Goal: Task Accomplishment & Management: Manage account settings

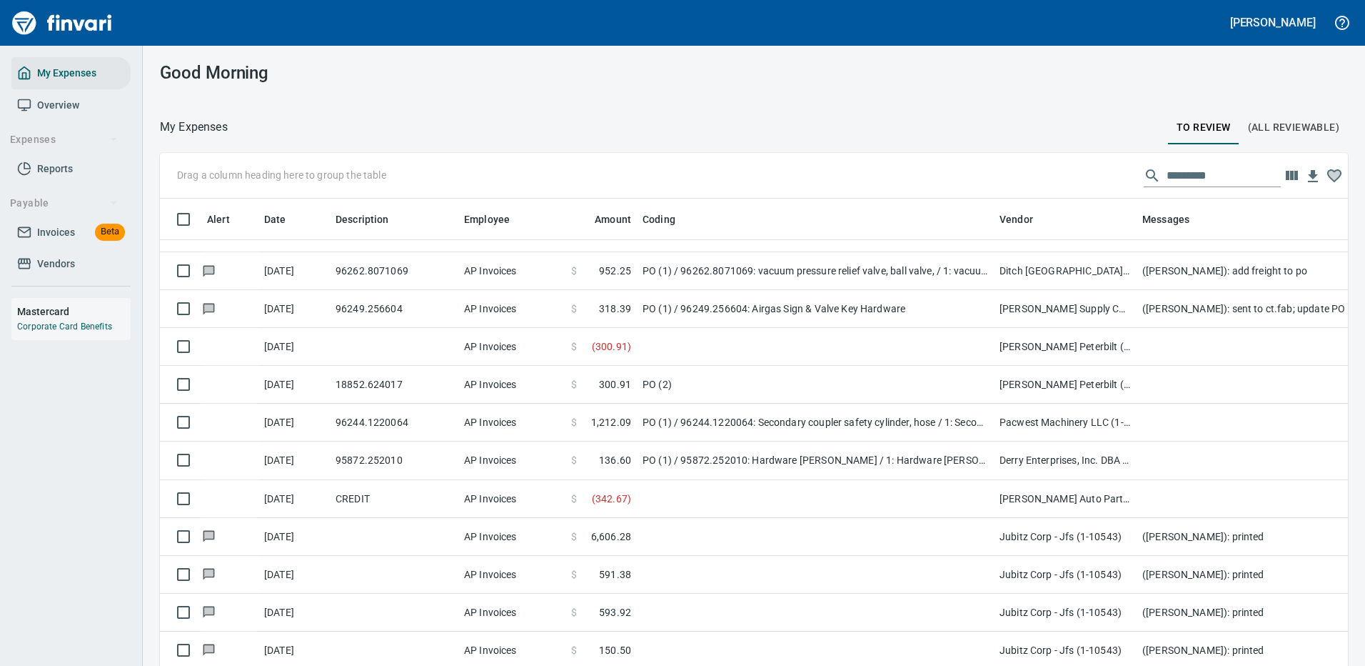
scroll to position [487, 1156]
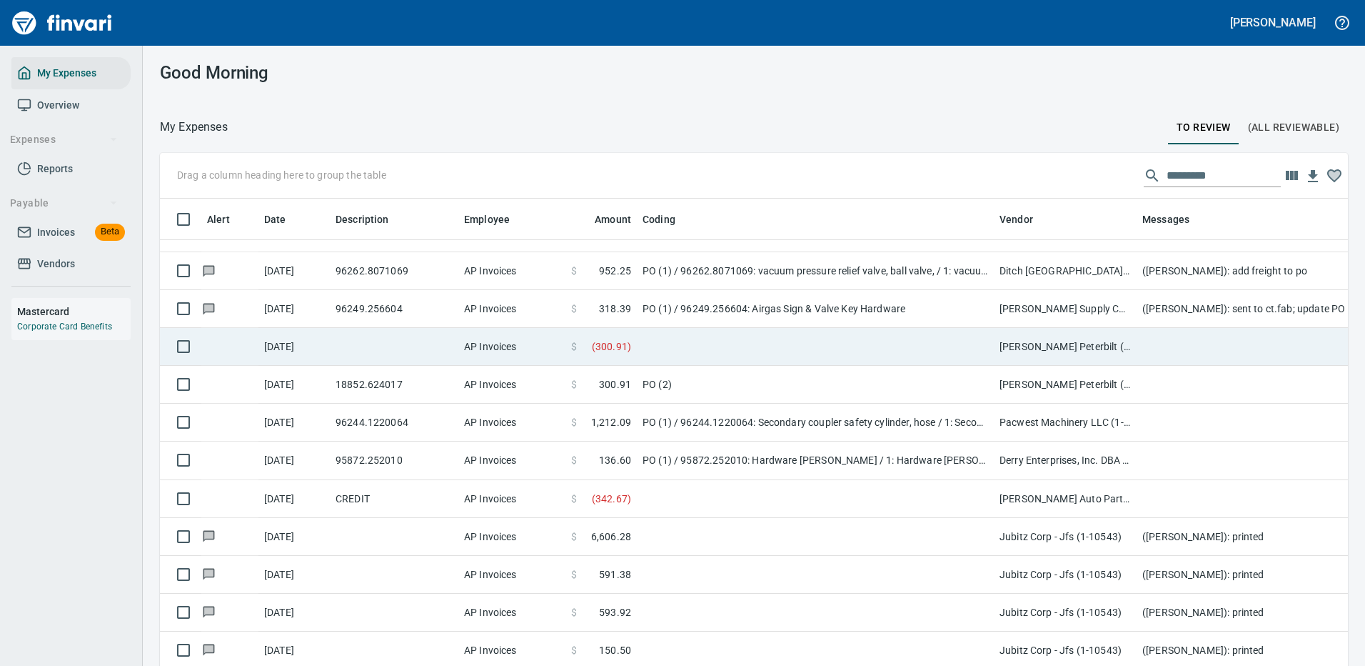
click at [920, 338] on td at bounding box center [815, 347] width 357 height 38
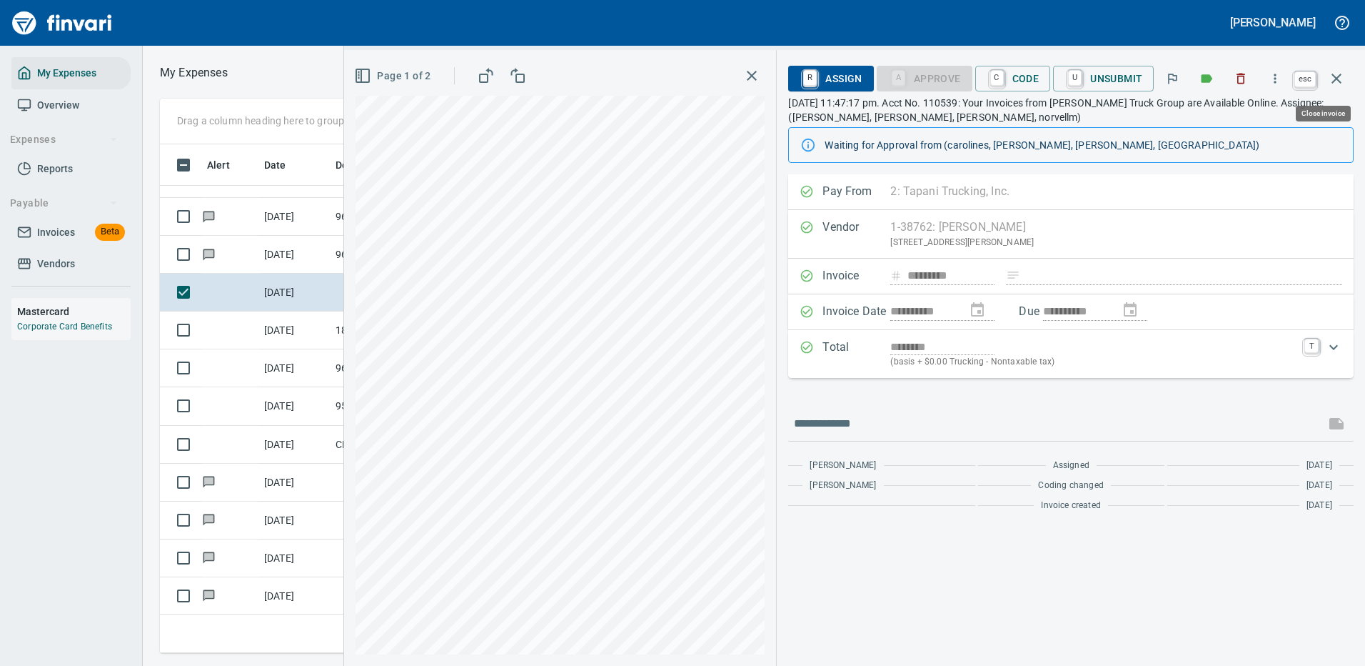
scroll to position [487, 810]
click at [1332, 78] on icon "button" at bounding box center [1336, 78] width 17 height 17
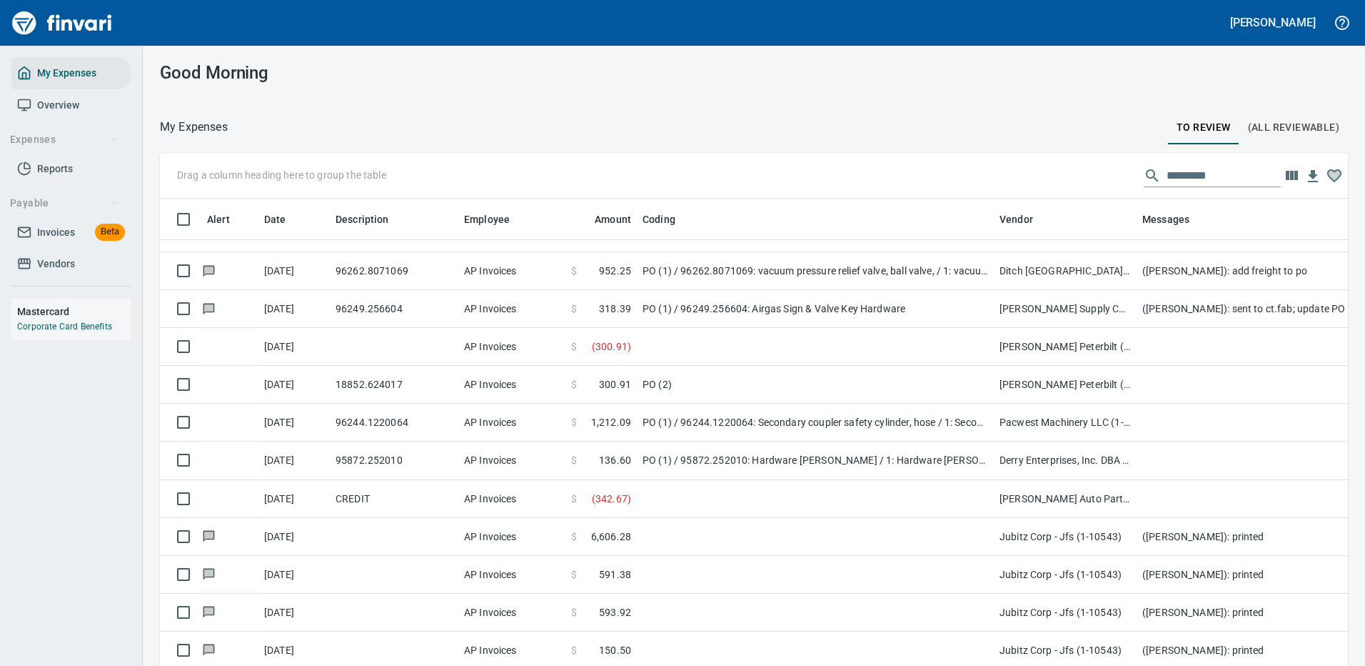
scroll to position [487, 1156]
drag, startPoint x: 1198, startPoint y: 176, endPoint x: 1195, endPoint y: 166, distance: 10.2
click at [1198, 175] on input "text" at bounding box center [1224, 175] width 114 height 23
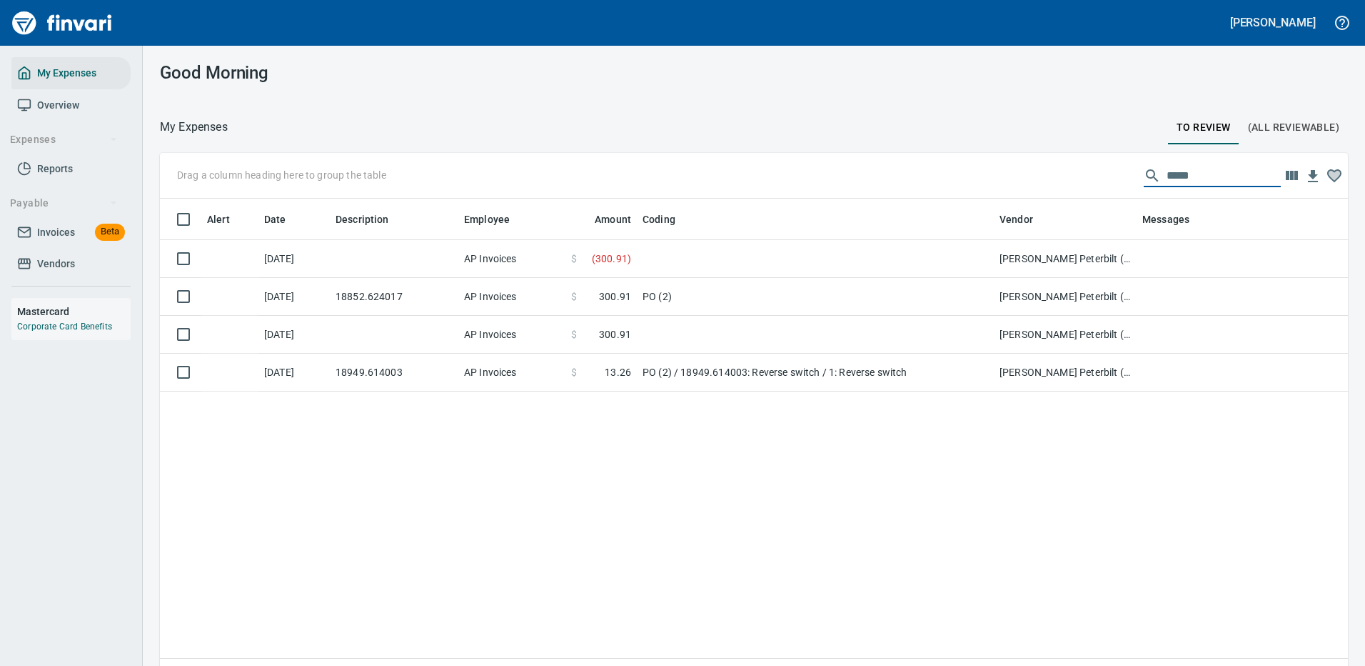
type input "*****"
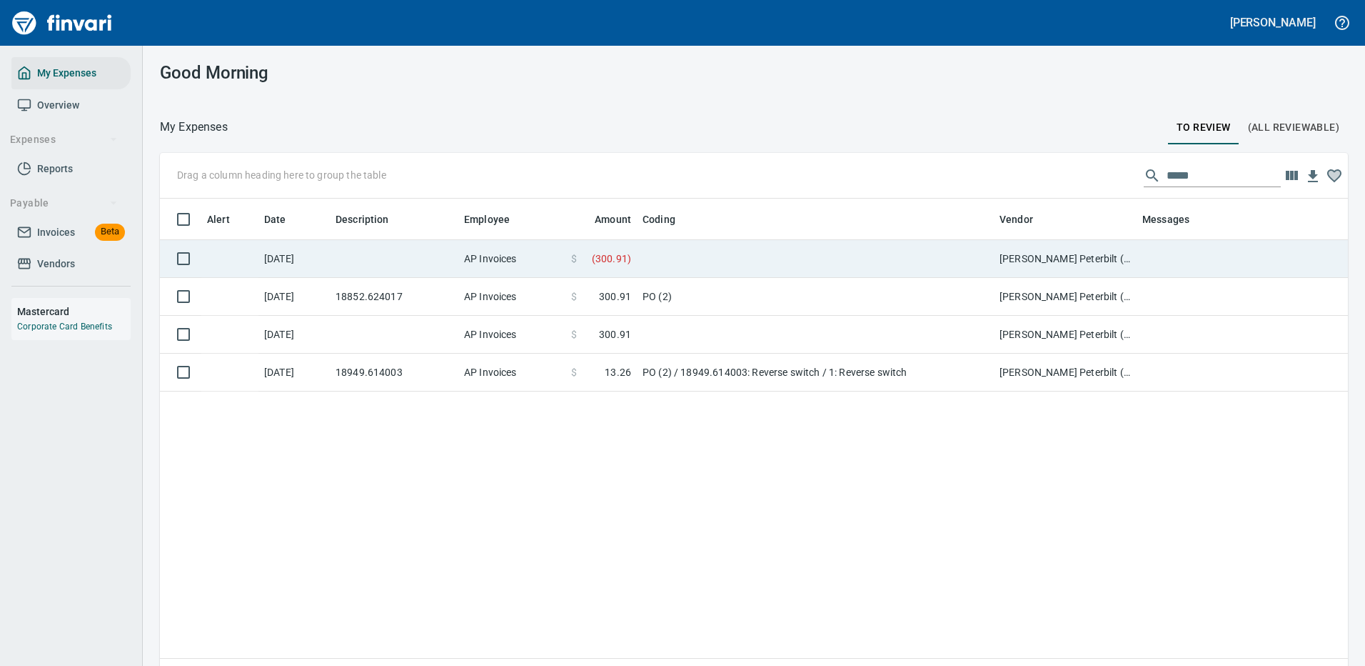
click at [671, 254] on td at bounding box center [815, 259] width 357 height 38
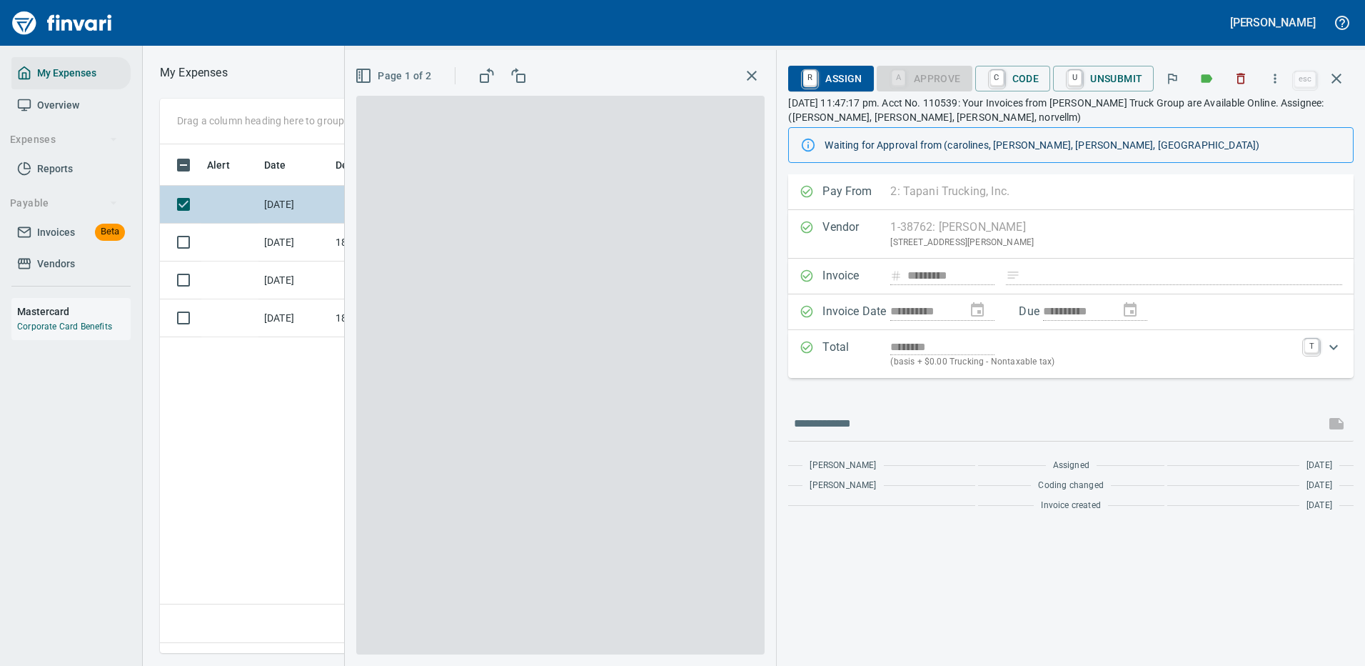
scroll to position [487, 820]
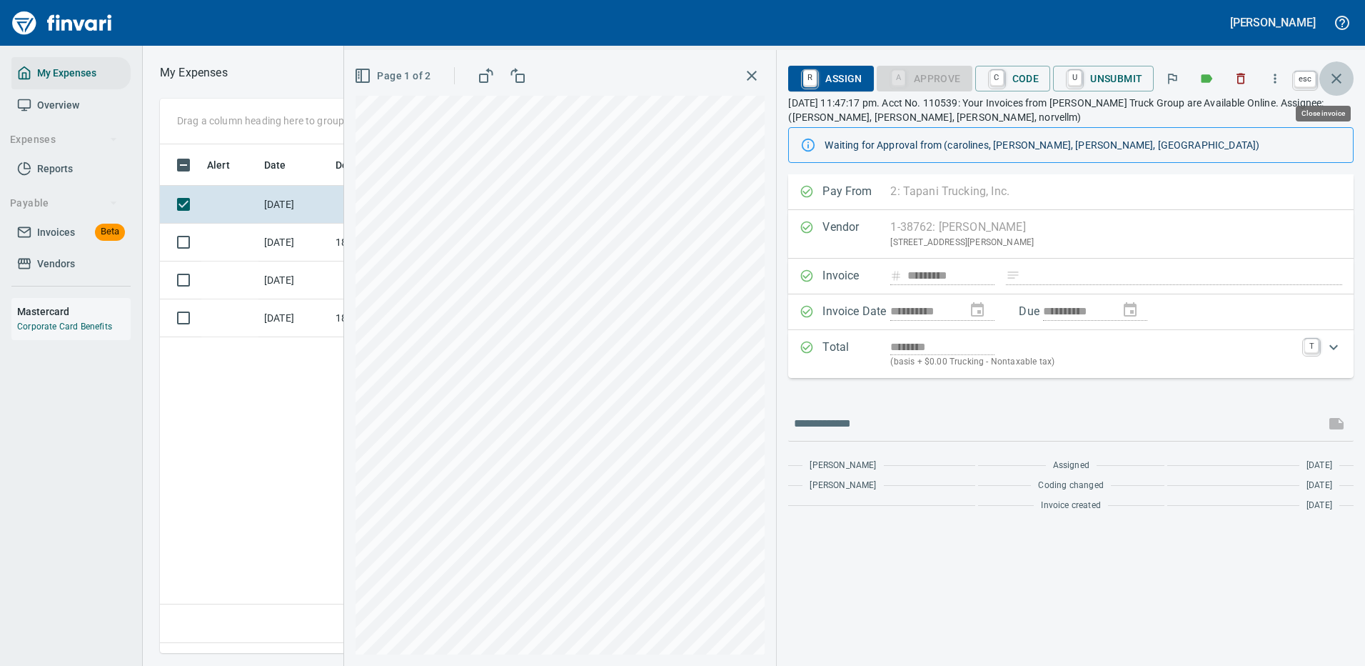
click at [1336, 79] on icon "button" at bounding box center [1337, 79] width 10 height 10
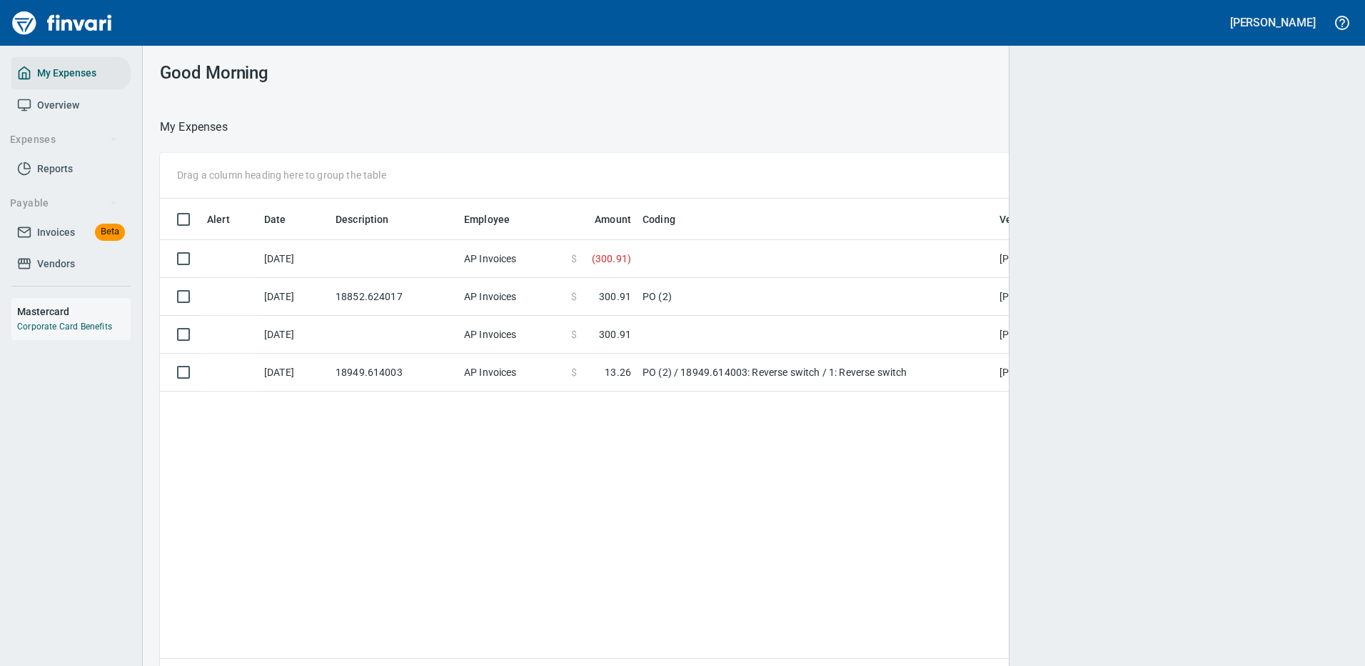
scroll to position [1, 1]
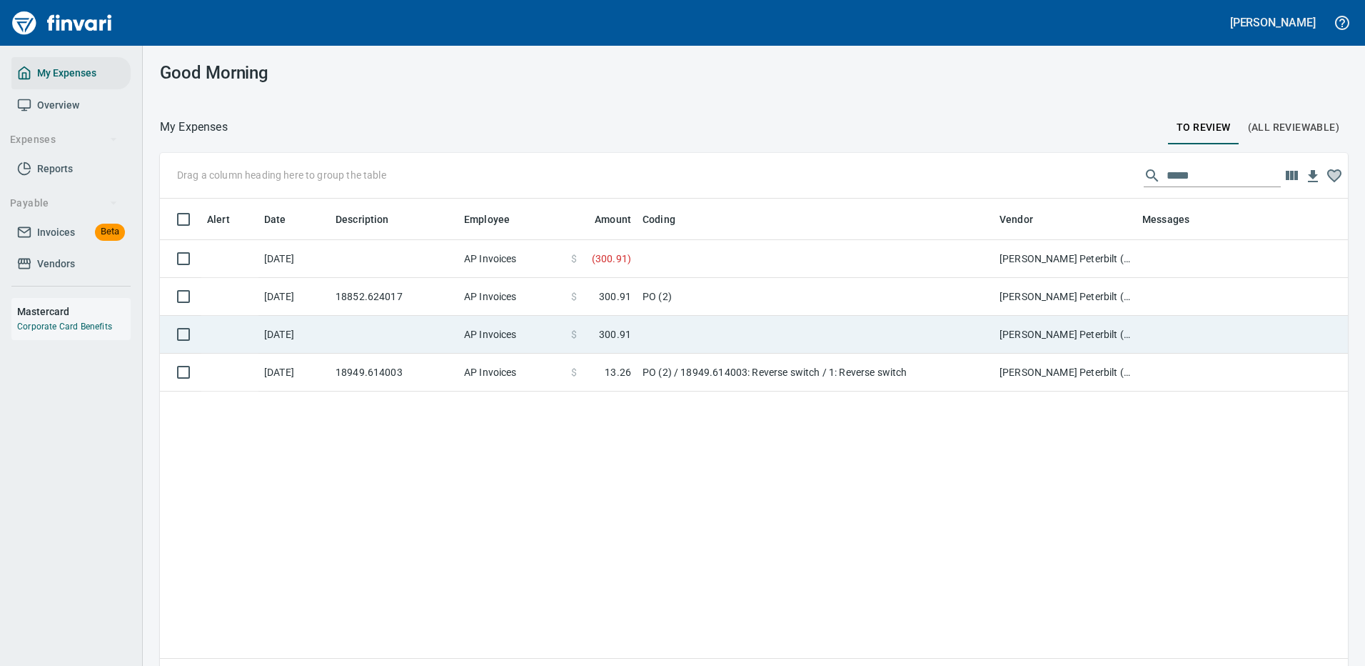
click at [430, 297] on td "18852.624017" at bounding box center [394, 297] width 129 height 38
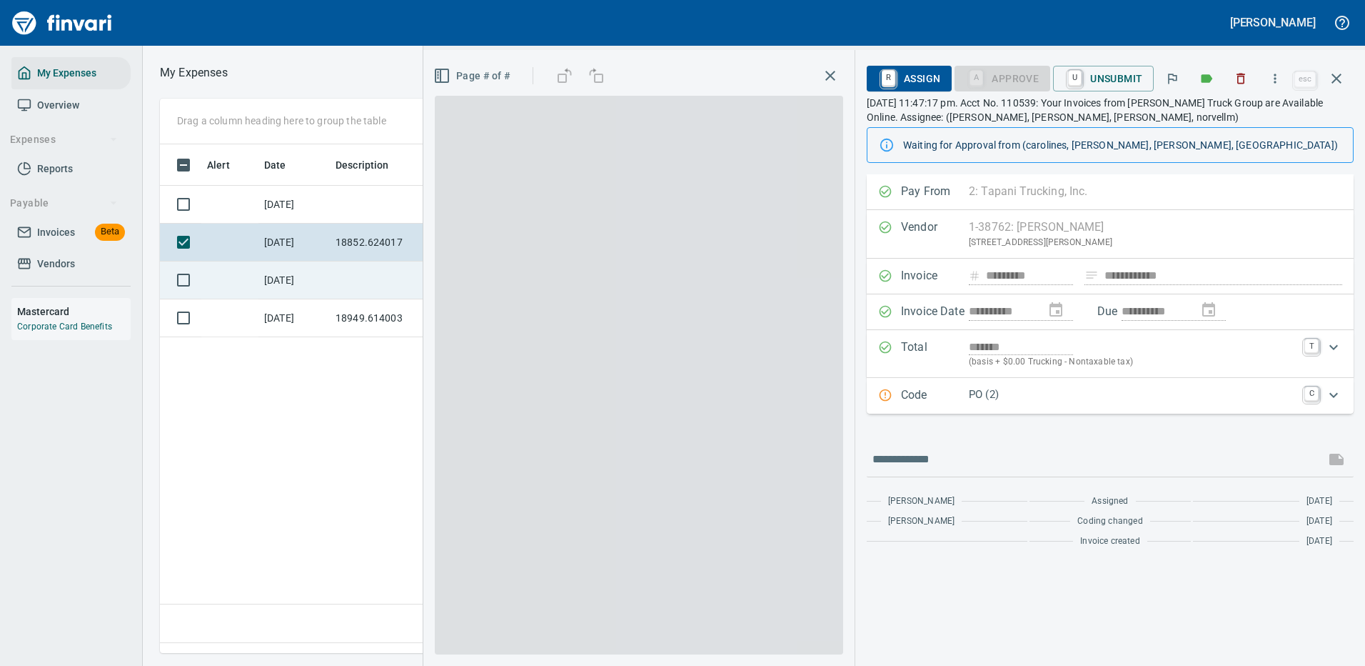
scroll to position [487, 820]
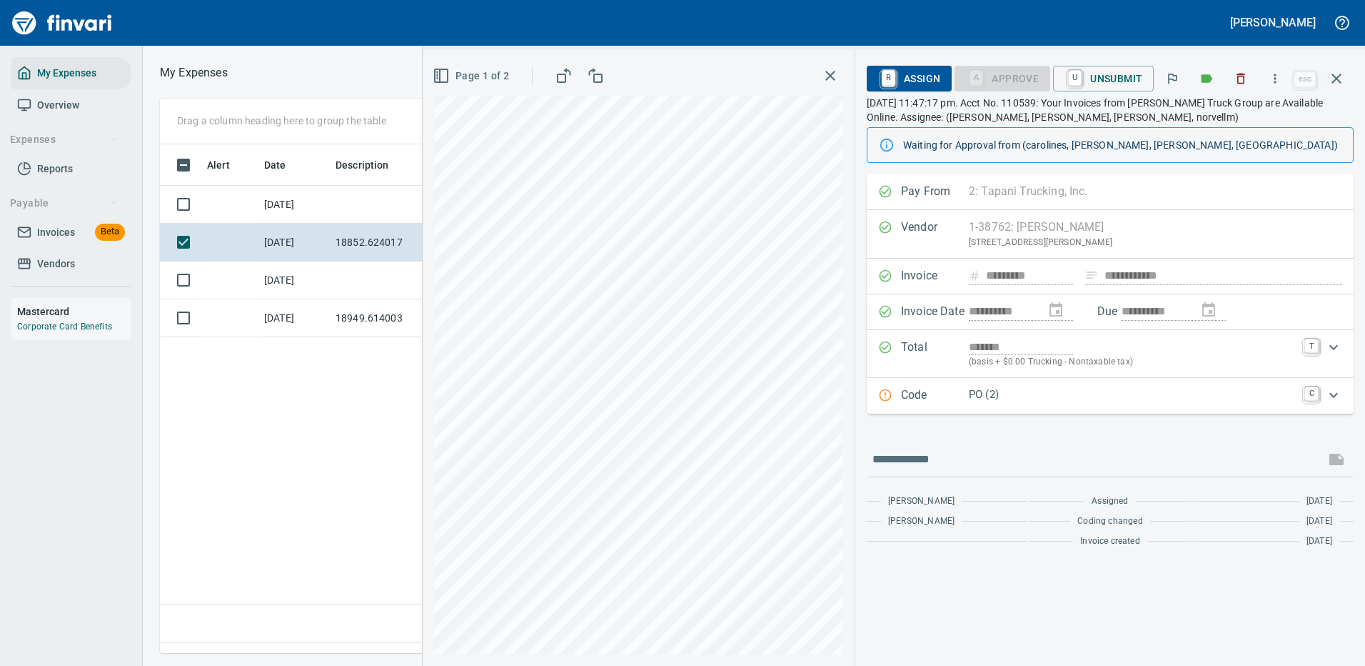
click at [1336, 76] on icon "button" at bounding box center [1336, 78] width 17 height 17
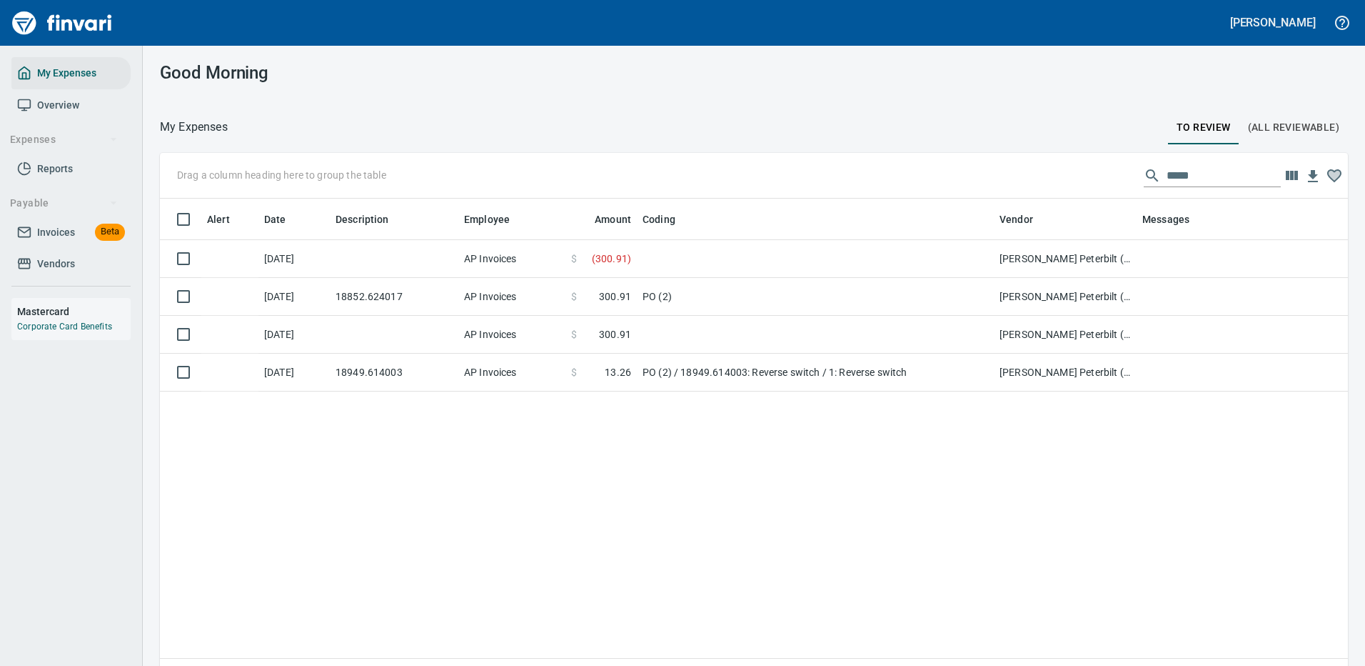
scroll to position [487, 1167]
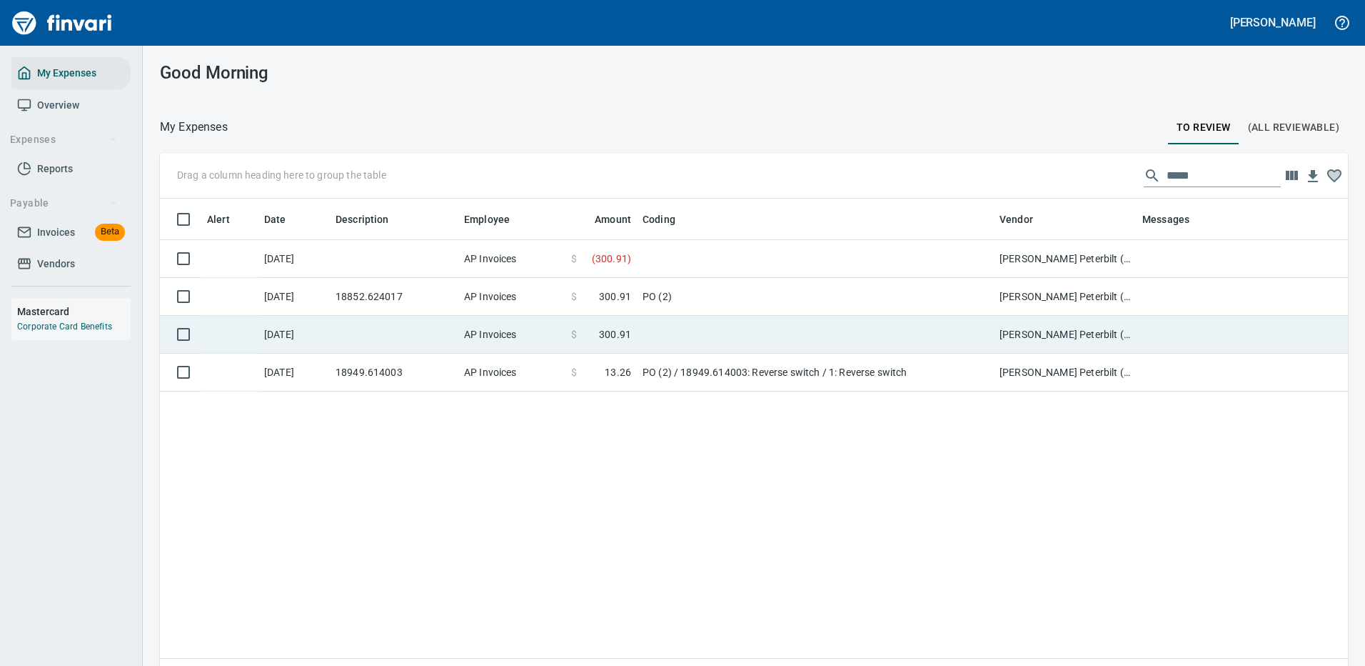
click at [406, 334] on td at bounding box center [394, 335] width 129 height 38
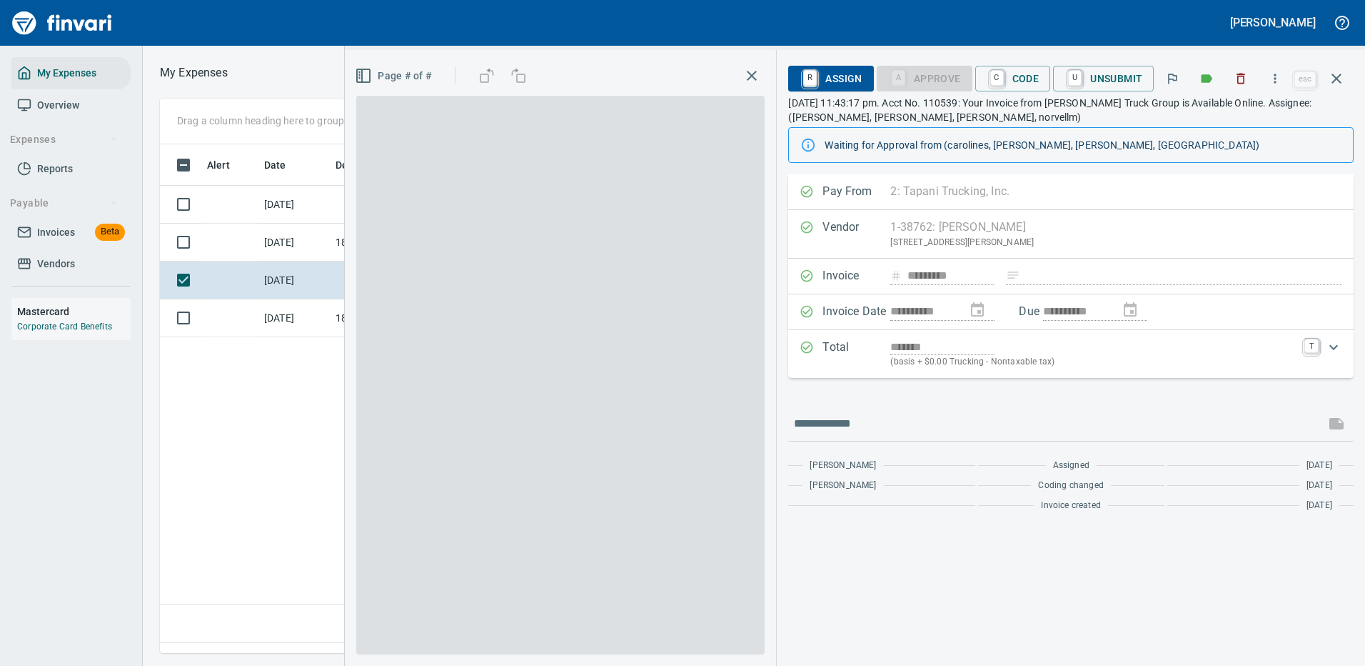
scroll to position [487, 820]
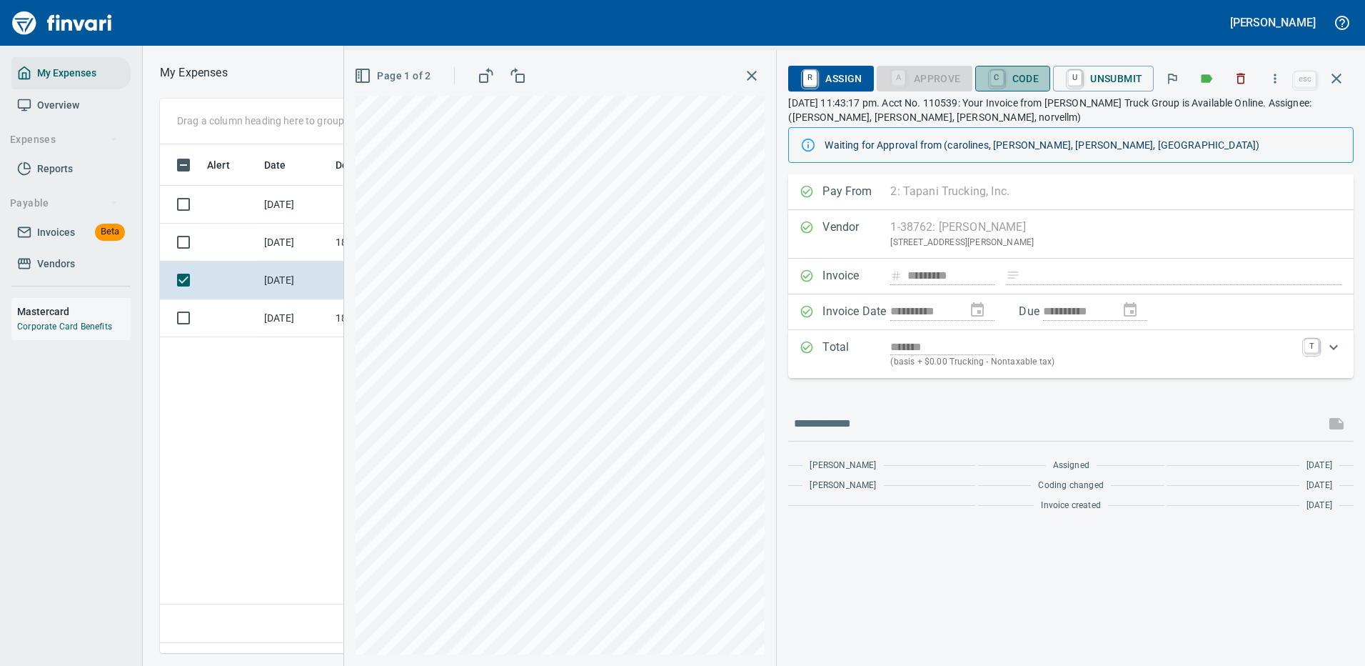
click at [1013, 72] on span "C Code" at bounding box center [1013, 78] width 53 height 24
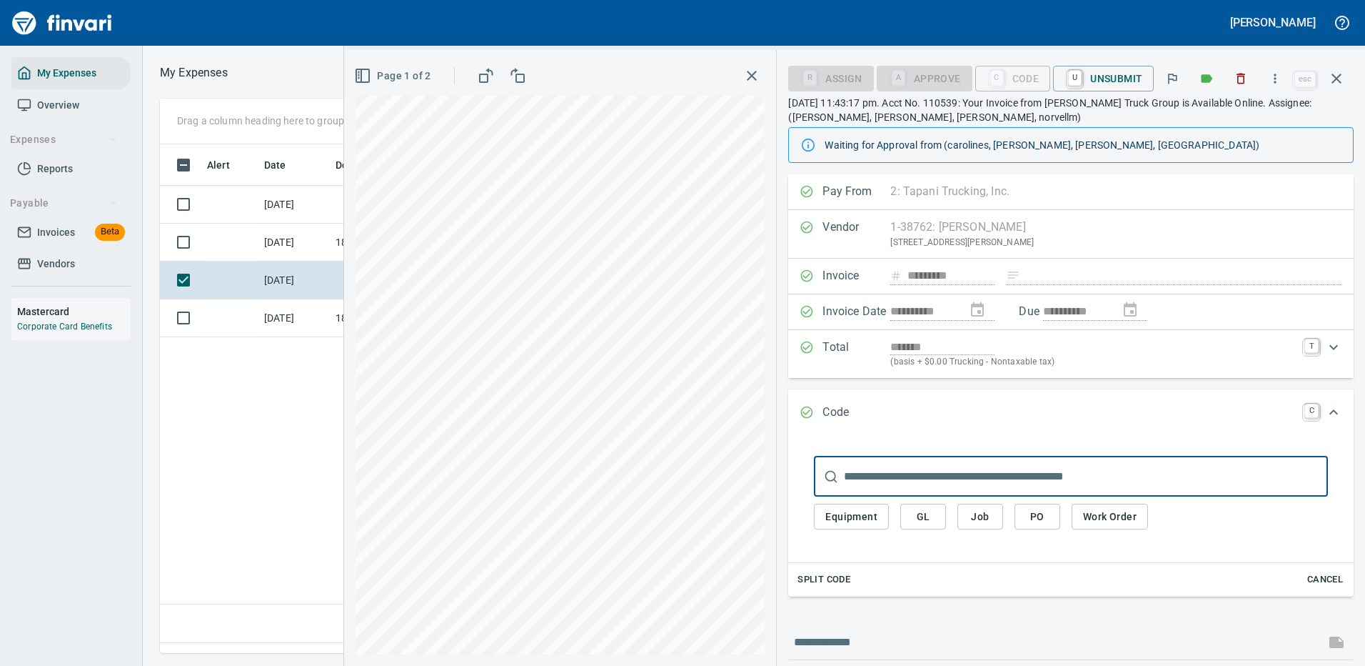
click at [1032, 520] on span "PO" at bounding box center [1037, 517] width 23 height 18
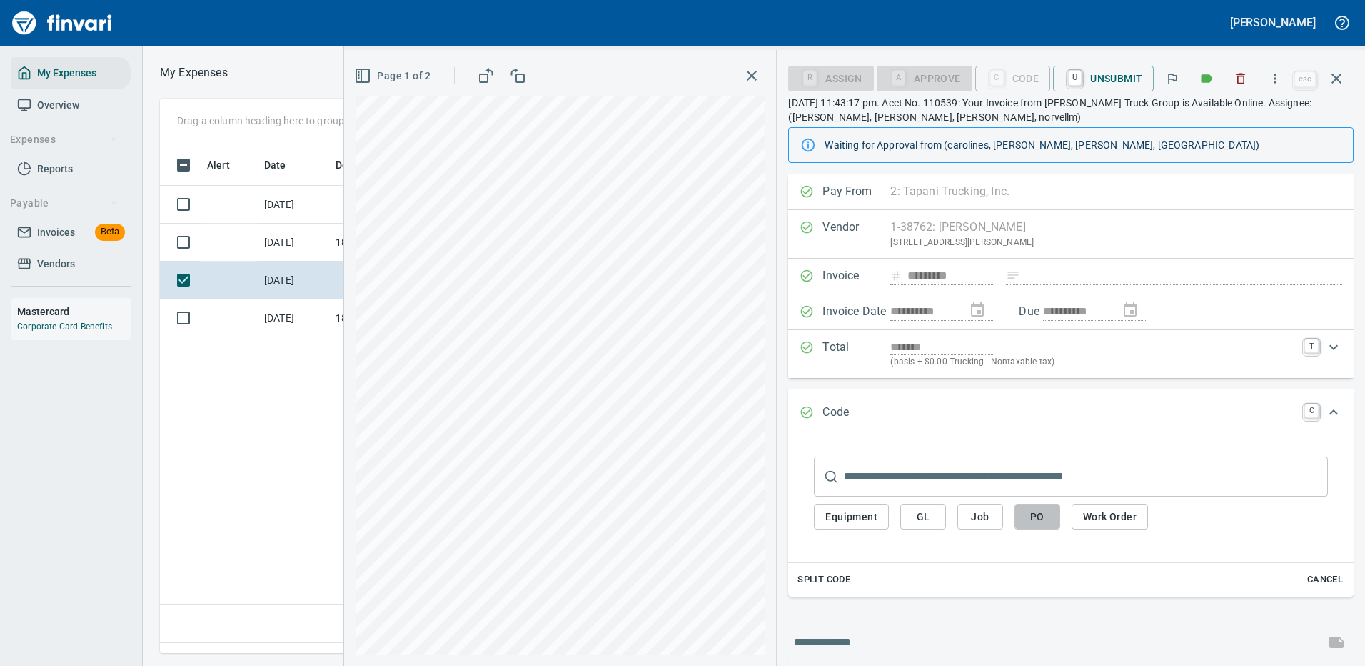
click at [1040, 517] on span "PO" at bounding box center [1037, 517] width 23 height 18
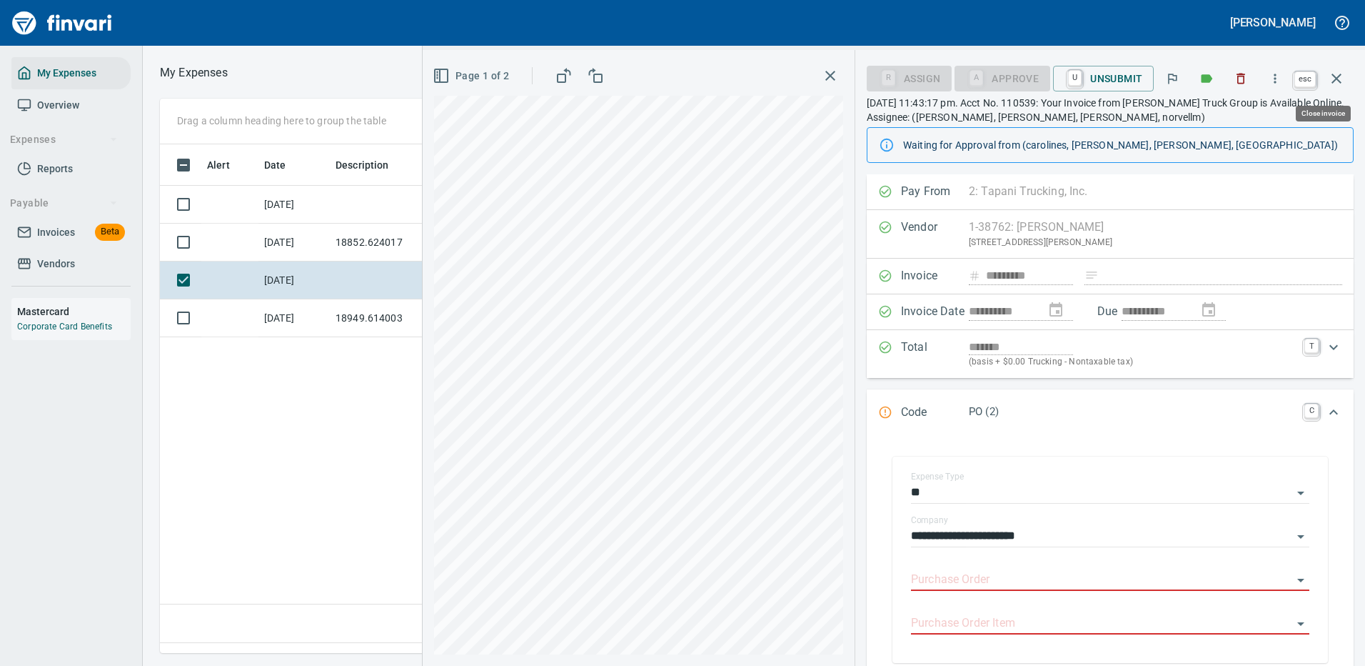
click at [1337, 77] on icon "button" at bounding box center [1336, 78] width 17 height 17
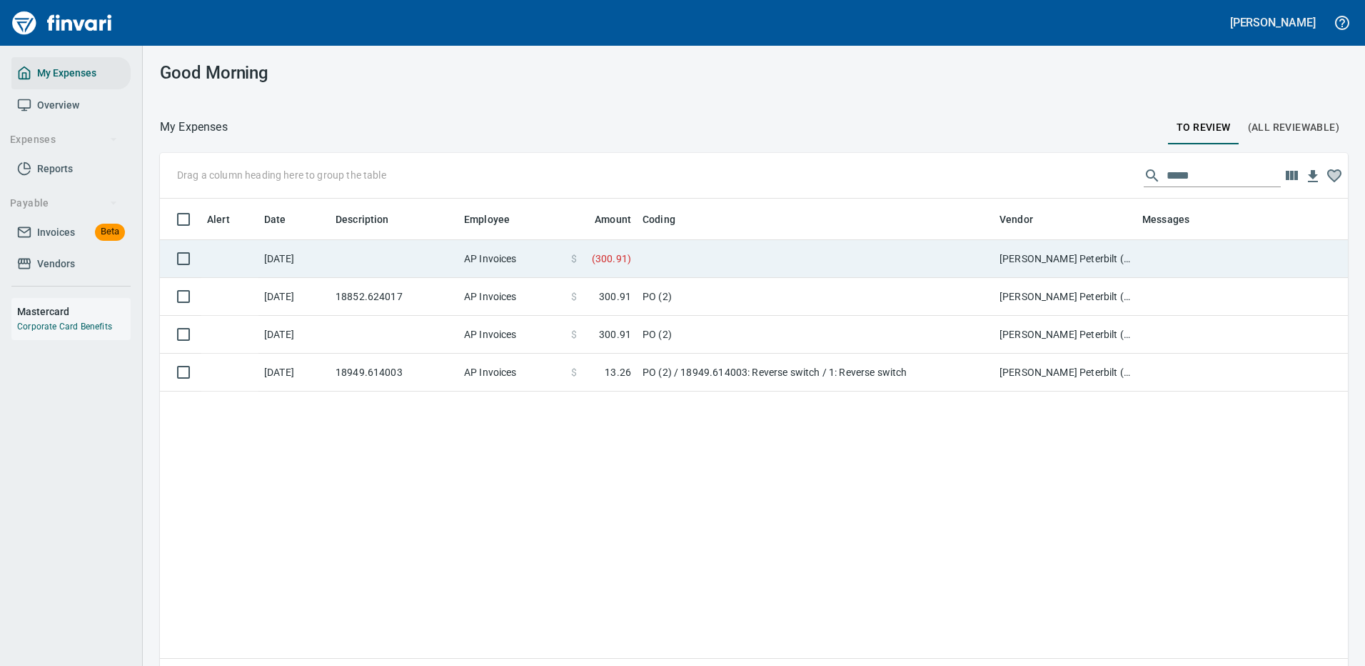
scroll to position [487, 1167]
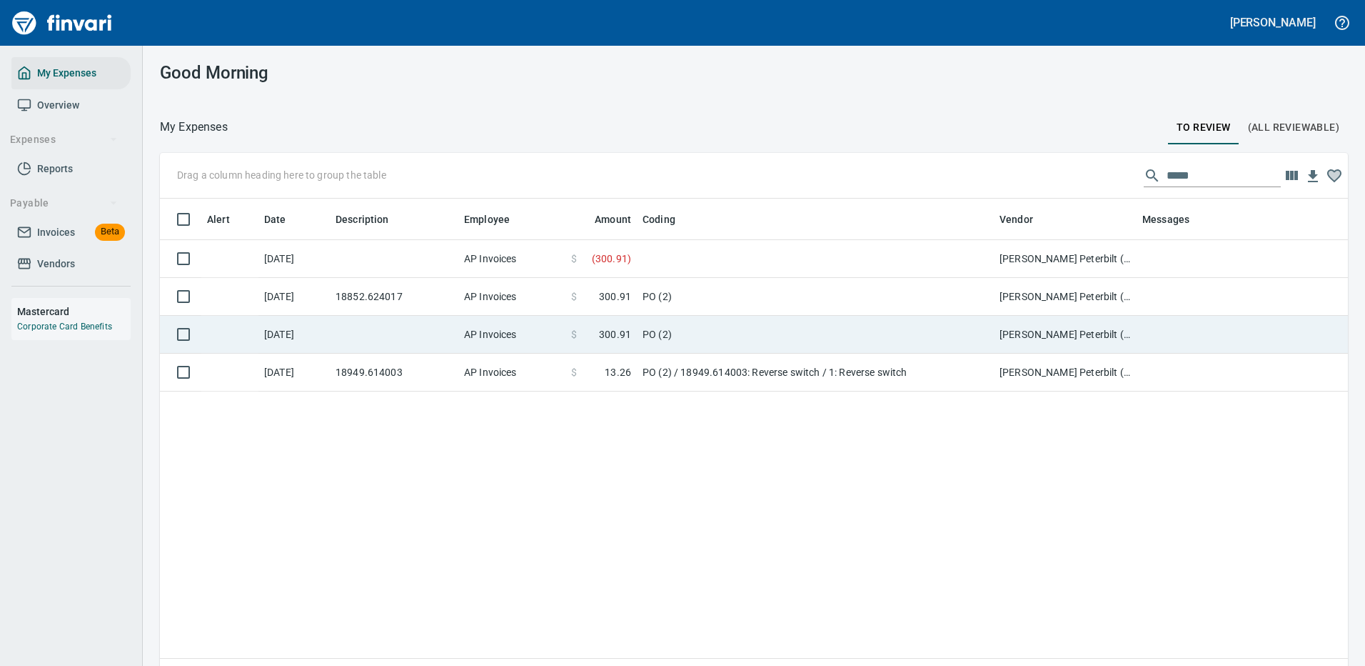
click at [774, 328] on td "PO (2)" at bounding box center [815, 335] width 357 height 38
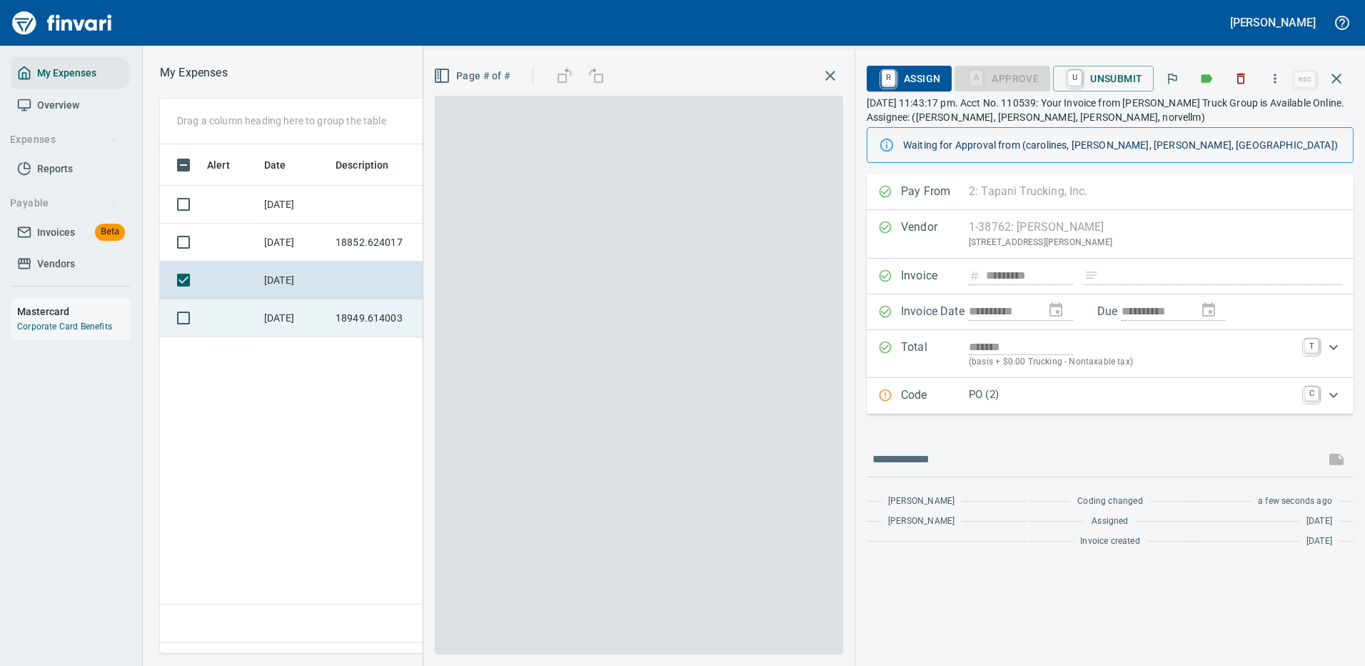
scroll to position [487, 820]
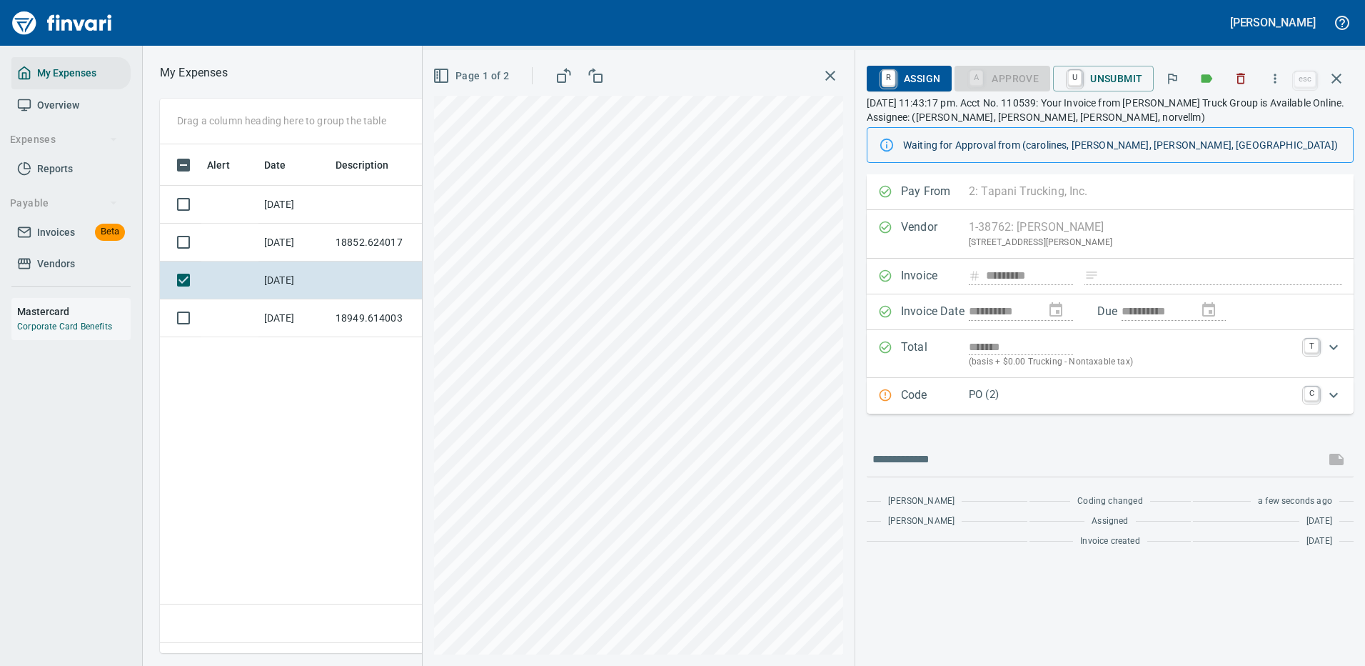
click at [1334, 392] on icon "Expand" at bounding box center [1333, 394] width 17 height 17
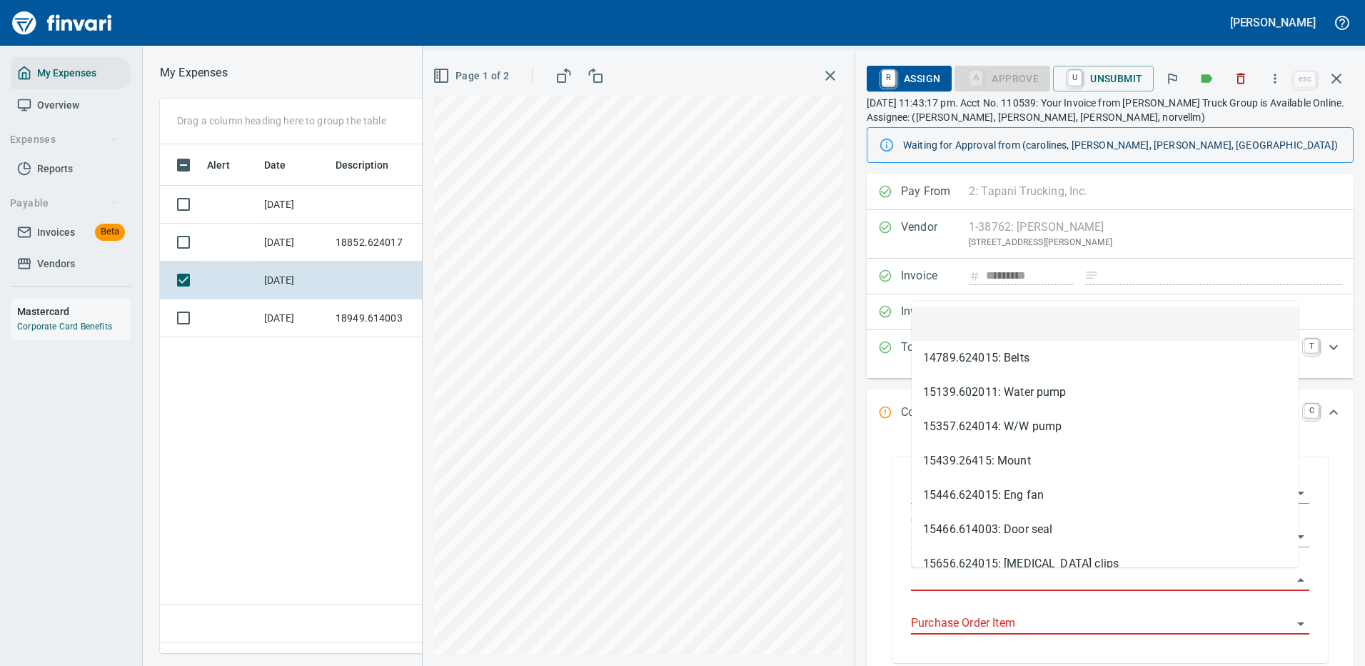
click at [987, 578] on input "Purchase Order" at bounding box center [1101, 580] width 381 height 20
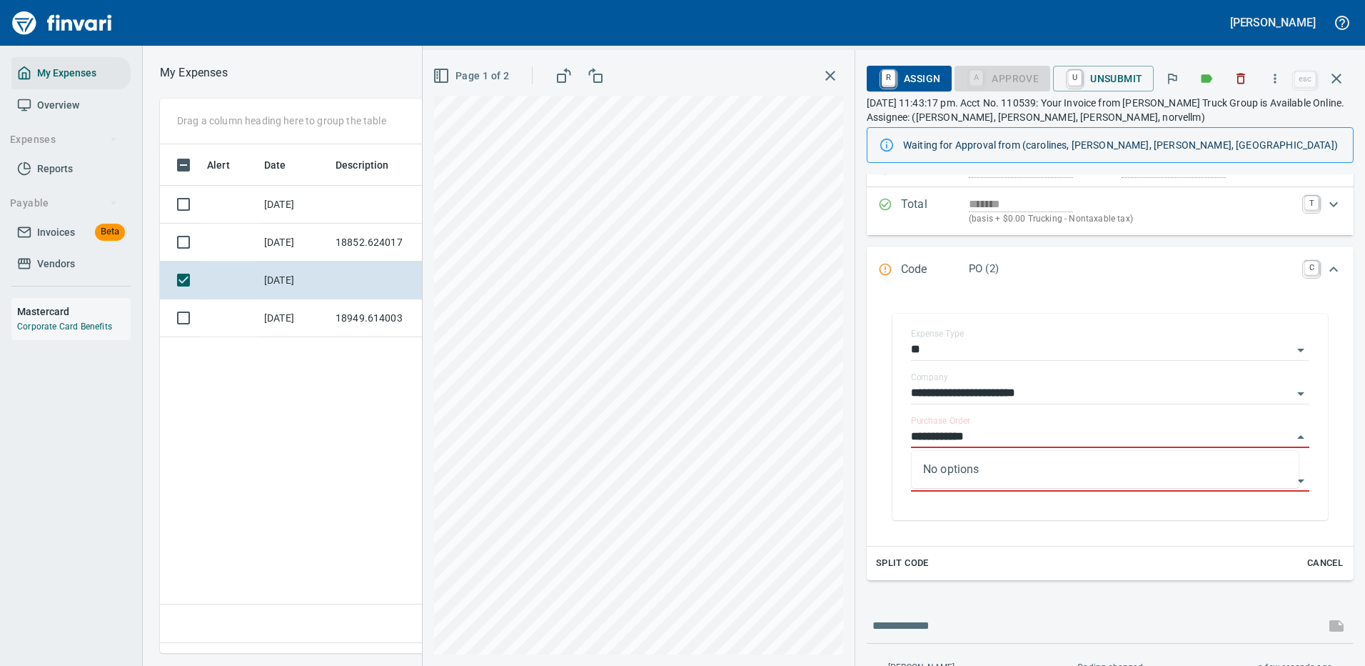
type input "**********"
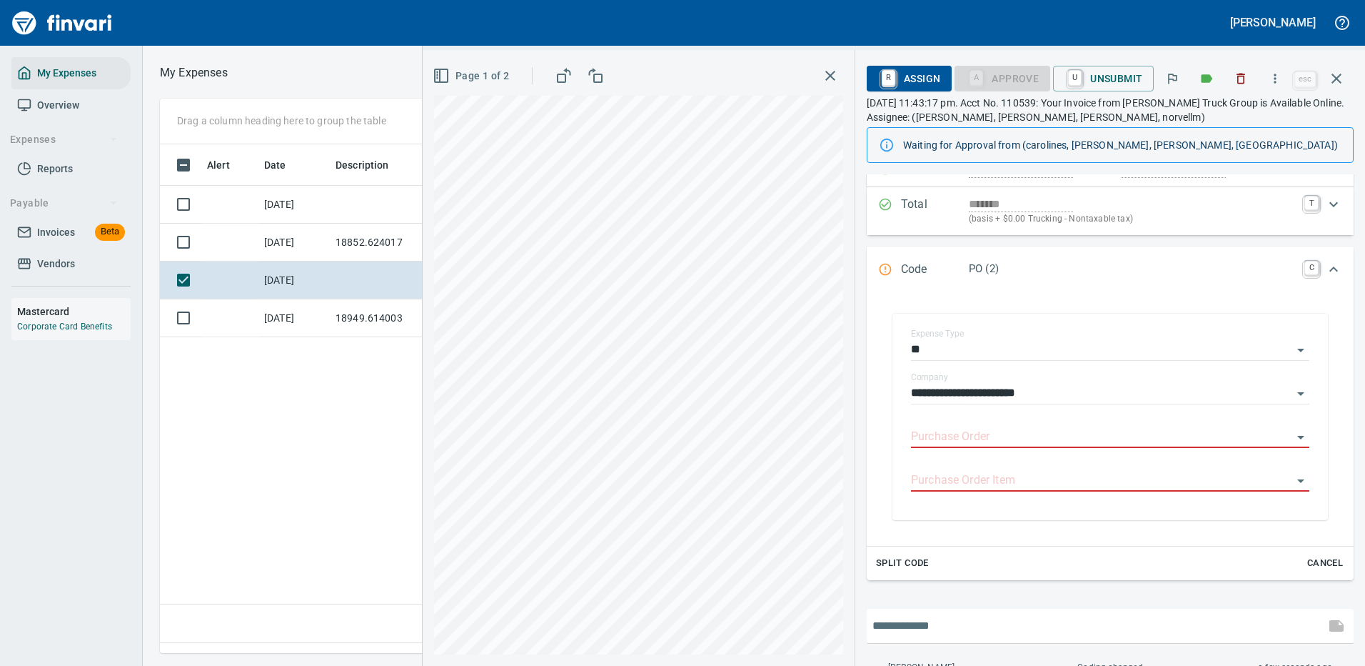
click at [920, 618] on input "text" at bounding box center [1096, 625] width 447 height 23
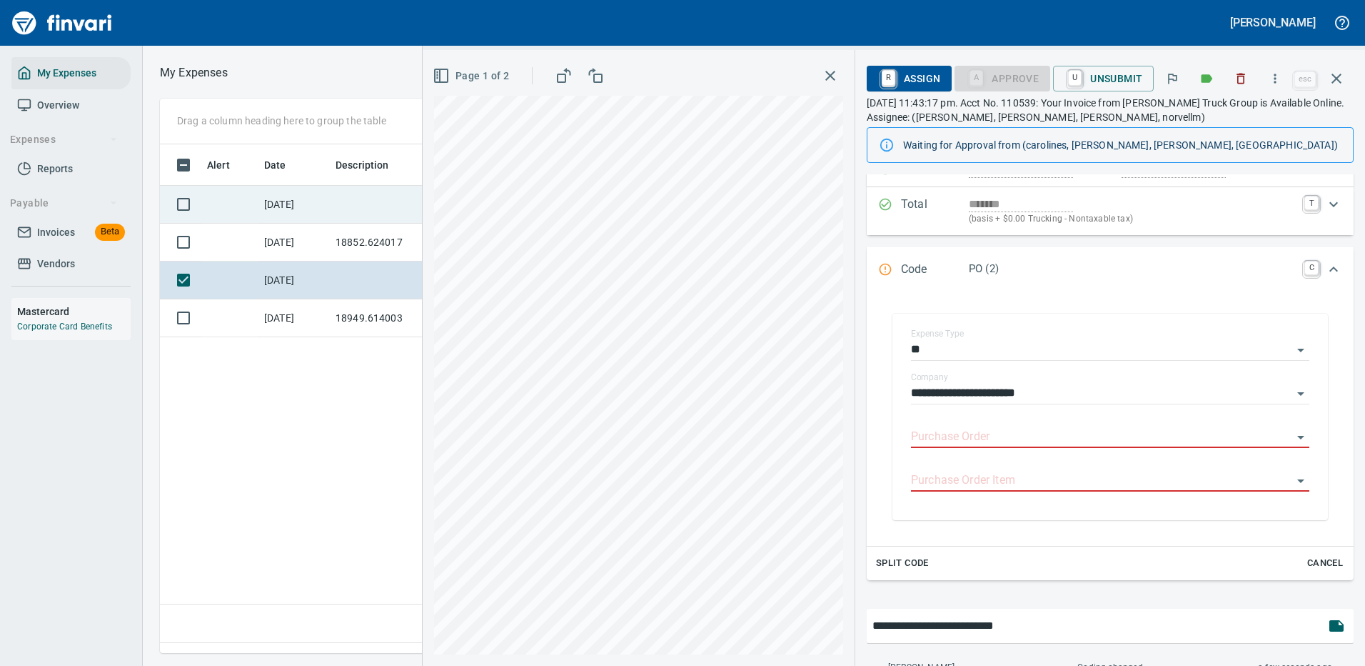
type input "**********"
click at [377, 204] on td at bounding box center [394, 205] width 129 height 38
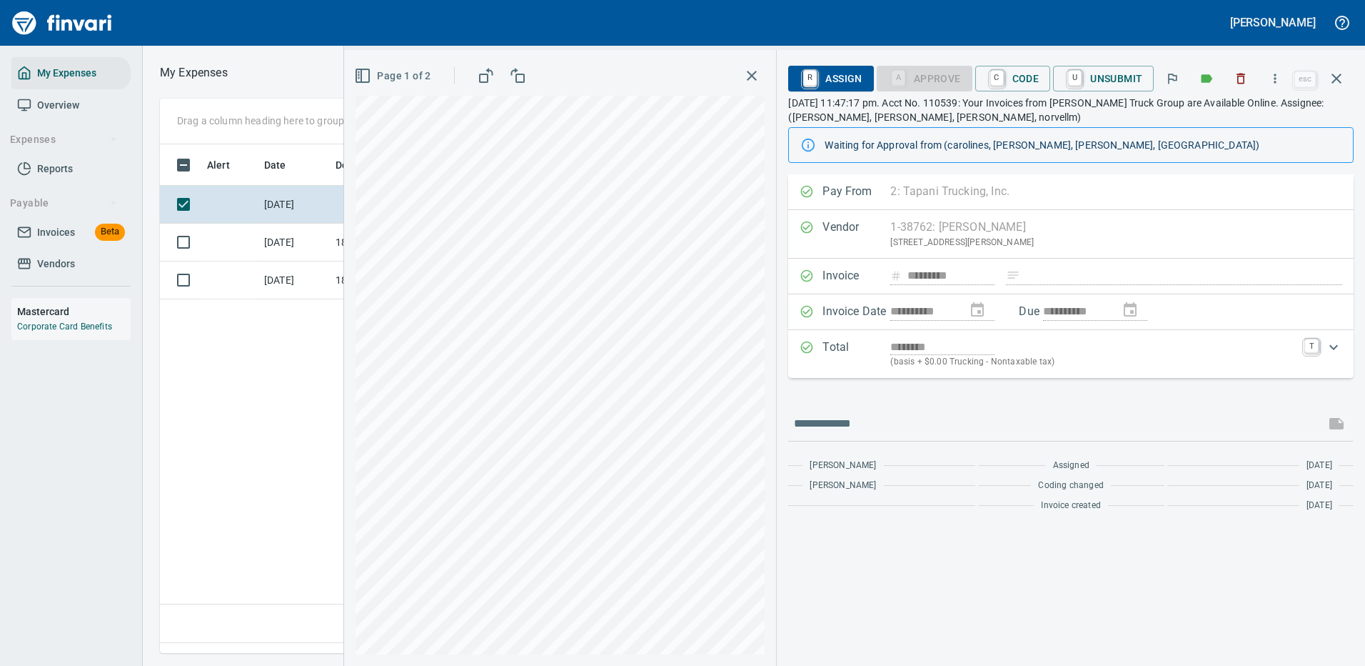
scroll to position [487, 820]
click at [1278, 74] on icon "button" at bounding box center [1275, 78] width 14 height 14
click at [1236, 116] on span "Download" at bounding box center [1273, 119] width 137 height 17
click at [1337, 75] on icon "button" at bounding box center [1336, 78] width 17 height 17
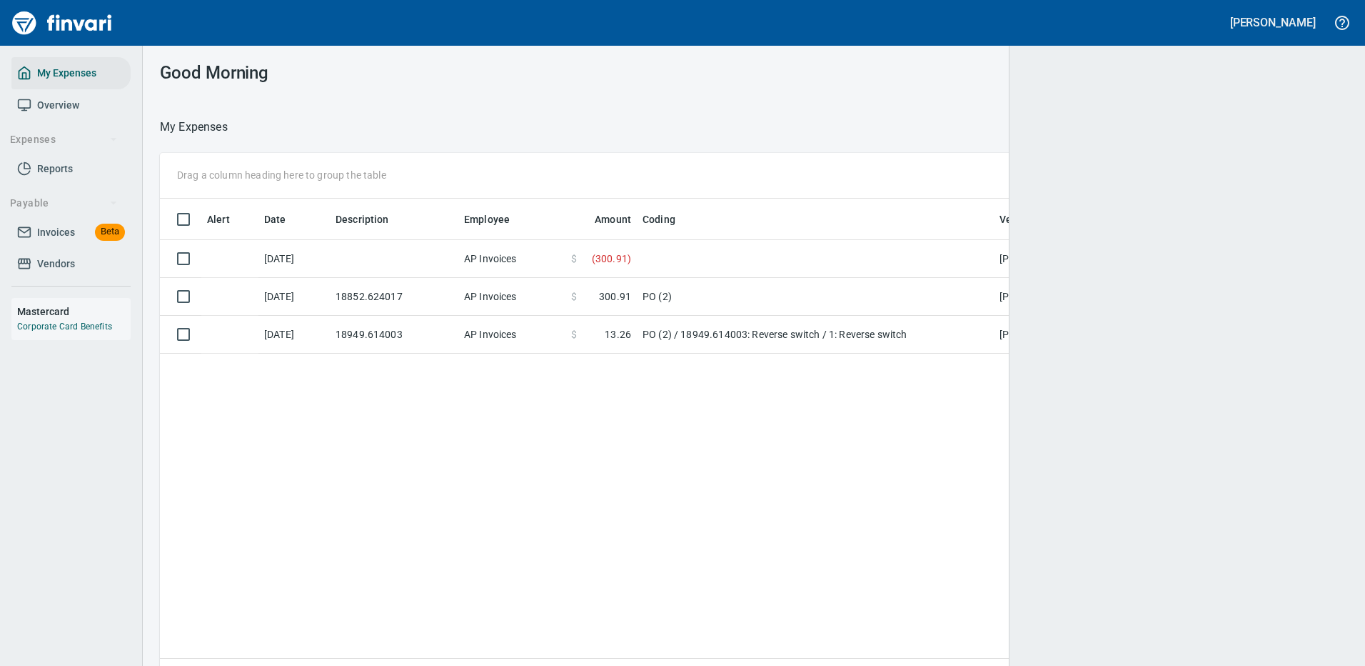
scroll to position [487, 1167]
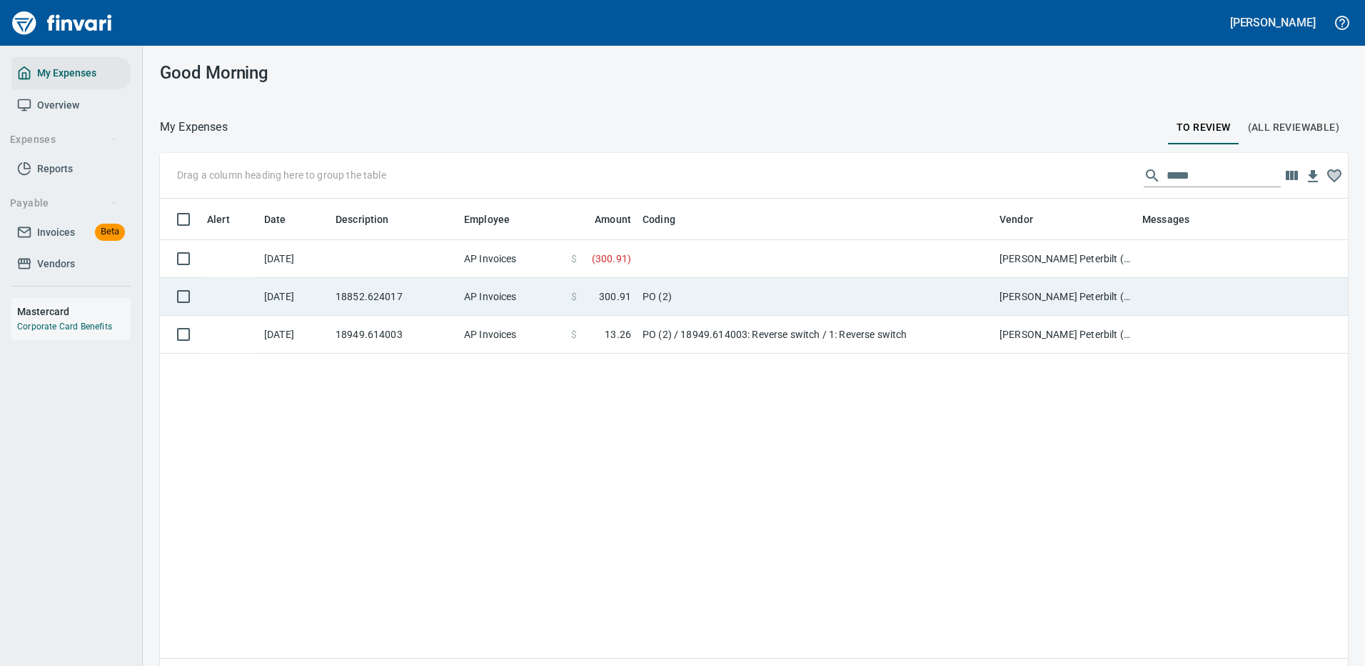
click at [708, 293] on td "PO (2)" at bounding box center [815, 297] width 357 height 38
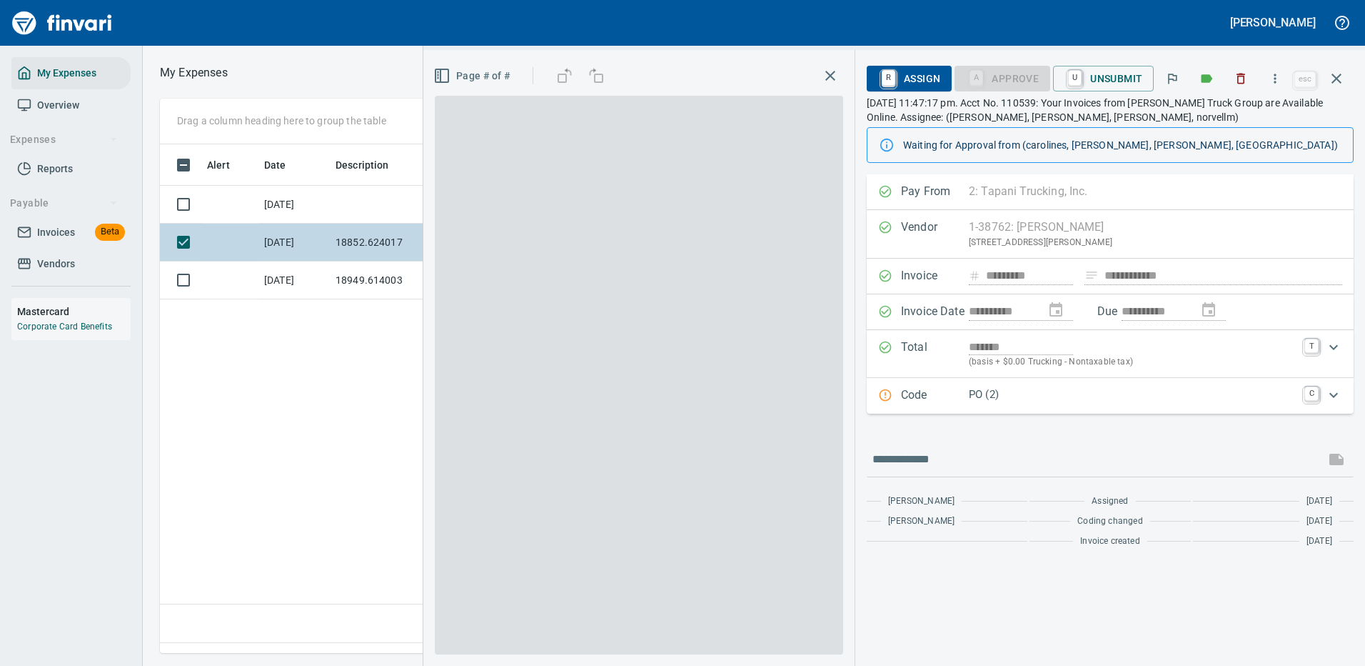
scroll to position [487, 820]
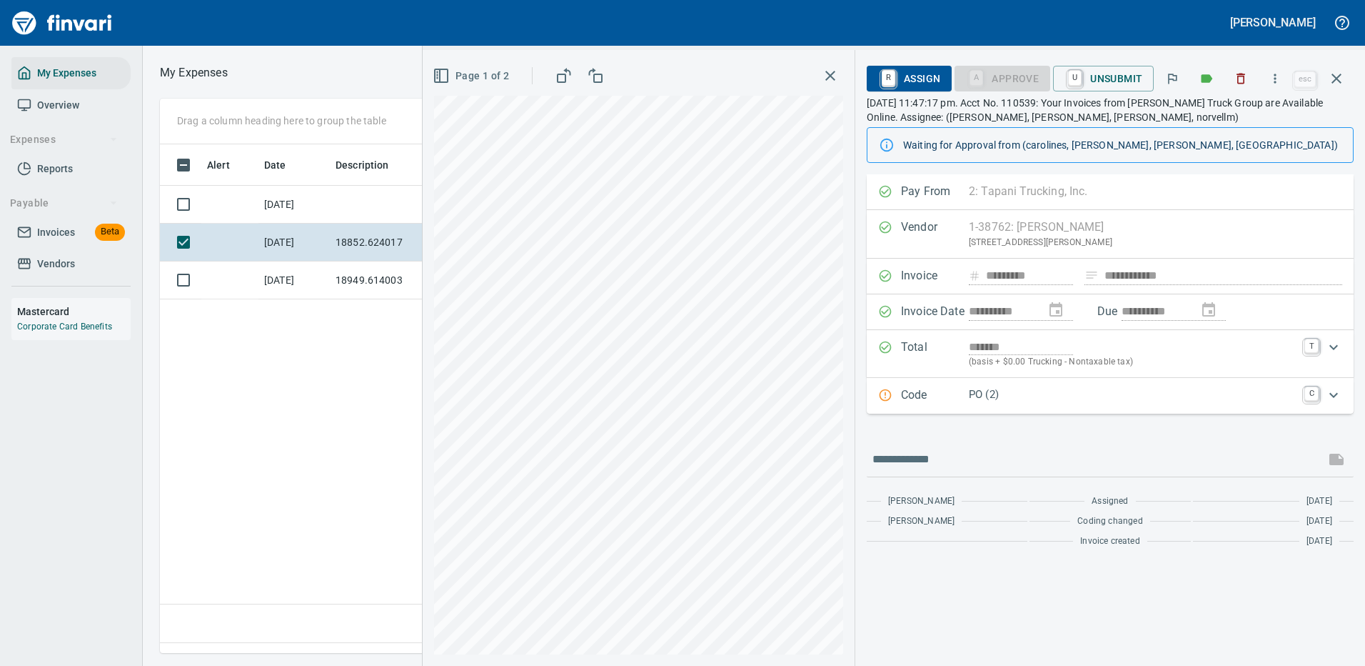
click at [1063, 396] on p "PO (2)" at bounding box center [1132, 394] width 327 height 16
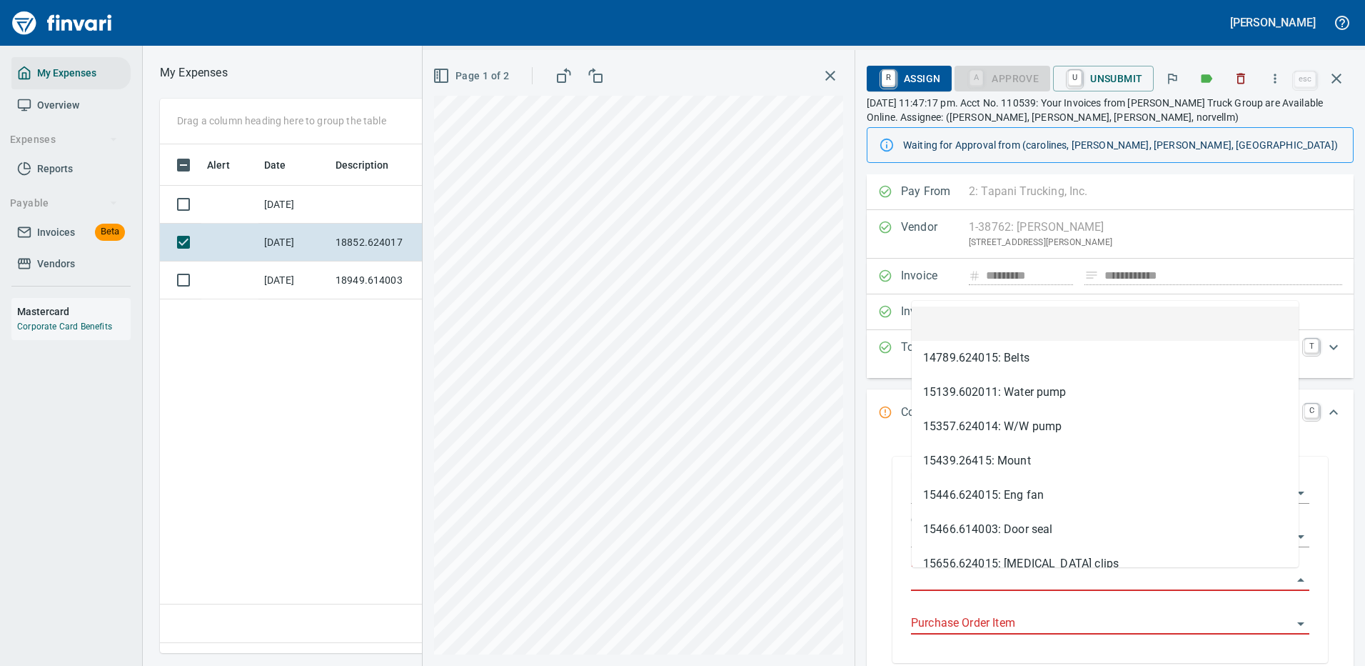
click at [944, 579] on input "Purchase Order" at bounding box center [1101, 580] width 381 height 20
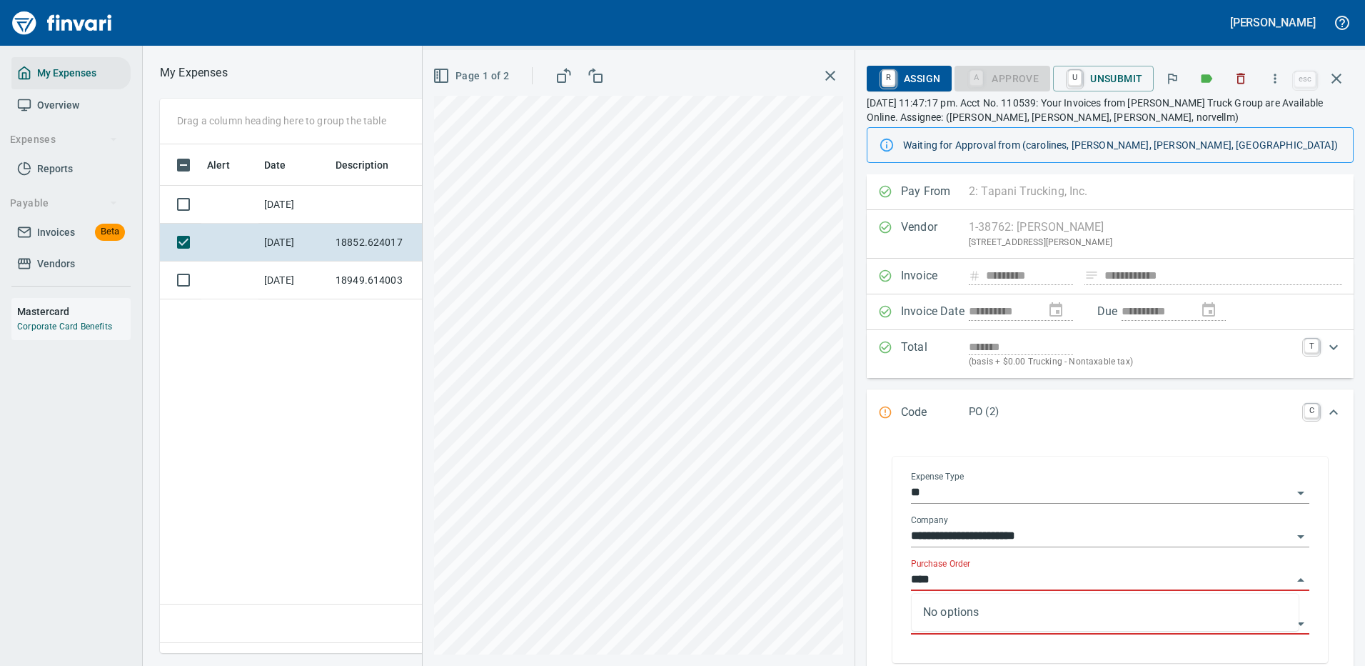
type input "*****"
drag, startPoint x: 958, startPoint y: 576, endPoint x: 885, endPoint y: 576, distance: 72.8
click at [885, 576] on div "**********" at bounding box center [1110, 559] width 464 height 235
click at [1335, 81] on icon "button" at bounding box center [1337, 79] width 10 height 10
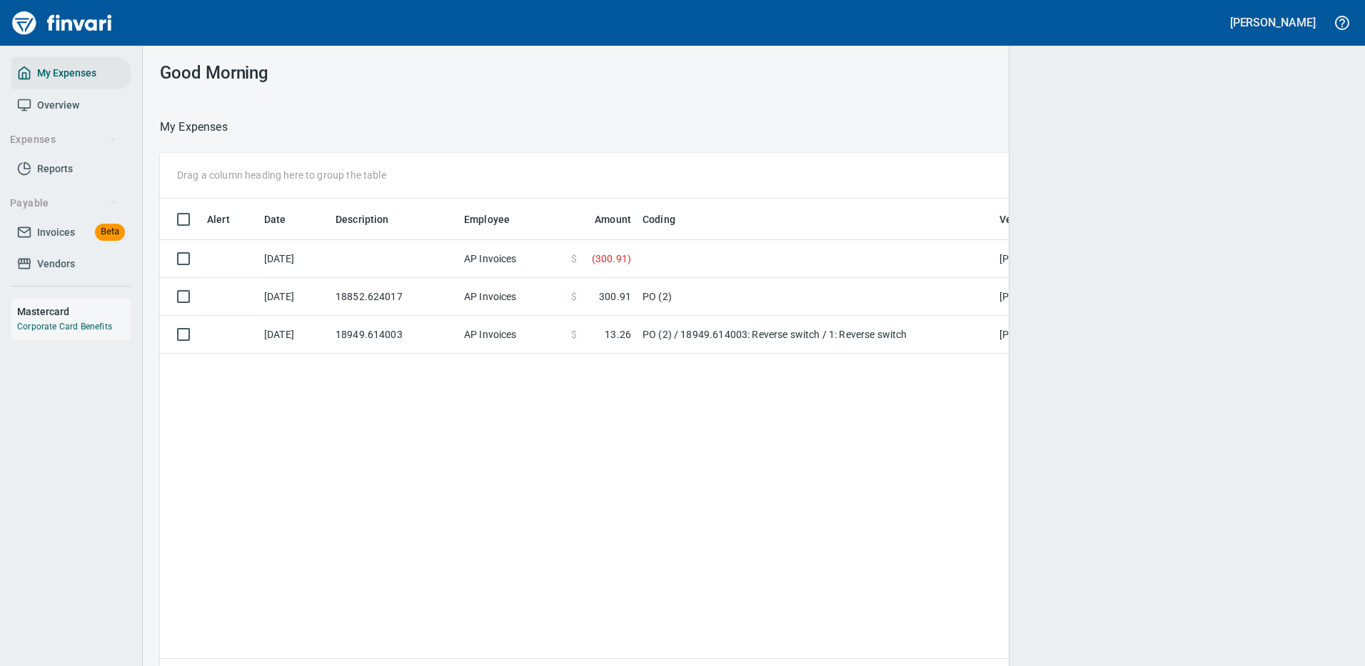
scroll to position [1, 1]
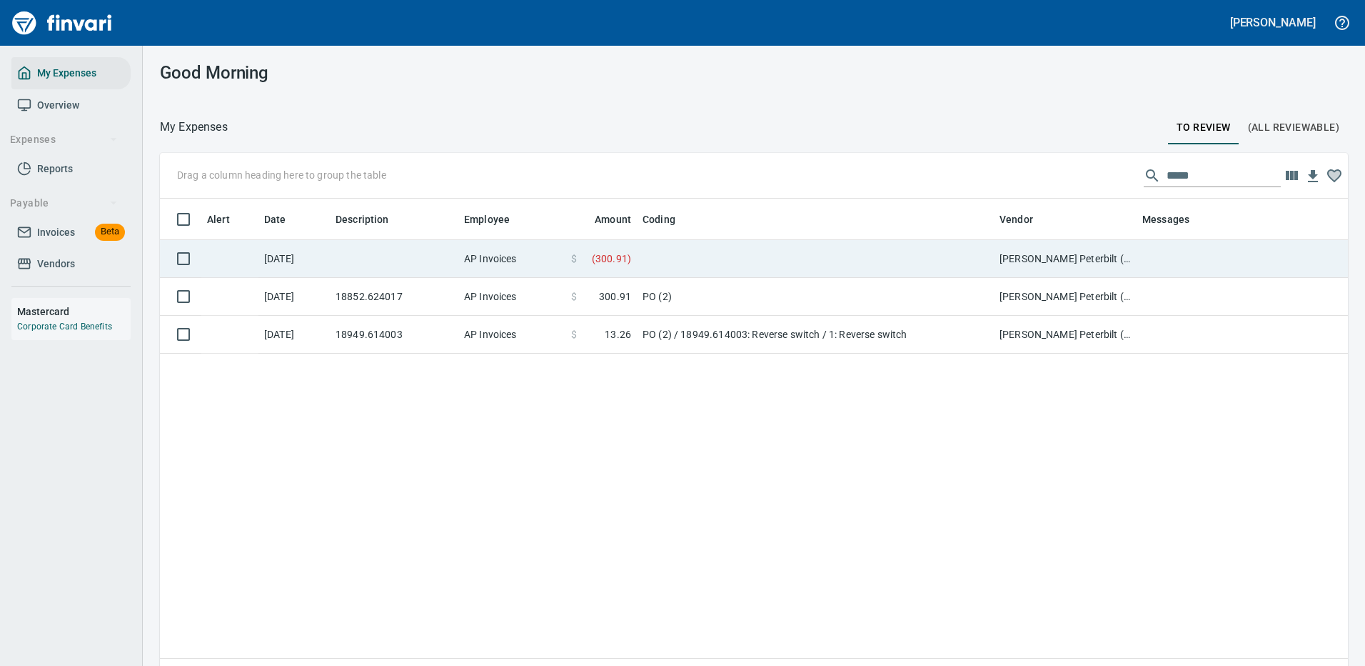
click at [813, 251] on td at bounding box center [815, 259] width 357 height 38
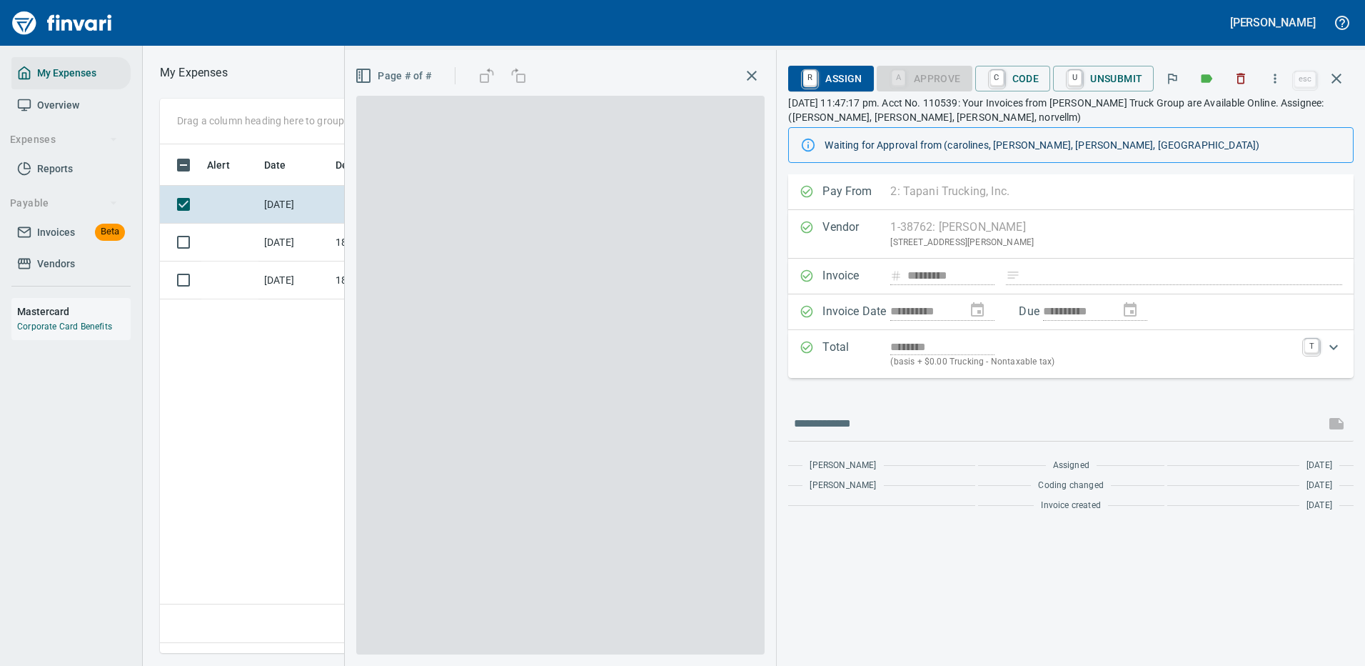
scroll to position [487, 820]
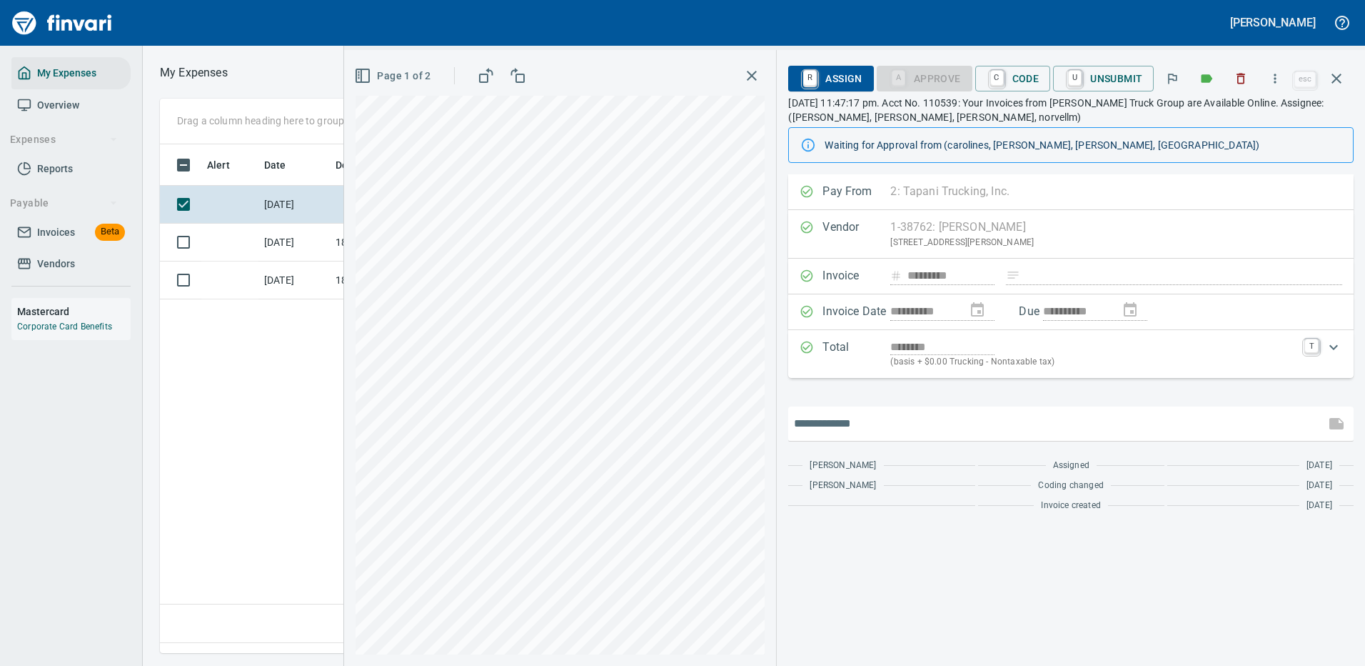
click at [852, 426] on input "text" at bounding box center [1057, 423] width 526 height 23
type input "**********"
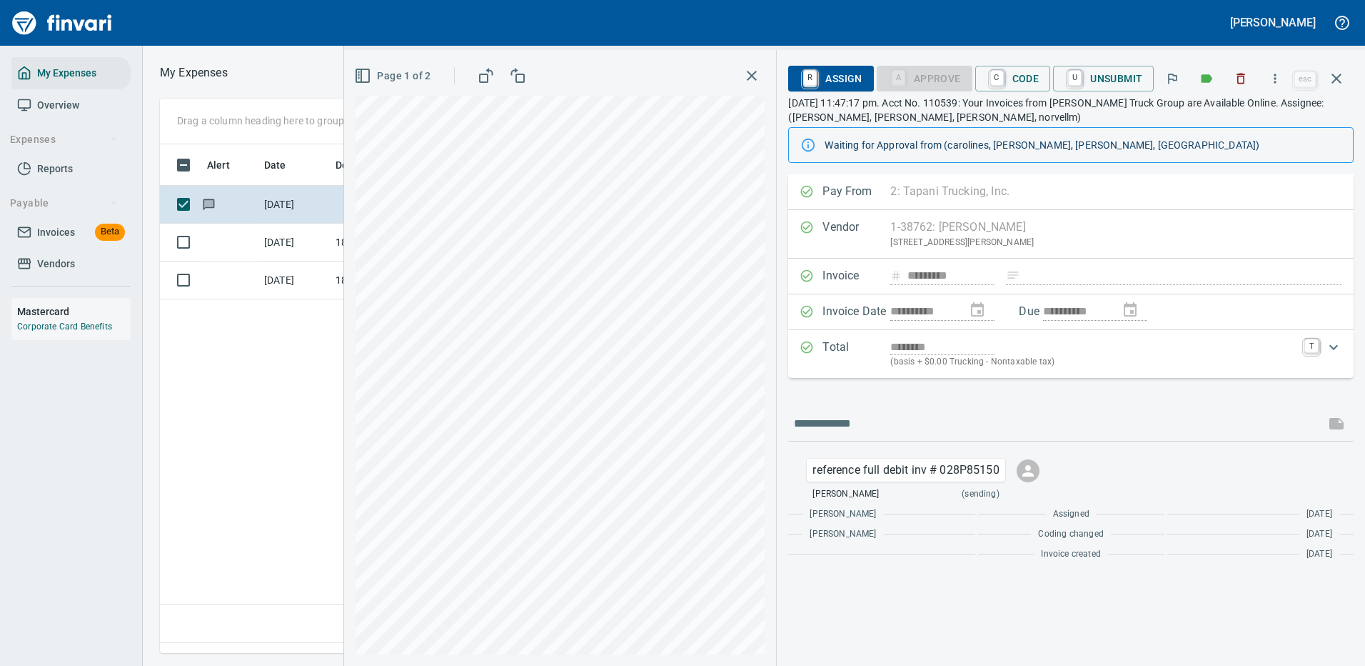
click at [1335, 76] on icon "button" at bounding box center [1337, 79] width 10 height 10
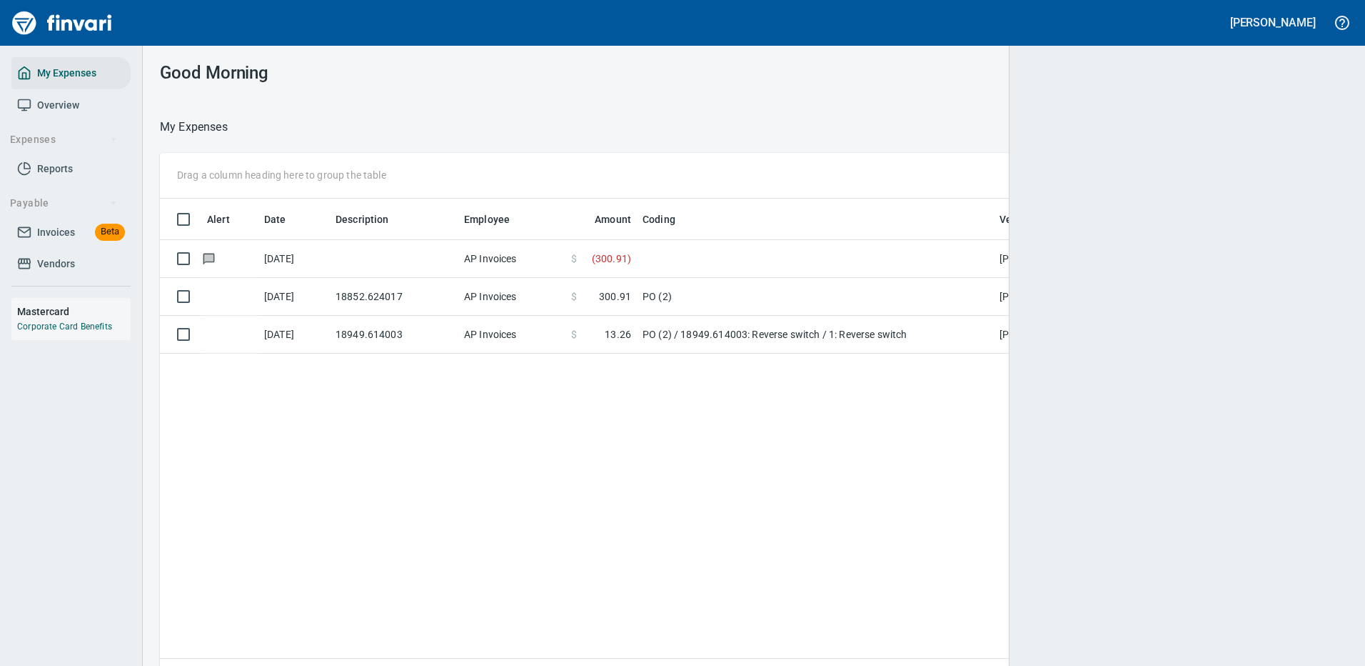
scroll to position [487, 1156]
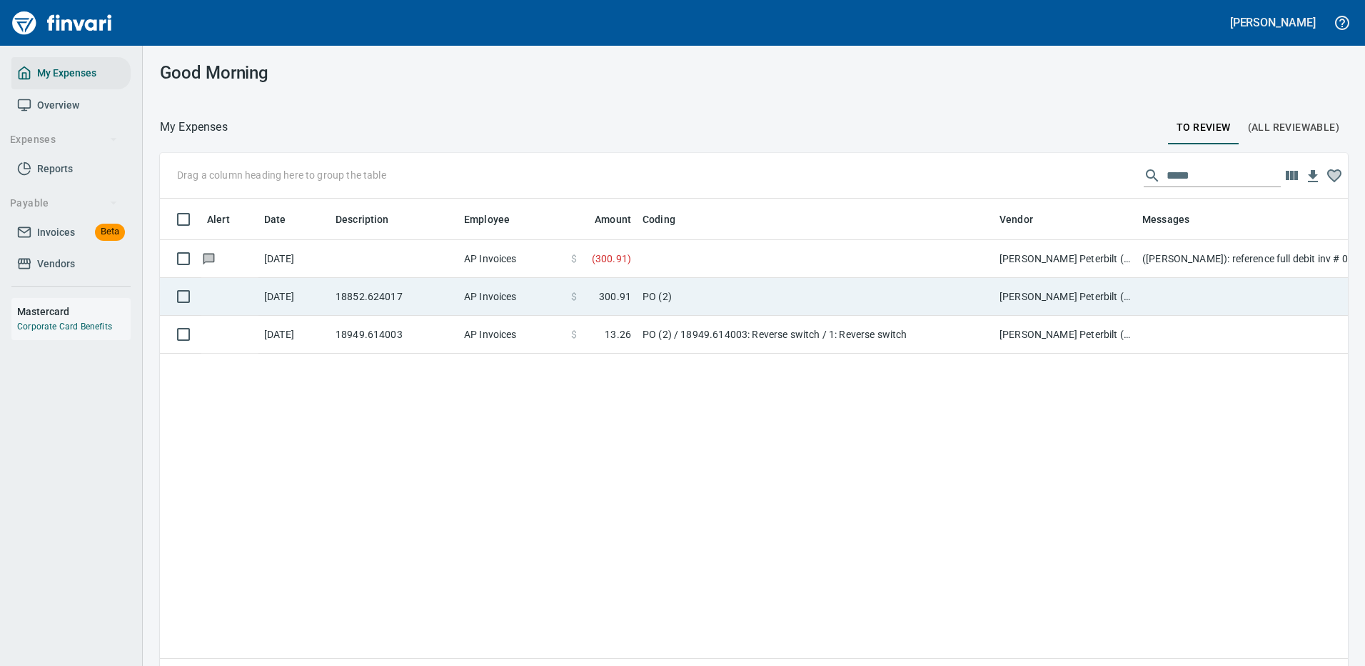
click at [803, 292] on td "PO (2)" at bounding box center [815, 297] width 357 height 38
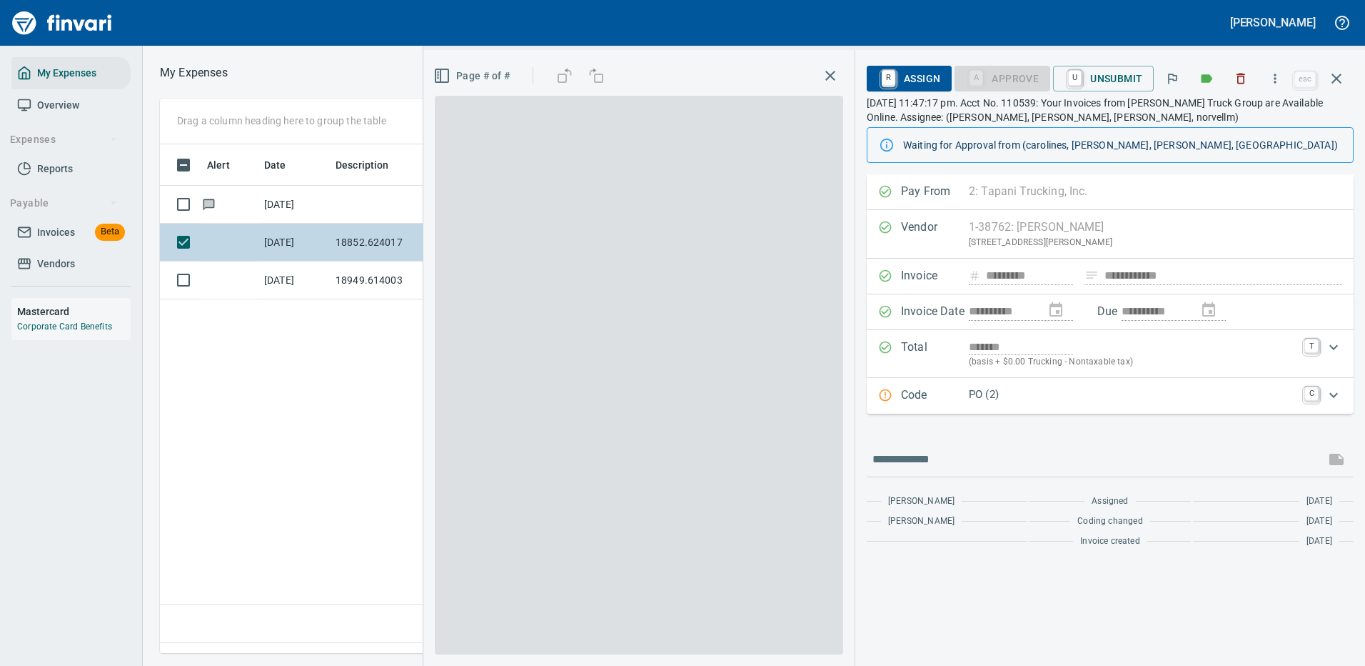
scroll to position [487, 820]
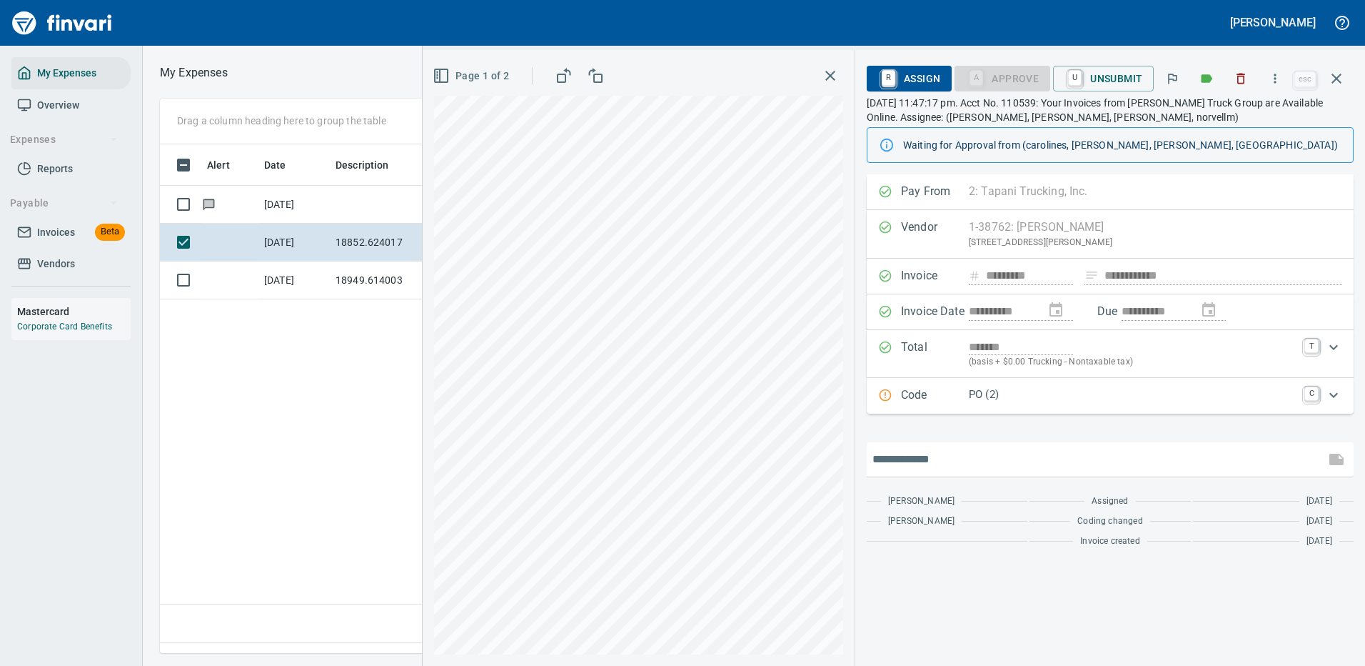
click at [935, 453] on input "text" at bounding box center [1096, 459] width 447 height 23
type input "**********"
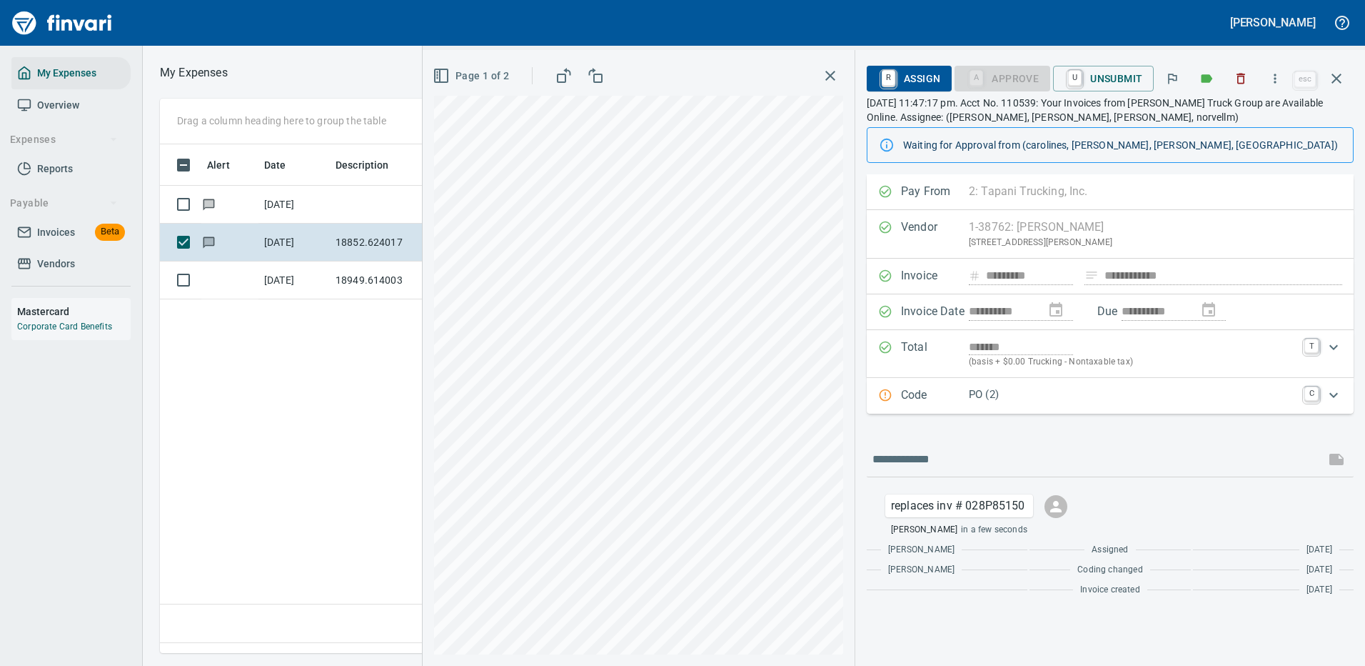
click at [266, 390] on div "Alert Date Description Employee Amount Coding Vendor [DATE] AP Invoices $ ( 300…" at bounding box center [575, 393] width 831 height 498
click at [1341, 74] on icon "button" at bounding box center [1336, 78] width 17 height 17
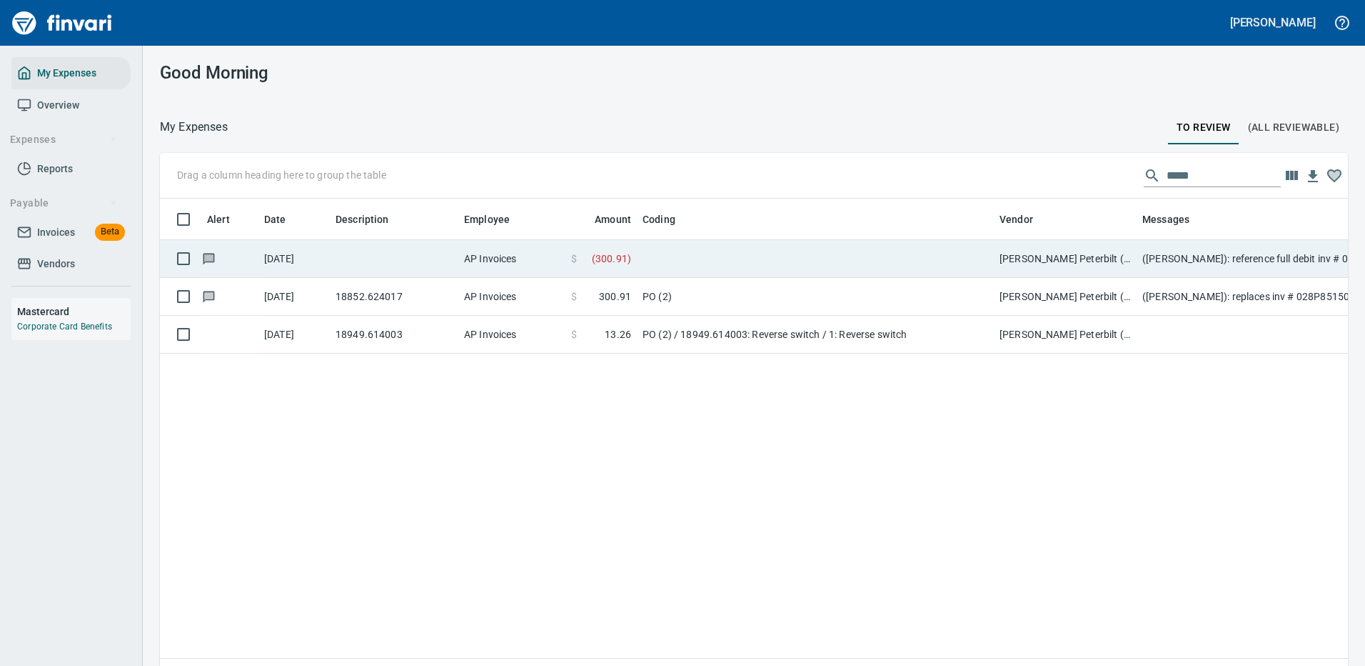
scroll to position [487, 1167]
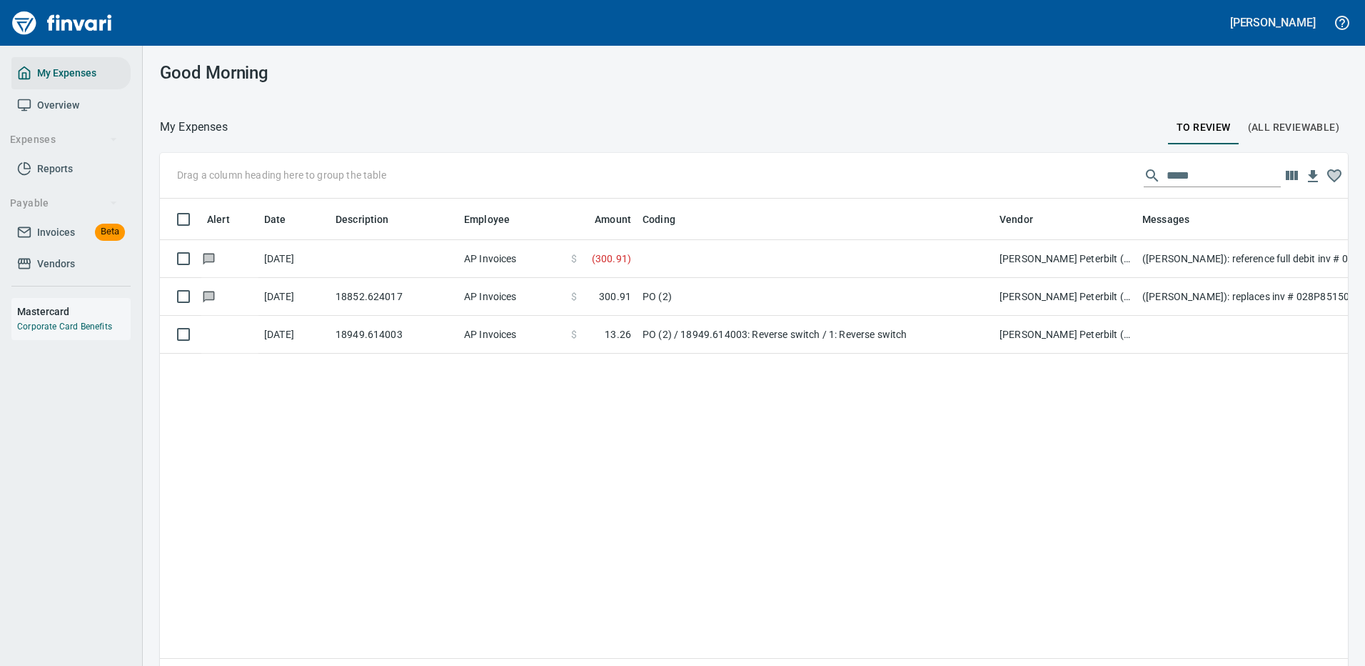
click at [941, 329] on td "PO (2) / 18949.614003: Reverse switch / 1: Reverse switch" at bounding box center [815, 335] width 357 height 38
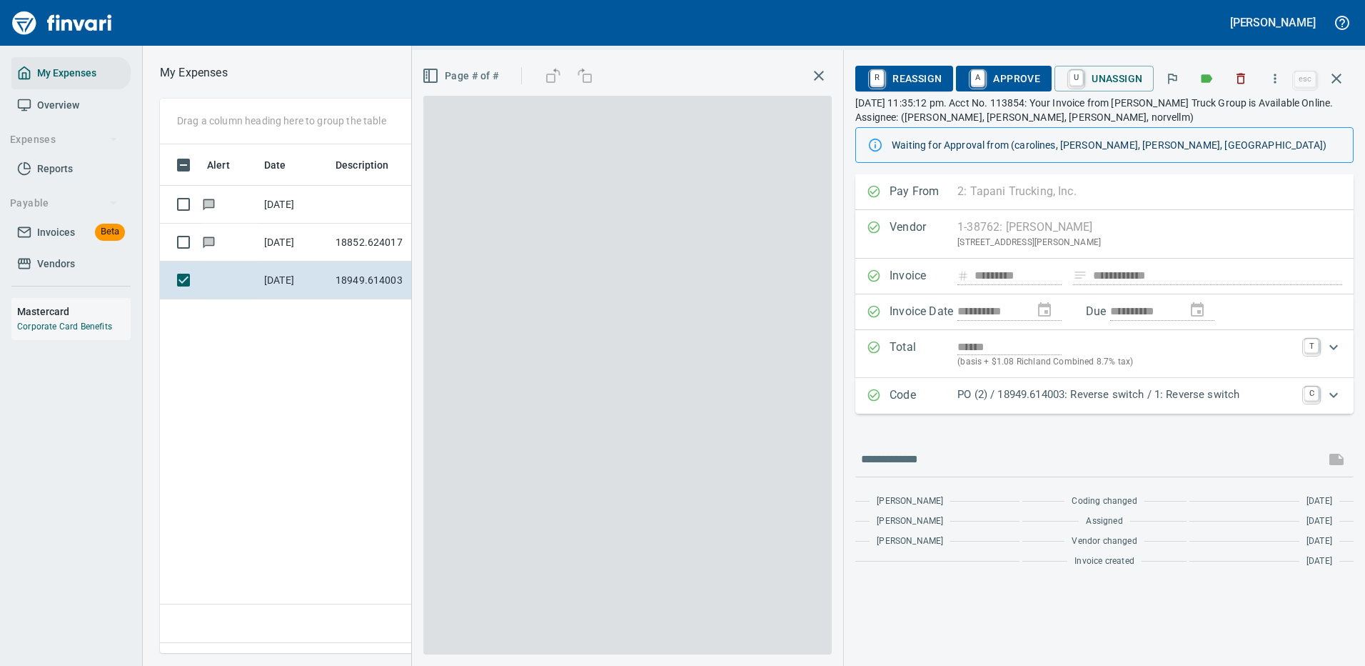
scroll to position [487, 820]
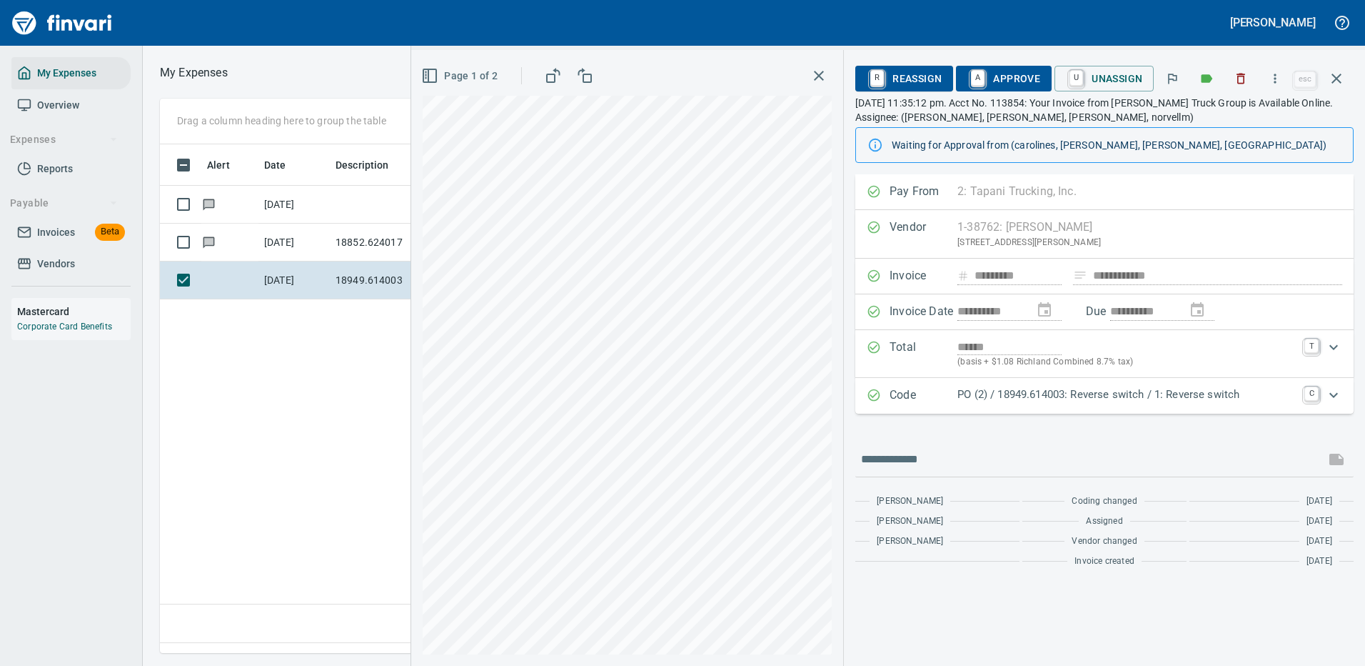
click at [1247, 394] on p "PO (2) / 18949.614003: Reverse switch / 1: Reverse switch" at bounding box center [1127, 394] width 338 height 16
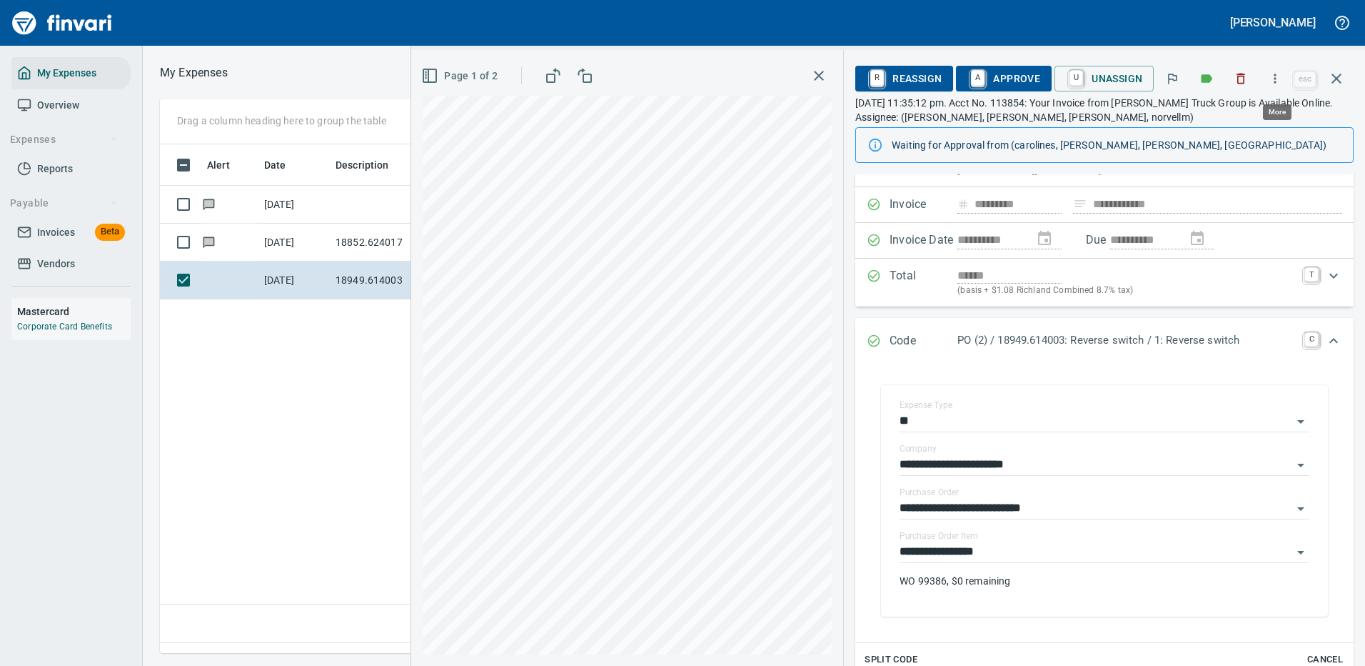
click at [1274, 78] on icon "button" at bounding box center [1275, 78] width 14 height 14
click at [1219, 118] on span "Download" at bounding box center [1273, 119] width 137 height 17
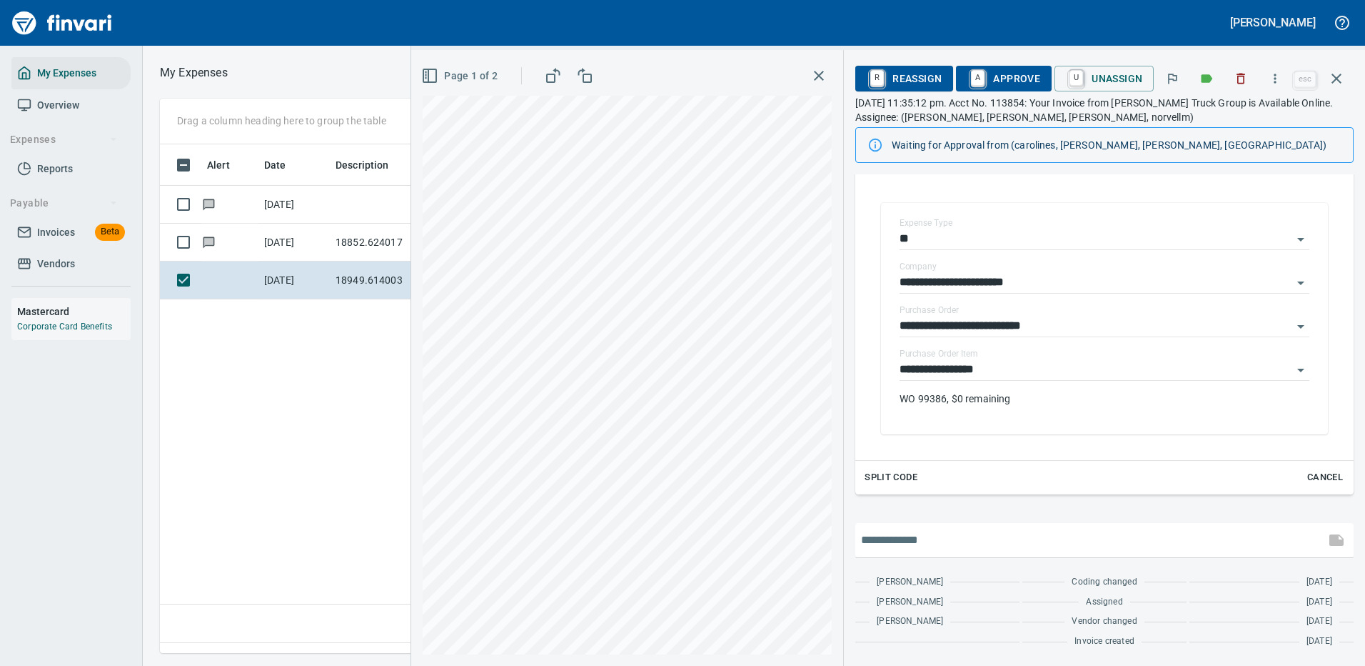
click at [974, 539] on input "text" at bounding box center [1090, 539] width 458 height 23
type input "**********"
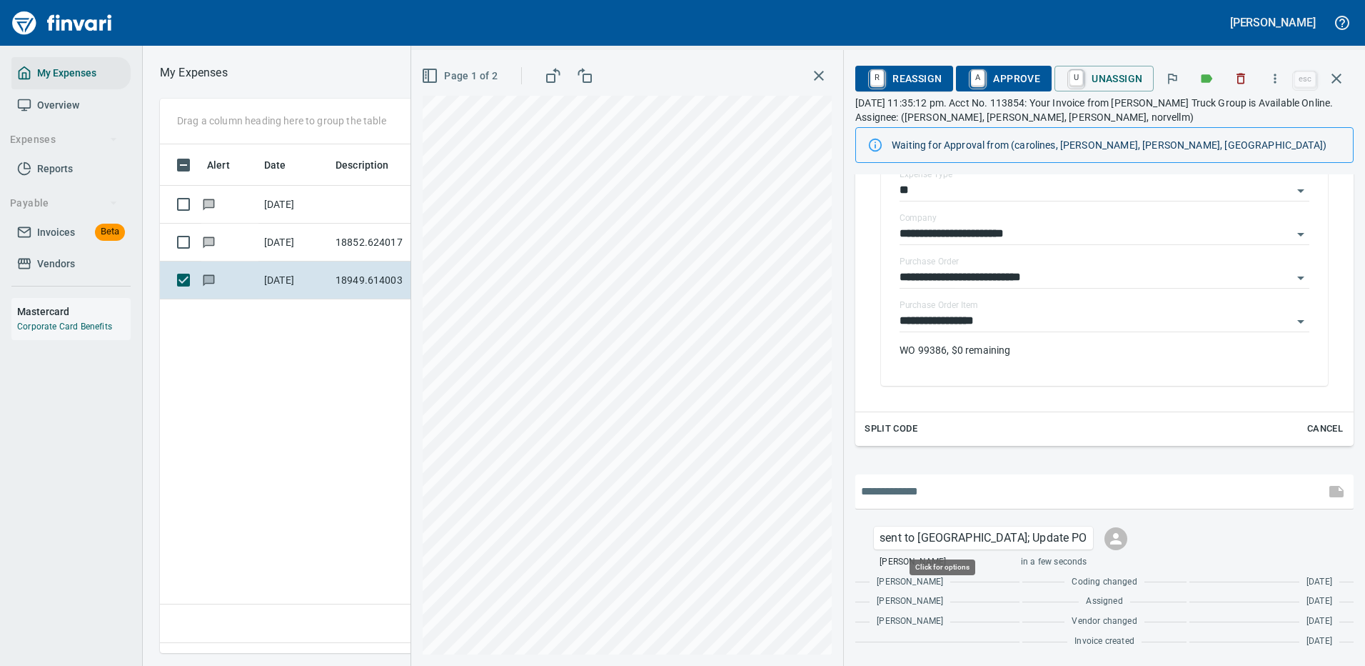
scroll to position [487, 820]
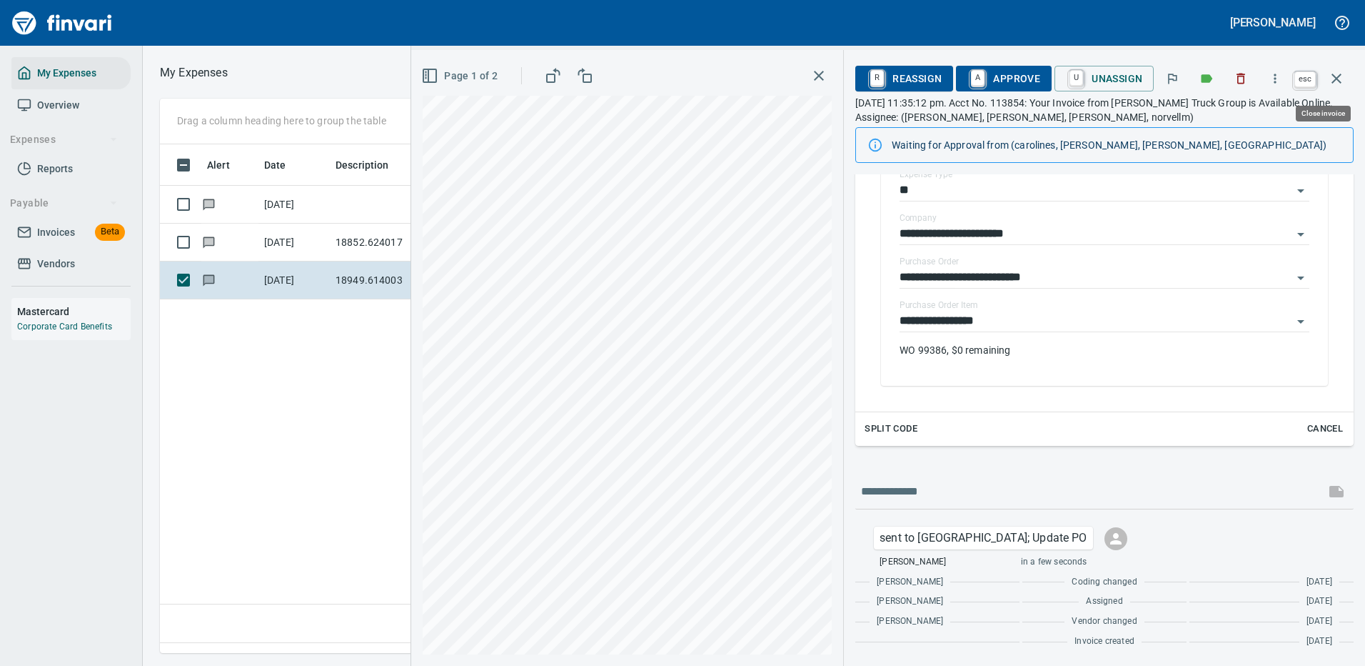
click at [1340, 74] on icon "button" at bounding box center [1336, 78] width 17 height 17
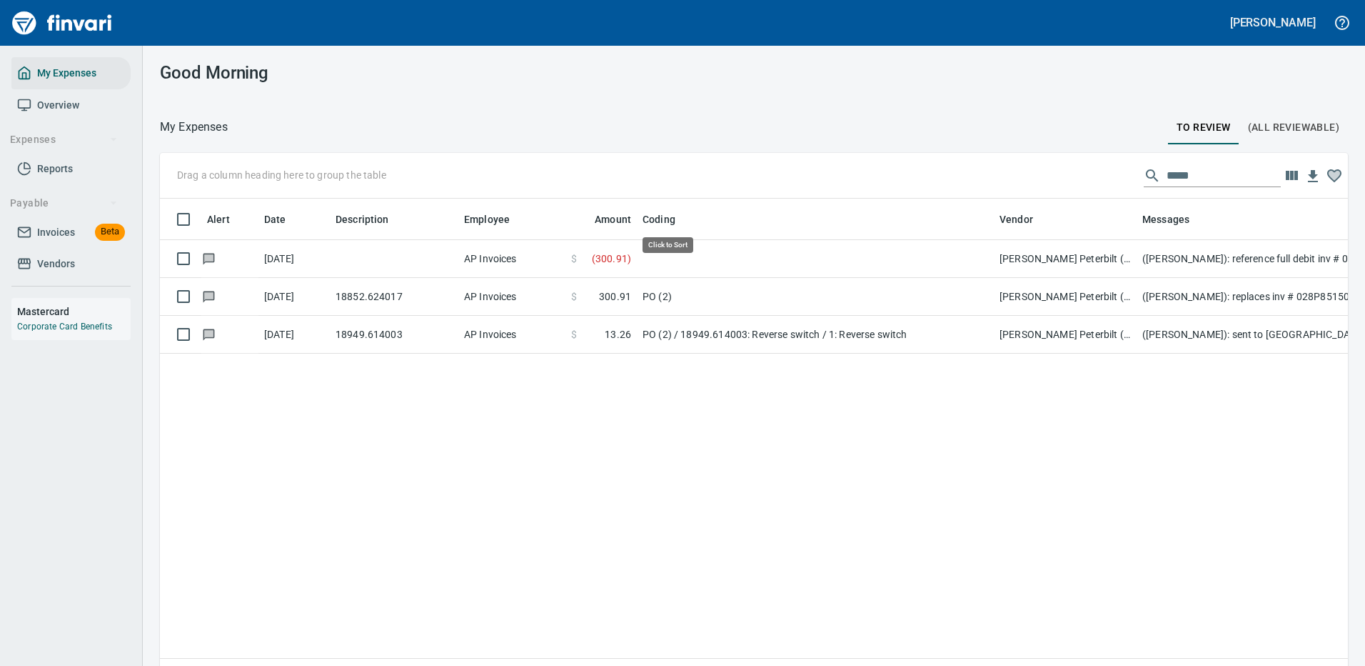
scroll to position [487, 1167]
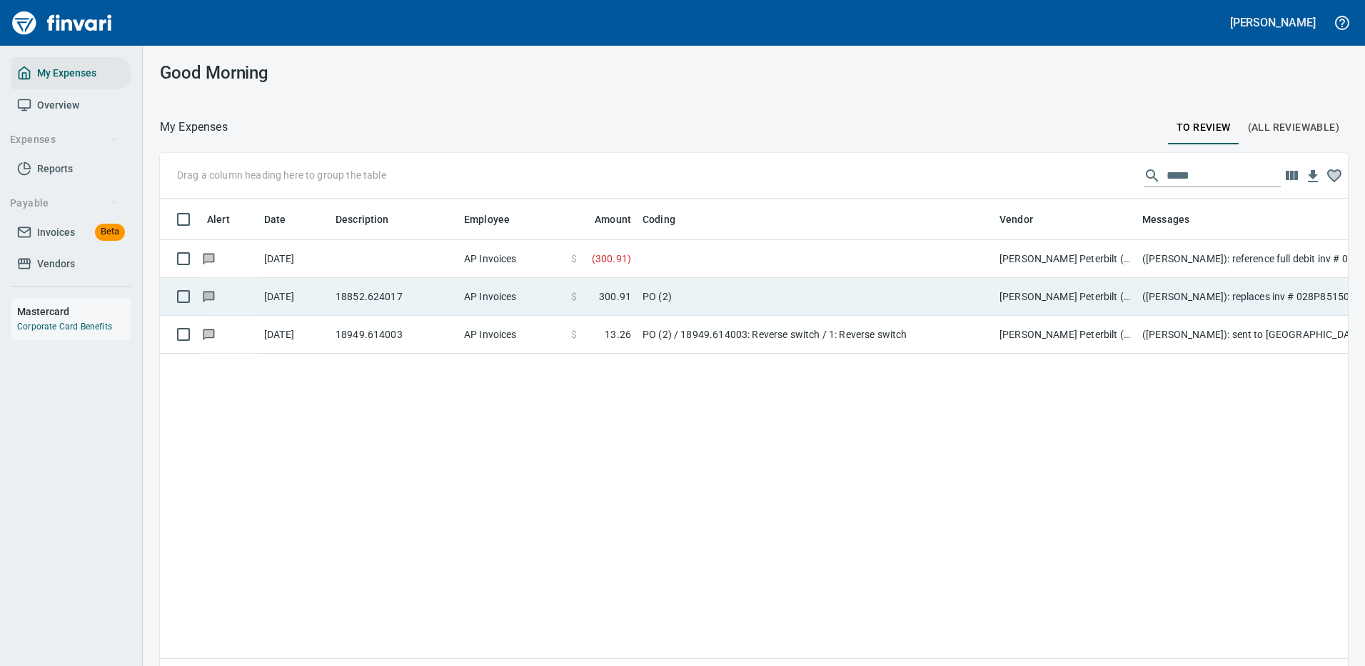
click at [774, 303] on td "PO (2)" at bounding box center [815, 297] width 357 height 38
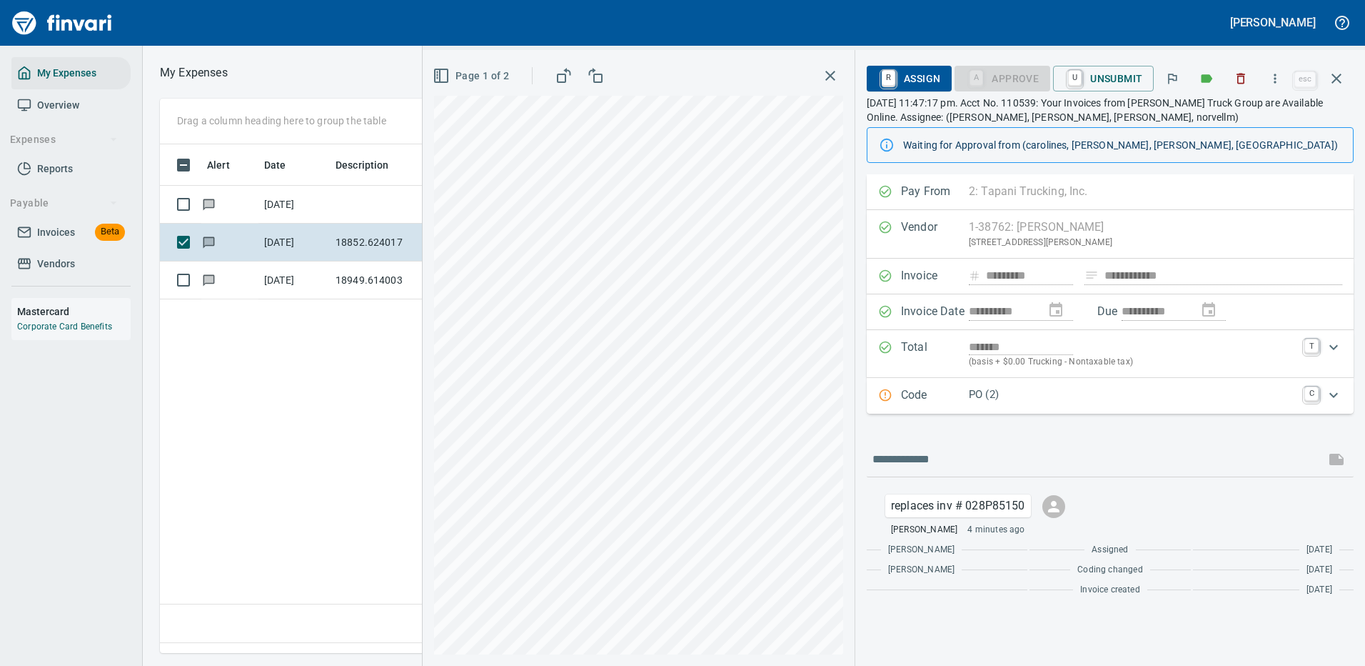
scroll to position [487, 820]
click at [1275, 80] on icon "button" at bounding box center [1275, 78] width 14 height 14
click at [1237, 117] on span "Download" at bounding box center [1273, 119] width 137 height 17
click at [941, 458] on input "text" at bounding box center [1096, 459] width 447 height 23
type input "**********"
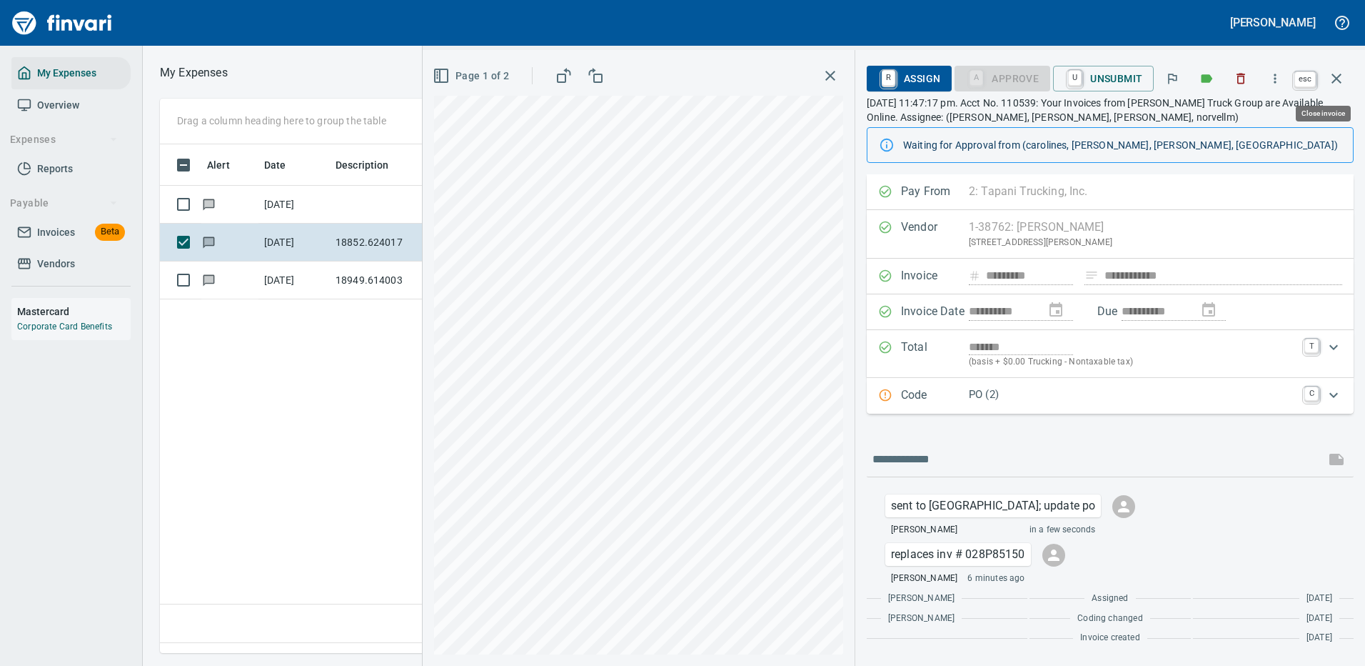
click at [1337, 80] on icon "button" at bounding box center [1336, 78] width 17 height 17
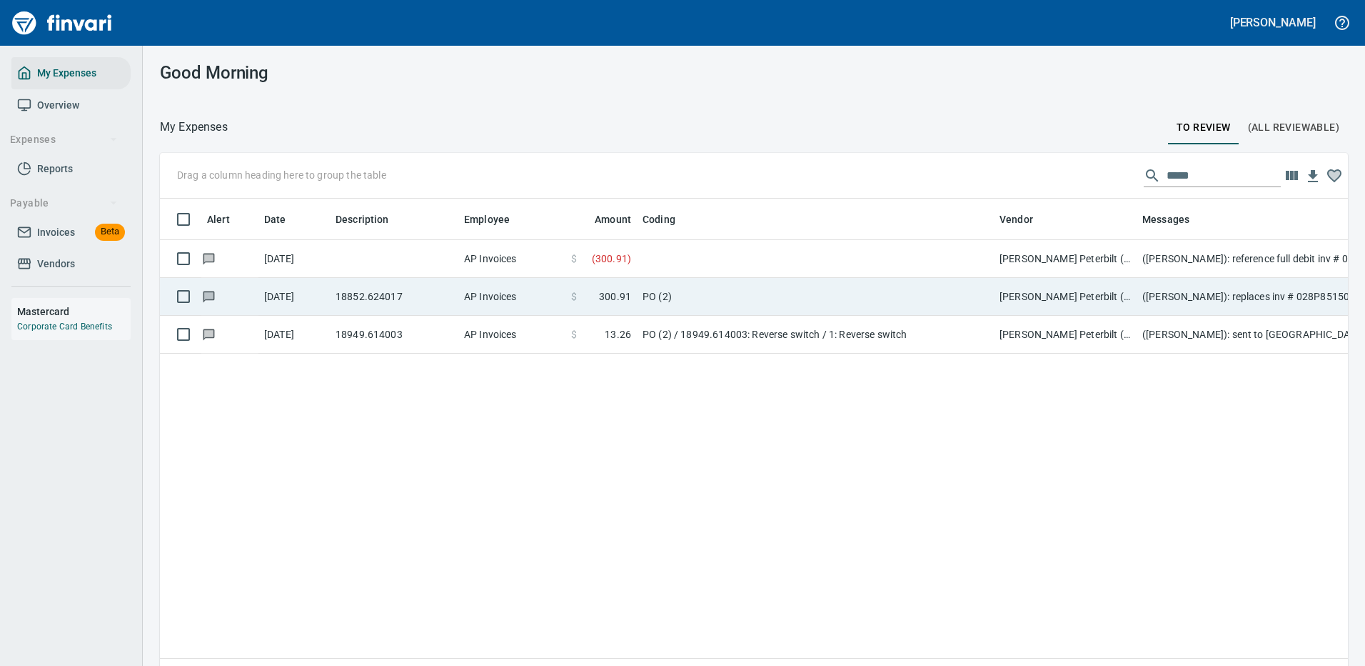
scroll to position [487, 1167]
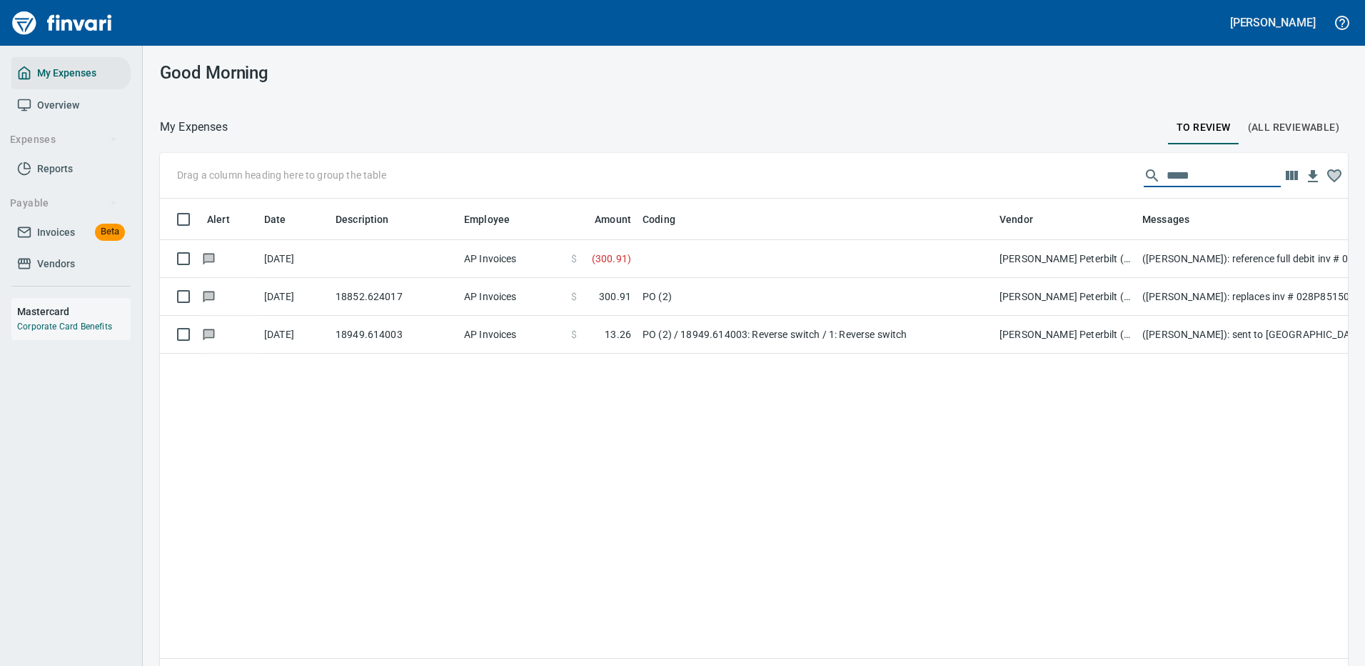
drag, startPoint x: 1190, startPoint y: 174, endPoint x: 1053, endPoint y: 183, distance: 138.1
click at [1056, 184] on div "Drag a column heading here to group the table *****" at bounding box center [754, 176] width 1188 height 46
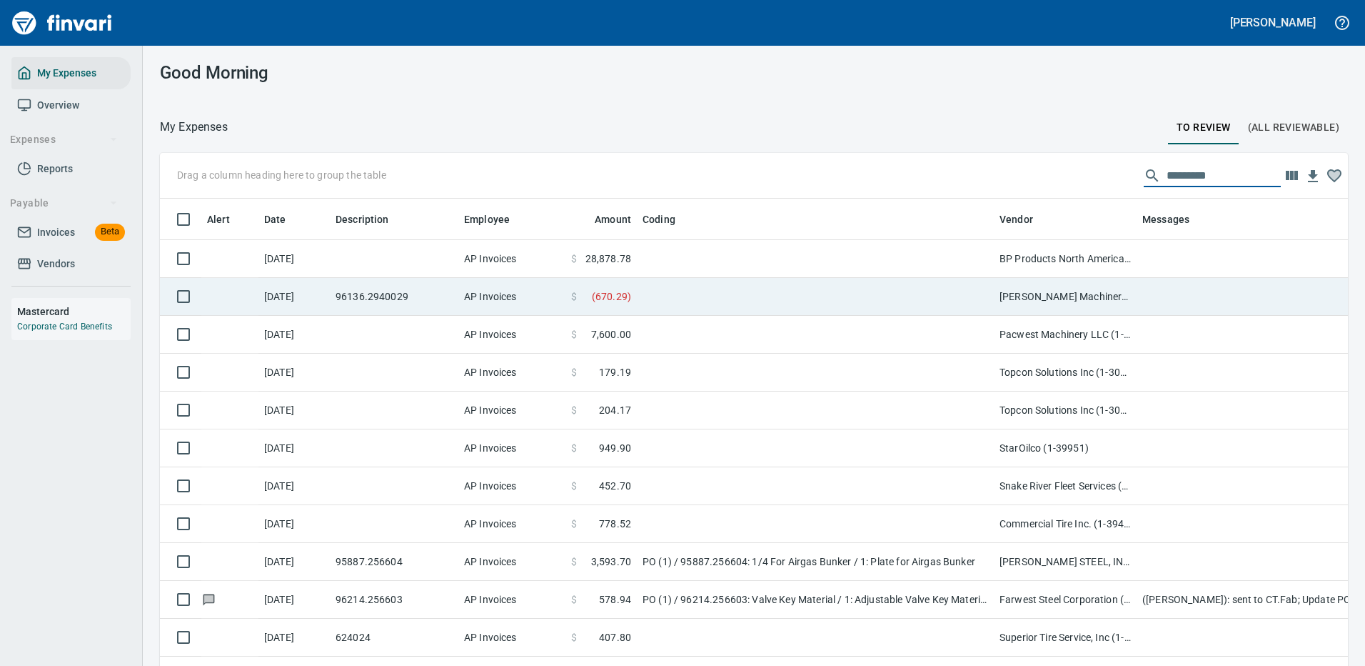
click at [854, 288] on td at bounding box center [815, 297] width 357 height 38
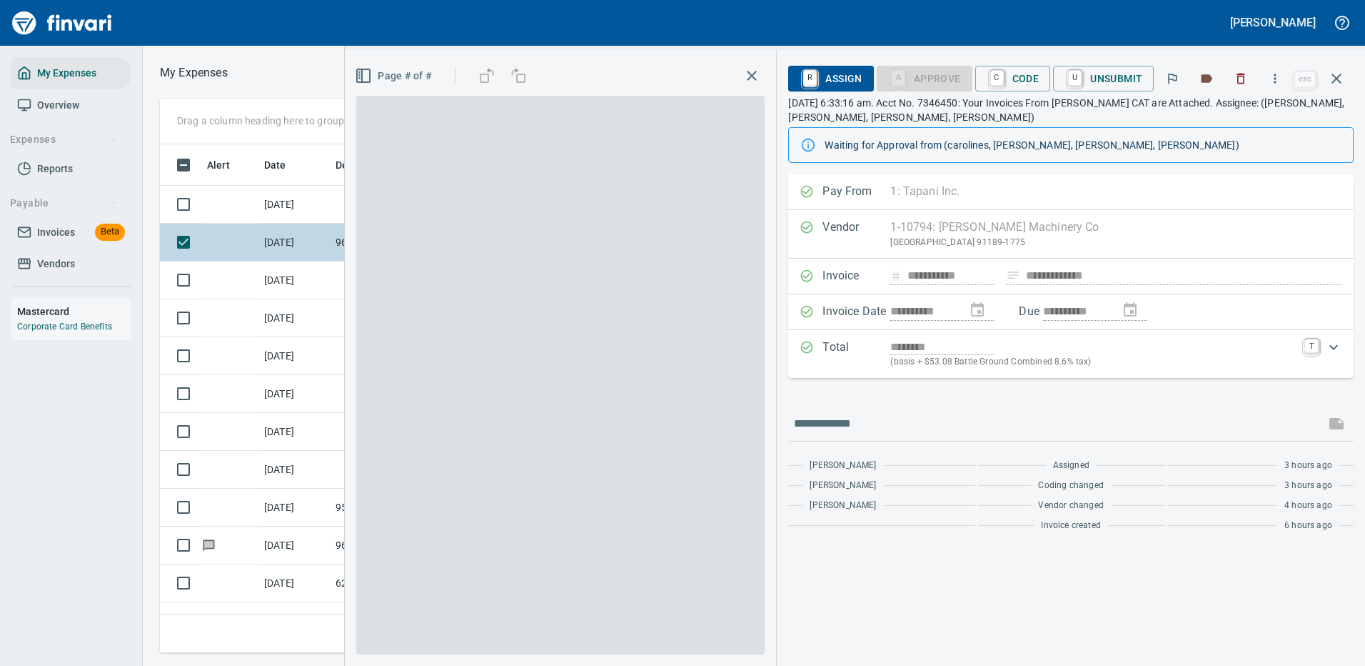
scroll to position [487, 810]
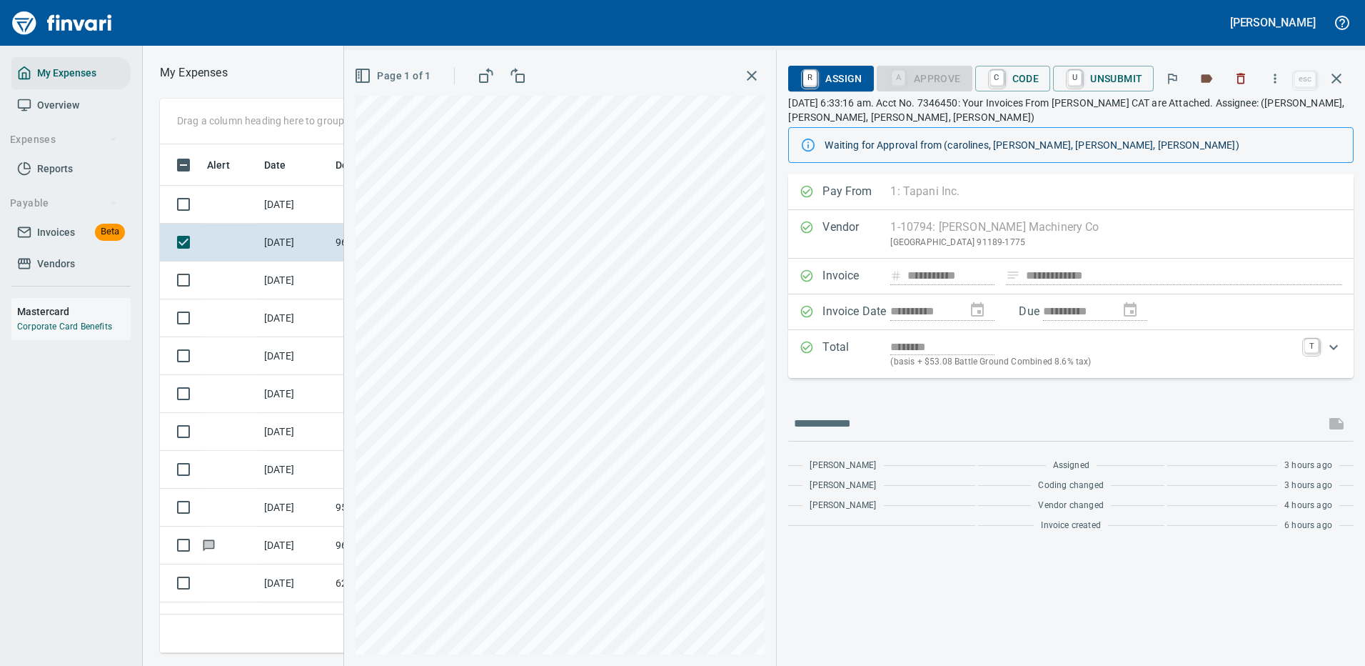
click at [1136, 366] on p "(basis + $53.08 Battle Ground Combined 8.6% tax)" at bounding box center [1093, 362] width 406 height 14
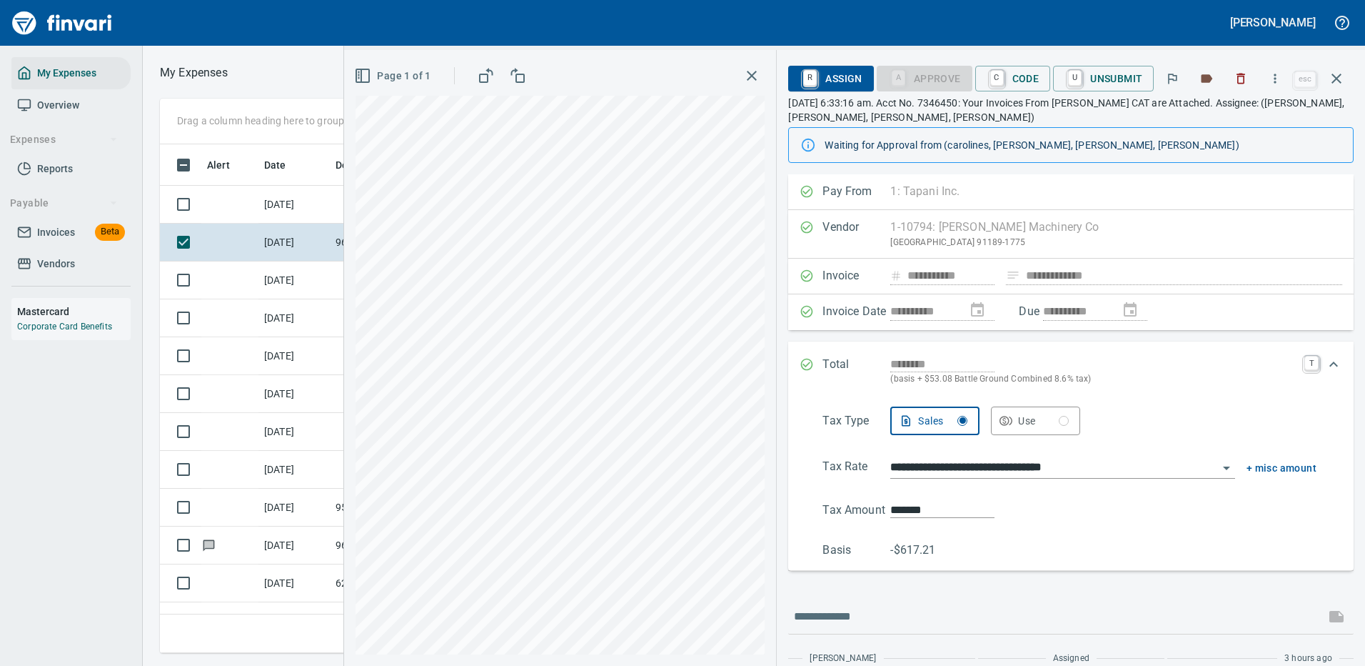
click at [1325, 361] on icon "Expand" at bounding box center [1333, 364] width 17 height 17
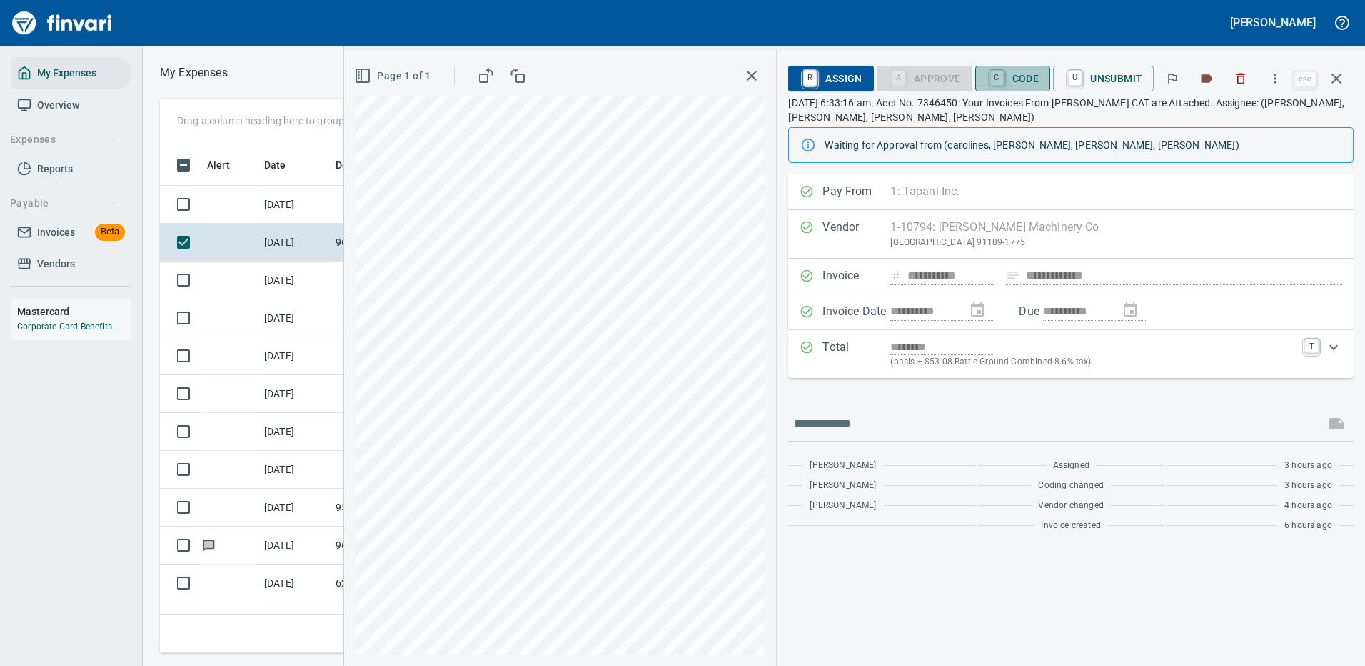
click at [1020, 82] on span "C Code" at bounding box center [1013, 78] width 53 height 24
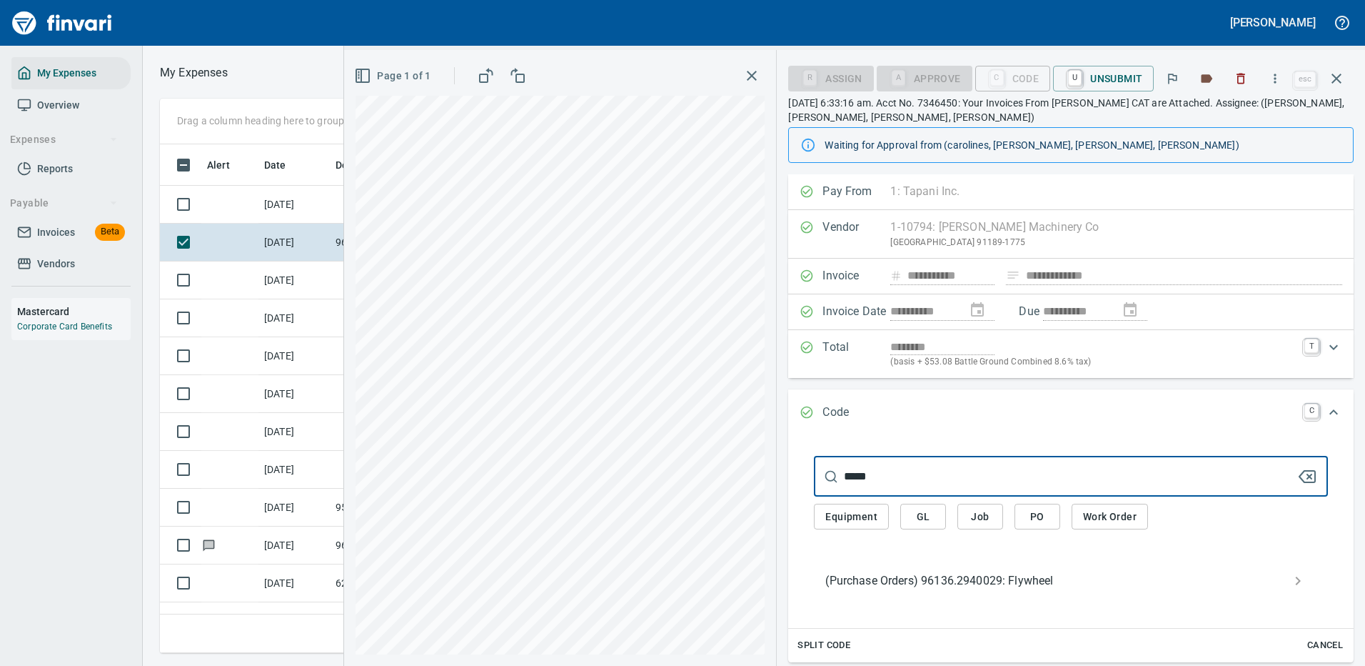
type input "*****"
click at [958, 581] on span "(Purchase Orders) 96136.2940029: Flywheel" at bounding box center [1059, 580] width 468 height 17
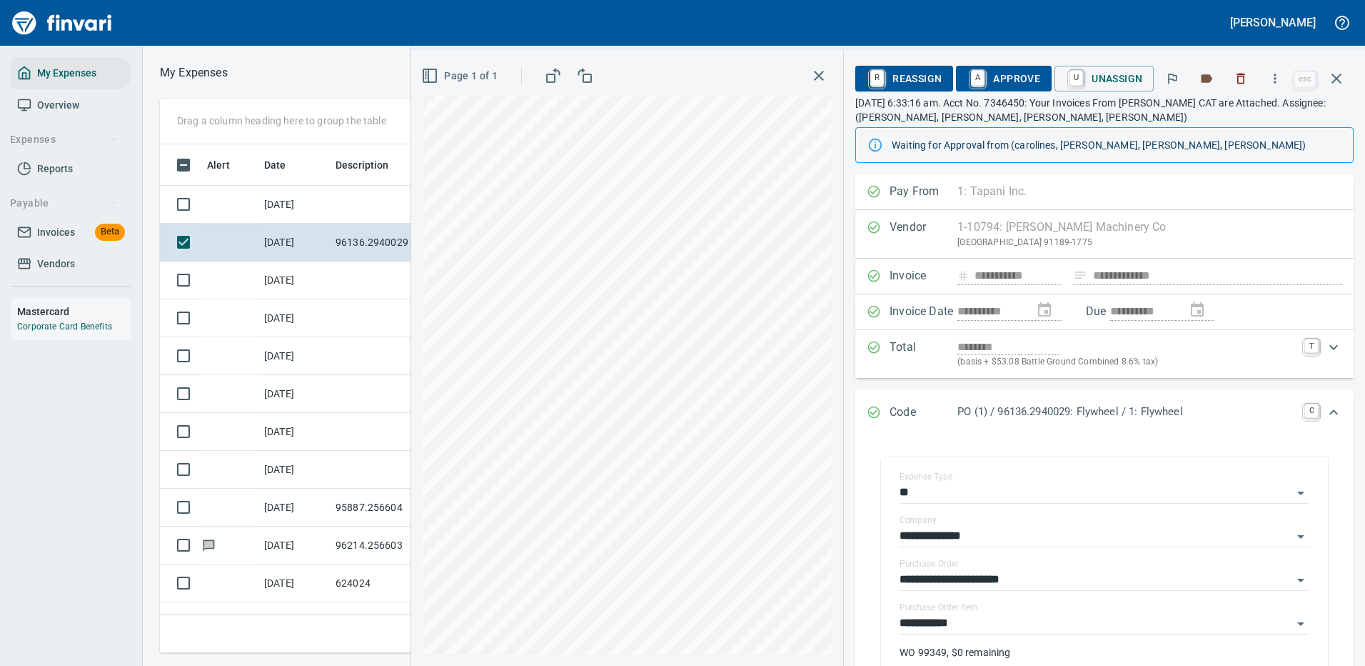
scroll to position [143, 0]
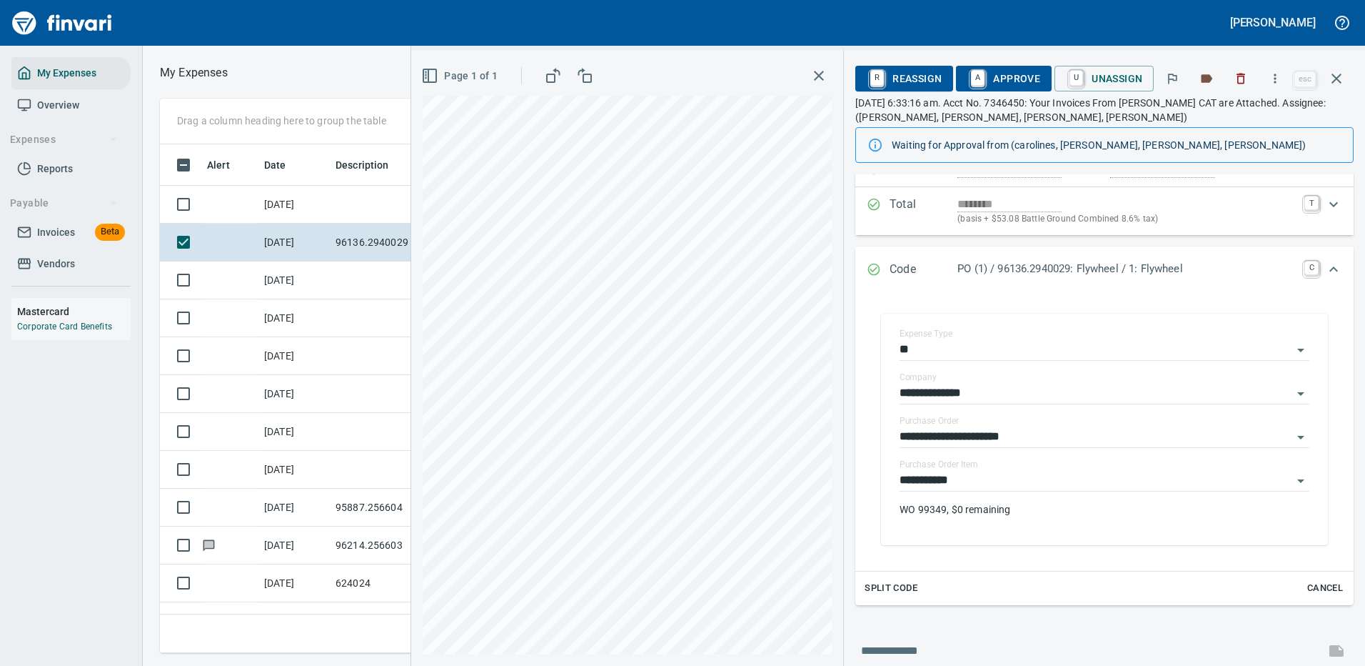
drag, startPoint x: 1028, startPoint y: 78, endPoint x: 1061, endPoint y: 101, distance: 40.6
click at [1028, 77] on span "A Approve" at bounding box center [1004, 78] width 73 height 24
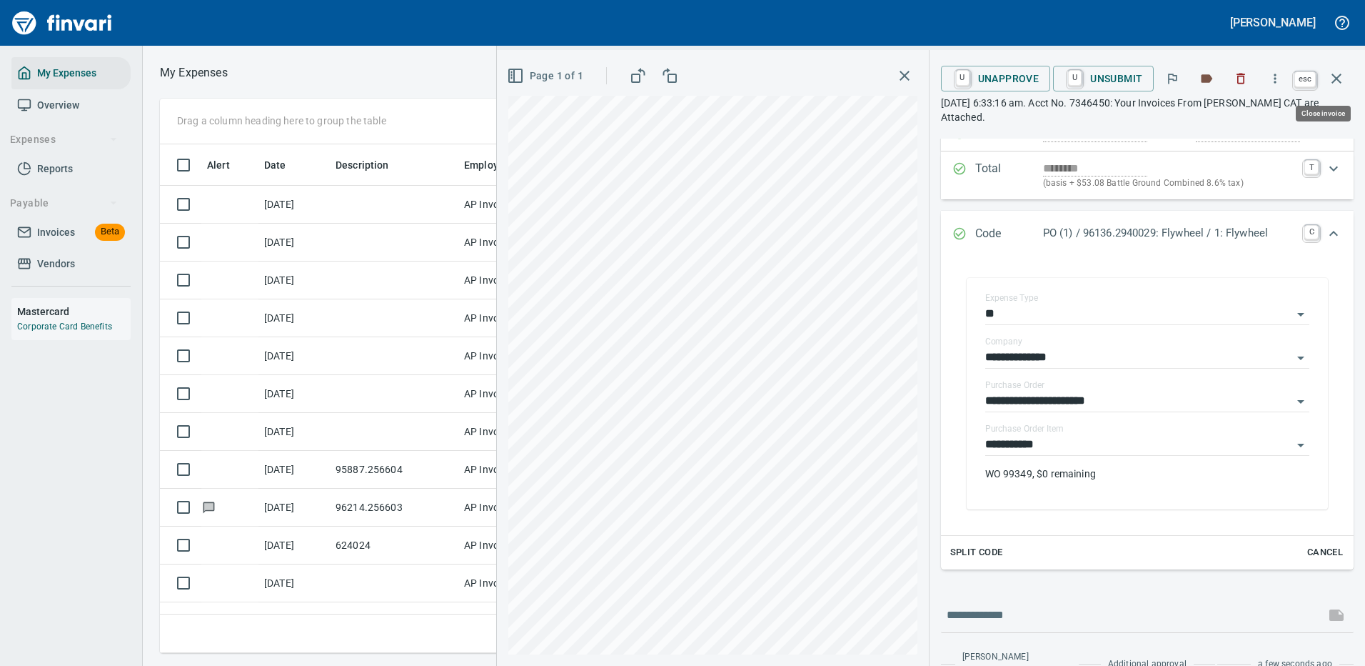
scroll to position [487, 810]
click at [1337, 79] on icon "button" at bounding box center [1337, 79] width 10 height 10
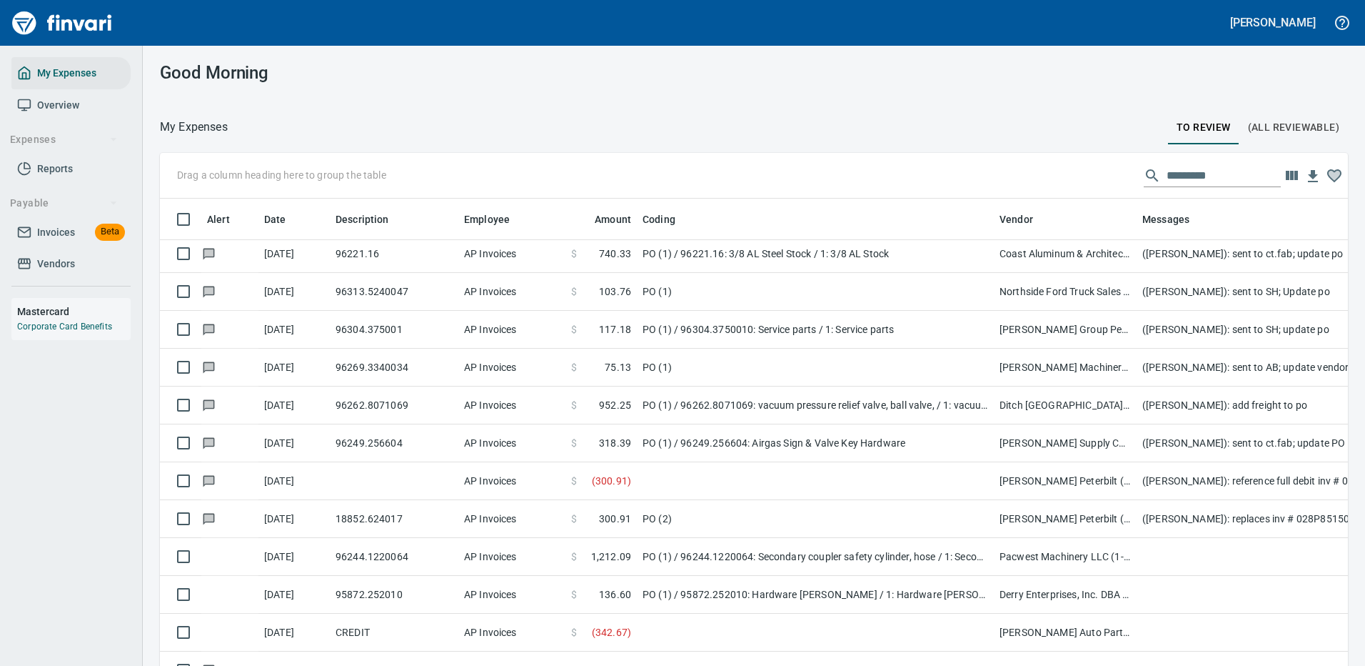
scroll to position [2499, 0]
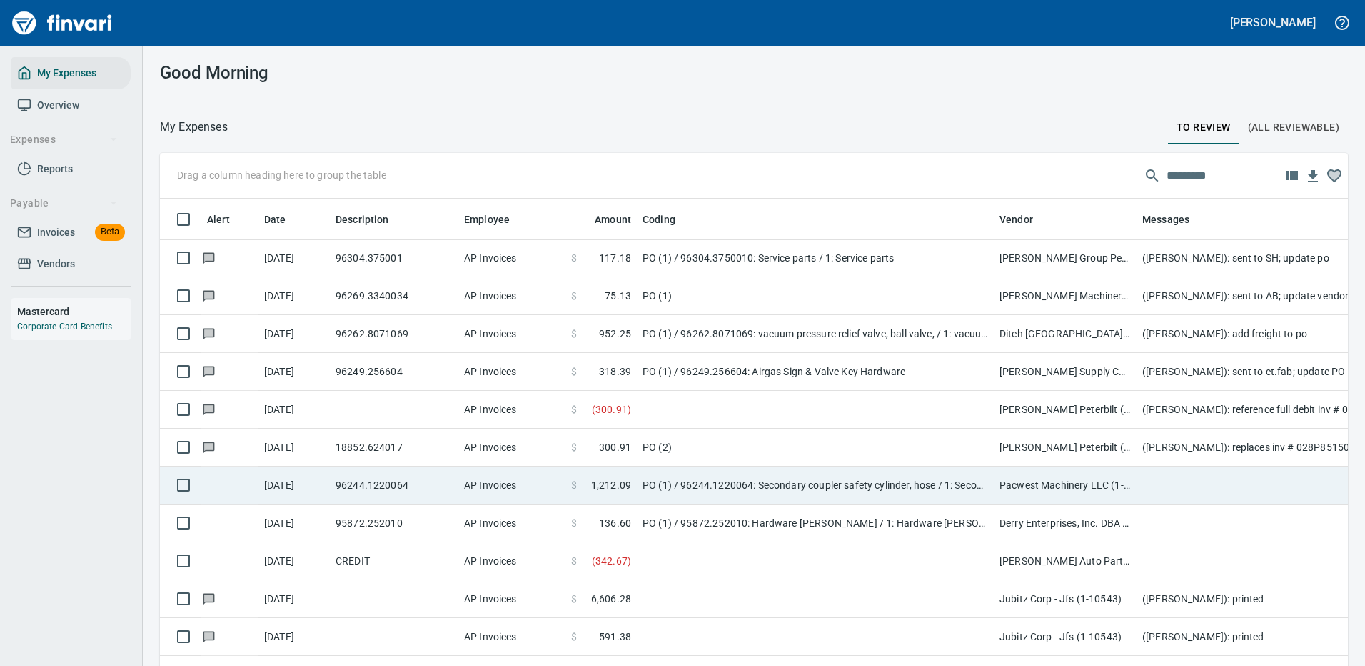
click at [965, 481] on td "PO (1) / 96244.1220064: Secondary coupler safety cylinder, hose / 1: Secondary …" at bounding box center [815, 485] width 357 height 38
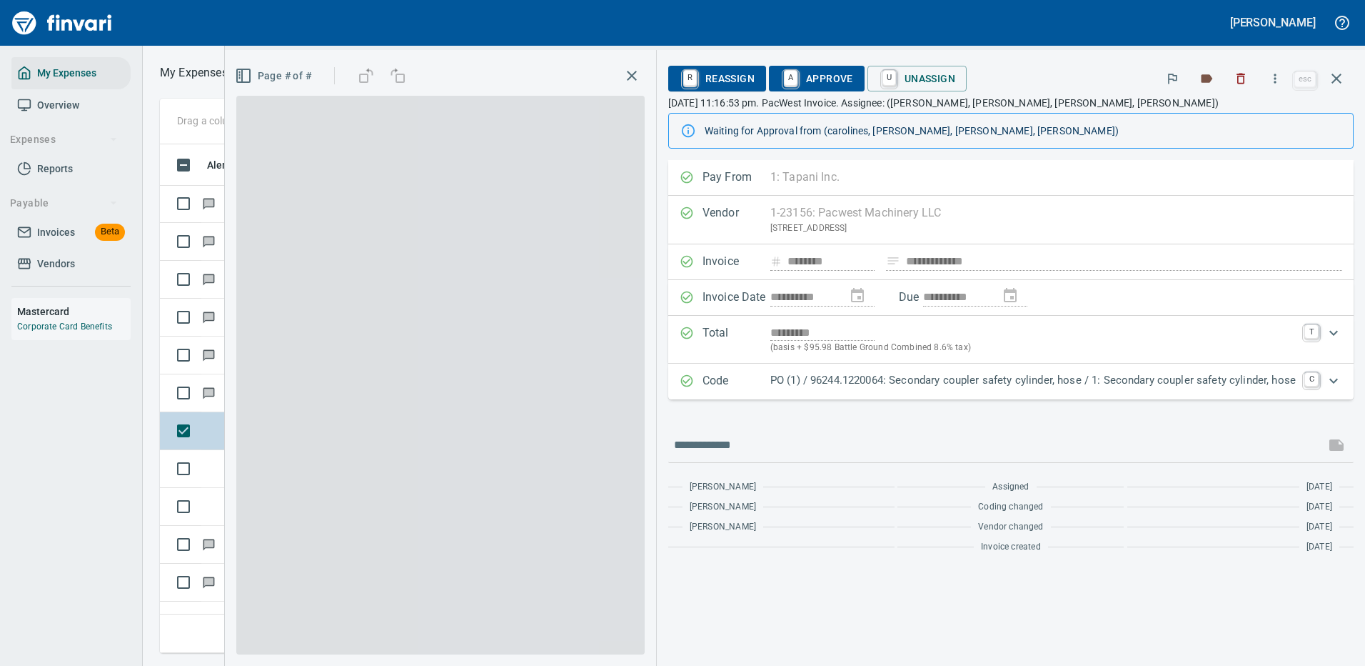
scroll to position [487, 810]
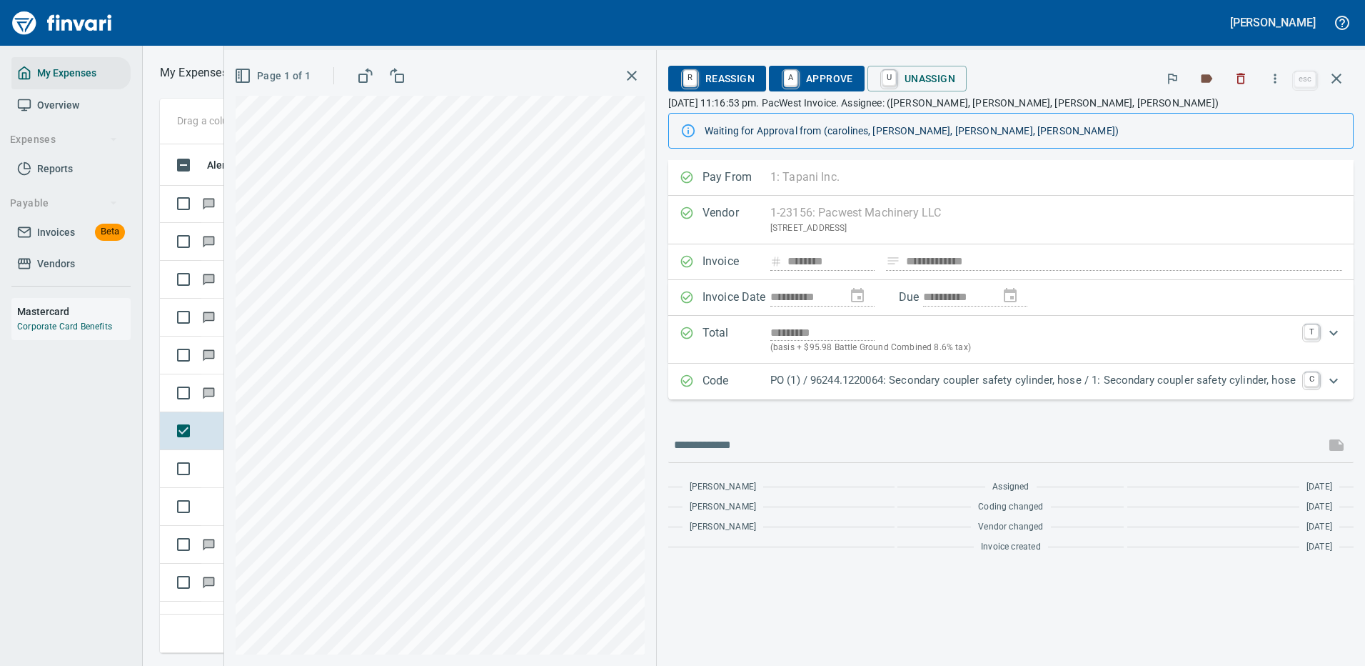
click at [923, 376] on p "PO (1) / 96244.1220064: Secondary coupler safety cylinder, hose / 1: Secondary …" at bounding box center [1033, 380] width 526 height 16
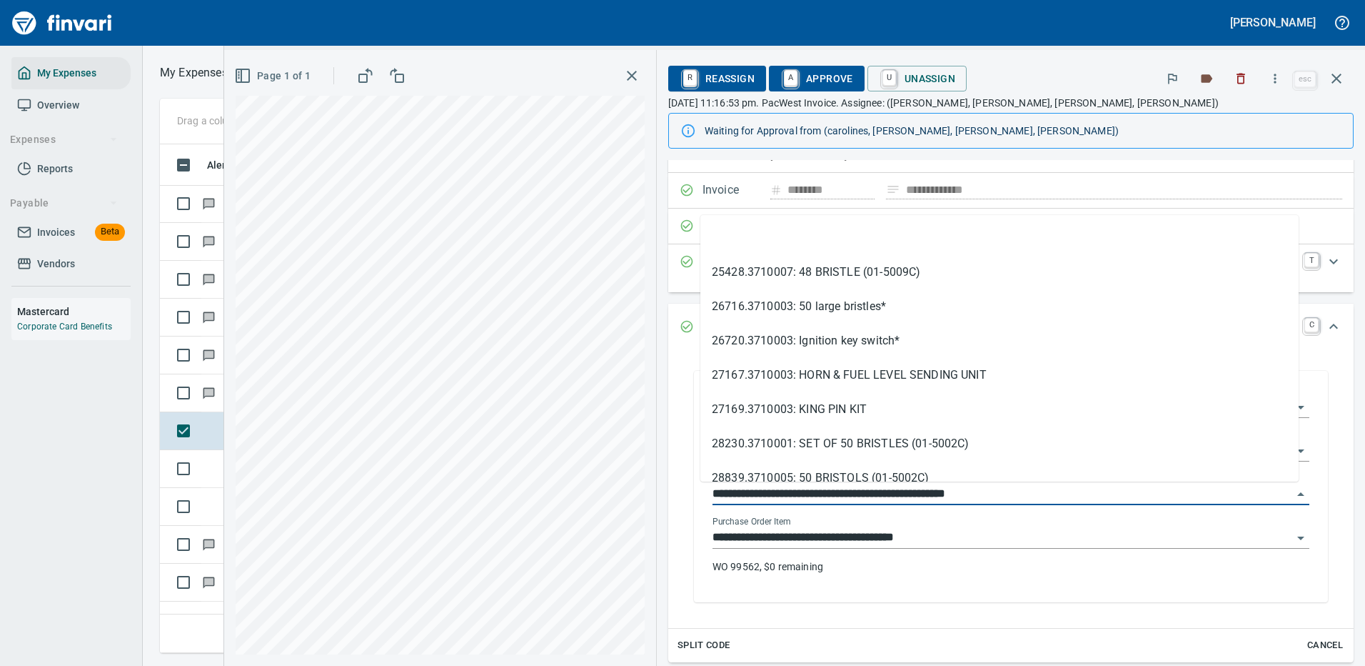
drag, startPoint x: 783, startPoint y: 496, endPoint x: 686, endPoint y: 496, distance: 97.8
click at [694, 496] on div "**********" at bounding box center [1011, 486] width 634 height 231
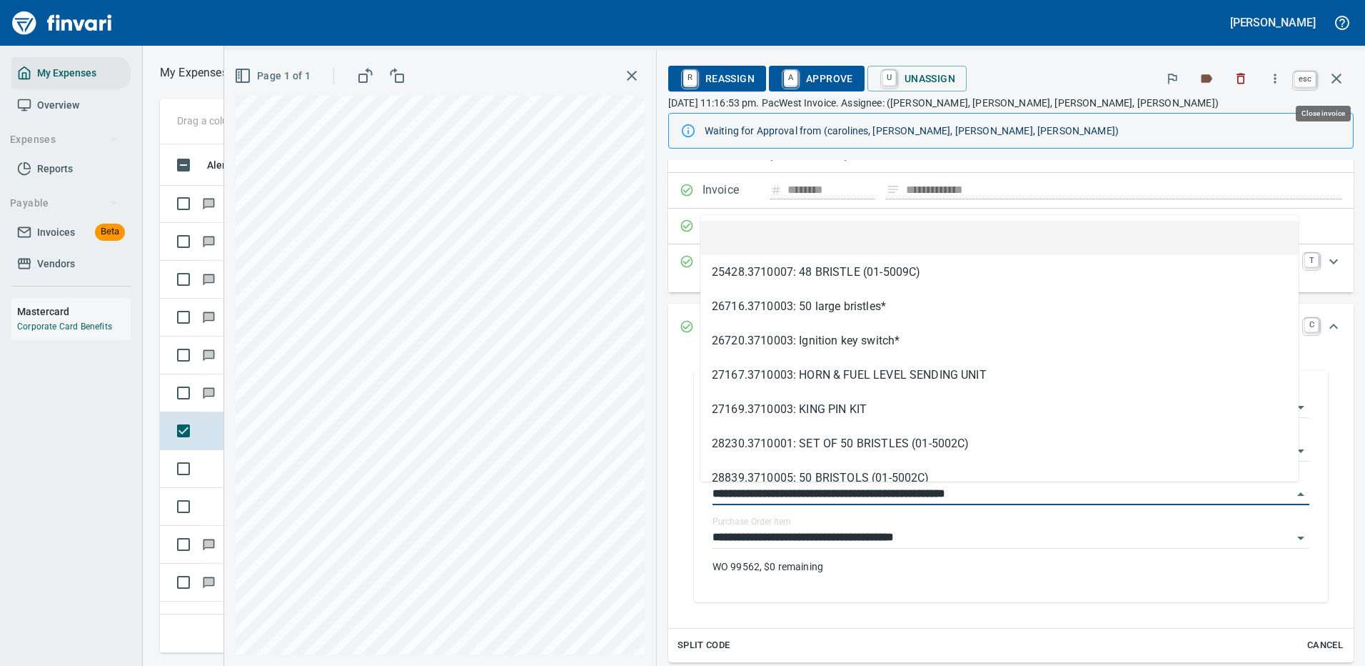
click at [1334, 74] on icon "button" at bounding box center [1336, 78] width 17 height 17
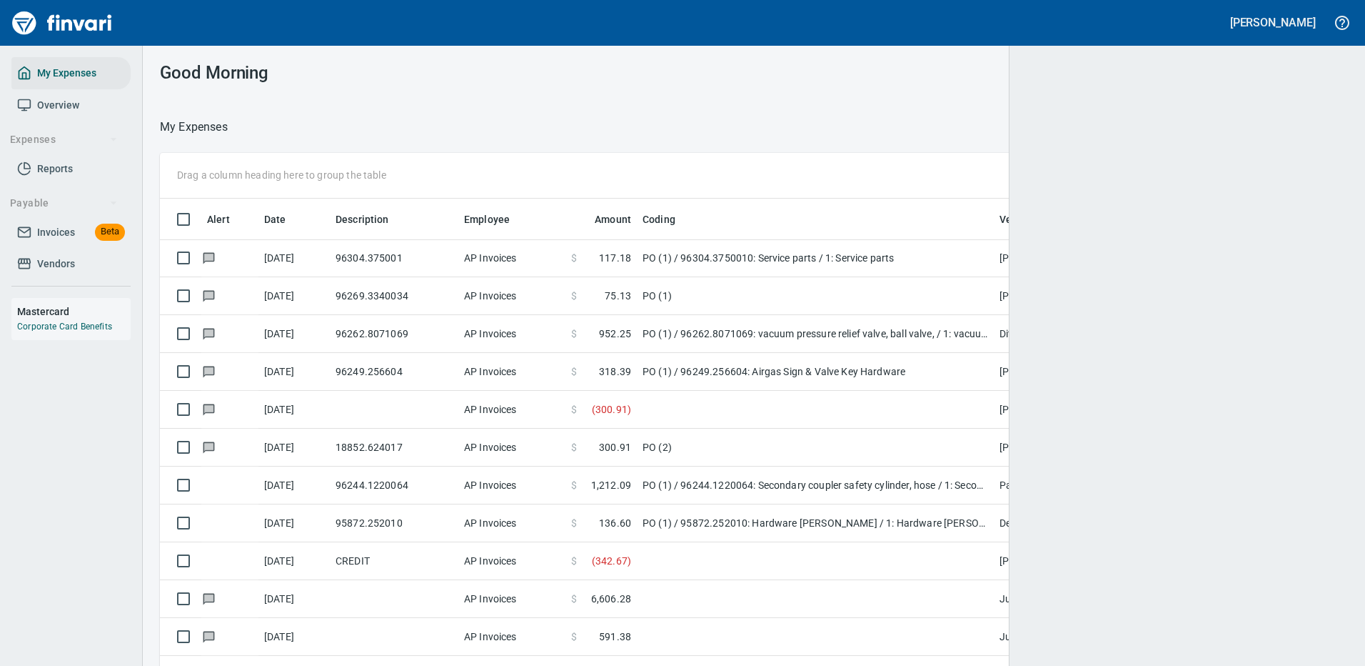
scroll to position [1, 1]
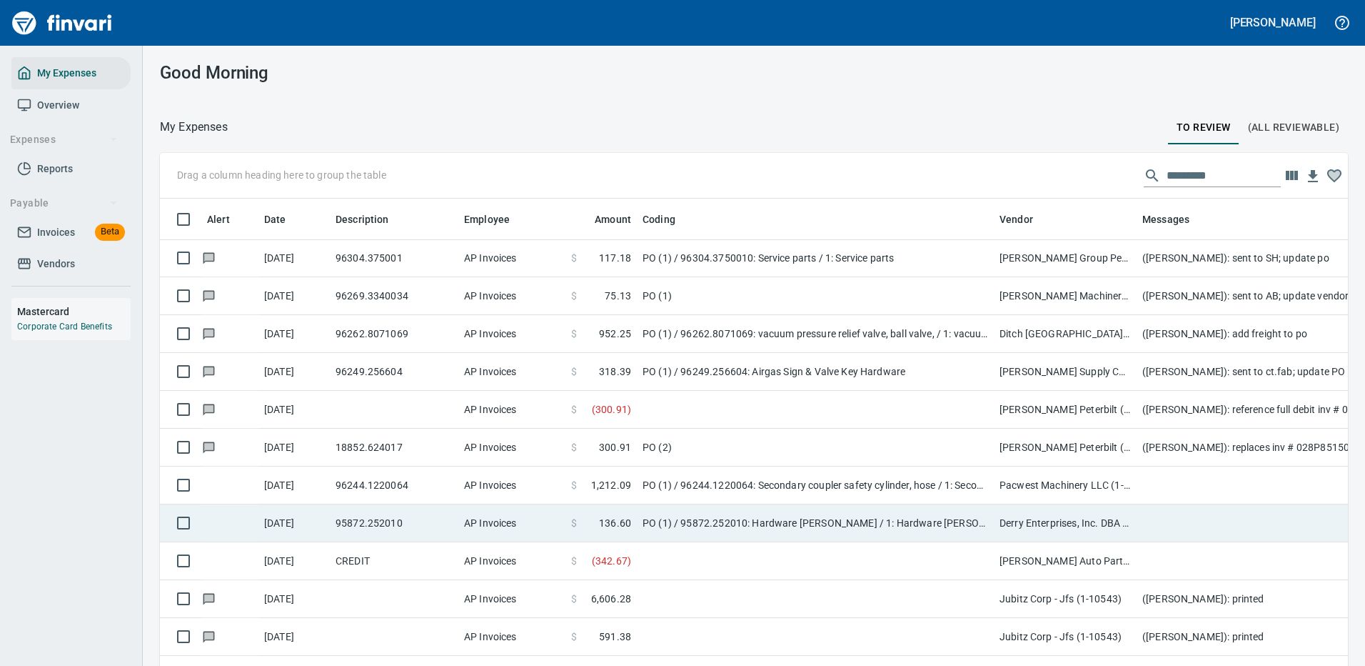
click at [842, 482] on td "PO (1) / 96244.1220064: Secondary coupler safety cylinder, hose / 1: Secondary …" at bounding box center [815, 485] width 357 height 38
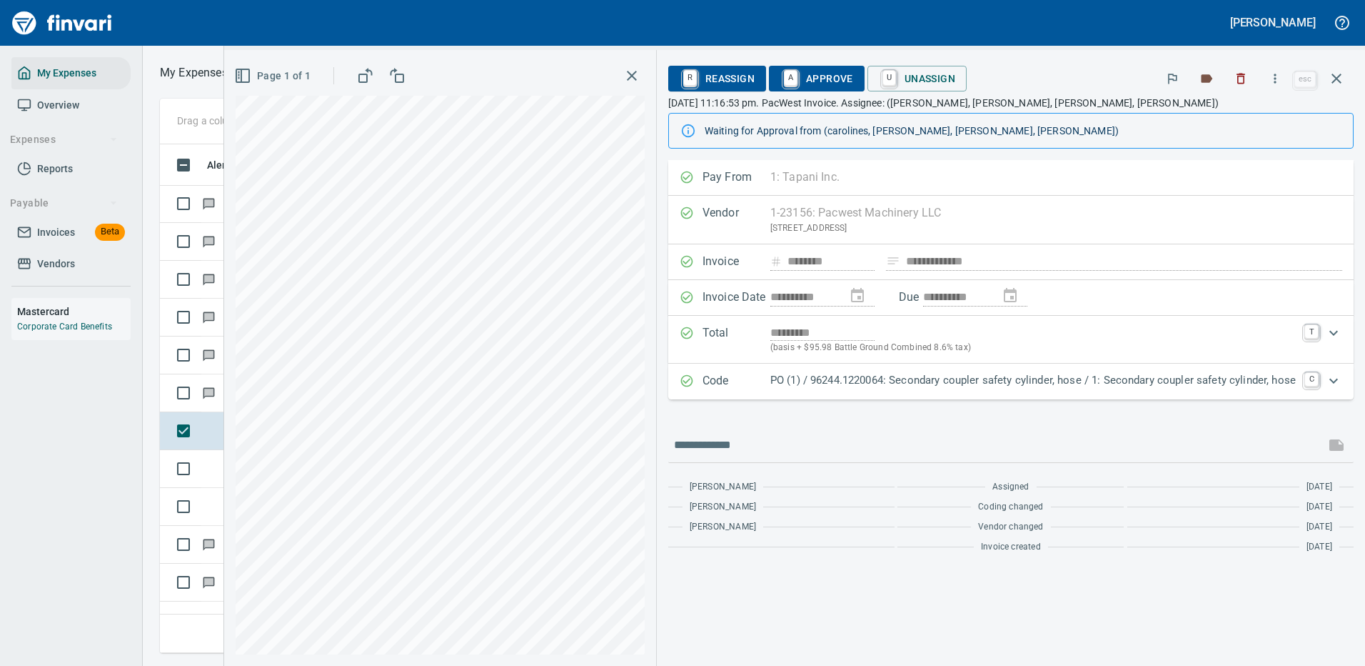
scroll to position [487, 810]
click at [1273, 71] on button "button" at bounding box center [1275, 78] width 31 height 31
click at [1235, 121] on span "Download" at bounding box center [1273, 119] width 137 height 17
click at [737, 450] on input "text" at bounding box center [997, 444] width 646 height 23
type input "**********"
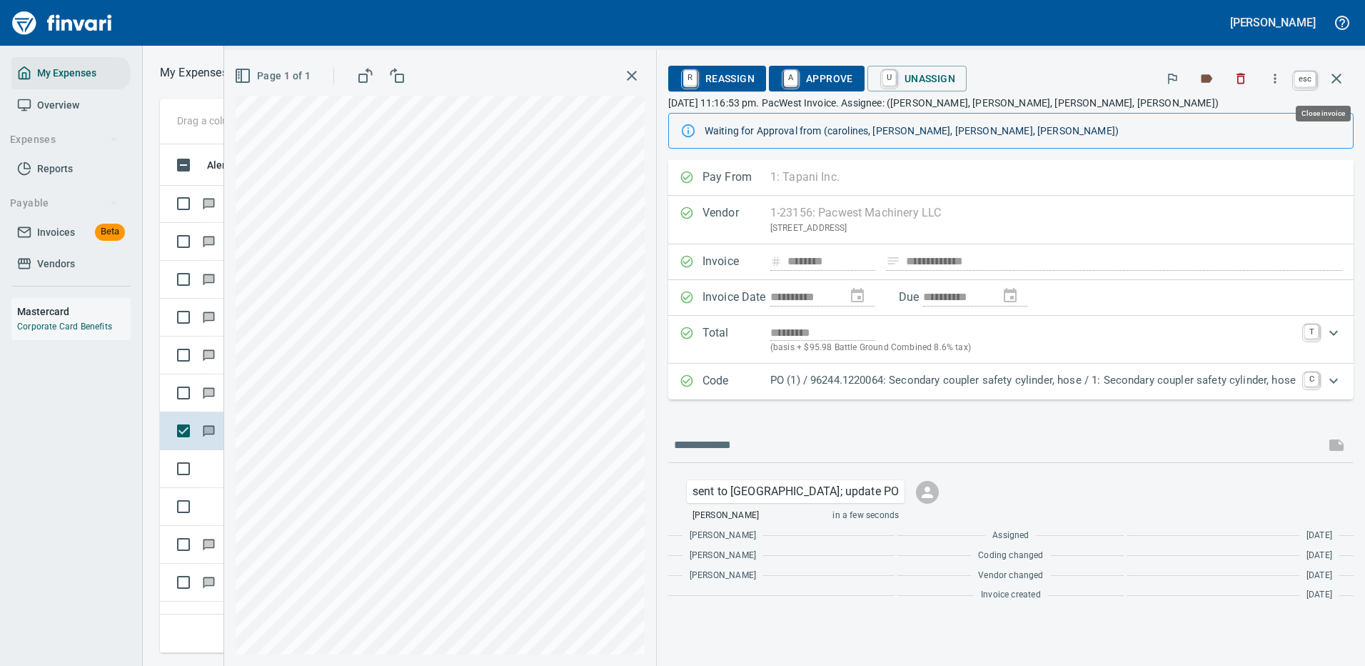
click at [1333, 78] on icon "button" at bounding box center [1336, 78] width 17 height 17
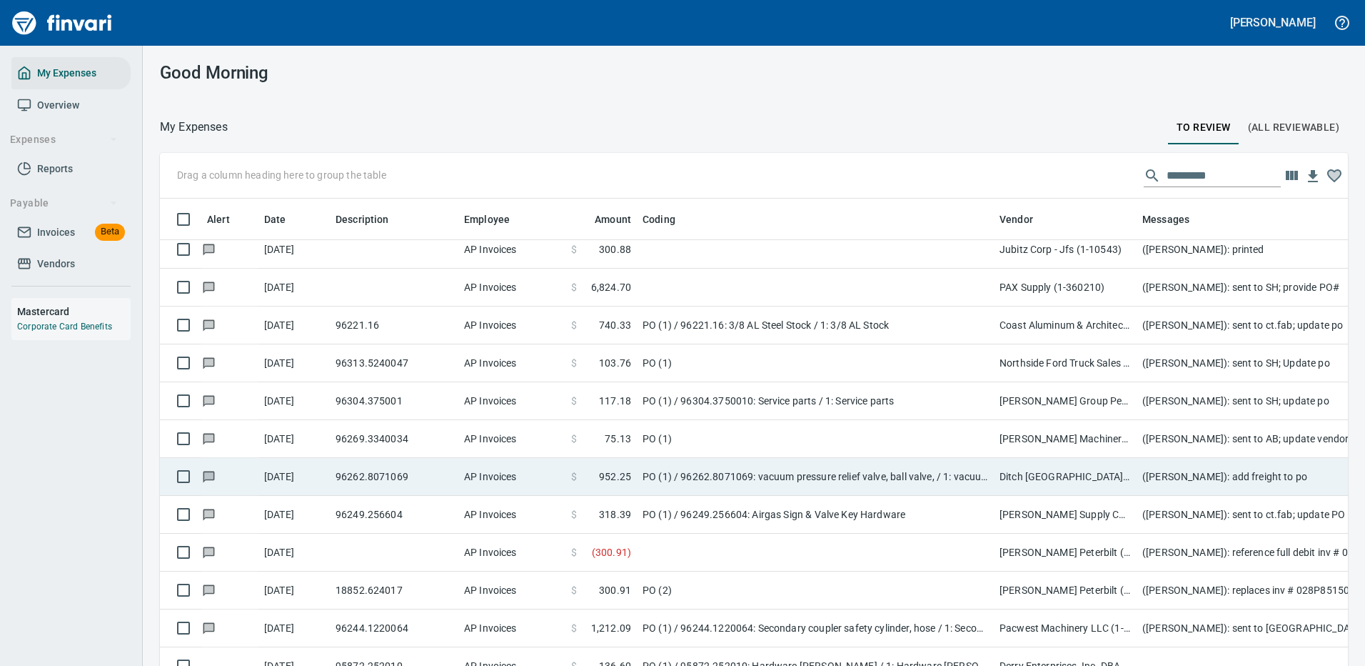
scroll to position [2428, 0]
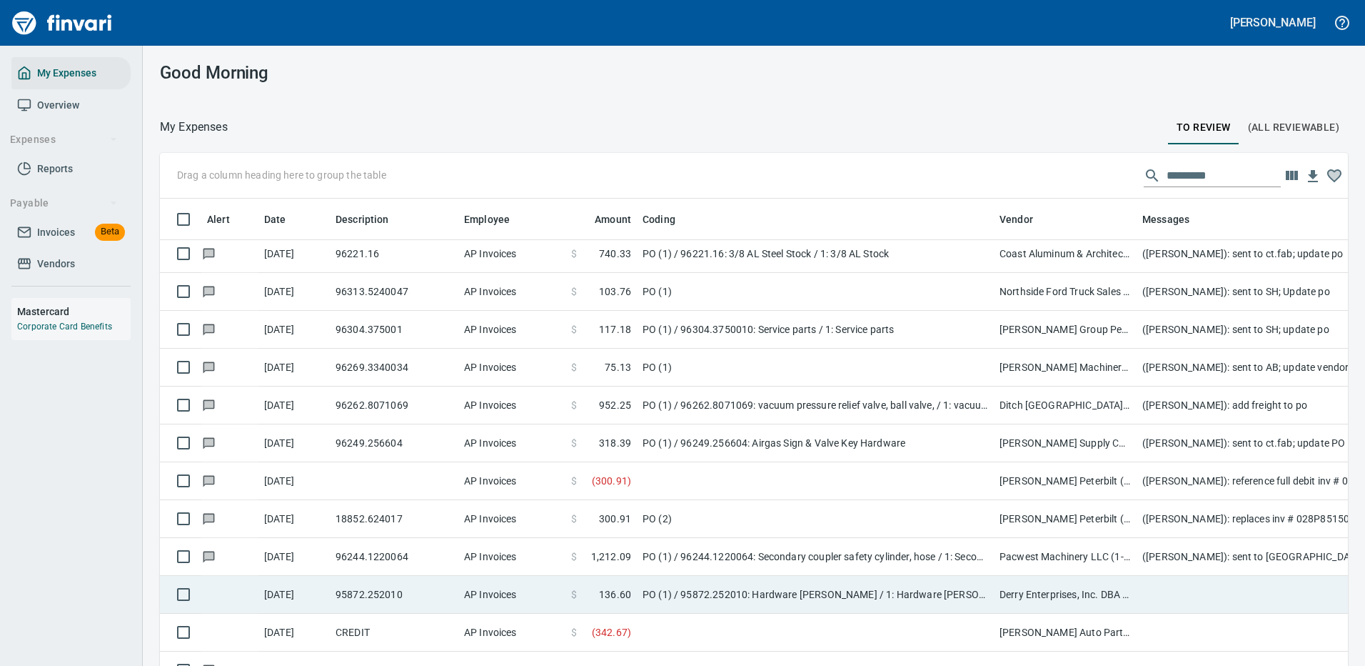
click at [889, 590] on td "PO (1) / 95872.252010: Hardware [PERSON_NAME] / 1: Hardware [PERSON_NAME]" at bounding box center [815, 595] width 357 height 38
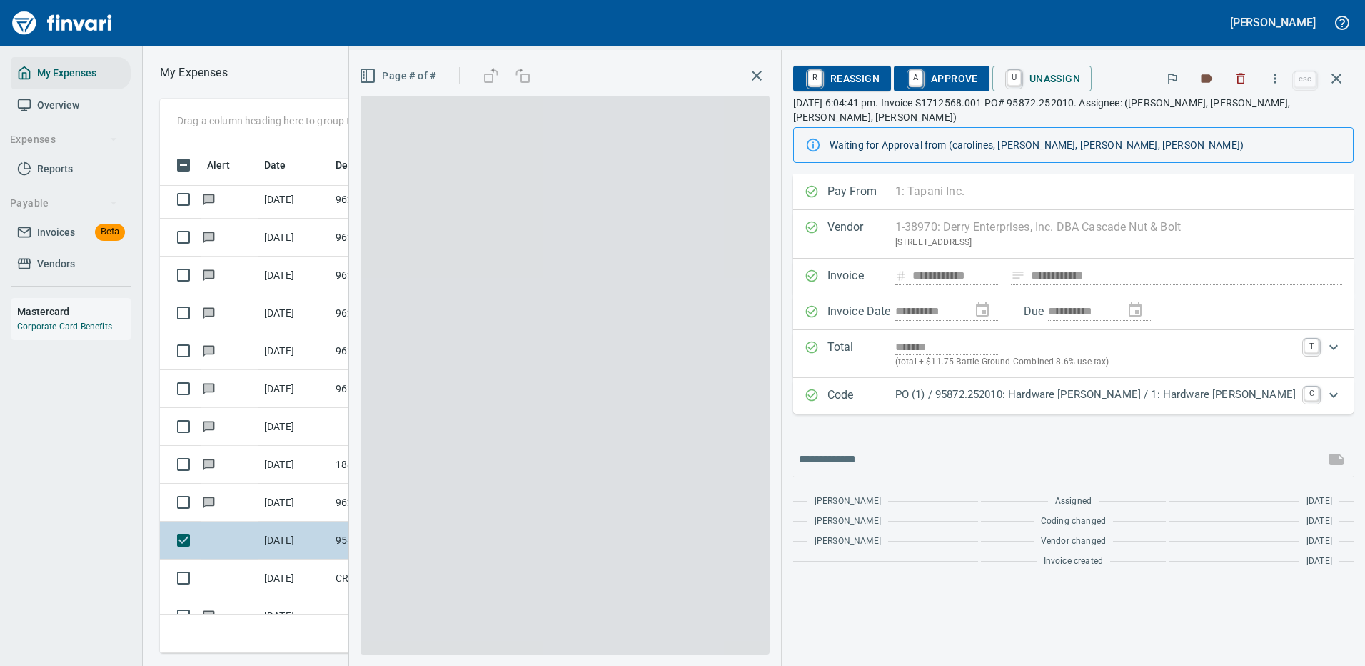
scroll to position [487, 810]
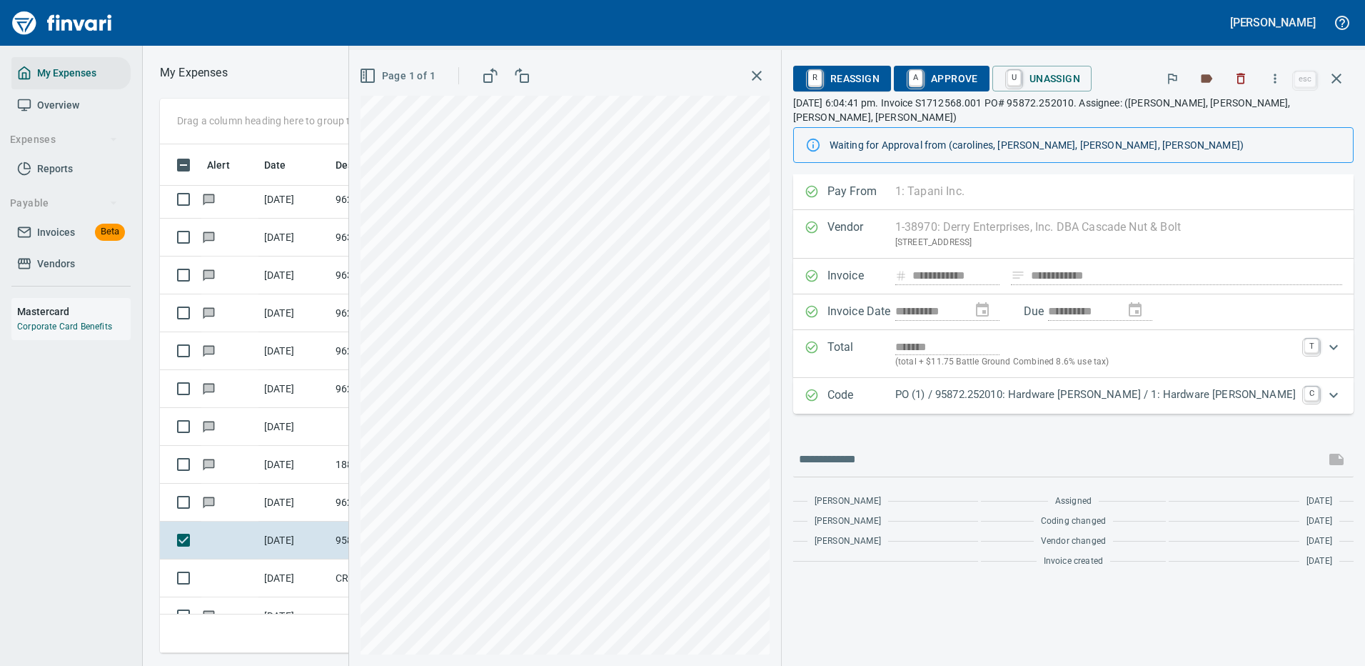
click at [1333, 396] on icon "Expand" at bounding box center [1334, 394] width 9 height 5
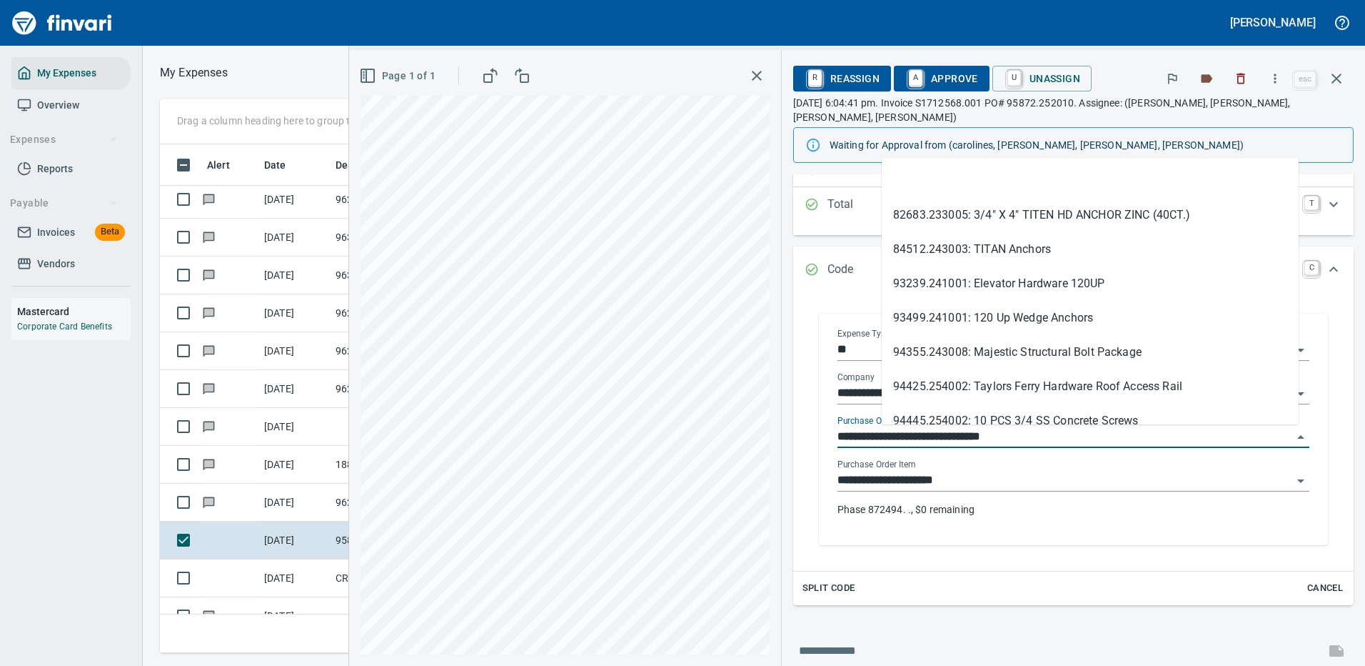
drag, startPoint x: 958, startPoint y: 435, endPoint x: 869, endPoint y: 441, distance: 89.4
click at [869, 441] on div "**********" at bounding box center [1073, 428] width 509 height 231
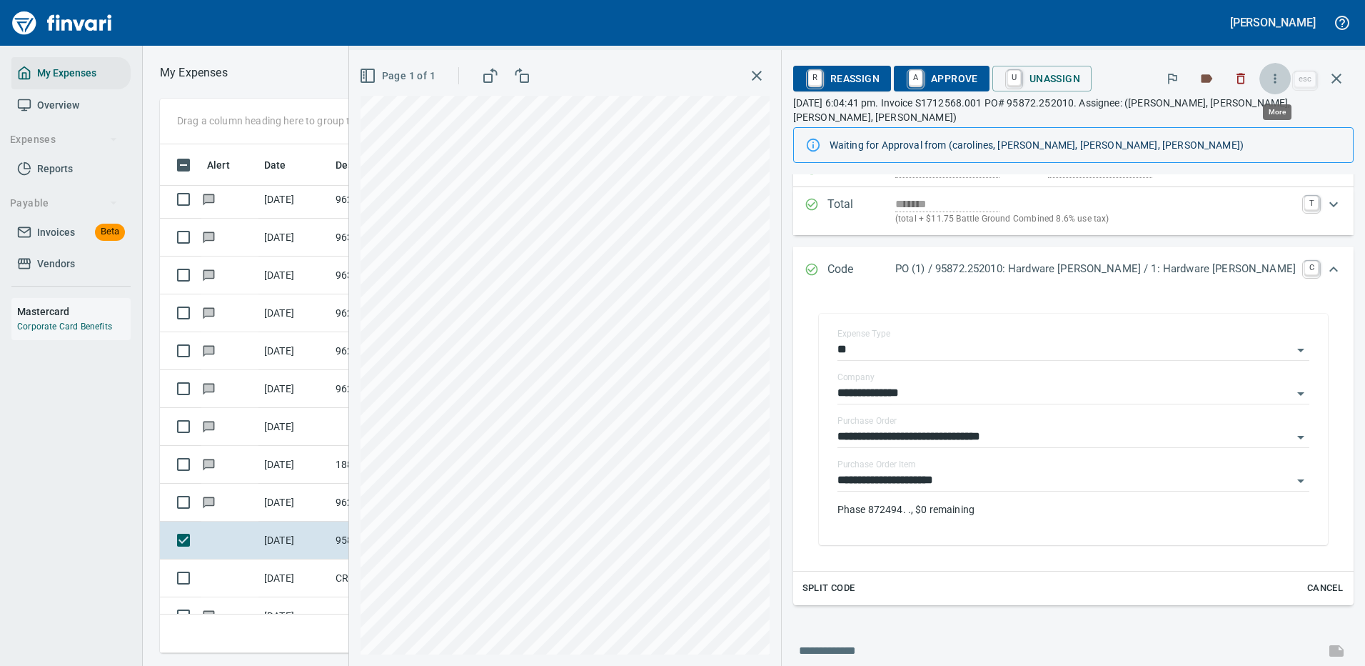
click at [1277, 74] on icon "button" at bounding box center [1275, 78] width 14 height 14
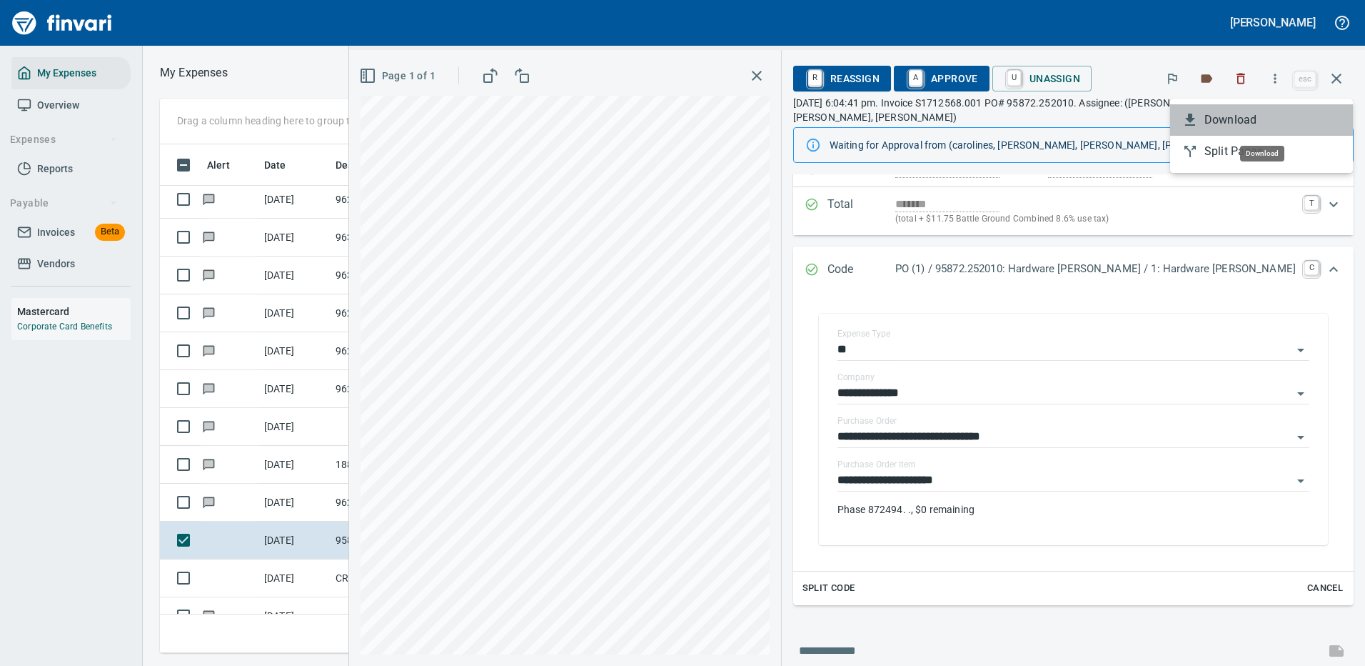
click at [1241, 119] on span "Download" at bounding box center [1273, 119] width 137 height 17
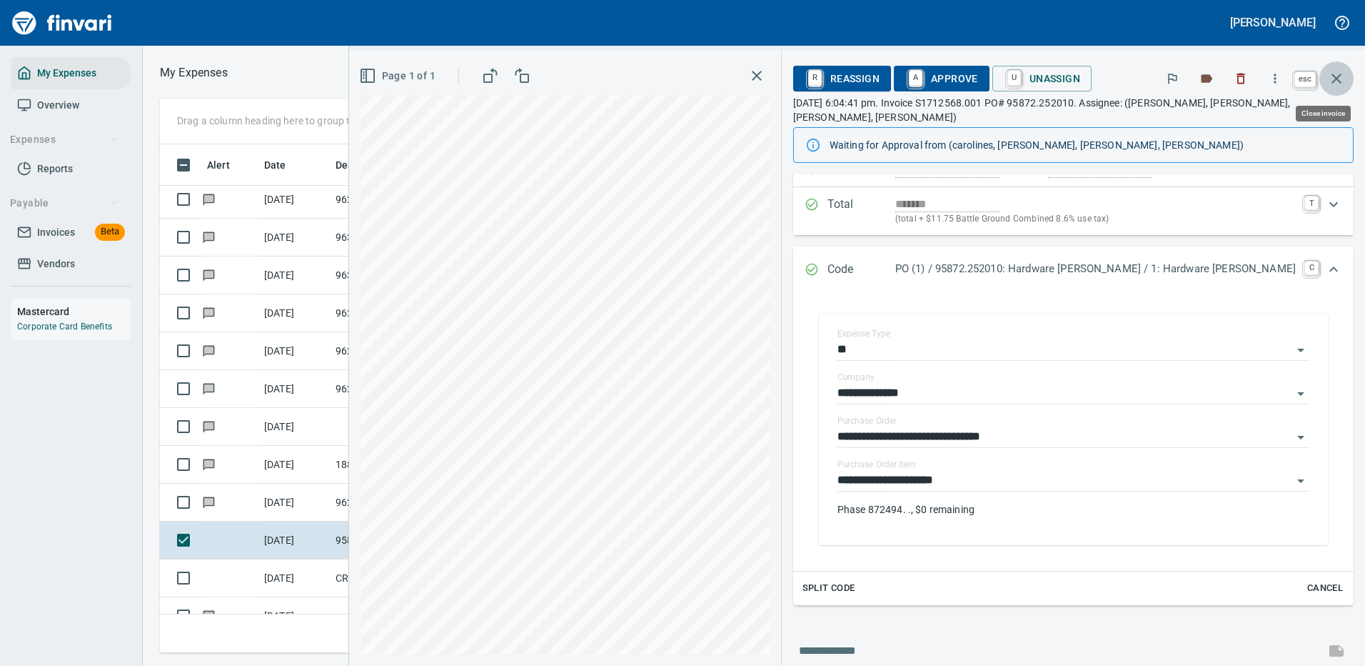
click at [1336, 77] on icon "button" at bounding box center [1337, 79] width 10 height 10
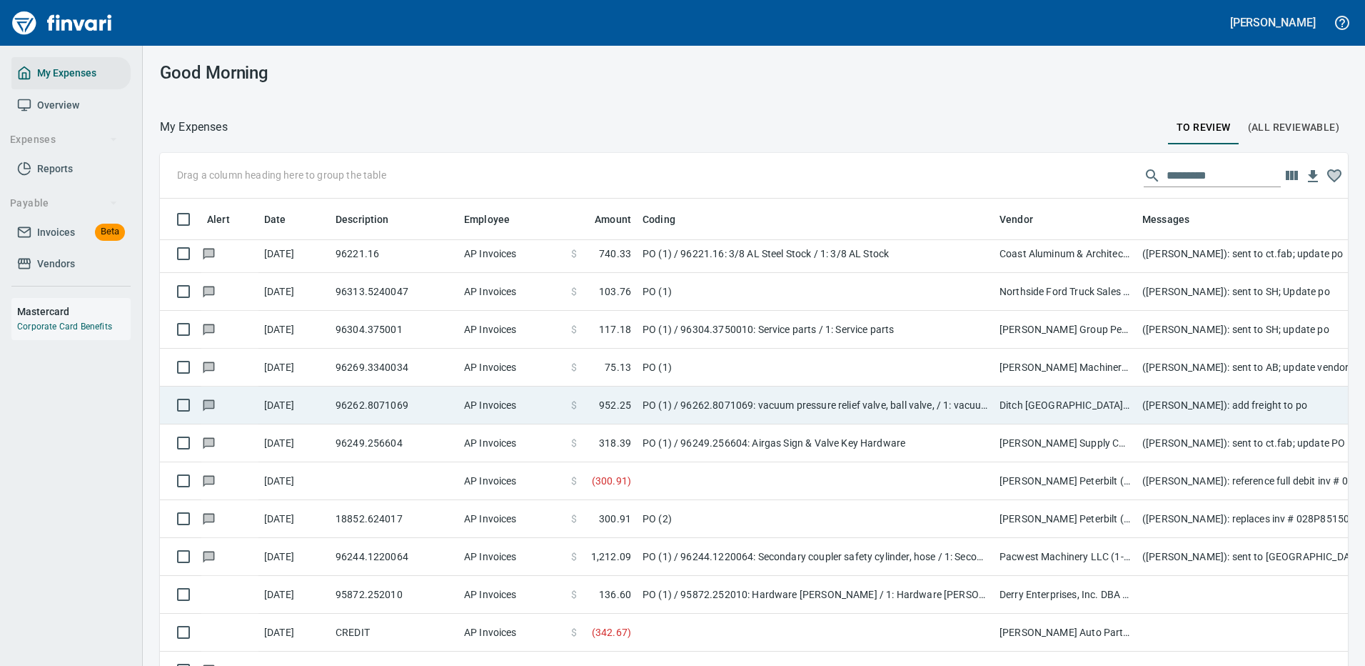
scroll to position [487, 1156]
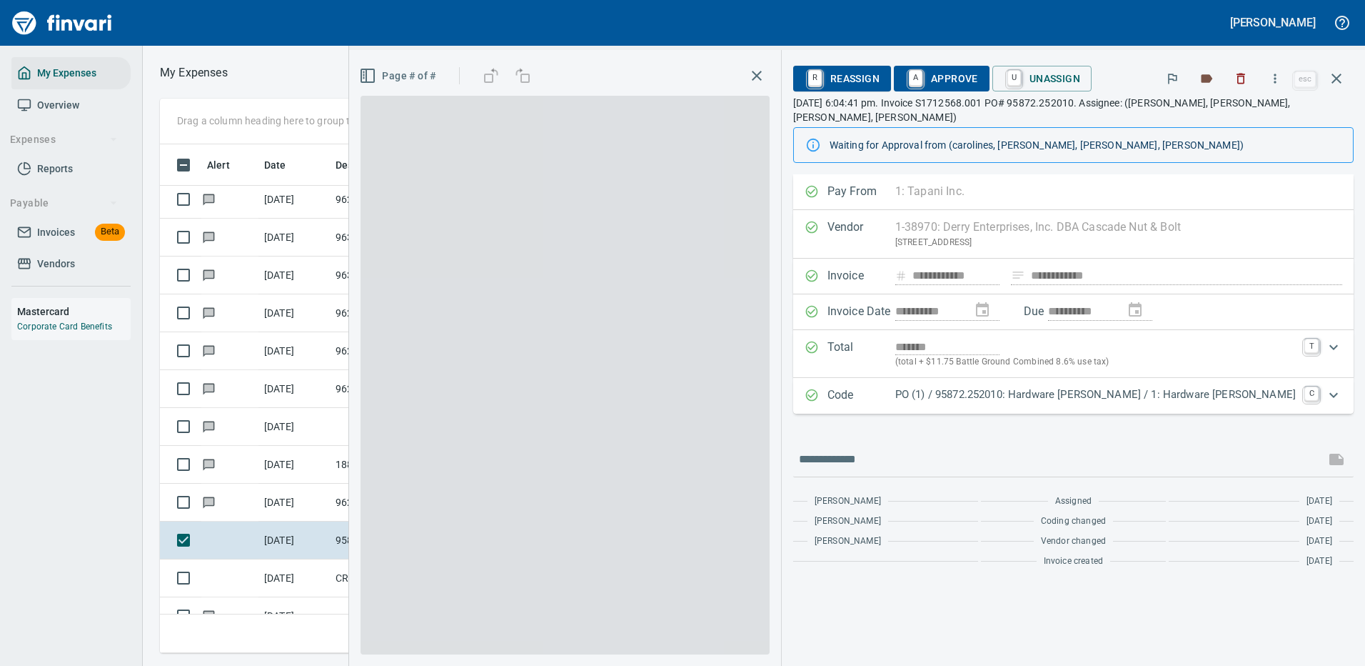
scroll to position [487, 810]
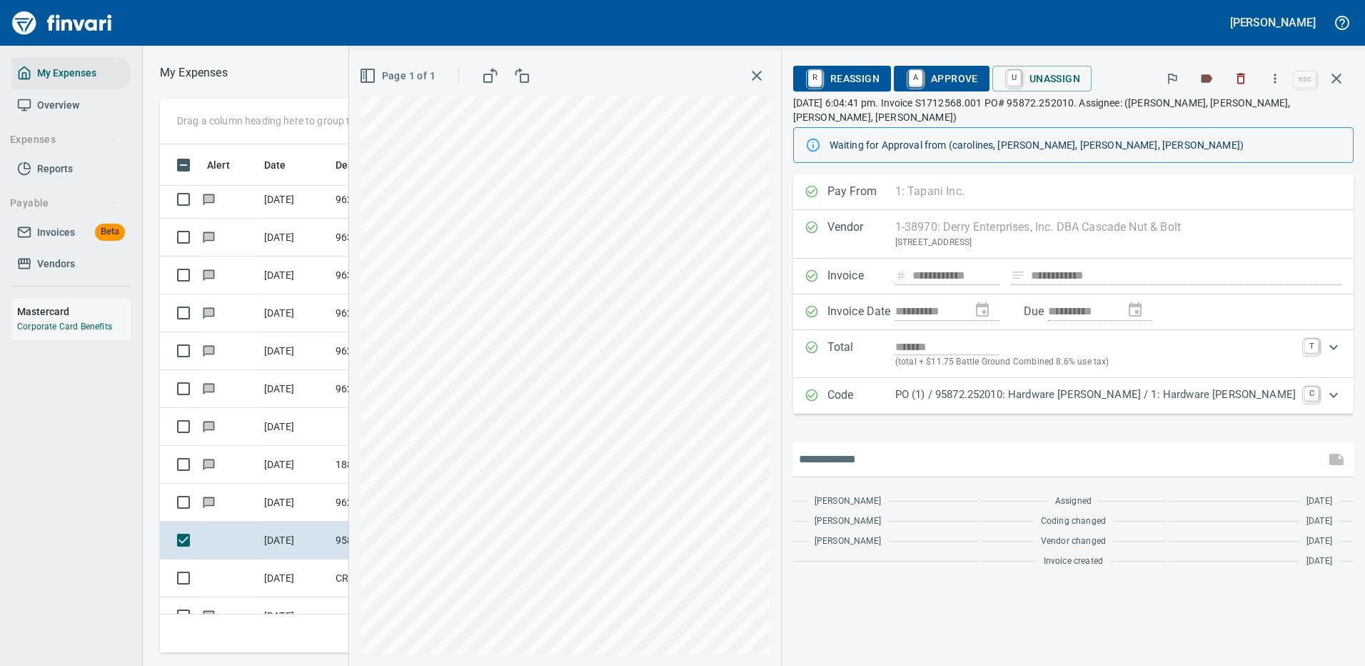
click at [890, 461] on input "text" at bounding box center [1059, 459] width 521 height 23
type input "**********"
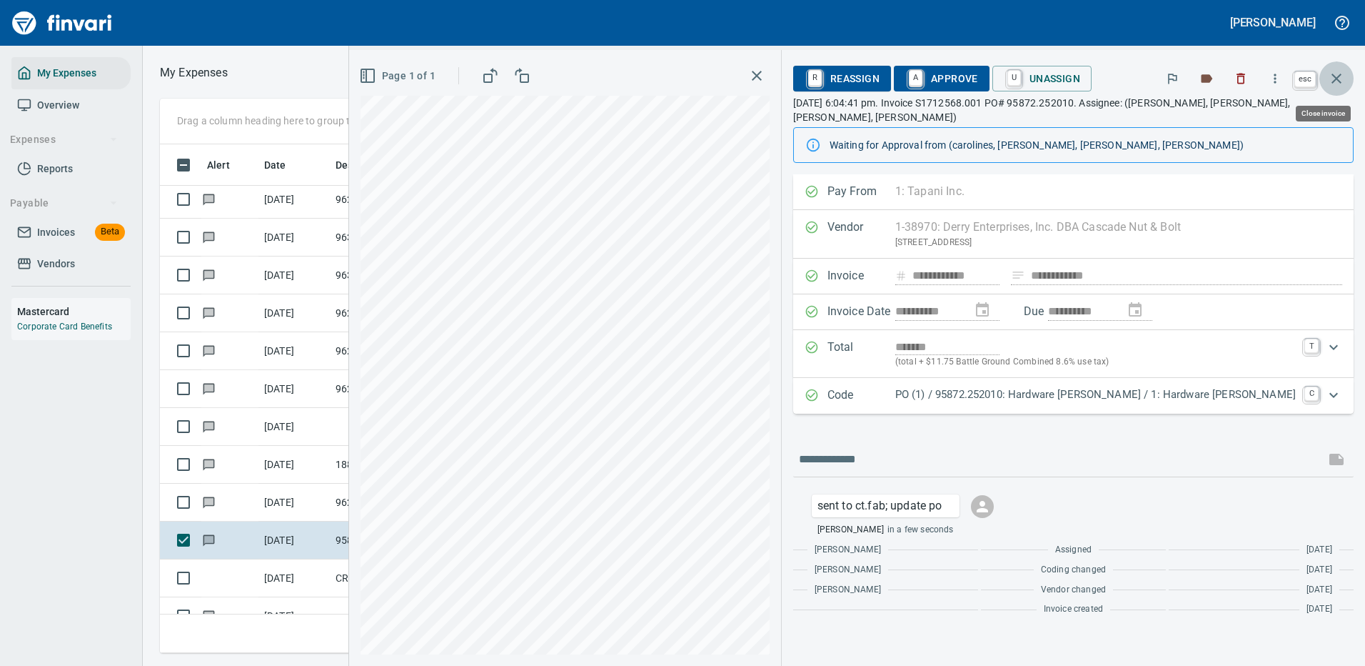
click at [1335, 79] on icon "button" at bounding box center [1336, 78] width 17 height 17
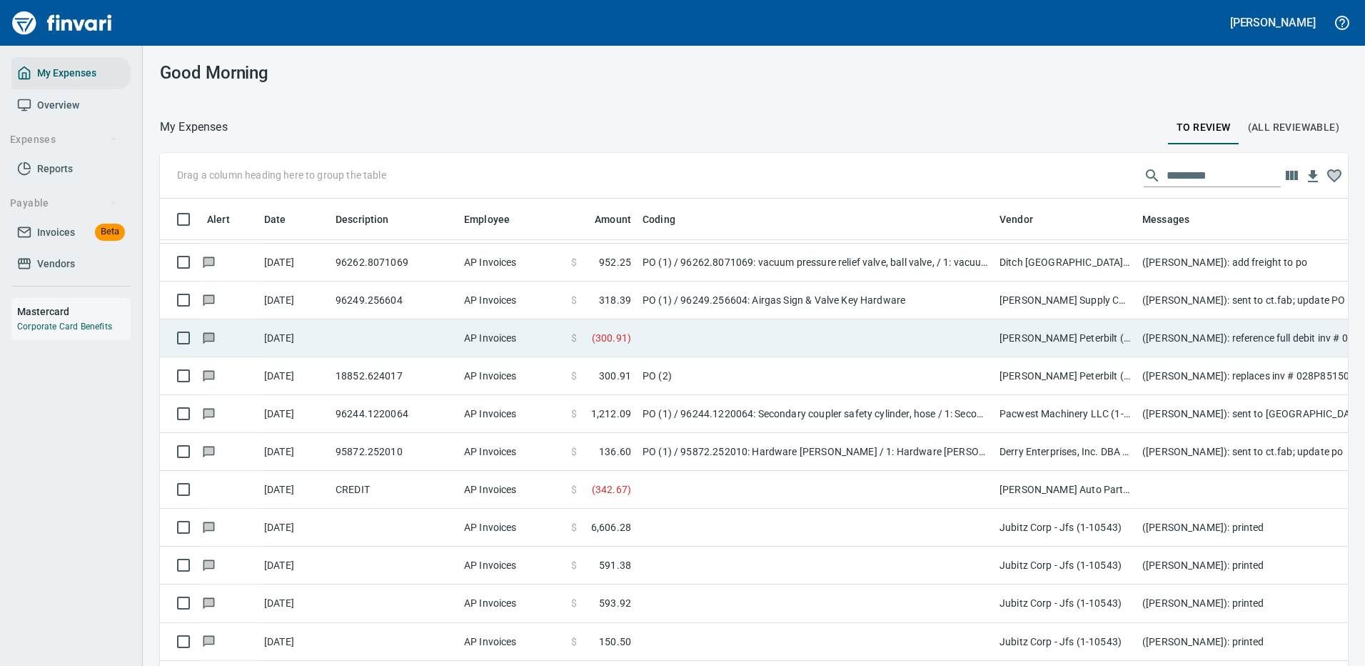
scroll to position [2642, 0]
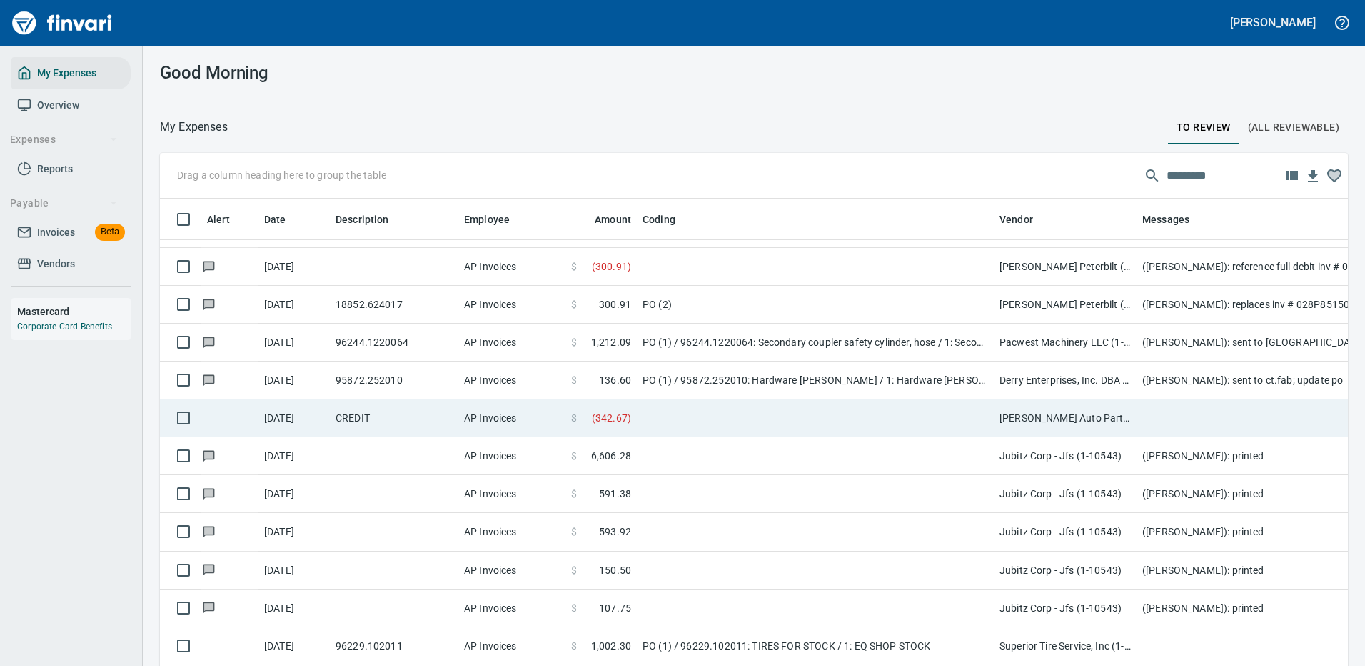
click at [898, 411] on td at bounding box center [815, 418] width 357 height 38
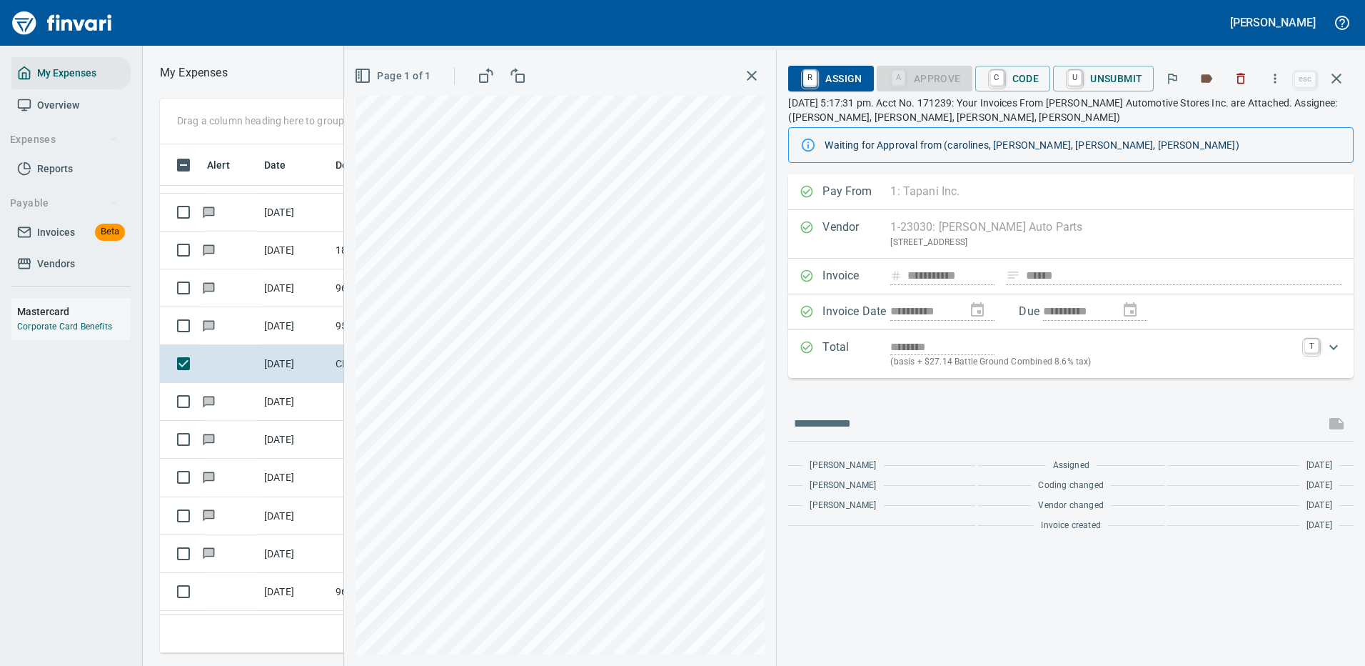
scroll to position [487, 810]
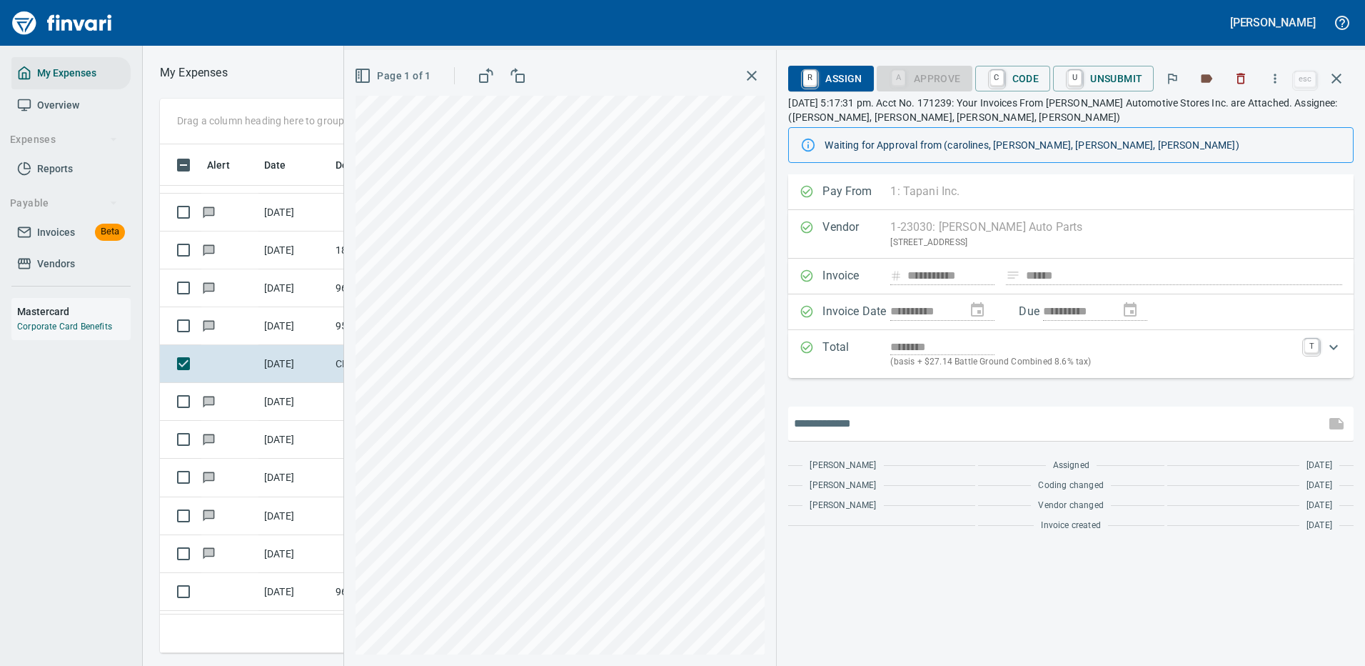
click at [838, 423] on input "text" at bounding box center [1057, 423] width 526 height 23
type input "**********"
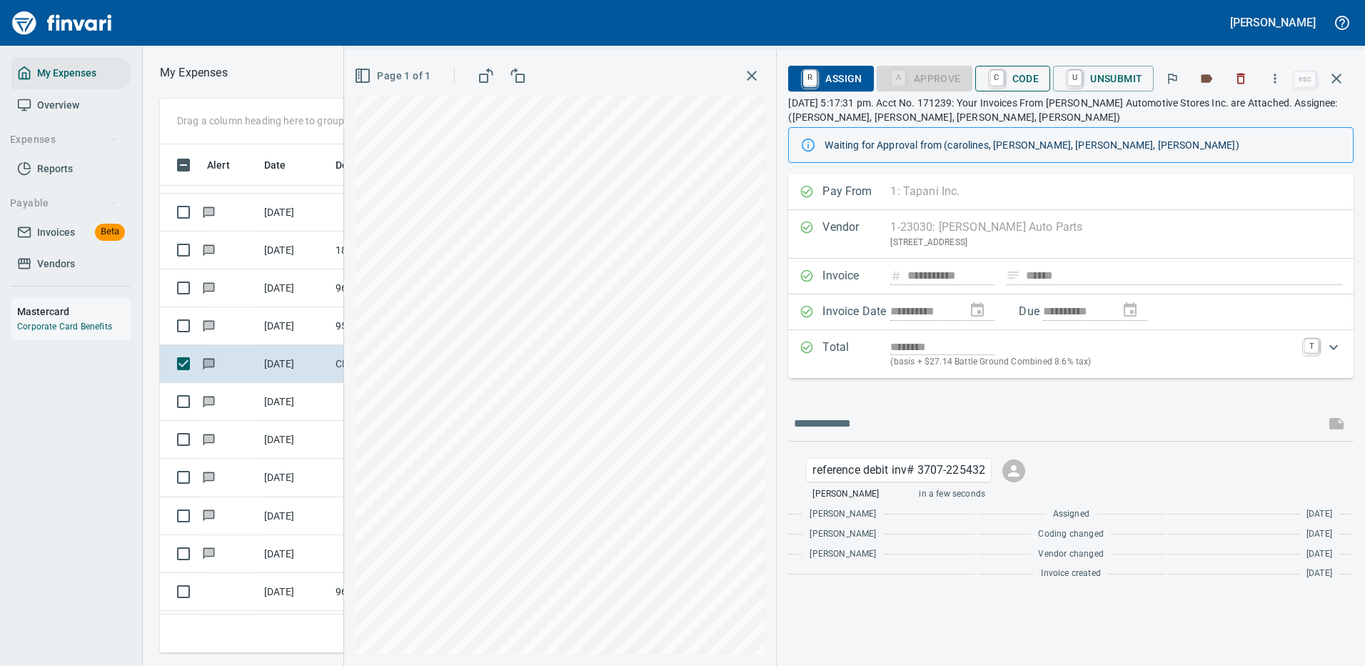
click at [1017, 74] on span "C Code" at bounding box center [1013, 78] width 53 height 24
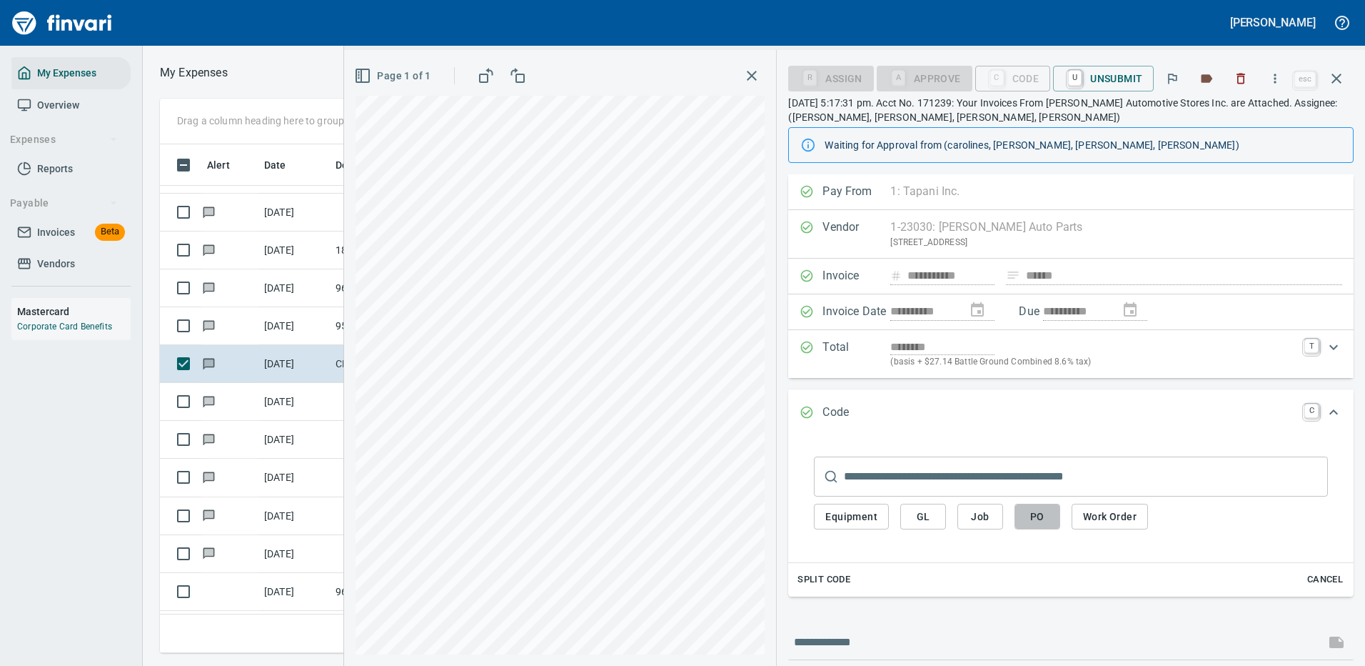
click at [1048, 516] on span "PO" at bounding box center [1037, 517] width 23 height 18
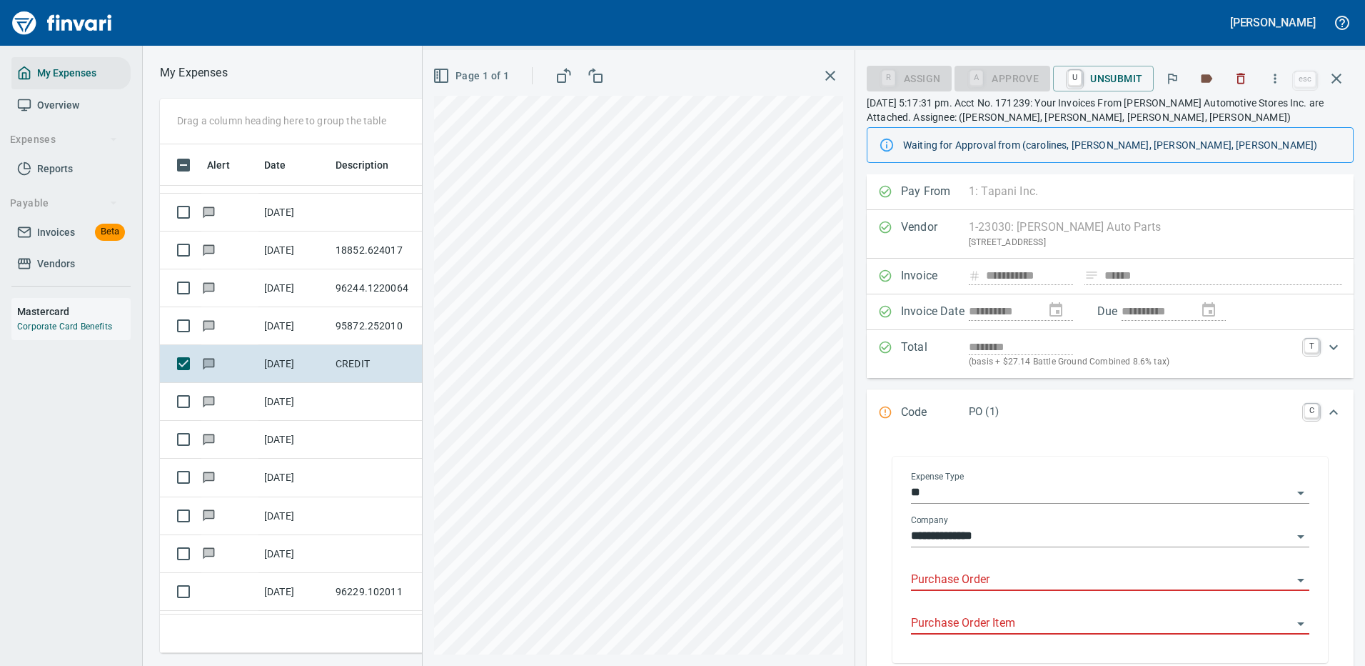
click at [945, 570] on input "Purchase Order" at bounding box center [1101, 580] width 381 height 20
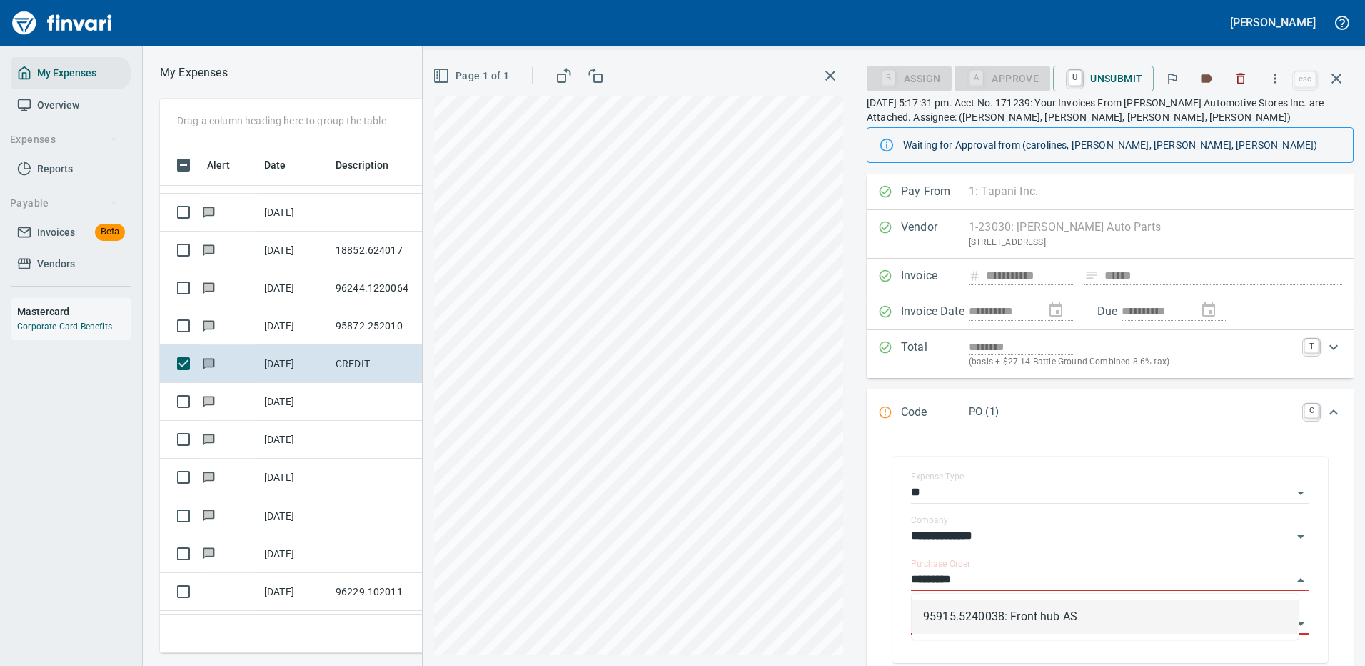
click at [963, 616] on li "95915.5240038: Front hub AS" at bounding box center [1105, 616] width 387 height 34
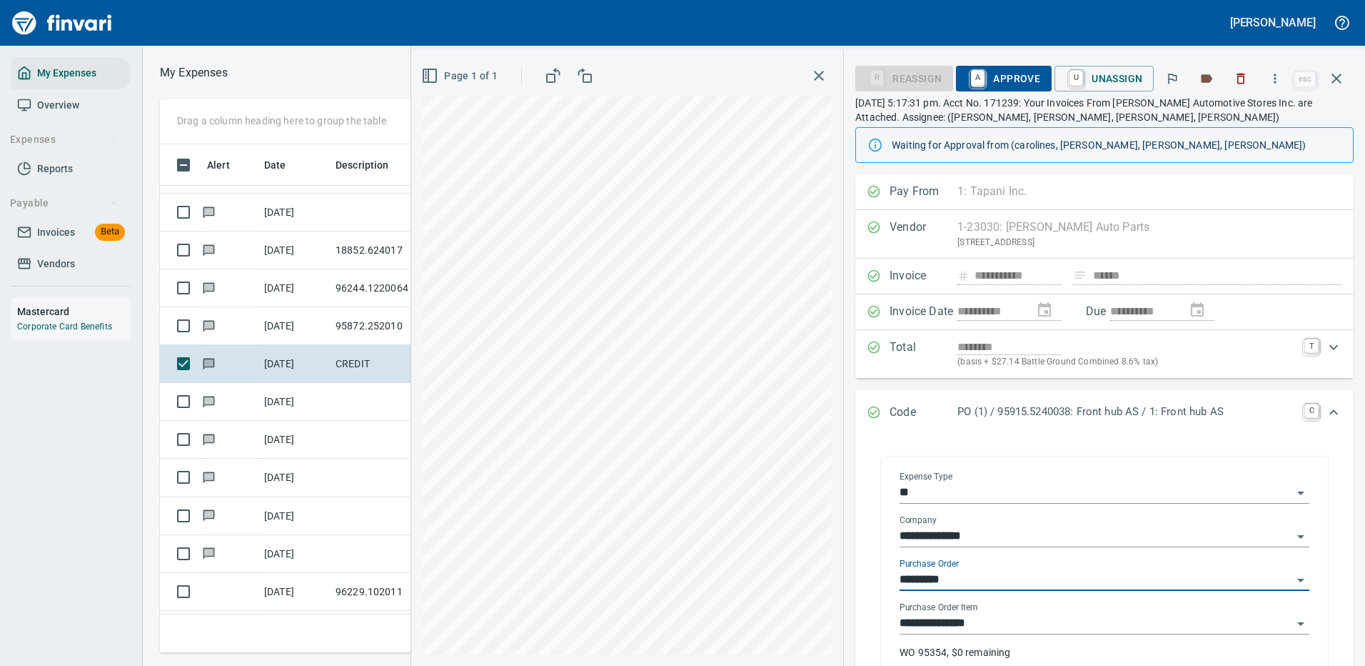
type input "**********"
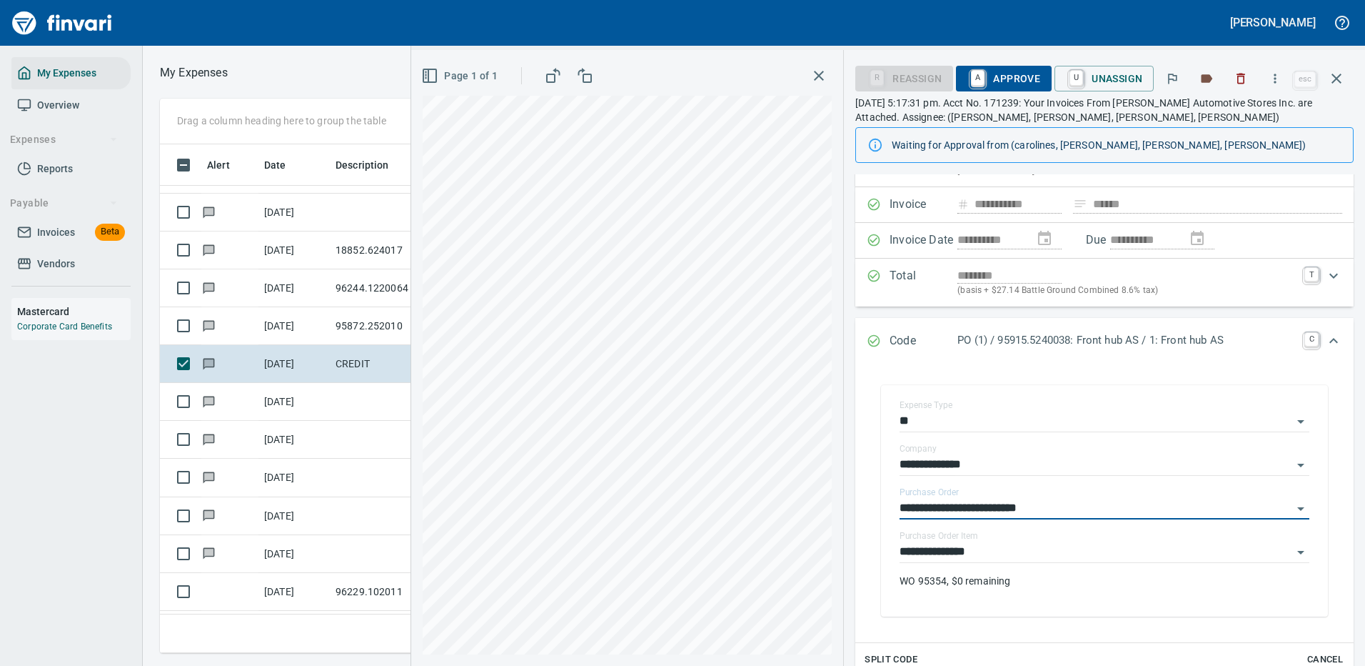
type input "**********"
click at [1019, 79] on span "A Approve" at bounding box center [1004, 78] width 73 height 24
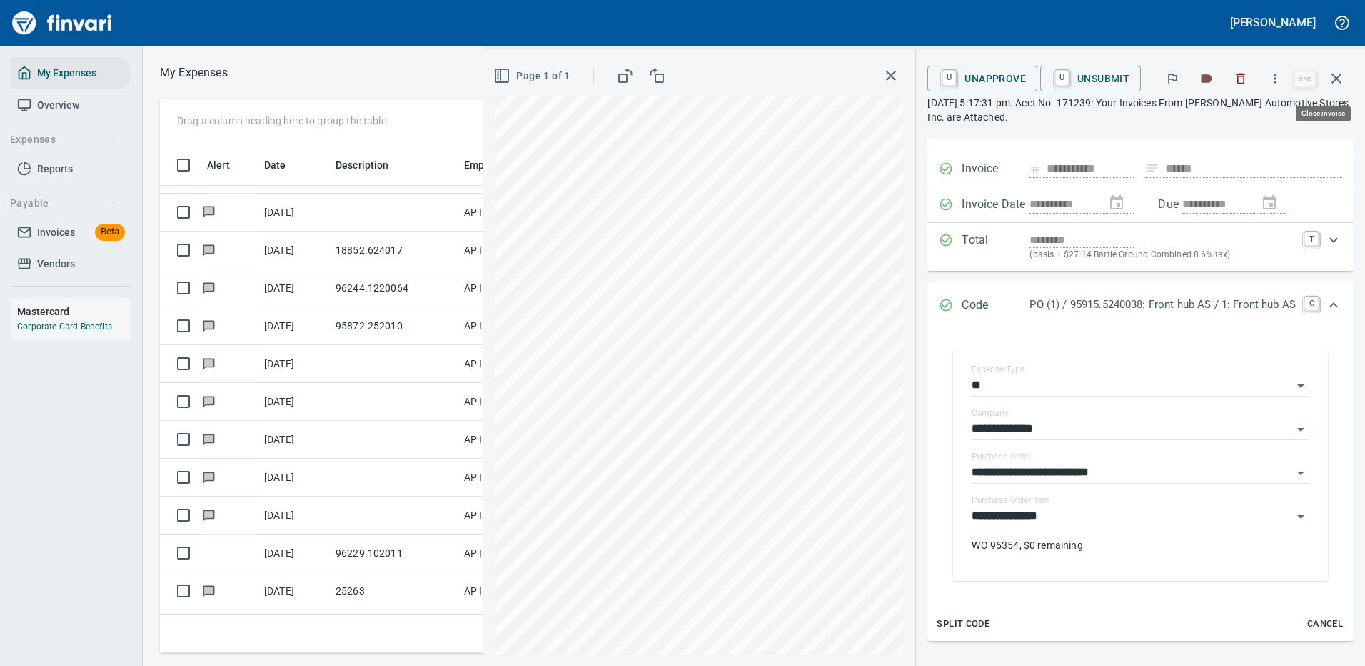
click at [1337, 73] on icon "button" at bounding box center [1336, 78] width 17 height 17
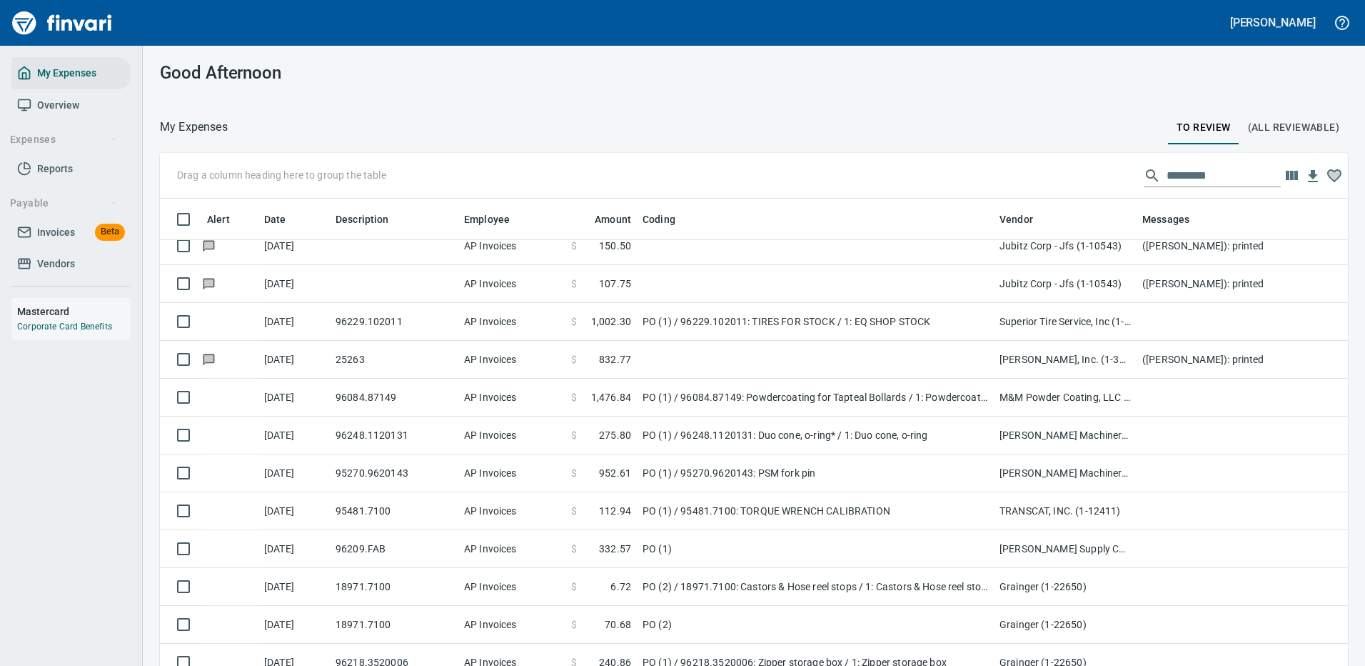
scroll to position [2999, 0]
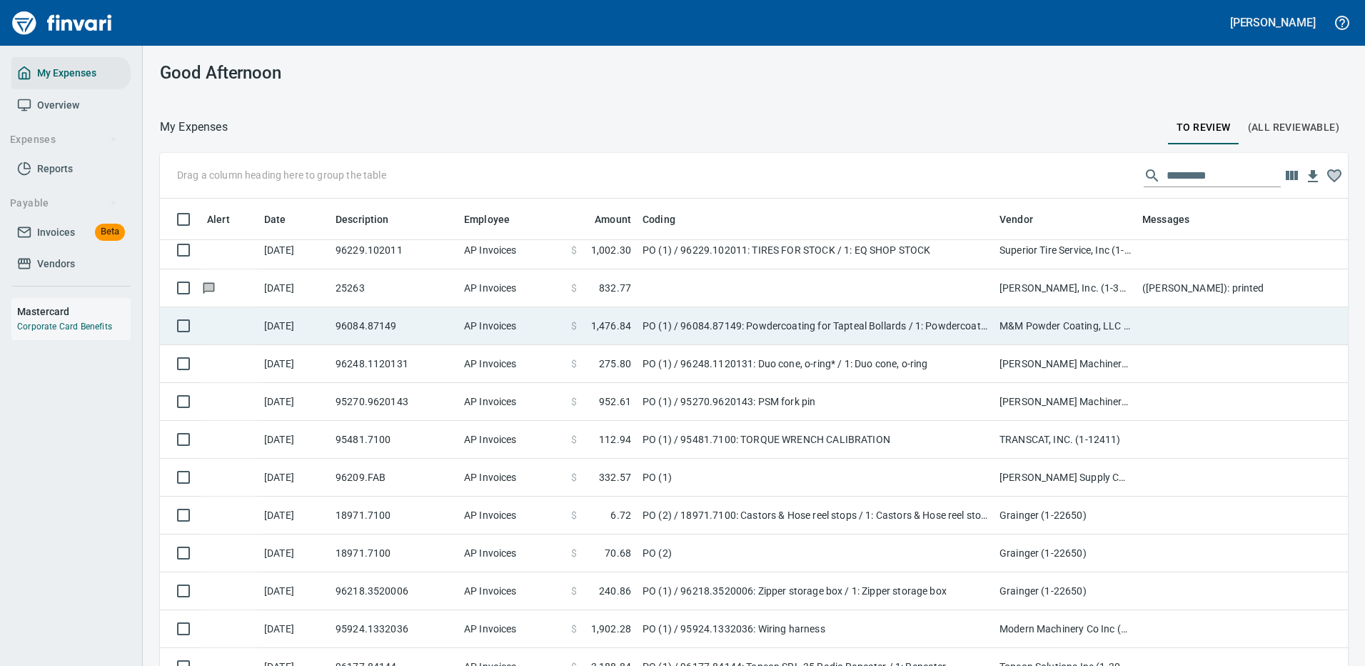
click at [970, 328] on td "PO (1) / 96084.87149: Powdercoating for Tapteal Bollards / 1: Powdercoat for Ta…" at bounding box center [815, 326] width 357 height 38
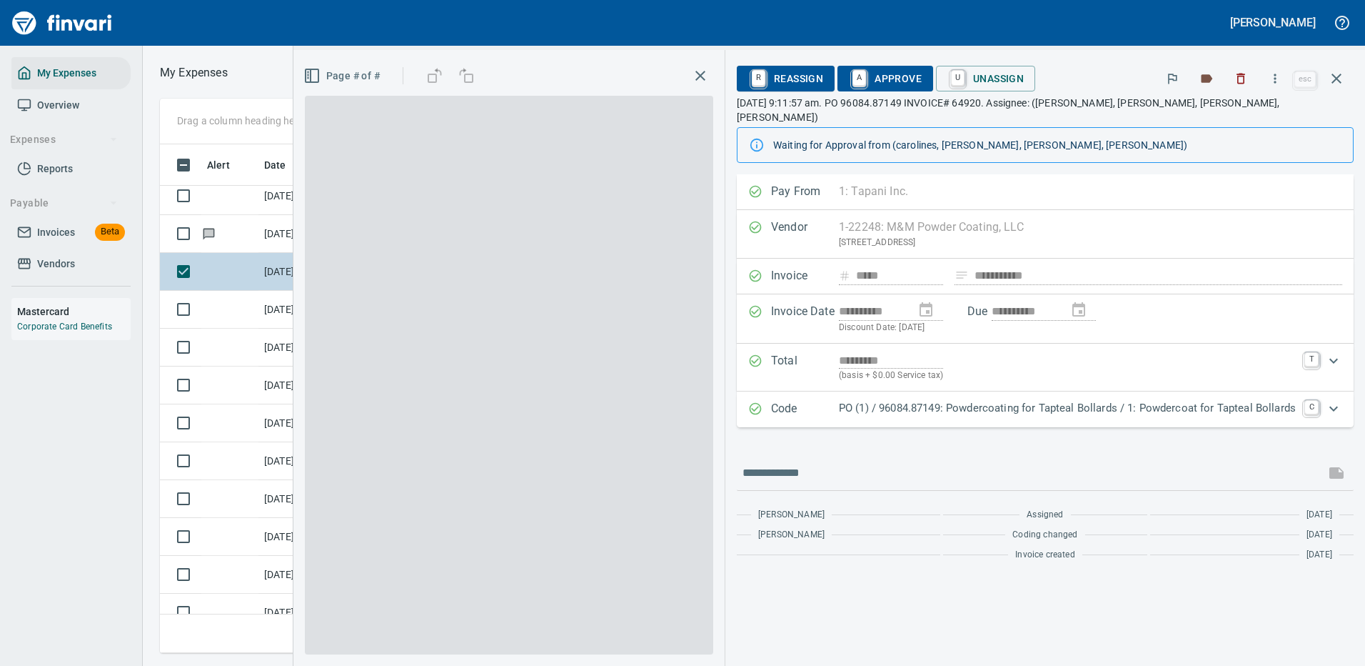
scroll to position [487, 810]
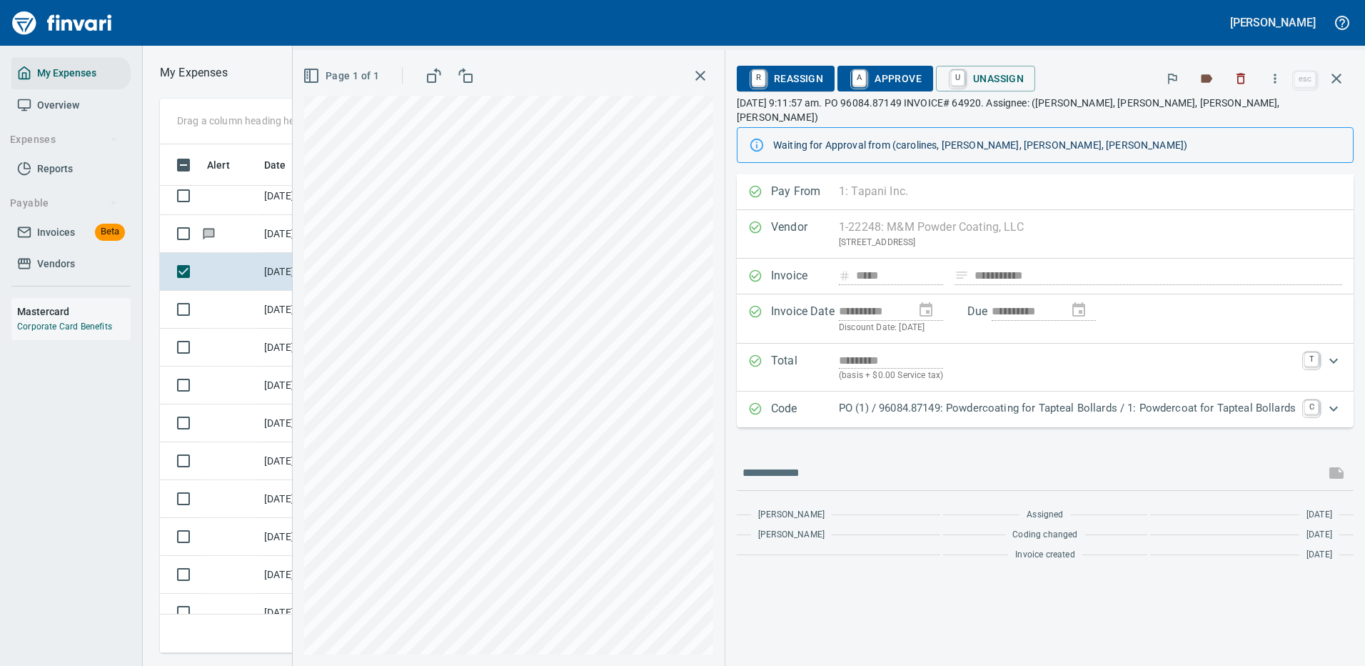
click at [1195, 400] on p "PO (1) / 96084.87149: Powdercoating for Tapteal Bollards / 1: Powdercoat for Ta…" at bounding box center [1067, 408] width 457 height 16
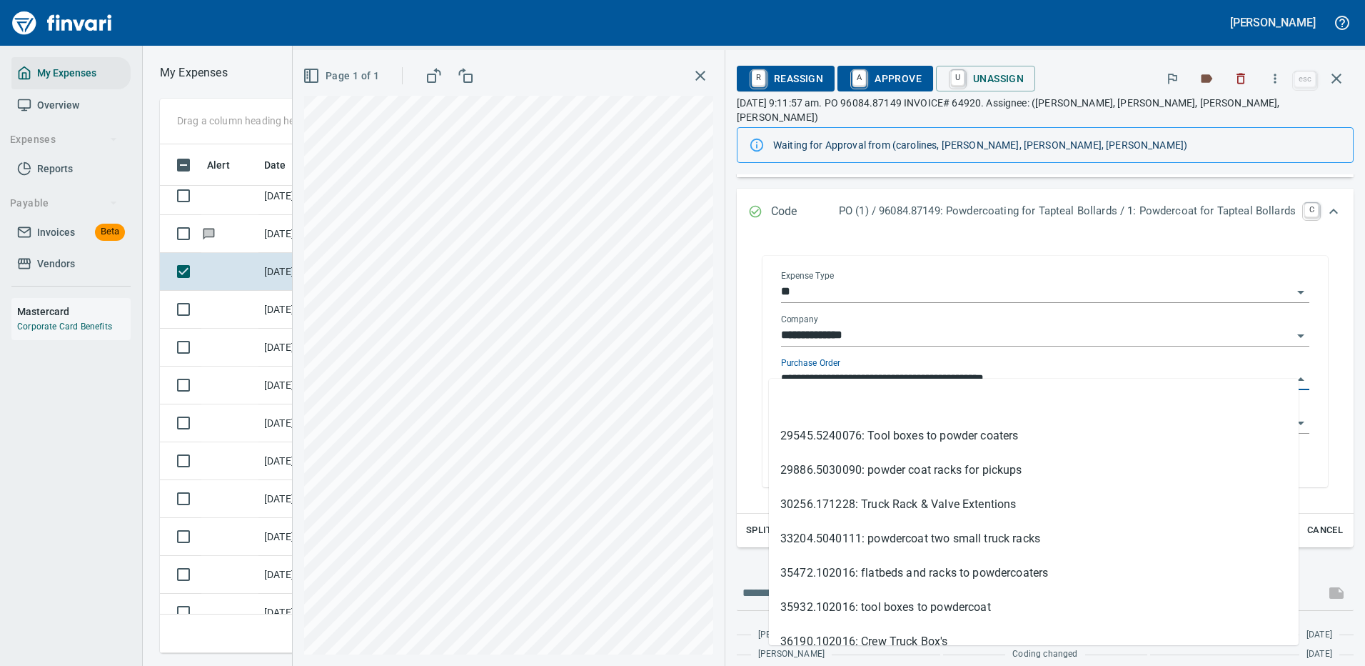
drag, startPoint x: 839, startPoint y: 361, endPoint x: 764, endPoint y: 364, distance: 75.0
click at [770, 364] on div "**********" at bounding box center [1045, 373] width 551 height 228
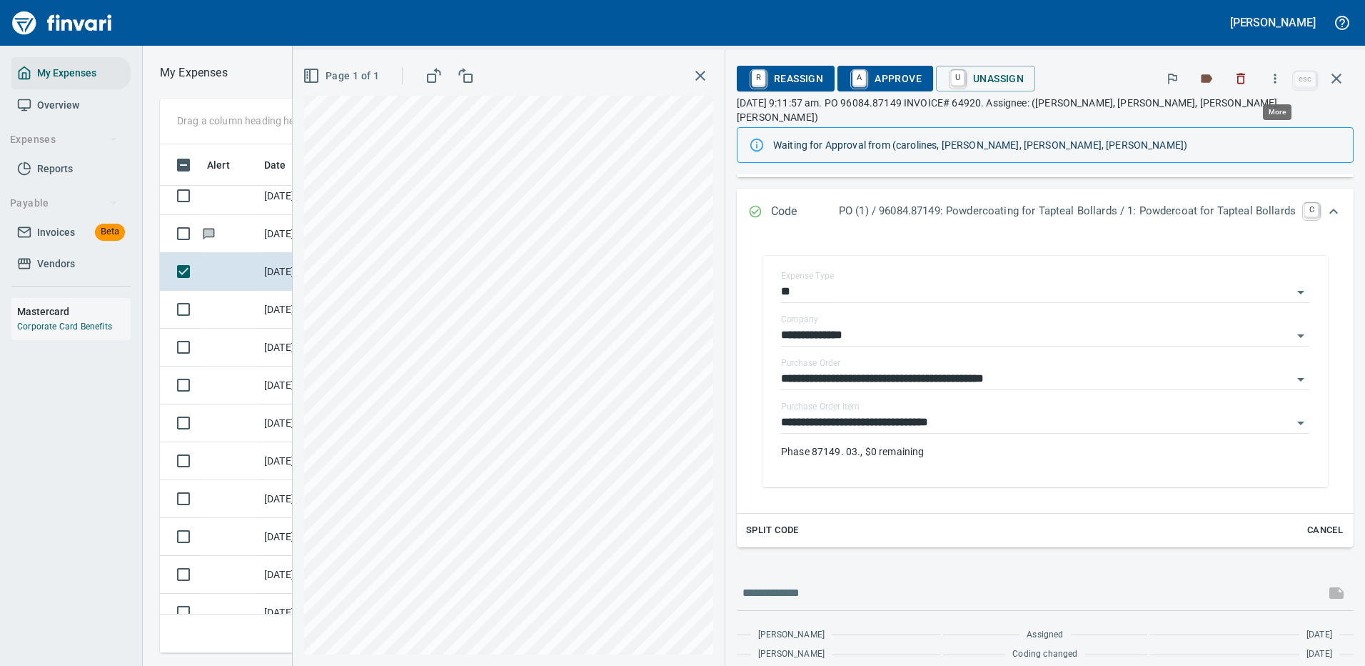
click at [1277, 76] on icon "button" at bounding box center [1275, 78] width 14 height 14
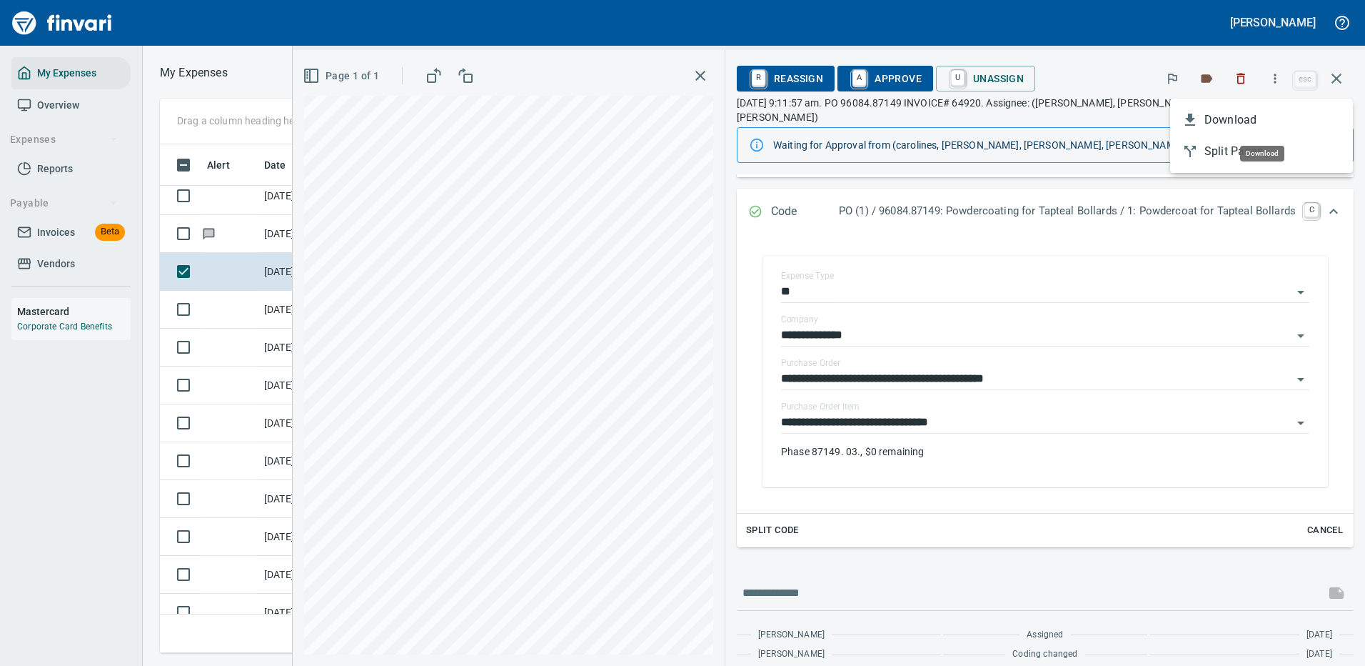
click at [1242, 115] on span "Download" at bounding box center [1273, 119] width 137 height 17
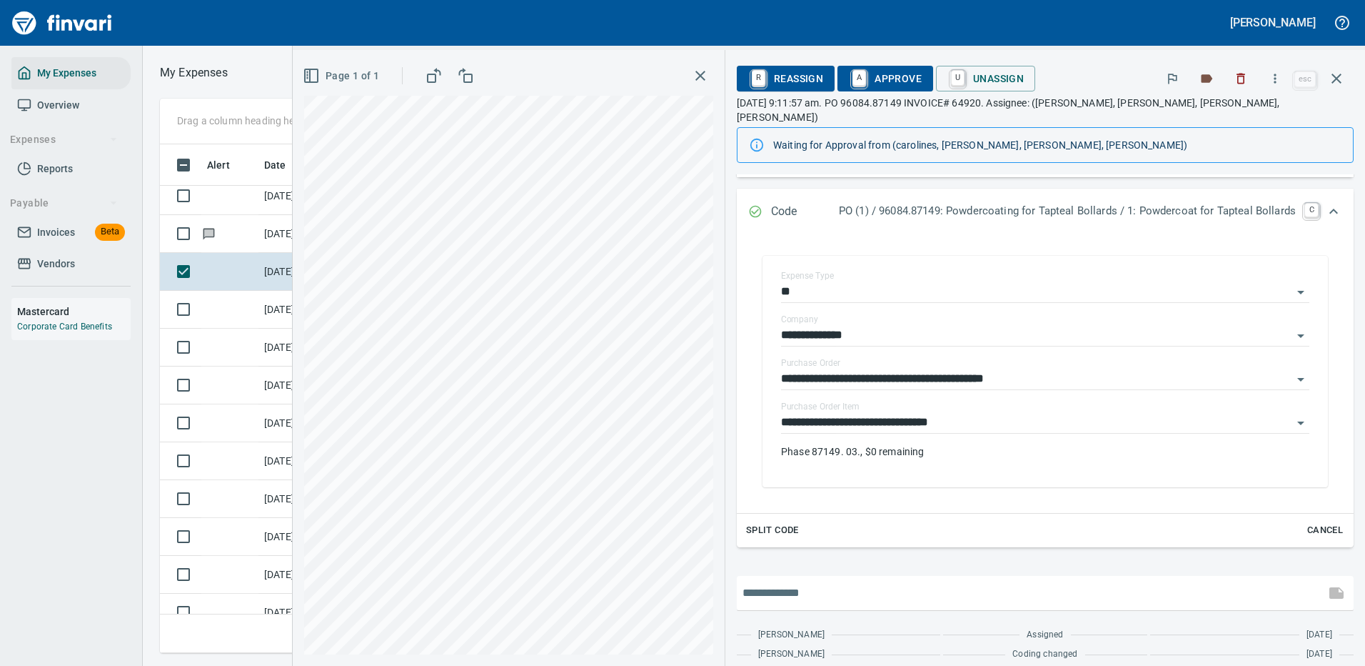
click at [804, 581] on input "text" at bounding box center [1031, 592] width 577 height 23
type input "**********"
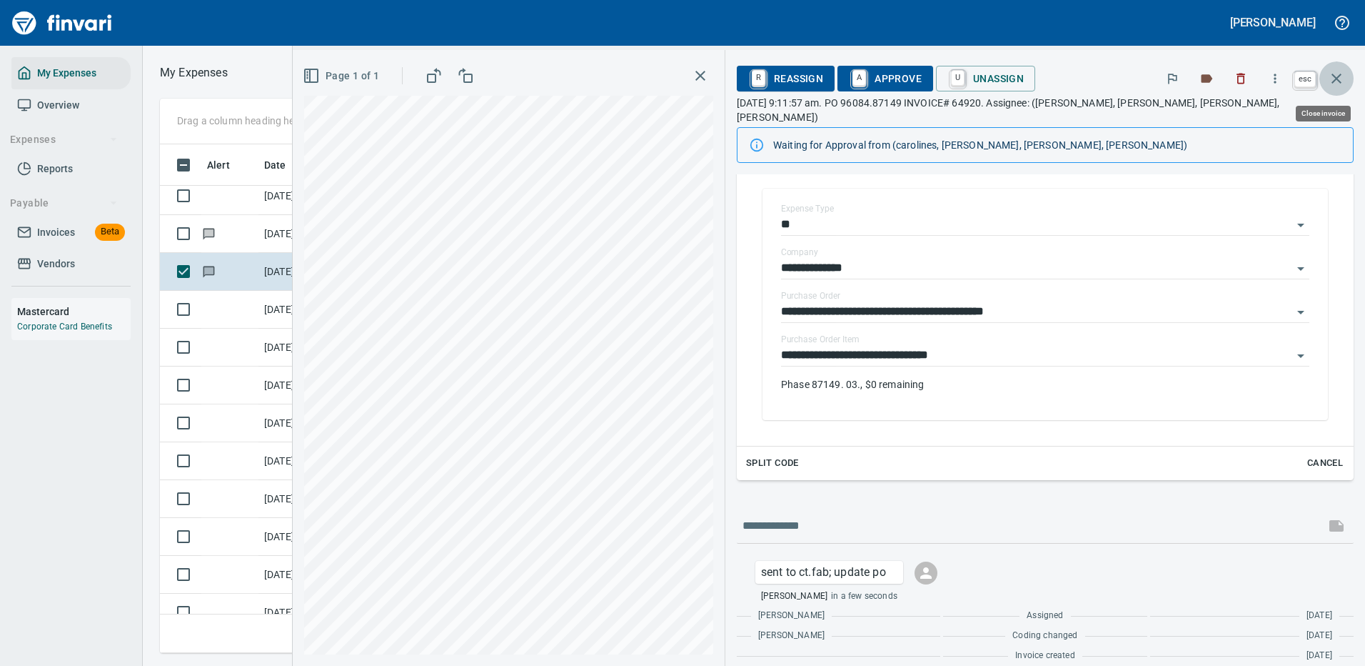
click at [1335, 74] on icon "button" at bounding box center [1336, 78] width 17 height 17
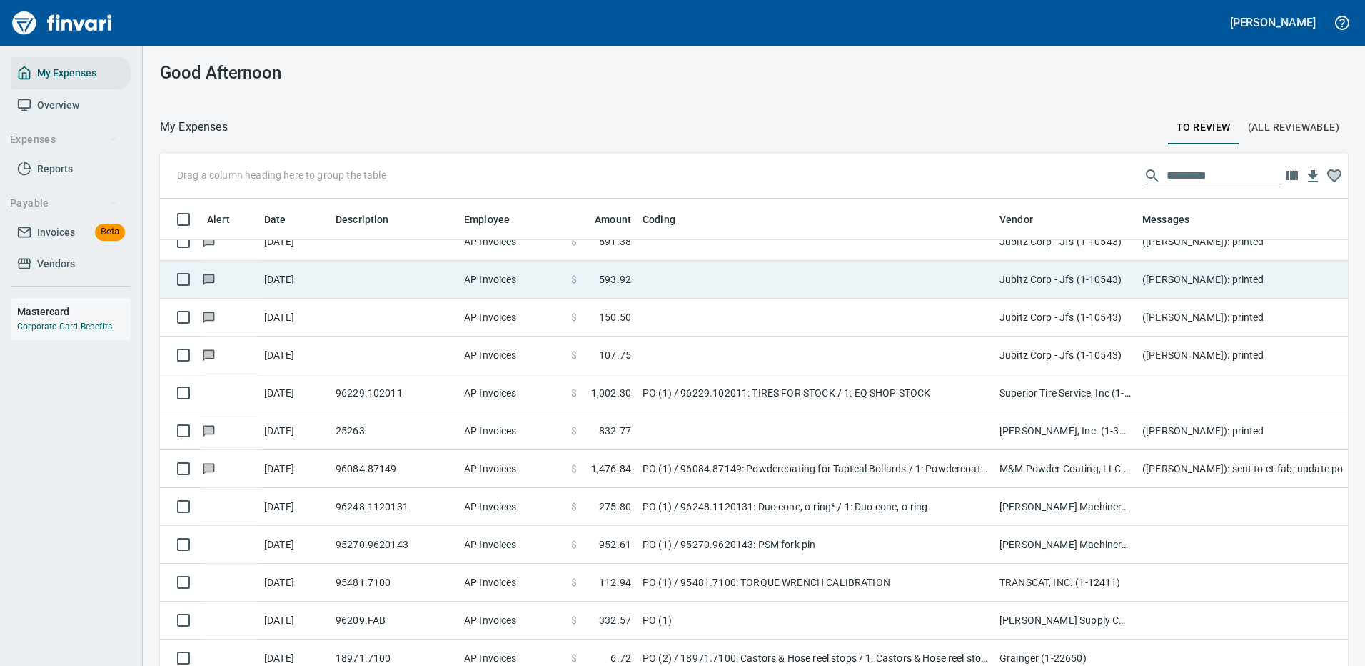
scroll to position [2928, 0]
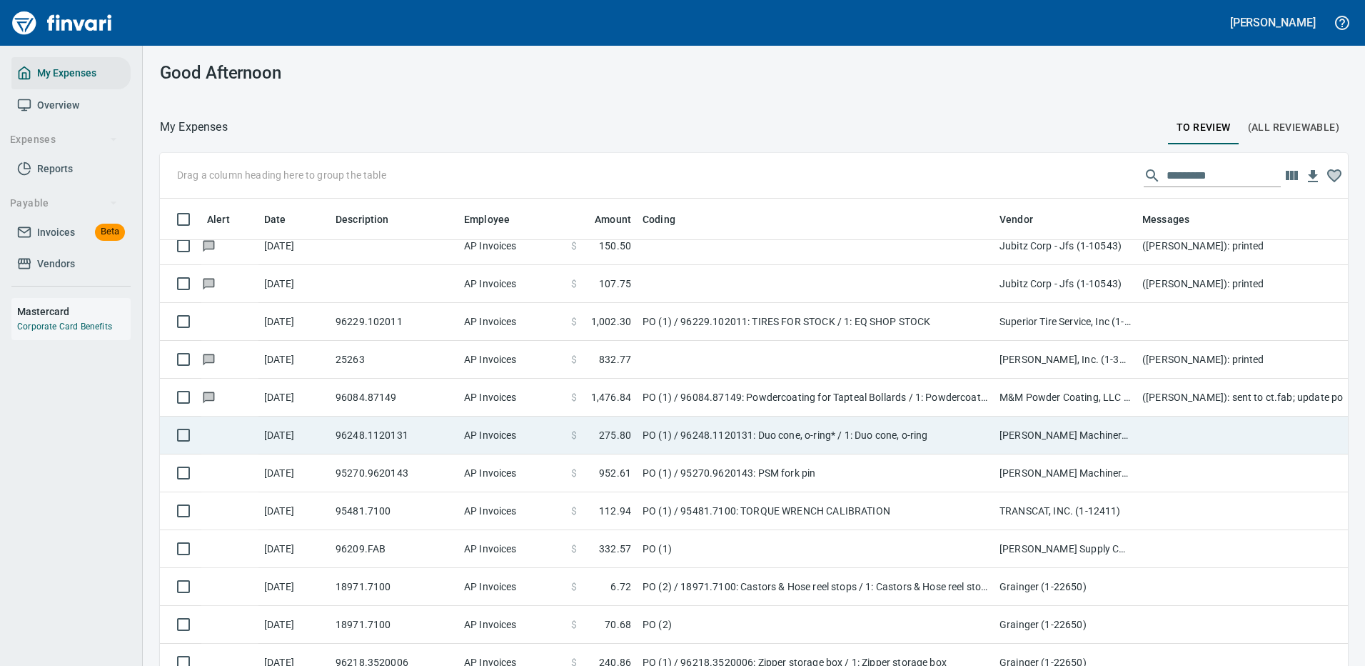
click at [776, 438] on td "PO (1) / 96248.1120131: Duo cone, o-ring* / 1: Duo cone, o-ring" at bounding box center [815, 435] width 357 height 38
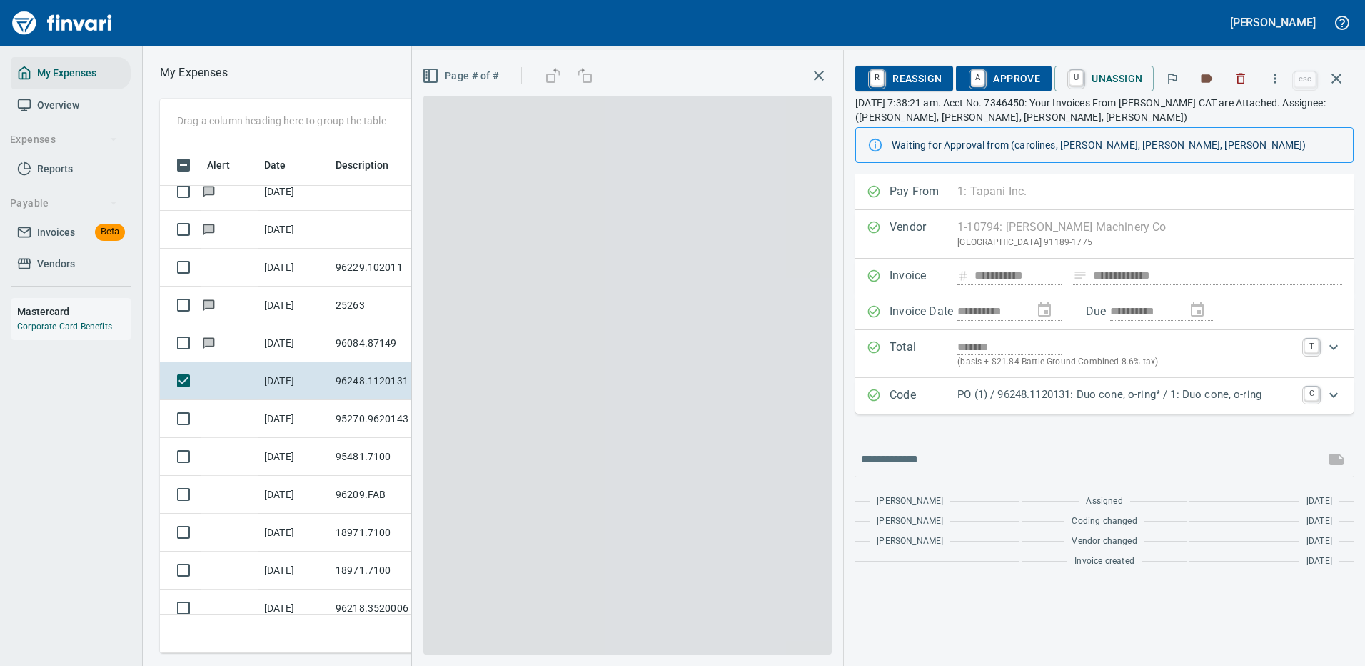
scroll to position [487, 810]
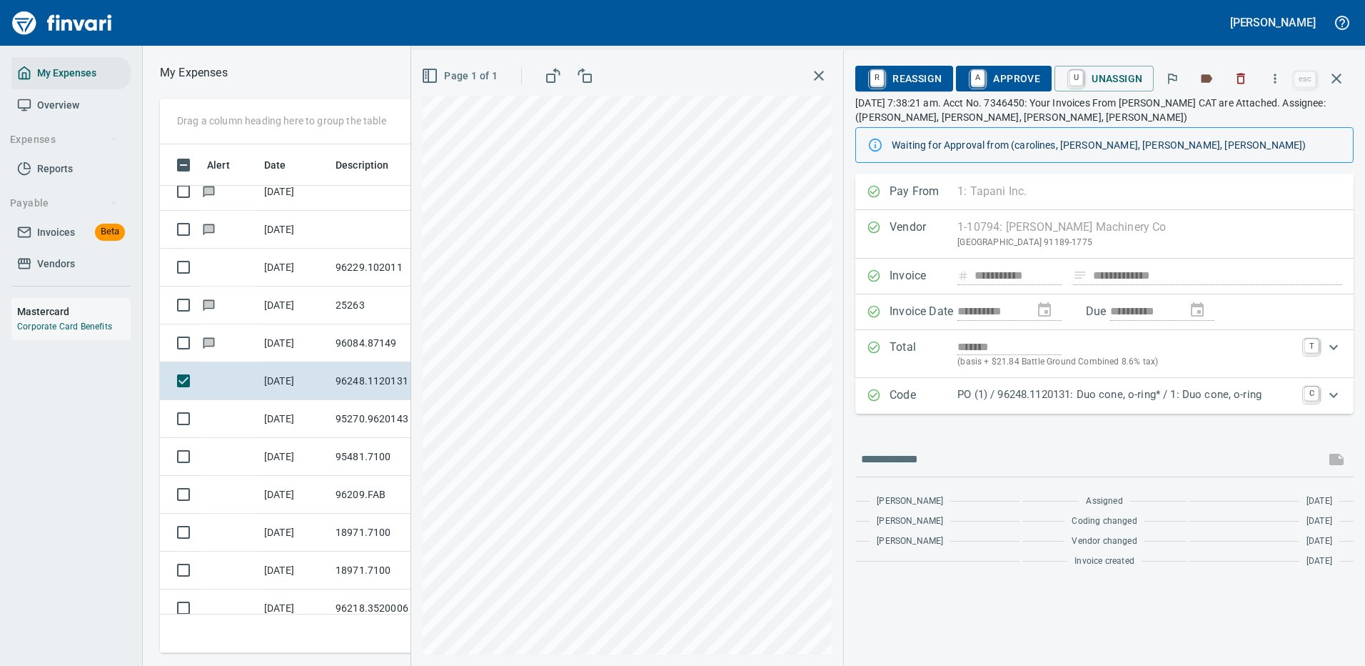
click at [1193, 398] on p "PO (1) / 96248.1120131: Duo cone, o-ring* / 1: Duo cone, o-ring" at bounding box center [1127, 394] width 338 height 16
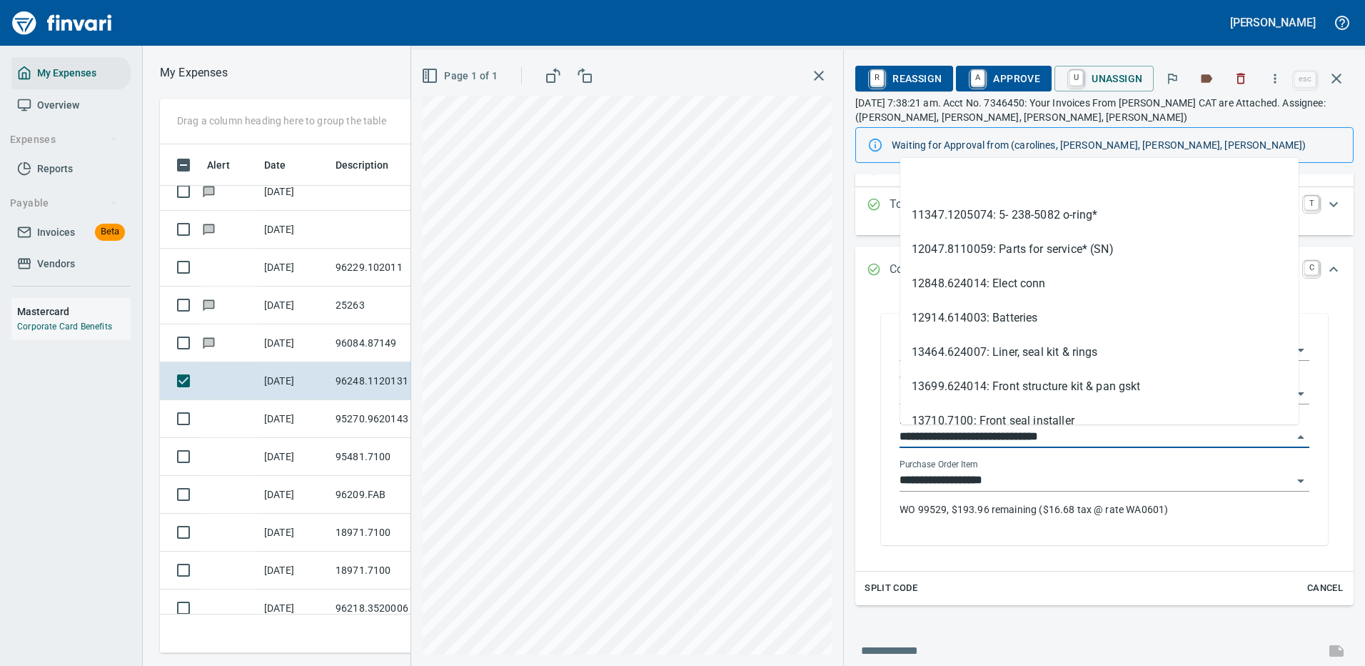
drag, startPoint x: 983, startPoint y: 431, endPoint x: 885, endPoint y: 438, distance: 98.1
click at [885, 437] on div "**********" at bounding box center [1104, 428] width 447 height 231
click at [1276, 66] on button "button" at bounding box center [1275, 78] width 31 height 31
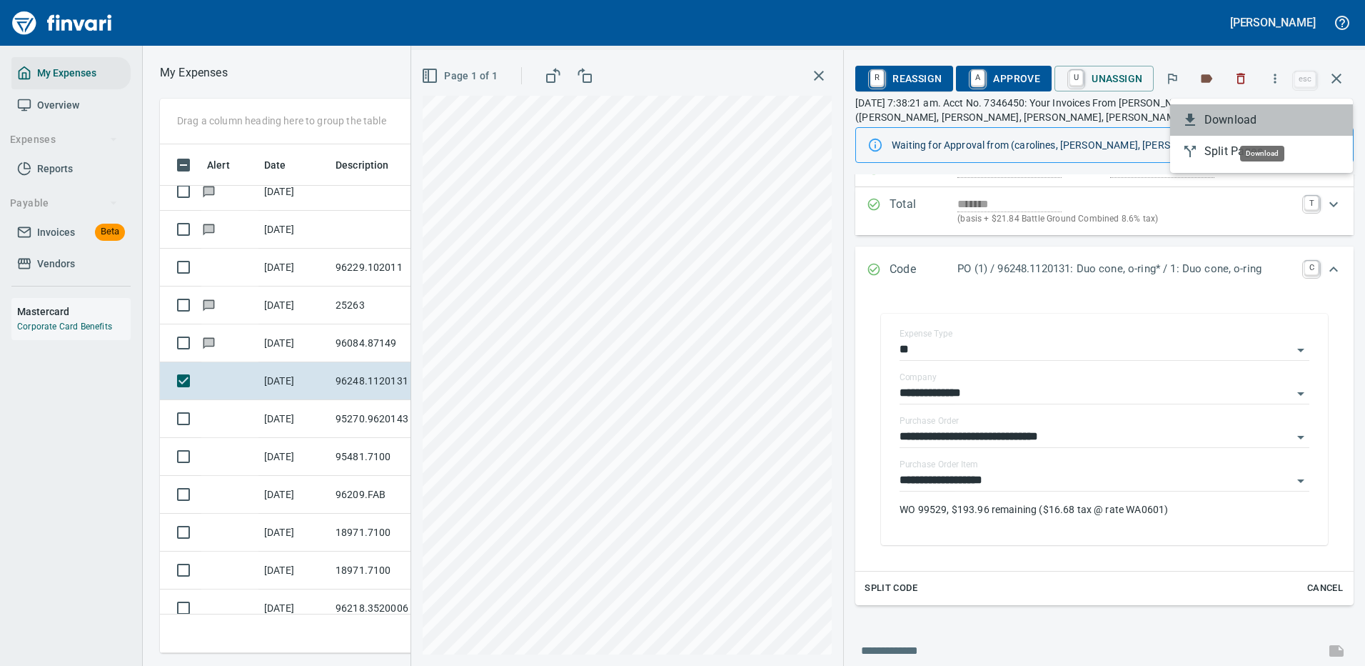
click at [1233, 115] on span "Download" at bounding box center [1273, 119] width 137 height 17
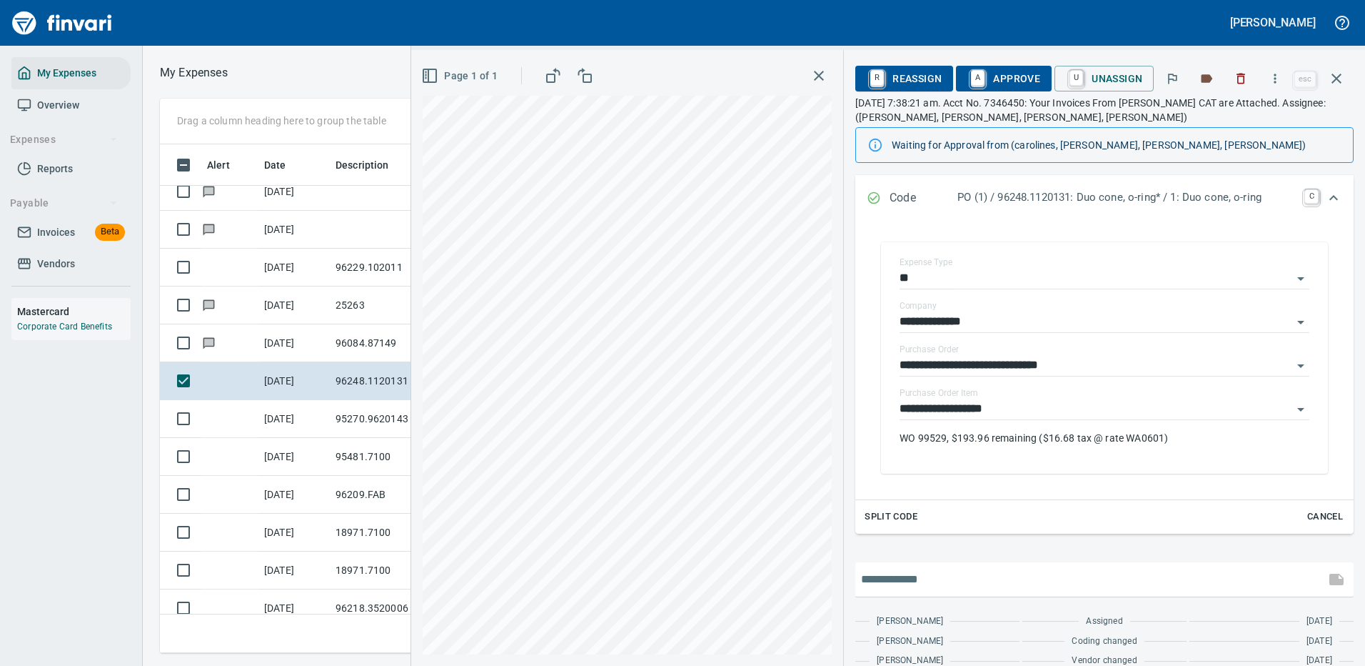
click at [930, 573] on input "text" at bounding box center [1090, 579] width 458 height 23
type input "**********"
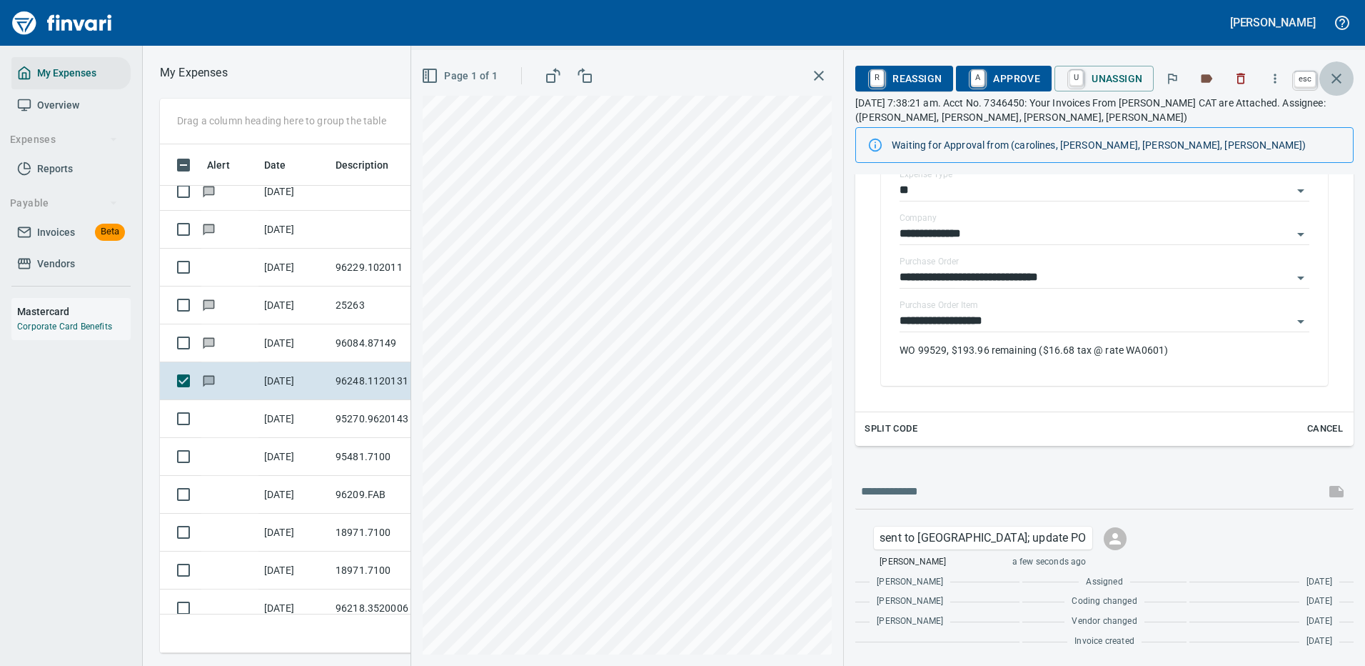
click at [1332, 76] on icon "button" at bounding box center [1336, 78] width 17 height 17
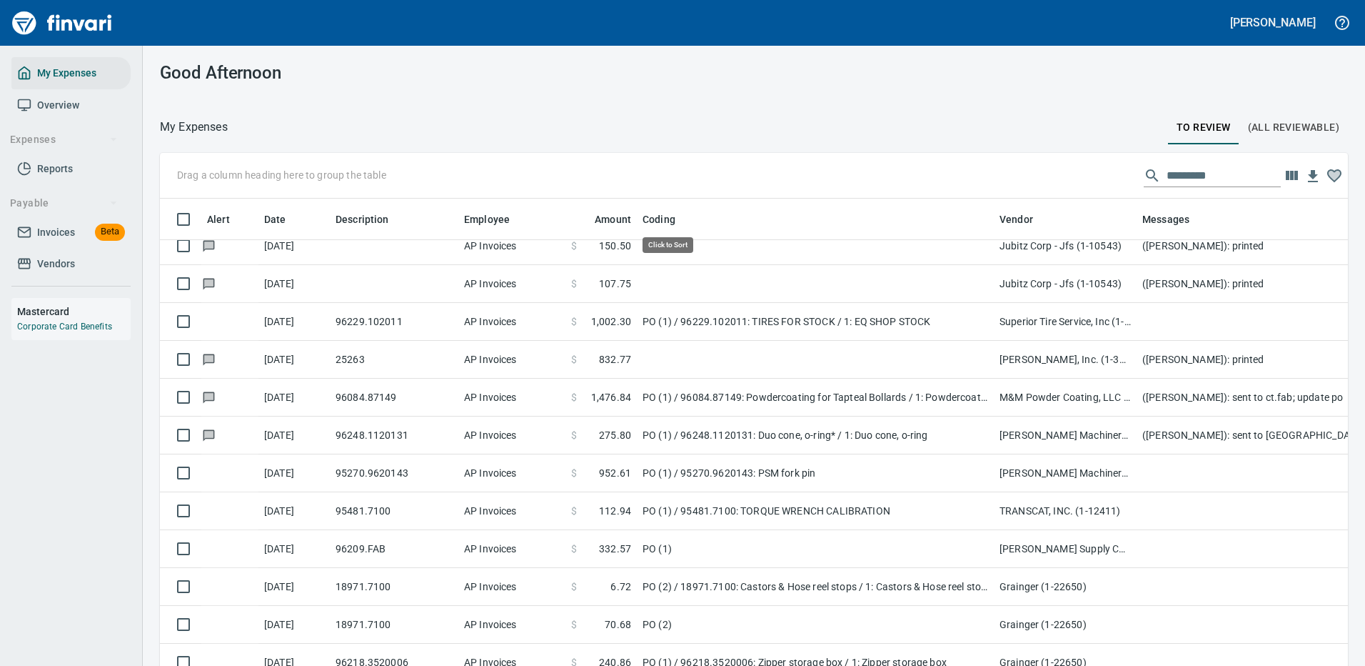
scroll to position [487, 1156]
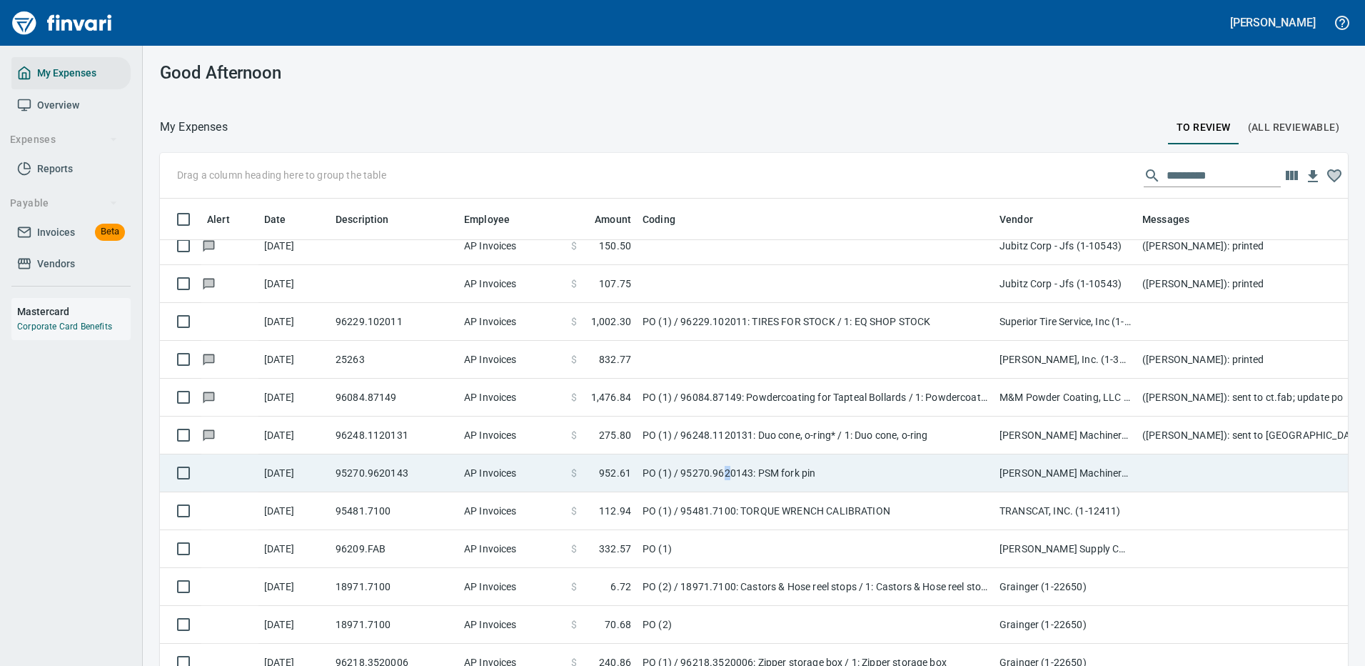
click at [727, 474] on td "PO (1) / 95270.9620143: PSM fork pin" at bounding box center [815, 473] width 357 height 38
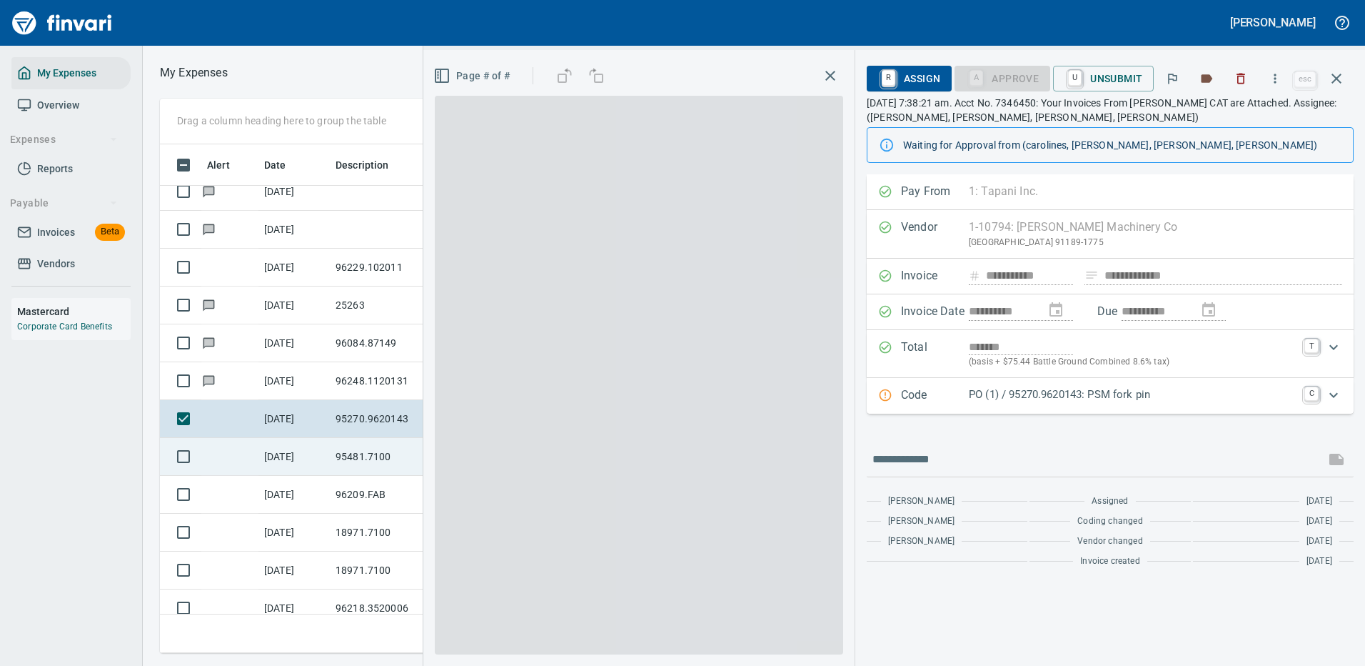
scroll to position [487, 810]
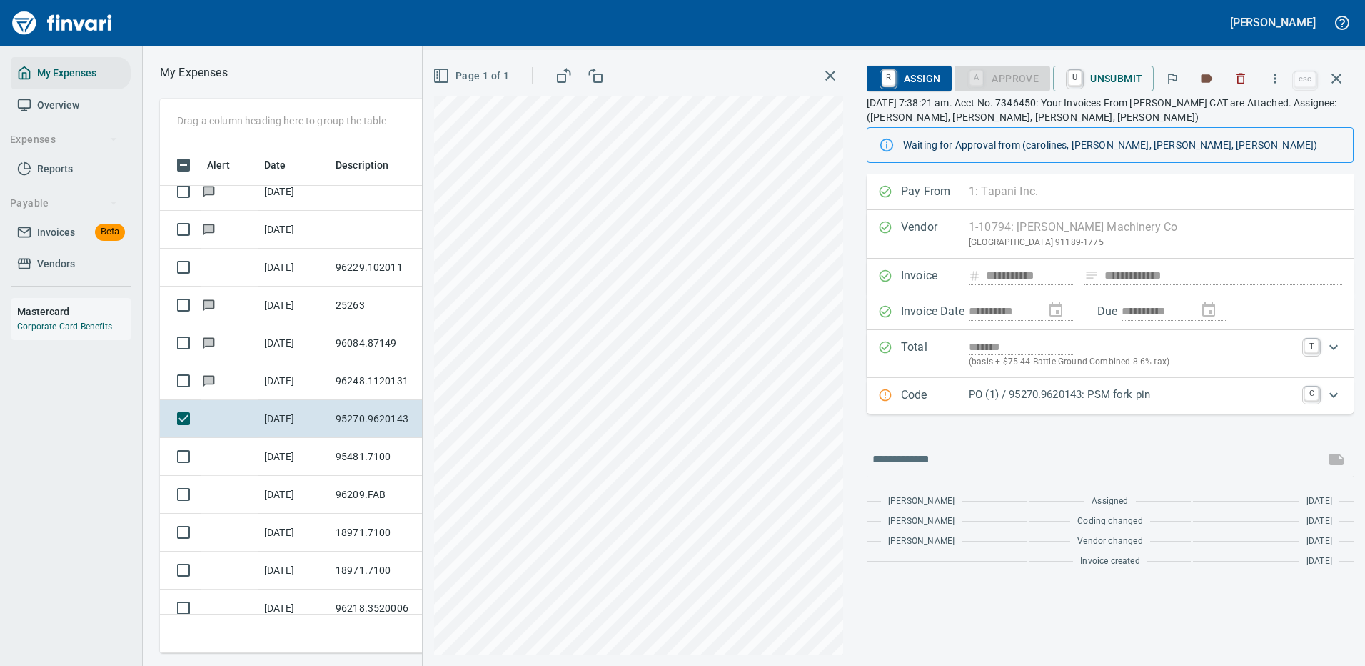
click at [1331, 396] on icon "Expand" at bounding box center [1333, 394] width 17 height 17
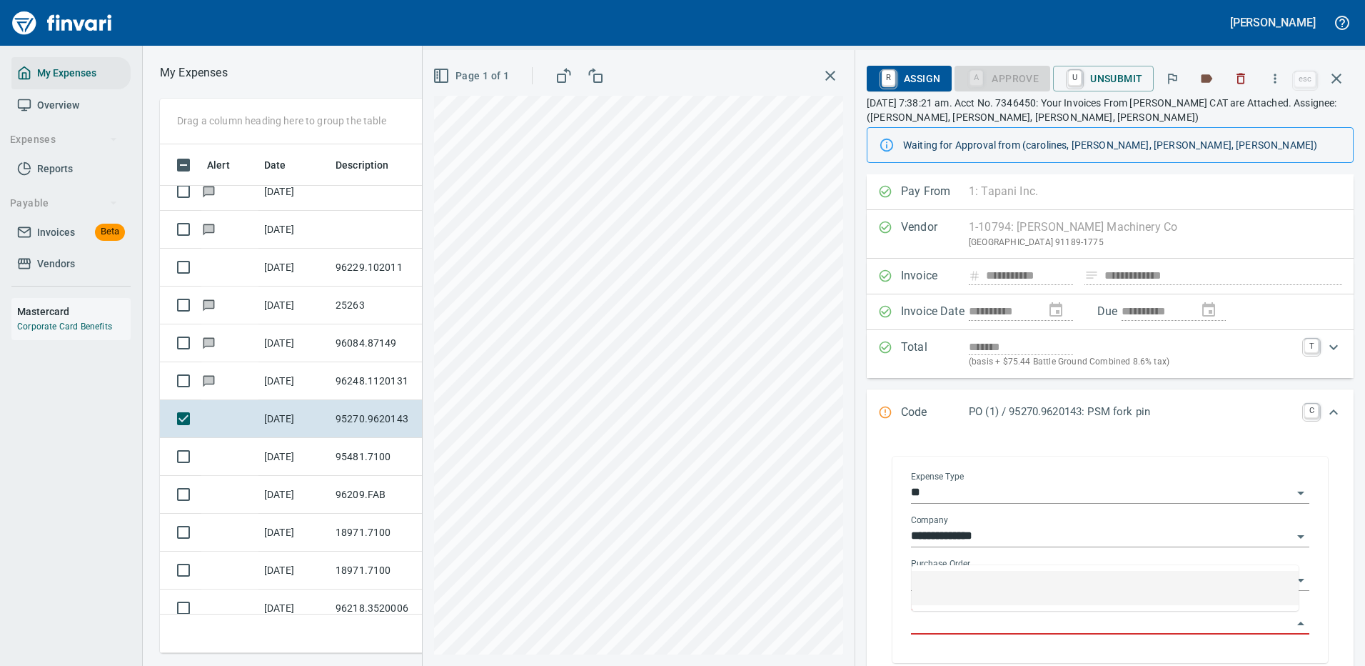
click at [1014, 621] on input "Purchase Order Item" at bounding box center [1101, 623] width 381 height 20
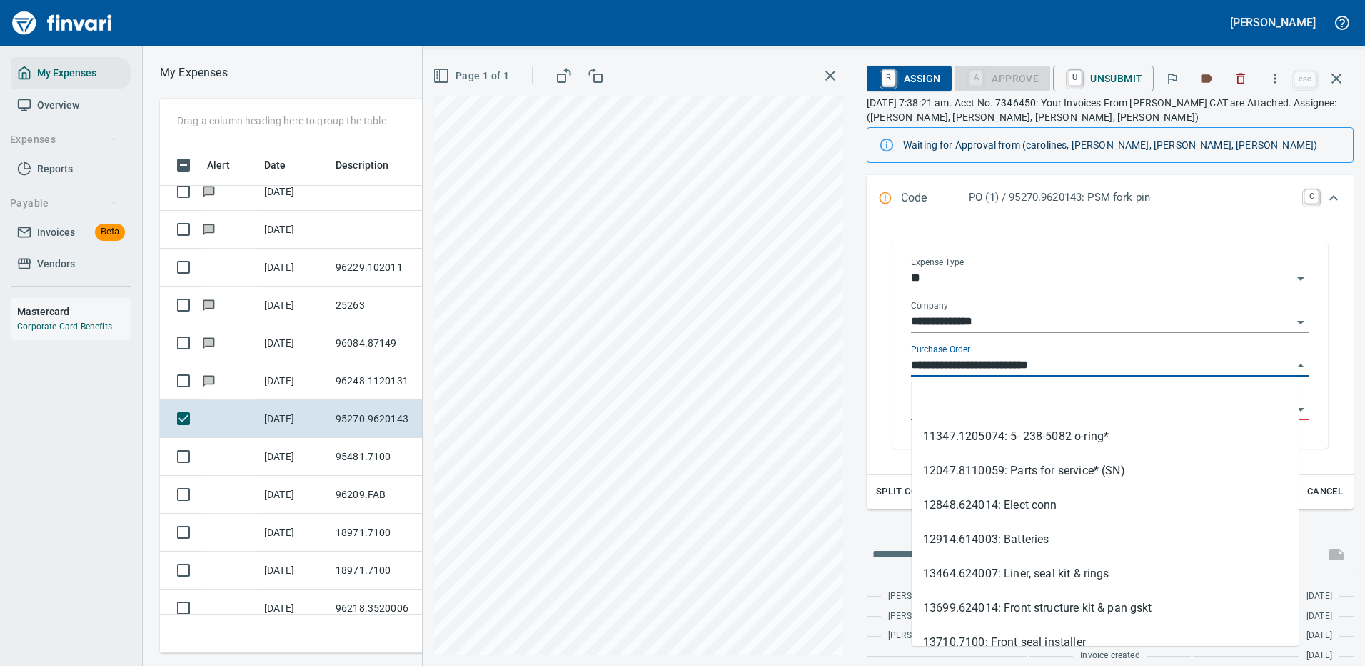
drag, startPoint x: 995, startPoint y: 363, endPoint x: 903, endPoint y: 361, distance: 92.9
click at [903, 361] on div "**********" at bounding box center [1110, 347] width 421 height 203
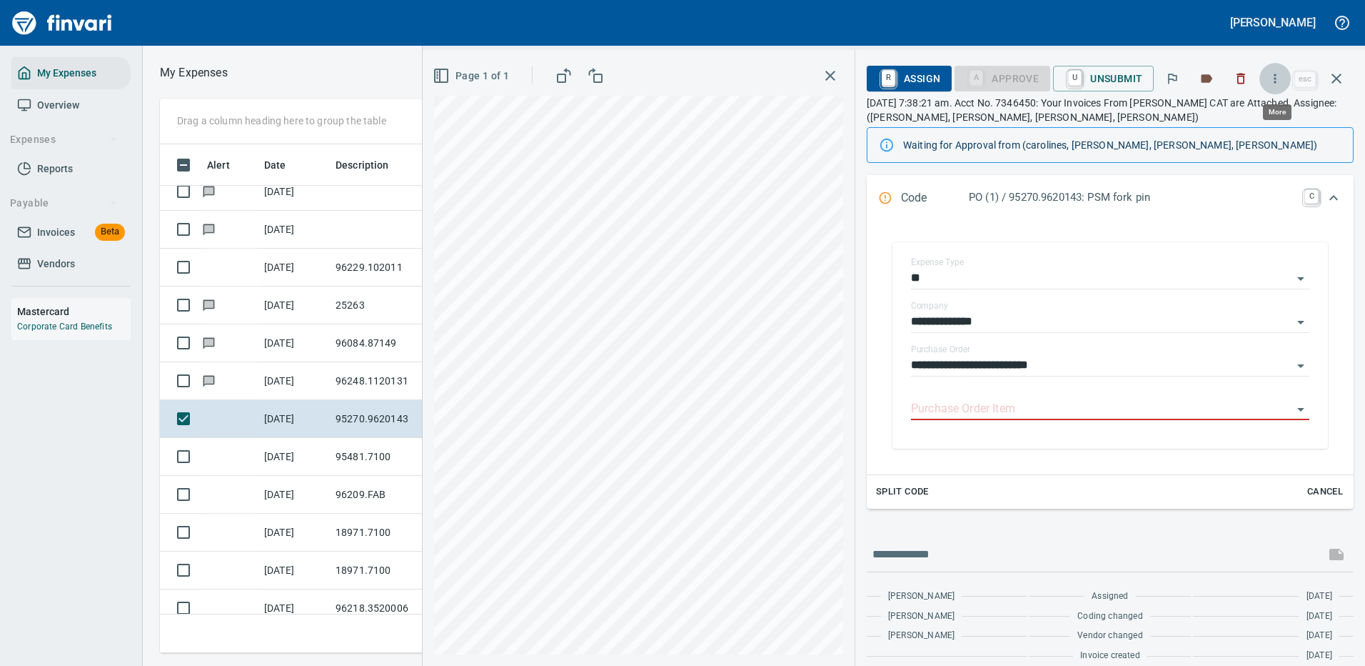
click at [1277, 76] on icon "button" at bounding box center [1275, 78] width 14 height 14
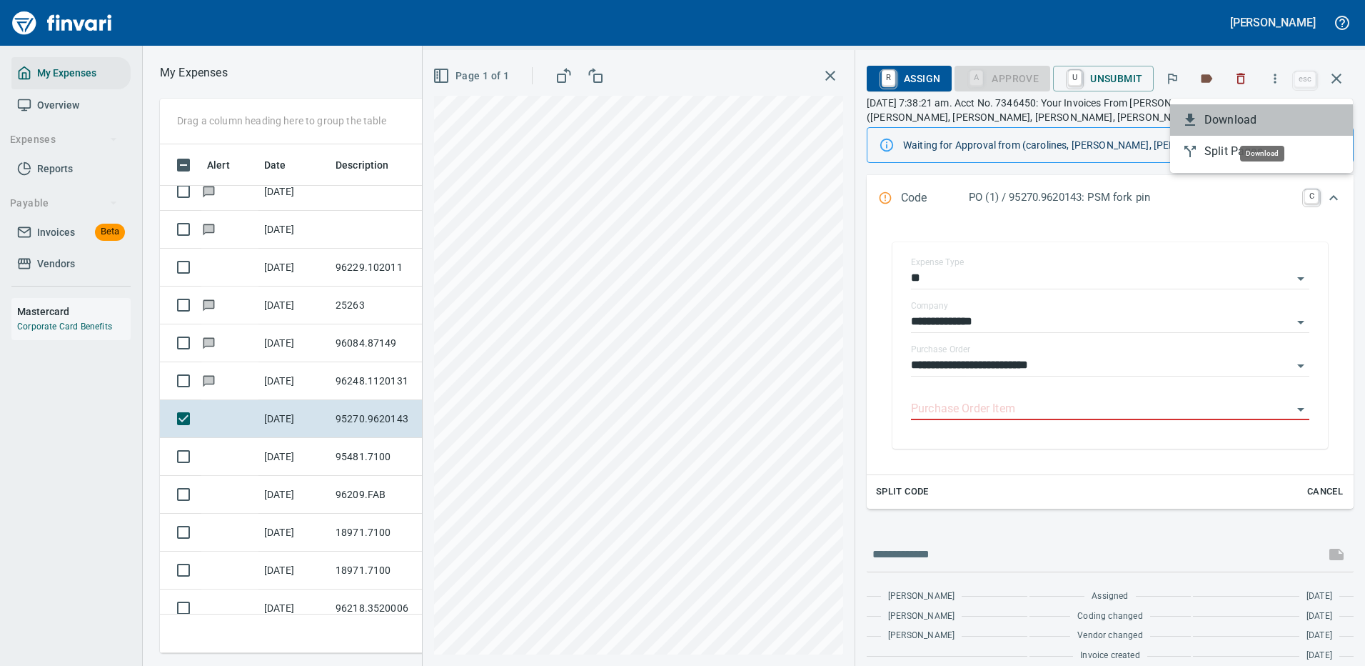
click at [1233, 120] on span "Download" at bounding box center [1273, 119] width 137 height 17
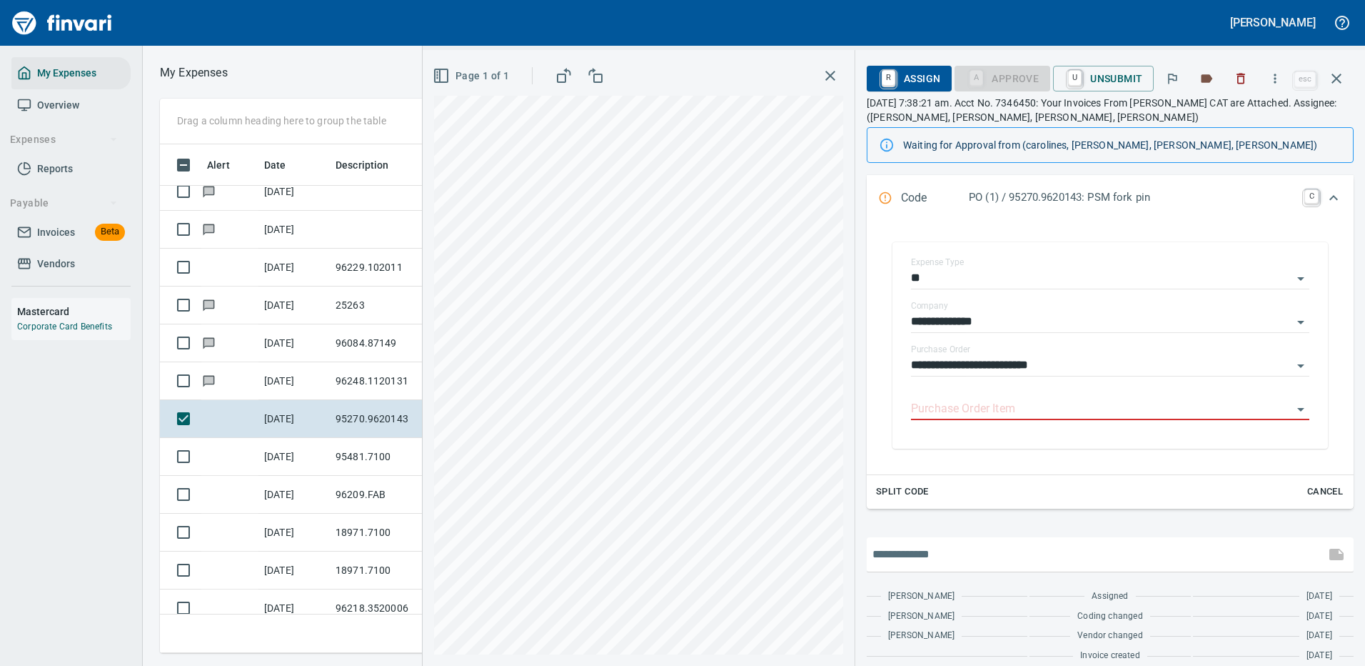
click at [969, 563] on input "text" at bounding box center [1096, 554] width 447 height 23
type input "**********"
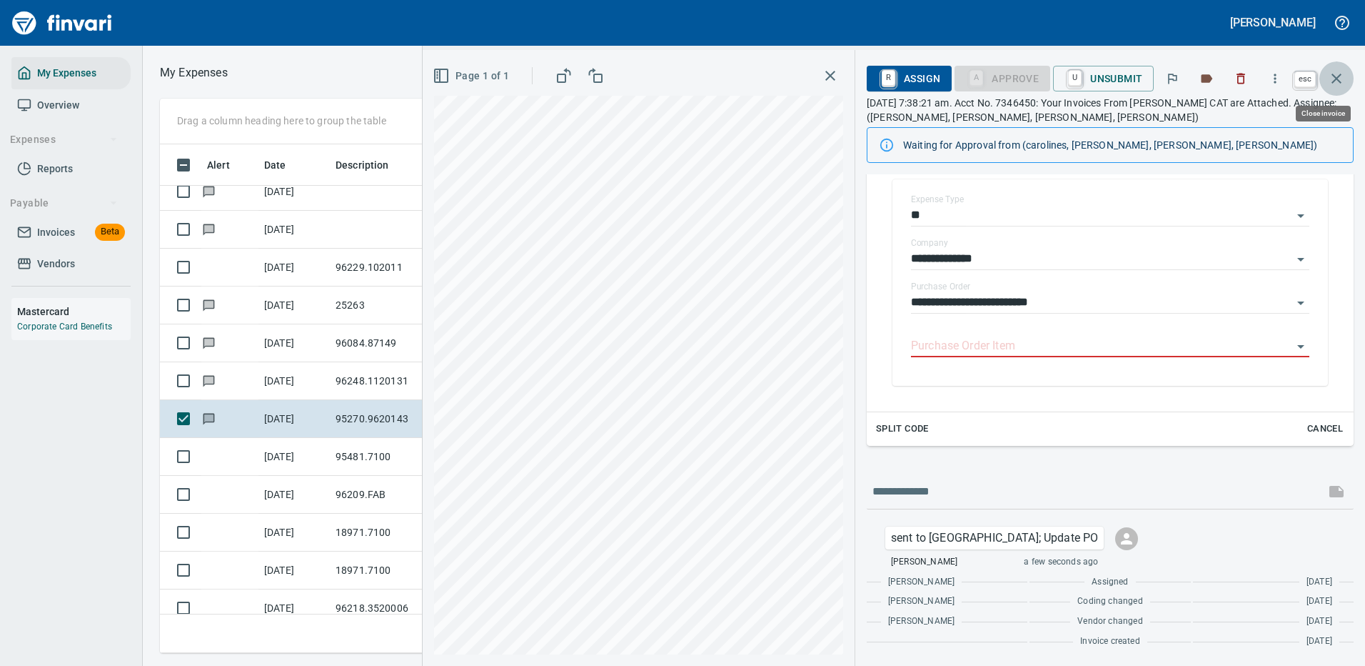
click at [1344, 80] on icon "button" at bounding box center [1336, 78] width 17 height 17
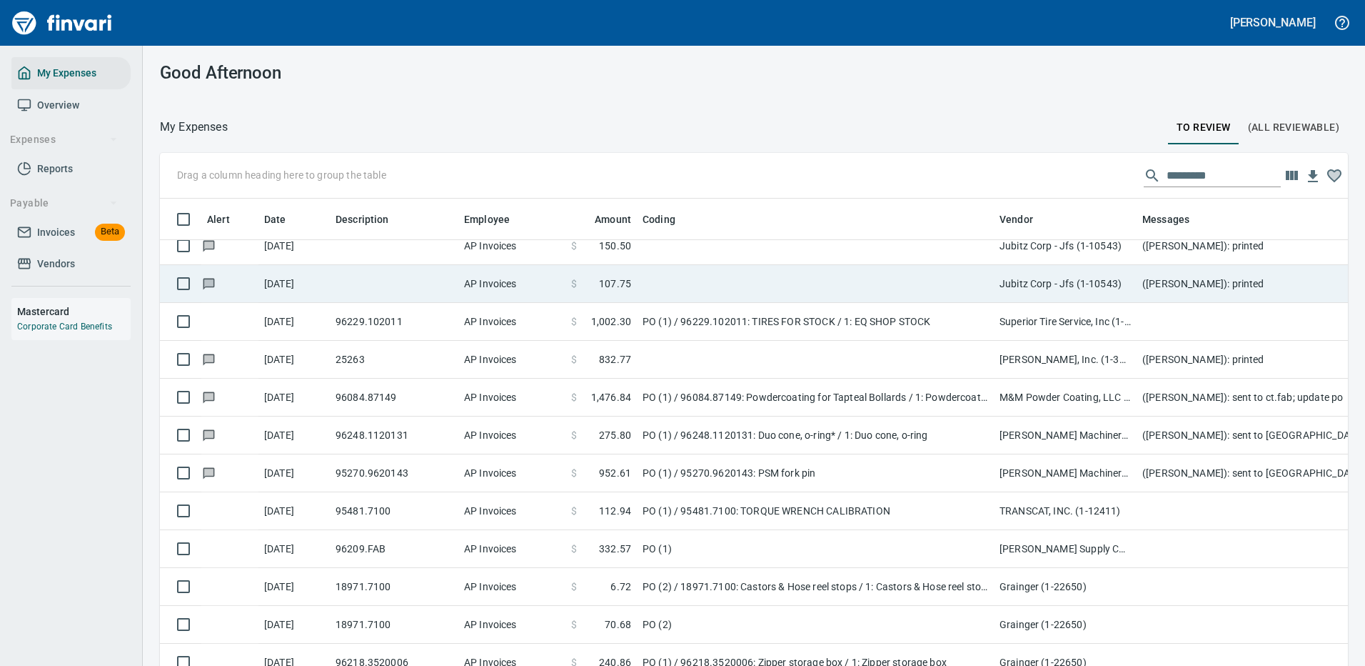
scroll to position [487, 1156]
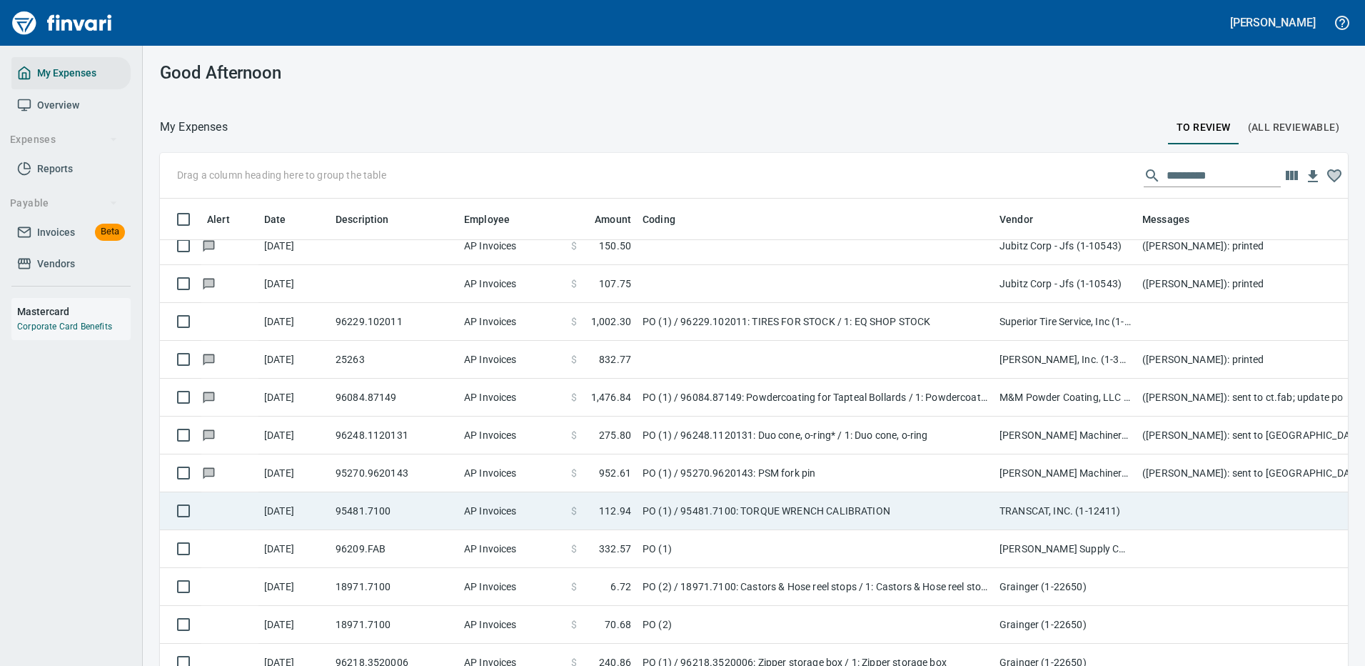
click at [916, 511] on td "PO (1) / 95481.7100: TORQUE WRENCH CALIBRATION" at bounding box center [815, 511] width 357 height 38
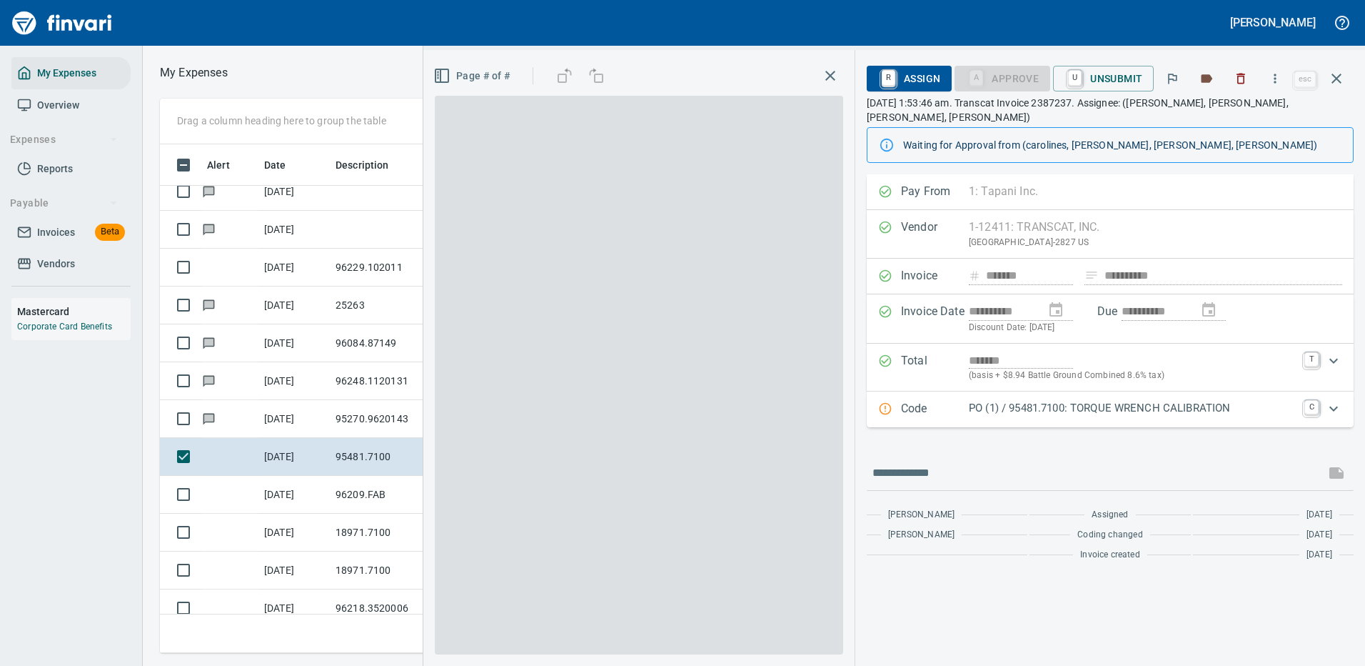
scroll to position [487, 810]
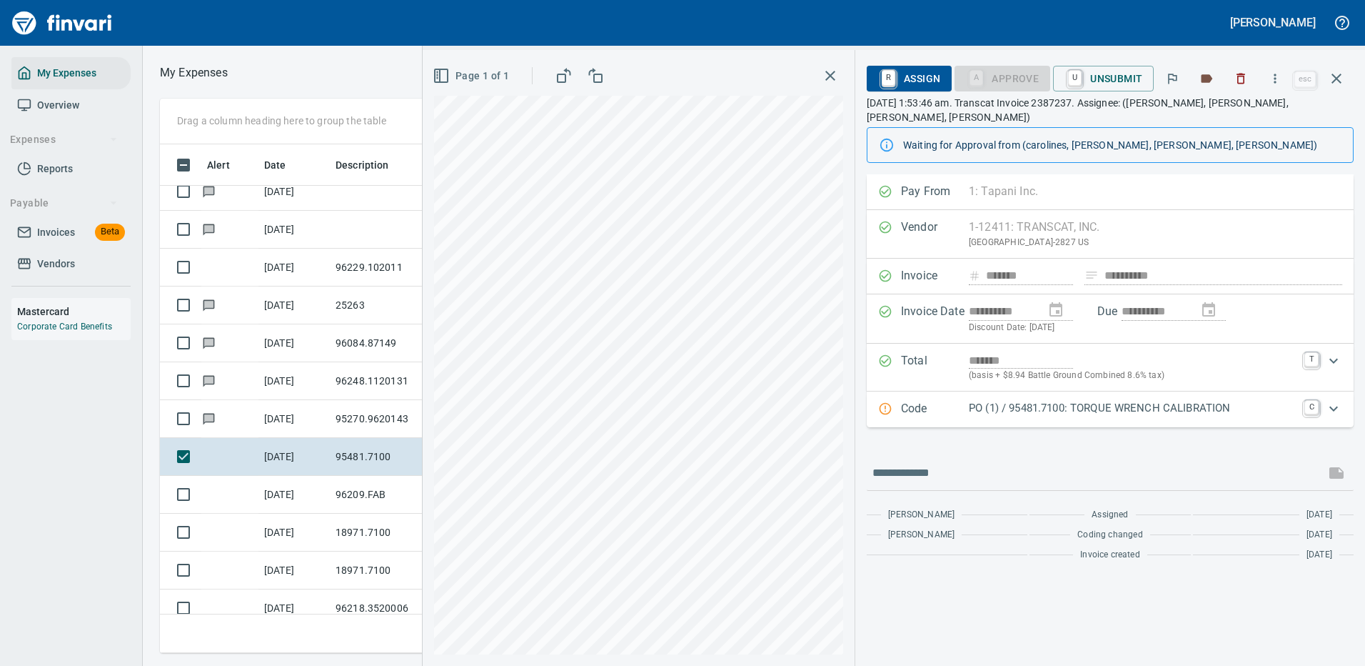
click at [1262, 400] on p "PO (1) / 95481.7100: TORQUE WRENCH CALIBRATION" at bounding box center [1132, 408] width 327 height 16
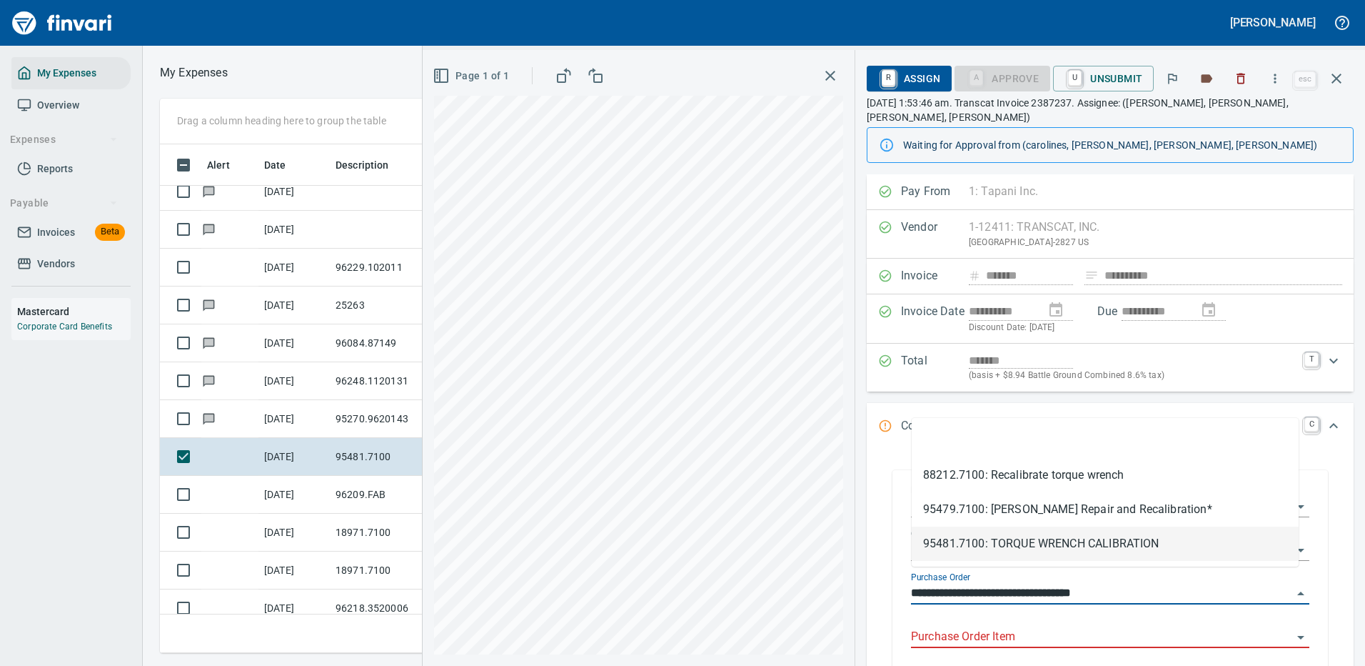
drag, startPoint x: 975, startPoint y: 578, endPoint x: 900, endPoint y: 581, distance: 75.0
click at [900, 581] on div "**********" at bounding box center [1111, 573] width 436 height 206
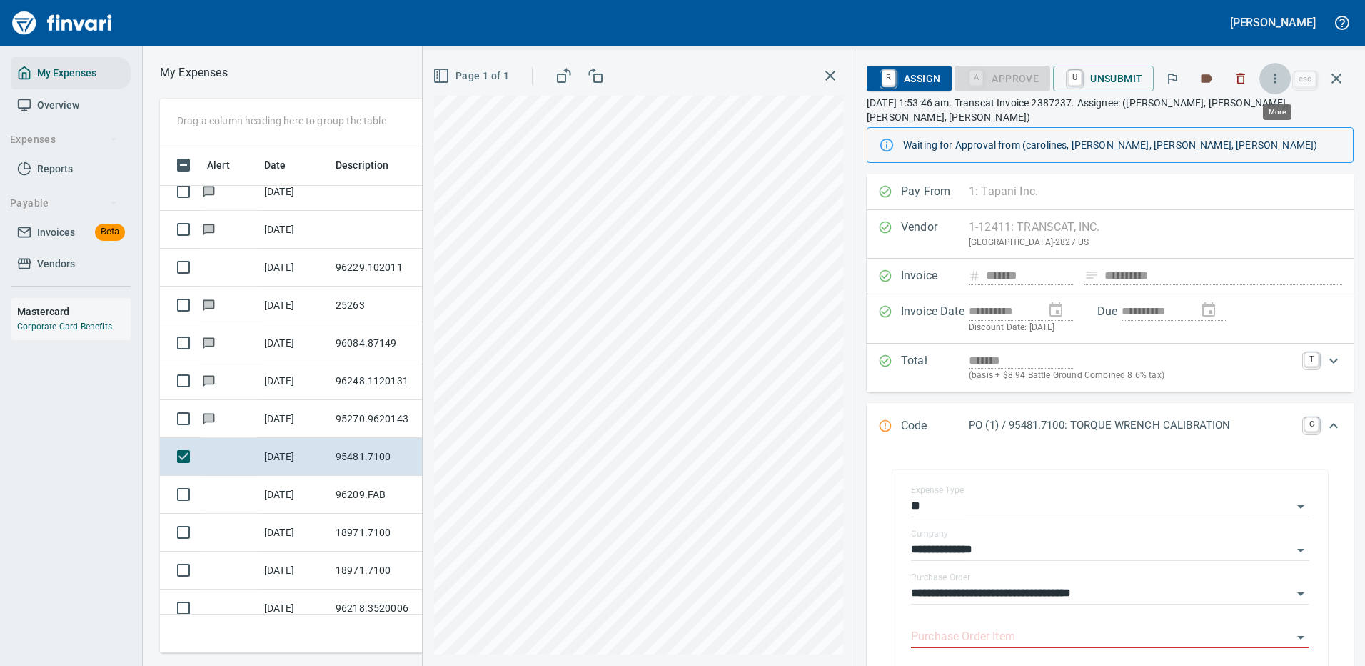
click at [1277, 71] on button "button" at bounding box center [1275, 78] width 31 height 31
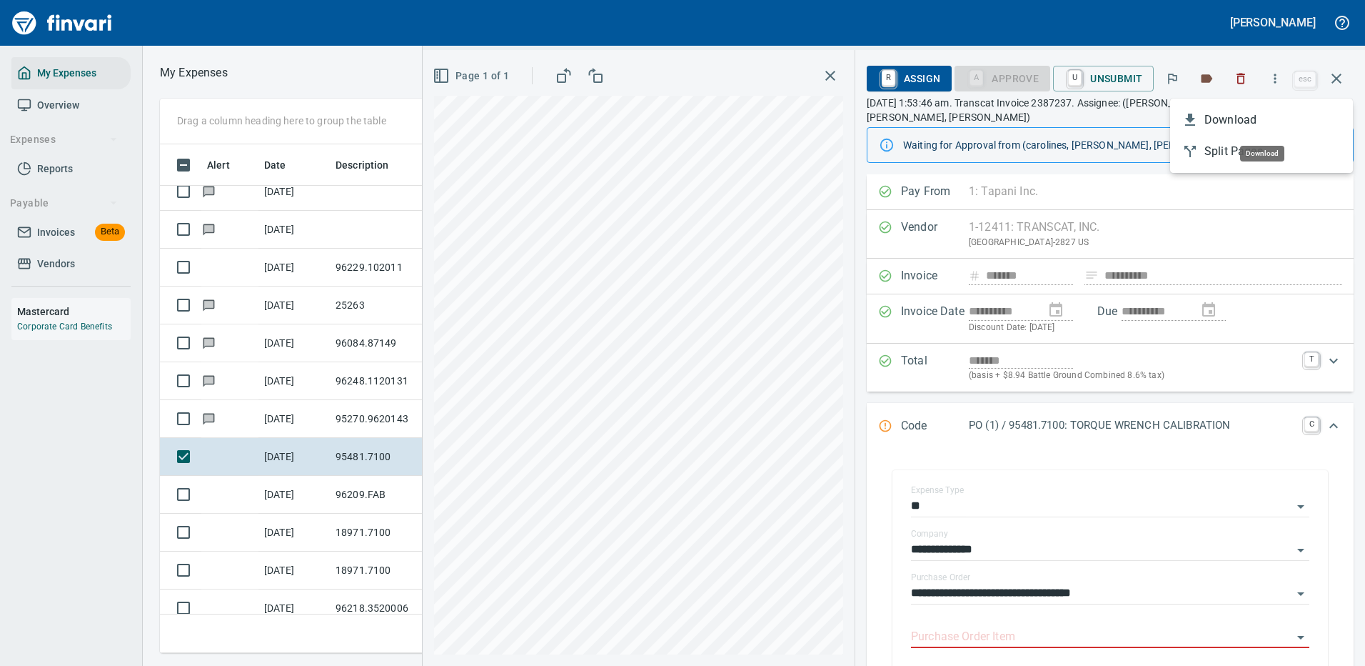
click at [1242, 119] on span "Download" at bounding box center [1273, 119] width 137 height 17
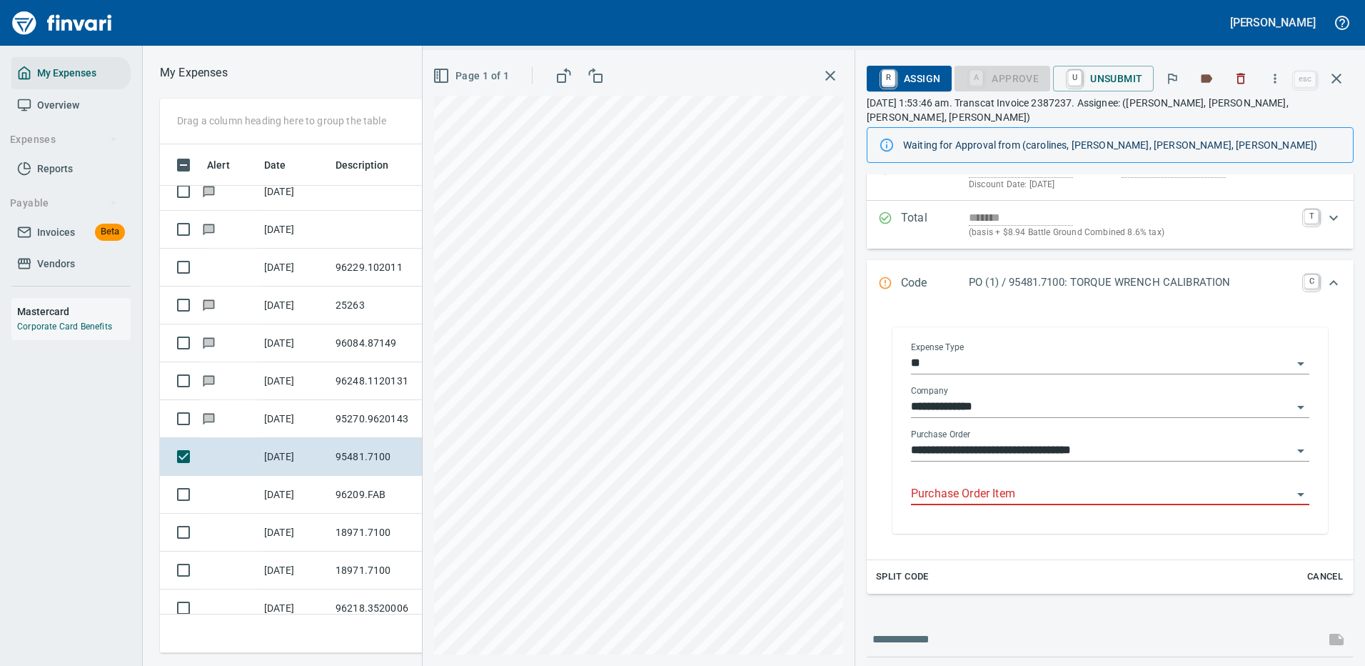
scroll to position [208, 0]
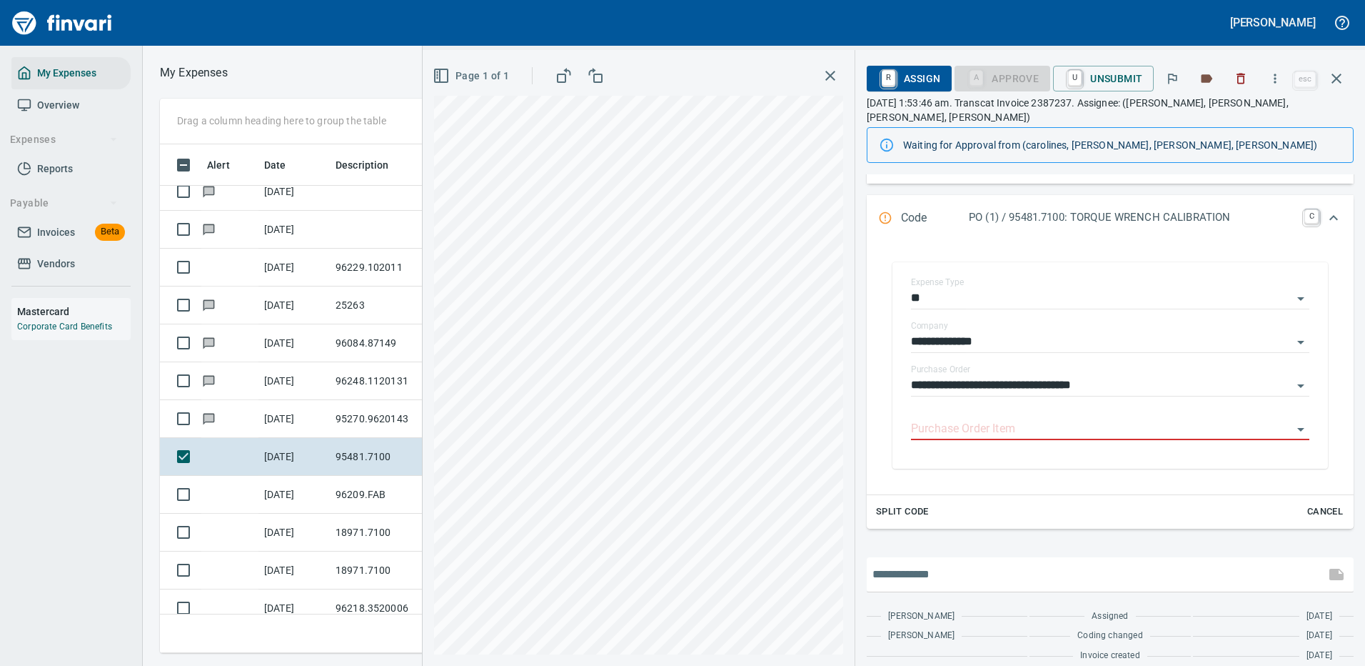
click at [956, 564] on input "text" at bounding box center [1096, 574] width 447 height 23
type input "**********"
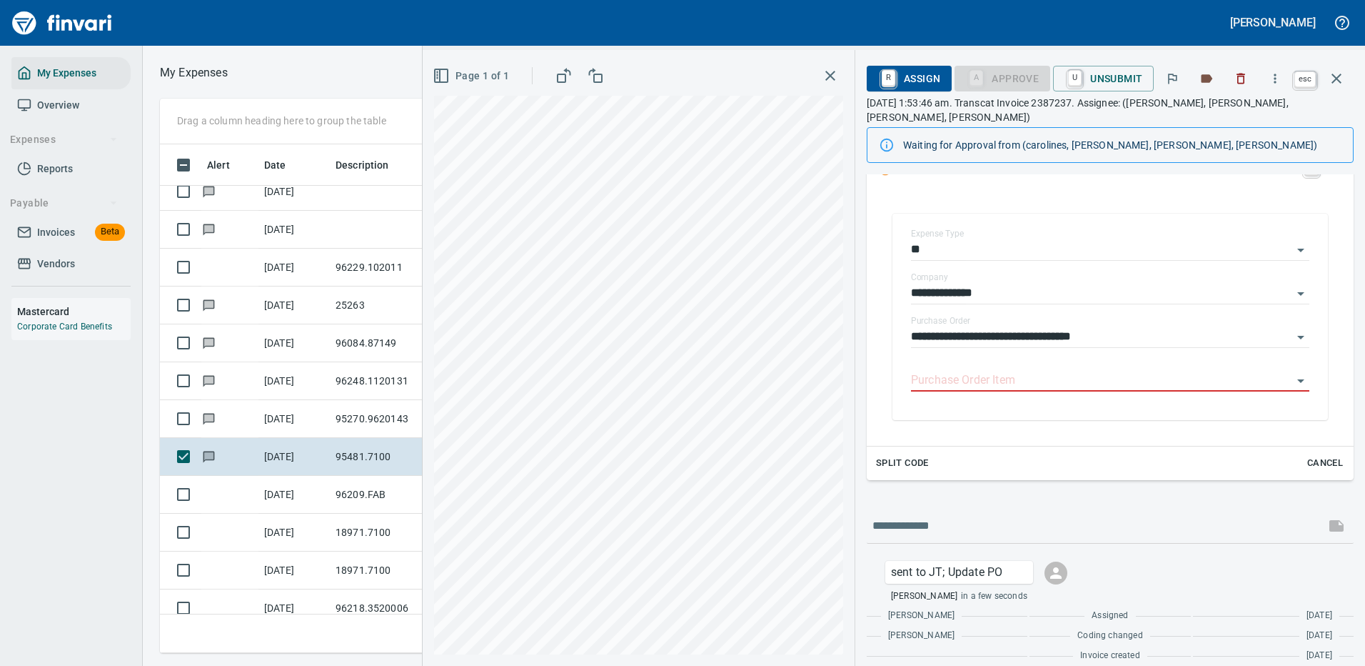
click at [1339, 75] on icon "button" at bounding box center [1336, 78] width 17 height 17
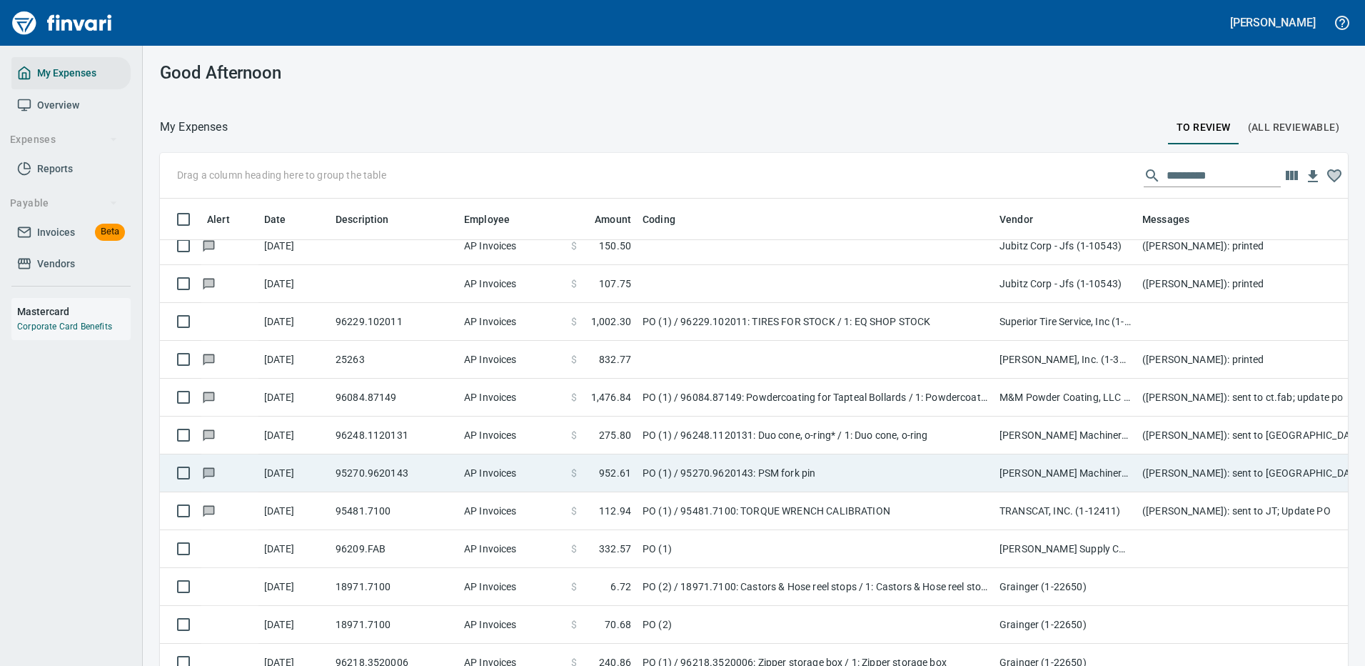
scroll to position [487, 1156]
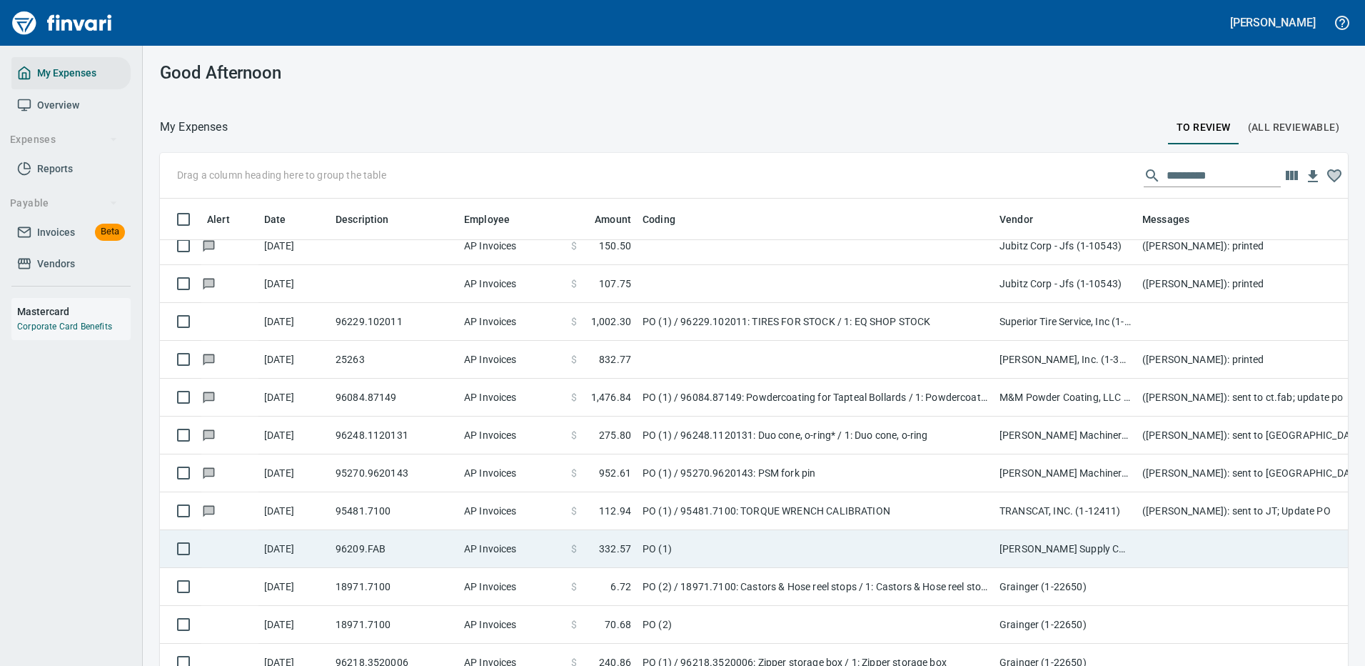
click at [1117, 547] on td "[PERSON_NAME] Supply Company (1-10645)" at bounding box center [1065, 549] width 143 height 38
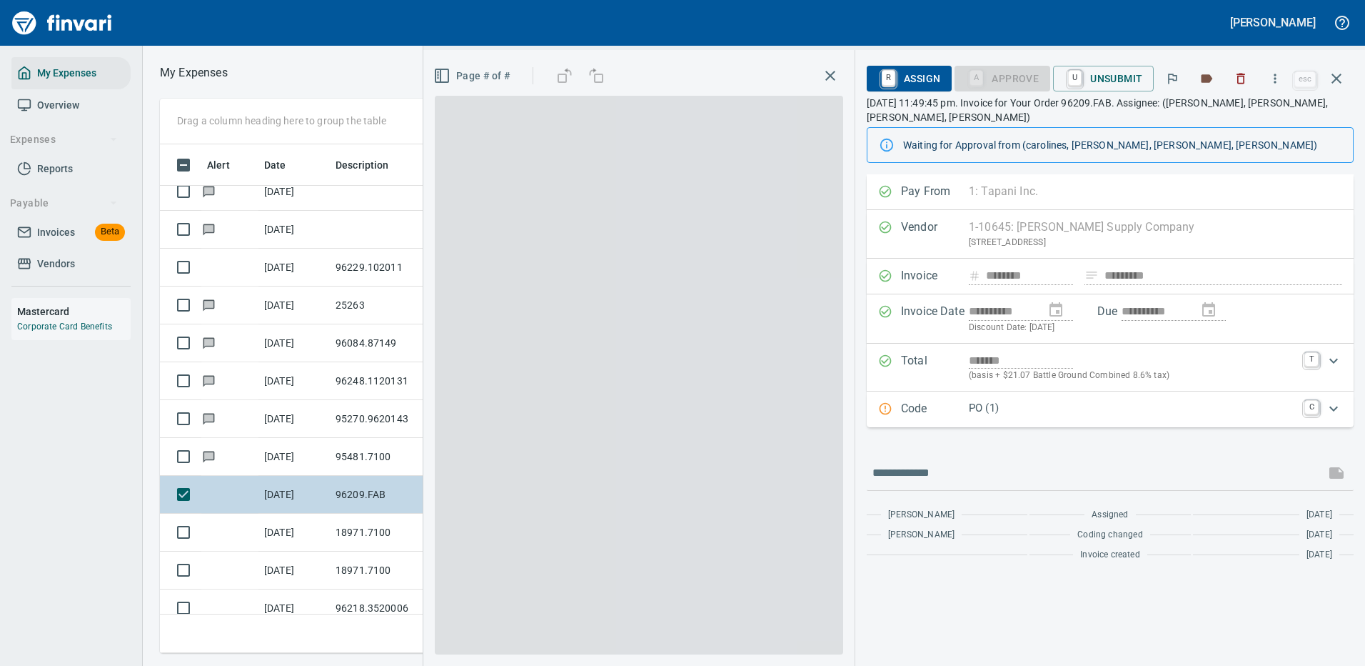
scroll to position [487, 810]
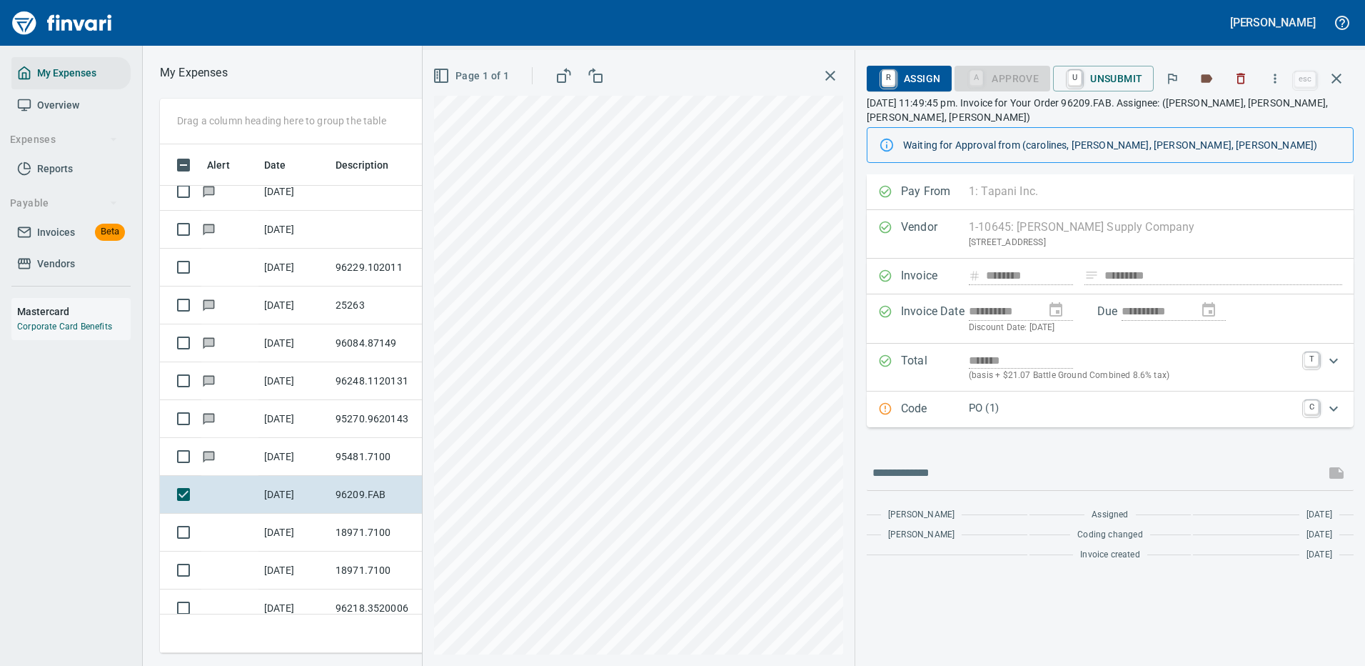
click at [1205, 418] on div "Code PO (1) C" at bounding box center [1110, 409] width 487 height 36
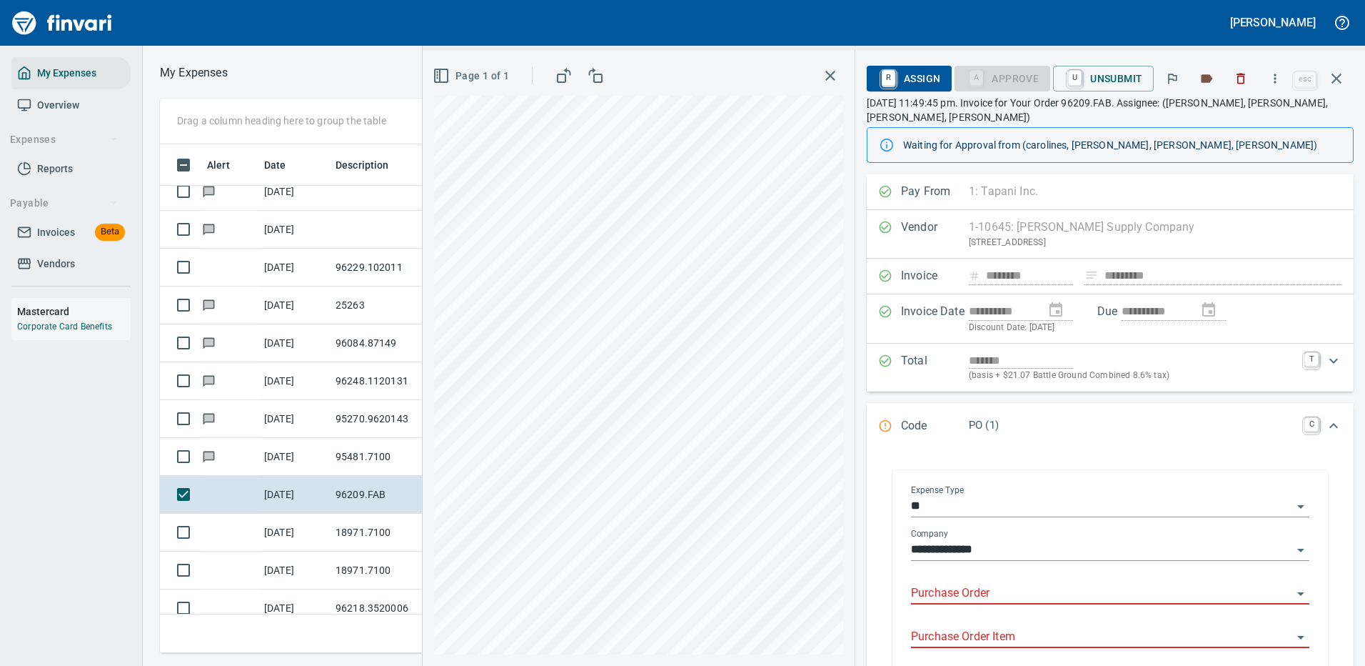
click at [1062, 585] on input "Purchase Order" at bounding box center [1101, 593] width 381 height 20
drag, startPoint x: 988, startPoint y: 588, endPoint x: 882, endPoint y: 593, distance: 105.8
click at [883, 594] on div "**********" at bounding box center [1110, 573] width 464 height 235
type input "*********"
click at [1277, 76] on icon "button" at bounding box center [1276, 78] width 2 height 9
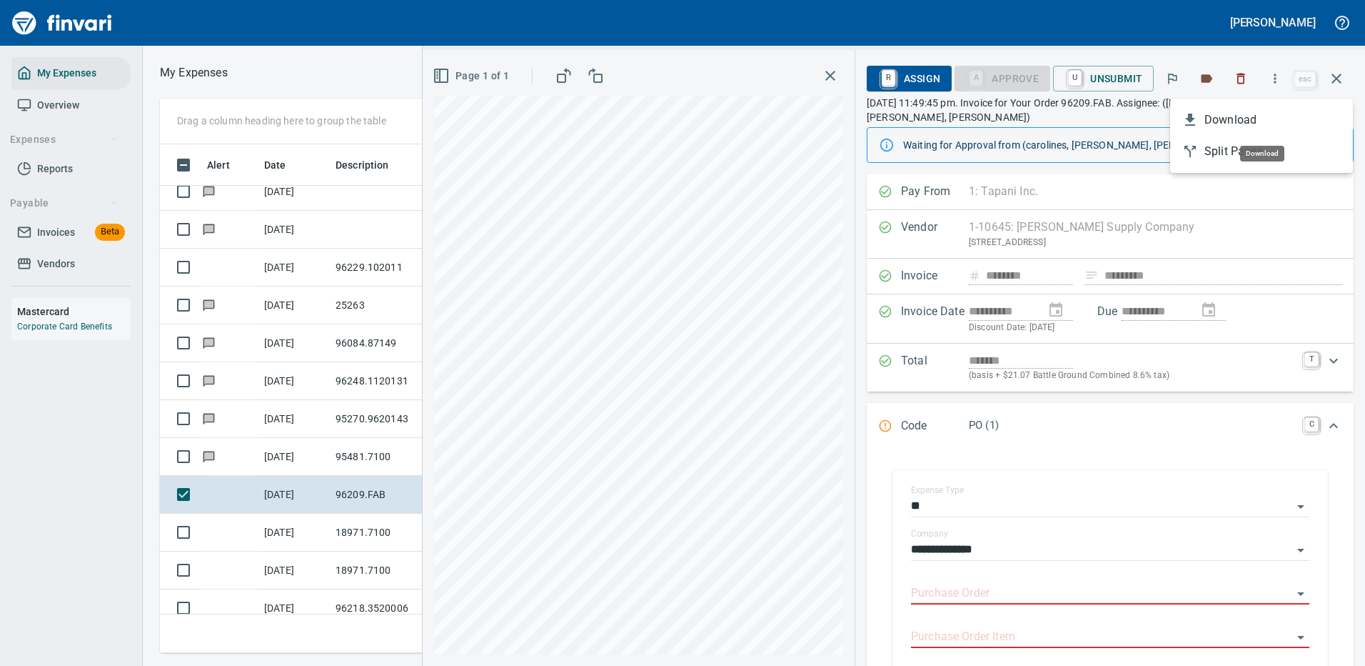
click at [1236, 117] on span "Download" at bounding box center [1273, 119] width 137 height 17
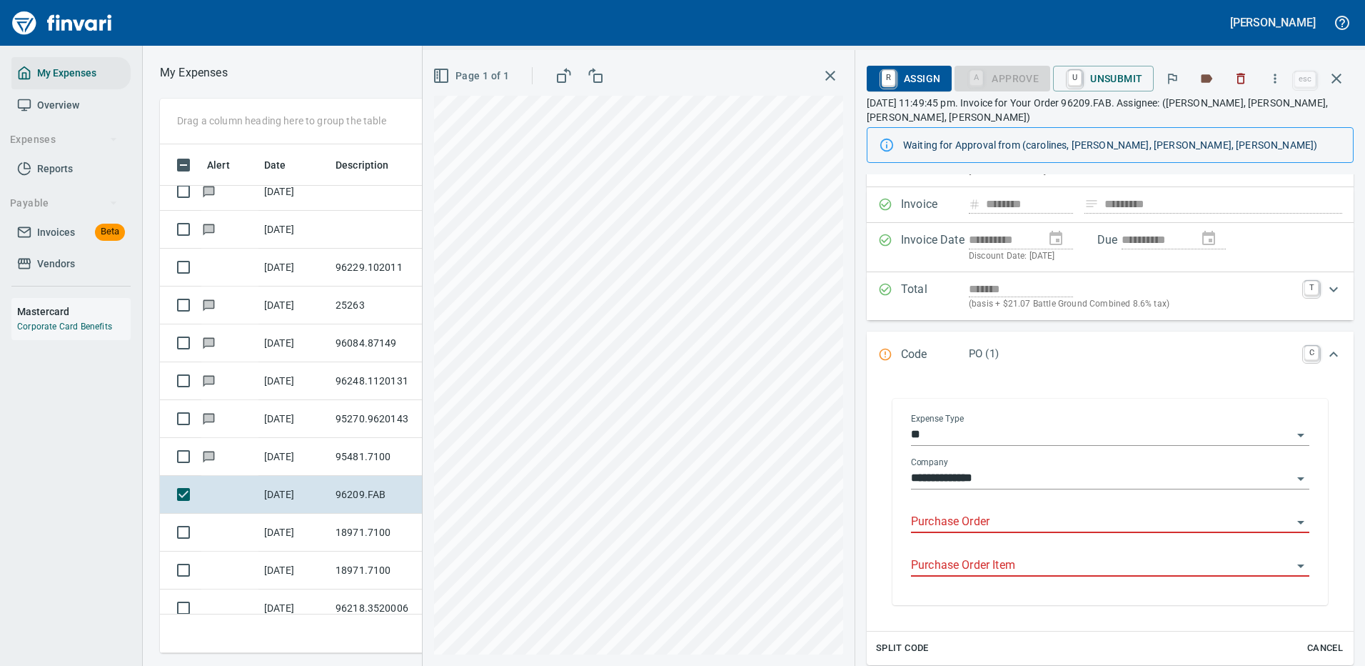
scroll to position [143, 0]
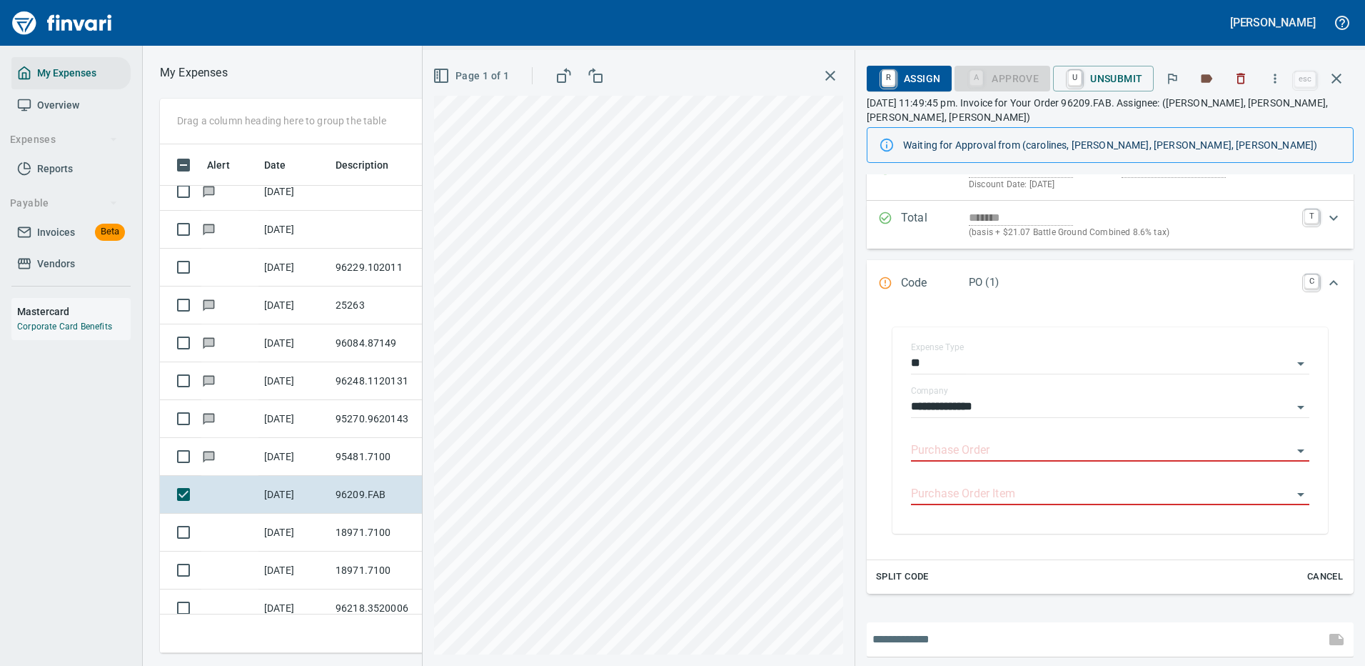
click at [985, 629] on input "text" at bounding box center [1096, 639] width 447 height 23
type input "**********"
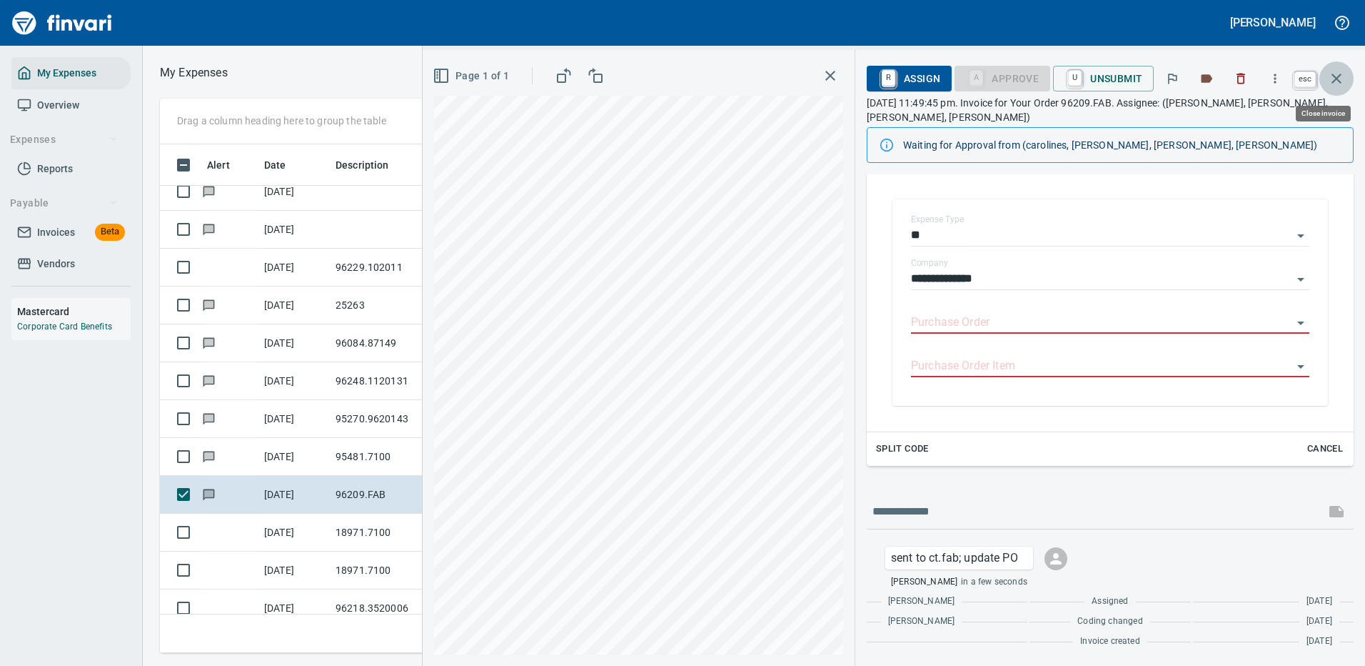
click at [1338, 75] on icon "button" at bounding box center [1336, 78] width 17 height 17
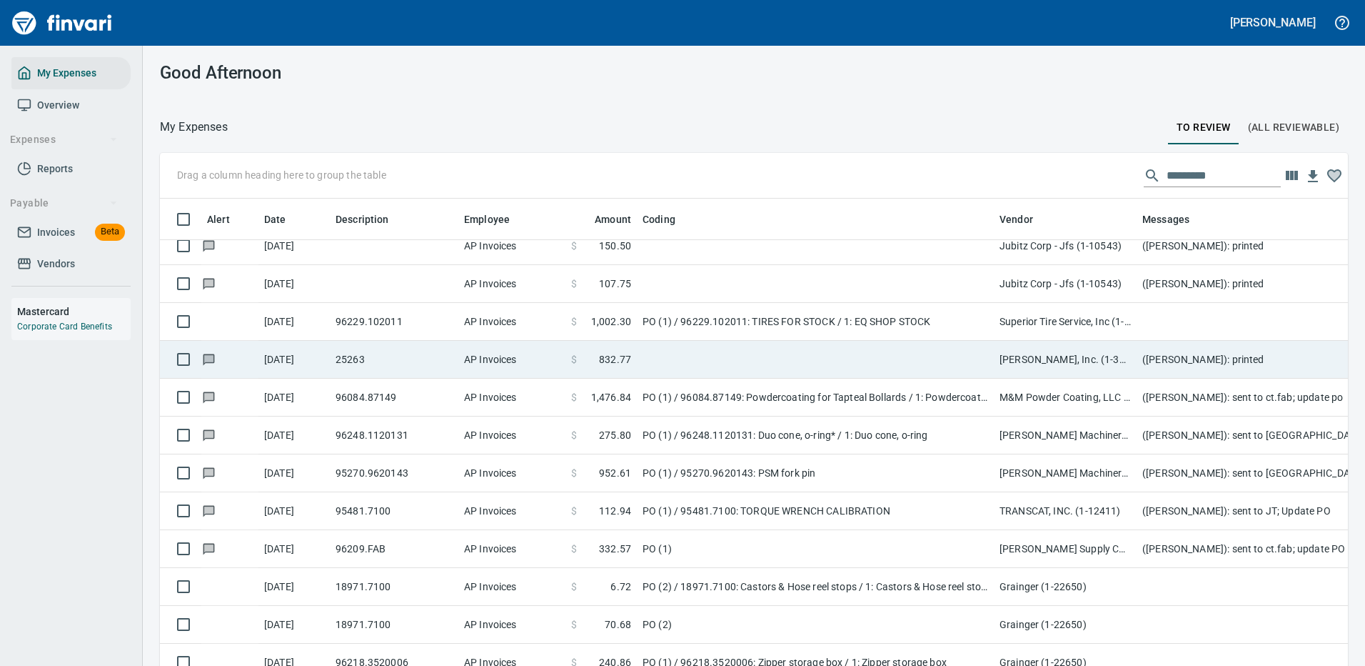
scroll to position [487, 1156]
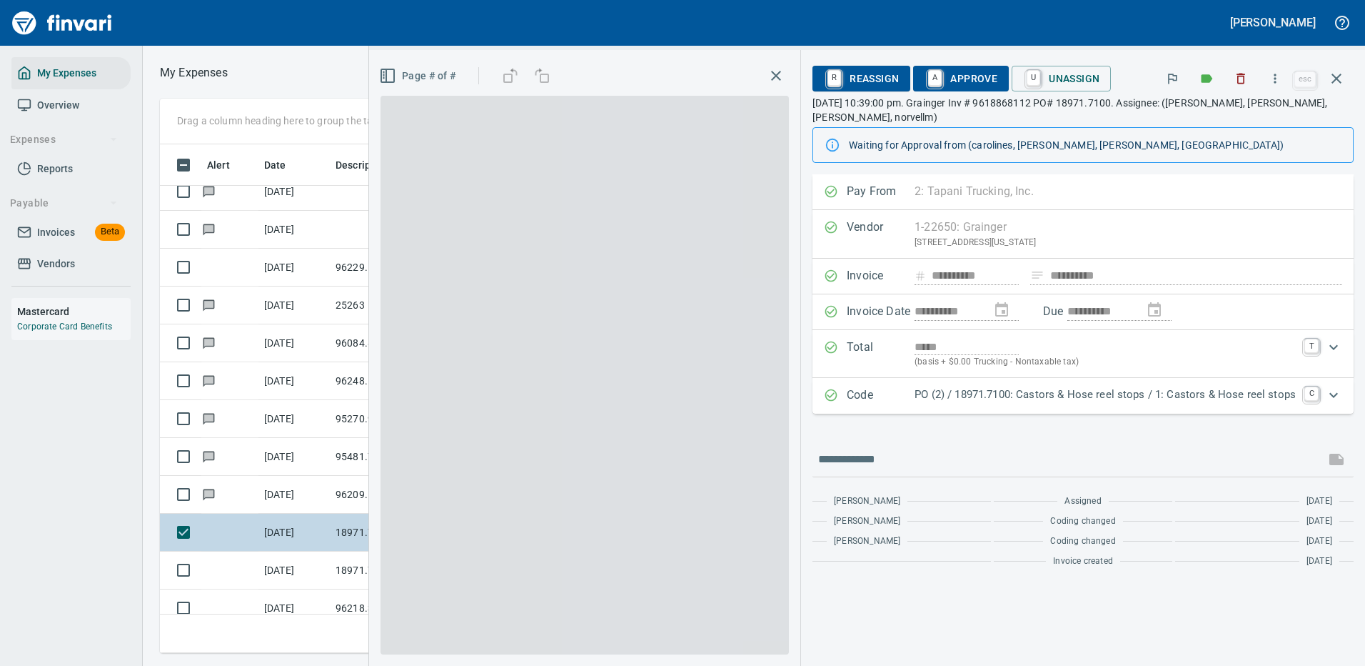
scroll to position [487, 810]
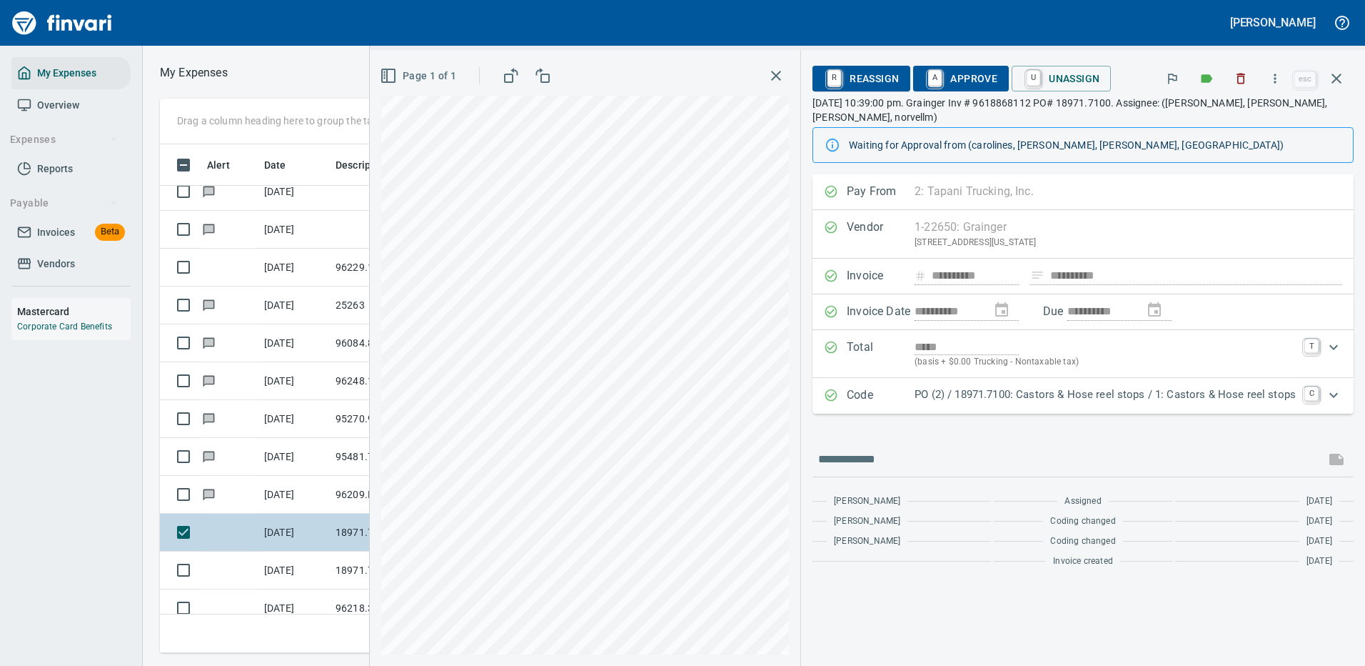
click at [1222, 406] on div "Code PO (2) / 18971.7100: Castors & Hose reel stops / 1: Castors & Hose reel st…" at bounding box center [1083, 396] width 541 height 36
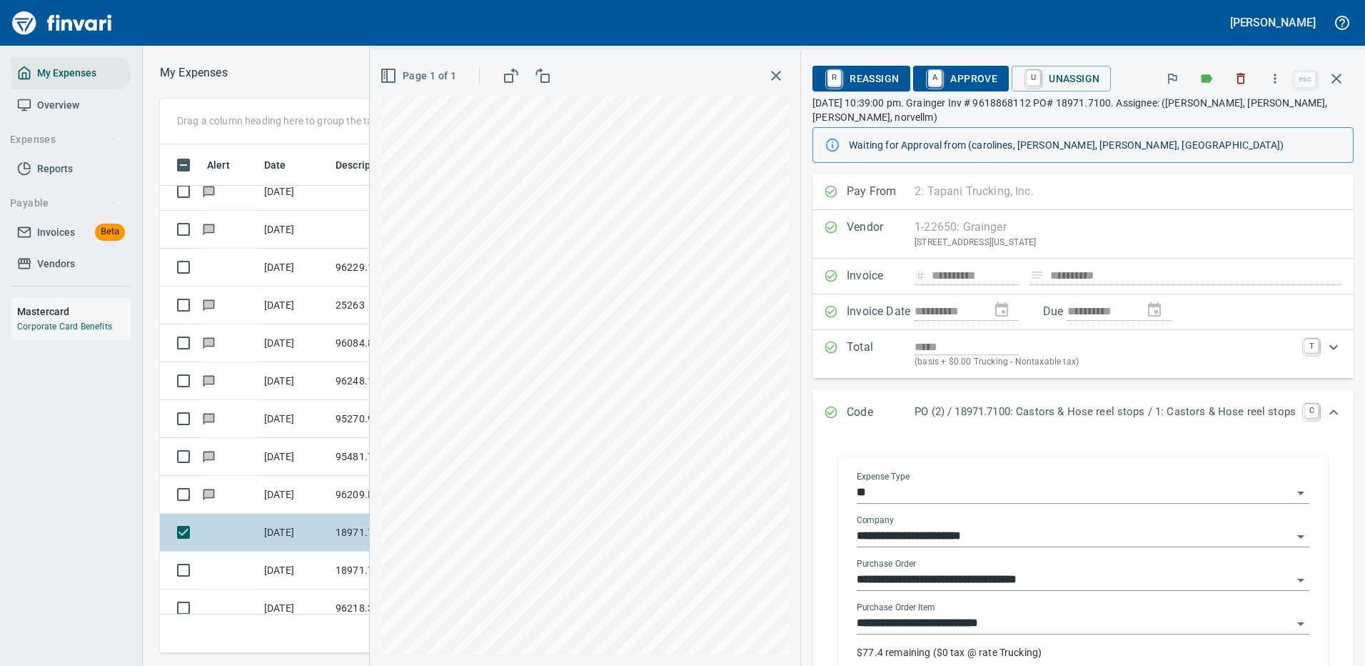
scroll to position [71, 0]
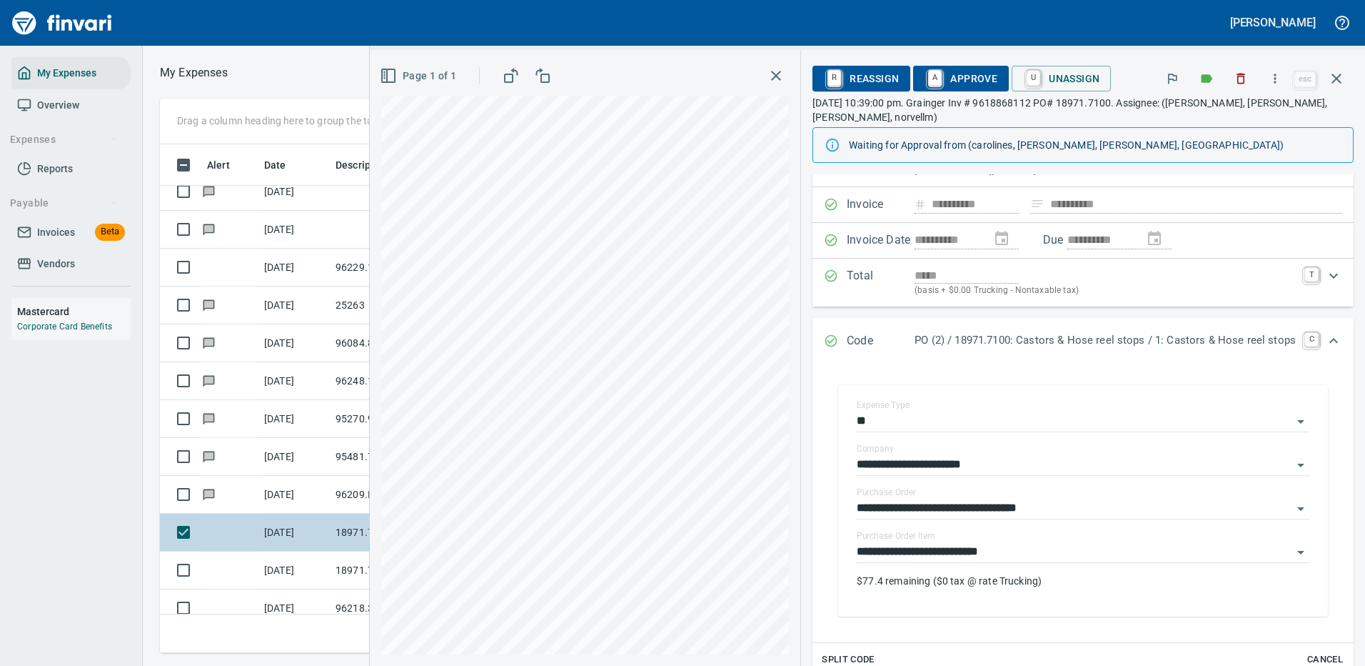
click at [940, 79] on span "A Approve" at bounding box center [961, 78] width 73 height 24
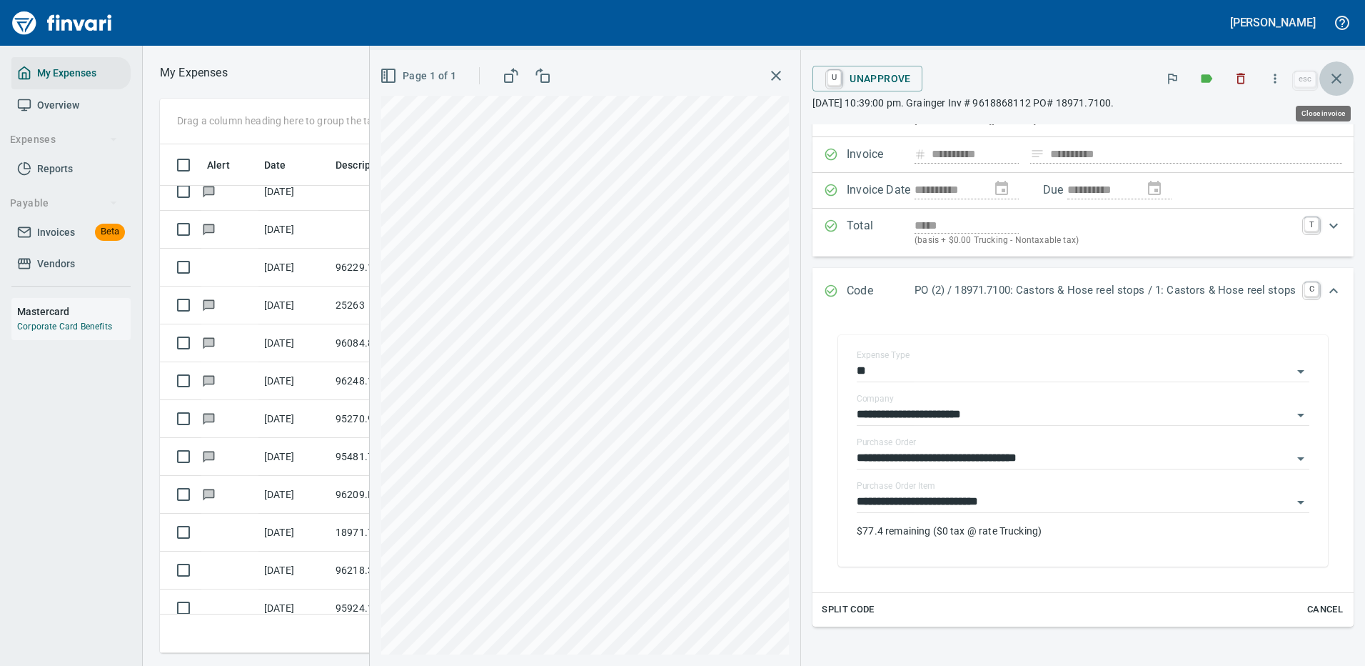
drag, startPoint x: 1334, startPoint y: 78, endPoint x: 1283, endPoint y: 76, distance: 50.7
click at [1332, 78] on icon "button" at bounding box center [1336, 78] width 17 height 17
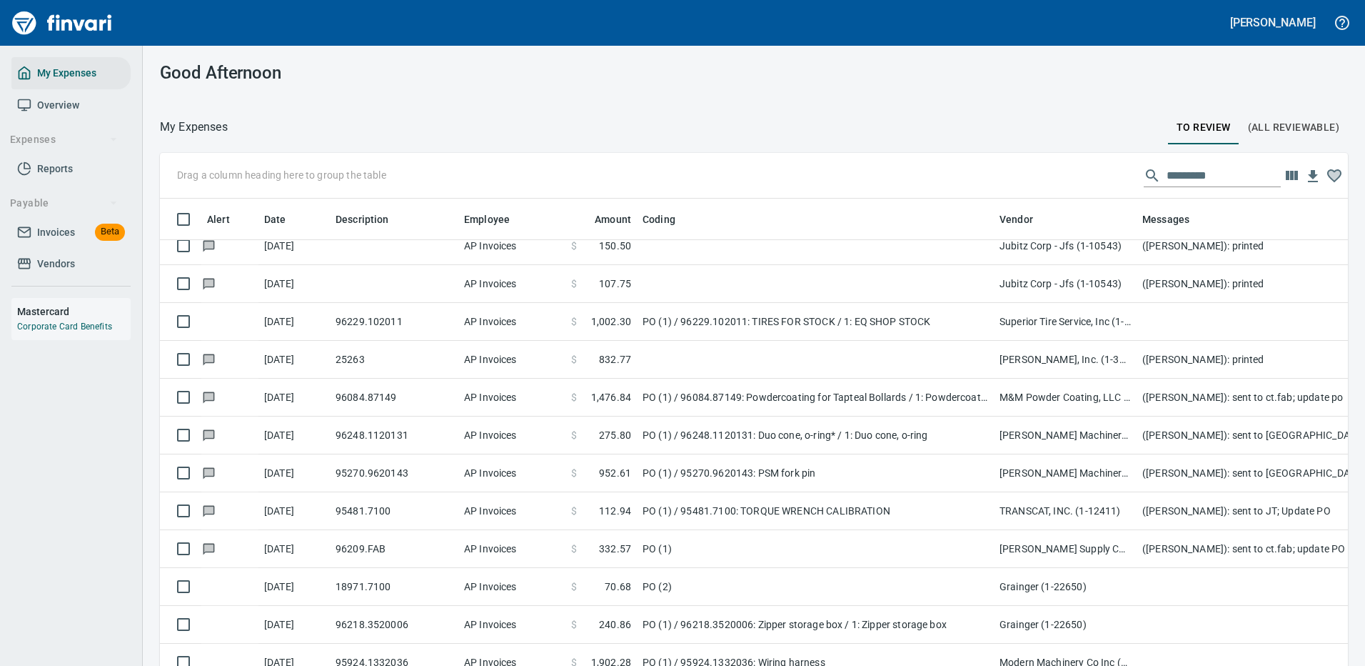
scroll to position [487, 1156]
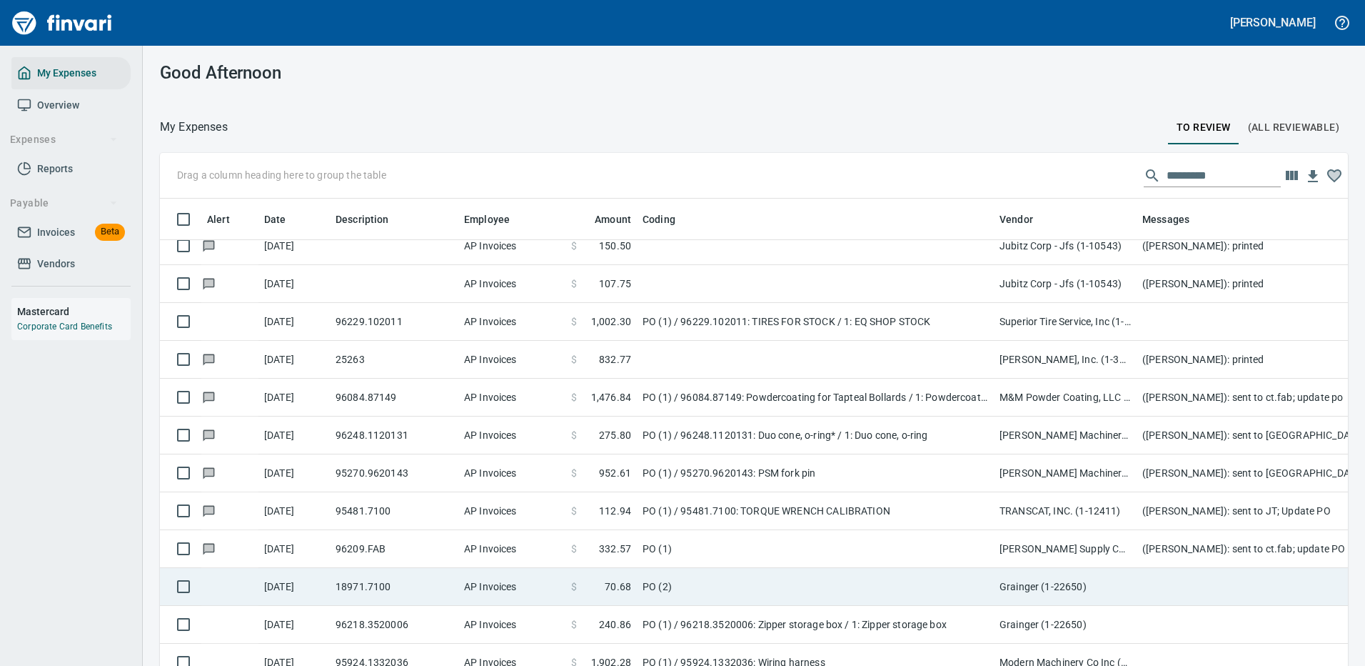
click at [895, 591] on td "PO (2)" at bounding box center [815, 587] width 357 height 38
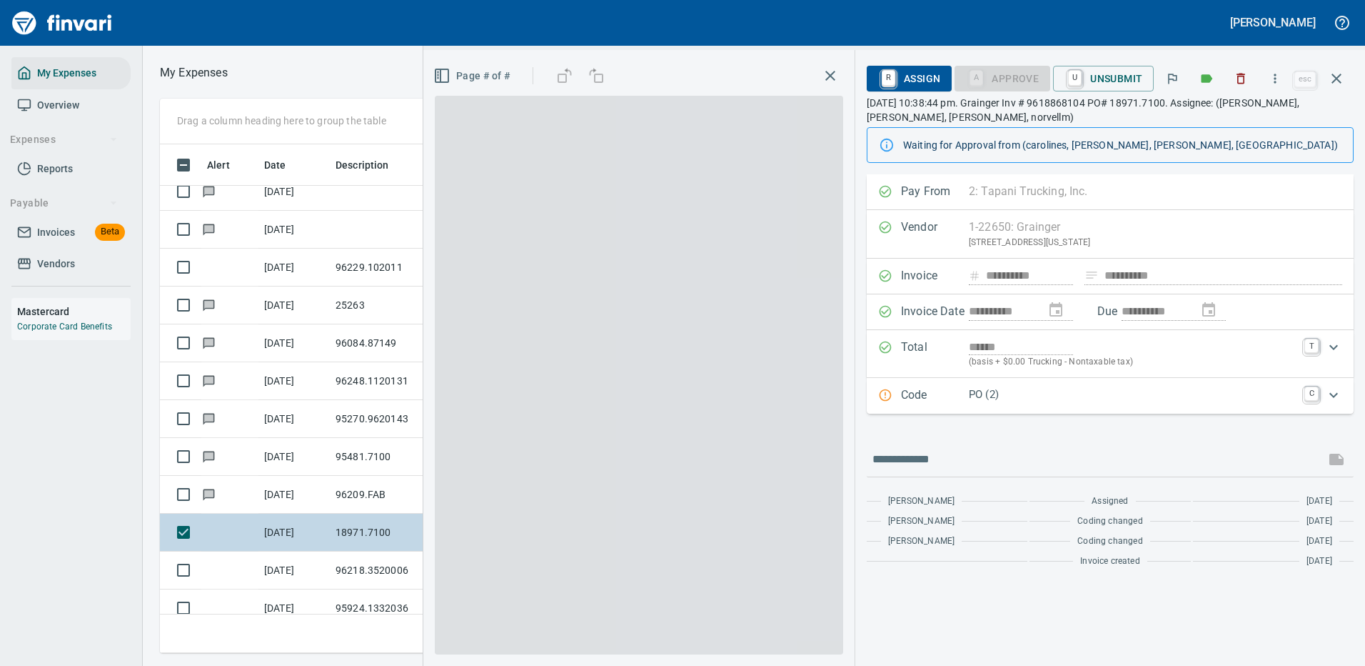
scroll to position [487, 810]
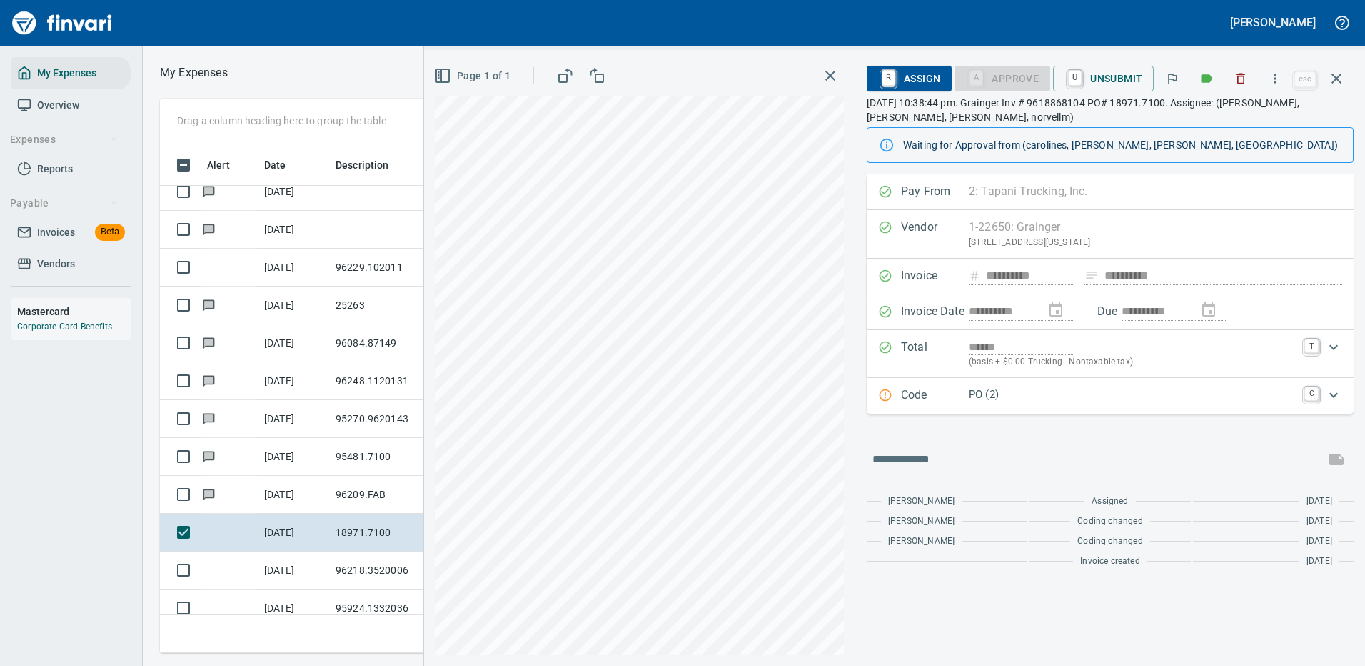
click at [1096, 388] on p "PO (2)" at bounding box center [1132, 394] width 327 height 16
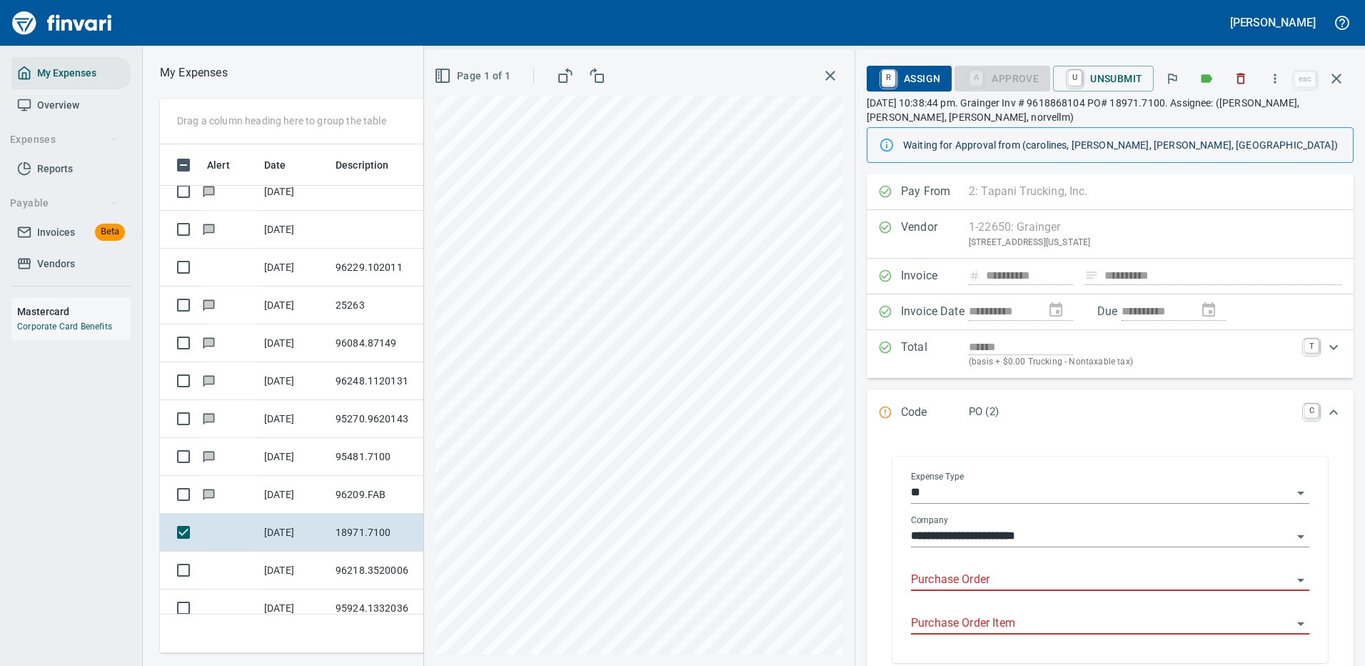
click at [964, 579] on input "Purchase Order" at bounding box center [1101, 580] width 381 height 20
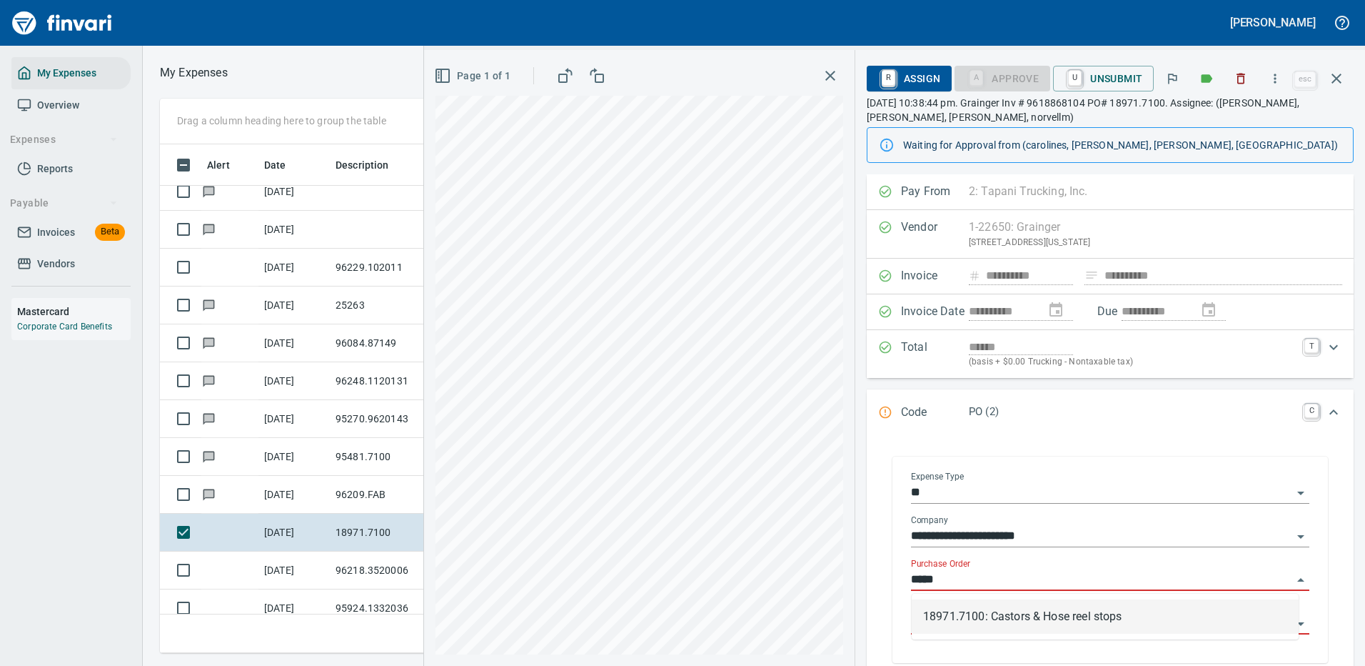
click at [1068, 614] on li "18971.7100: Castors & Hose reel stops" at bounding box center [1105, 616] width 387 height 34
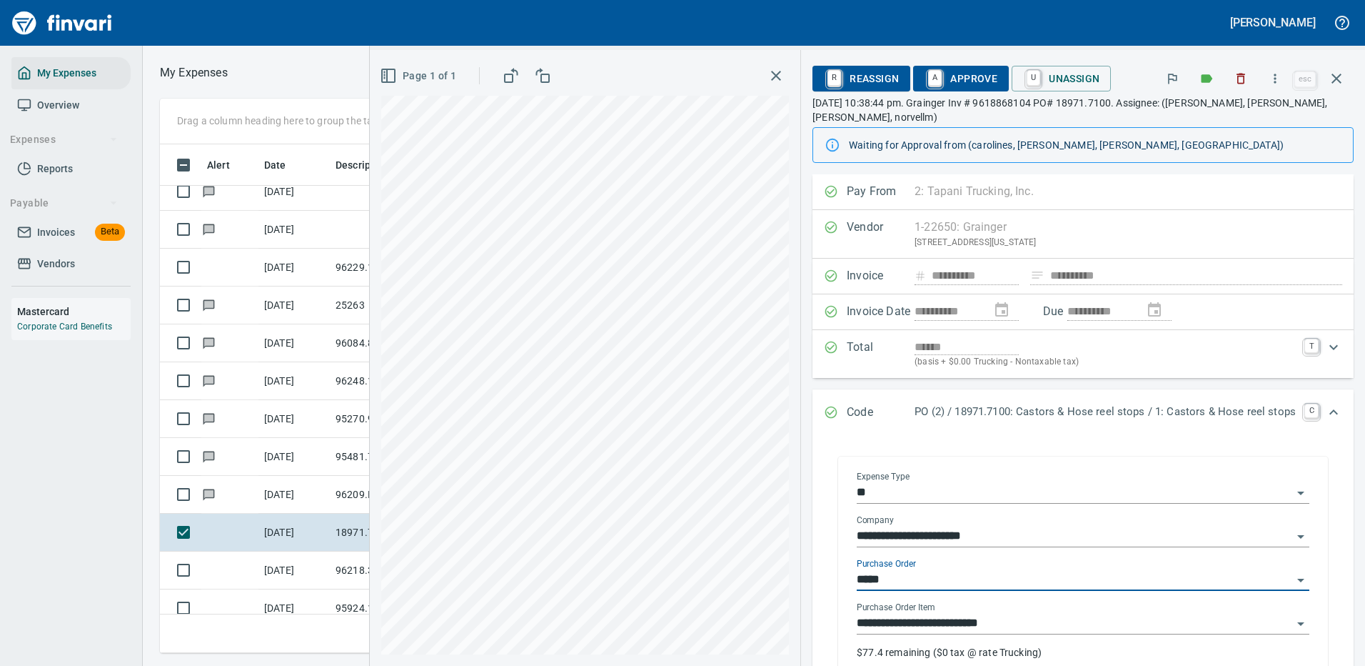
type input "**********"
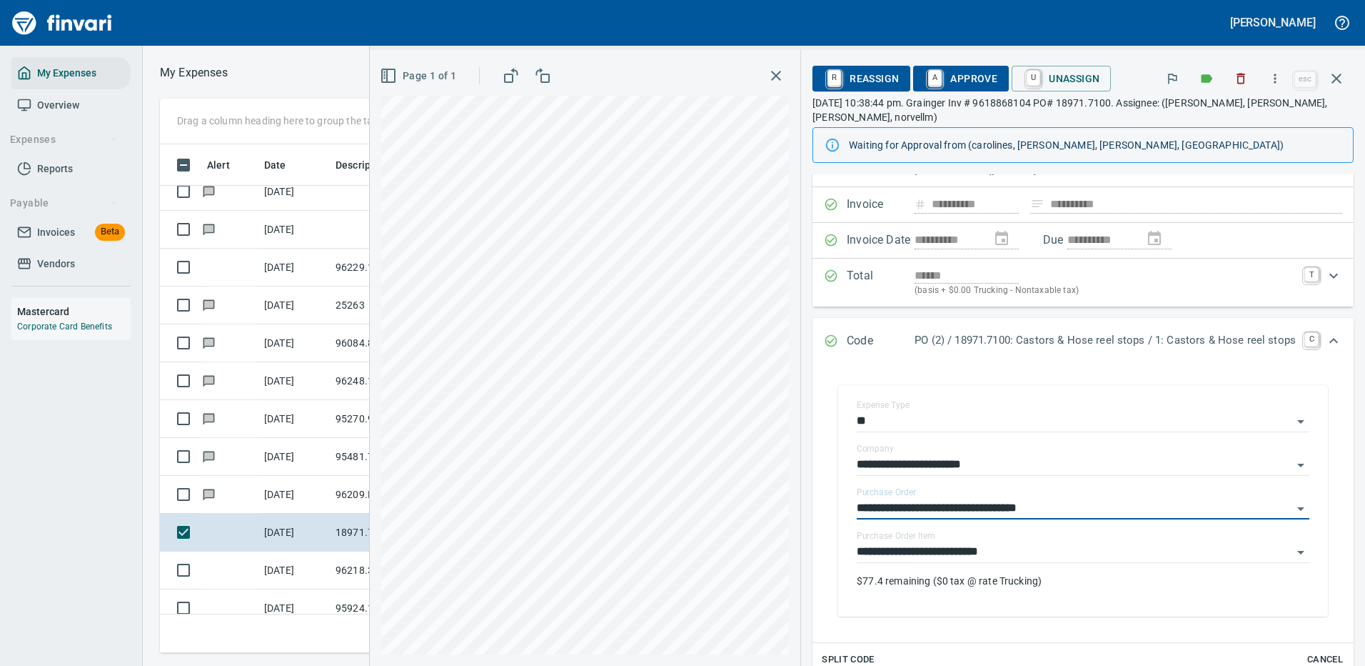
type input "**********"
click at [960, 76] on span "A Approve" at bounding box center [961, 78] width 73 height 24
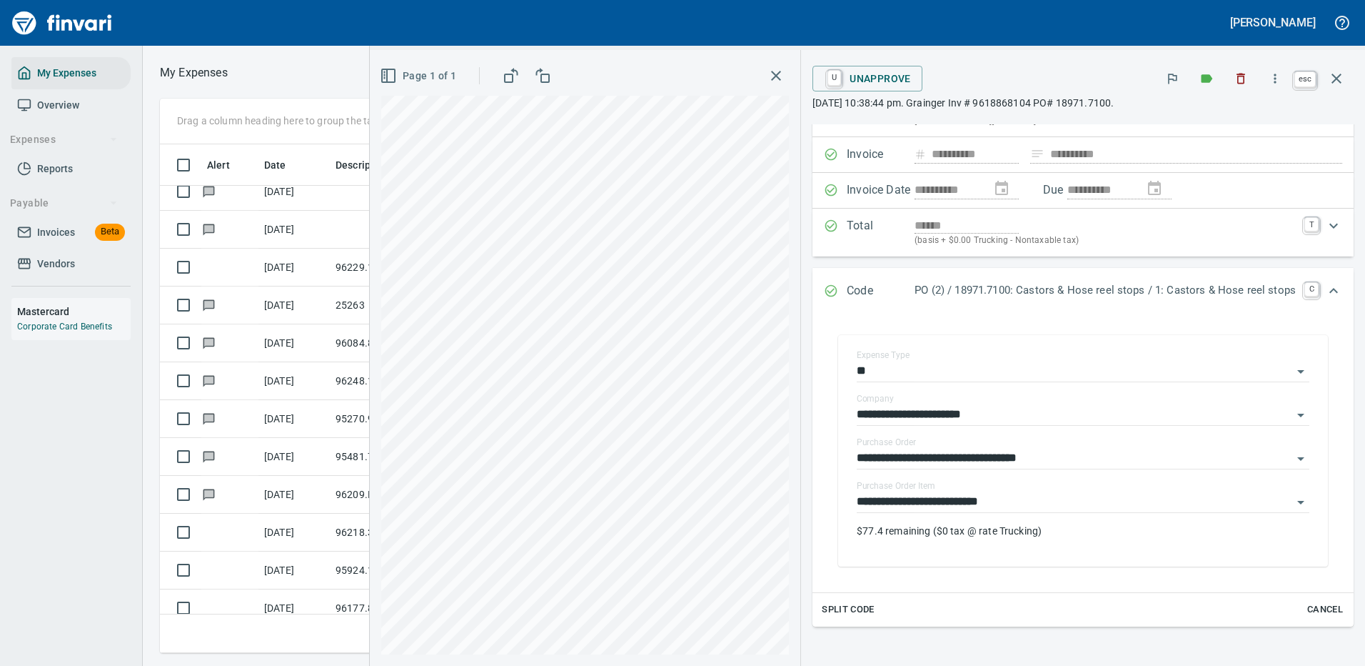
scroll to position [487, 810]
click at [1340, 78] on icon "button" at bounding box center [1336, 78] width 17 height 17
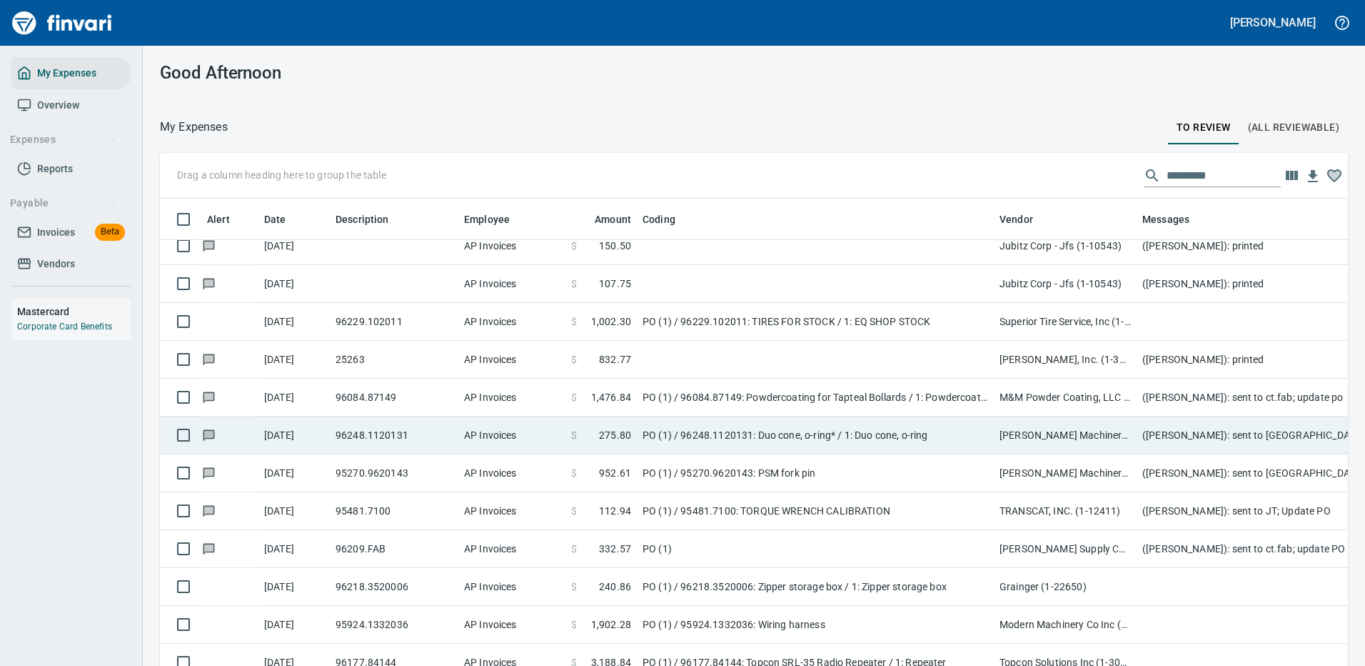
scroll to position [487, 1156]
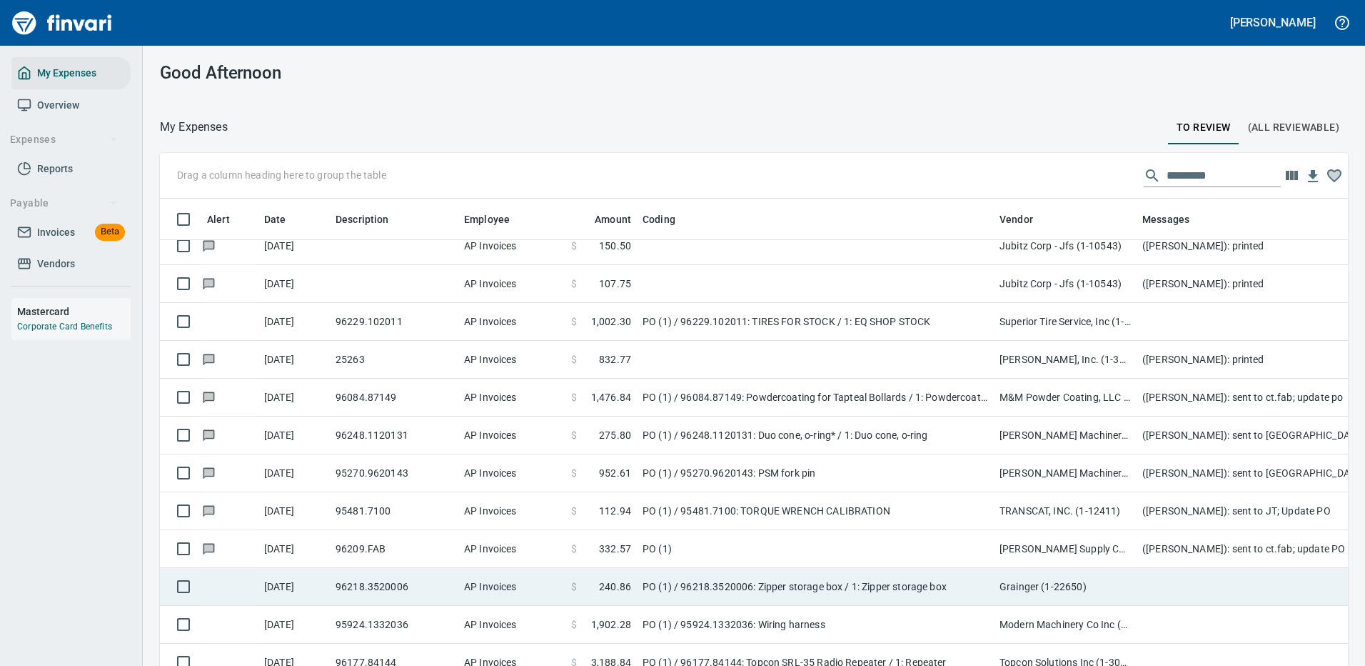
click at [905, 581] on td "PO (1) / 96218.3520006: Zipper storage box / 1: Zipper storage box" at bounding box center [815, 587] width 357 height 38
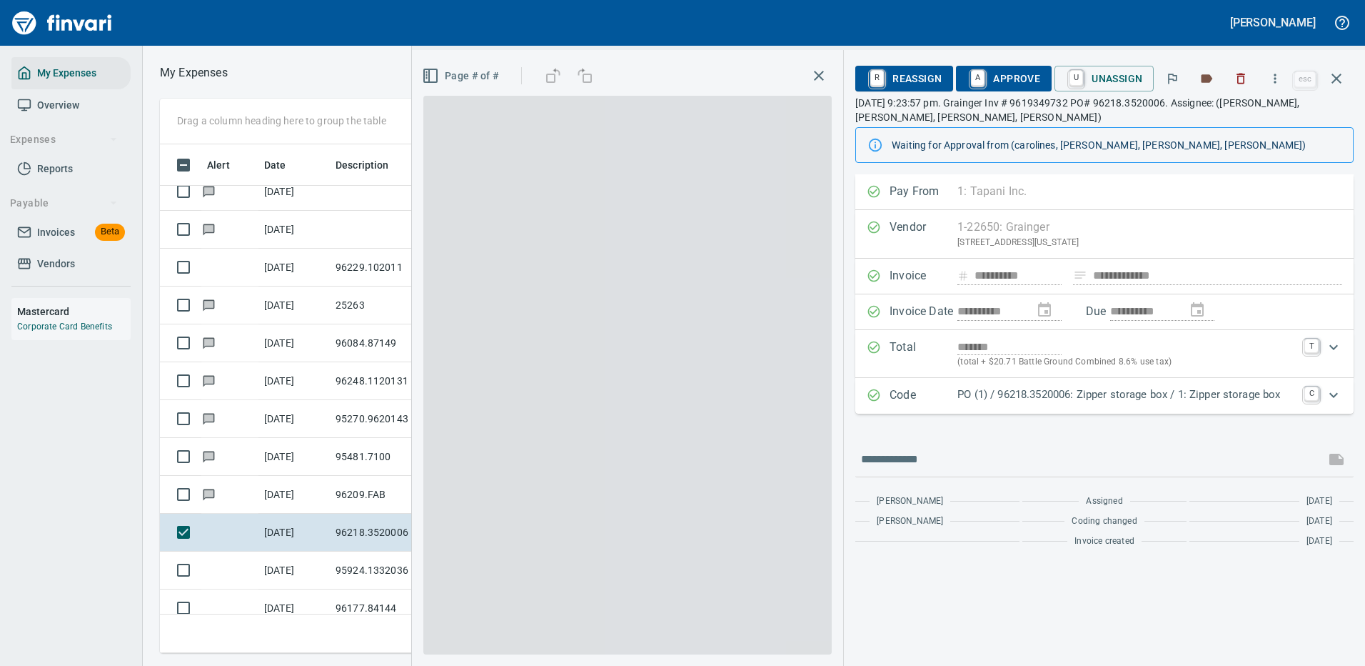
scroll to position [487, 810]
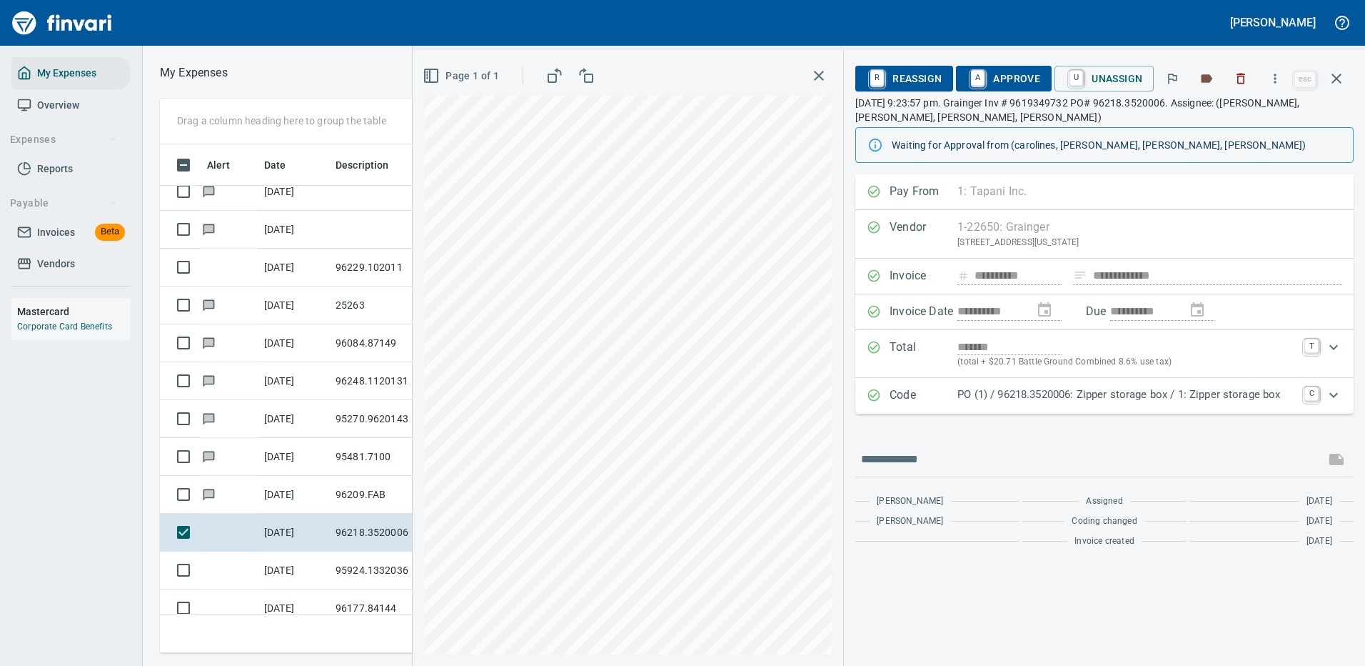
click at [1060, 396] on p "PO (1) / 96218.3520006: Zipper storage box / 1: Zipper storage box" at bounding box center [1127, 394] width 338 height 16
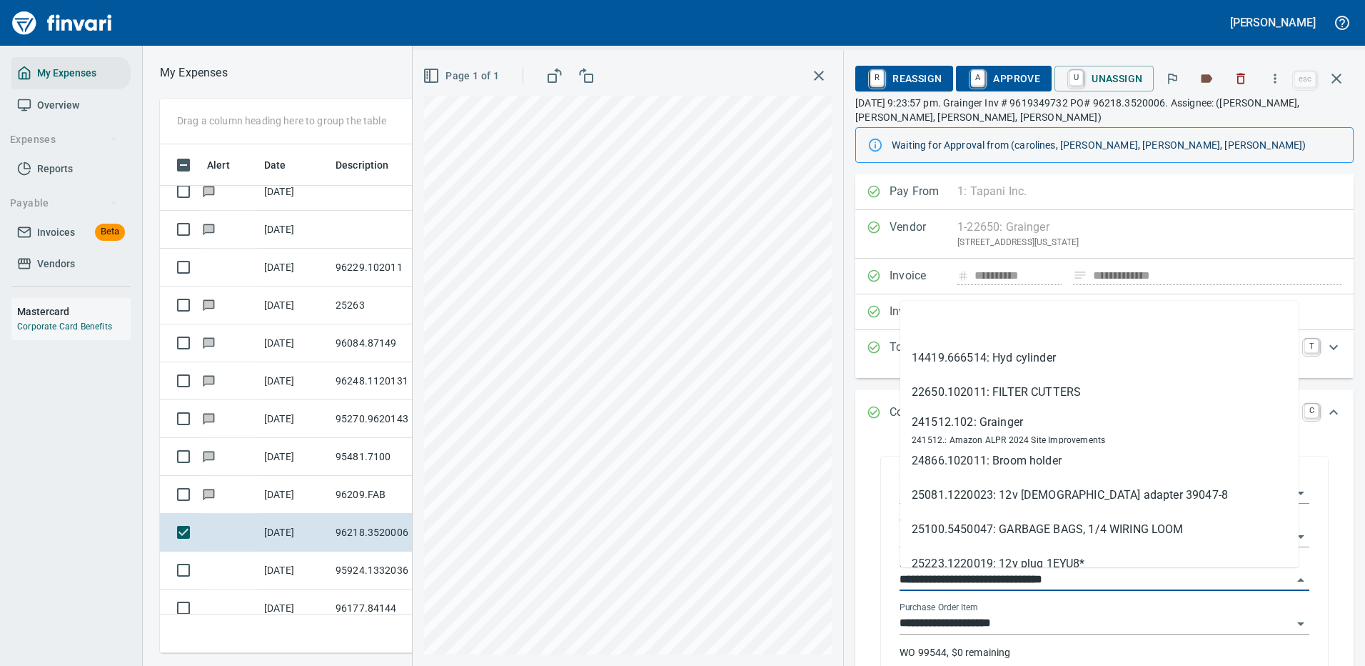
drag, startPoint x: 983, startPoint y: 576, endPoint x: 883, endPoint y: 576, distance: 100.0
click at [883, 576] on div "**********" at bounding box center [1104, 571] width 447 height 231
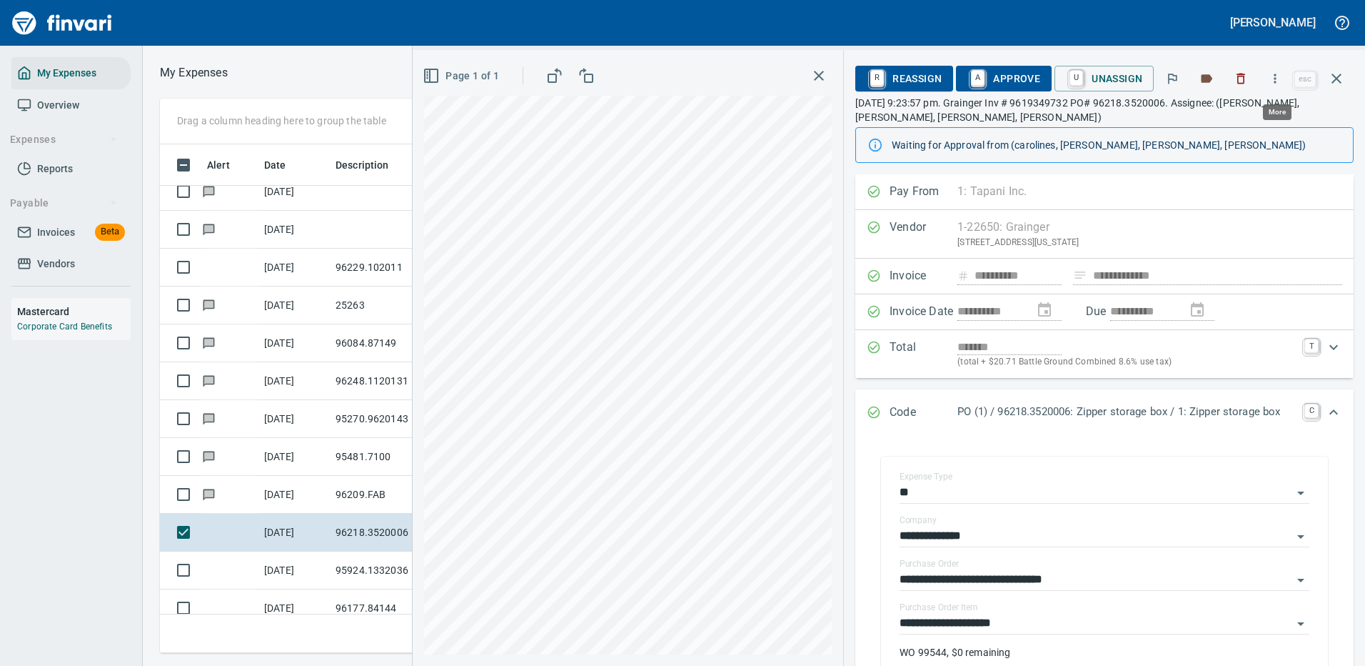
click at [1281, 80] on icon "button" at bounding box center [1275, 78] width 14 height 14
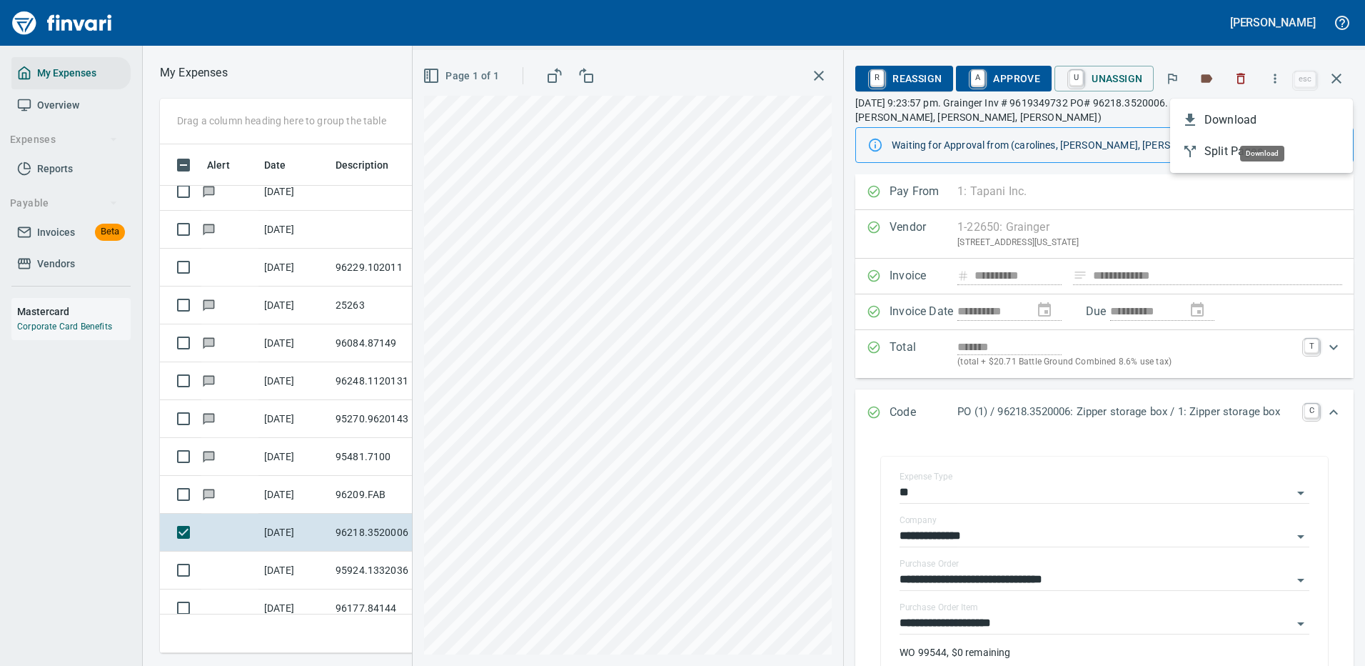
click at [1241, 119] on span "Download" at bounding box center [1273, 119] width 137 height 17
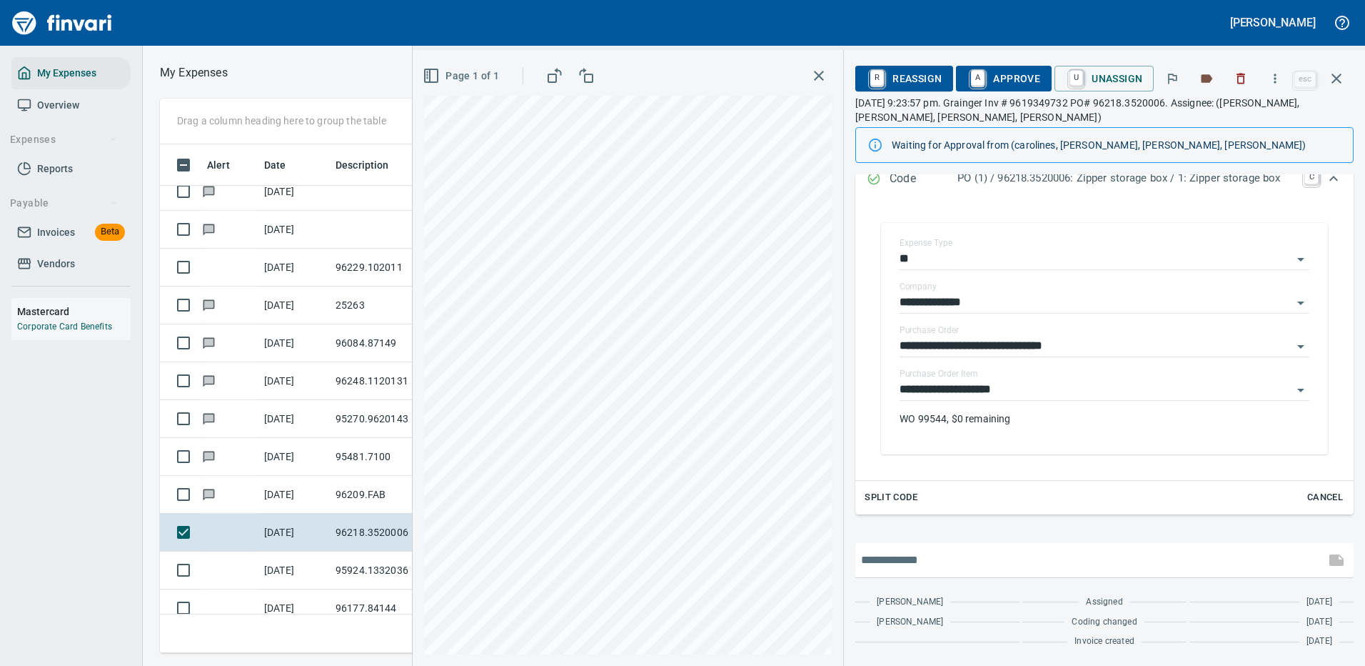
click at [923, 561] on input "text" at bounding box center [1090, 559] width 458 height 23
type input "**********"
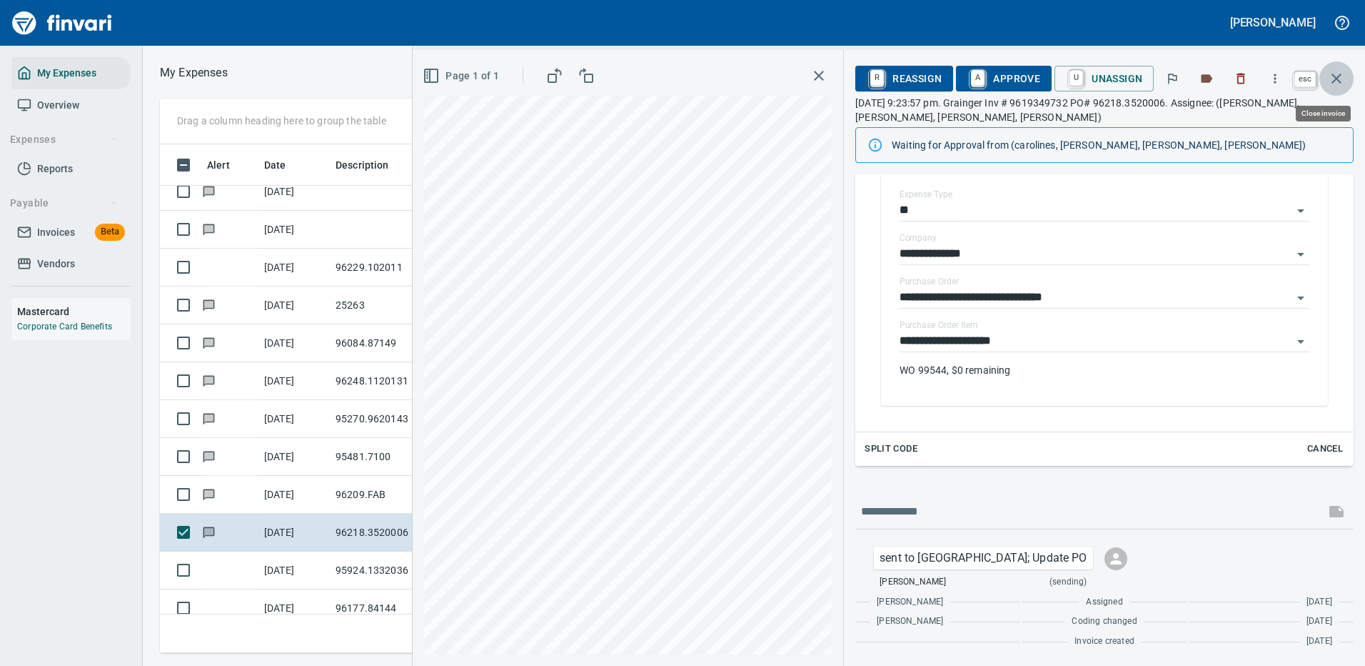
click at [1337, 77] on icon "button" at bounding box center [1336, 78] width 17 height 17
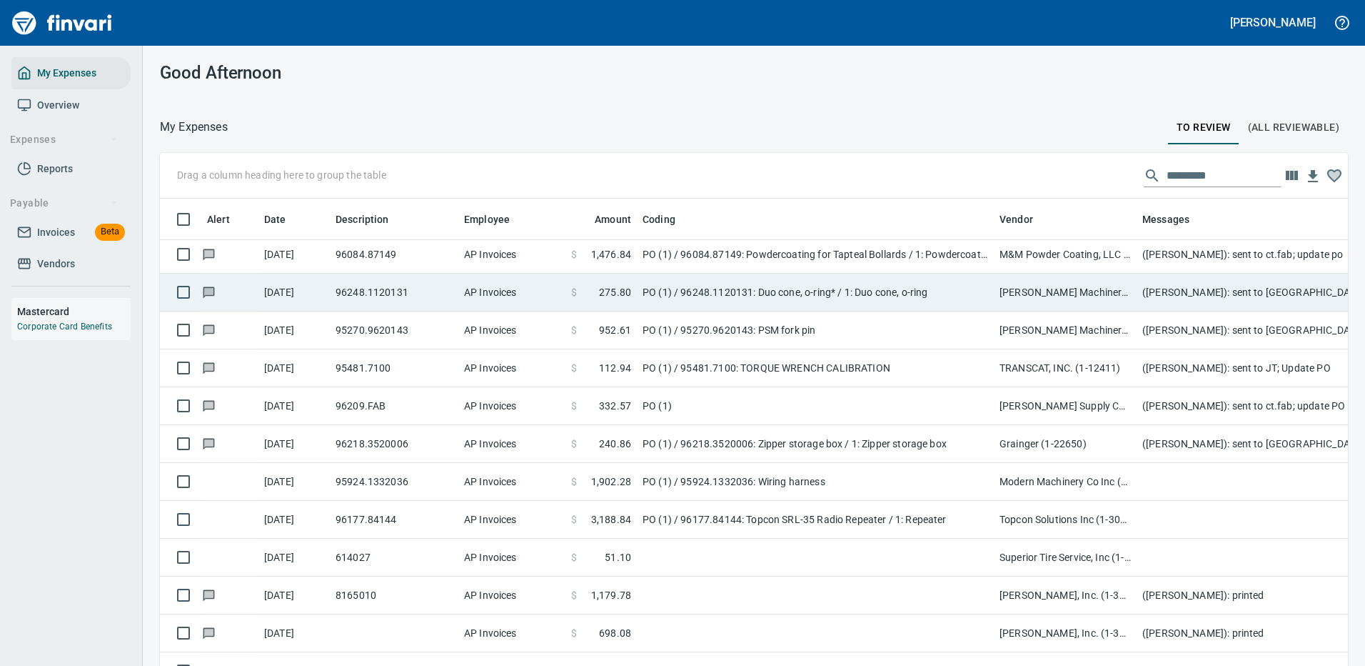
scroll to position [3142, 0]
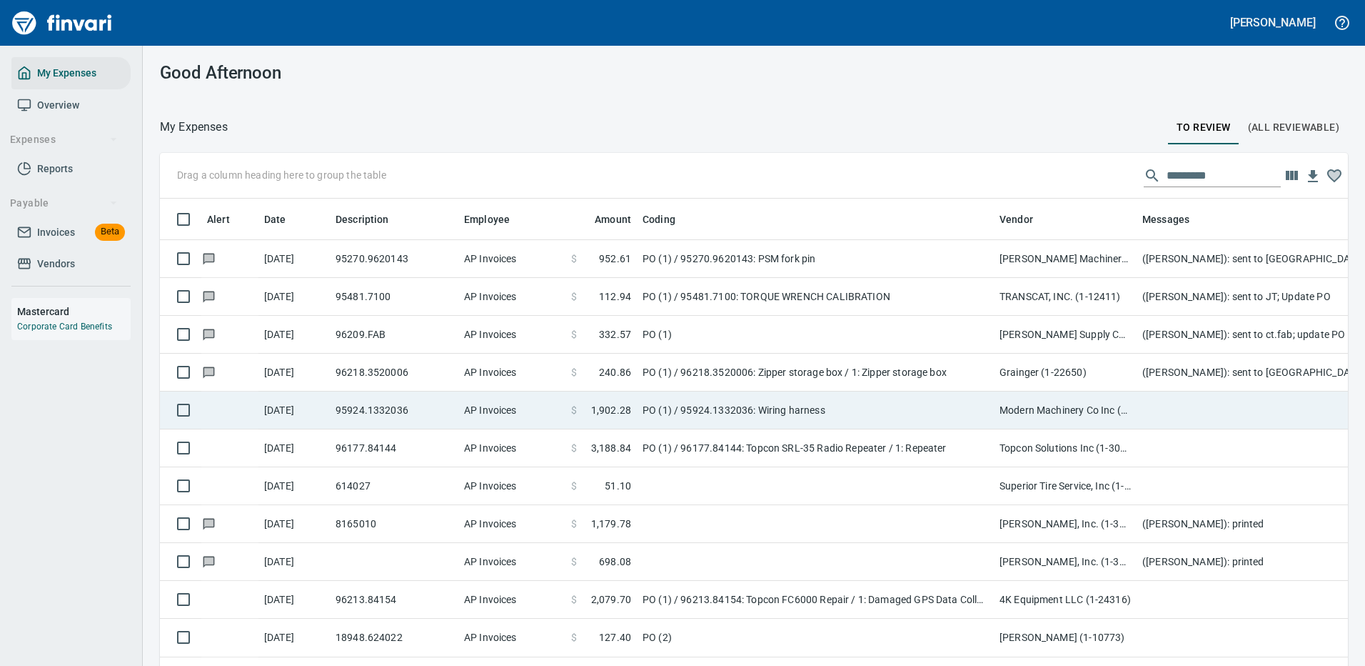
click at [1135, 399] on td "Modern Machinery Co Inc (1-10672)" at bounding box center [1065, 410] width 143 height 38
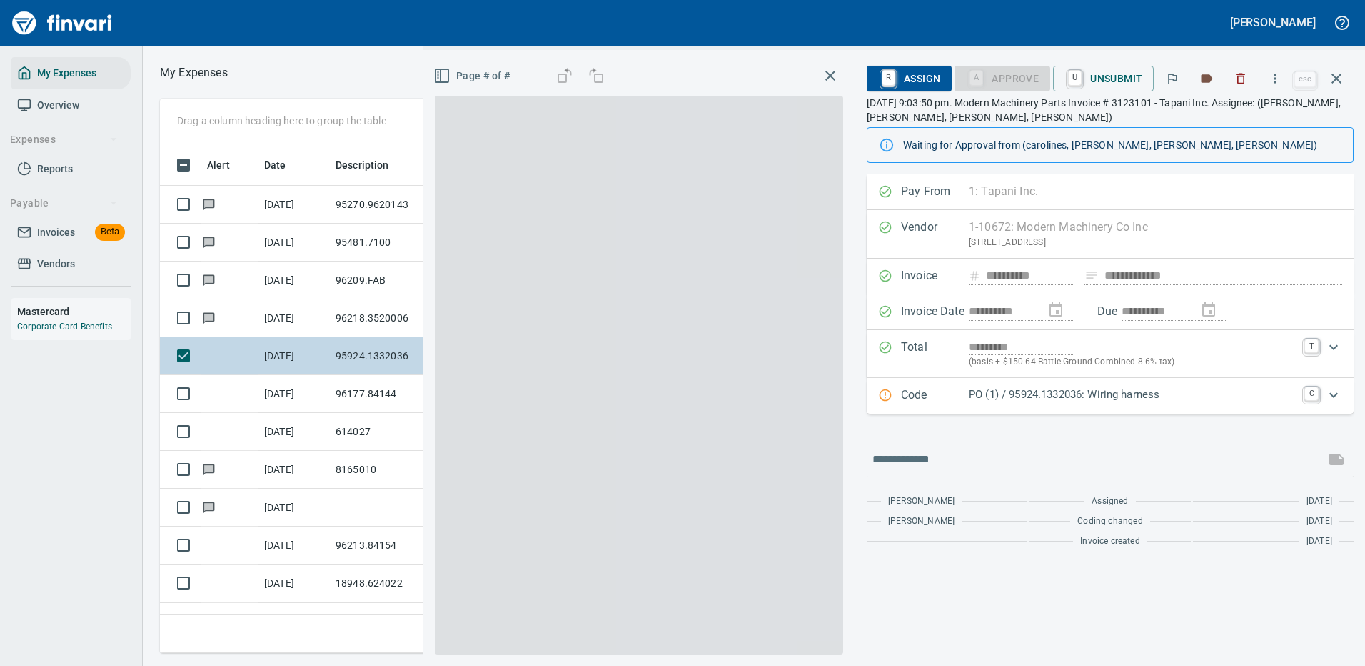
scroll to position [487, 810]
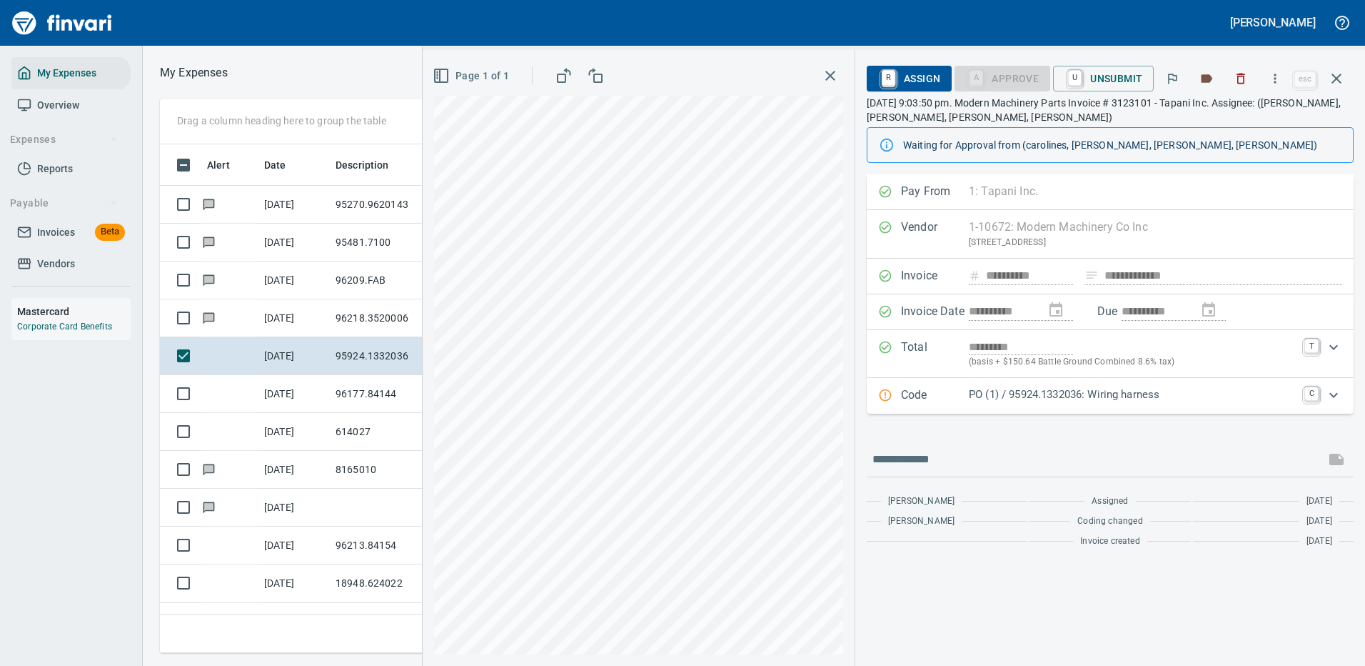
click at [1213, 395] on p "PO (1) / 95924.1332036: Wiring harness" at bounding box center [1132, 394] width 327 height 16
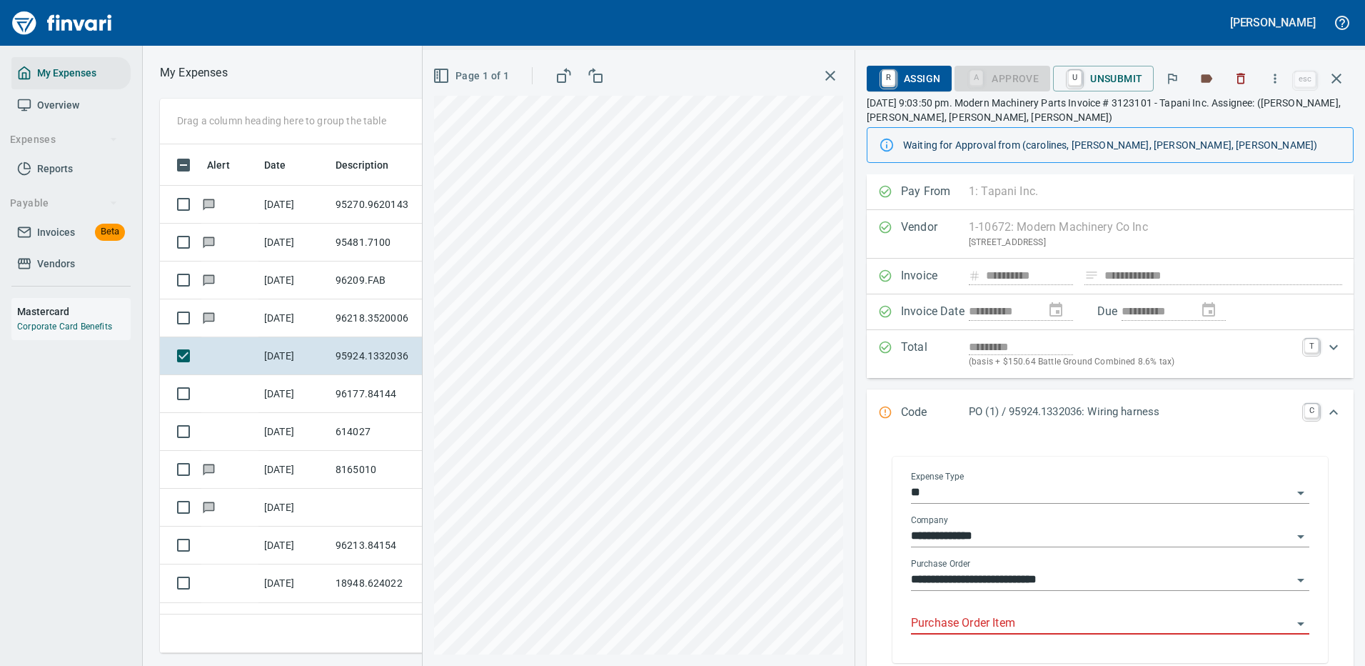
click at [955, 619] on input "Purchase Order Item" at bounding box center [1101, 623] width 381 height 20
click at [1035, 536] on input "**********" at bounding box center [1101, 536] width 381 height 20
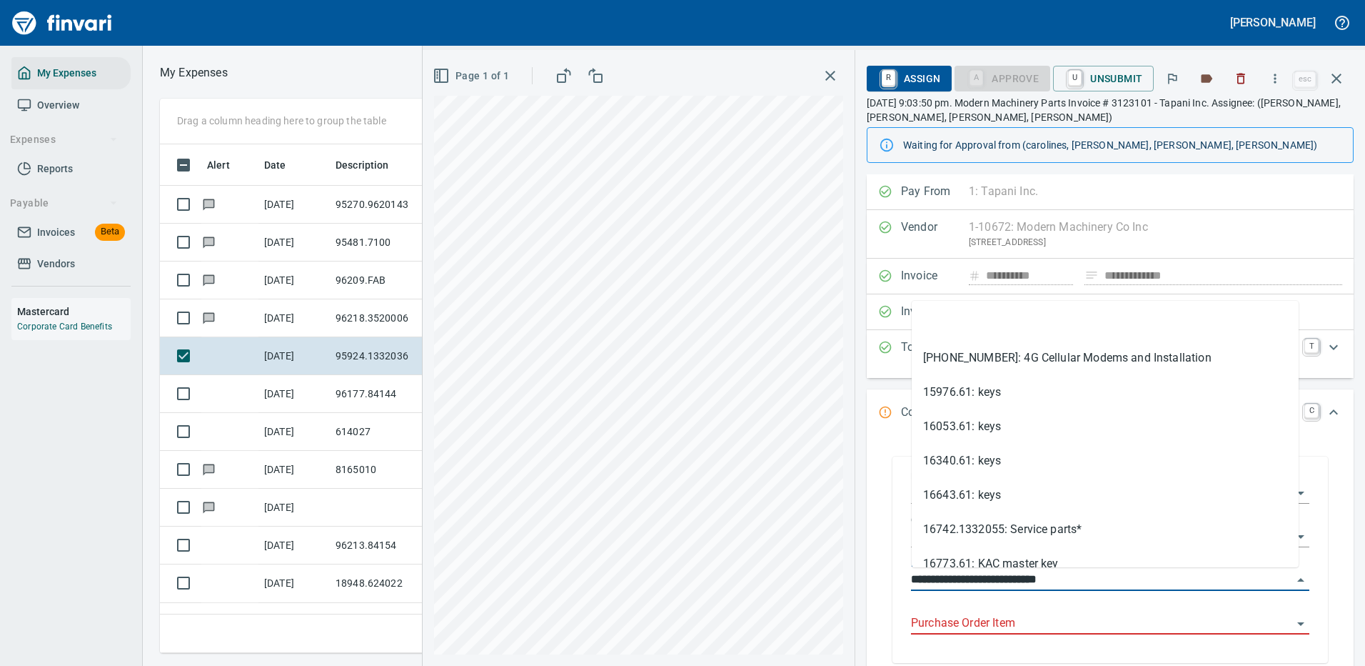
click at [921, 582] on input "**********" at bounding box center [1101, 580] width 381 height 20
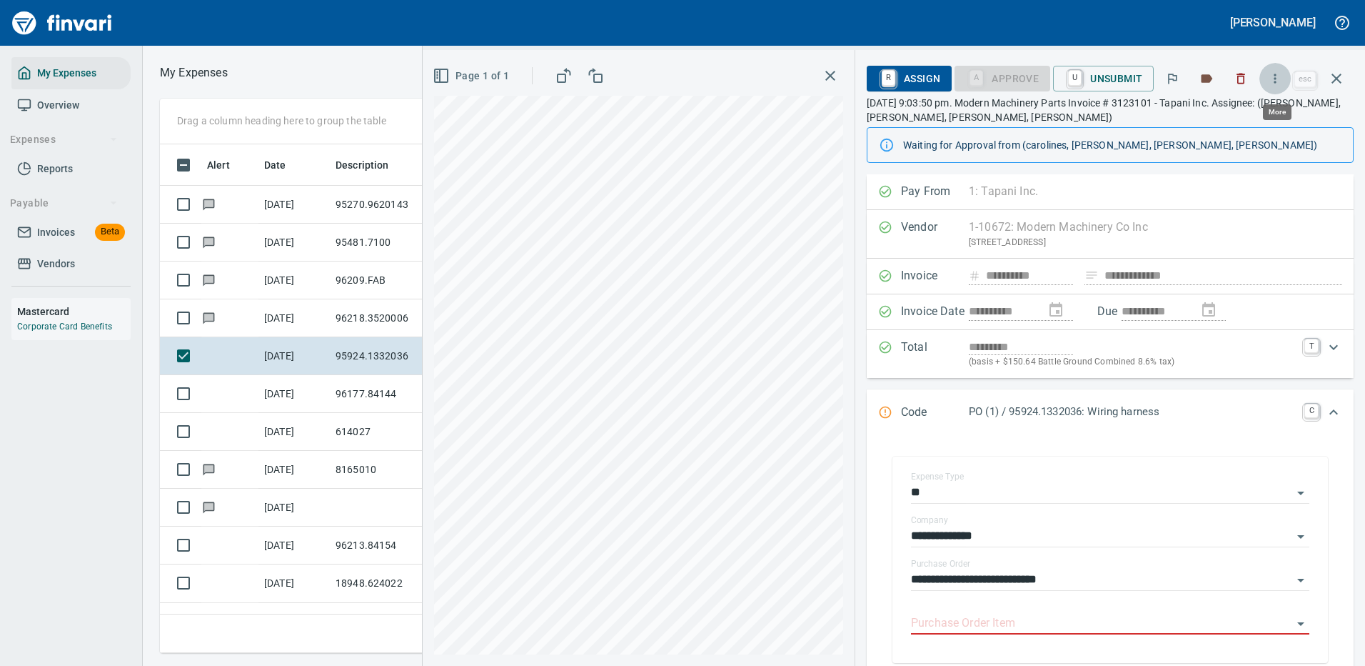
click at [1276, 76] on icon "button" at bounding box center [1275, 78] width 14 height 14
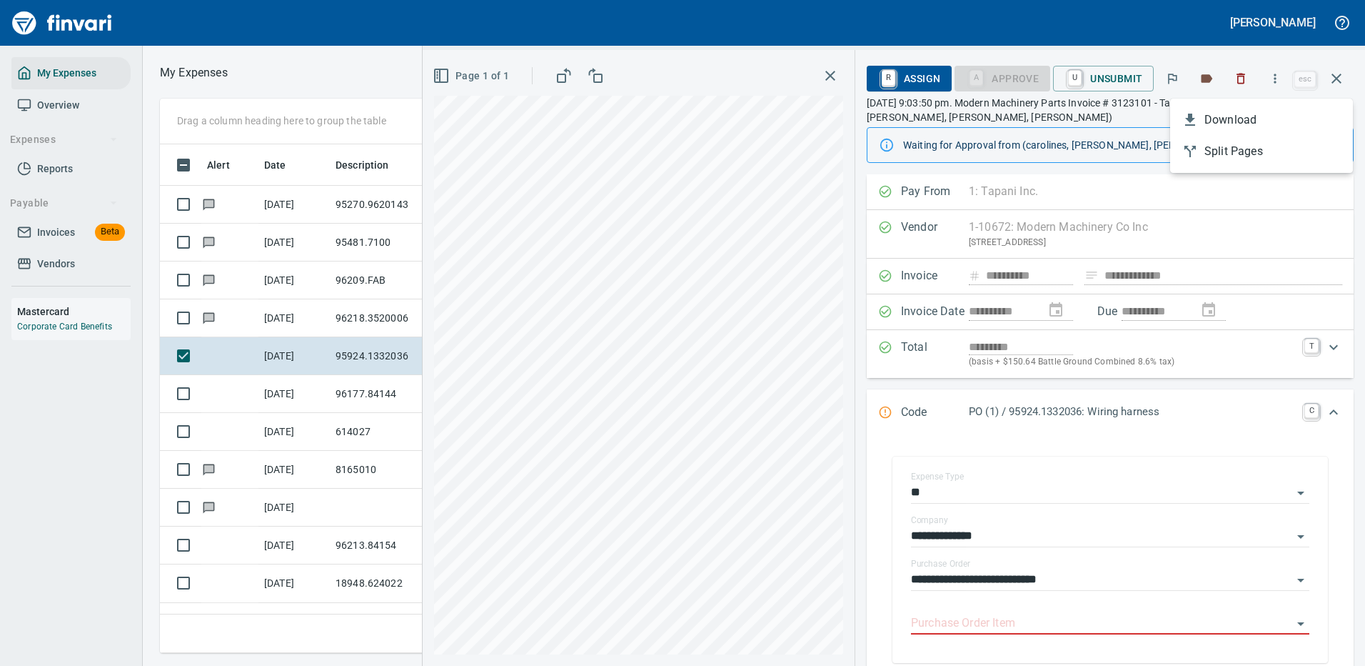
click at [1235, 115] on span "Download" at bounding box center [1273, 119] width 137 height 17
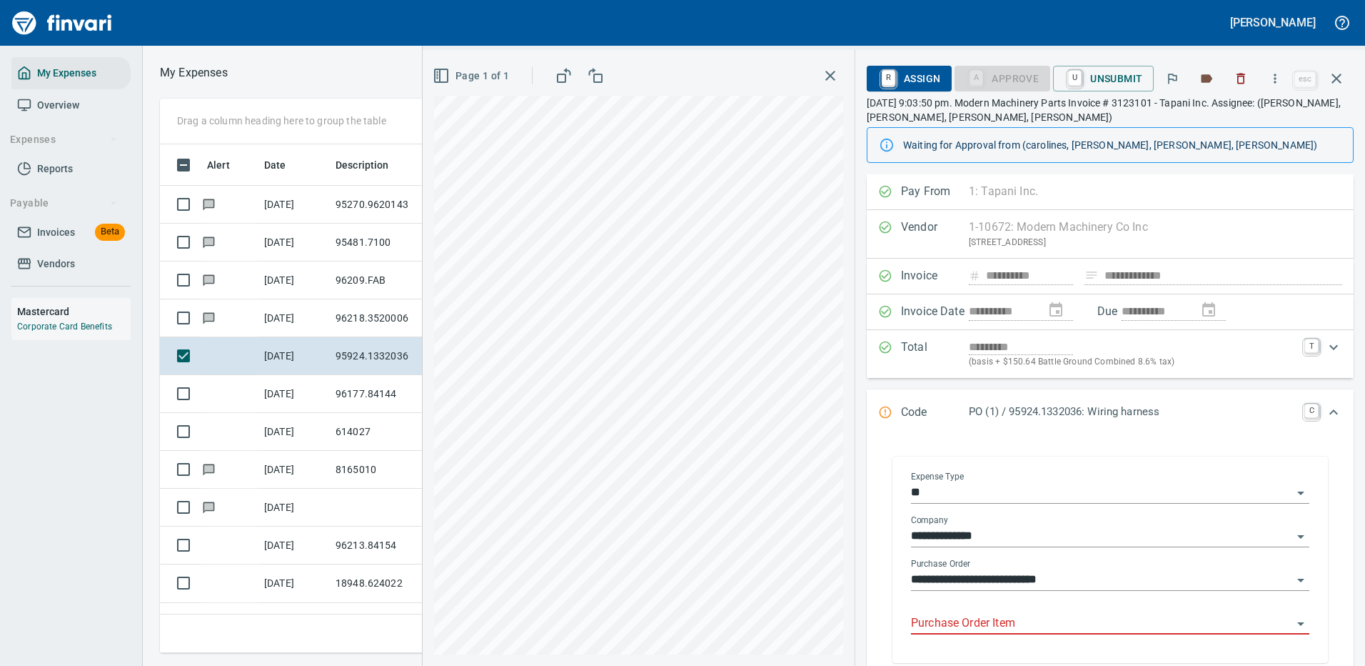
scroll to position [209, 0]
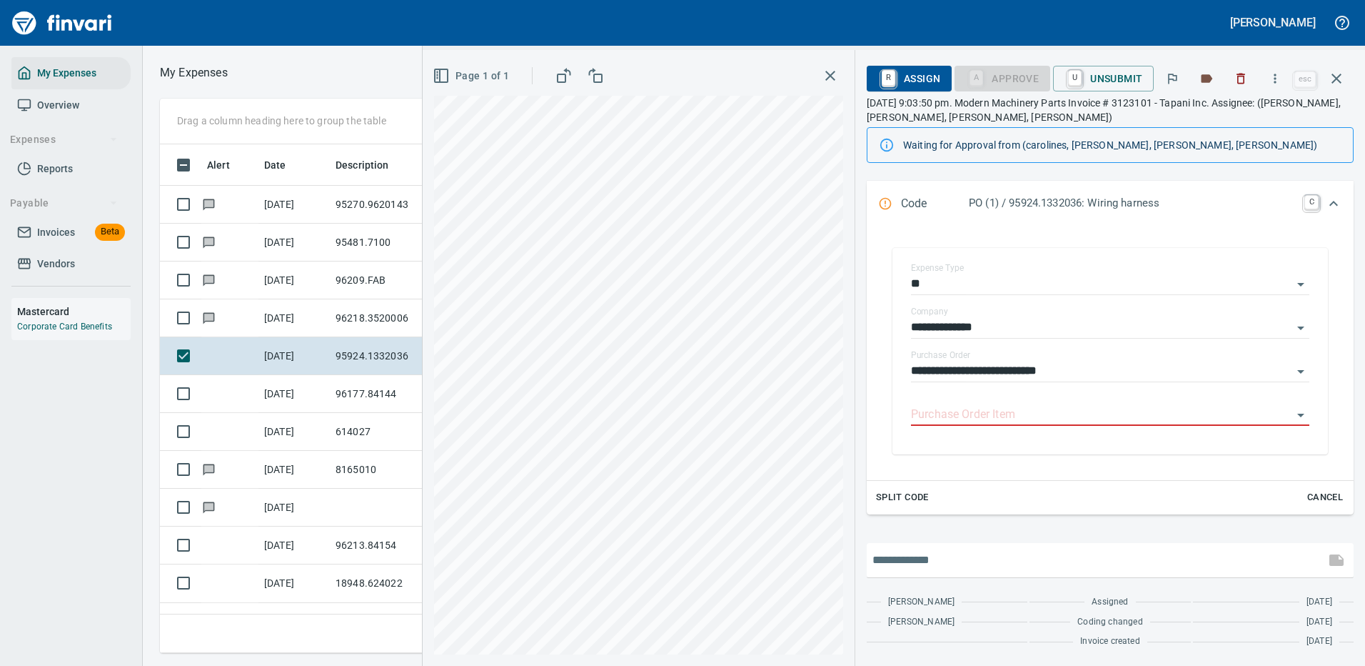
click at [967, 548] on input "text" at bounding box center [1096, 559] width 447 height 23
type input "**********"
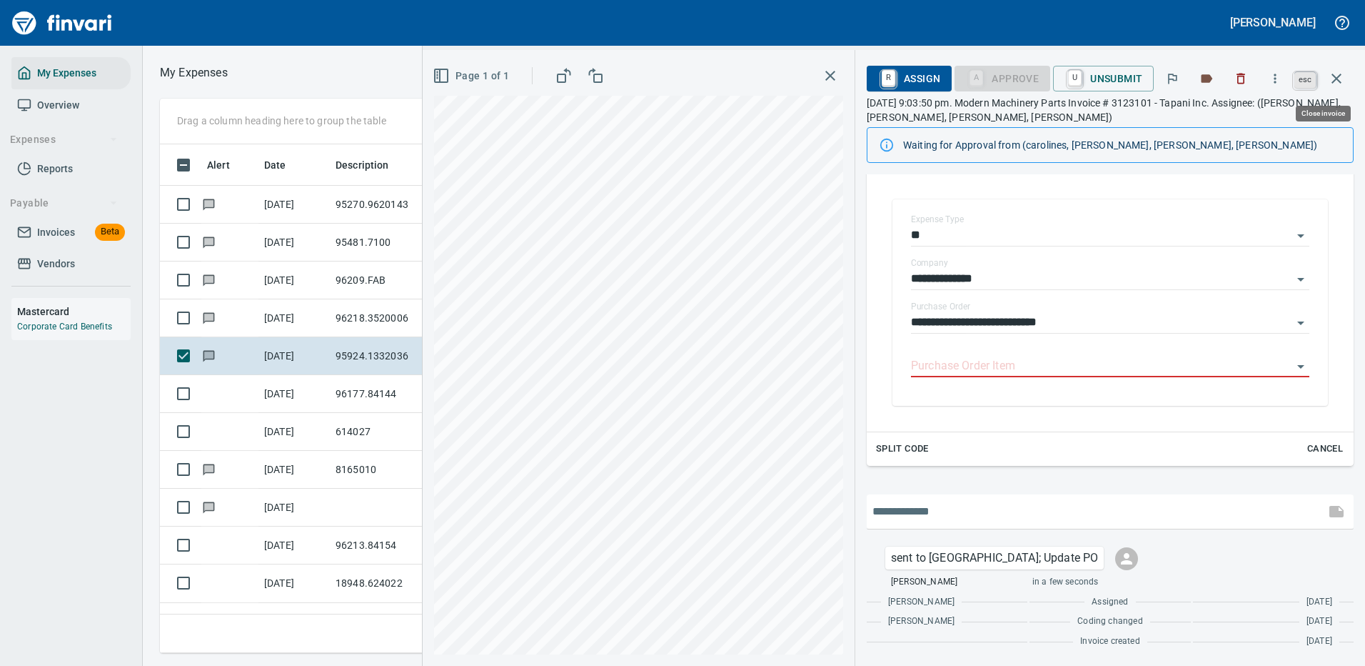
scroll to position [487, 810]
click at [1340, 71] on icon "button" at bounding box center [1336, 78] width 17 height 17
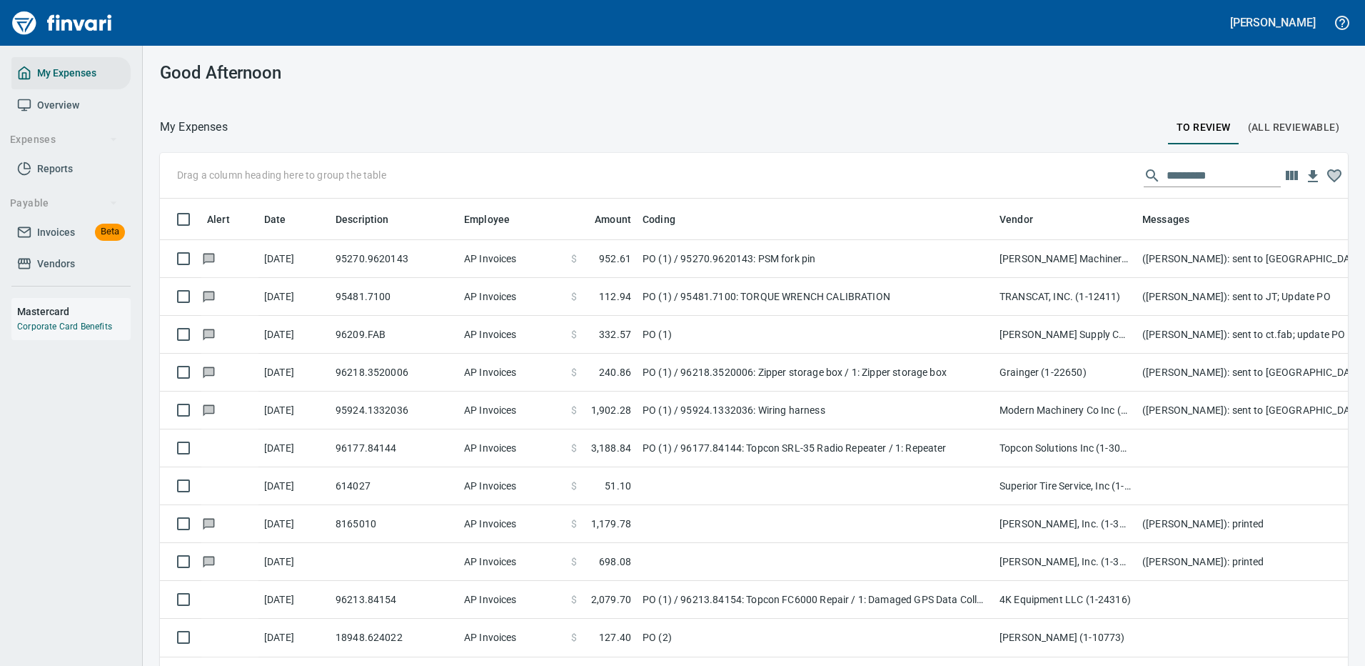
scroll to position [487, 1147]
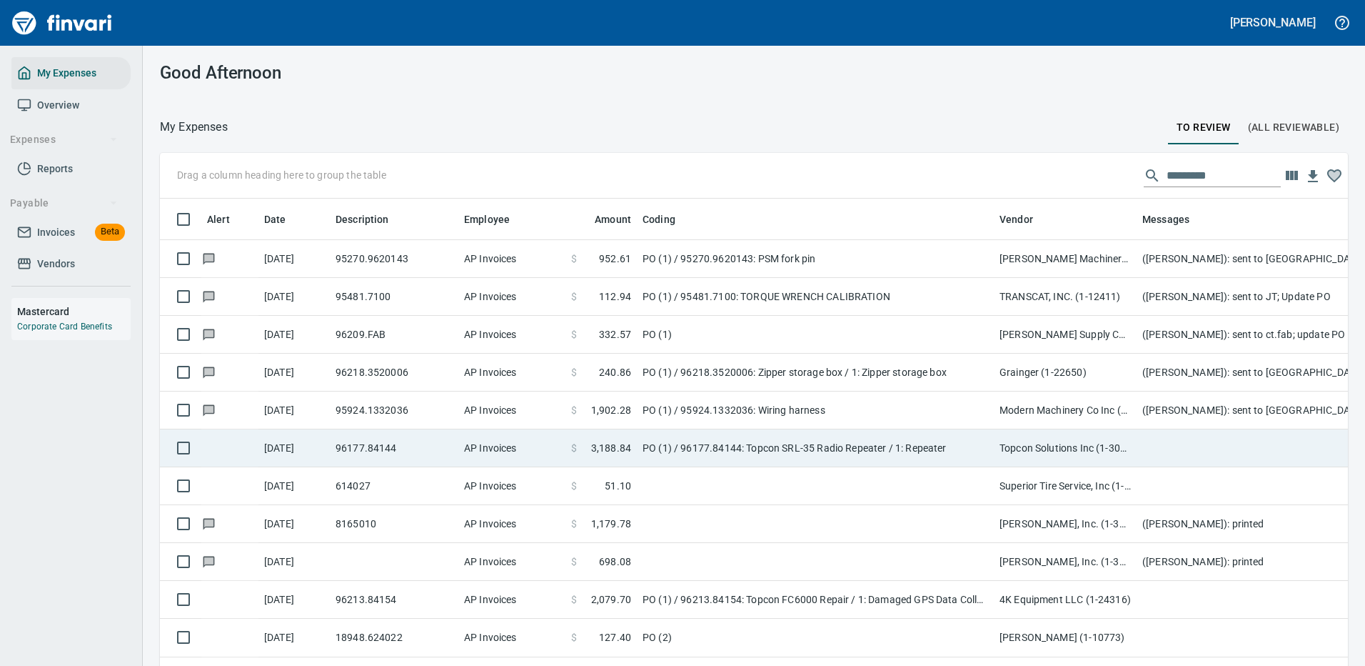
click at [1102, 450] on td "Topcon Solutions Inc (1-30481)" at bounding box center [1065, 448] width 143 height 38
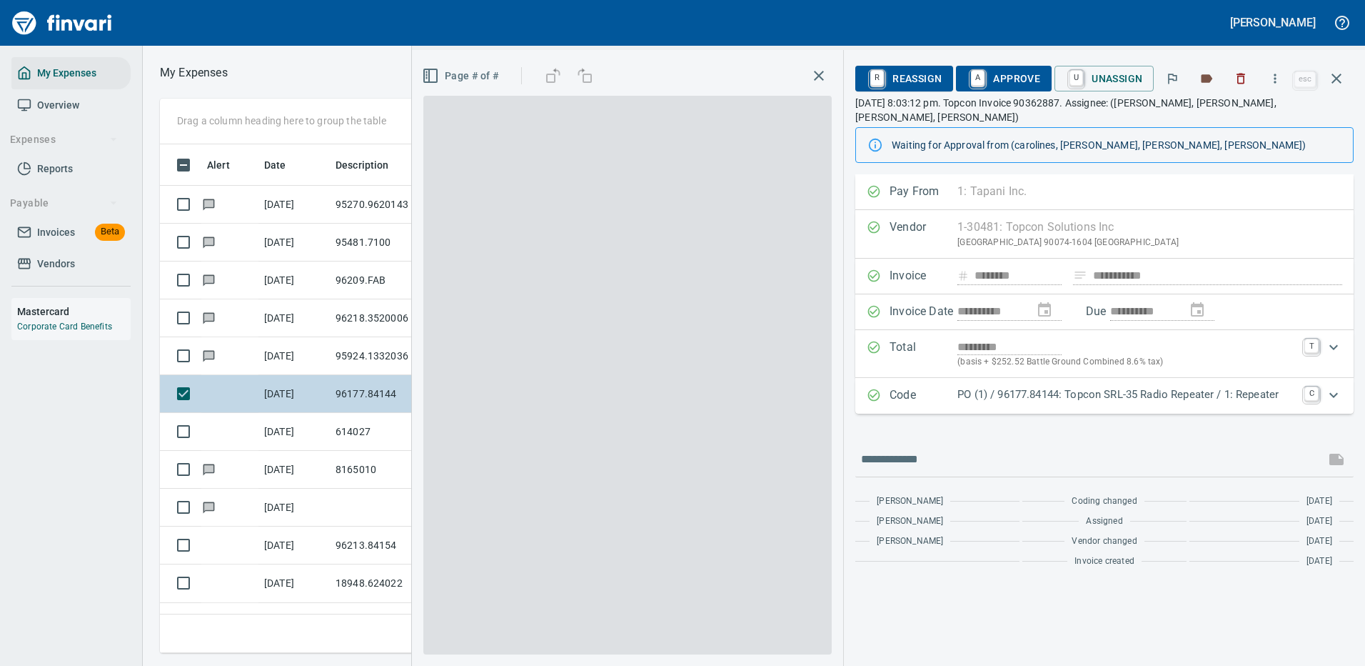
scroll to position [487, 810]
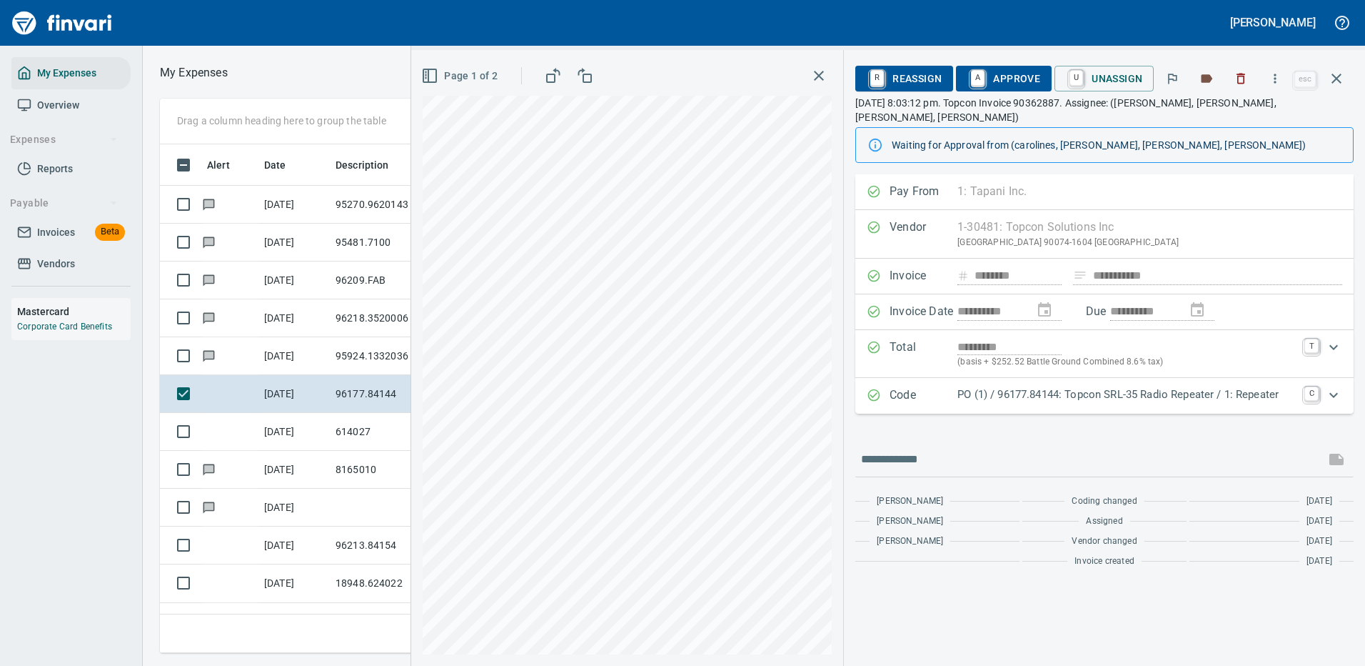
click at [1227, 386] on p "PO (1) / 96177.84144: Topcon SRL-35 Radio Repeater / 1: Repeater" at bounding box center [1127, 394] width 338 height 16
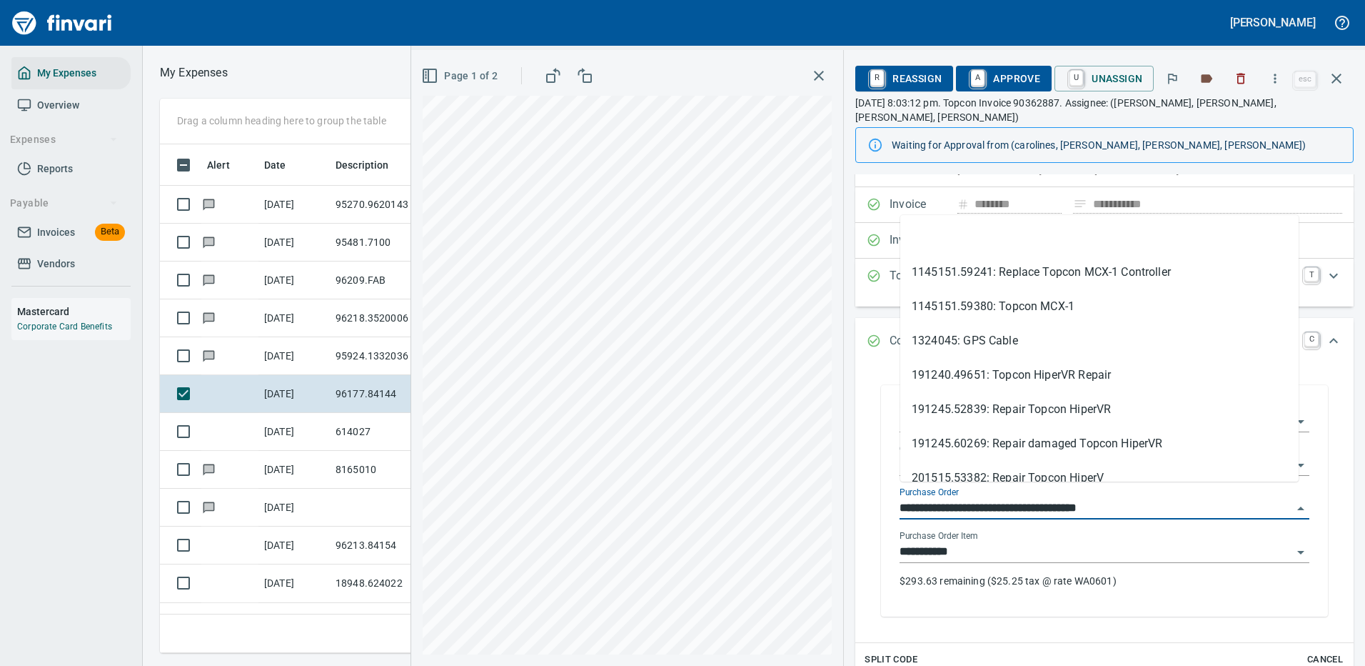
drag, startPoint x: 971, startPoint y: 492, endPoint x: 890, endPoint y: 494, distance: 80.7
click at [890, 494] on div "**********" at bounding box center [1104, 502] width 433 height 228
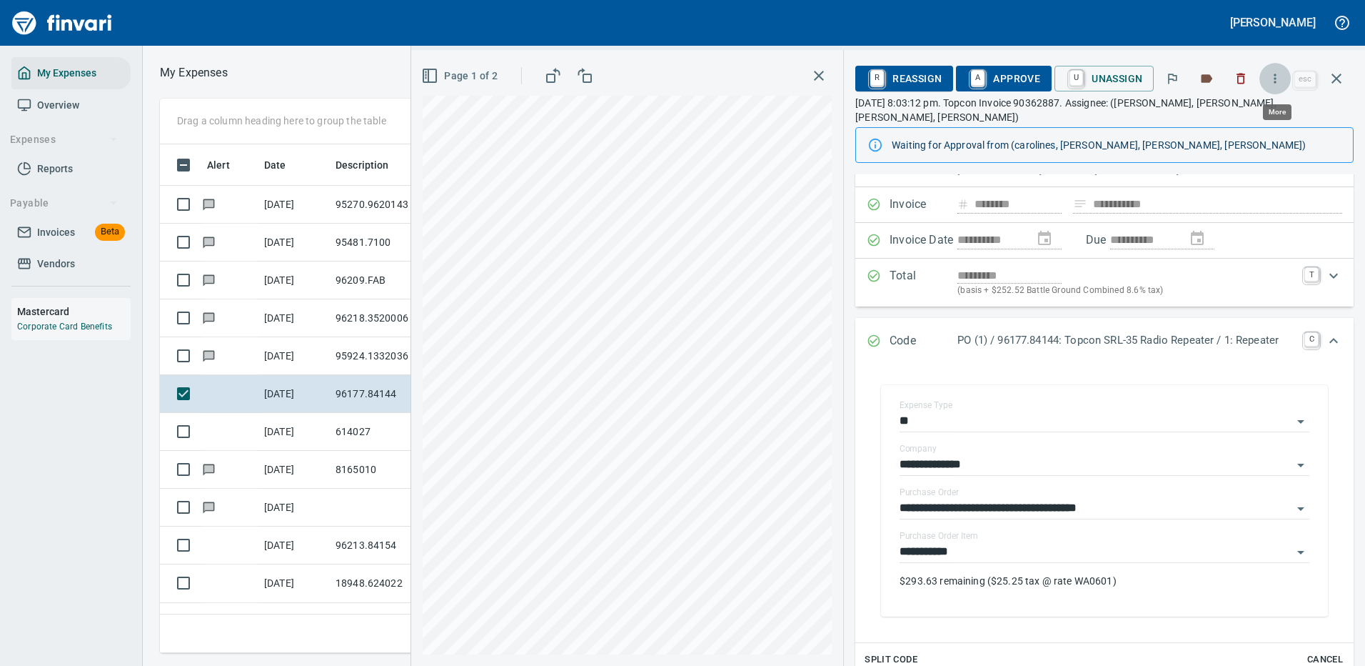
click at [1277, 81] on icon "button" at bounding box center [1275, 78] width 14 height 14
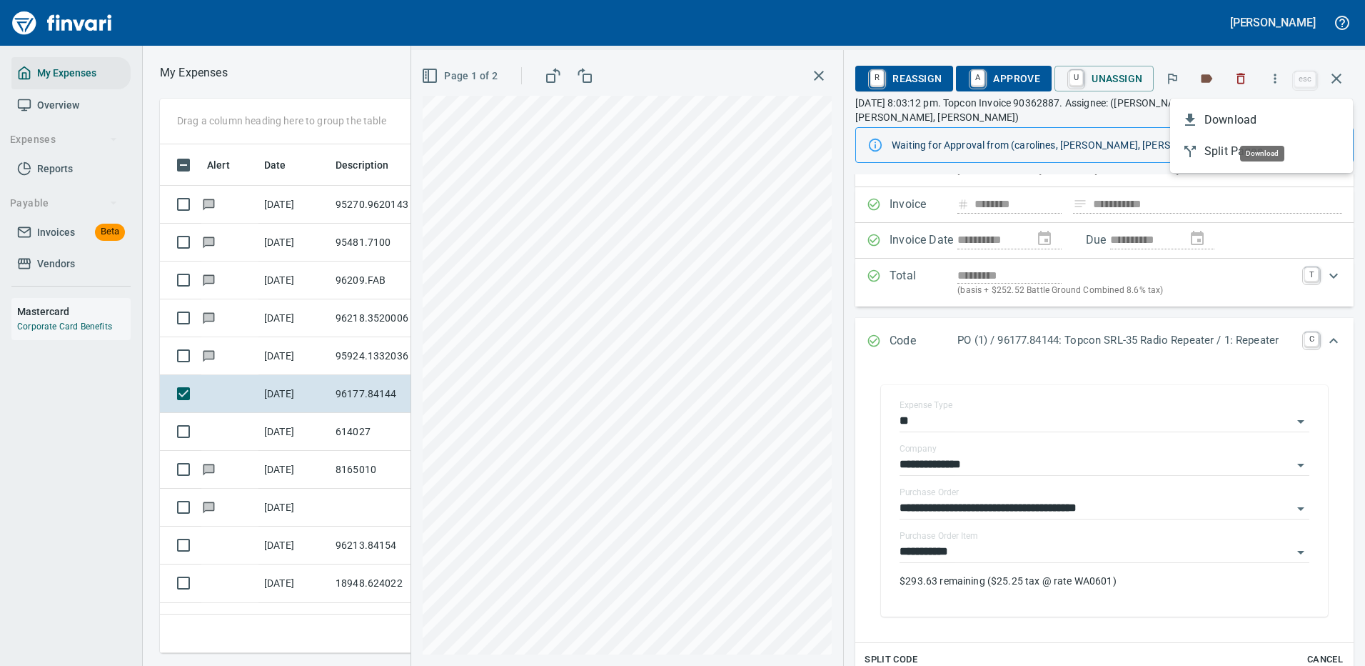
click at [1230, 118] on span "Download" at bounding box center [1273, 119] width 137 height 17
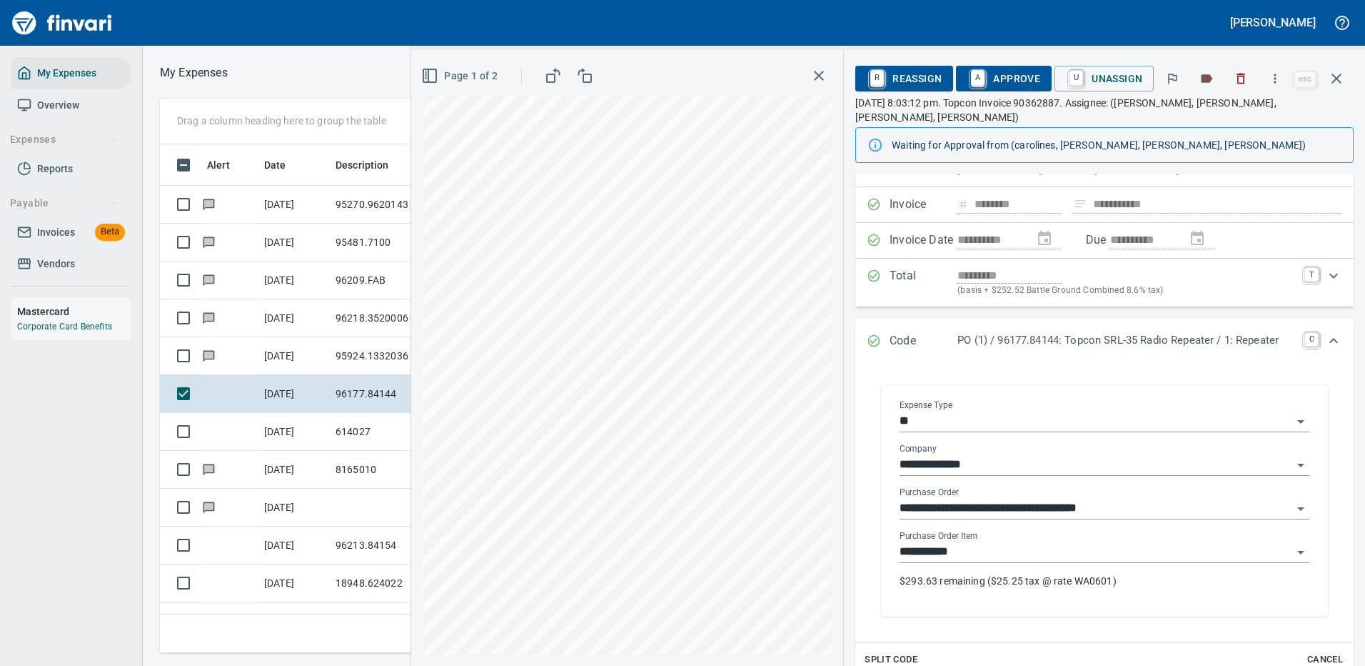
scroll to position [239, 0]
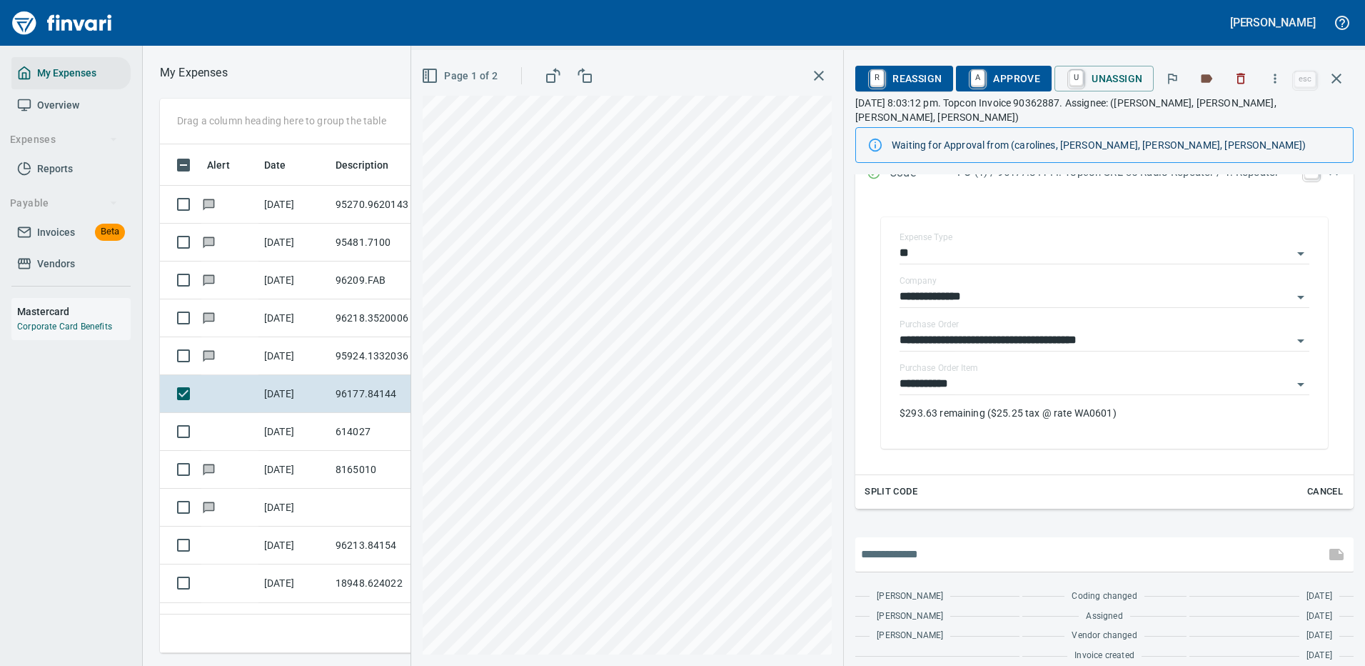
click at [948, 543] on input "text" at bounding box center [1090, 554] width 458 height 23
type input "**********"
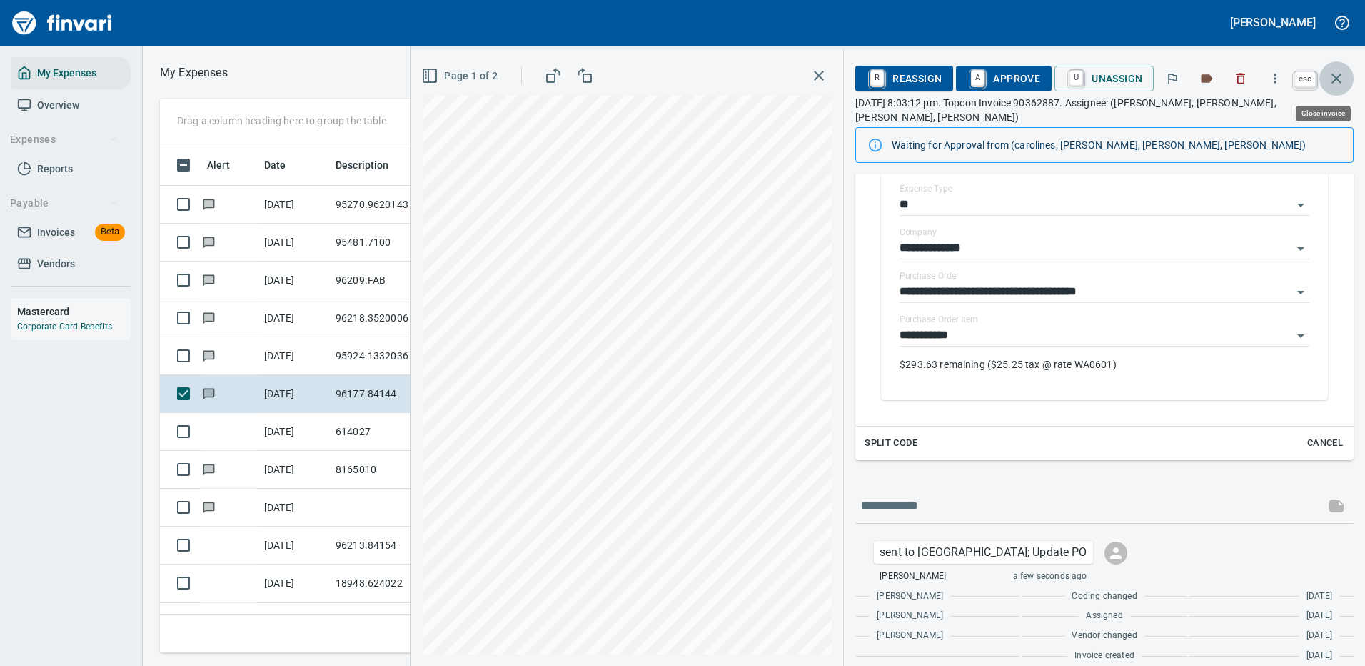
click at [1339, 73] on icon "button" at bounding box center [1336, 78] width 17 height 17
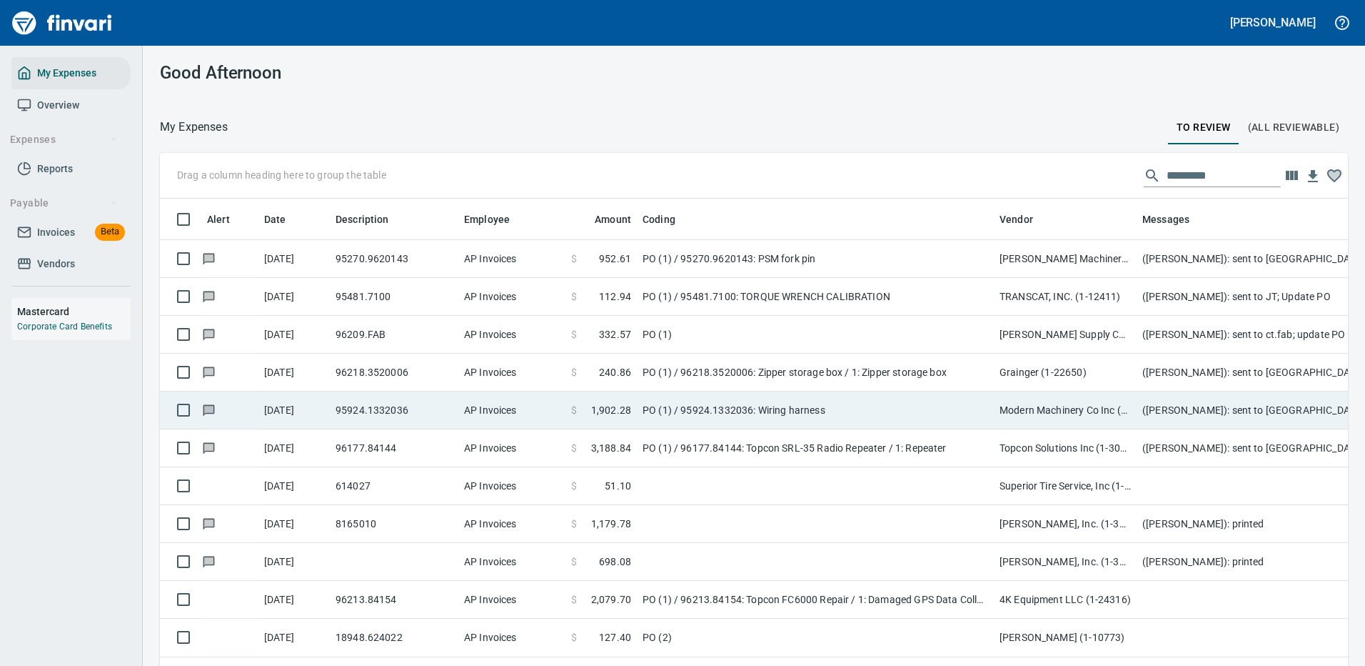
scroll to position [487, 1156]
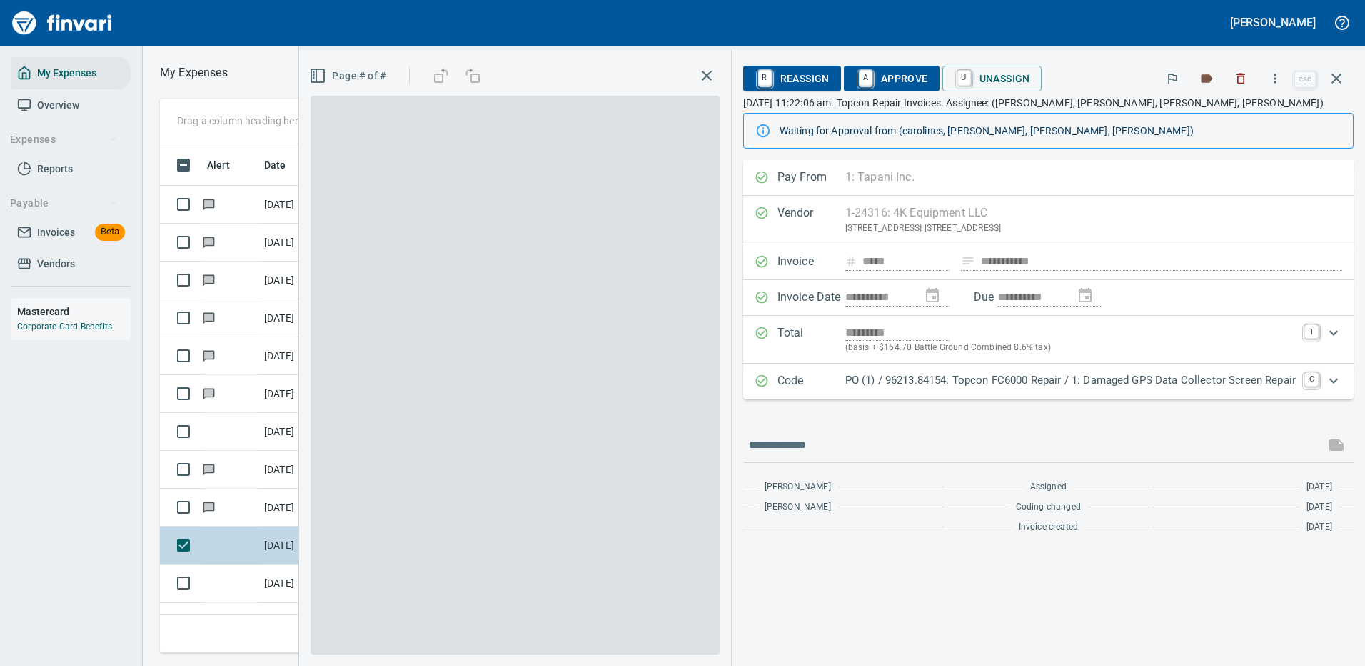
scroll to position [487, 810]
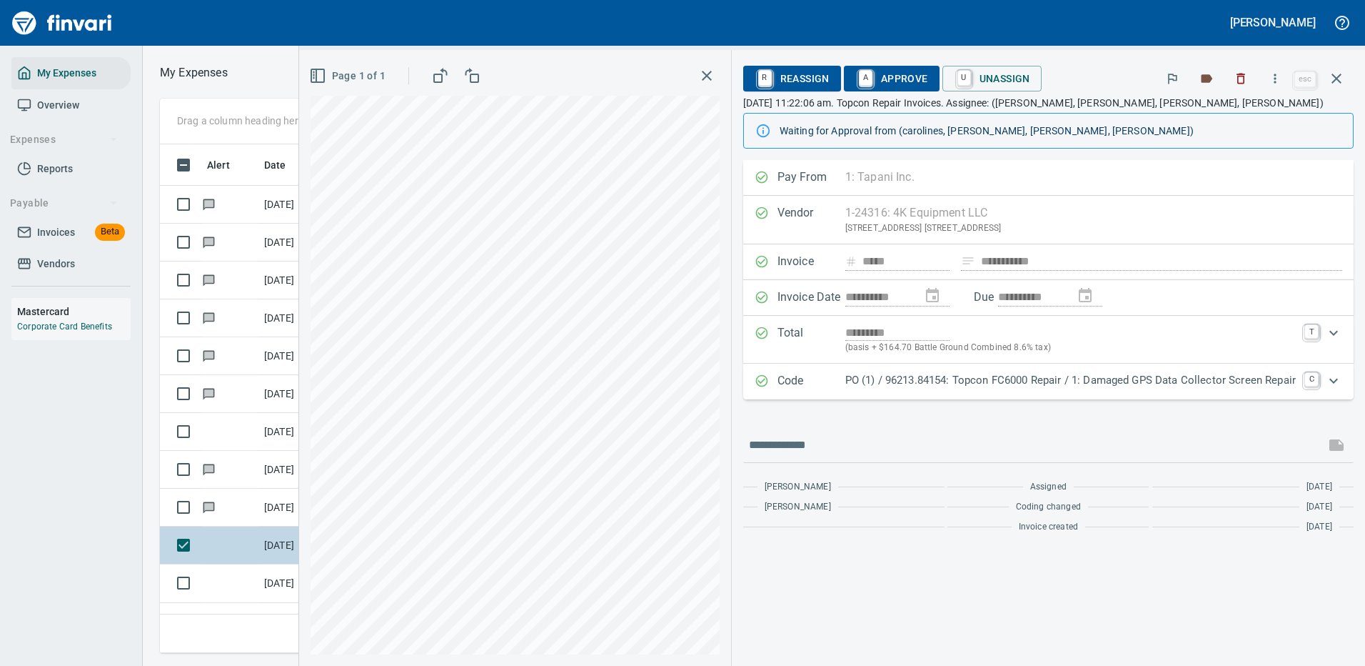
click at [1025, 377] on p "PO (1) / 96213.84154: Topcon FC6000 Repair / 1: Damaged GPS Data Collector Scre…" at bounding box center [1070, 380] width 451 height 16
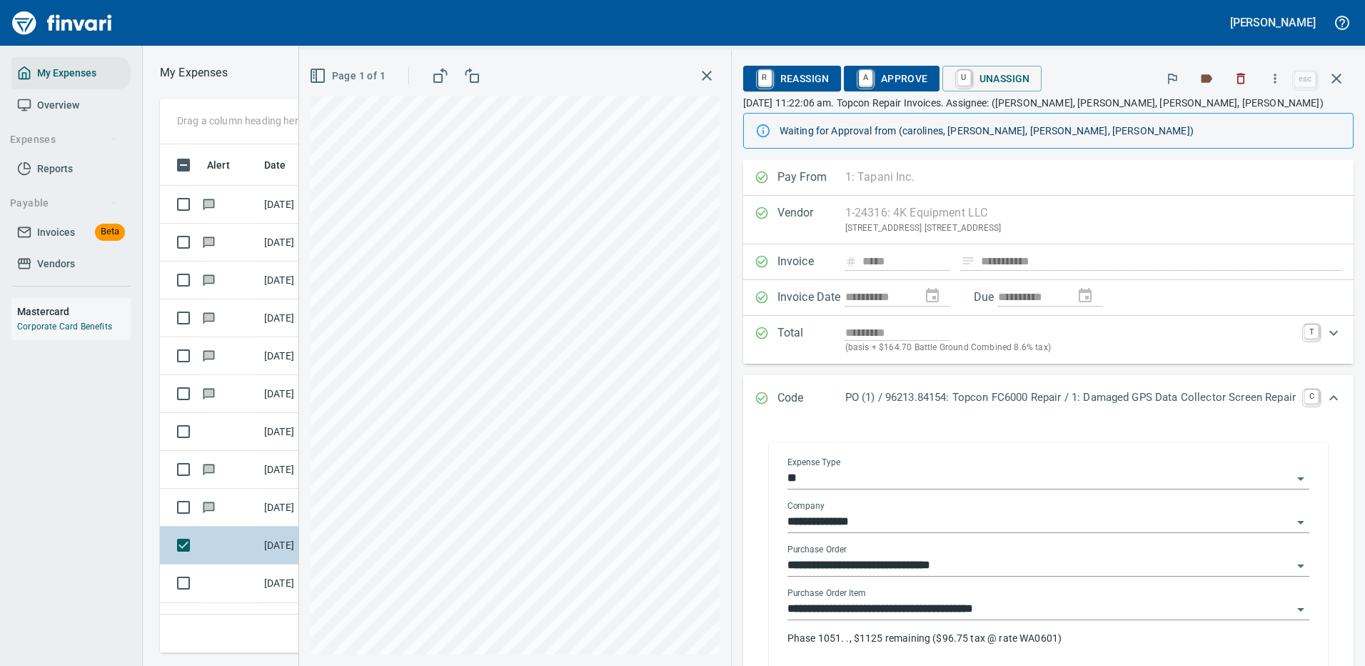
scroll to position [71, 0]
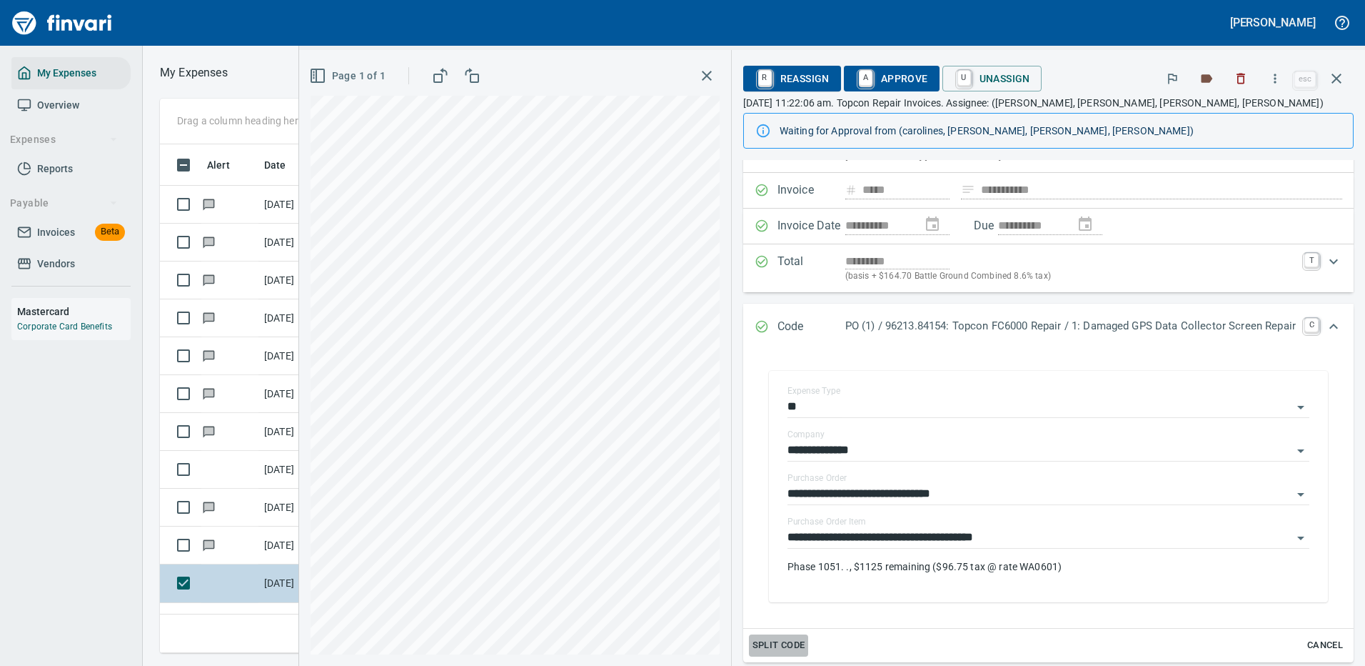
click at [760, 646] on span "Split Code" at bounding box center [779, 645] width 53 height 16
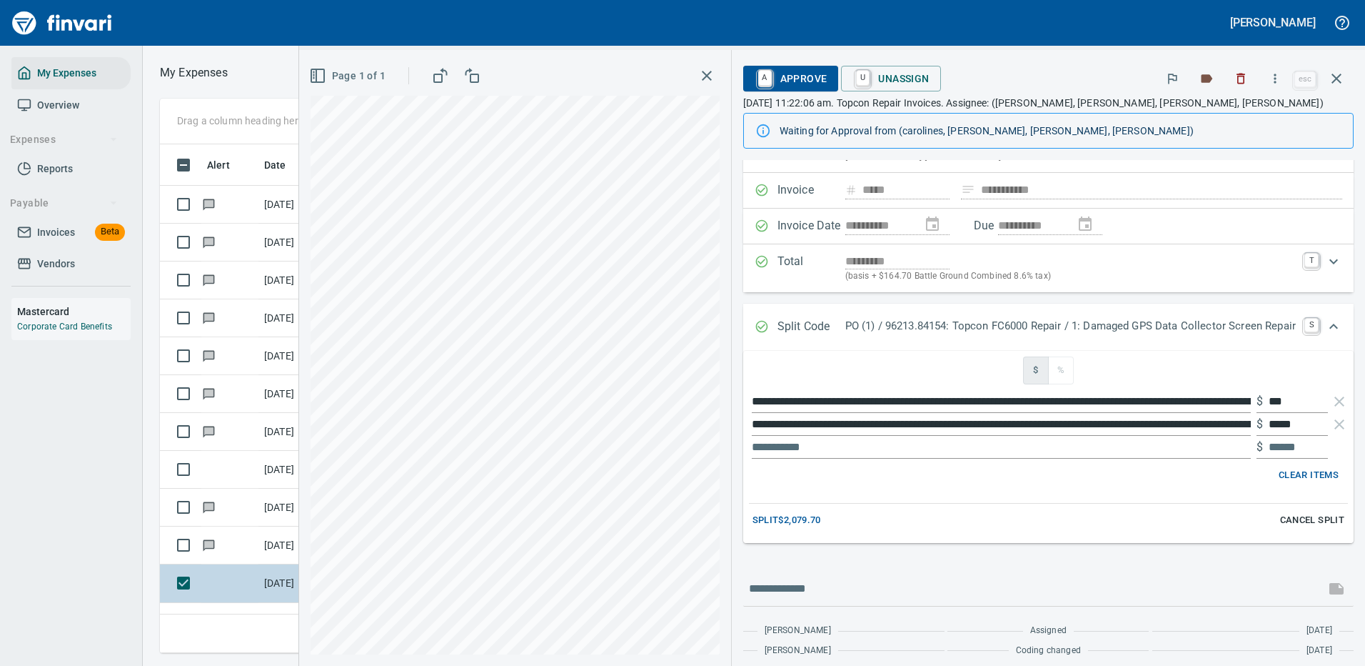
click at [752, 400] on input "**********" at bounding box center [1001, 401] width 499 height 23
drag, startPoint x: 739, startPoint y: 401, endPoint x: 1287, endPoint y: 368, distance: 548.7
click at [1287, 368] on div "**********" at bounding box center [1046, 447] width 613 height 192
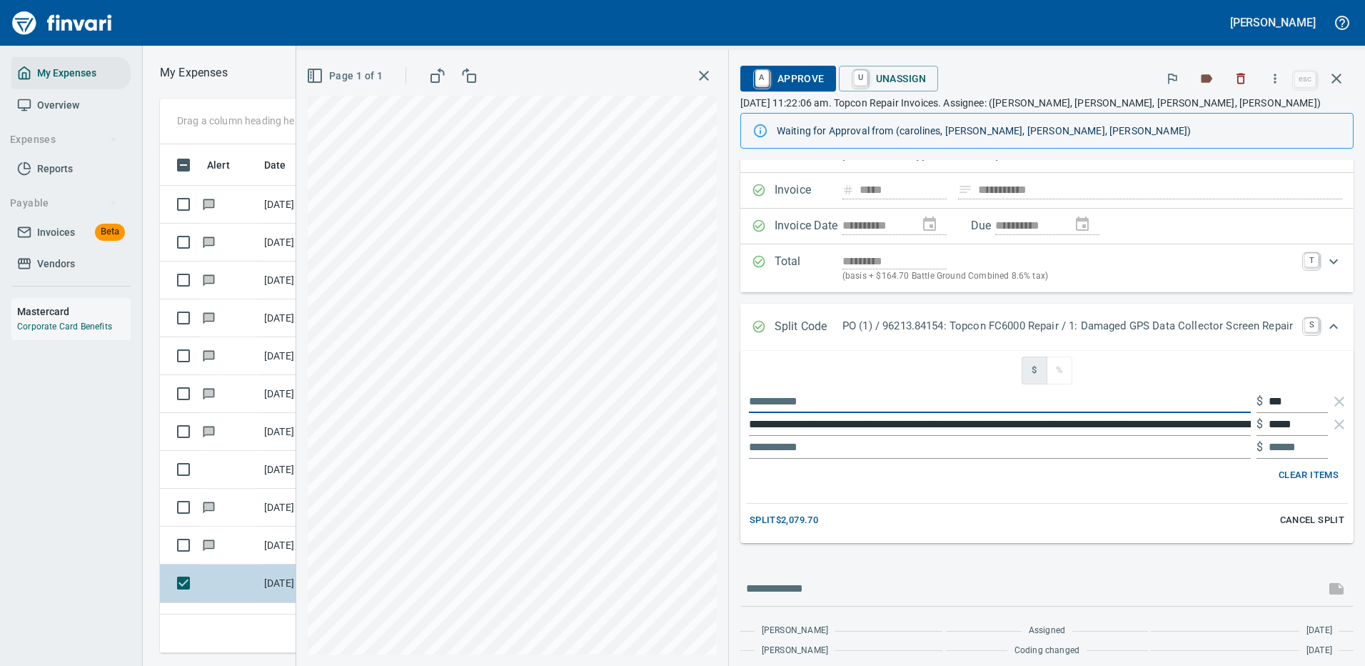
scroll to position [0, 0]
click at [773, 400] on input "*********" at bounding box center [1000, 401] width 502 height 23
click at [638, 388] on div "**********" at bounding box center [830, 358] width 1069 height 616
type input "**********"
drag, startPoint x: 1283, startPoint y: 400, endPoint x: 1240, endPoint y: 399, distance: 42.9
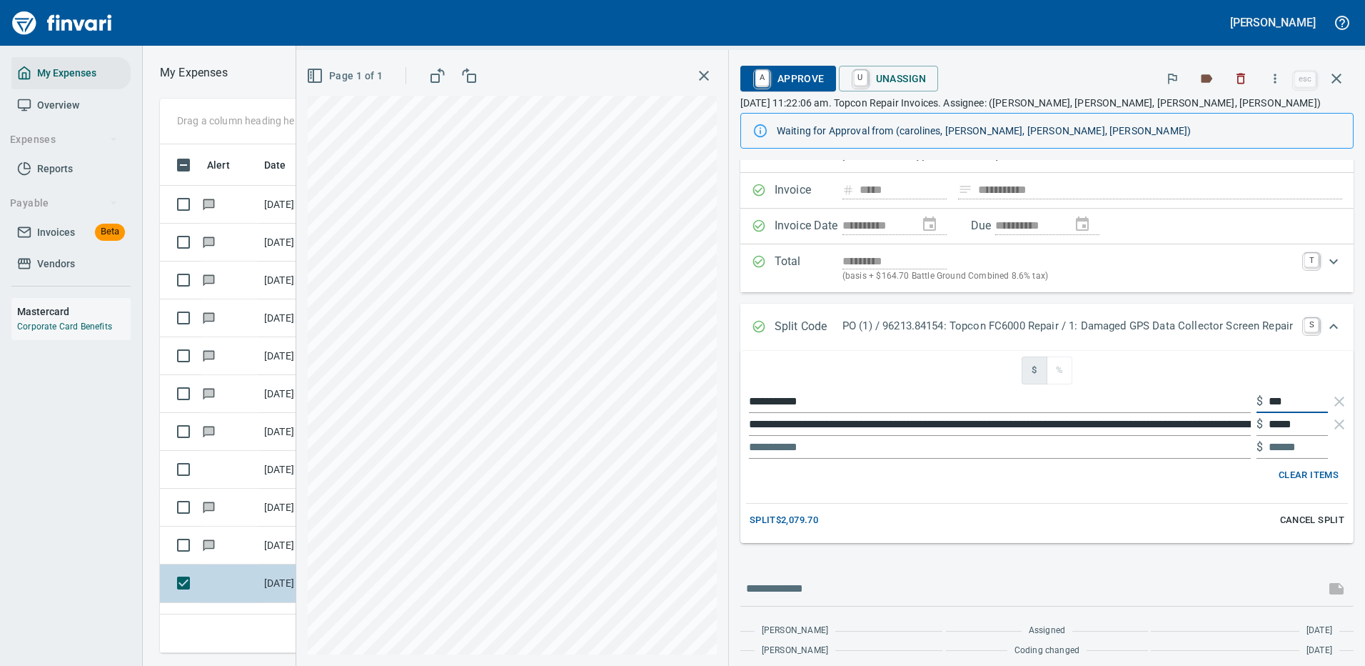
click at [1244, 400] on div "**********" at bounding box center [1047, 401] width 602 height 23
type input "****"
type input "*****"
type input "******"
type input "***"
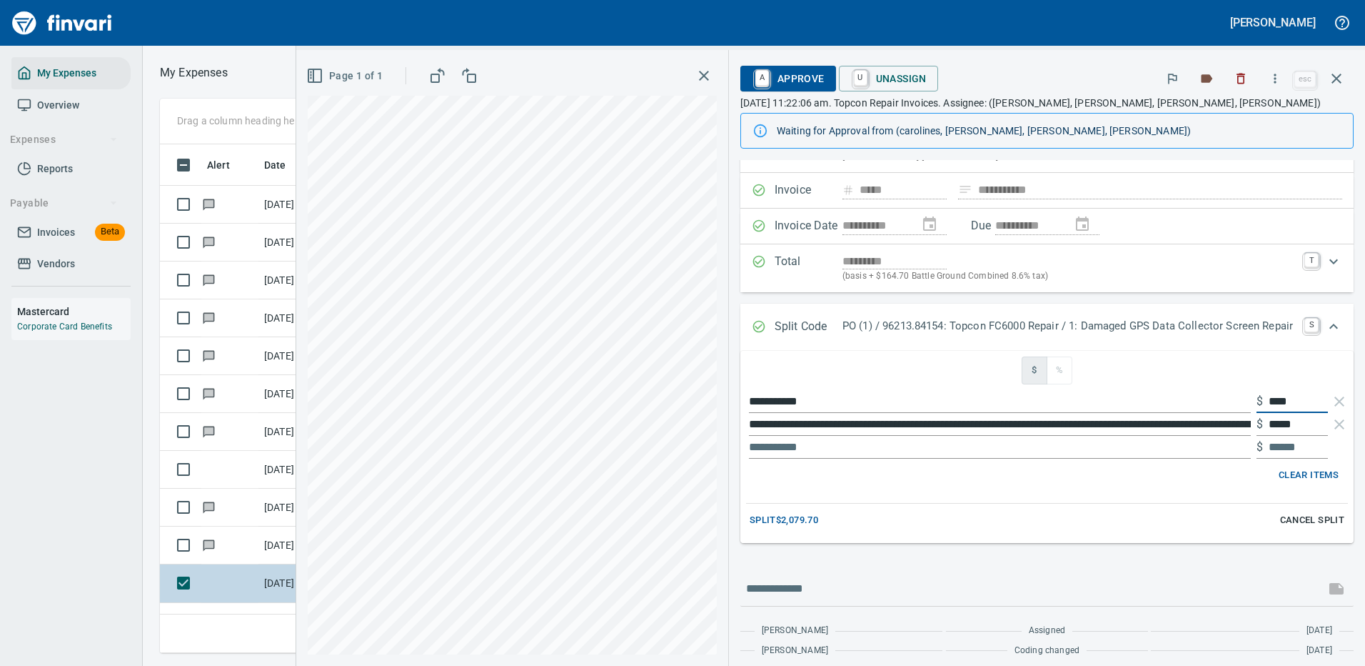
type input "*****"
type input "*********"
type input "********"
type input "*********"
type input "********"
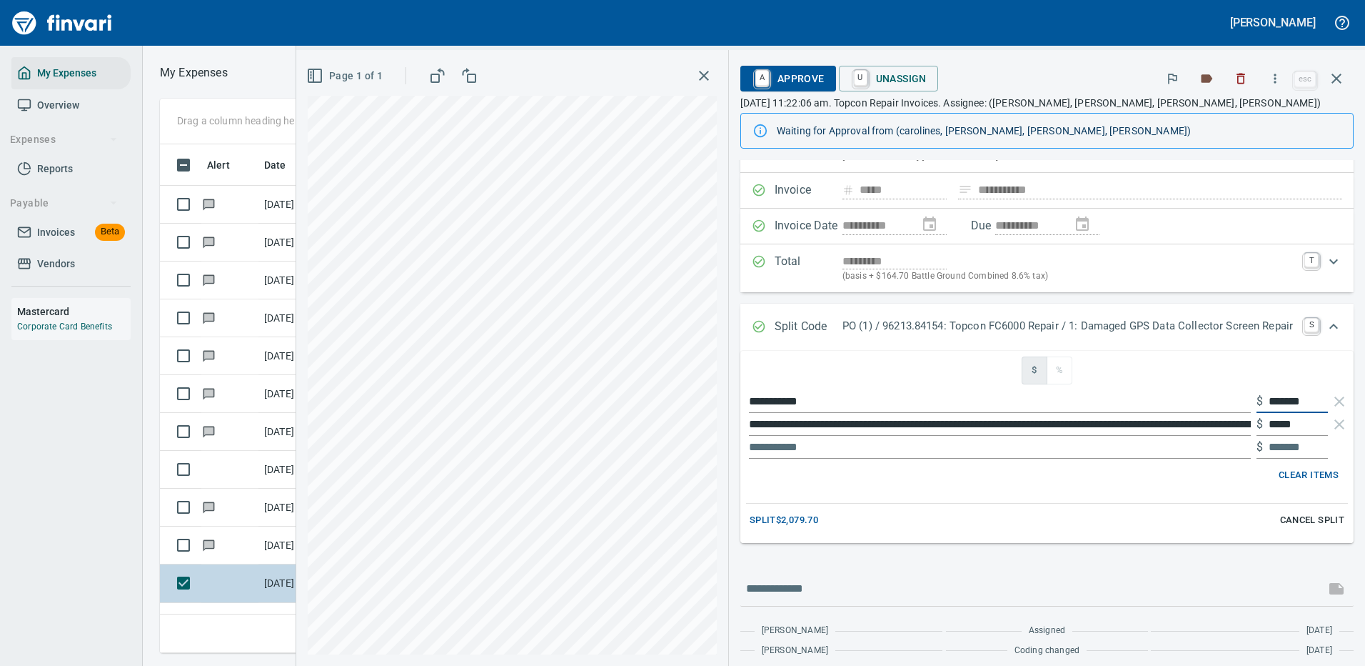
type input "********"
type input "*****"
type input "********"
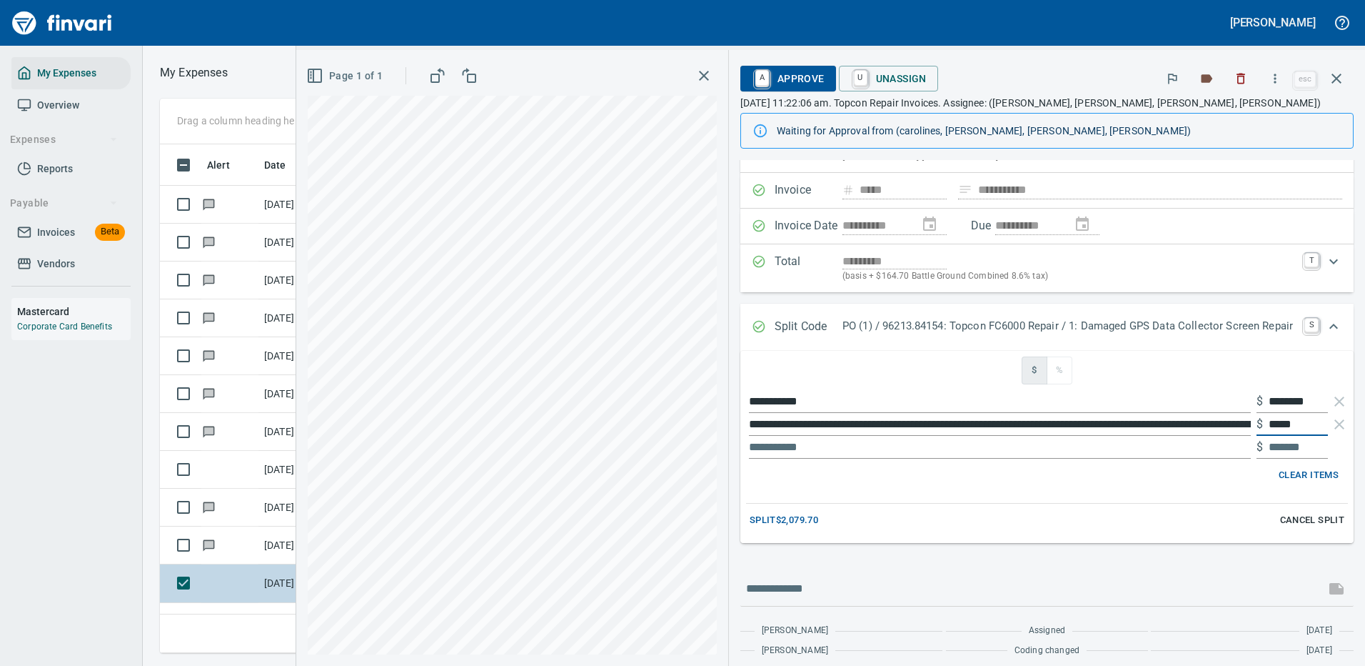
drag, startPoint x: 1292, startPoint y: 423, endPoint x: 1251, endPoint y: 421, distance: 41.5
click at [1257, 421] on div "$ *****" at bounding box center [1292, 424] width 71 height 23
type input "****"
type input "******"
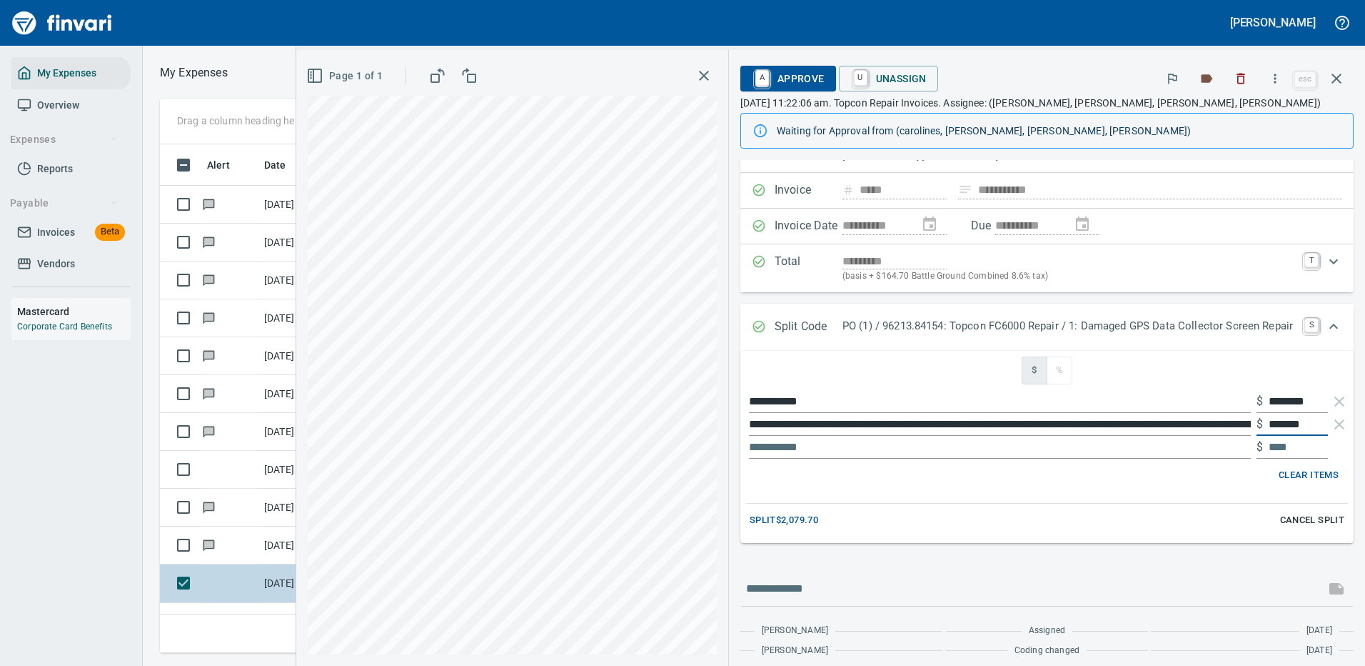
type input "******"
type input "***"
type input "******"
click at [1283, 426] on input "******" at bounding box center [1298, 424] width 59 height 23
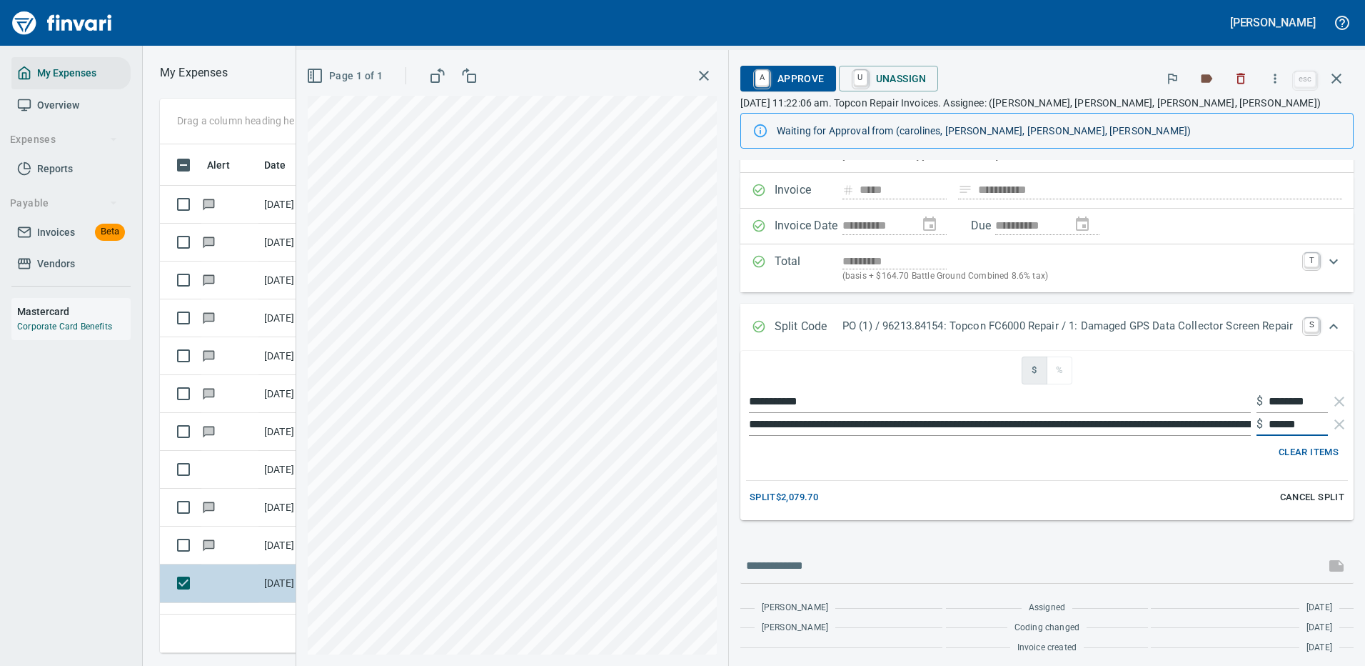
type input "******"
drag, startPoint x: 740, startPoint y: 422, endPoint x: 1427, endPoint y: 381, distance: 688.1
click at [1365, 381] on html "[PERSON_NAME] My Expenses Overview Expenses Reports Payable Invoices Beta Vendo…" at bounding box center [682, 333] width 1365 height 666
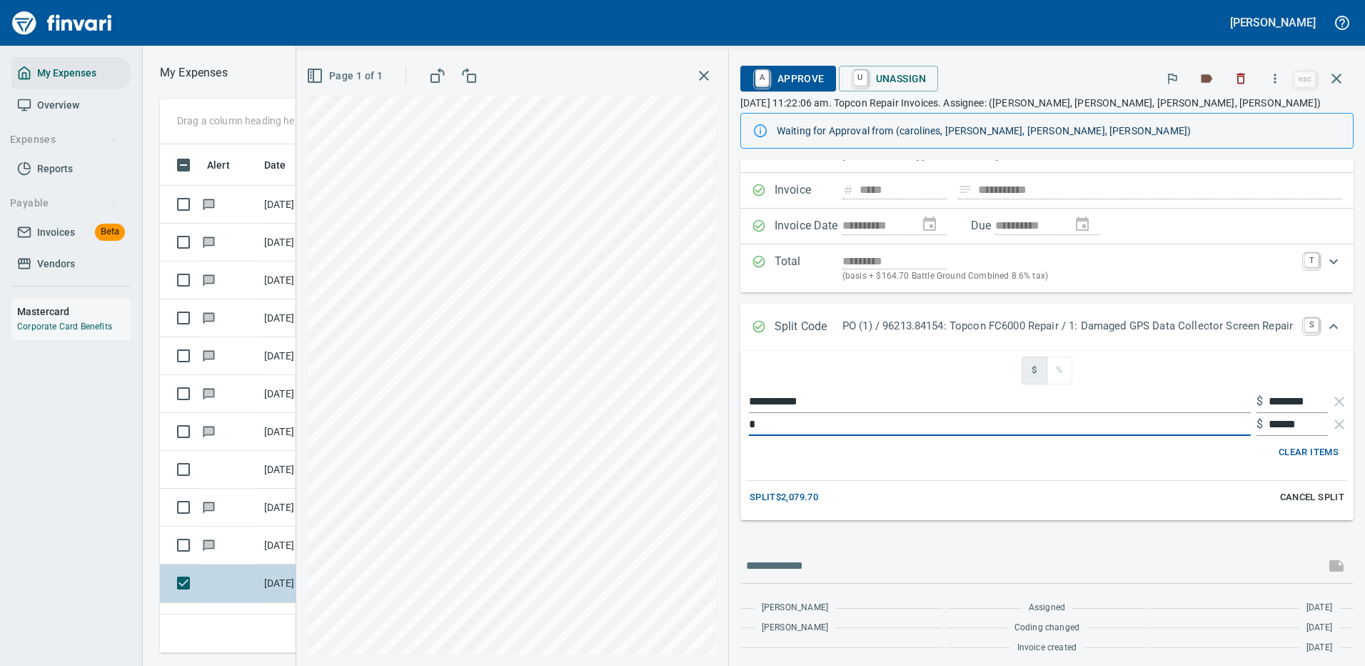
scroll to position [0, 0]
click at [781, 420] on input "*********" at bounding box center [1000, 424] width 502 height 23
click at [753, 418] on input "**********" at bounding box center [1000, 424] width 502 height 23
type input "**********"
click at [785, 494] on span "Split $2,079.70" at bounding box center [784, 497] width 69 height 16
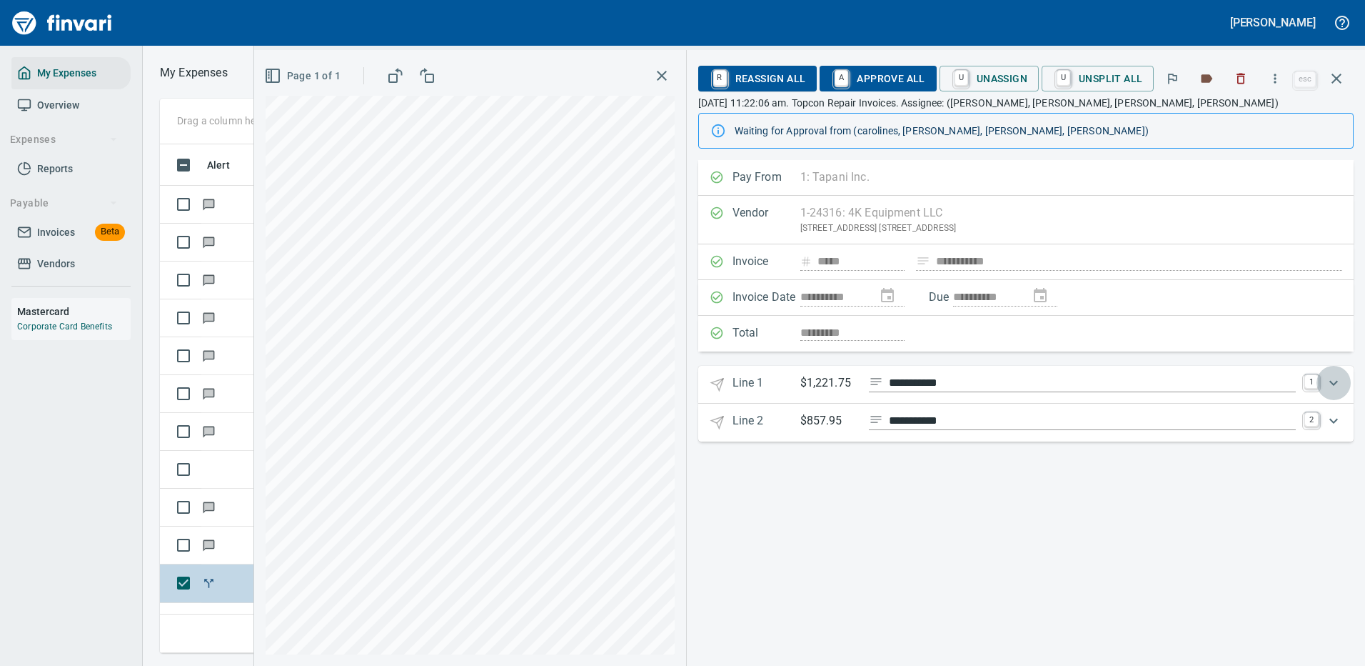
click at [1335, 381] on icon "Expand" at bounding box center [1333, 382] width 17 height 17
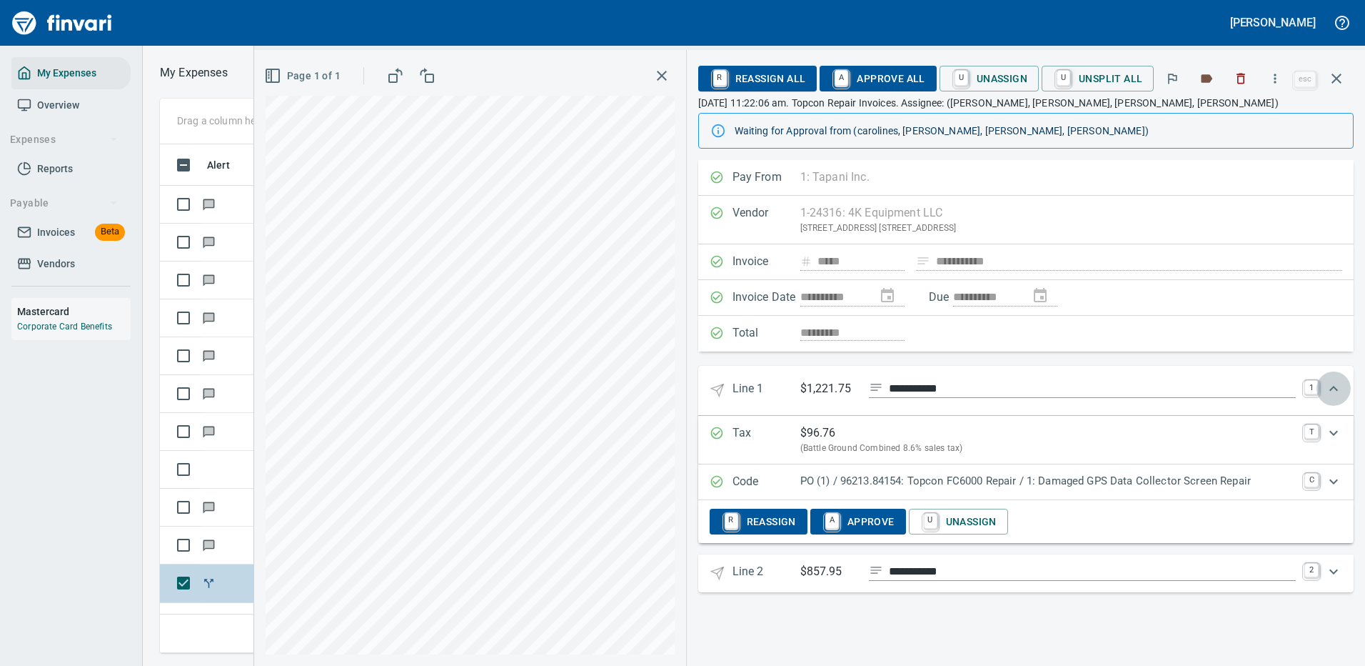
click at [1334, 386] on icon "Expand" at bounding box center [1334, 388] width 9 height 5
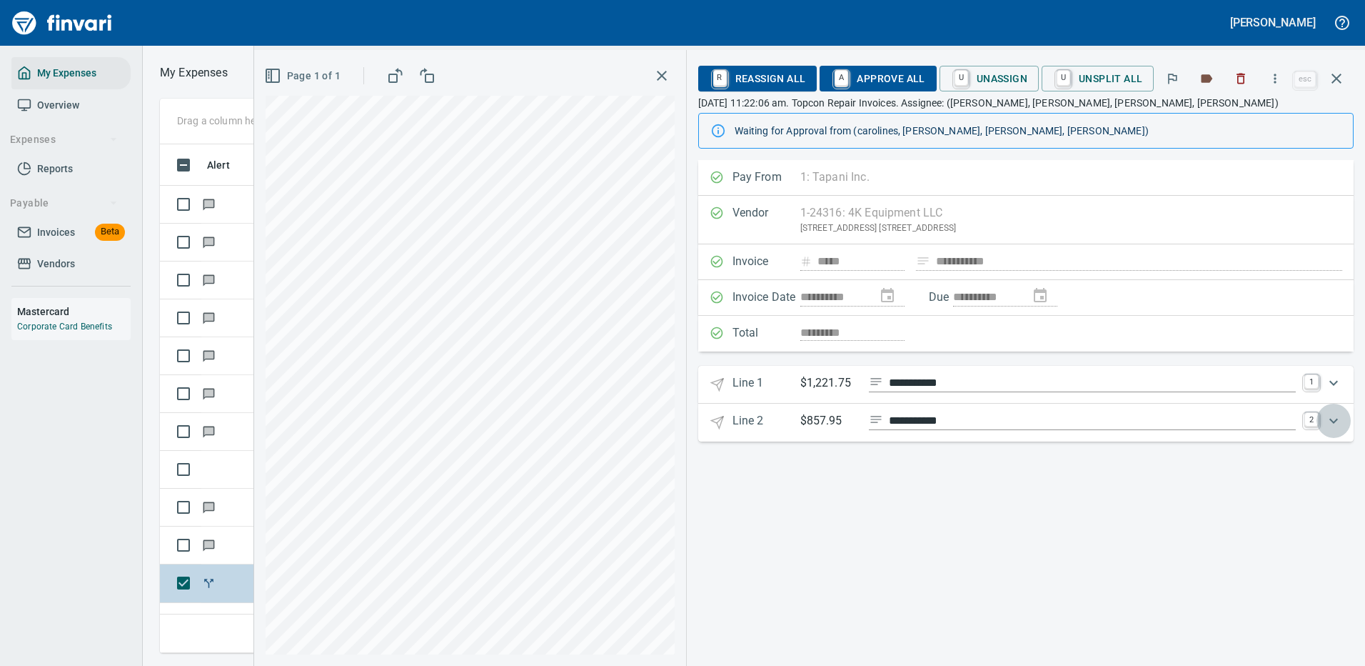
click at [1332, 422] on icon "Expand" at bounding box center [1333, 420] width 17 height 17
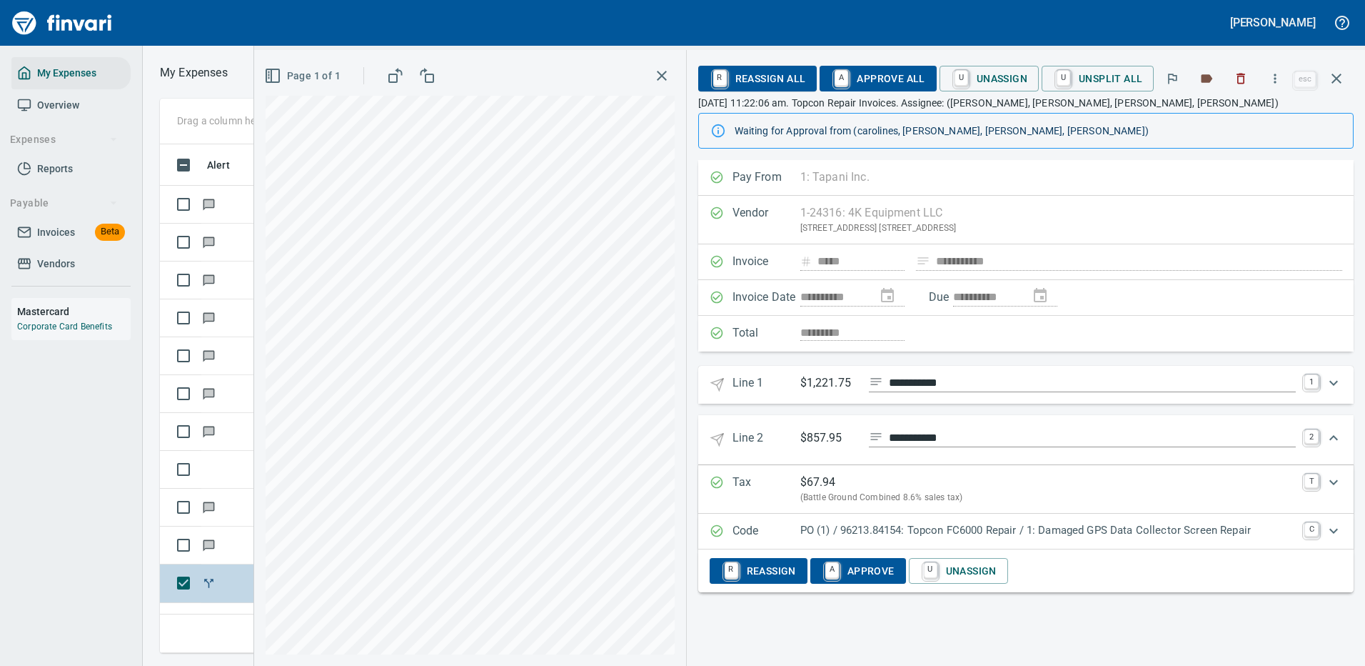
click at [1019, 522] on p "PO (1) / 96213.84154: Topcon FC6000 Repair / 1: Damaged GPS Data Collector Scre…" at bounding box center [1048, 530] width 496 height 16
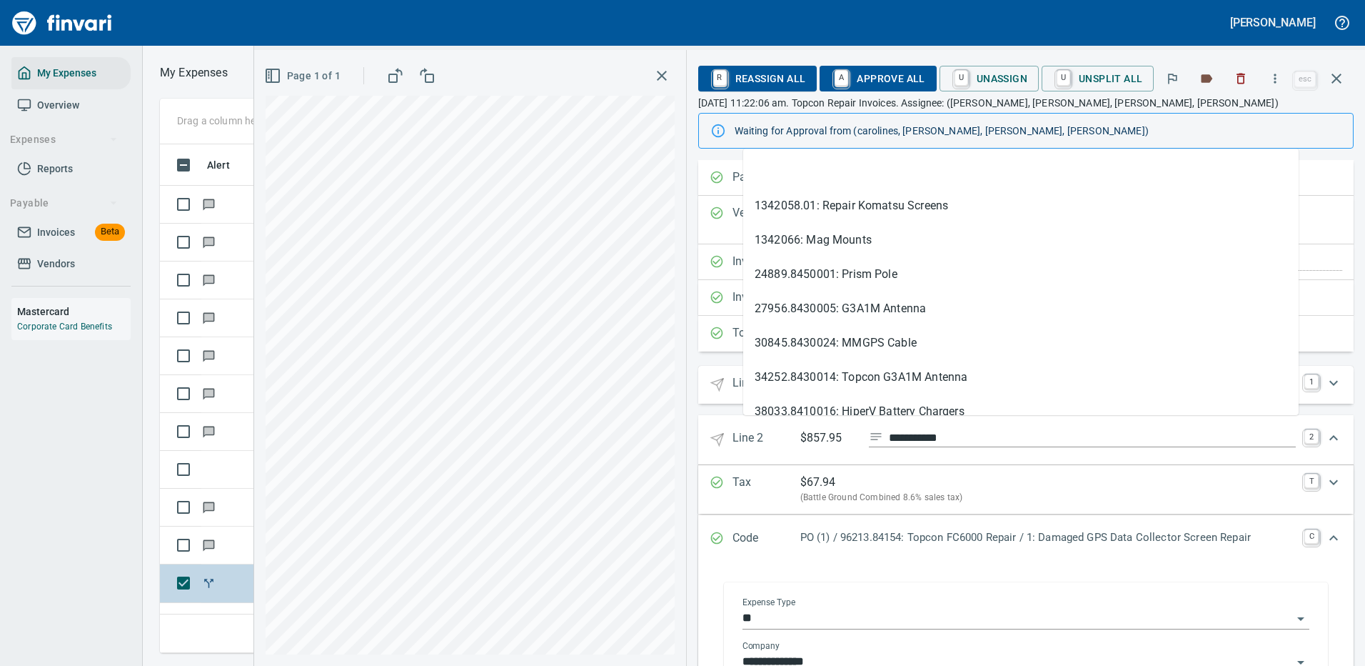
scroll to position [487, 810]
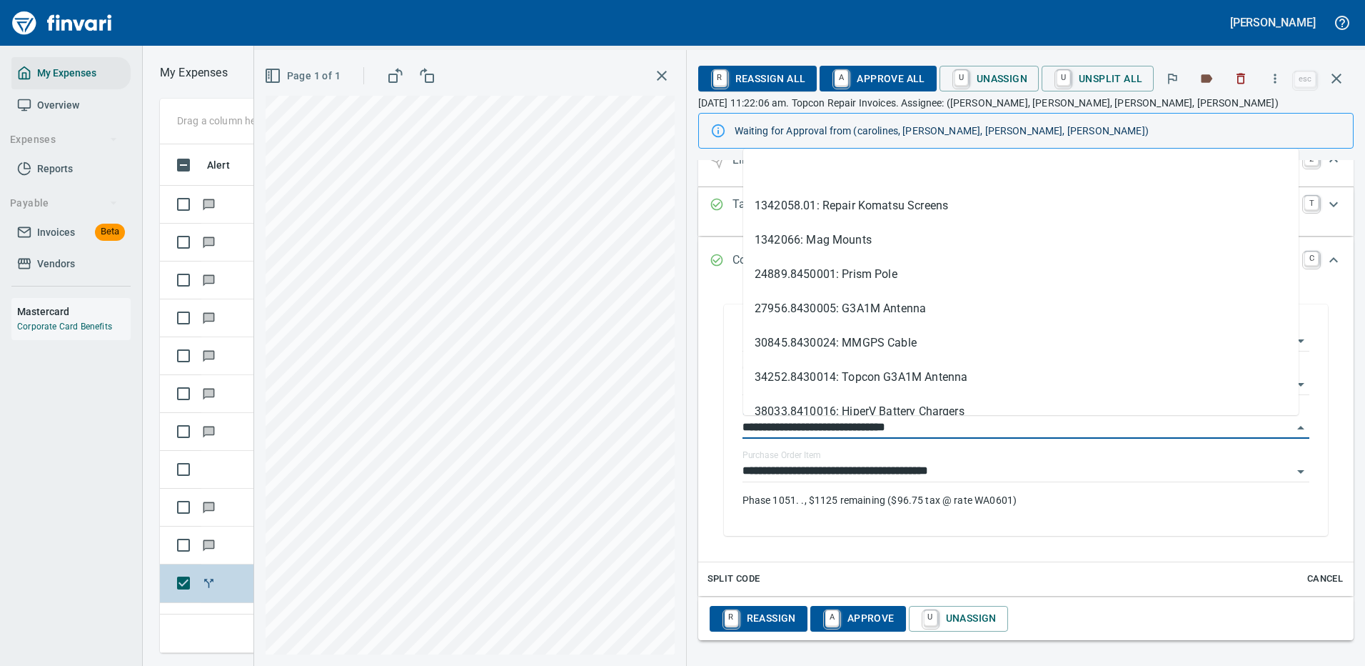
click at [655, 429] on div "**********" at bounding box center [809, 358] width 1111 height 616
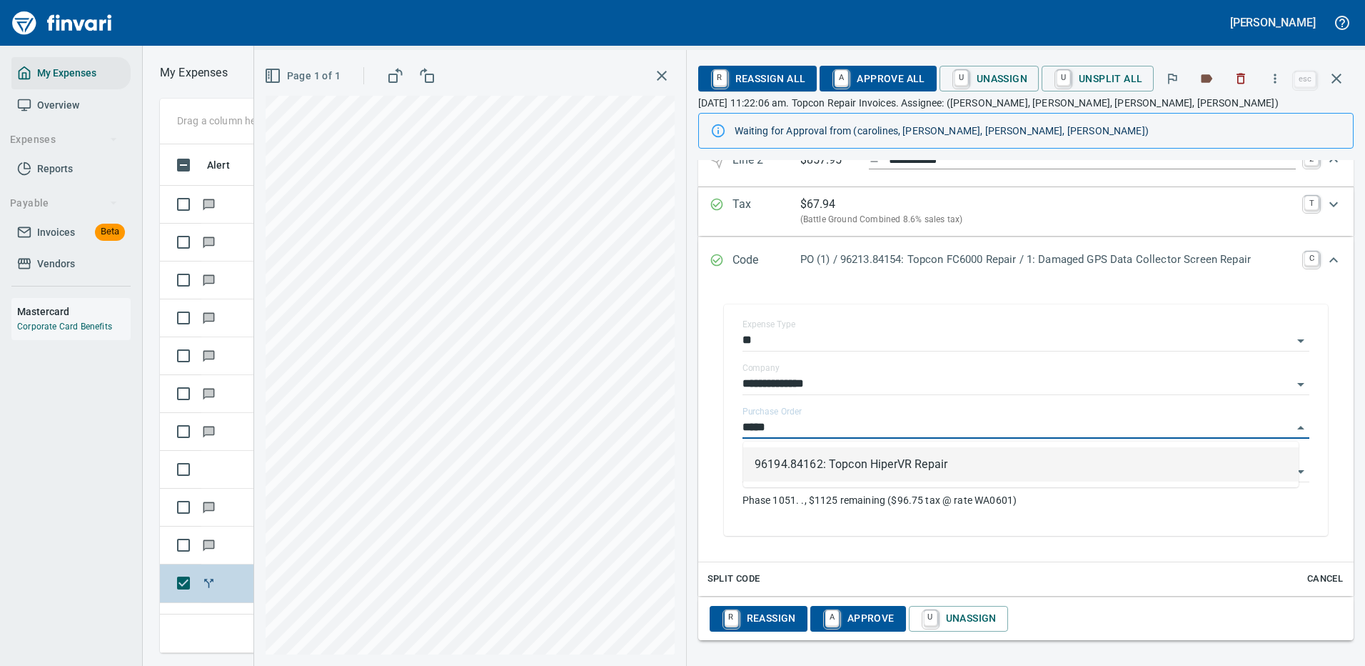
click at [772, 461] on li "96194.84162: Topcon HiperVR Repair" at bounding box center [1021, 464] width 556 height 34
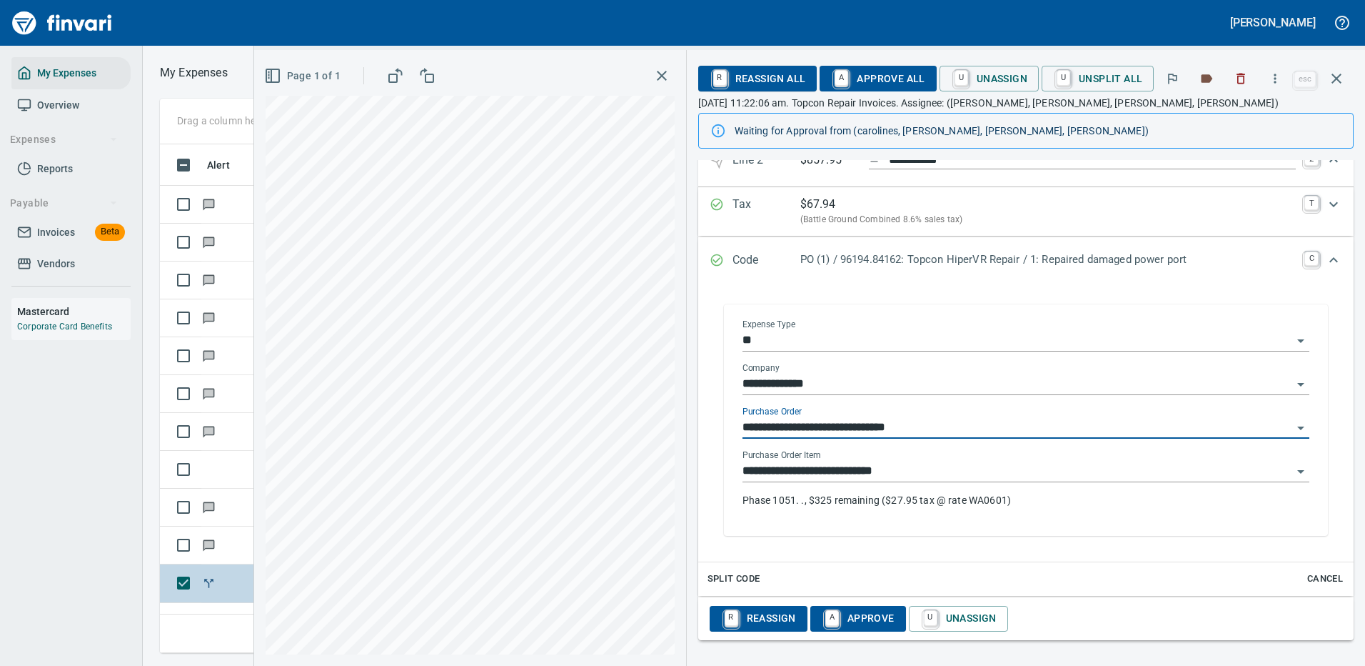
type input "**********"
click at [815, 466] on input "**********" at bounding box center [1018, 471] width 550 height 20
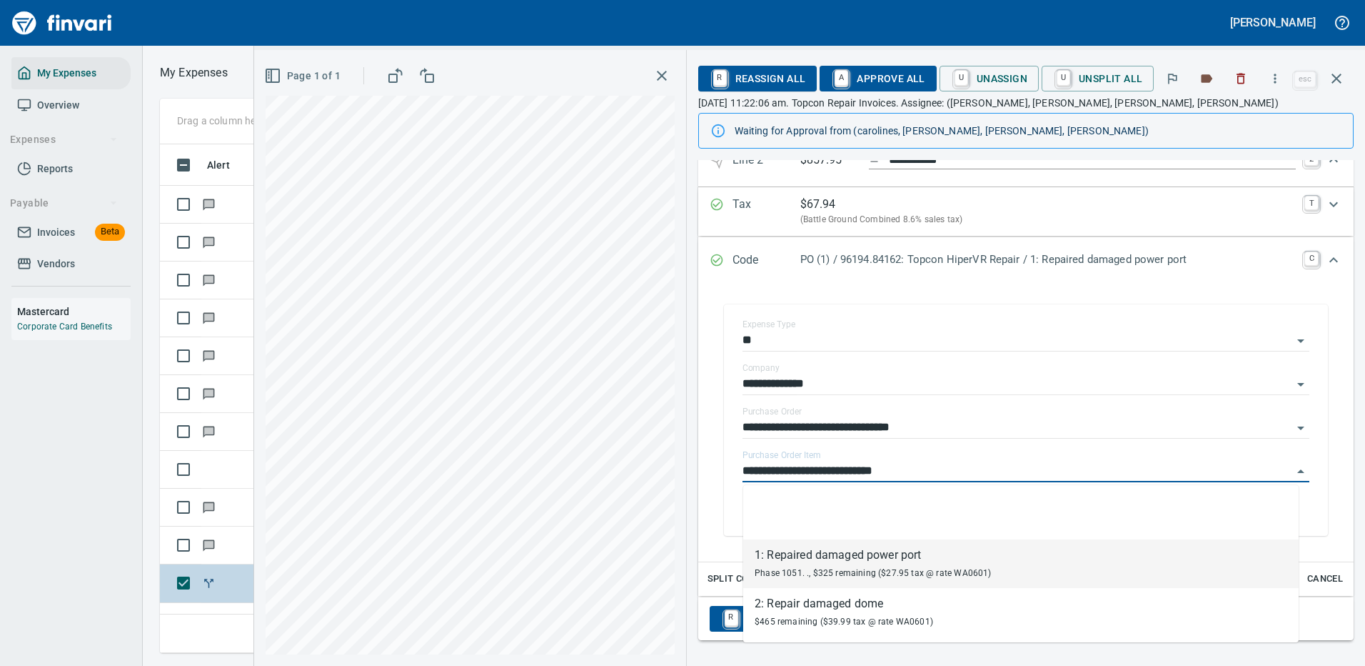
click at [815, 562] on div "1: Repaired damaged power port" at bounding box center [873, 554] width 237 height 17
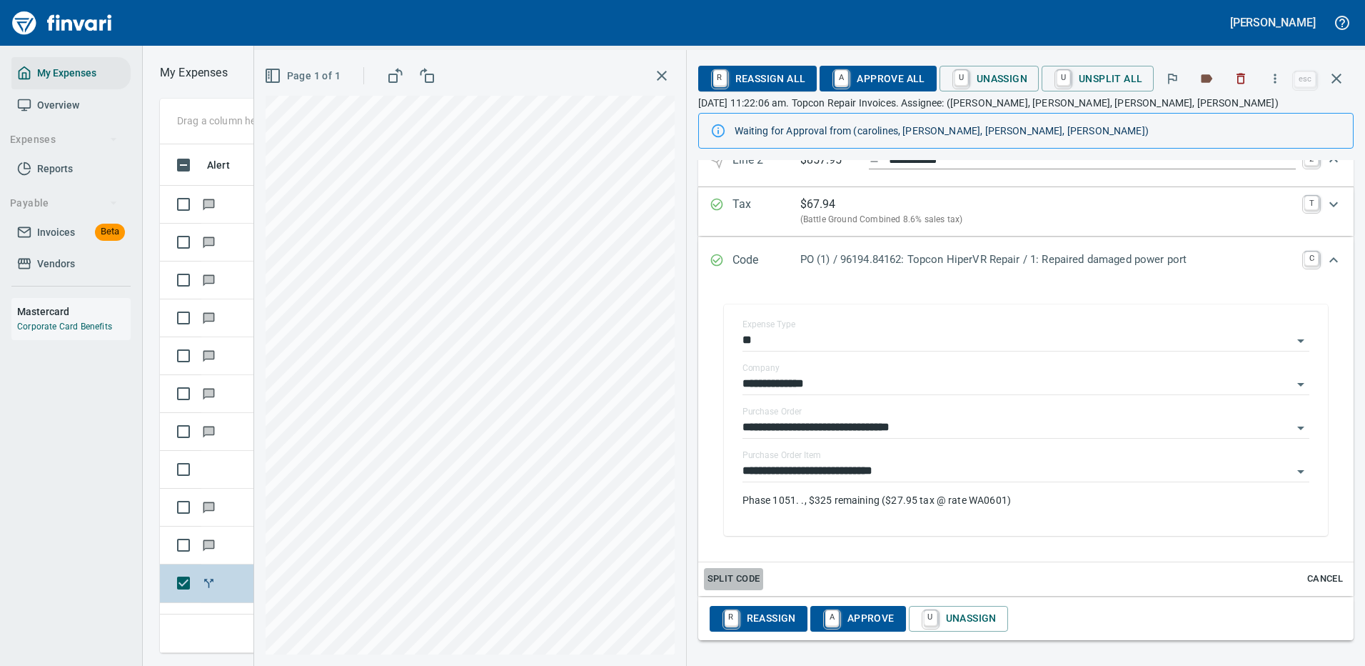
click at [731, 572] on span "Split Code" at bounding box center [734, 579] width 53 height 16
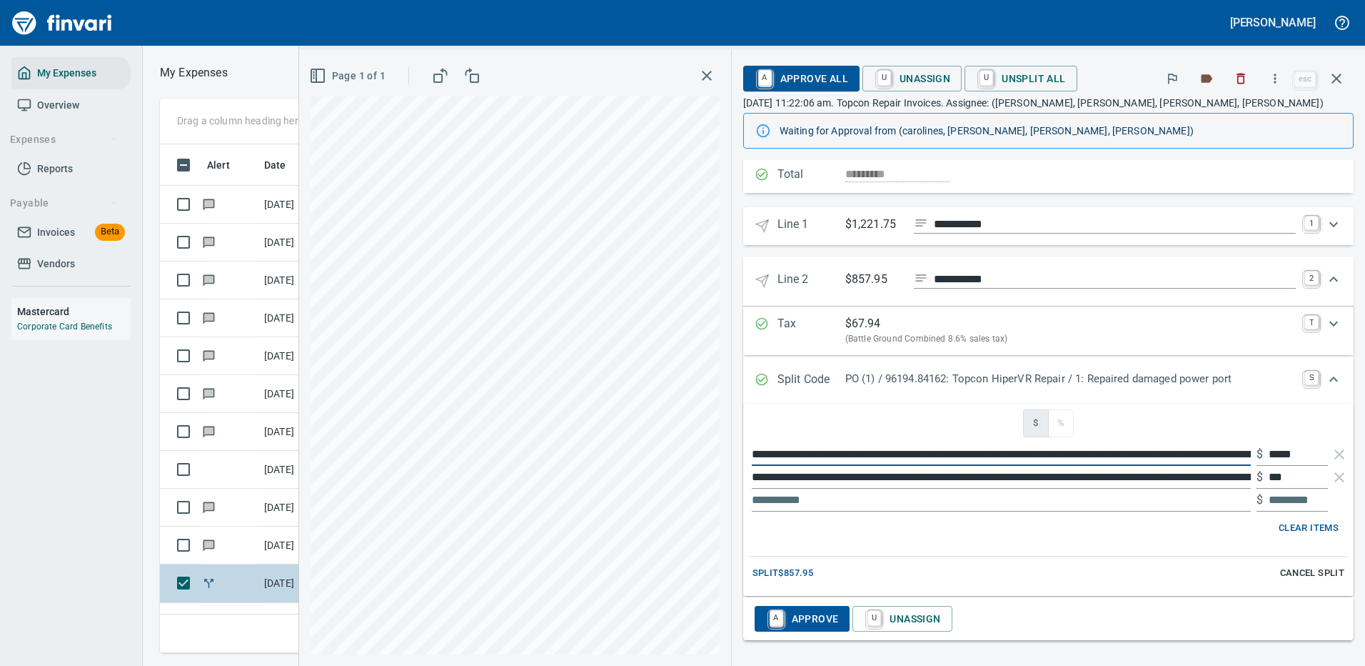
scroll to position [0, 123]
drag, startPoint x: 741, startPoint y: 452, endPoint x: 1350, endPoint y: 426, distance: 608.9
click at [1350, 426] on div "**********" at bounding box center [1047, 333] width 636 height 664
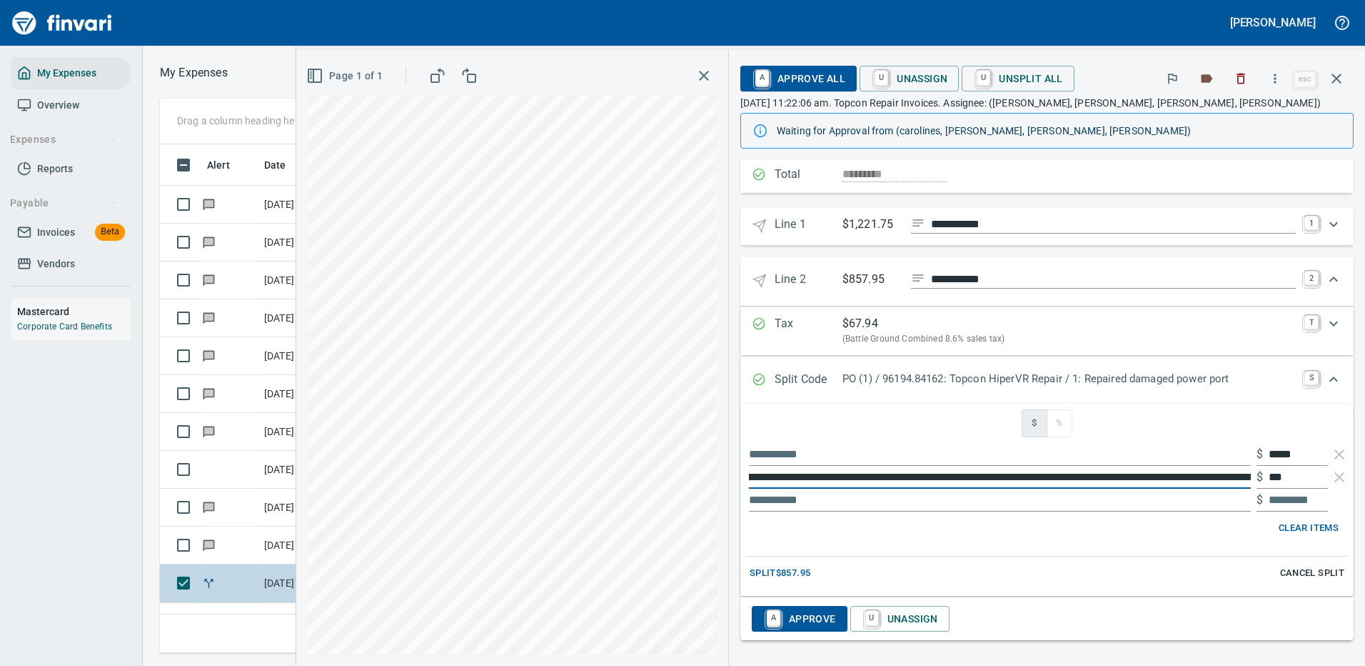
scroll to position [0, 636]
drag, startPoint x: 740, startPoint y: 474, endPoint x: 1377, endPoint y: 413, distance: 639.2
click at [1365, 413] on html "[PERSON_NAME] My Expenses Overview Expenses Reports Payable Invoices Beta Vendo…" at bounding box center [682, 333] width 1365 height 666
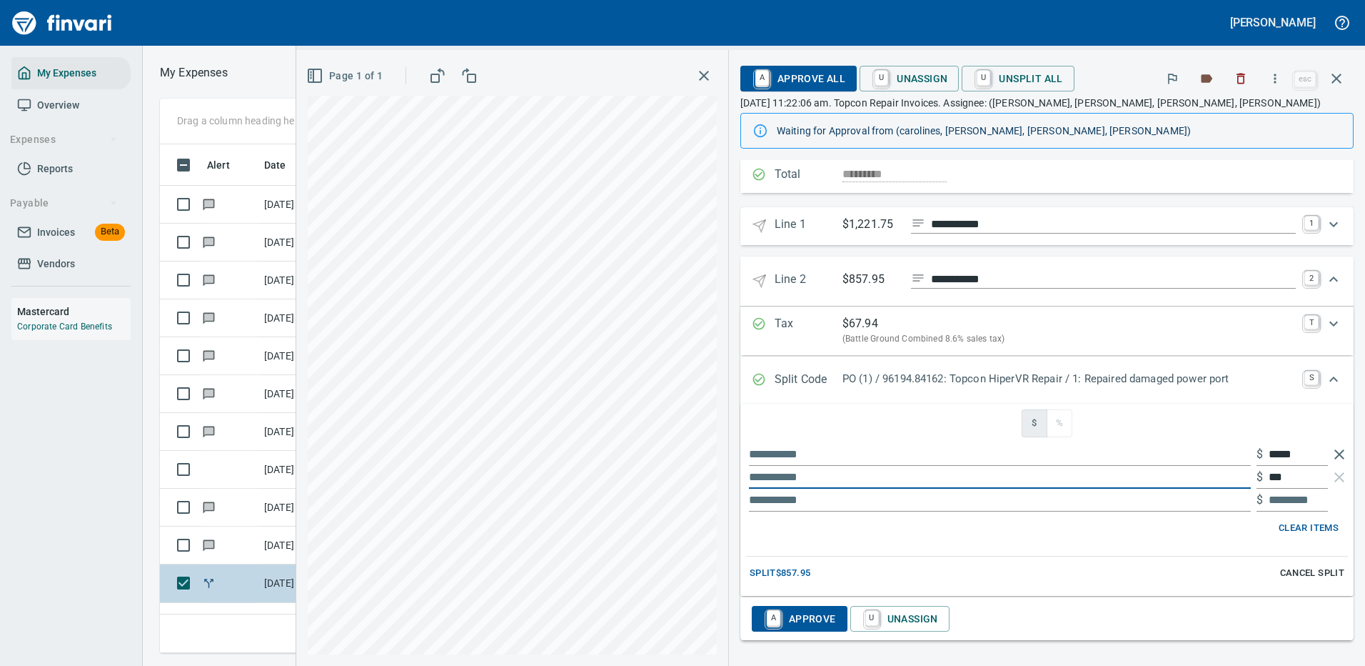
scroll to position [487, 810]
click at [1335, 453] on icon "button" at bounding box center [1340, 454] width 10 height 10
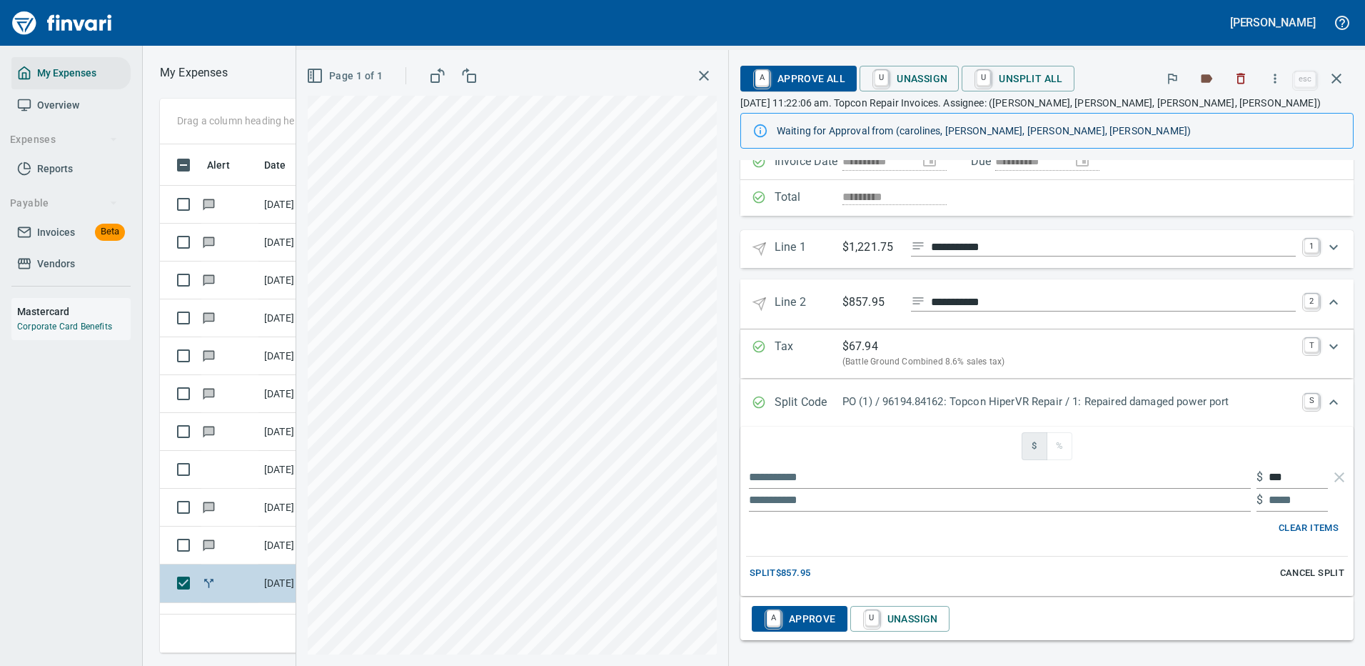
scroll to position [136, 0]
click at [1296, 573] on span "Cancel Split" at bounding box center [1312, 573] width 64 height 16
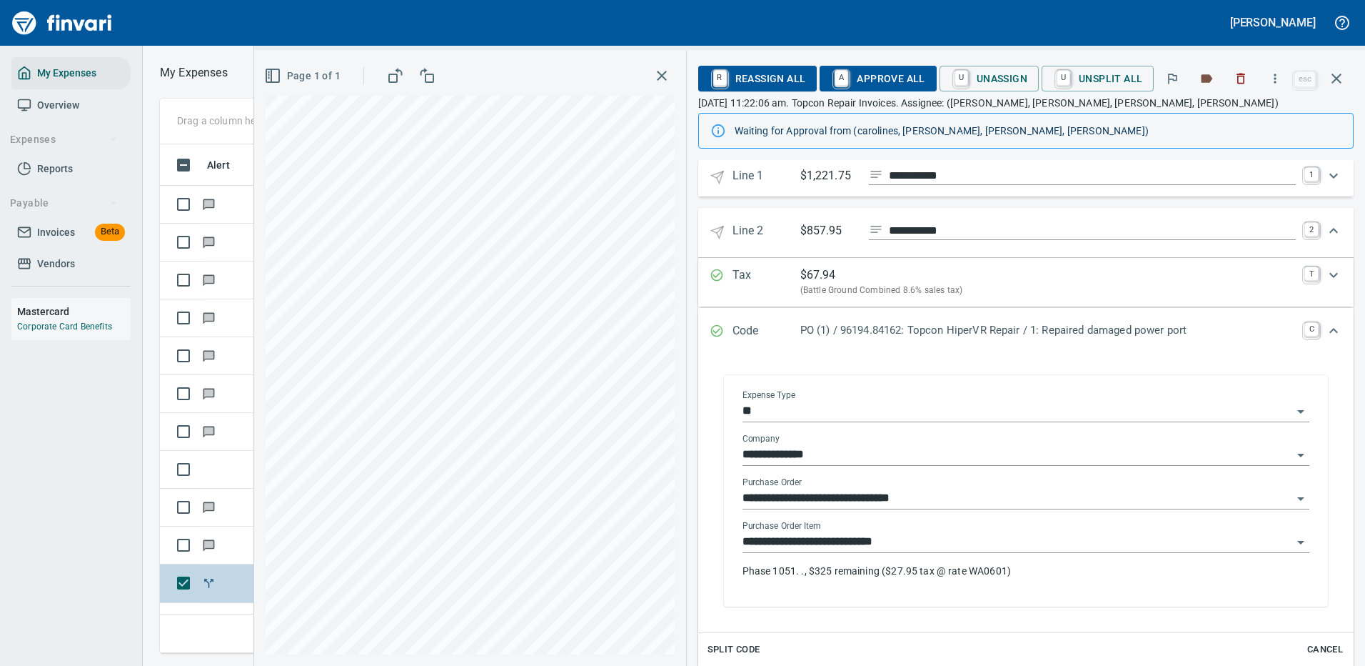
scroll to position [278, 0]
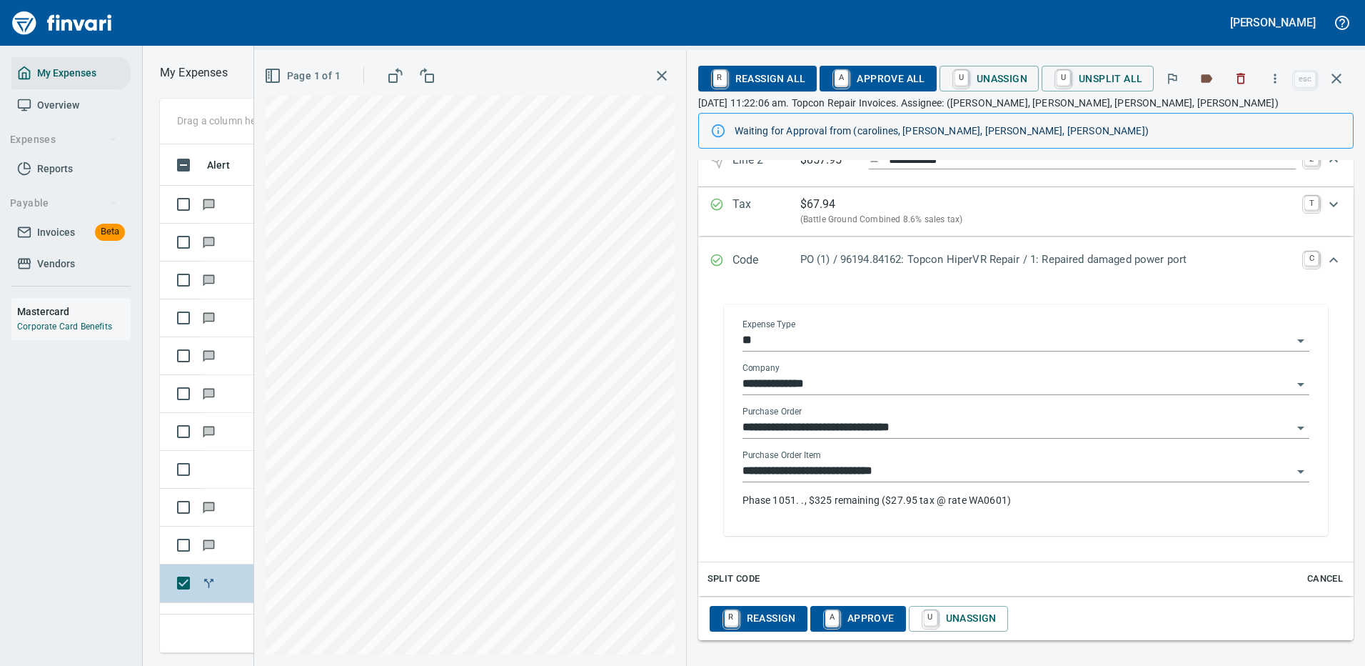
click at [857, 466] on input "**********" at bounding box center [1018, 471] width 550 height 20
click at [733, 578] on span "Split Code" at bounding box center [734, 579] width 53 height 16
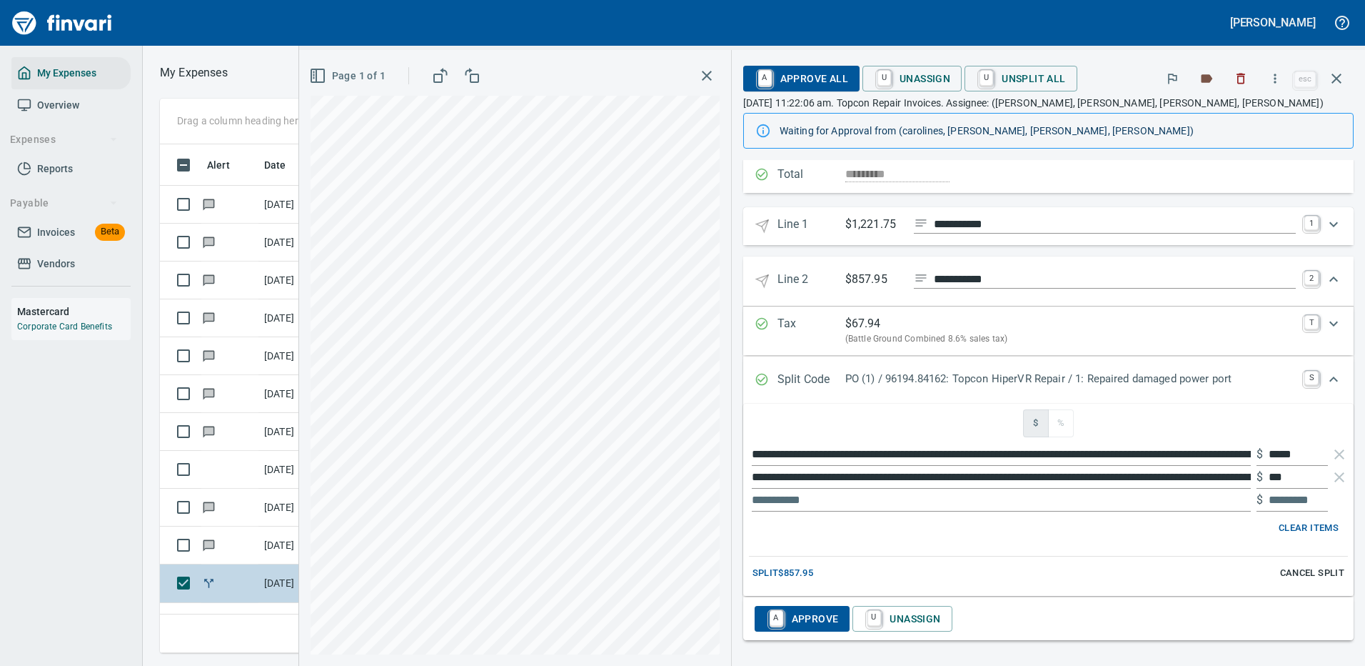
scroll to position [159, 0]
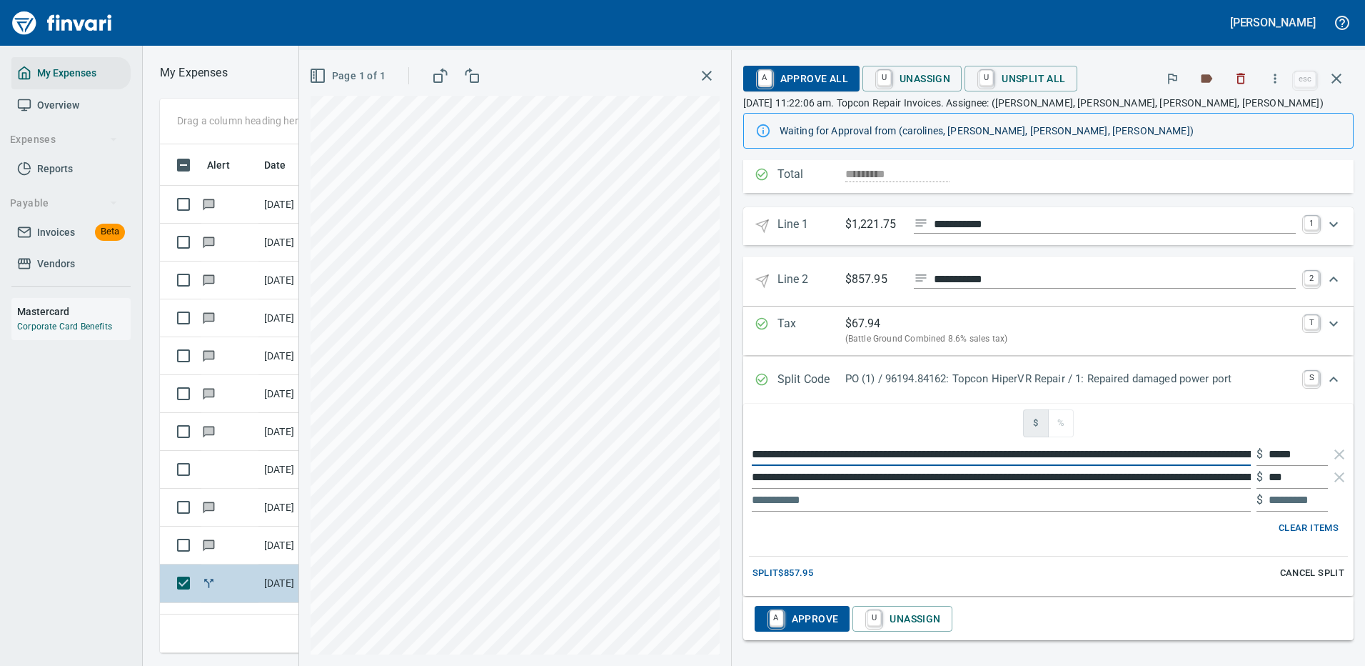
click at [1180, 450] on input "**********" at bounding box center [1001, 454] width 499 height 23
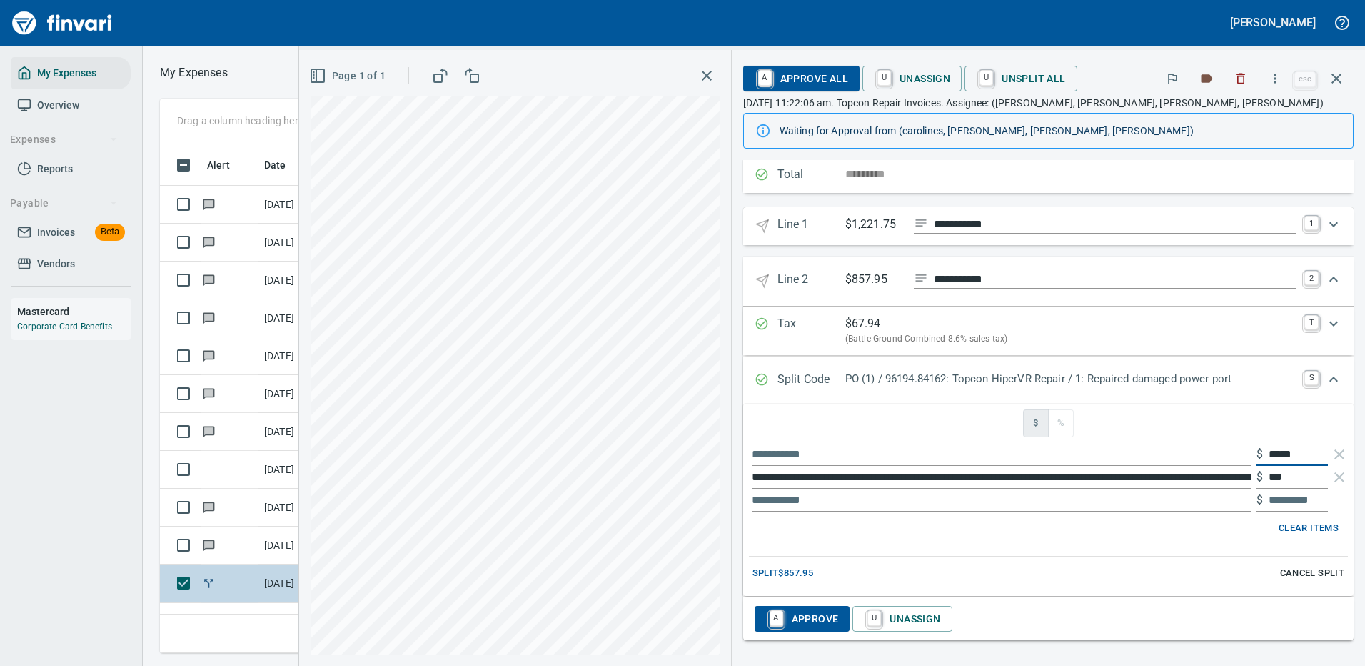
drag, startPoint x: 1297, startPoint y: 451, endPoint x: 1259, endPoint y: 447, distance: 38.1
click at [1269, 447] on input "*****" at bounding box center [1298, 454] width 59 height 23
type input "*****"
type input "******"
click at [1280, 454] on input "******" at bounding box center [1298, 454] width 59 height 23
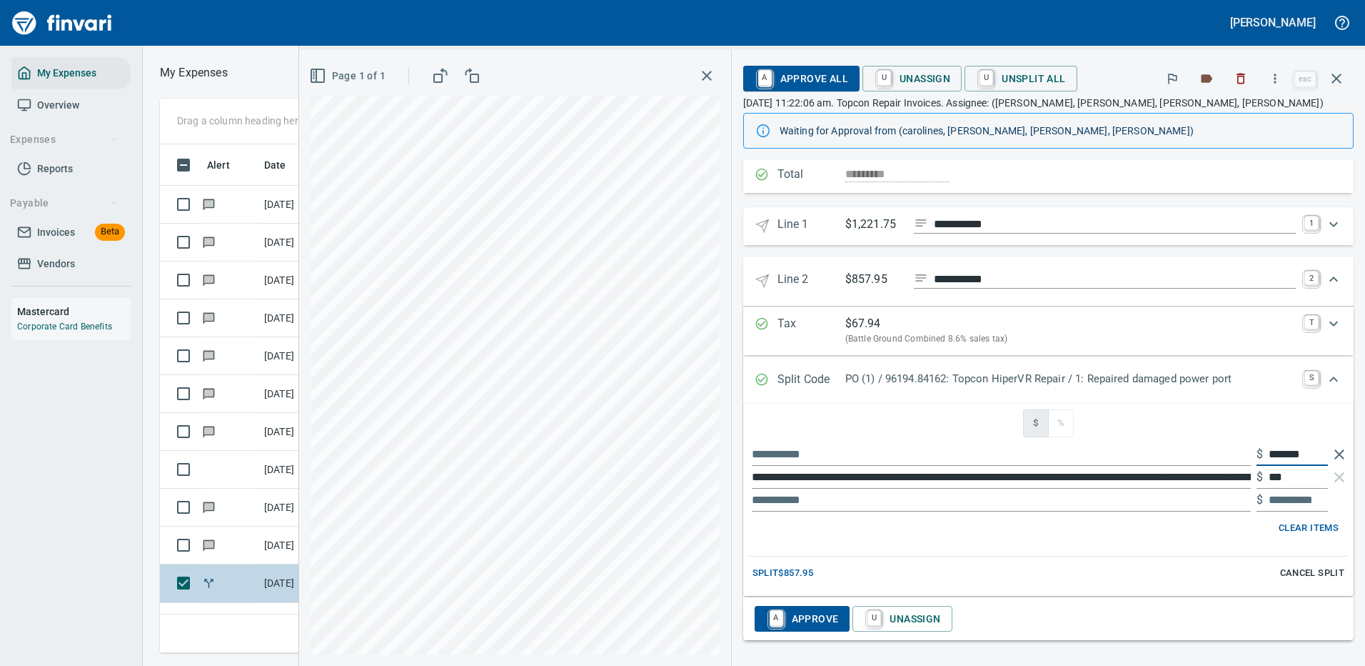
type input "******"
click at [983, 473] on input "**********" at bounding box center [1001, 477] width 499 height 23
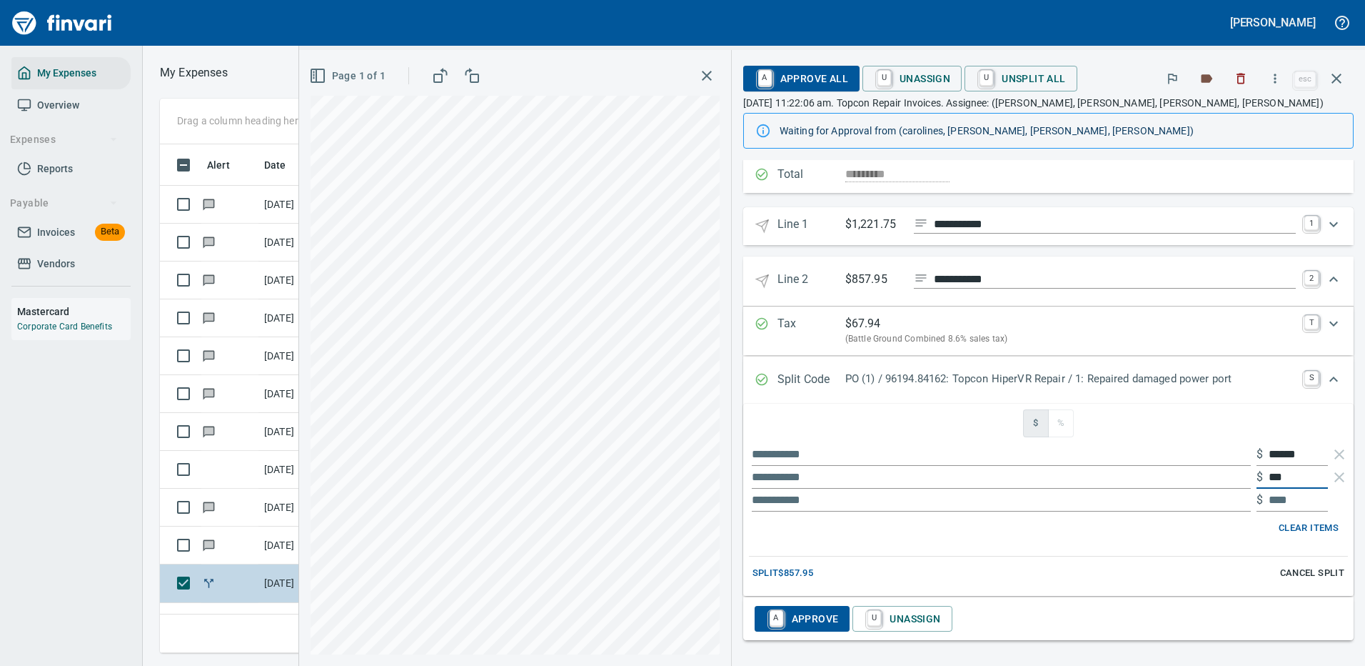
drag, startPoint x: 1285, startPoint y: 480, endPoint x: 1239, endPoint y: 477, distance: 46.5
click at [1240, 479] on div "$ ***" at bounding box center [1048, 477] width 599 height 23
type input "**"
type input "*****"
click at [1281, 497] on input "text" at bounding box center [1298, 499] width 59 height 23
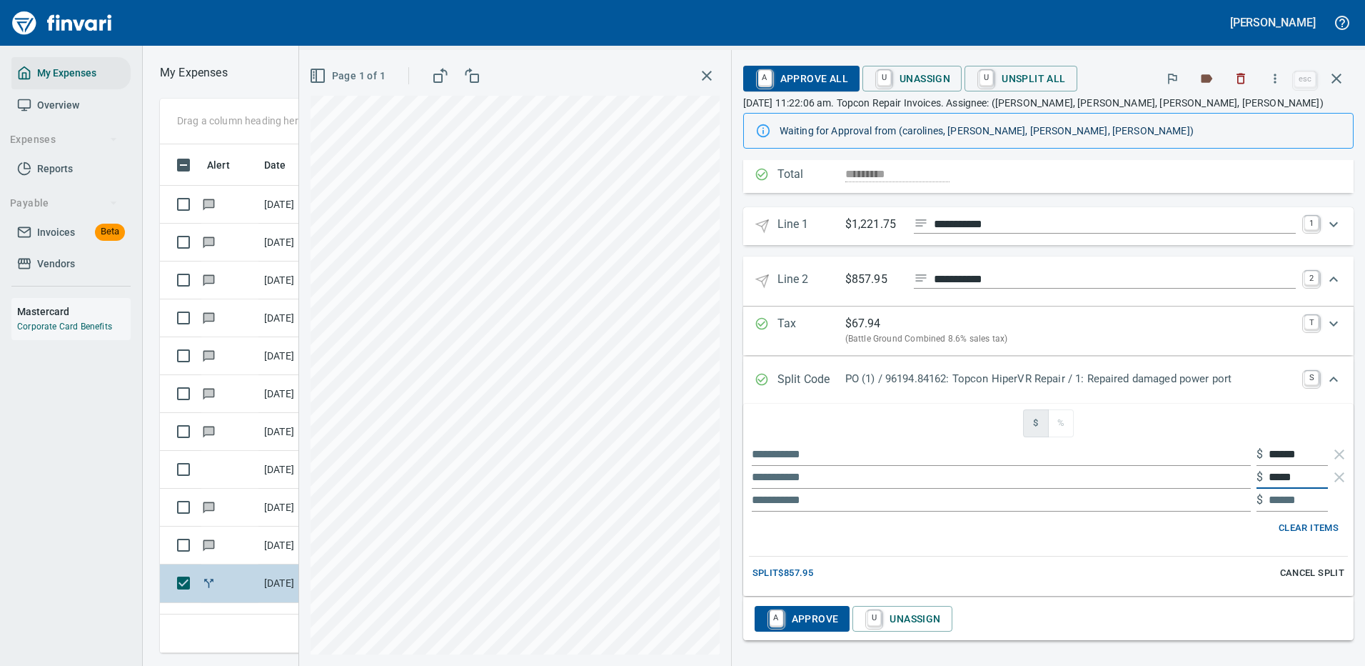
click at [1269, 468] on input "*****" at bounding box center [1298, 477] width 59 height 23
type input "******"
drag, startPoint x: 1301, startPoint y: 473, endPoint x: 1227, endPoint y: 459, distance: 75.5
click at [1257, 474] on div "$ ******" at bounding box center [1292, 477] width 71 height 23
type input "**"
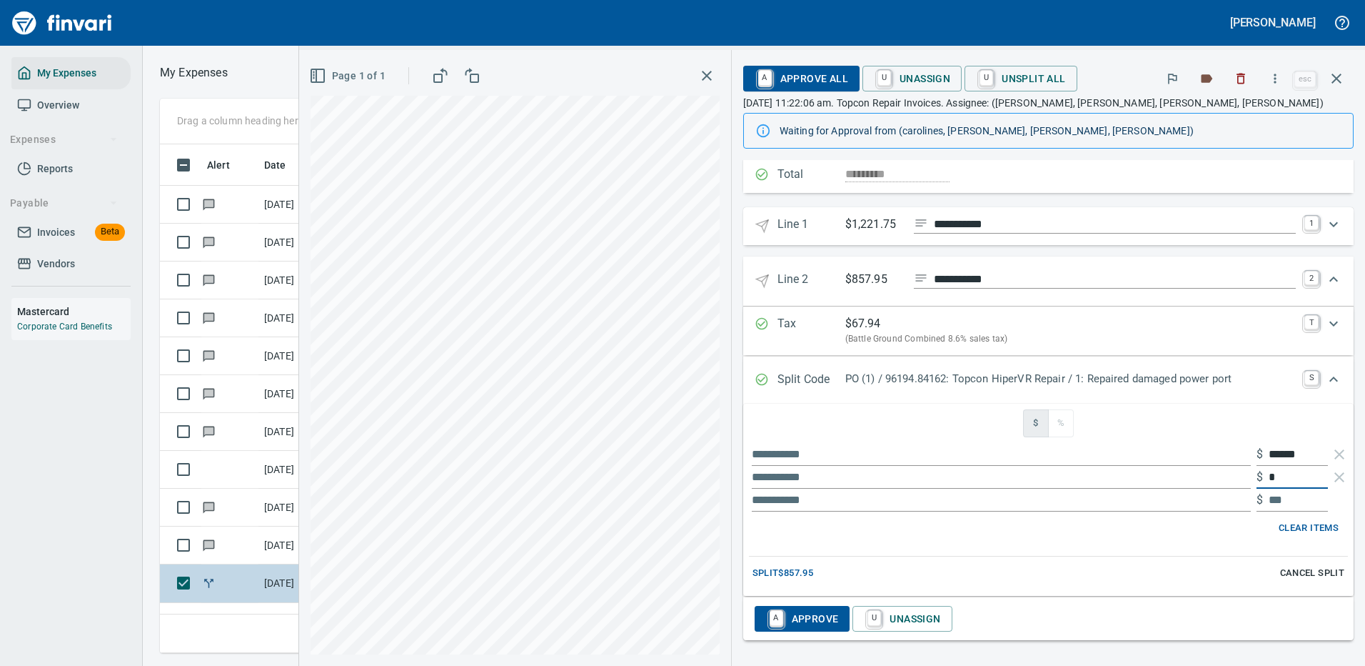
type input "**"
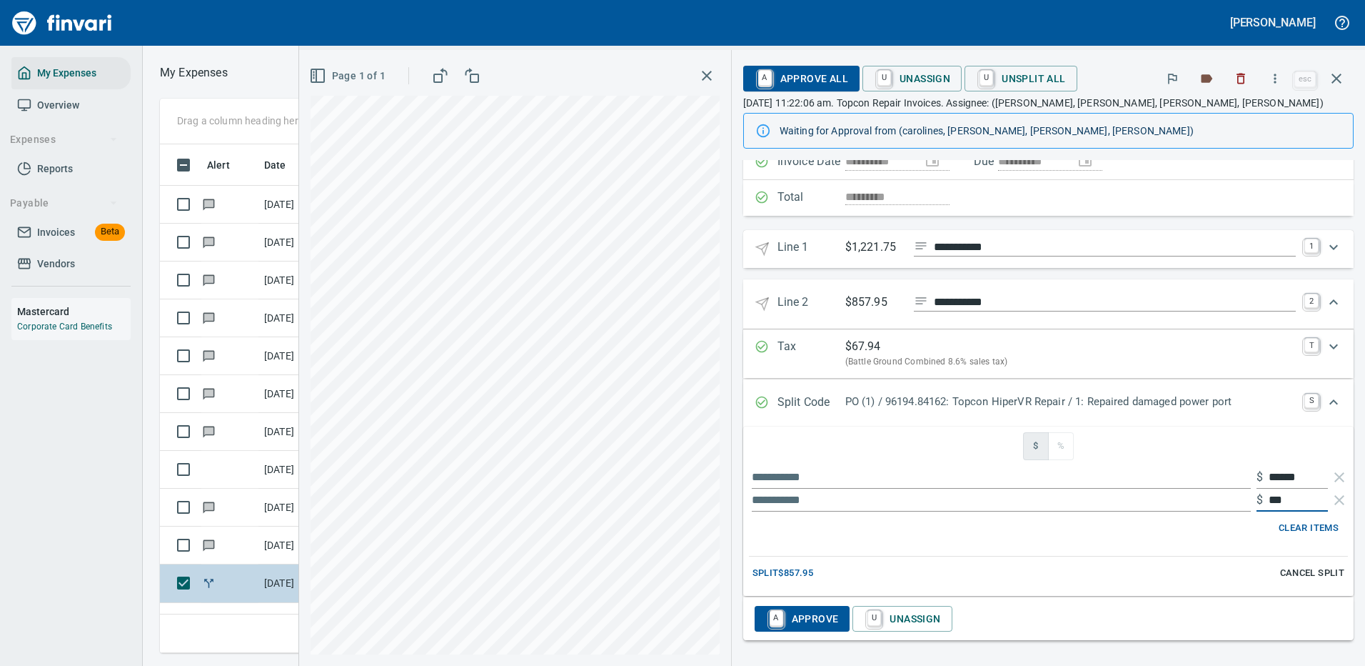
scroll to position [136, 0]
type input "******"
click at [768, 570] on span "Split $857.95" at bounding box center [783, 573] width 61 height 16
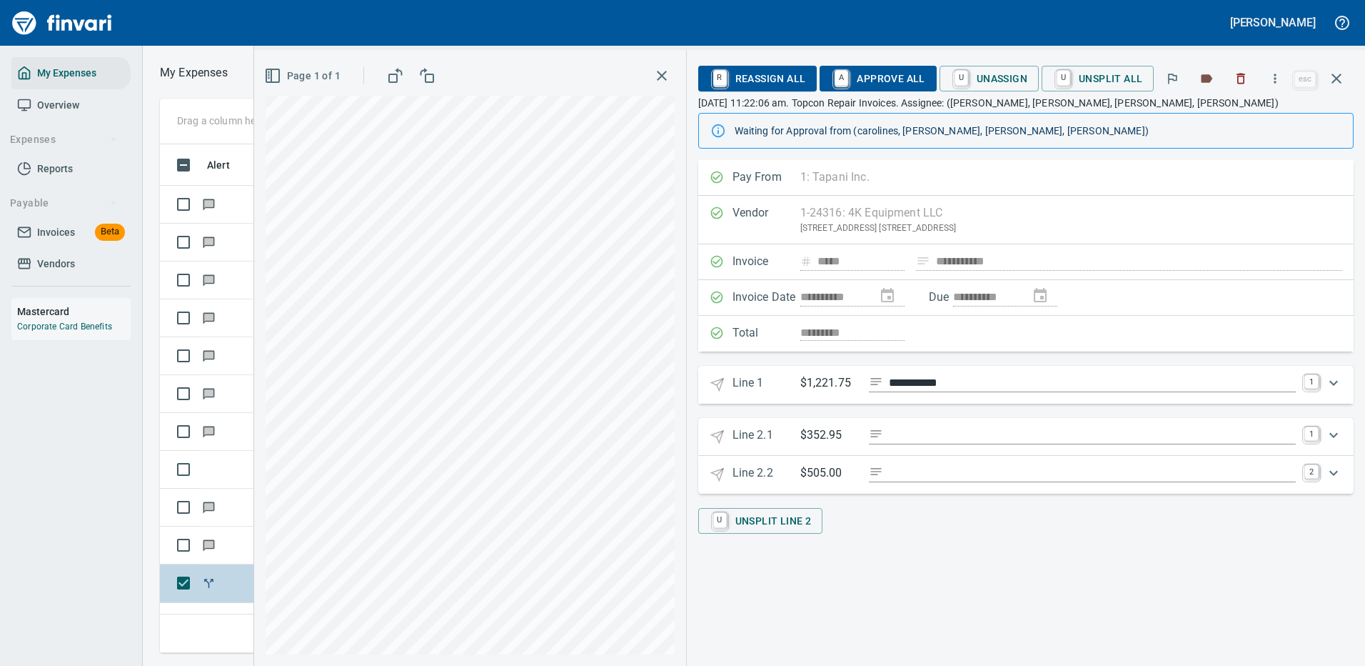
scroll to position [0, 0]
click at [1332, 434] on icon "Expand" at bounding box center [1334, 435] width 9 height 5
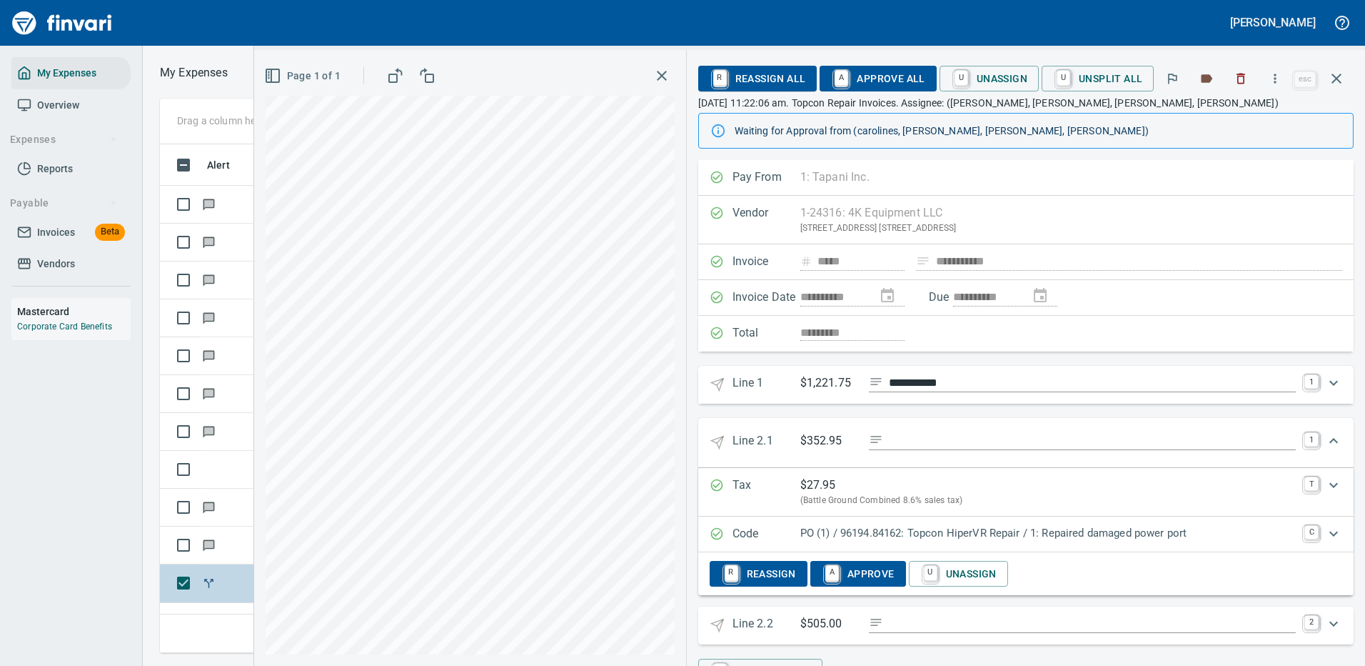
click at [954, 533] on p "PO (1) / 96194.84162: Topcon HiperVR Repair / 1: Repaired damaged power port" at bounding box center [1048, 533] width 496 height 16
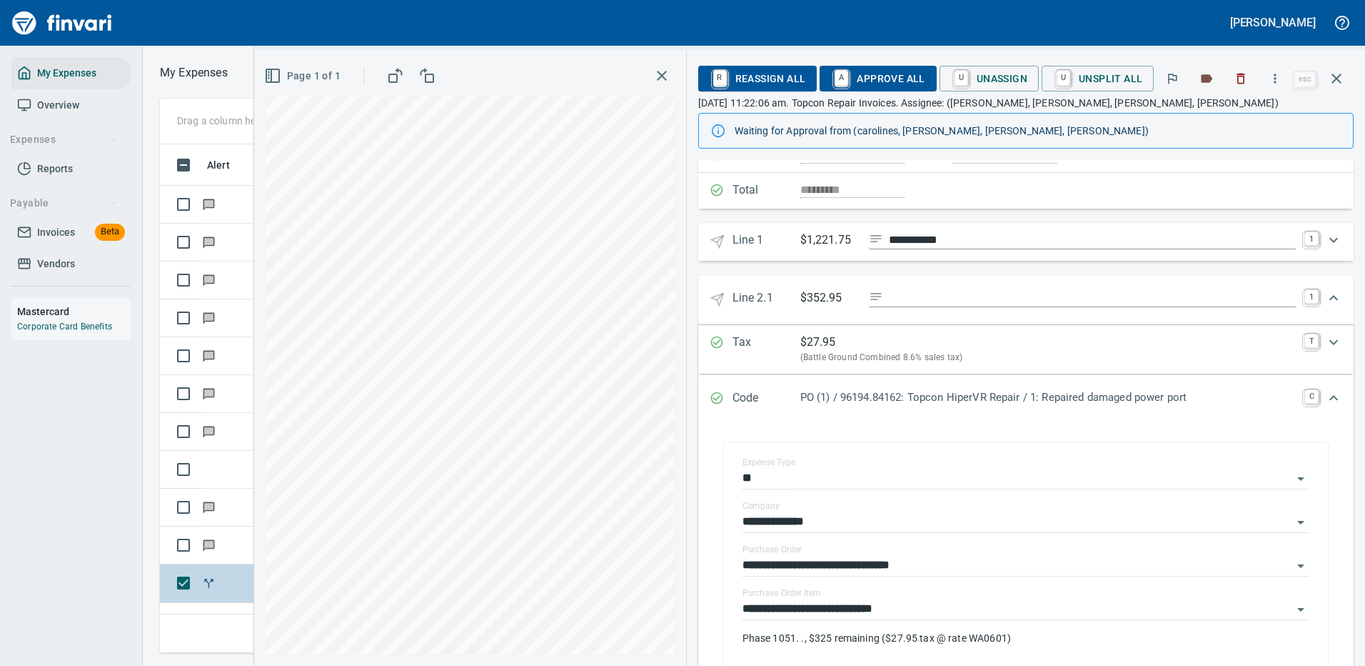
scroll to position [214, 0]
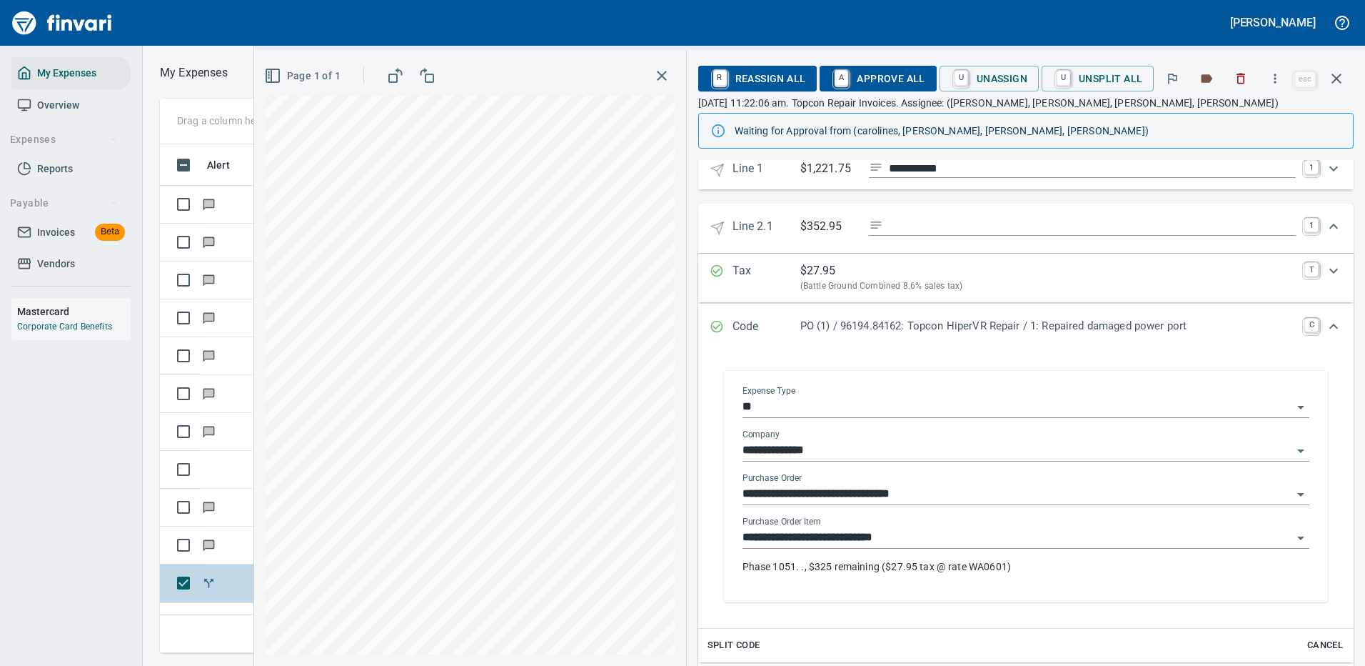
click at [899, 567] on p "Phase 1051. ., $325 remaining ($27.95 tax @ rate WA0601)" at bounding box center [1026, 566] width 567 height 14
click at [1325, 226] on icon "Expand" at bounding box center [1333, 226] width 17 height 17
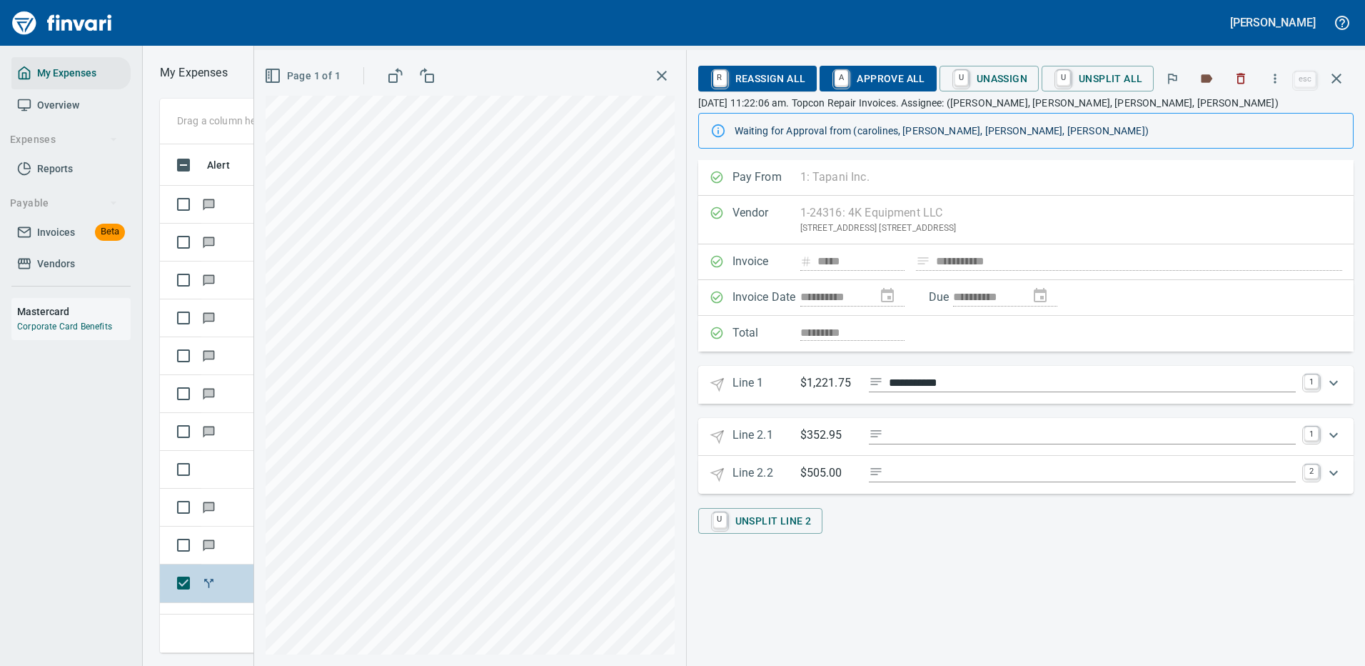
scroll to position [0, 0]
click at [1335, 471] on icon "Expand" at bounding box center [1333, 472] width 17 height 17
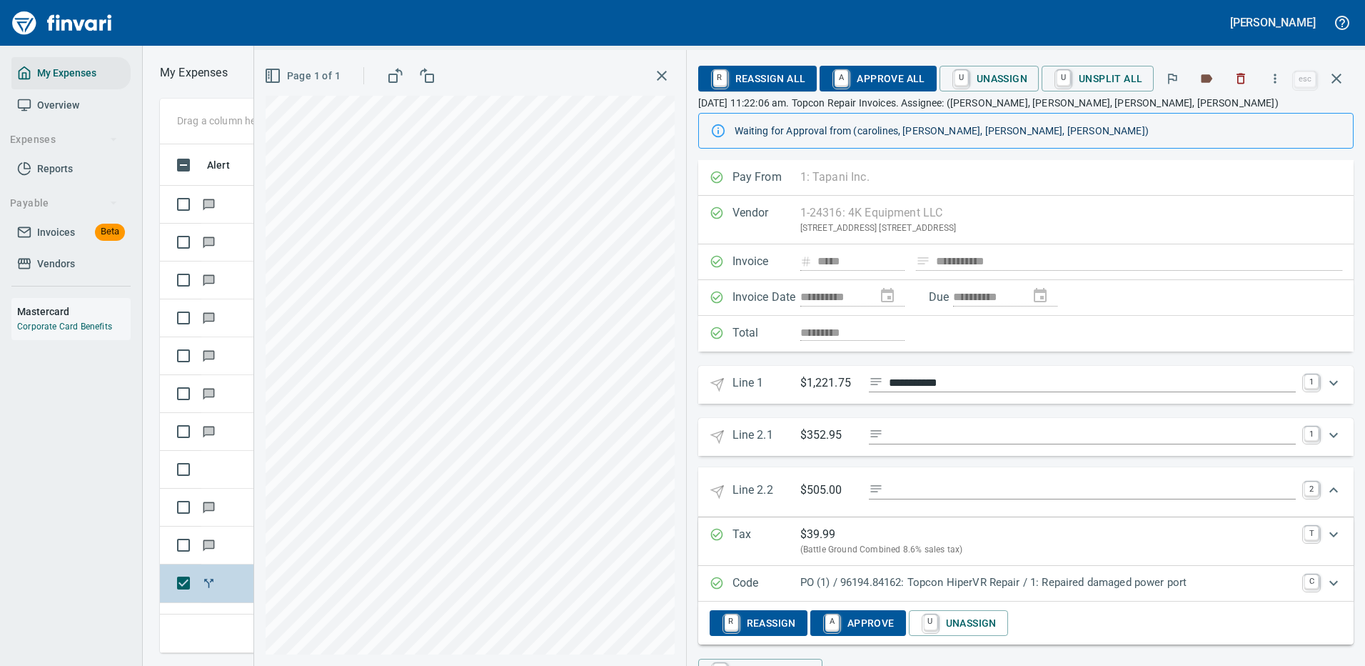
click at [1018, 568] on div "Code PO (1) / 96194.84162: Topcon HiperVR Repair / 1: Repaired damaged power po…" at bounding box center [1026, 584] width 656 height 36
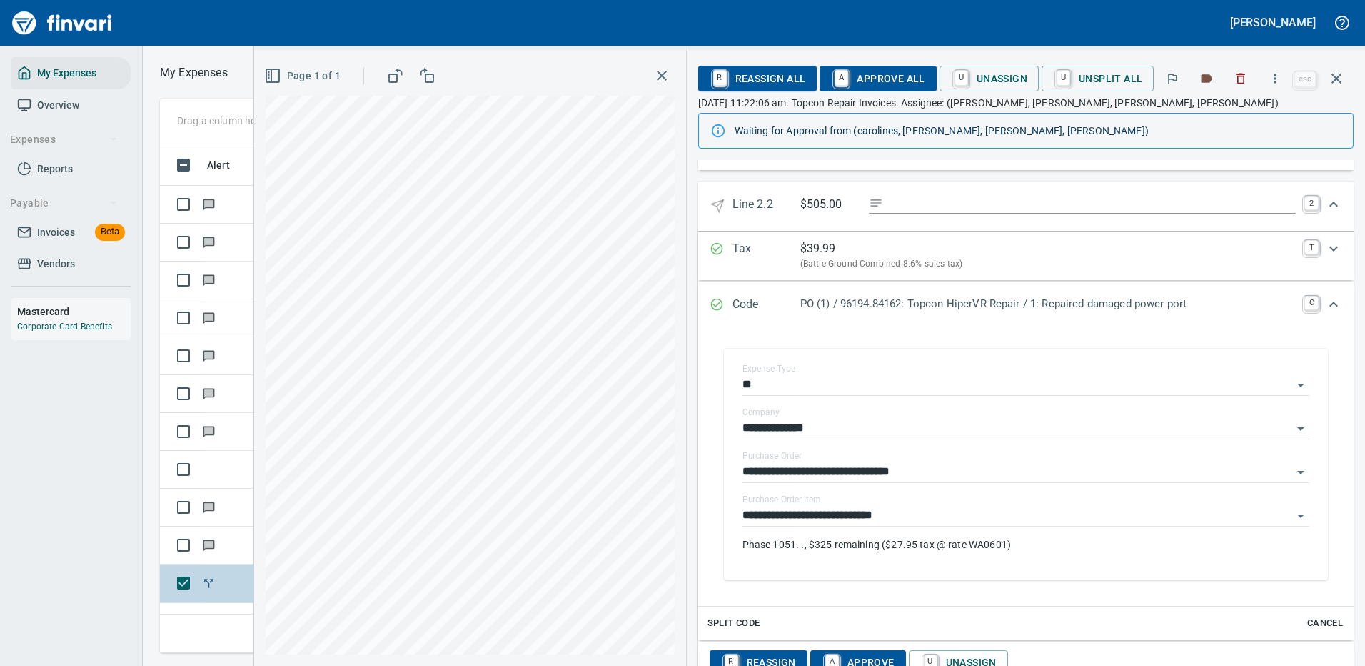
scroll to position [357, 0]
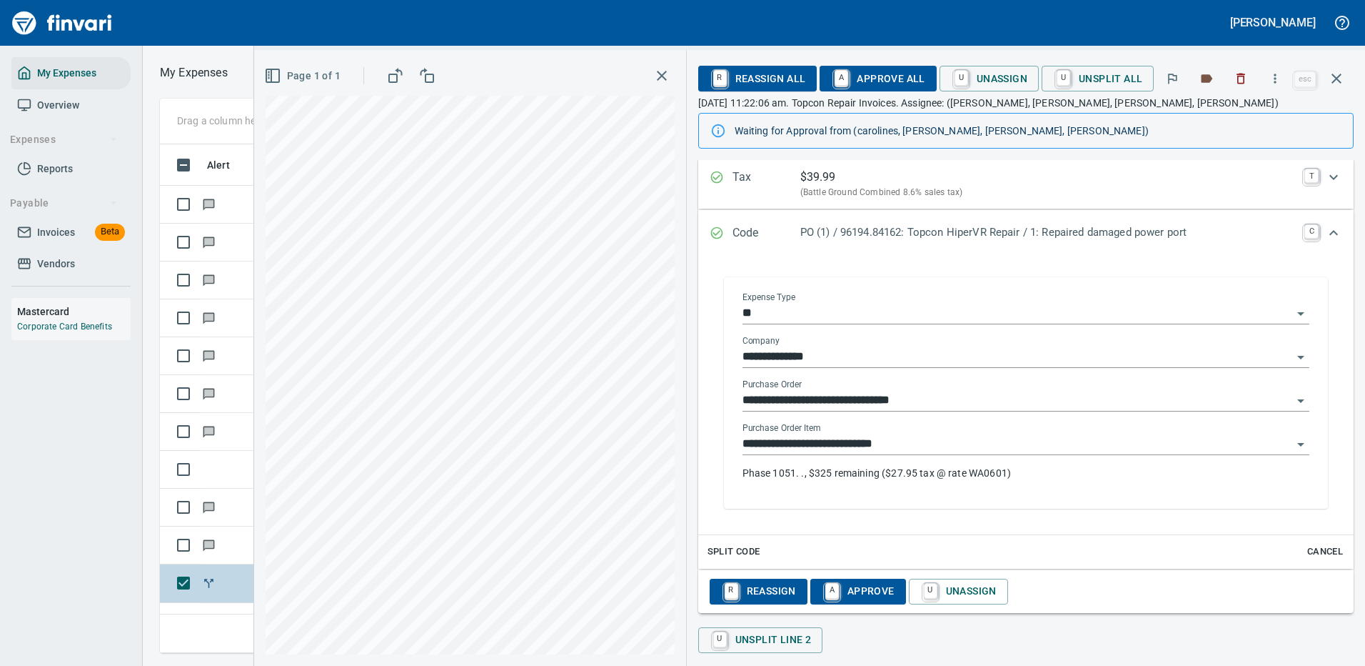
click at [891, 441] on input "**********" at bounding box center [1018, 444] width 550 height 20
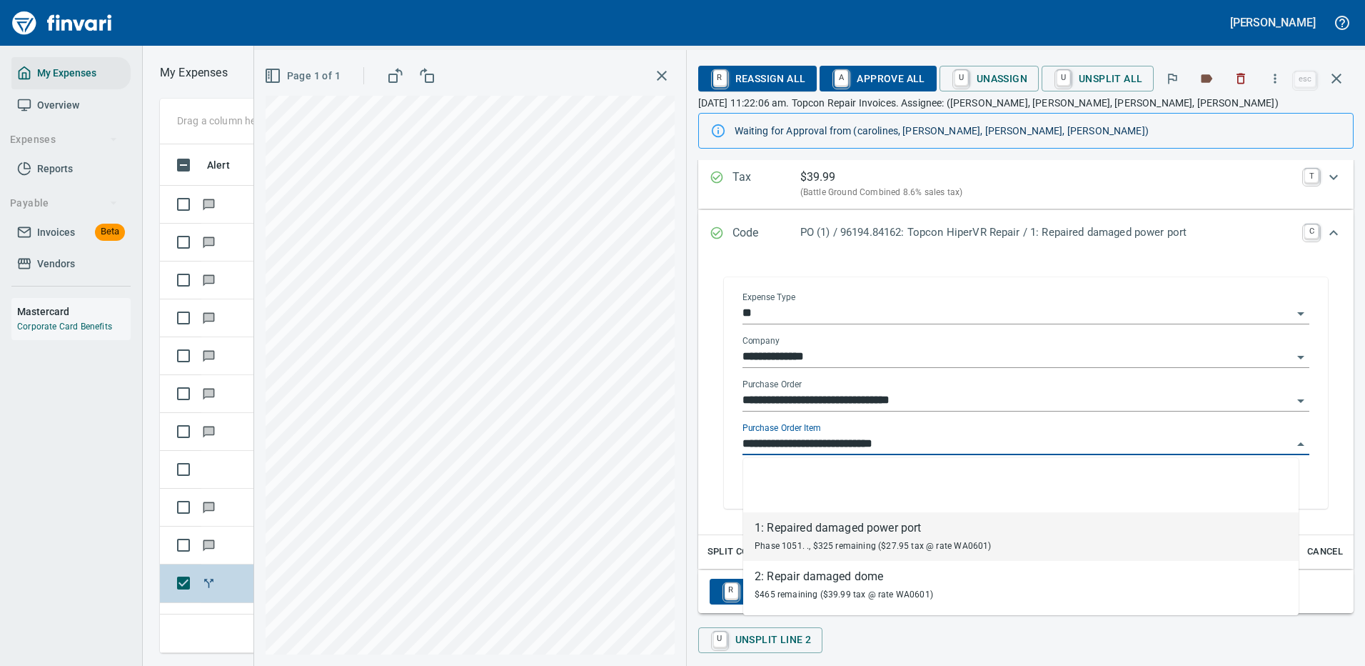
scroll to position [487, 810]
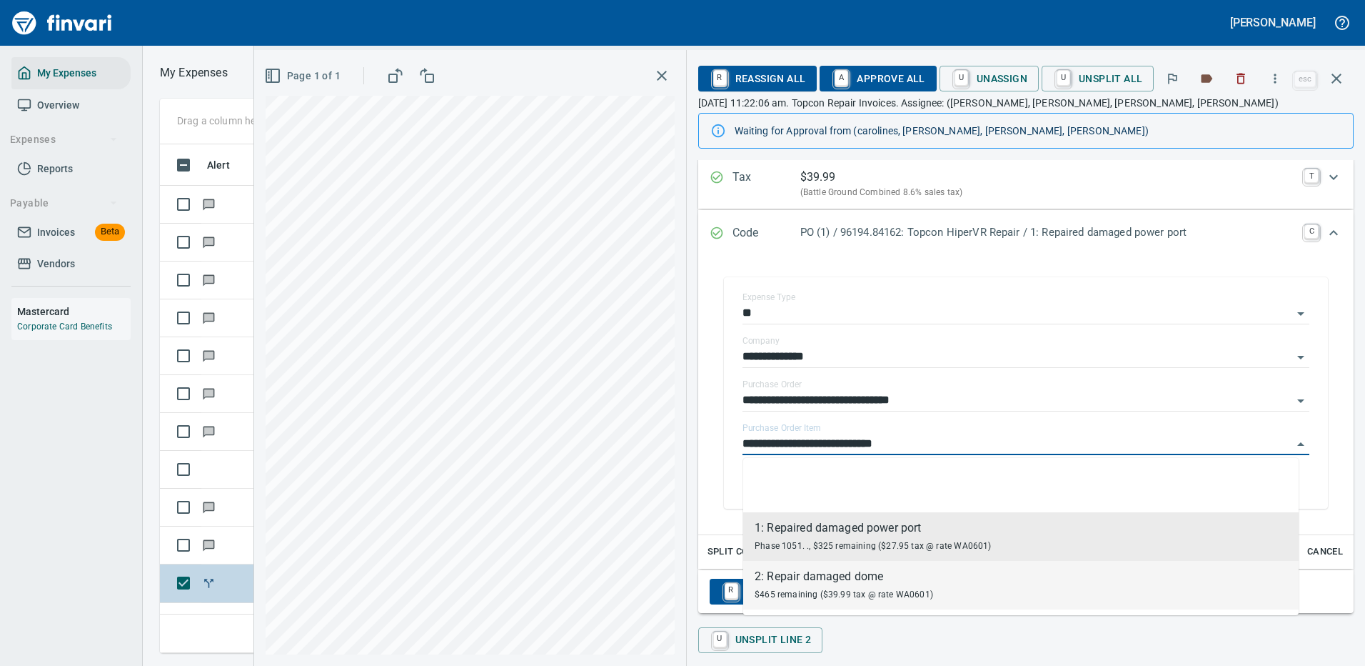
click at [818, 592] on span "$465 remaining ($39.99 tax @ rate WA0601)" at bounding box center [844, 594] width 179 height 10
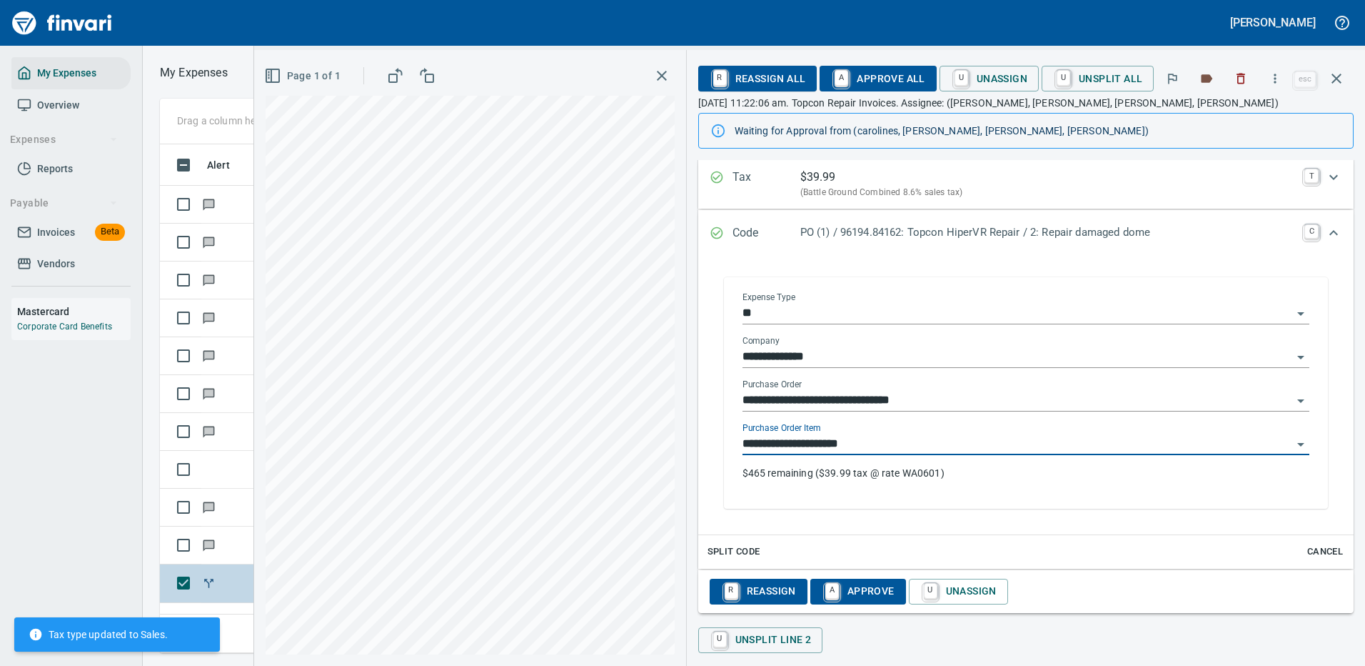
type input "**********"
click at [1325, 170] on icon "Expand" at bounding box center [1333, 177] width 17 height 17
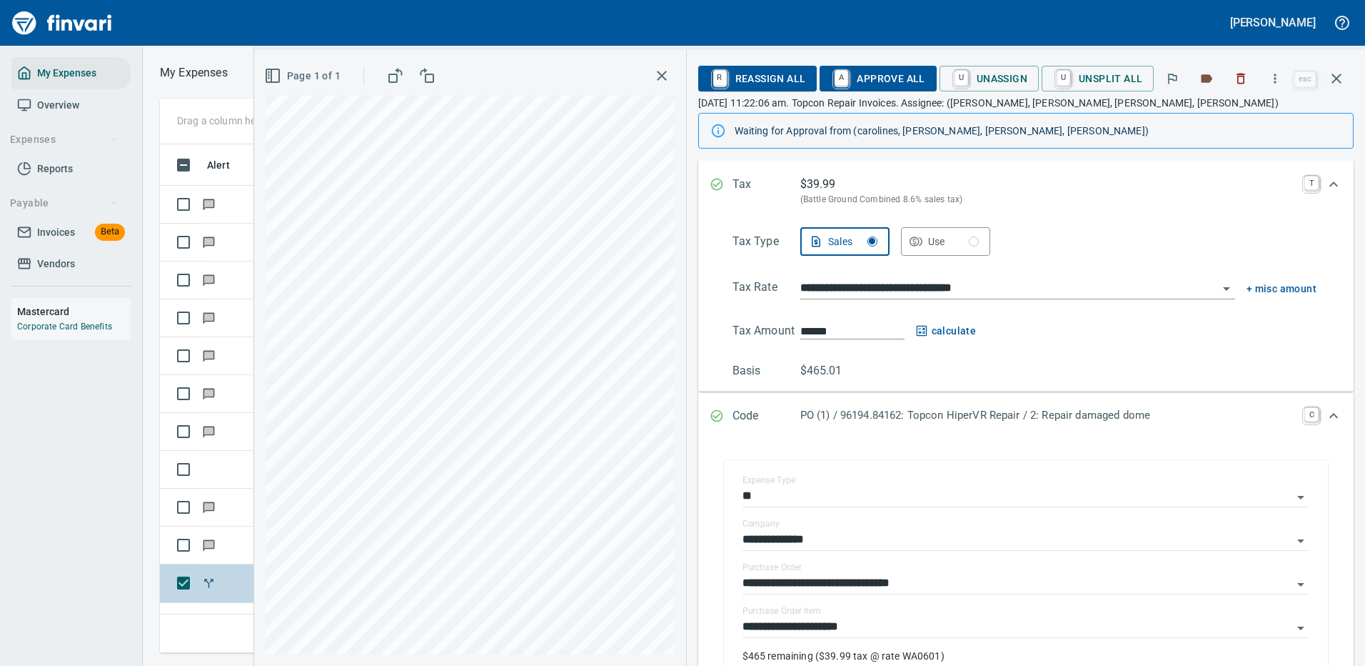
click at [1330, 183] on icon "Expand" at bounding box center [1334, 183] width 9 height 5
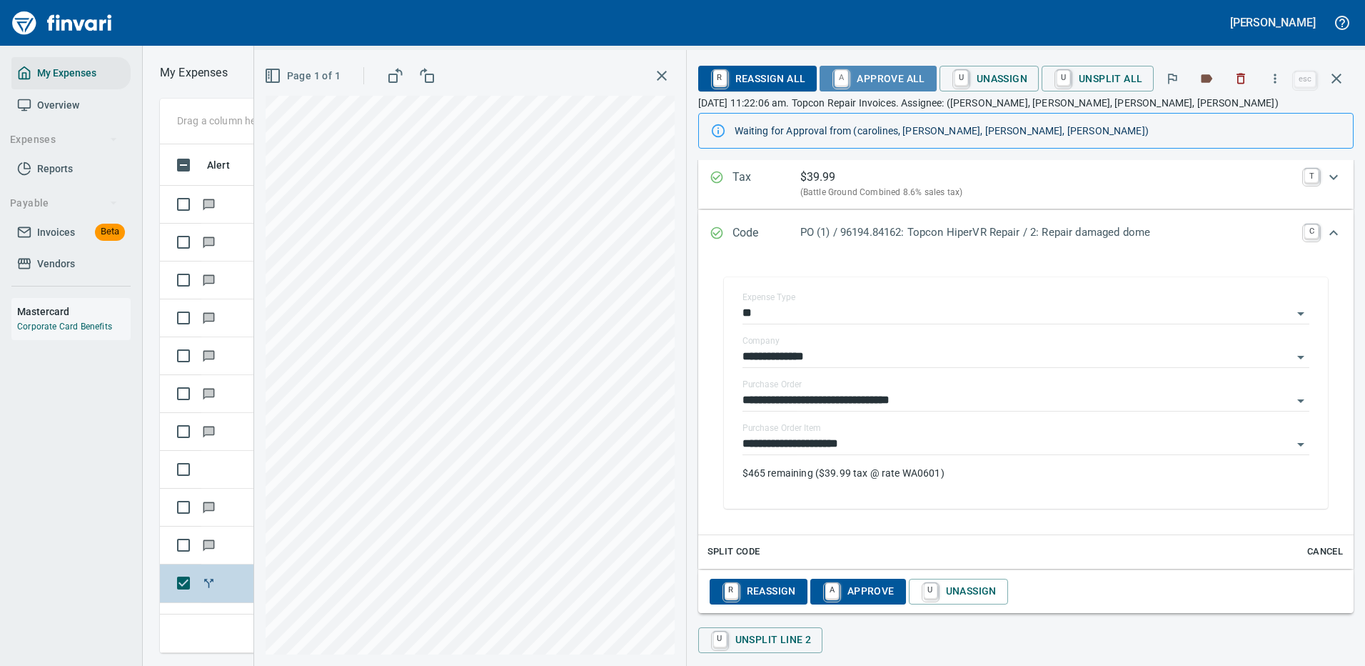
click at [892, 73] on span "A Approve All" at bounding box center [878, 78] width 94 height 24
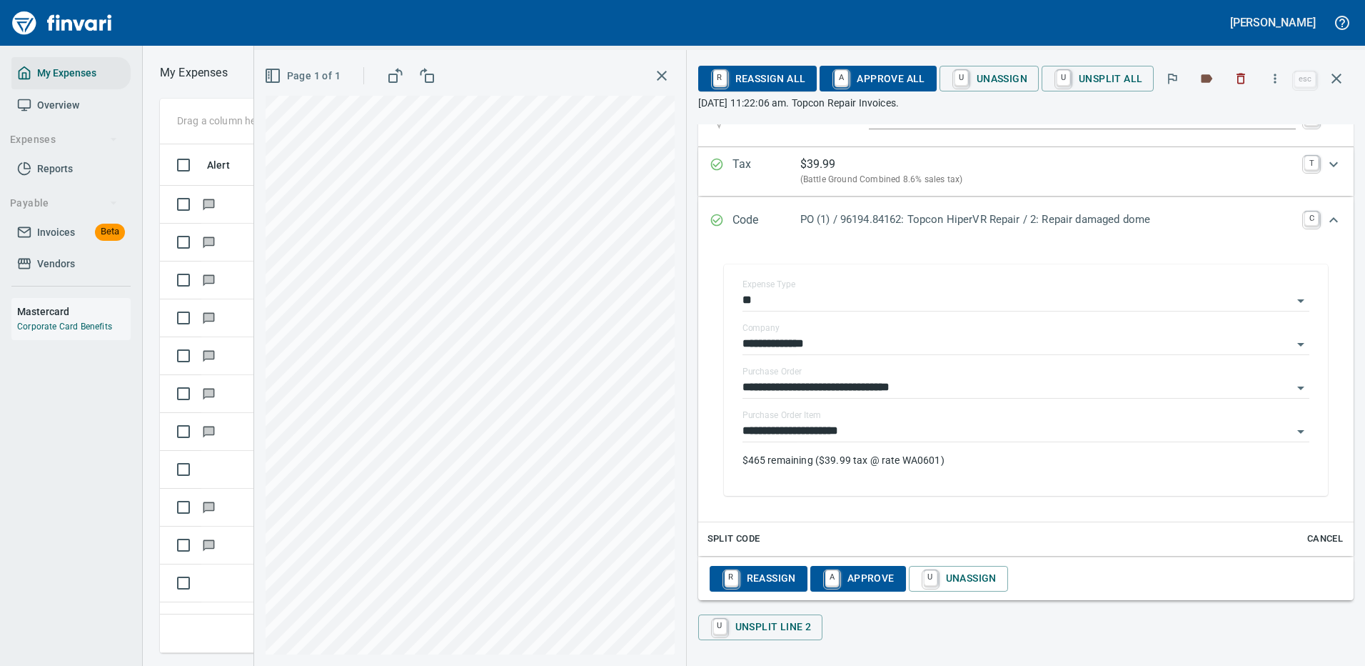
scroll to position [334, 0]
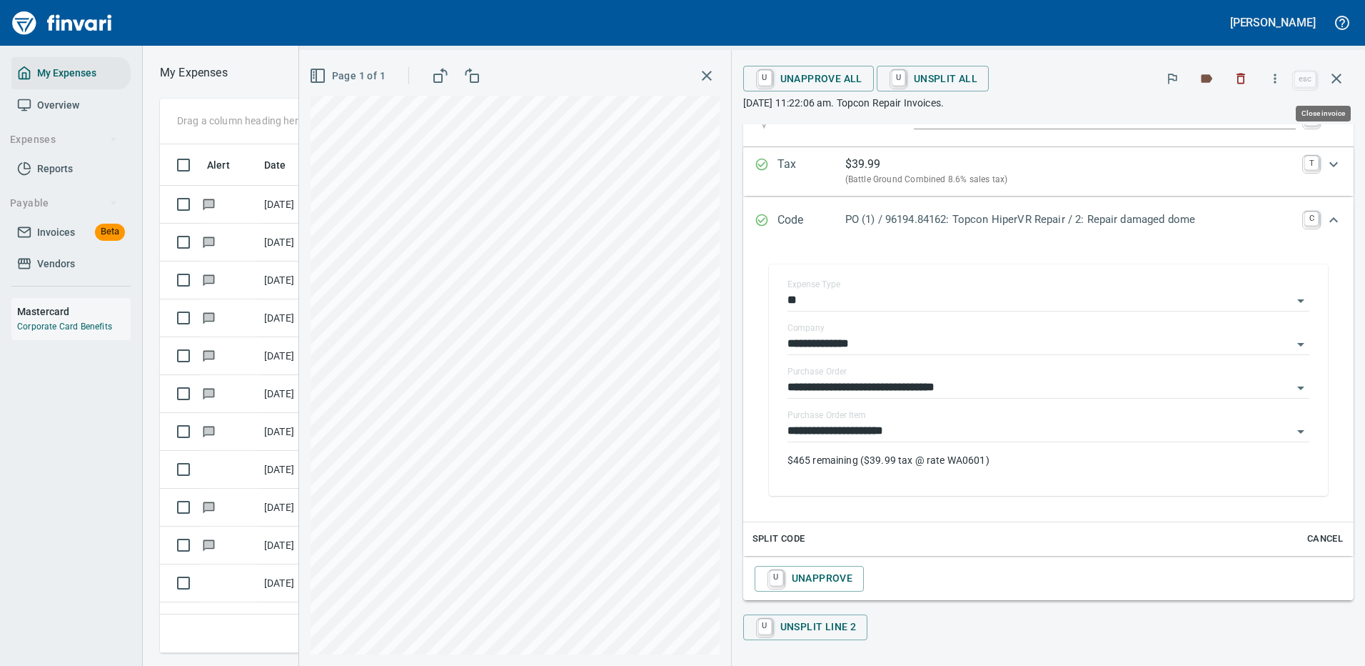
click at [1336, 74] on icon "button" at bounding box center [1336, 78] width 17 height 17
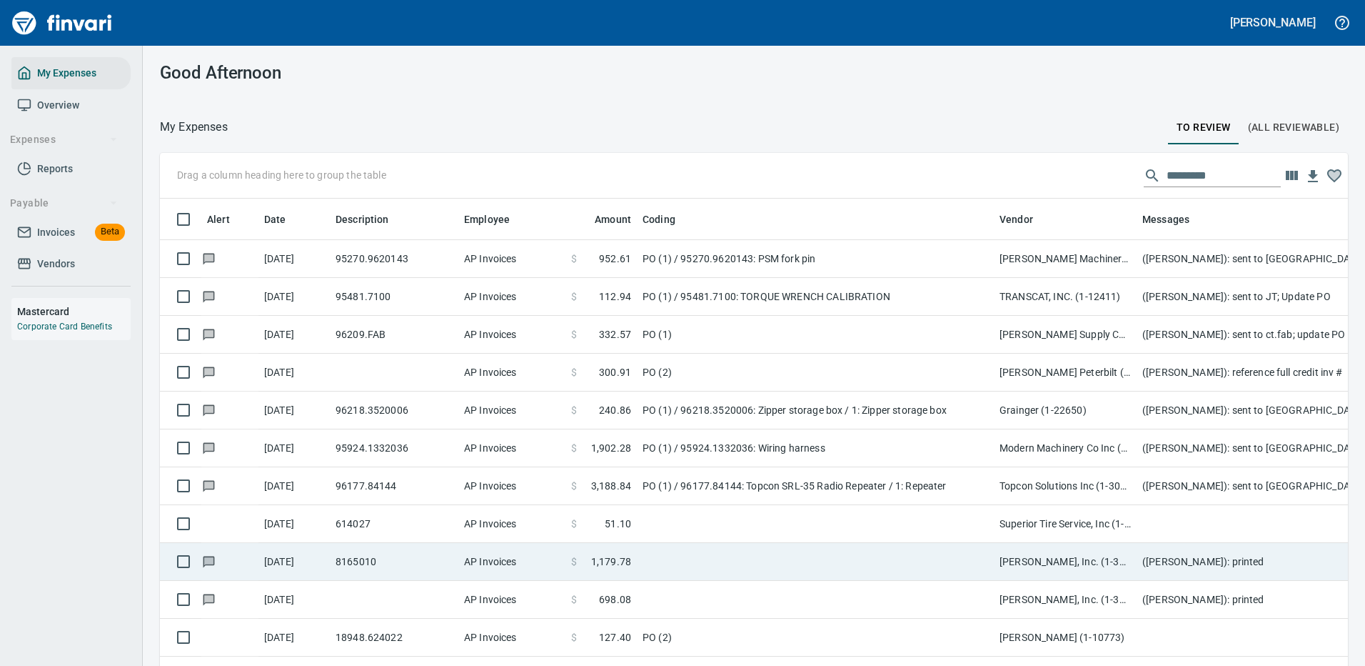
scroll to position [3285, 0]
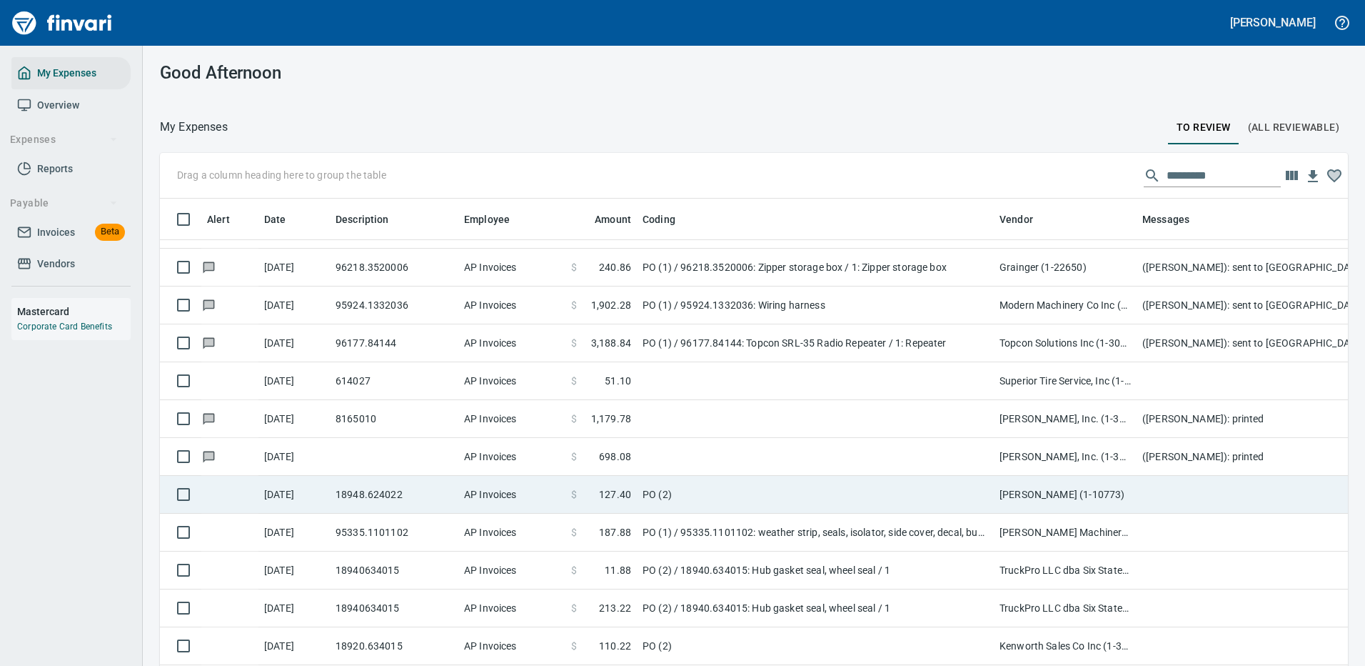
click at [770, 484] on td "PO (2)" at bounding box center [815, 495] width 357 height 38
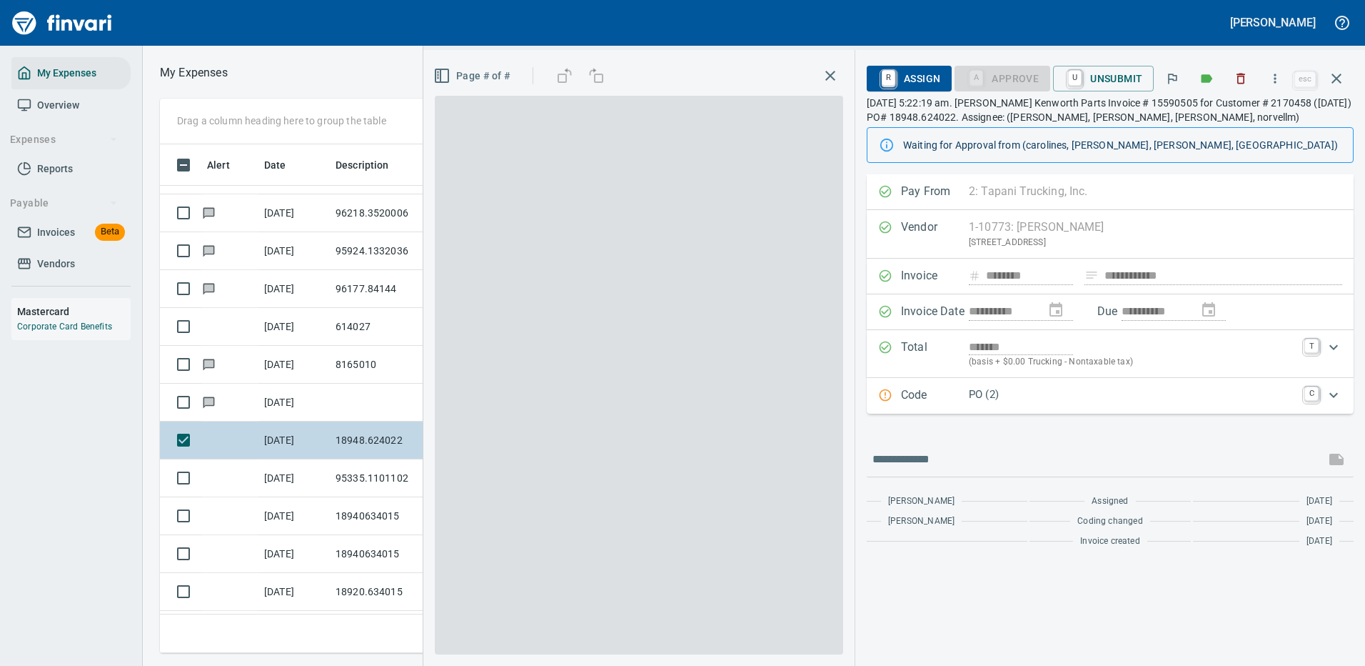
scroll to position [487, 810]
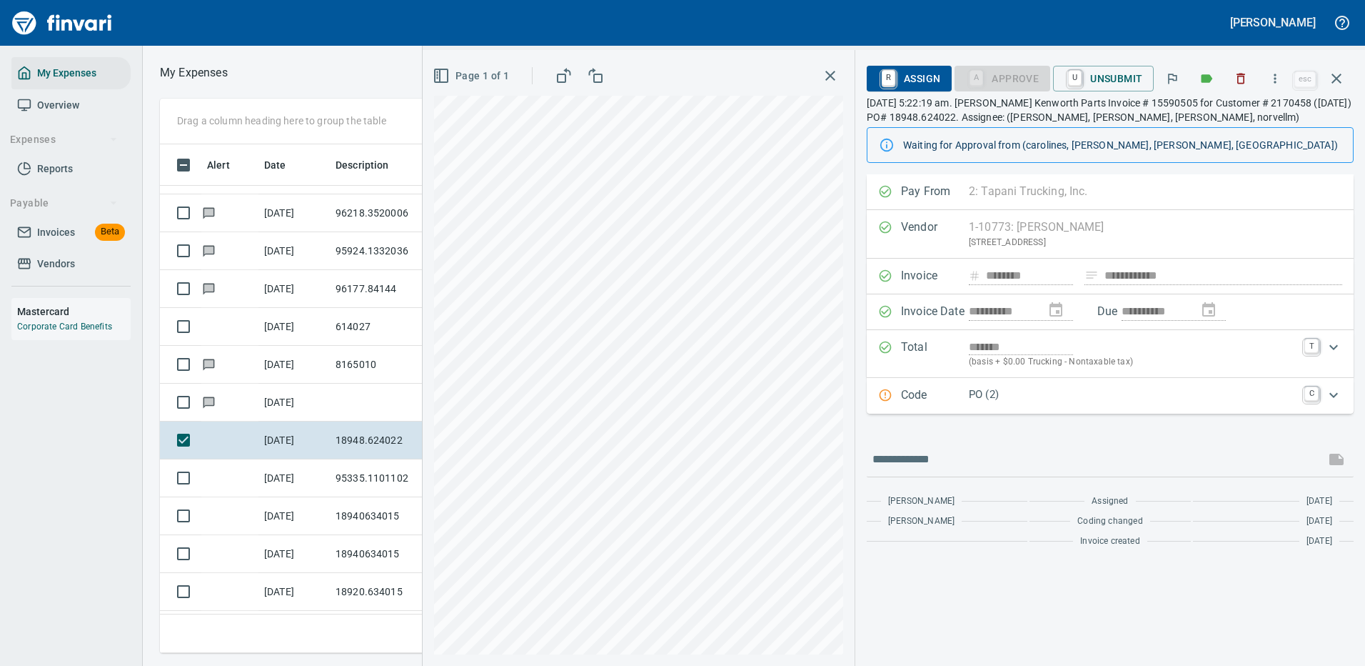
click at [1105, 397] on p "PO (2)" at bounding box center [1132, 394] width 327 height 16
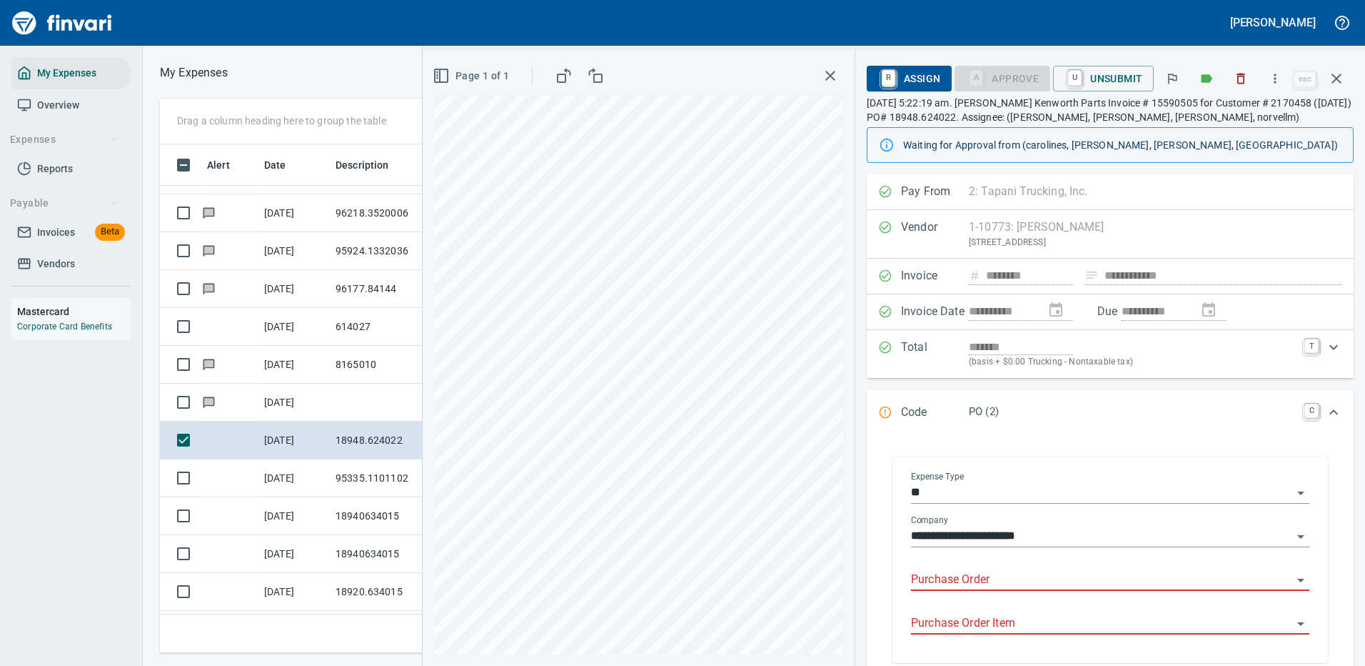
click at [950, 570] on input "Purchase Order" at bounding box center [1101, 580] width 381 height 20
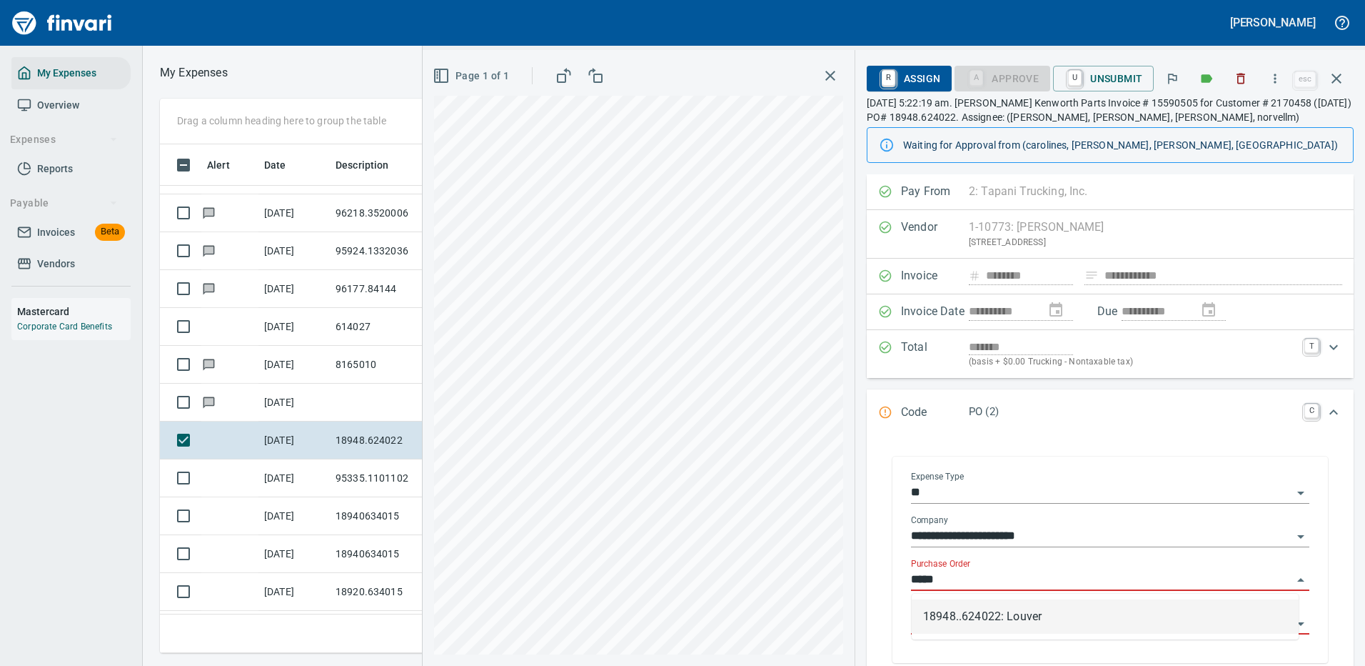
drag, startPoint x: 1018, startPoint y: 612, endPoint x: 1025, endPoint y: 593, distance: 20.6
click at [1018, 612] on li "18948..624022: Louver" at bounding box center [1105, 616] width 387 height 34
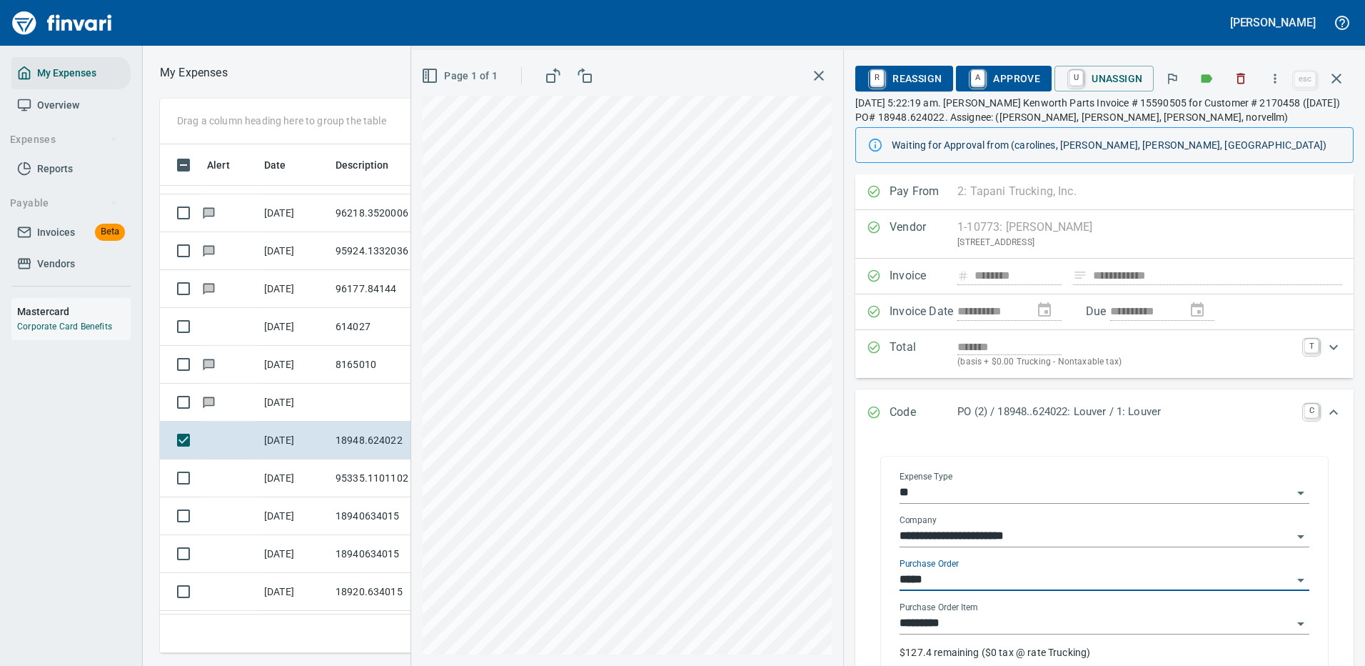
type input "**********"
type input "*********"
type input "**********"
click at [1002, 74] on span "A Approve" at bounding box center [1004, 78] width 73 height 24
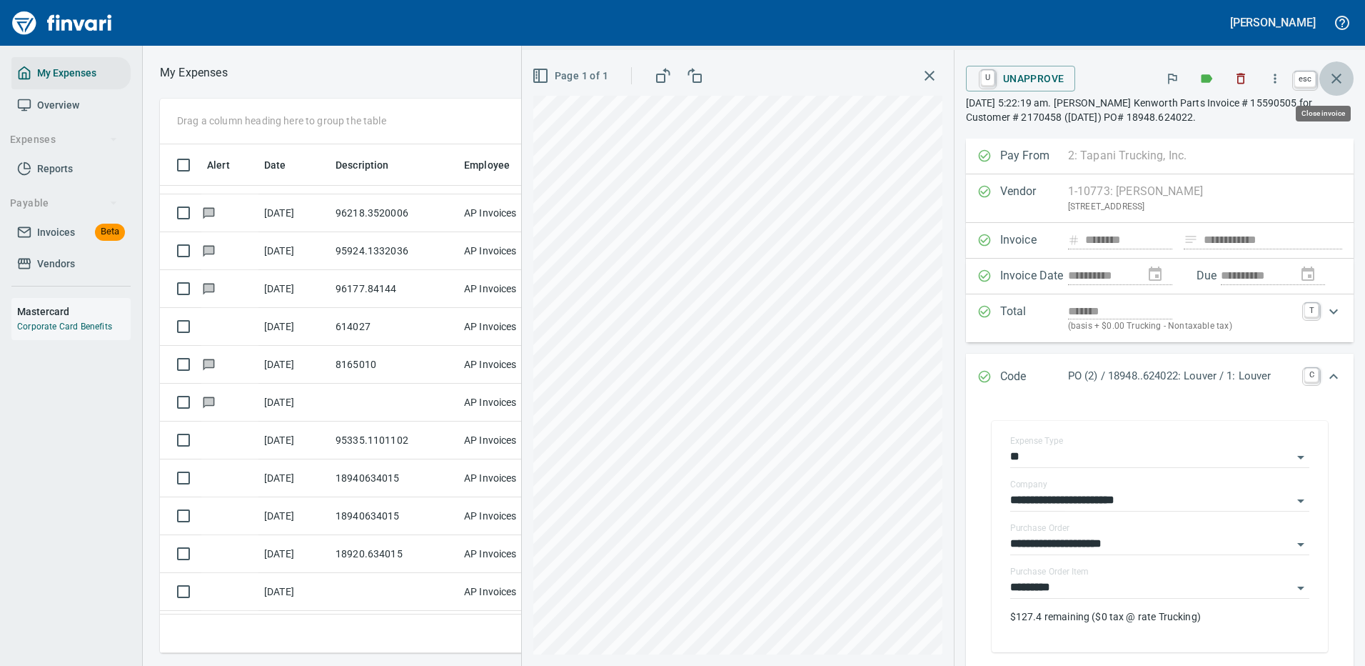
click at [1334, 71] on icon "button" at bounding box center [1336, 78] width 17 height 17
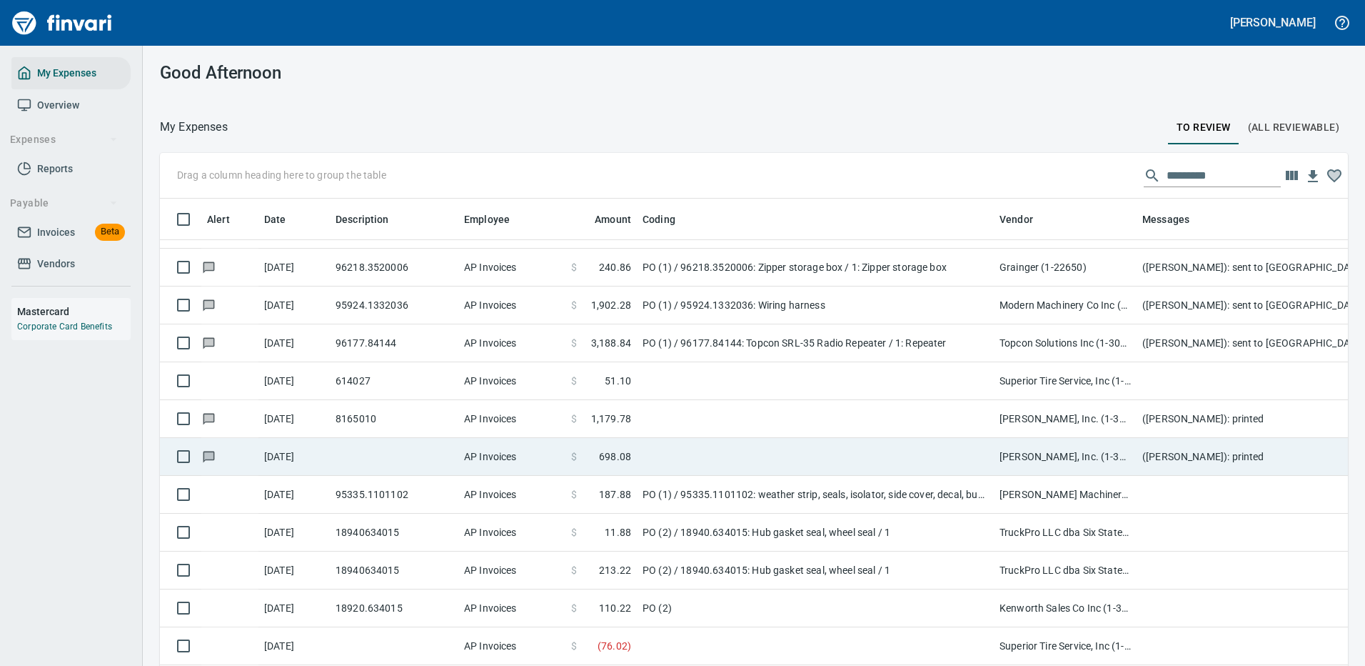
scroll to position [487, 1156]
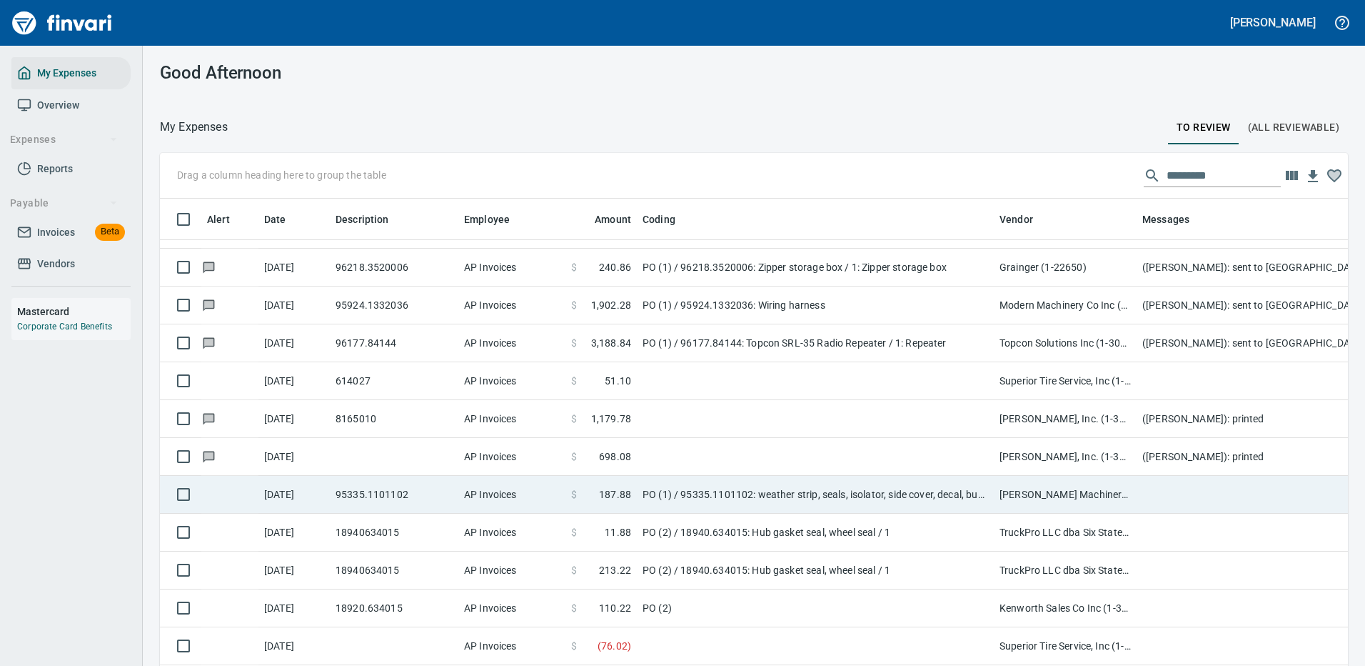
click at [1082, 487] on td "[PERSON_NAME] Machinery Inc (1-10774)" at bounding box center [1065, 495] width 143 height 38
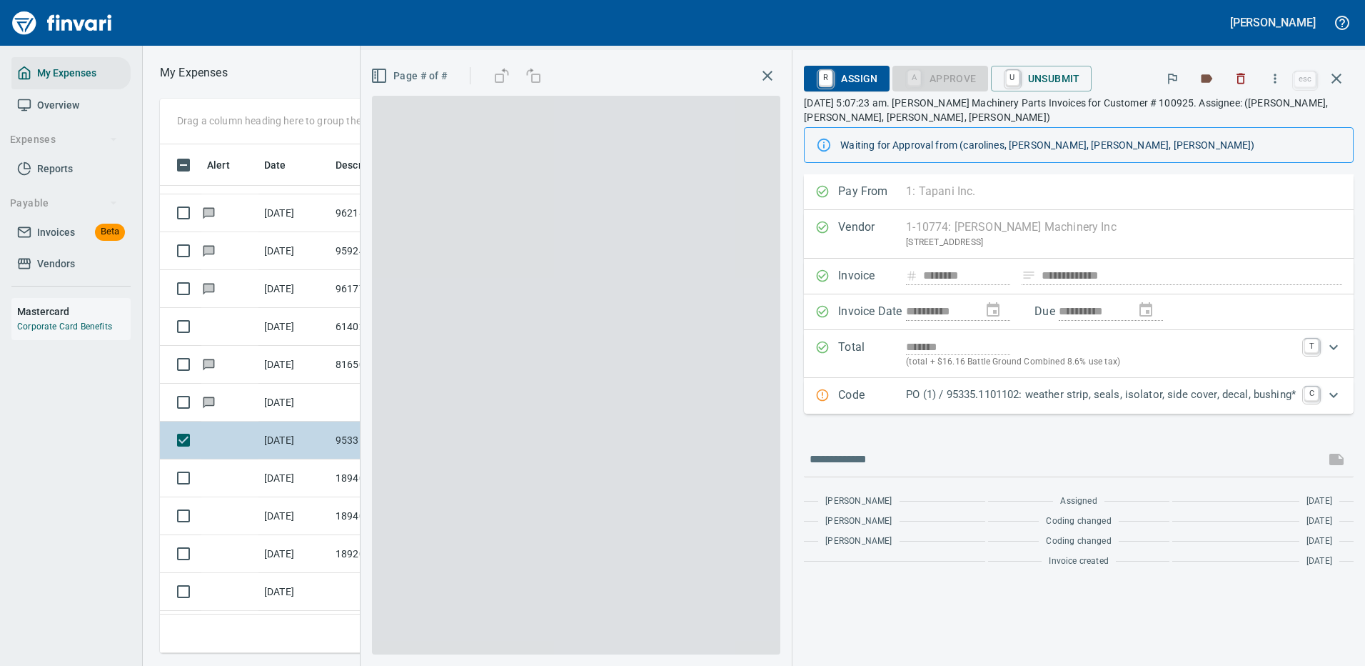
scroll to position [487, 810]
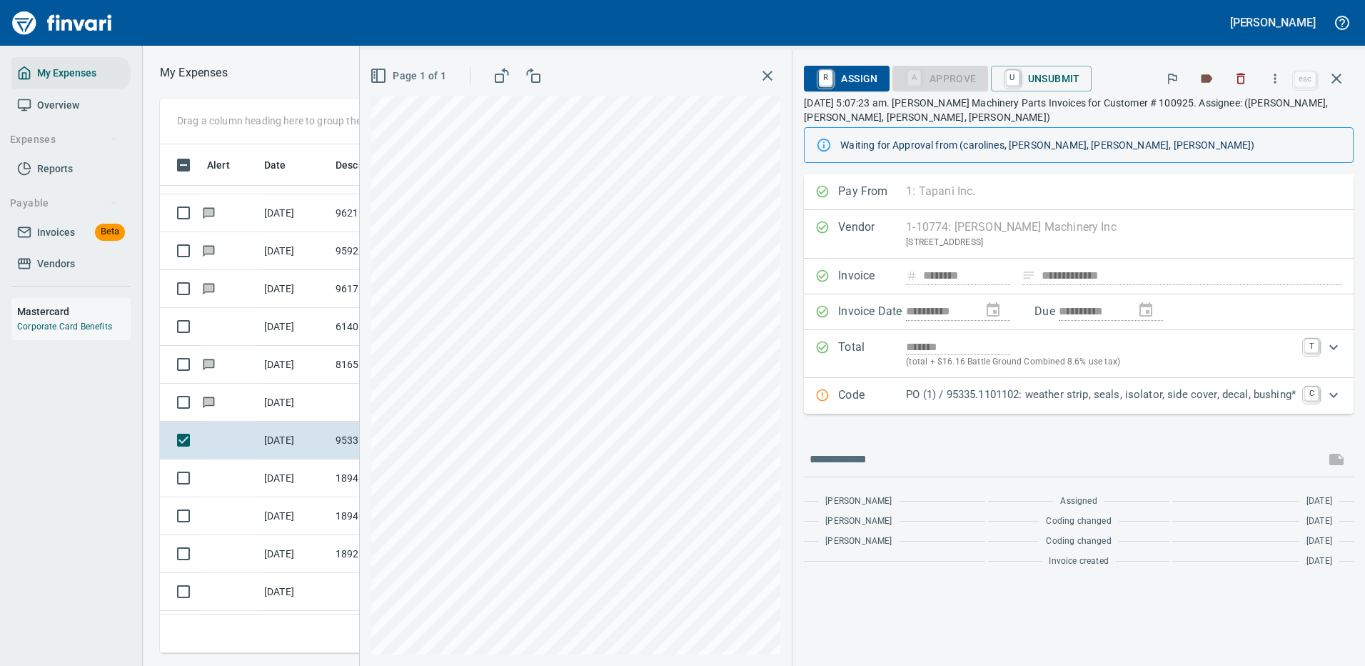
click at [1100, 391] on p "PO (1) / 95335.1101102: weather strip, seals, isolator, side cover, decal, bush…" at bounding box center [1101, 394] width 390 height 16
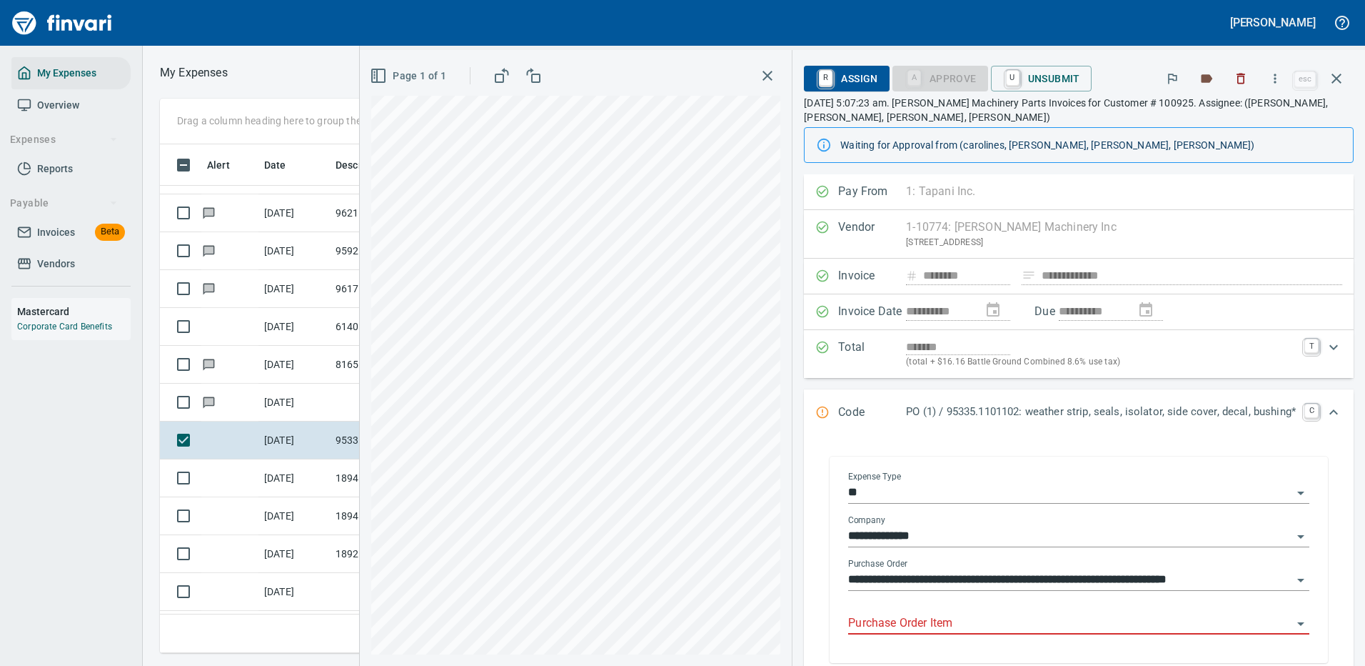
click at [990, 622] on input "Purchase Order Item" at bounding box center [1070, 623] width 444 height 20
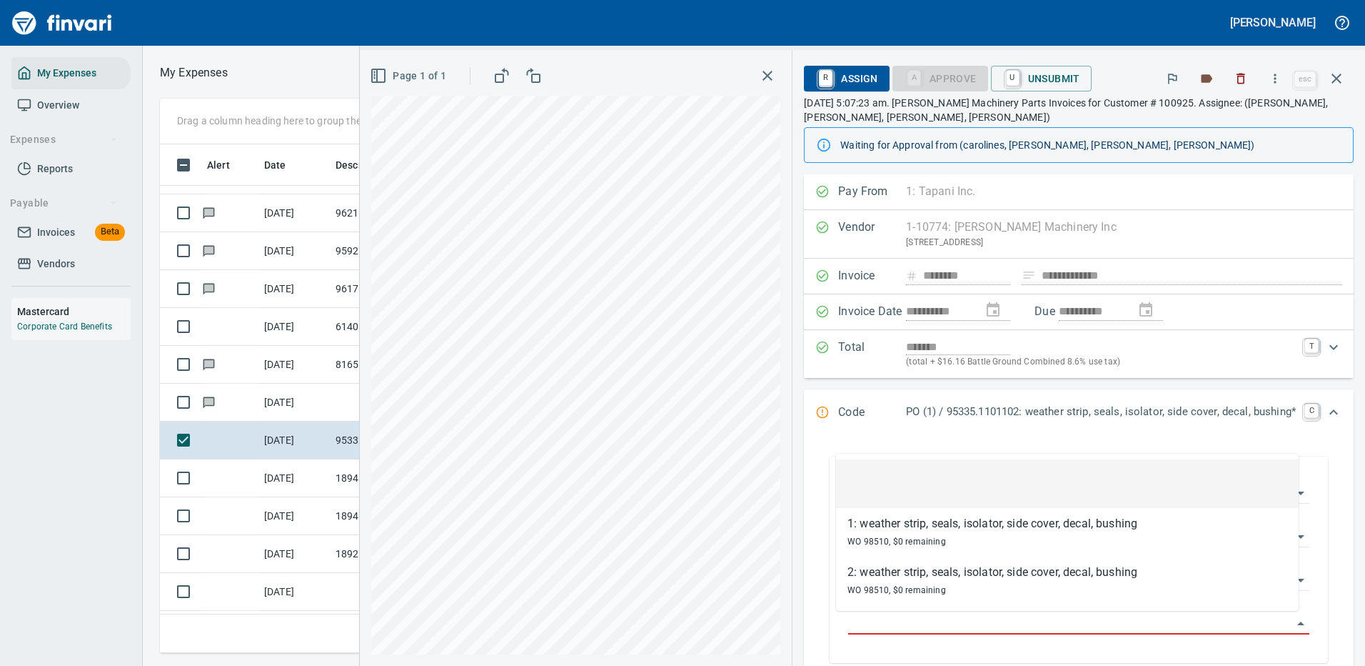
click at [1038, 486] on li at bounding box center [1067, 483] width 463 height 49
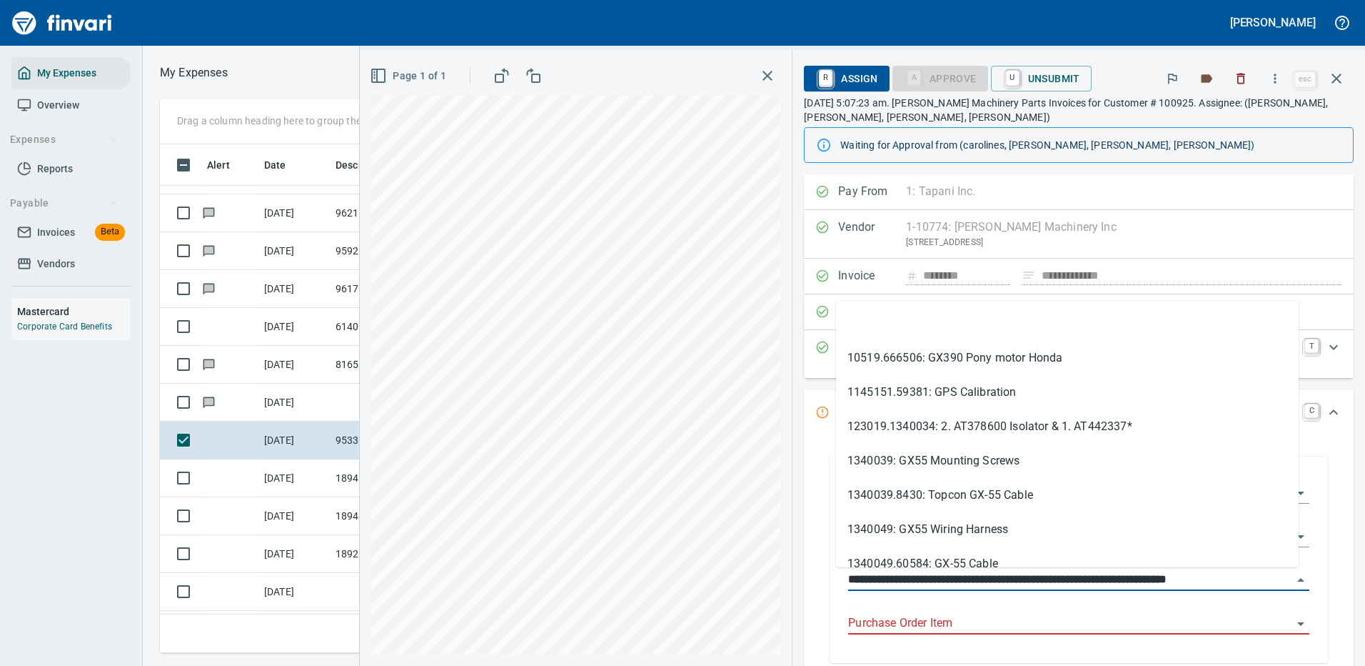
drag, startPoint x: 918, startPoint y: 575, endPoint x: 825, endPoint y: 576, distance: 93.6
click at [837, 576] on div "**********" at bounding box center [1079, 561] width 484 height 203
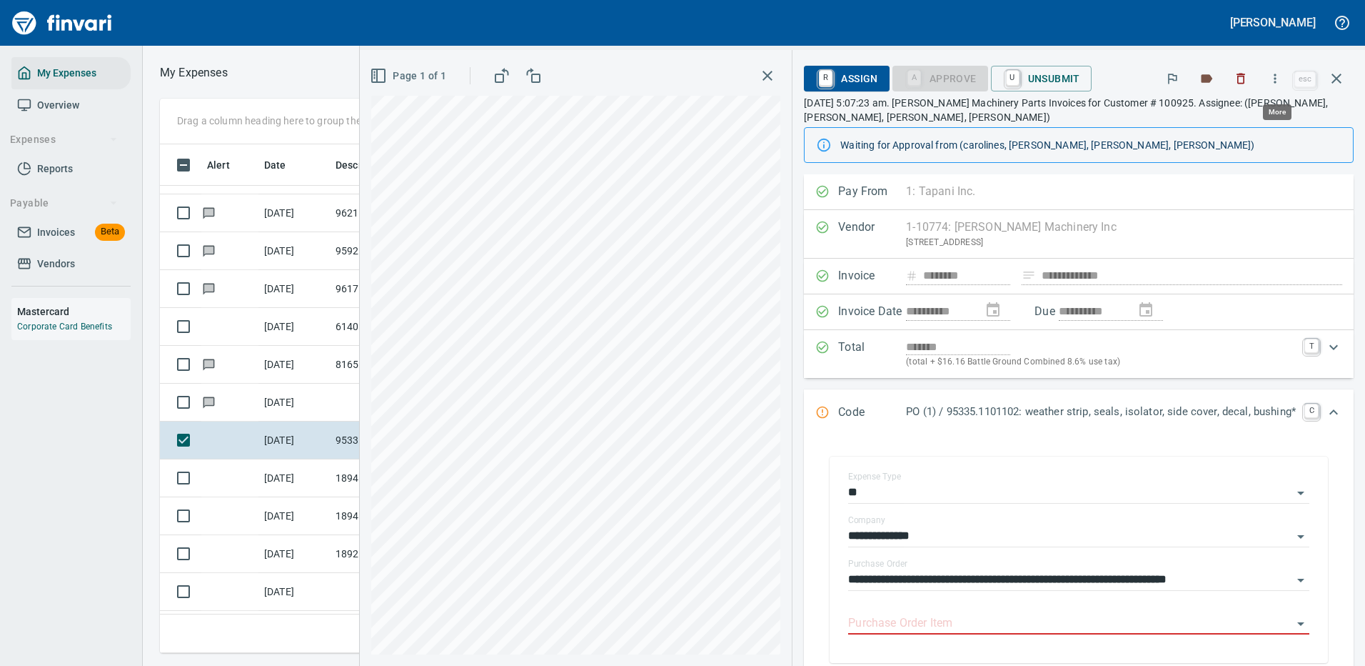
click at [1277, 76] on icon "button" at bounding box center [1276, 78] width 2 height 9
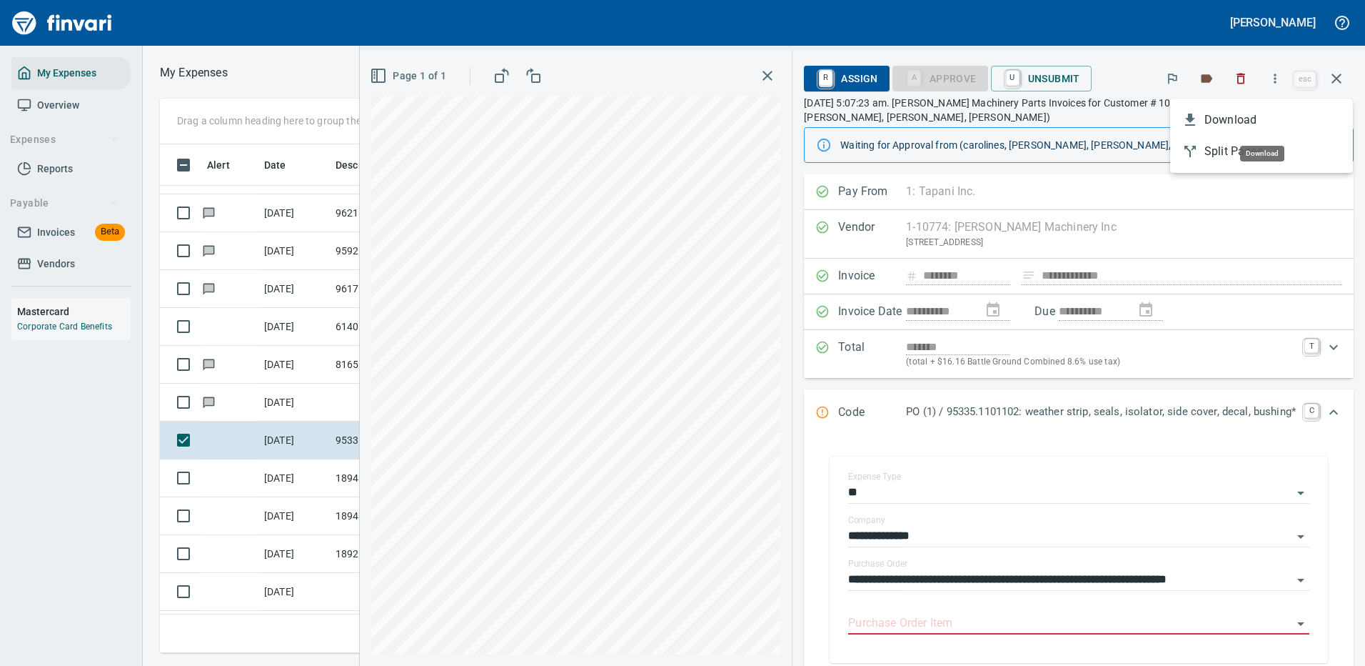
click at [1218, 122] on span "Download" at bounding box center [1273, 119] width 137 height 17
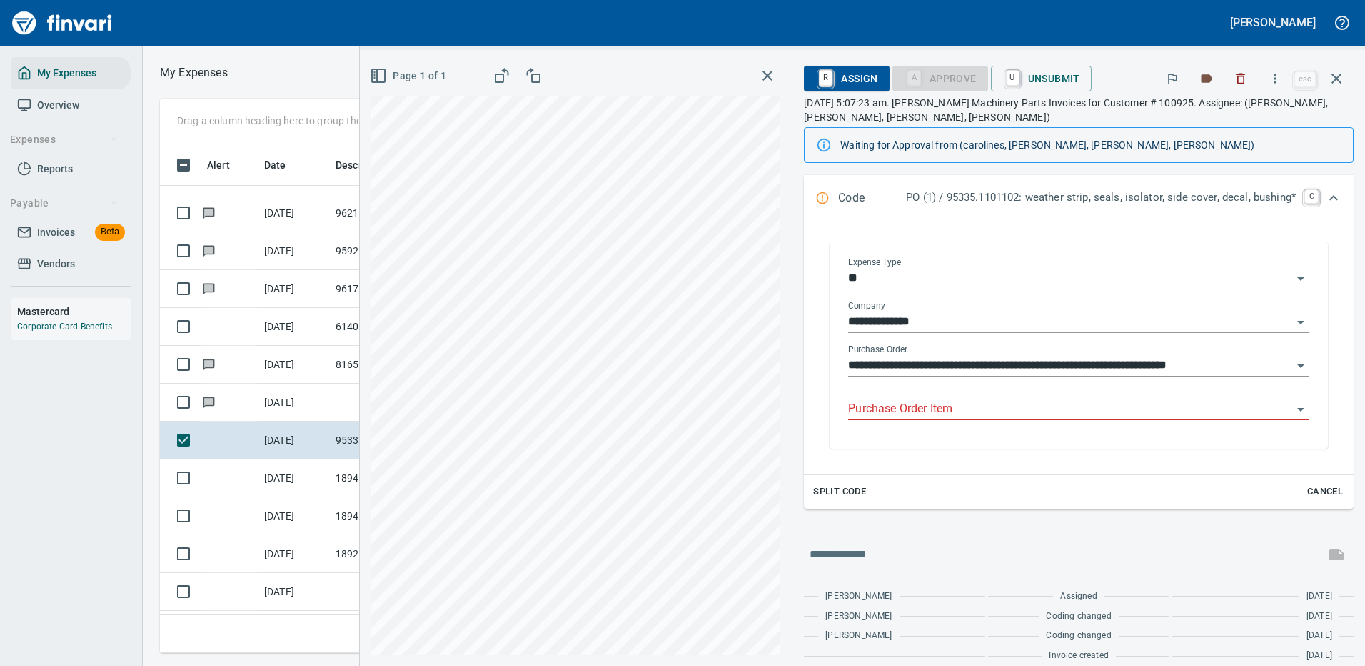
scroll to position [229, 0]
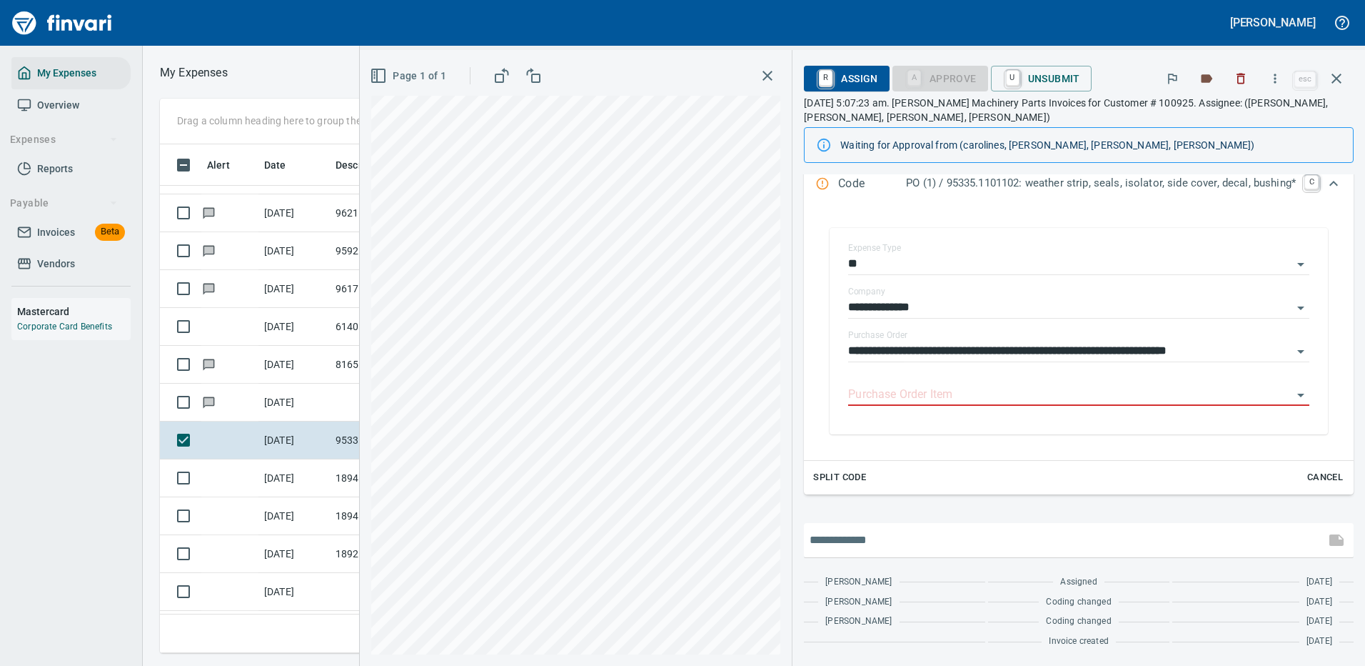
click at [873, 534] on input "text" at bounding box center [1065, 539] width 510 height 23
type input "**********"
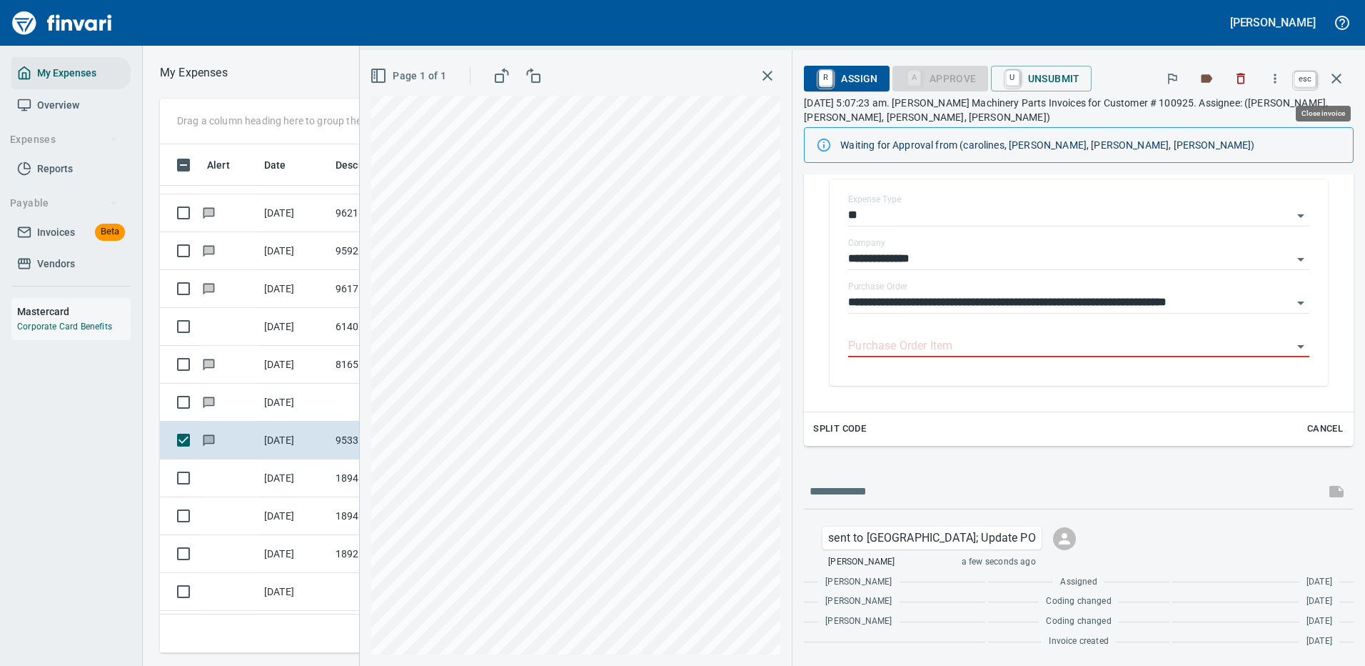
click at [1335, 78] on icon "button" at bounding box center [1337, 79] width 10 height 10
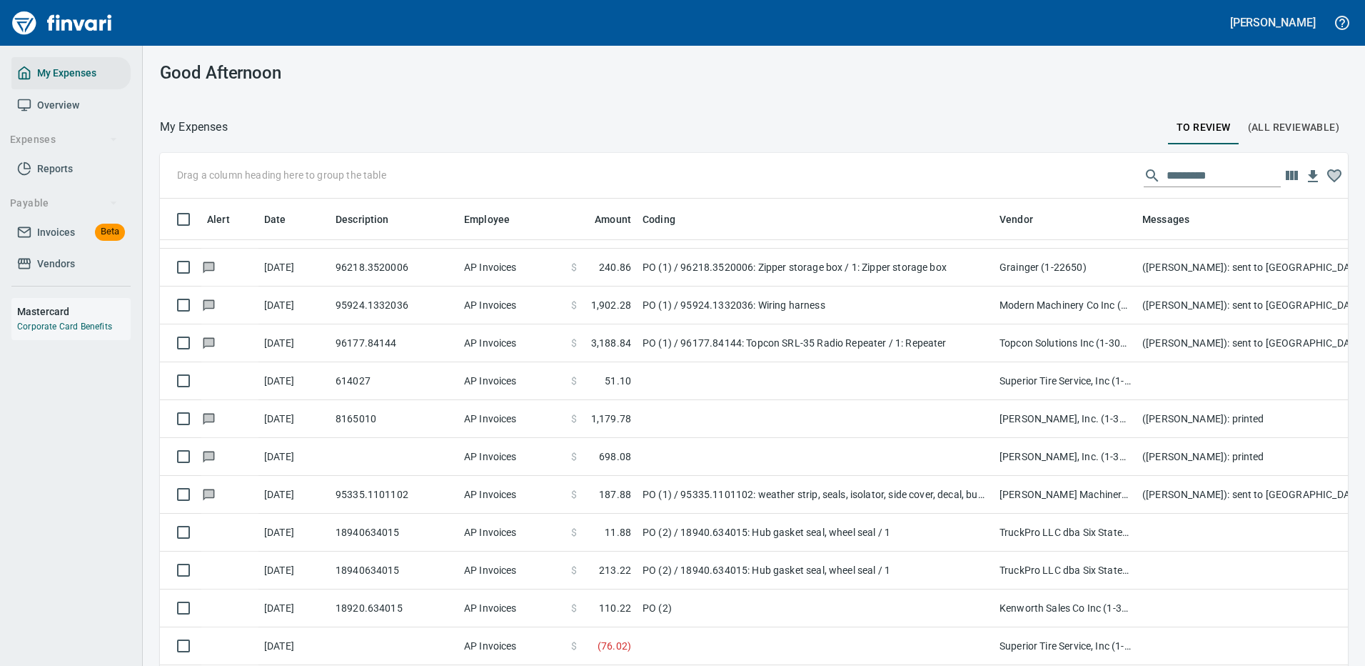
scroll to position [487, 1156]
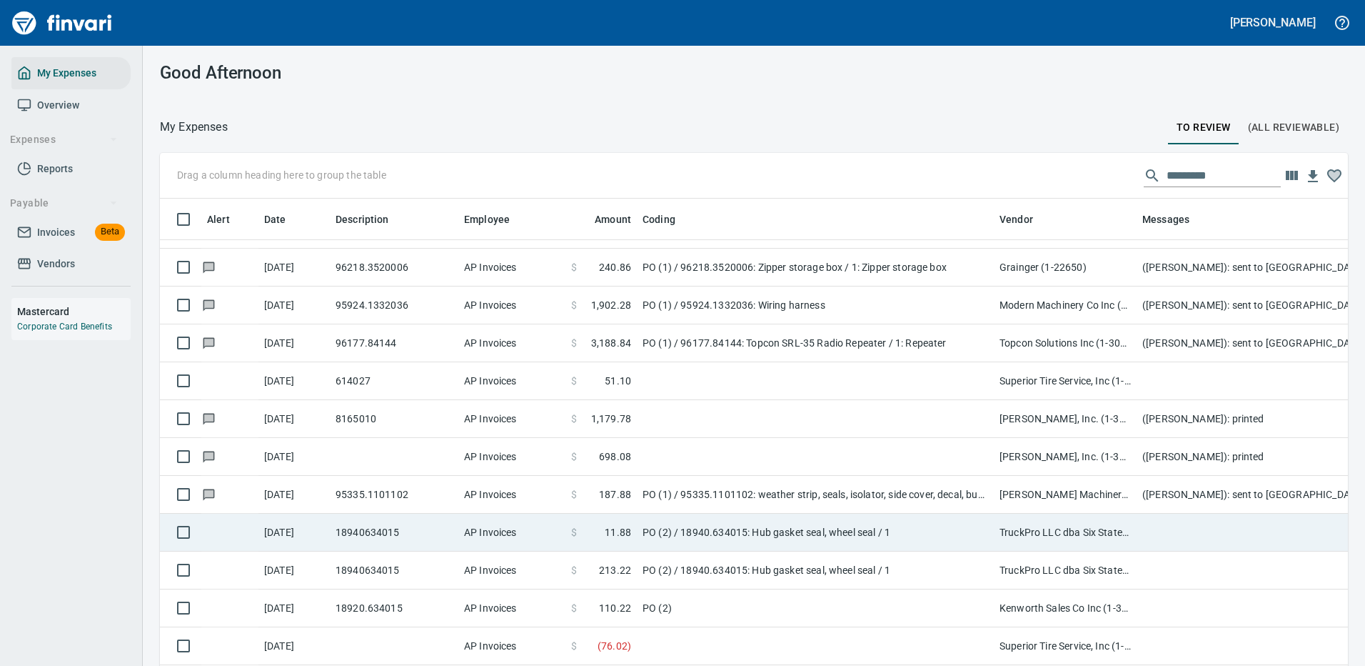
click at [875, 523] on td "PO (2) / 18940.634015: Hub gasket seal, wheel seal / 1" at bounding box center [815, 532] width 357 height 38
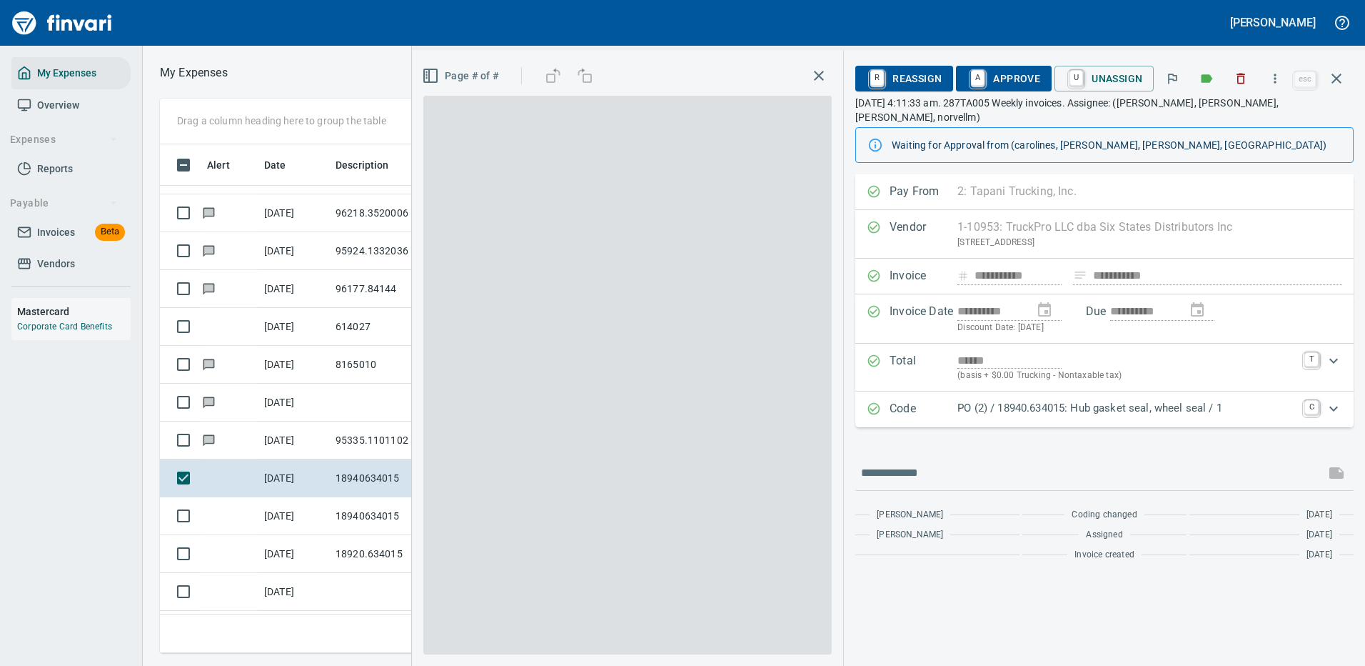
scroll to position [487, 810]
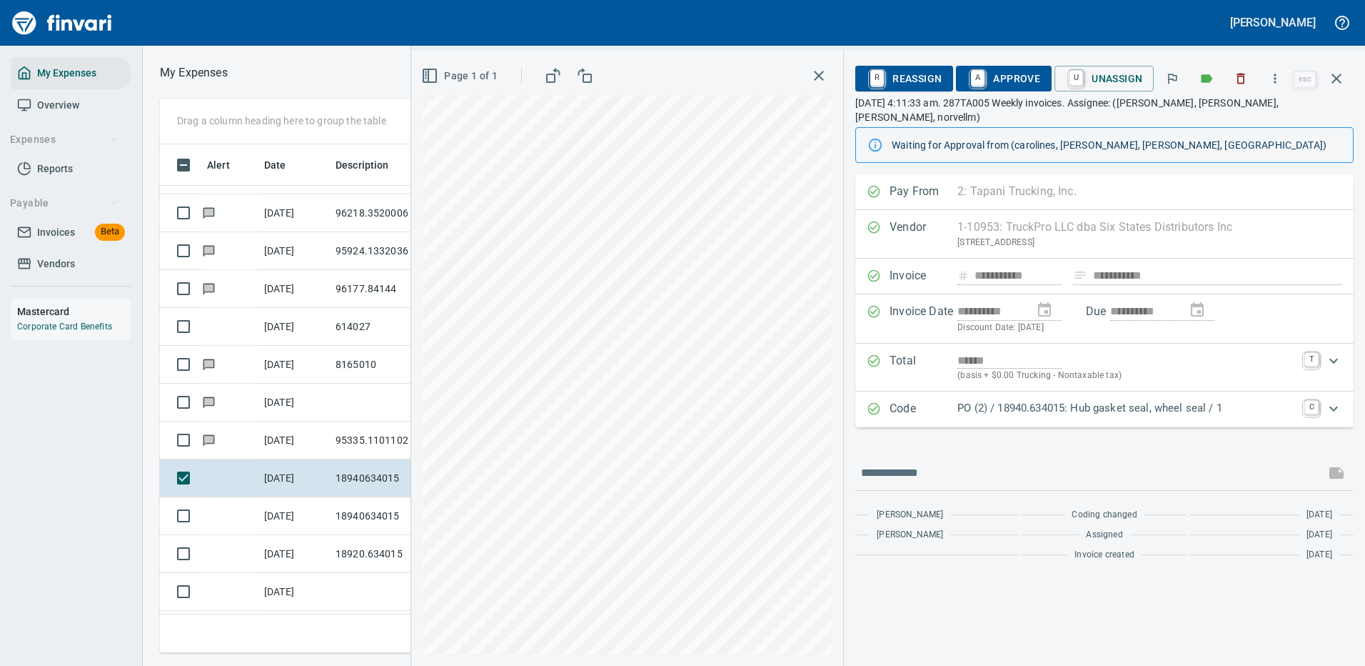
click at [1093, 403] on div "PO (2) / 18940.634015: Hub gasket seal, wheel seal / 1" at bounding box center [1127, 409] width 338 height 19
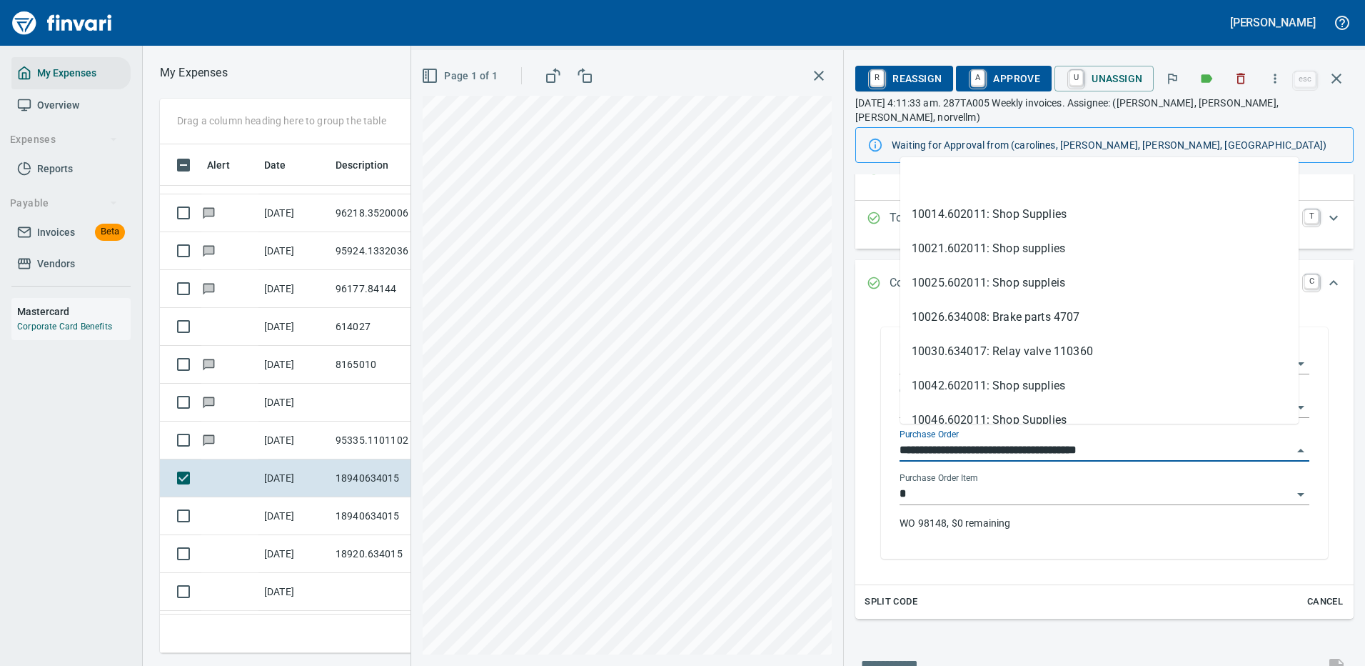
drag, startPoint x: 979, startPoint y: 437, endPoint x: 888, endPoint y: 431, distance: 90.9
click at [888, 431] on div "**********" at bounding box center [1104, 442] width 447 height 231
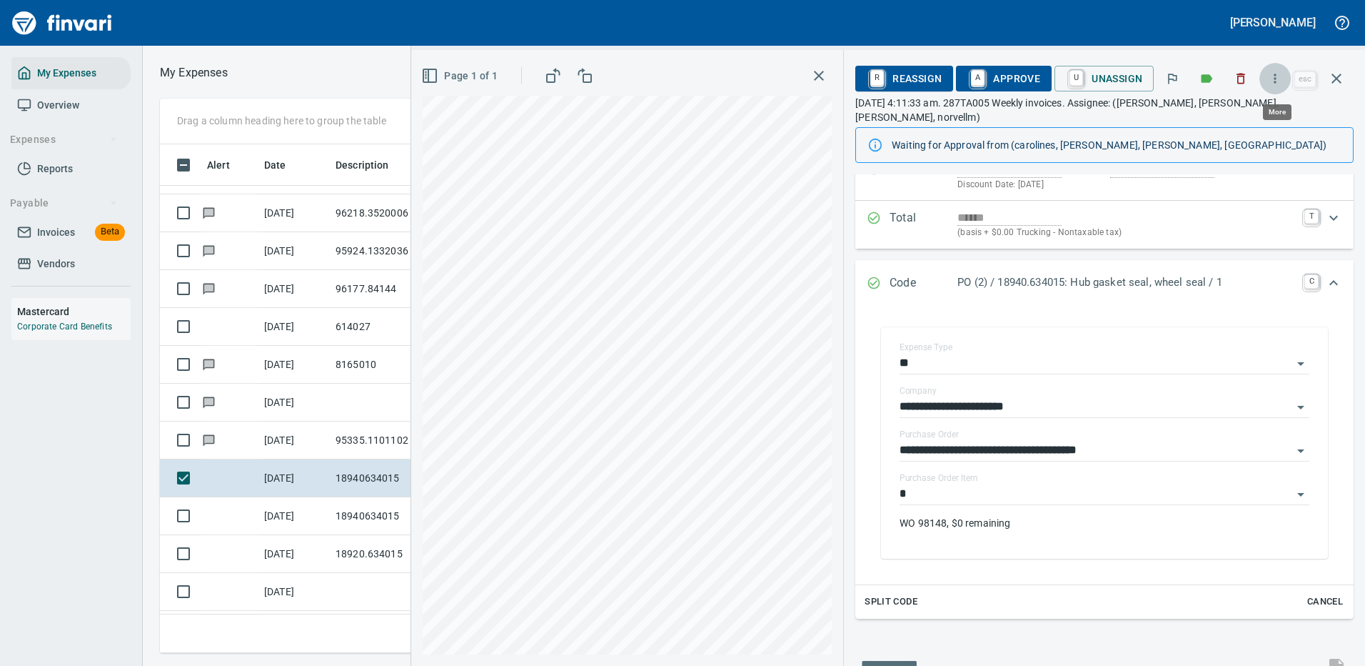
click at [1276, 74] on icon "button" at bounding box center [1275, 78] width 14 height 14
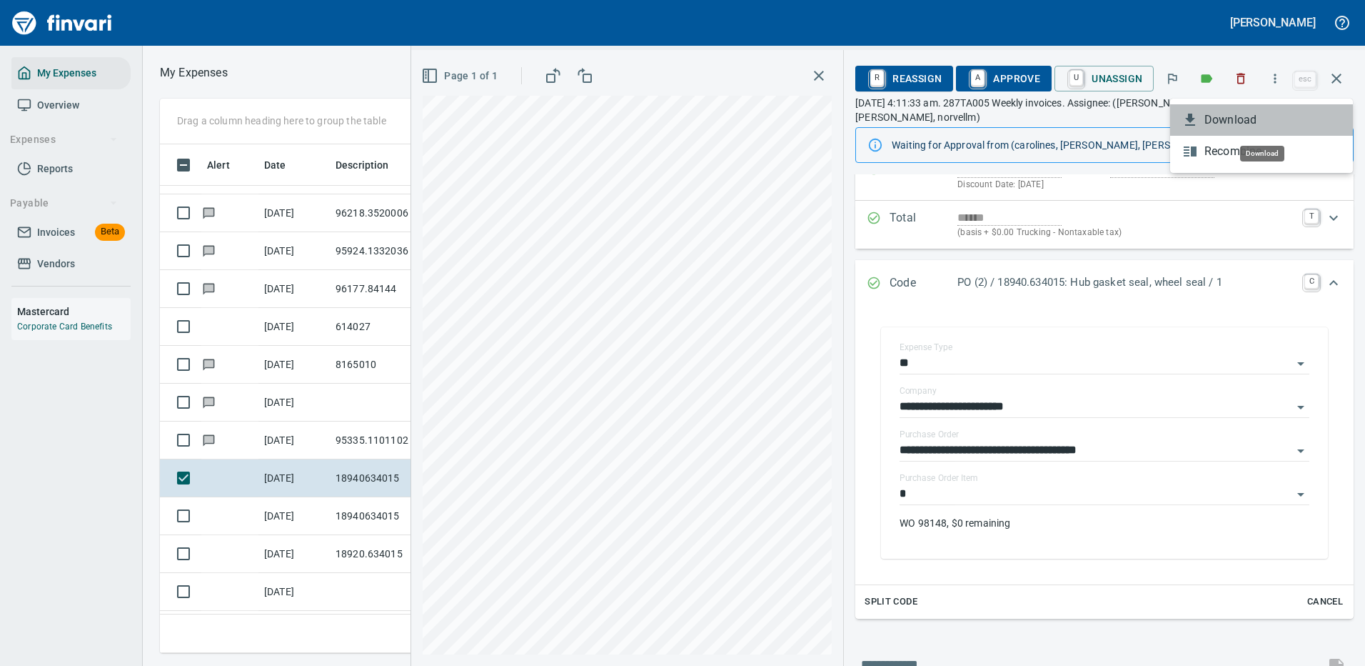
click at [1213, 119] on span "Download" at bounding box center [1273, 119] width 137 height 17
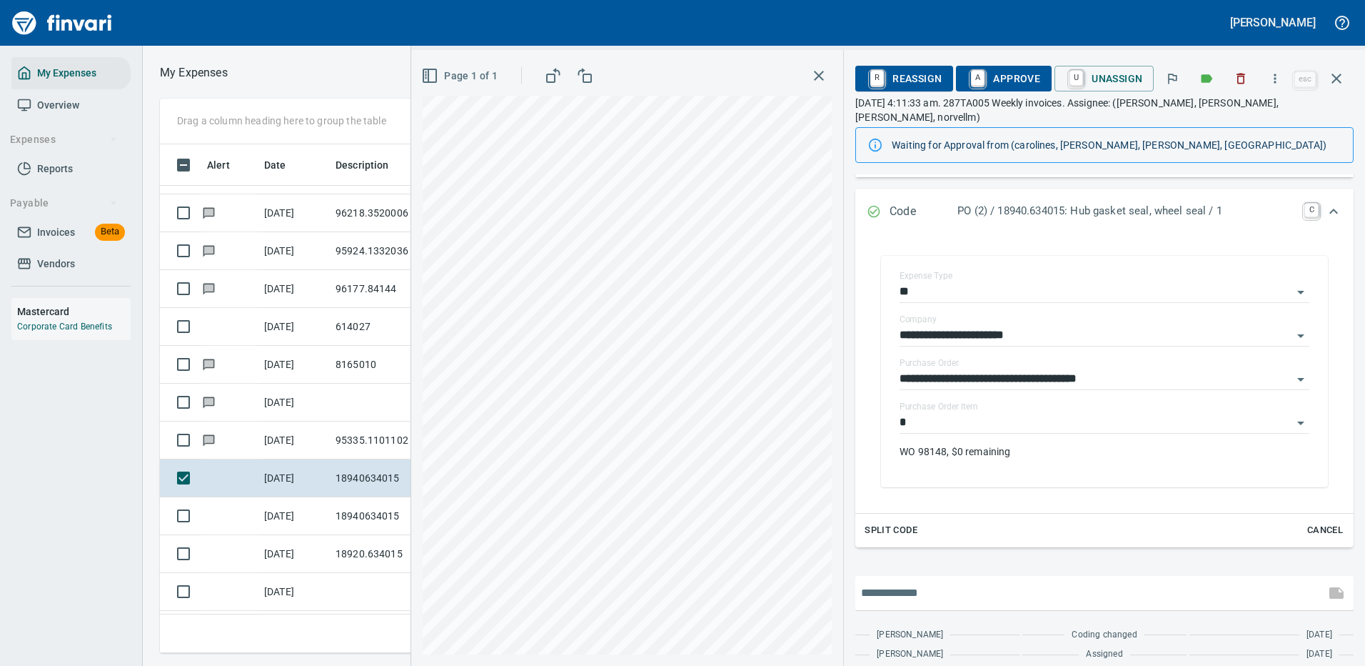
click at [948, 581] on input "text" at bounding box center [1090, 592] width 458 height 23
type input "**********"
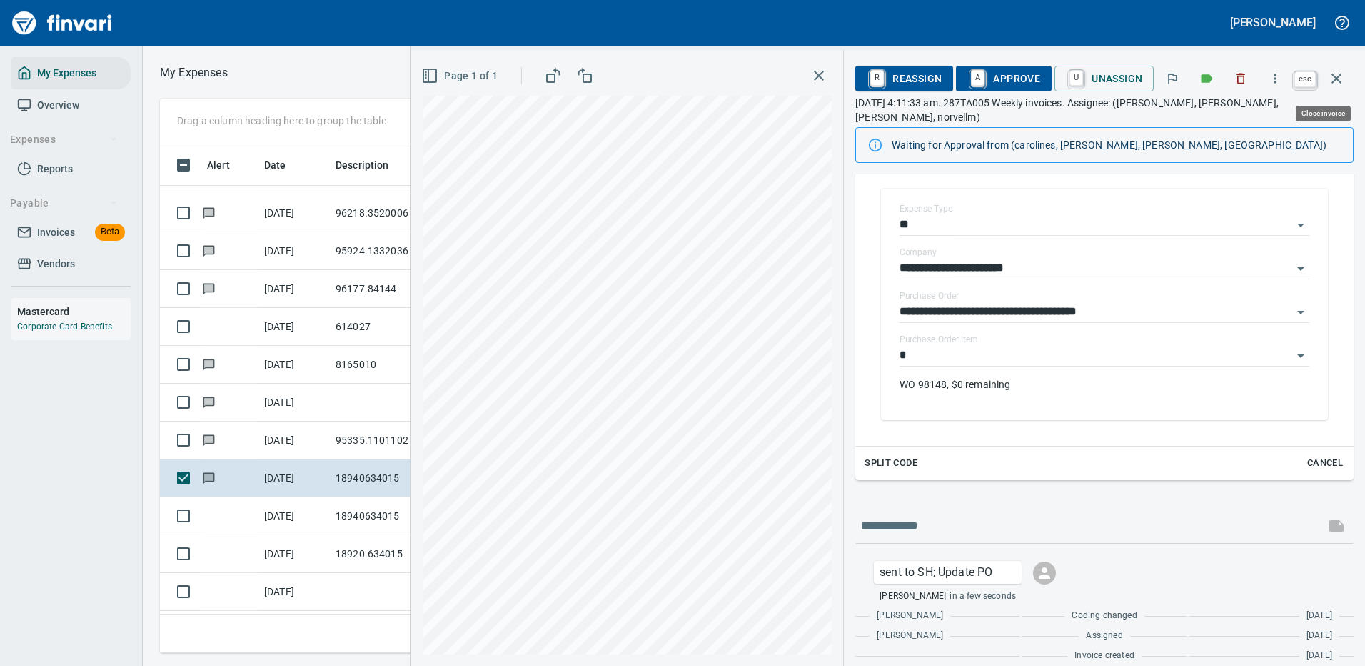
click at [1340, 77] on icon "button" at bounding box center [1336, 78] width 17 height 17
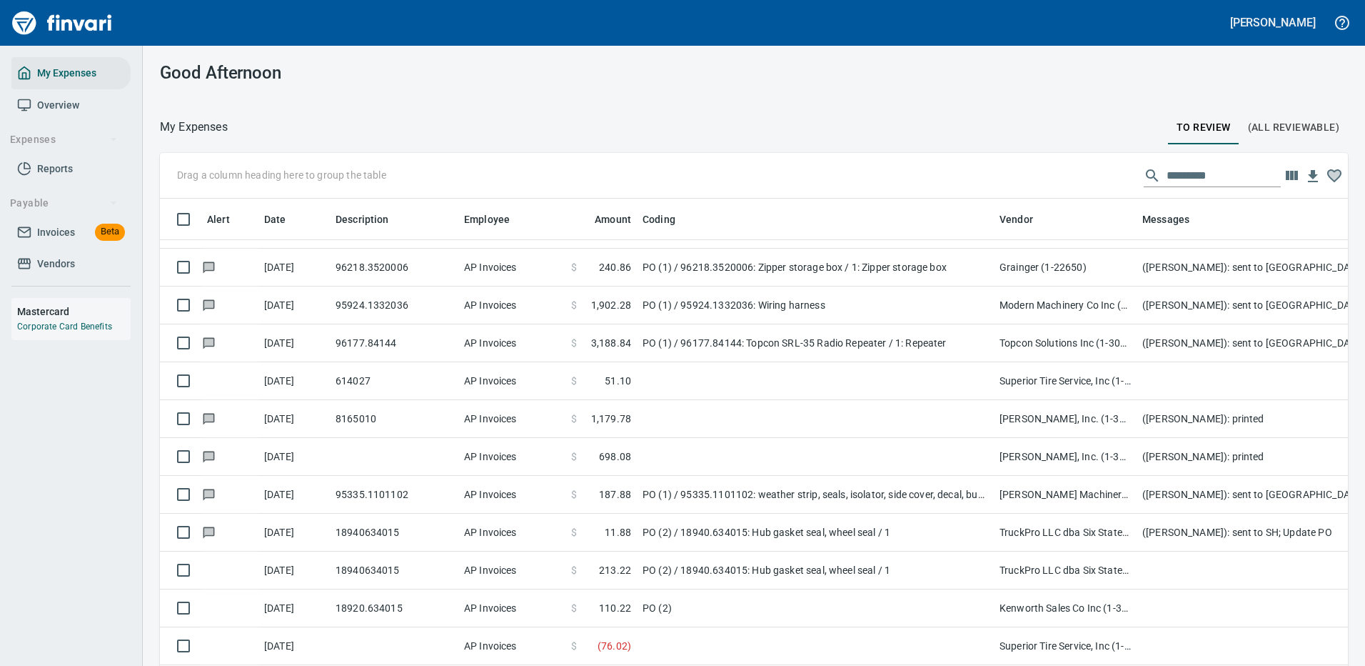
scroll to position [487, 1156]
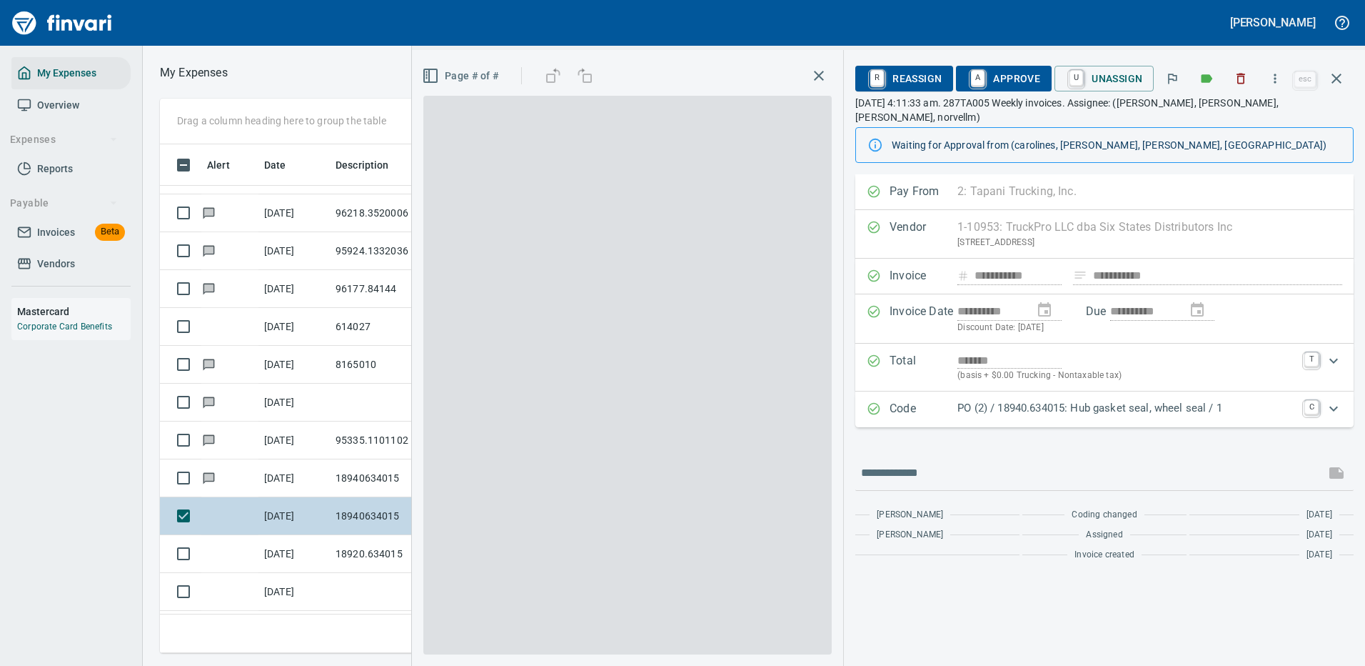
scroll to position [487, 810]
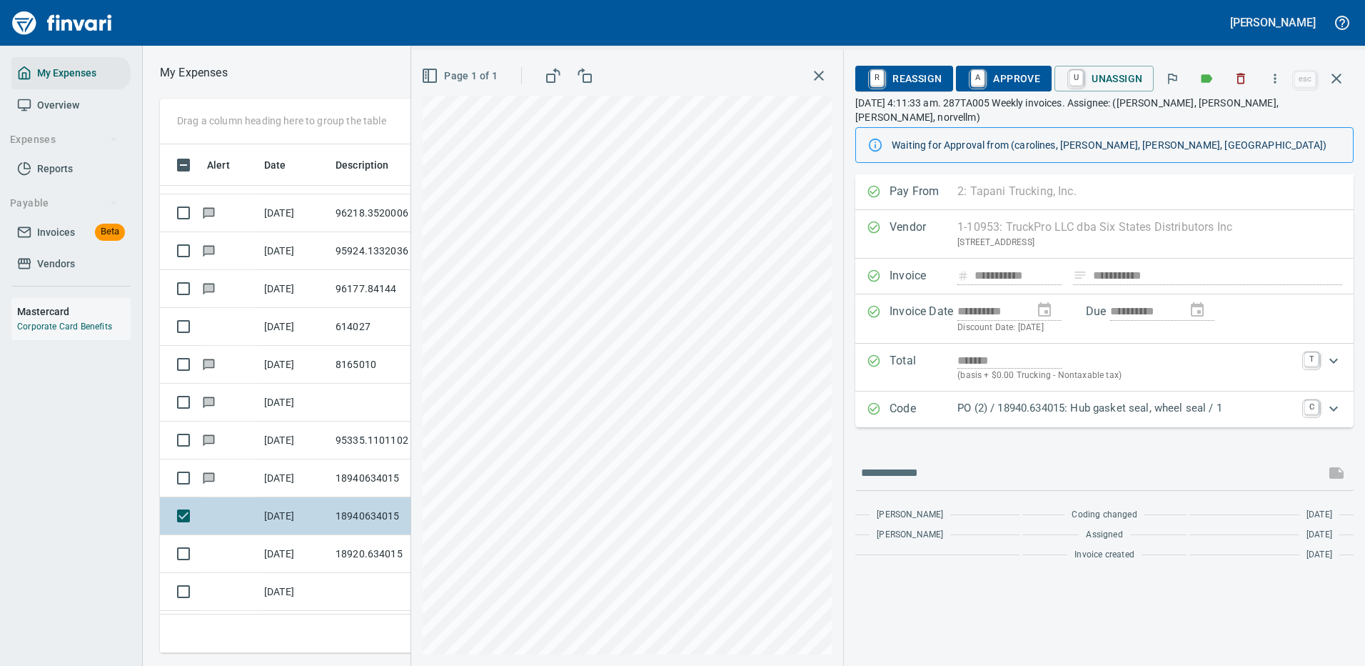
click at [1239, 400] on p "PO (2) / 18940.634015: Hub gasket seal, wheel seal / 1" at bounding box center [1127, 408] width 338 height 16
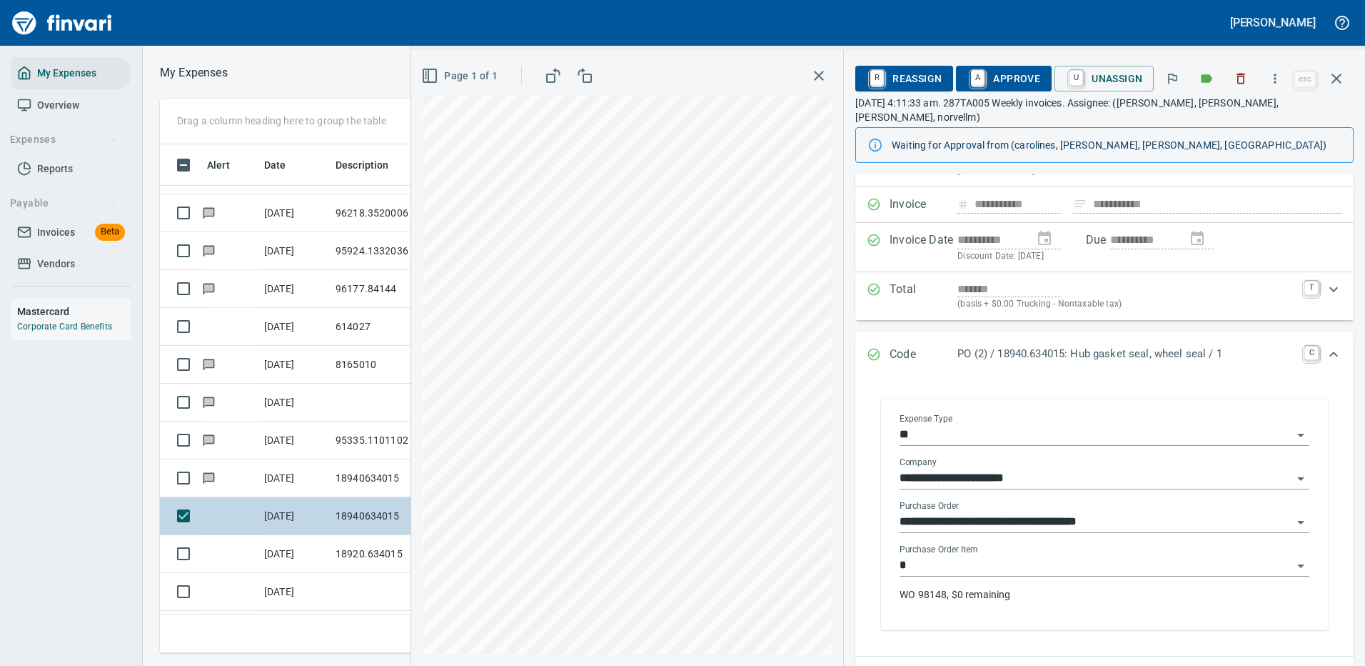
scroll to position [143, 0]
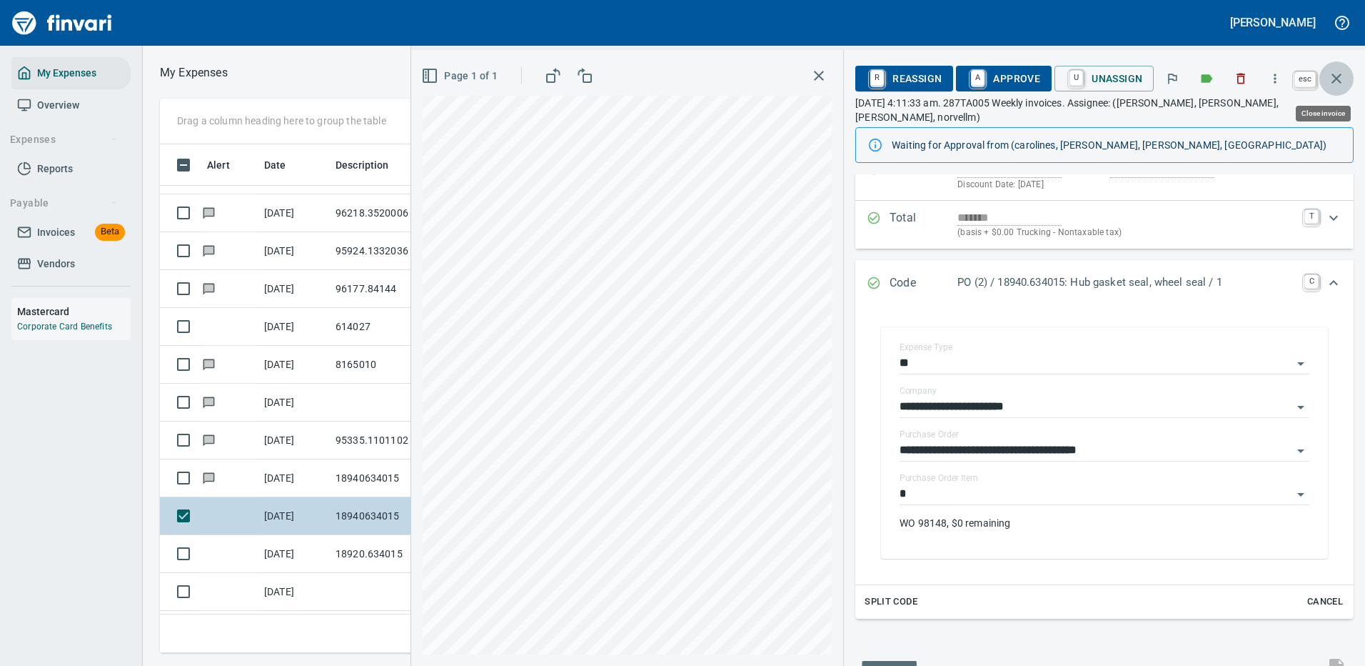
click at [1335, 75] on icon "button" at bounding box center [1336, 78] width 17 height 17
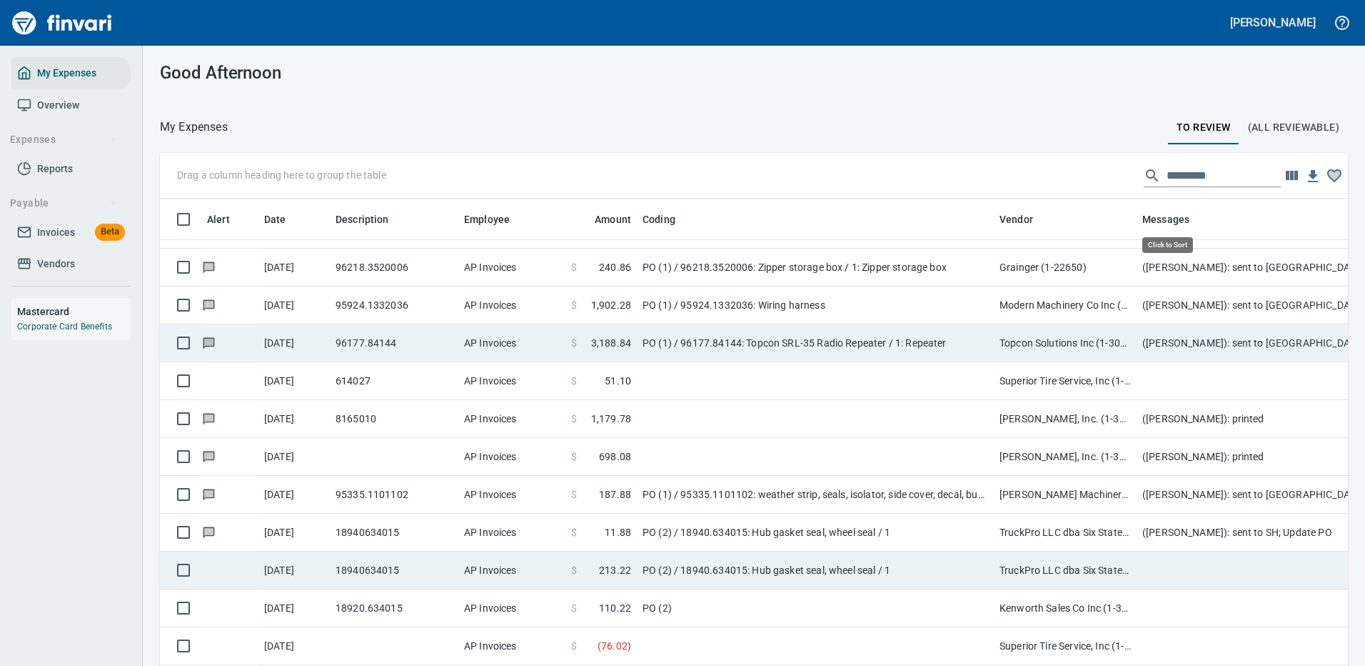
scroll to position [487, 1156]
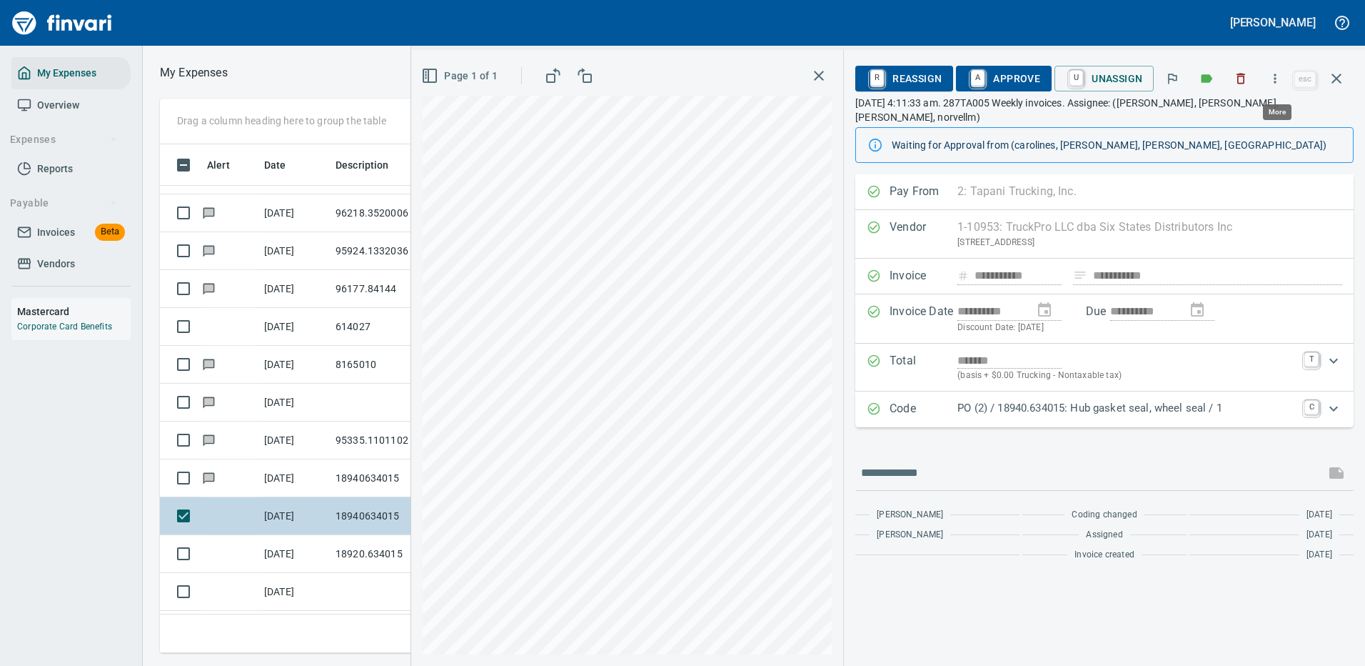
scroll to position [487, 810]
click at [1275, 76] on icon "button" at bounding box center [1275, 78] width 14 height 14
click at [1237, 119] on span "Download" at bounding box center [1273, 119] width 137 height 17
click at [968, 461] on input "text" at bounding box center [1090, 472] width 458 height 23
type input "**********"
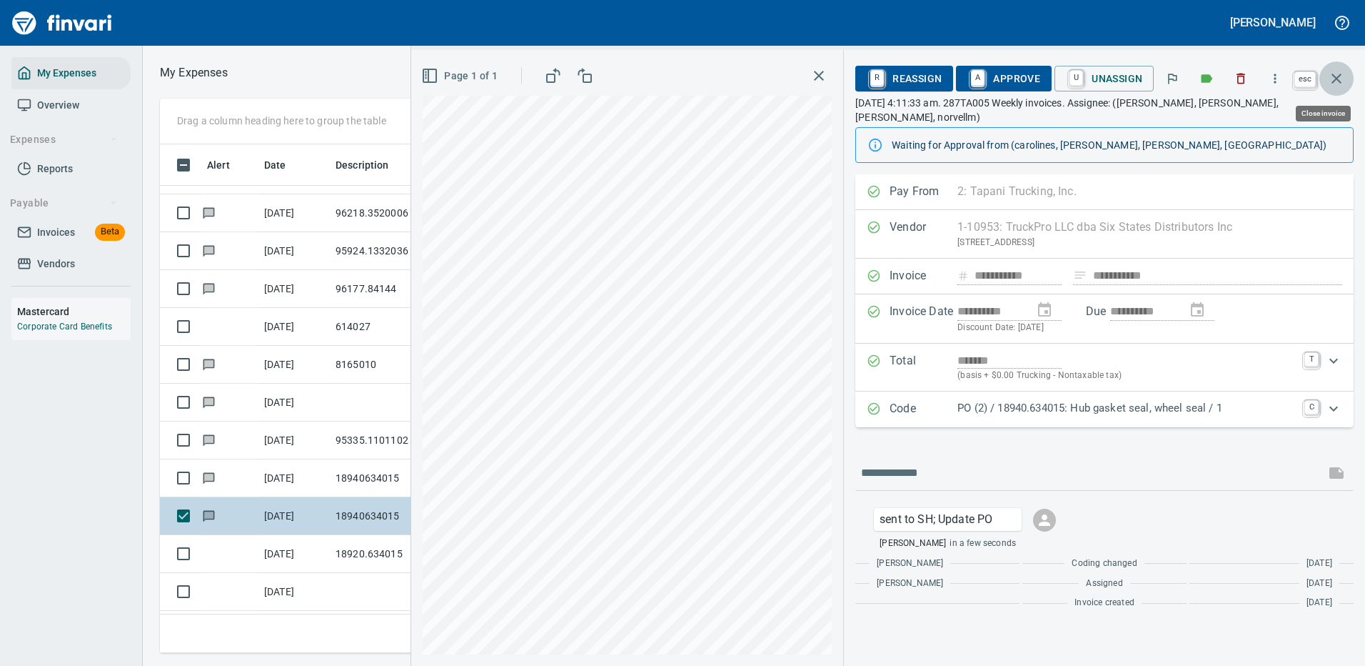
click at [1337, 81] on icon "button" at bounding box center [1336, 78] width 17 height 17
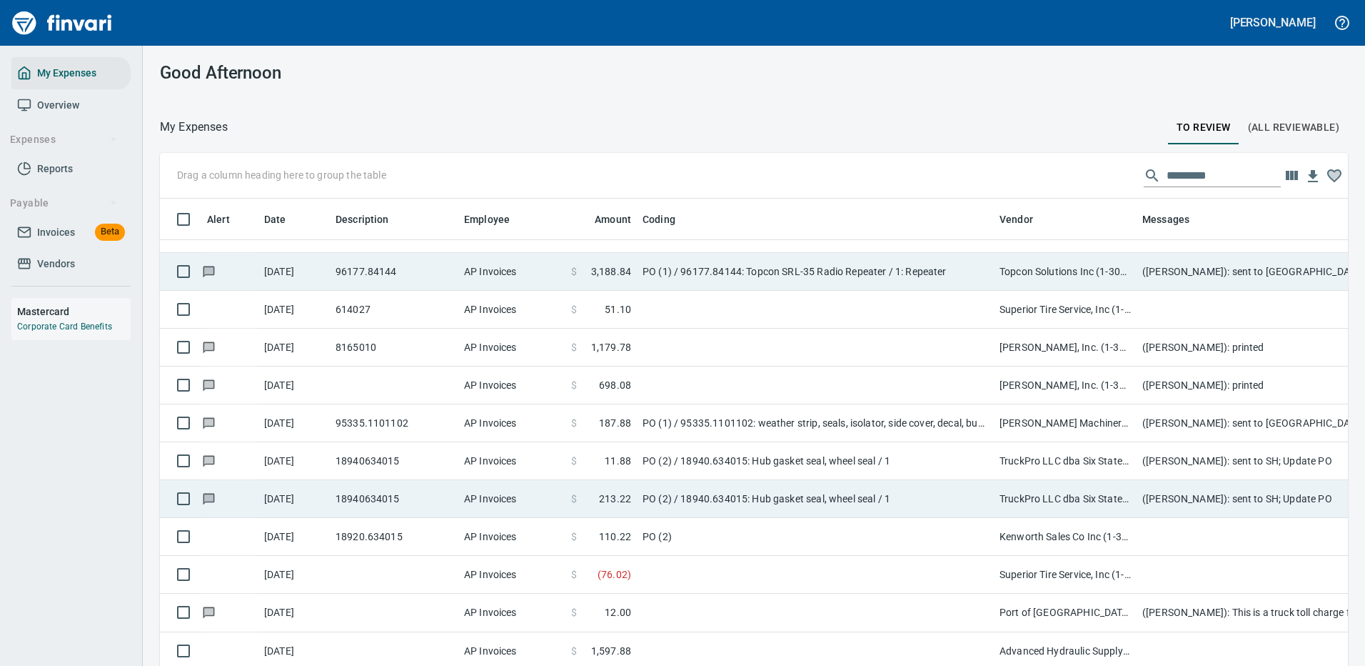
scroll to position [3428, 0]
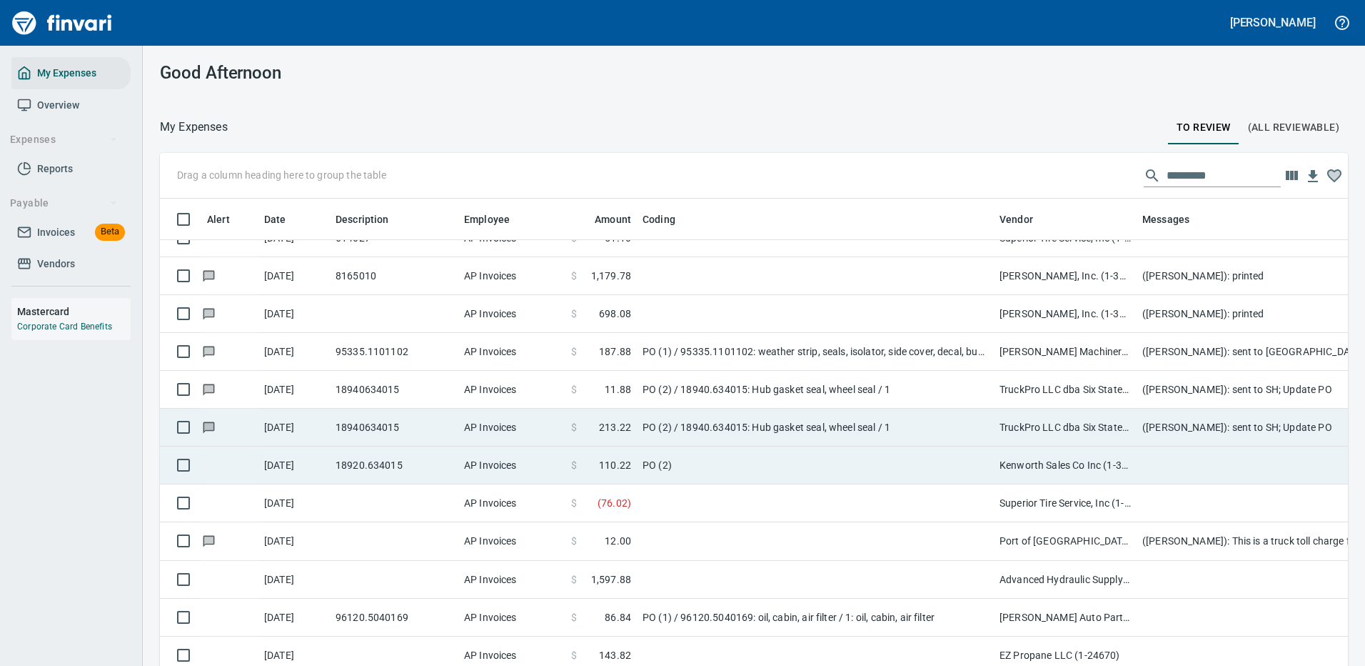
click at [789, 464] on td "PO (2)" at bounding box center [815, 465] width 357 height 38
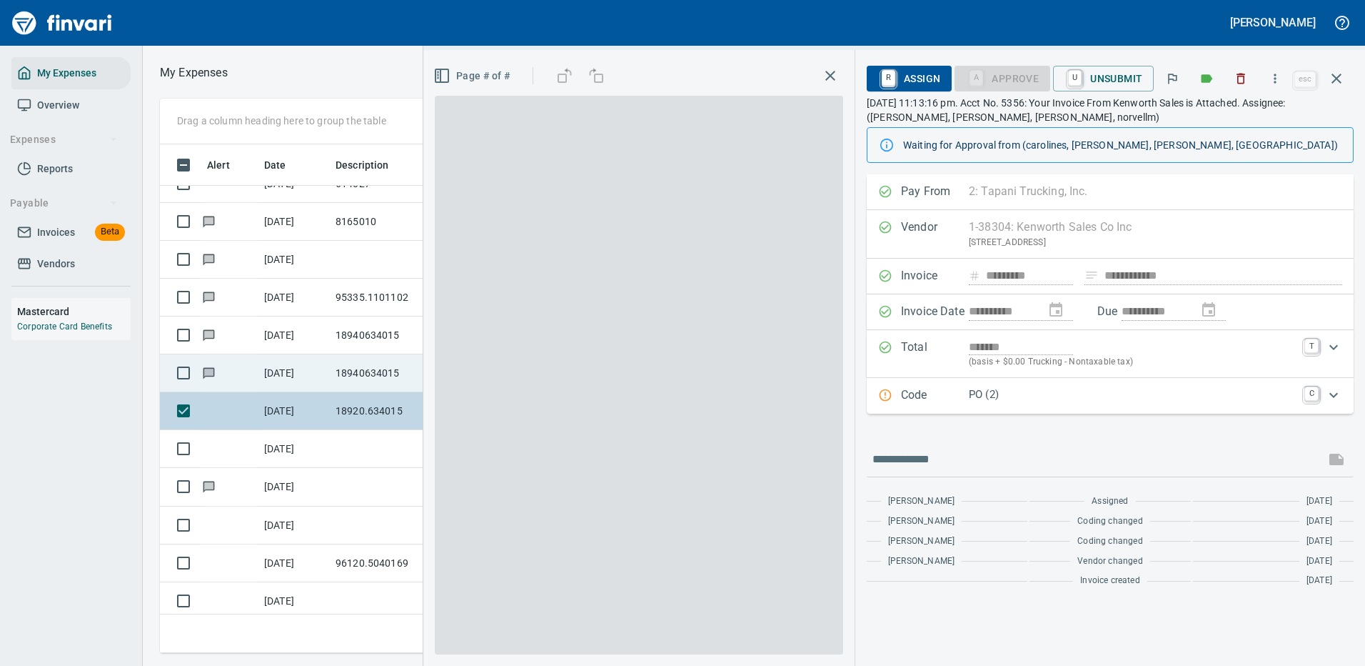
scroll to position [487, 810]
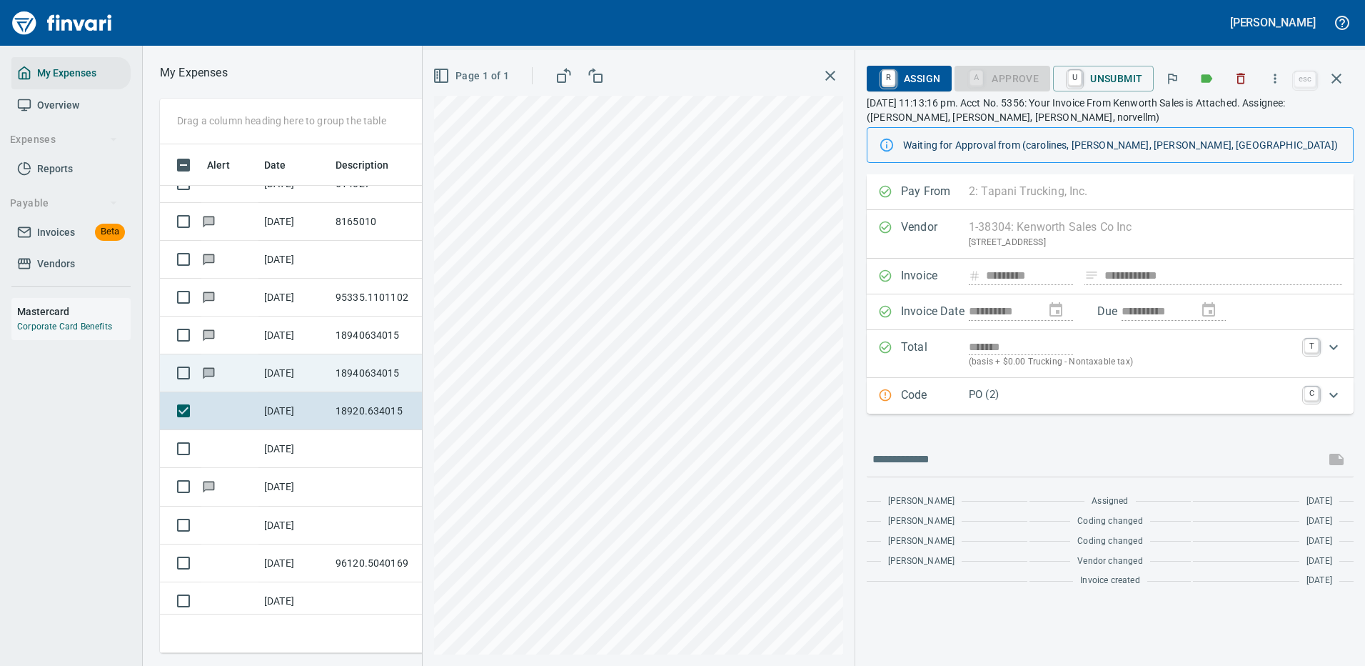
click at [1070, 399] on p "PO (2)" at bounding box center [1132, 394] width 327 height 16
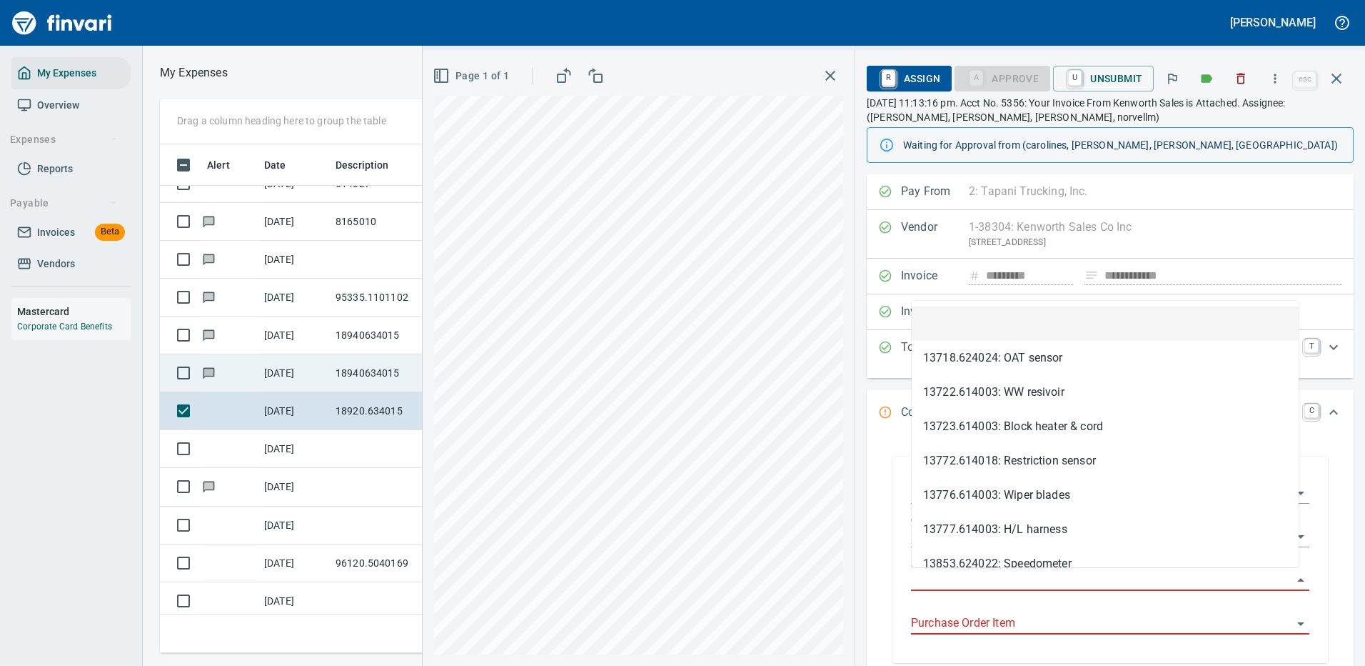
click at [966, 574] on input "Purchase Order" at bounding box center [1101, 580] width 381 height 20
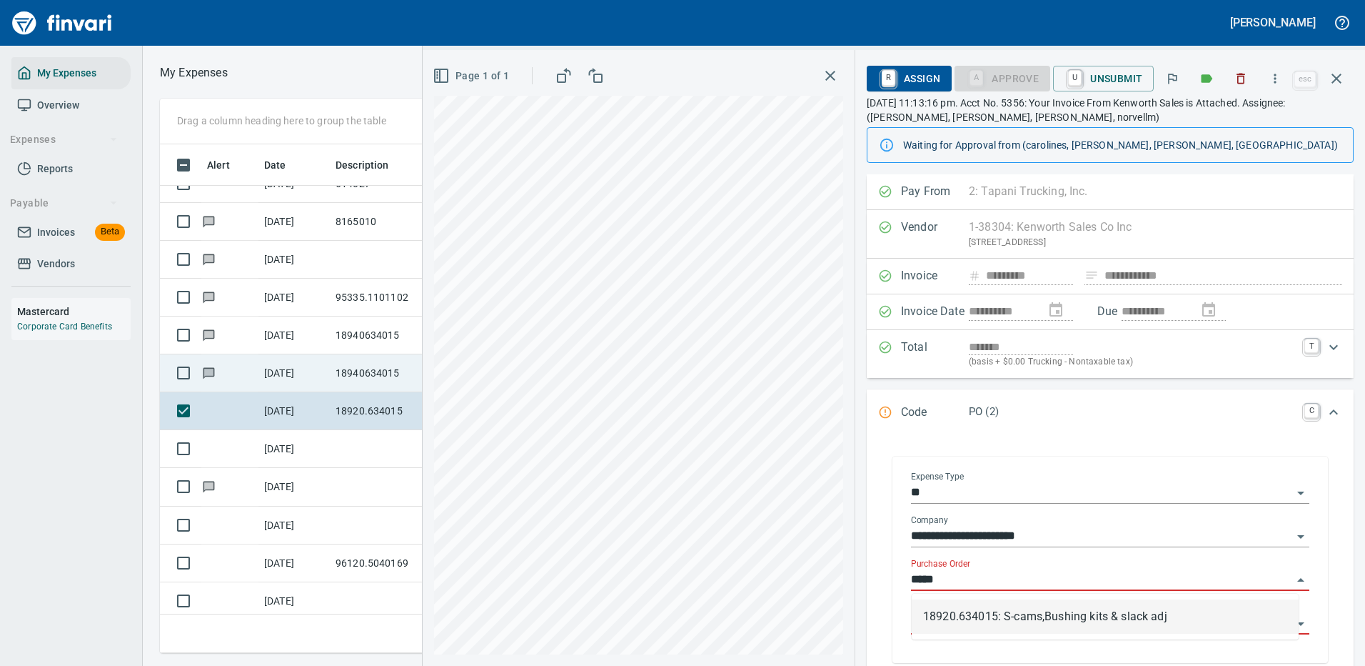
drag, startPoint x: 1008, startPoint y: 616, endPoint x: 1015, endPoint y: 609, distance: 9.6
click at [1008, 615] on li "18920.634015: S-cams,Bushing kits & slack adj" at bounding box center [1105, 616] width 387 height 34
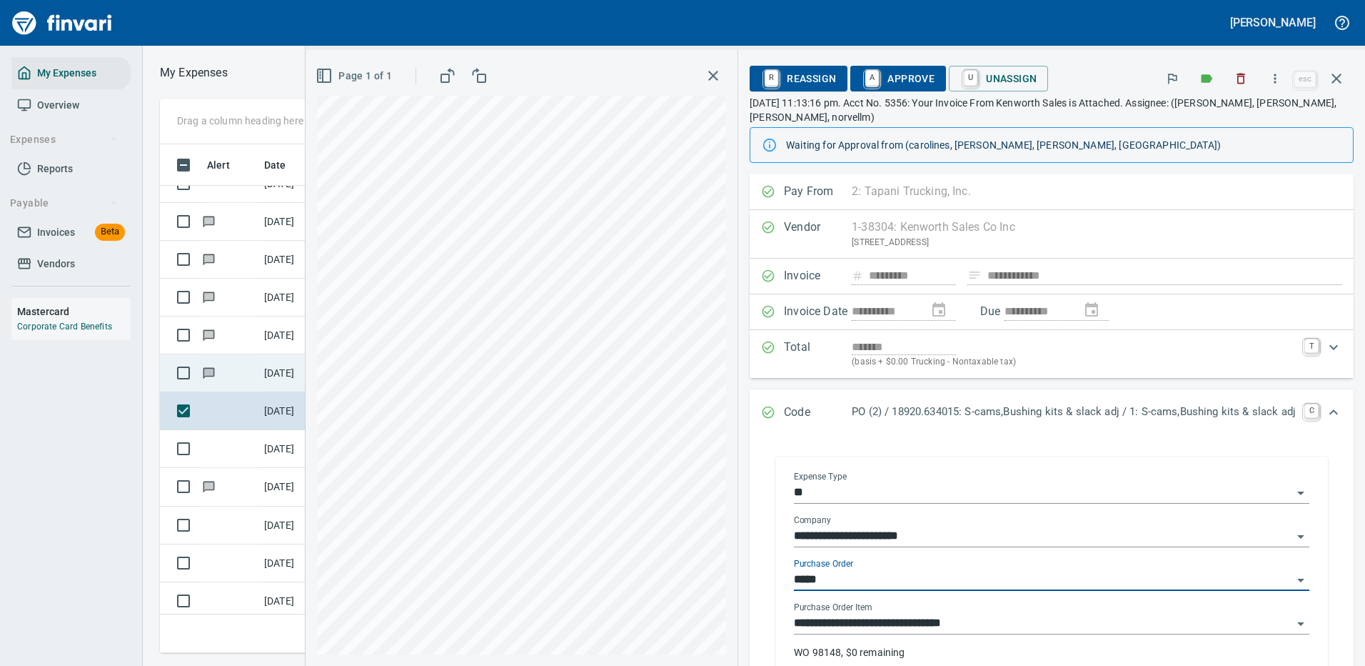
type input "**********"
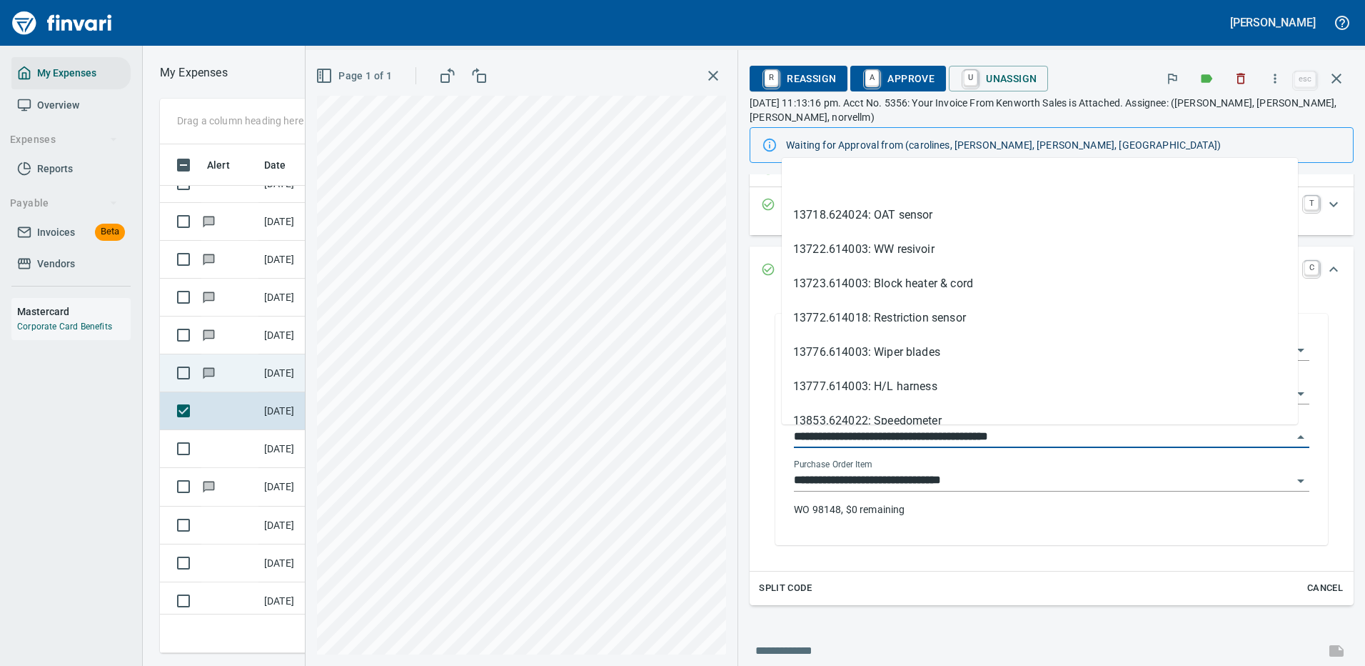
drag, startPoint x: 859, startPoint y: 433, endPoint x: 773, endPoint y: 435, distance: 86.4
click at [783, 435] on div "**********" at bounding box center [1052, 431] width 538 height 228
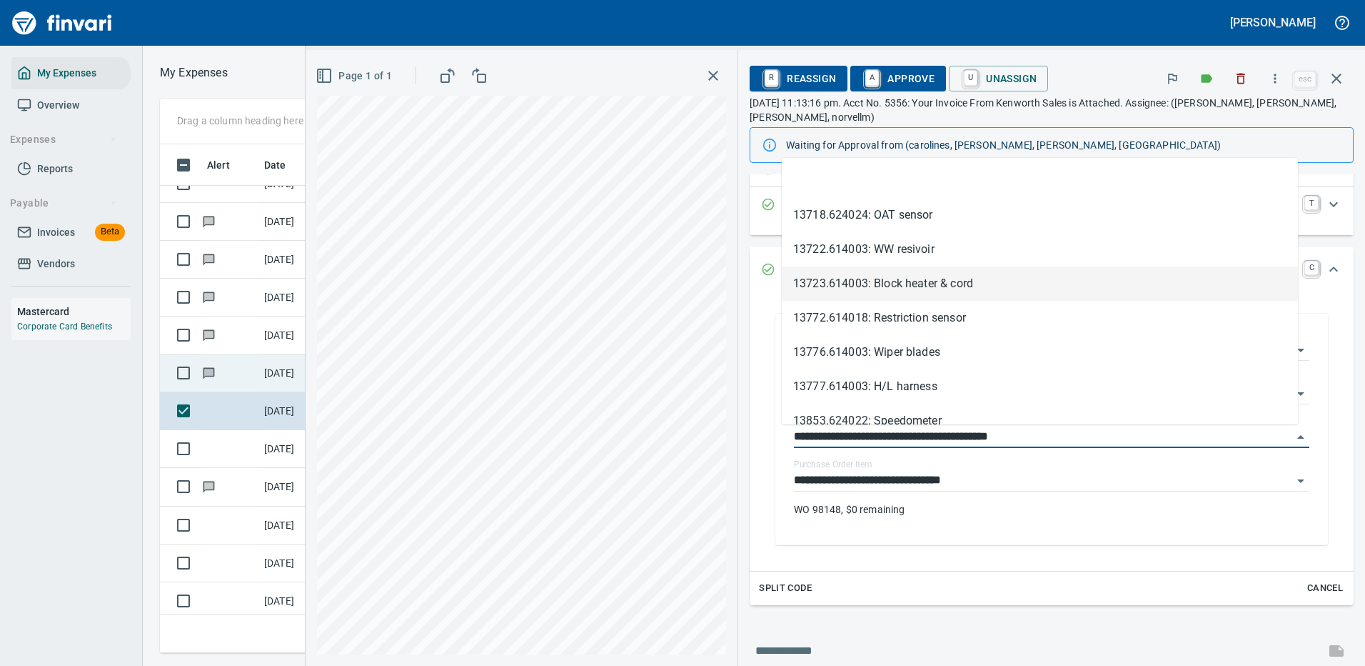
type input "**********"
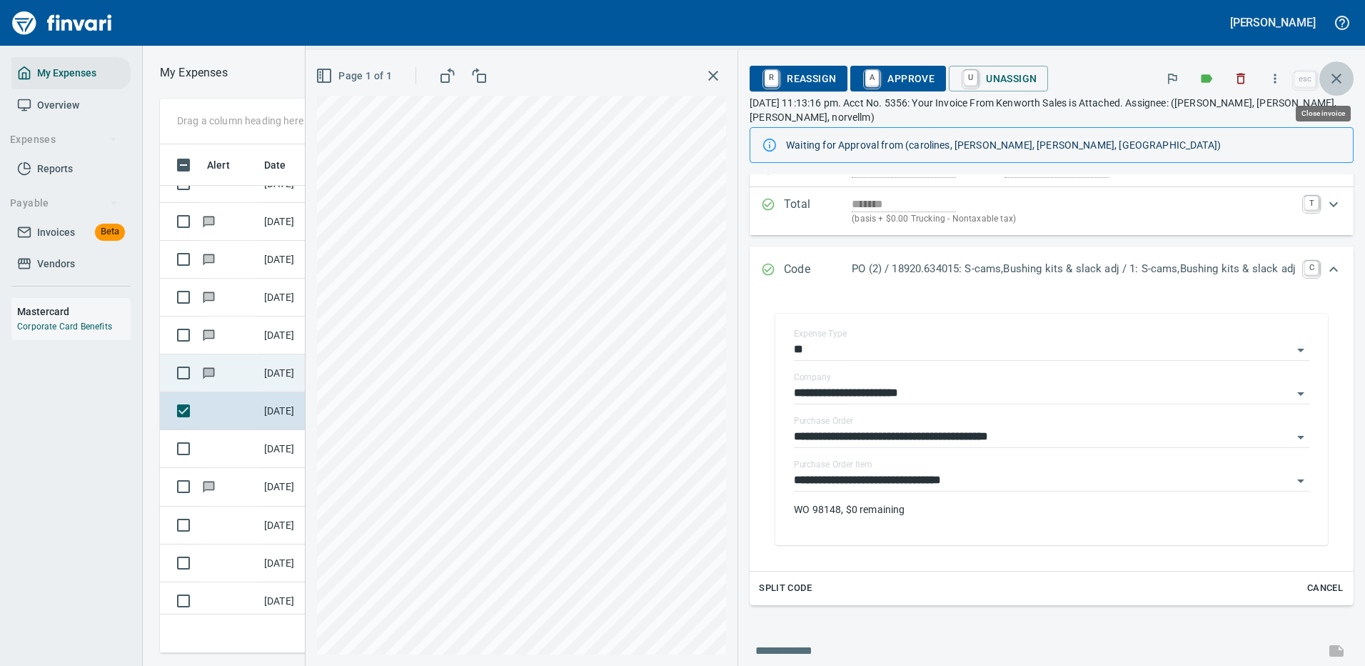
click at [1338, 75] on icon "button" at bounding box center [1336, 78] width 17 height 17
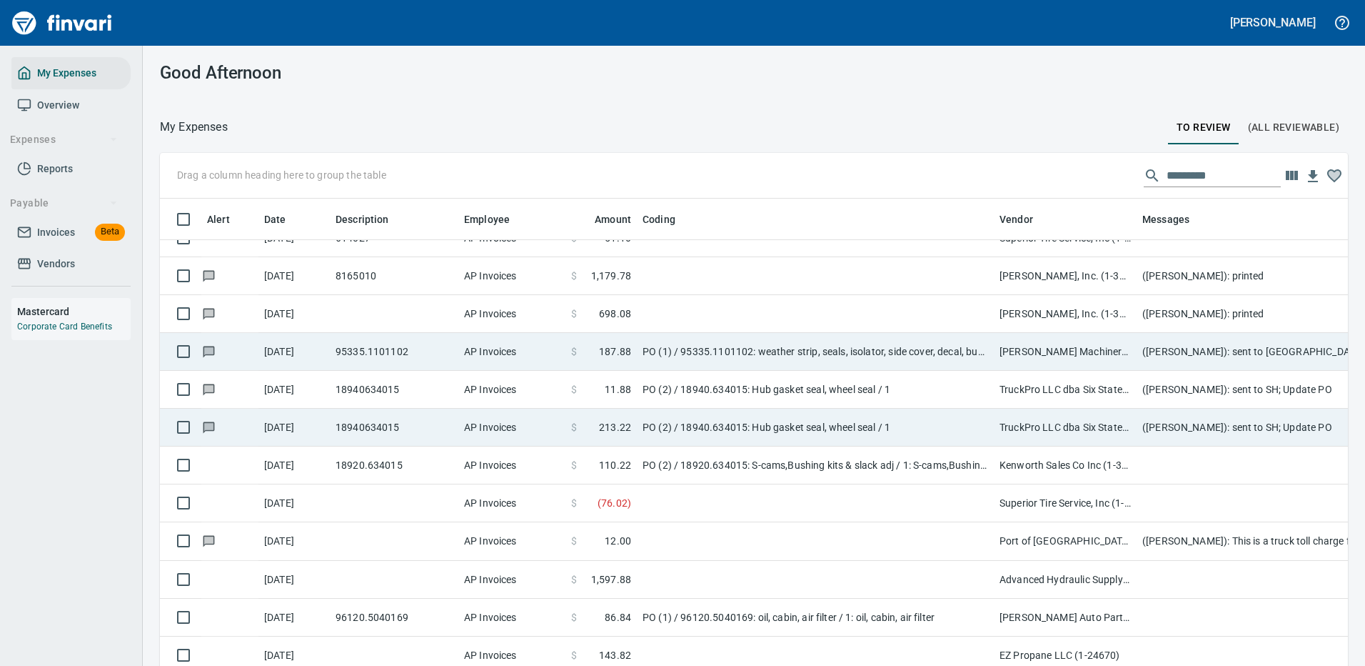
scroll to position [487, 1156]
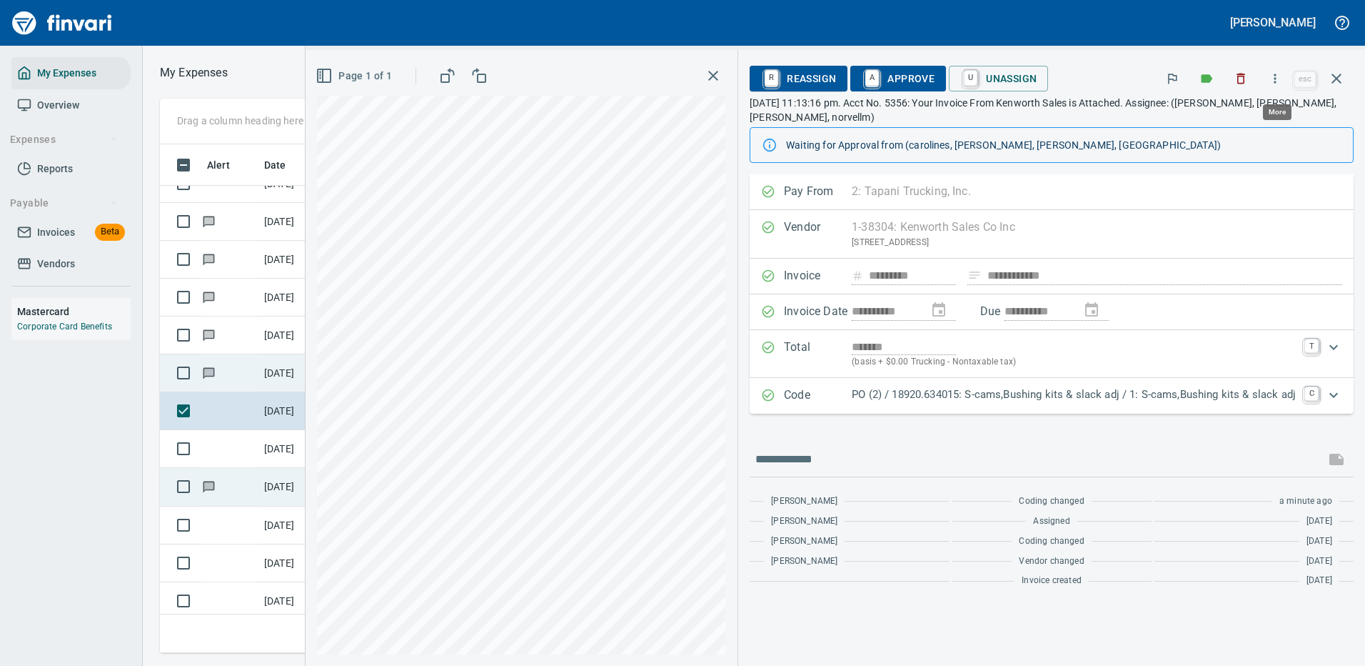
scroll to position [487, 810]
click at [1278, 76] on icon "button" at bounding box center [1275, 78] width 14 height 14
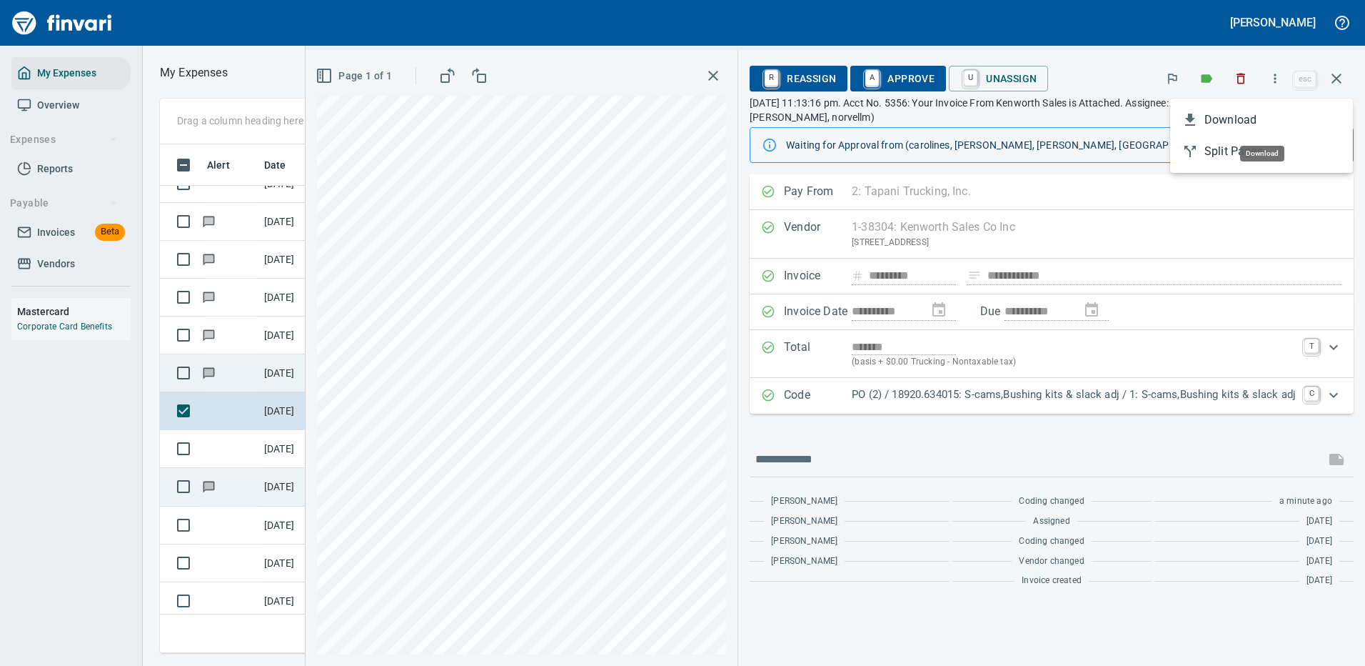
click at [1235, 124] on span "Download" at bounding box center [1273, 119] width 137 height 17
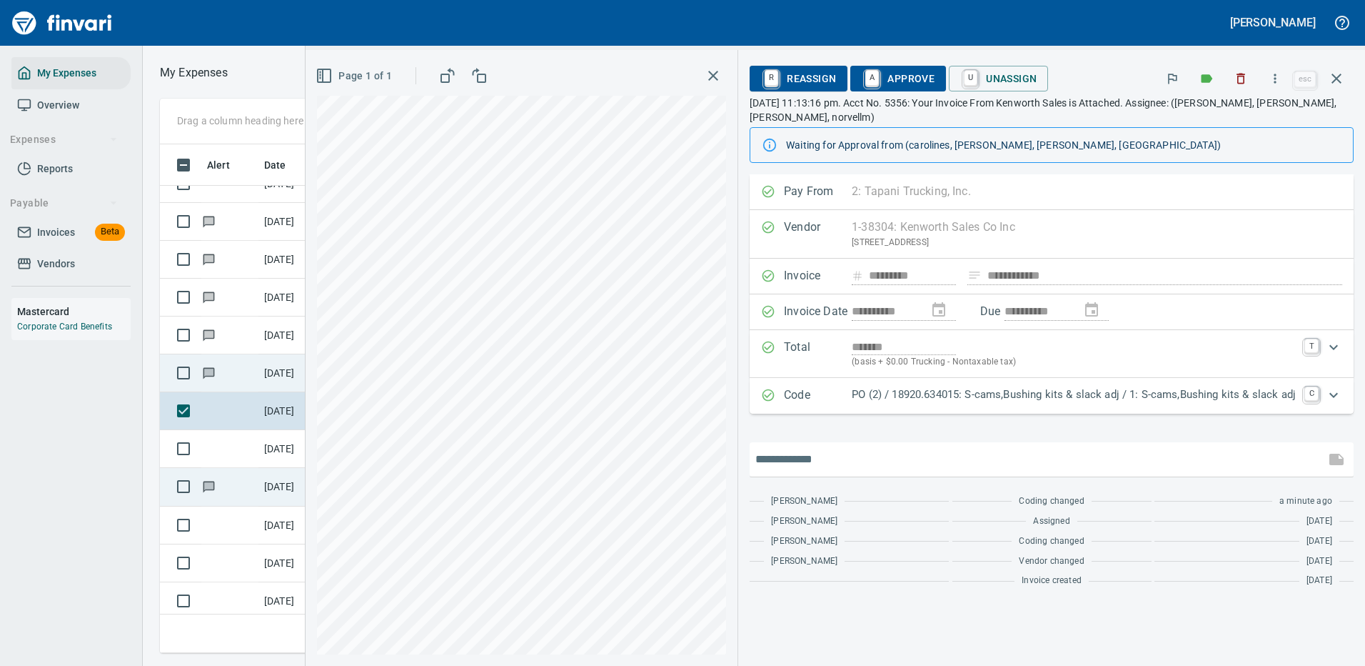
click at [888, 458] on input "text" at bounding box center [1037, 459] width 564 height 23
type input "**********"
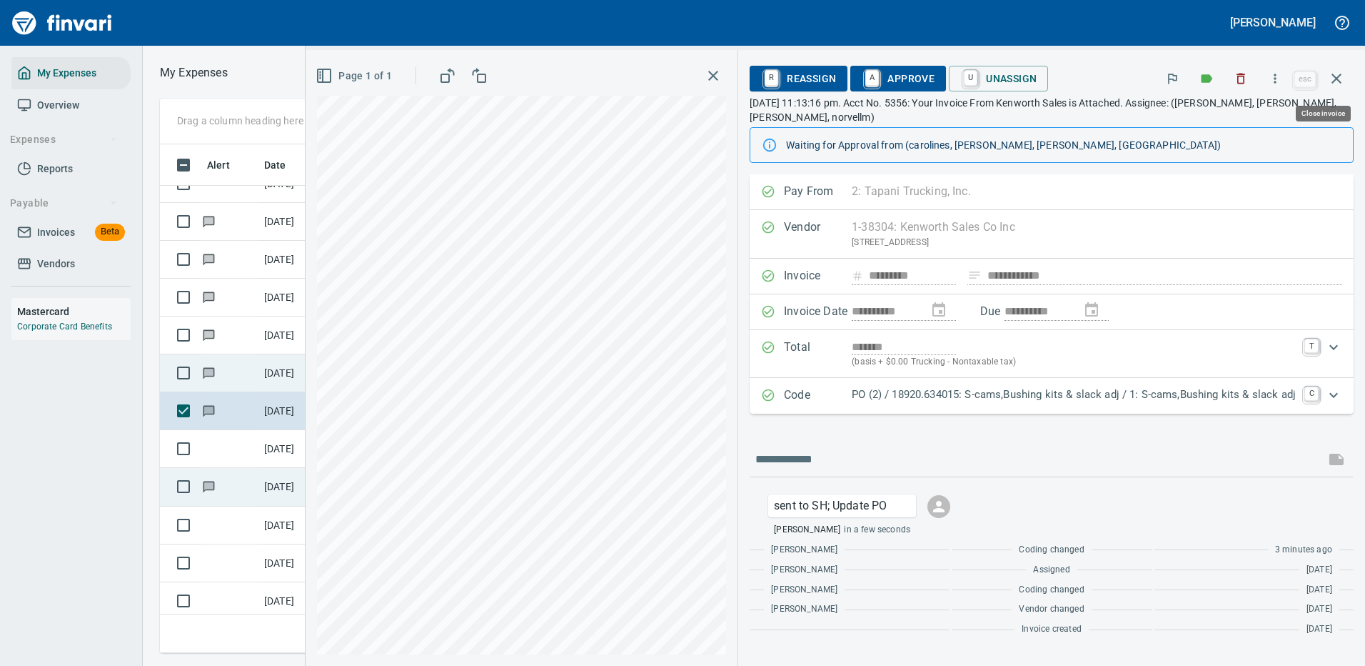
click at [1334, 75] on icon "button" at bounding box center [1337, 79] width 10 height 10
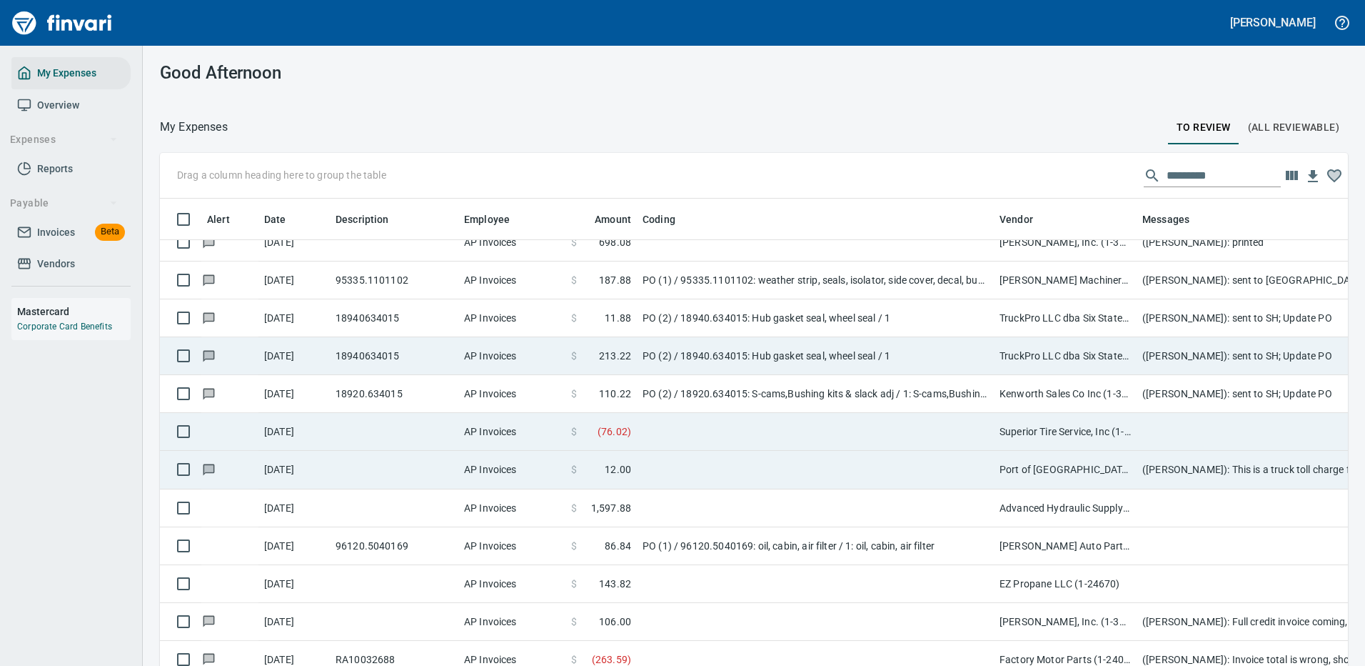
scroll to position [3570, 0]
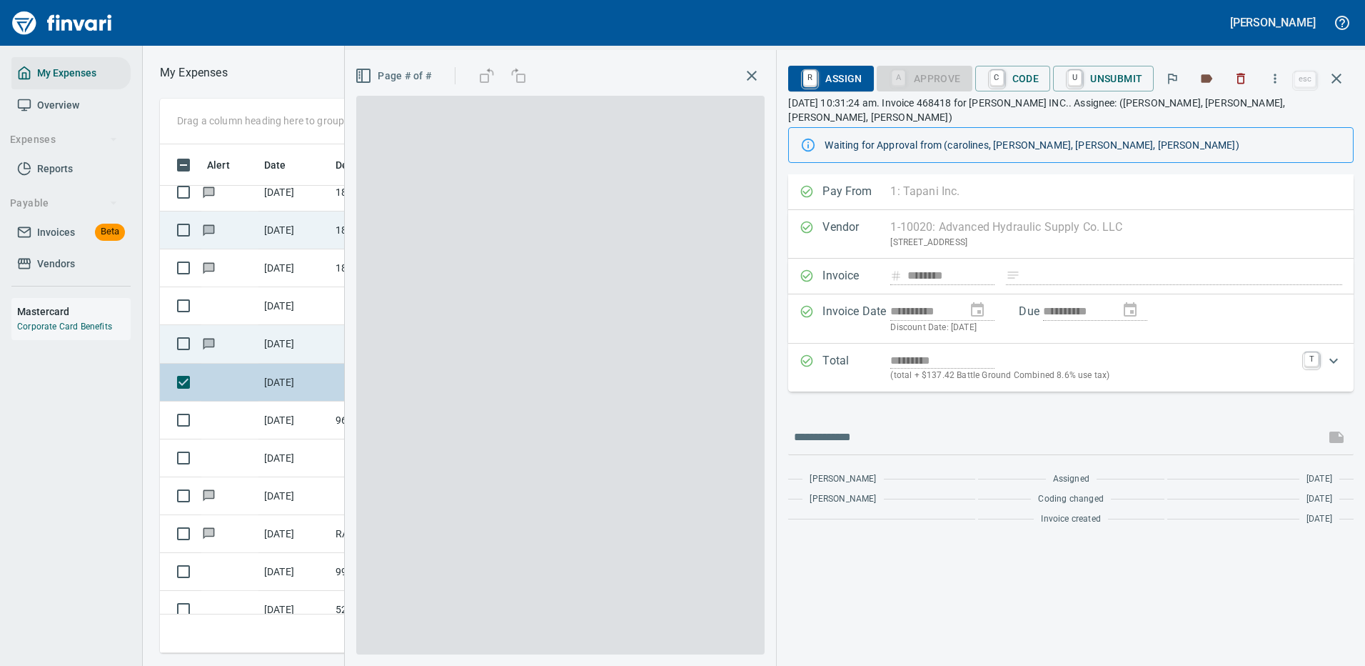
scroll to position [487, 810]
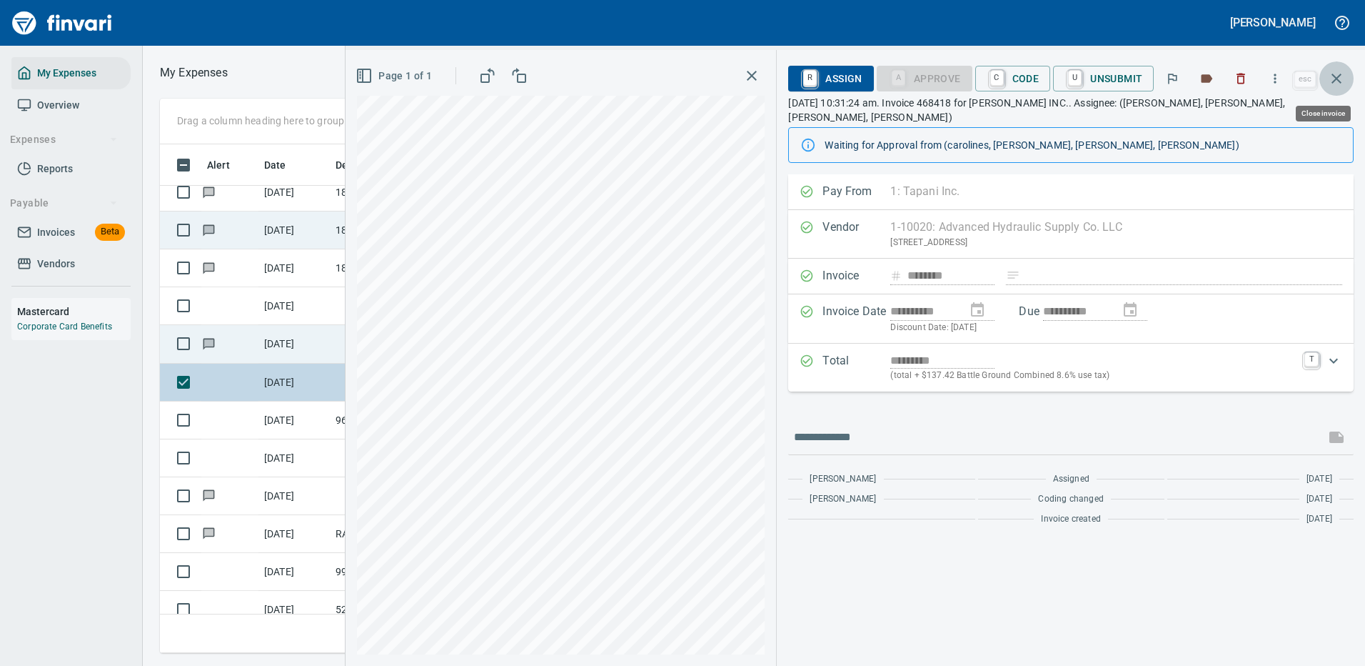
click at [1341, 71] on icon "button" at bounding box center [1336, 78] width 17 height 17
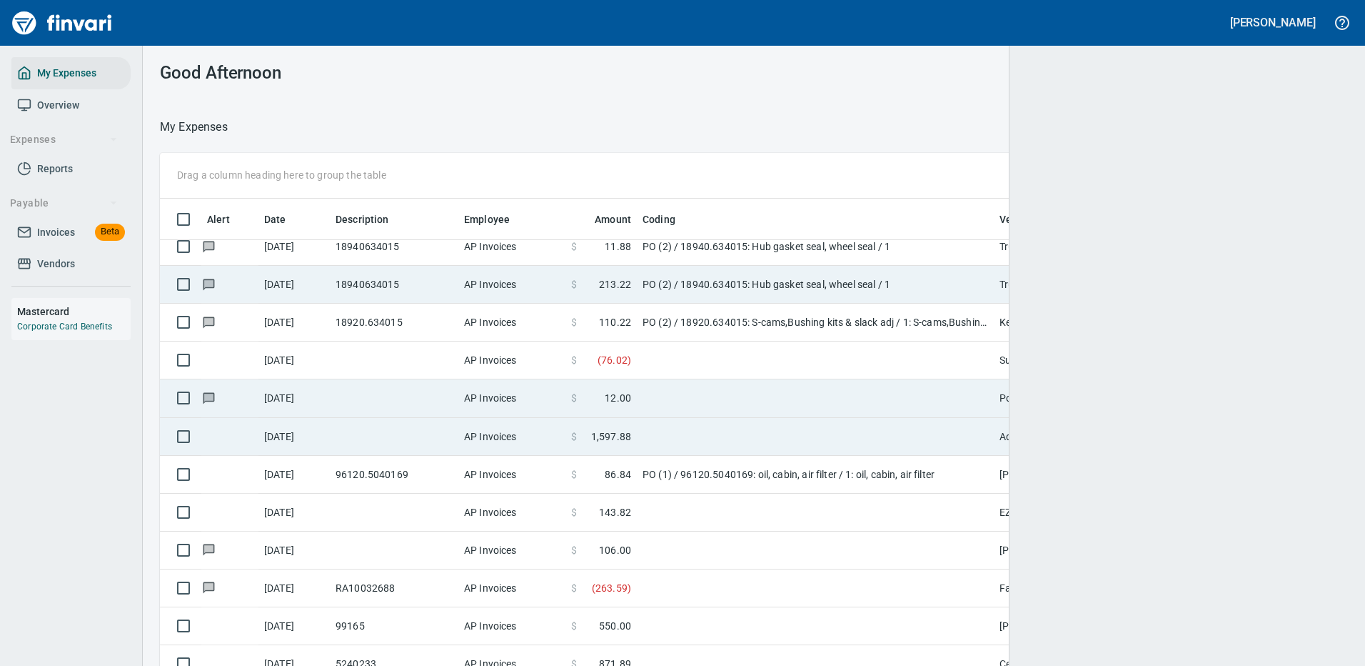
scroll to position [487, 1149]
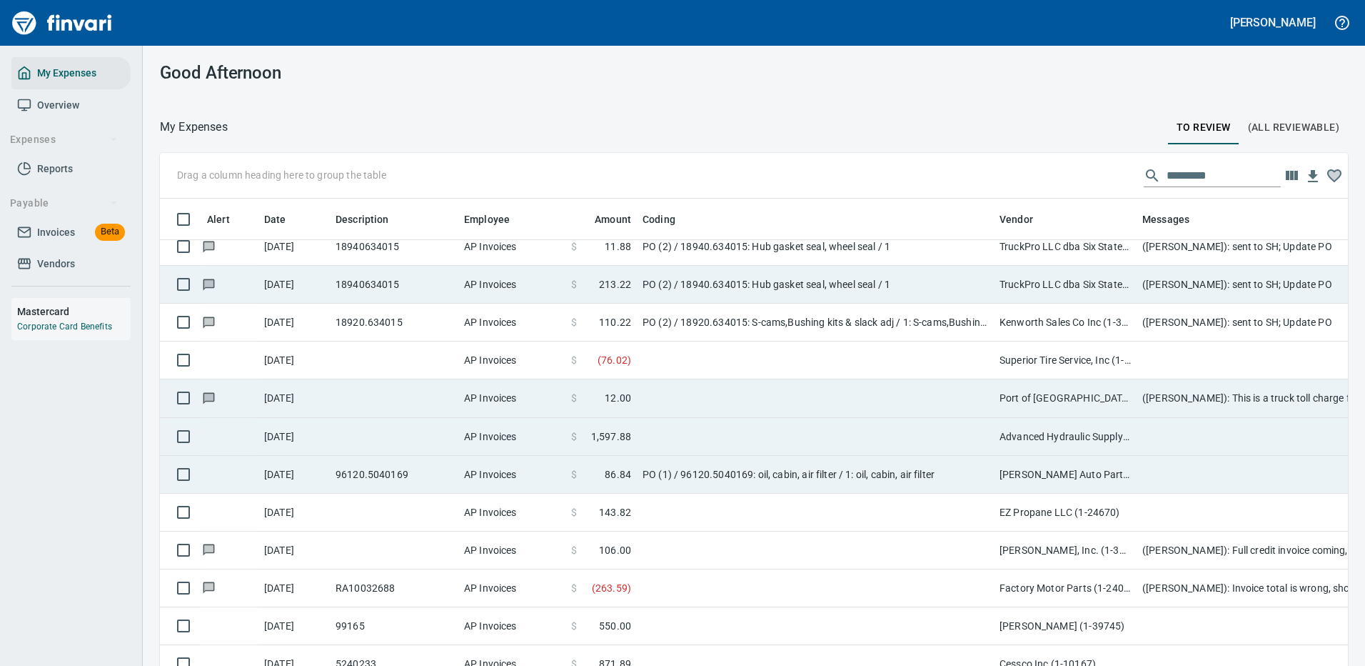
click at [1081, 476] on td "[PERSON_NAME] Auto Parts (1-23030)" at bounding box center [1065, 475] width 143 height 38
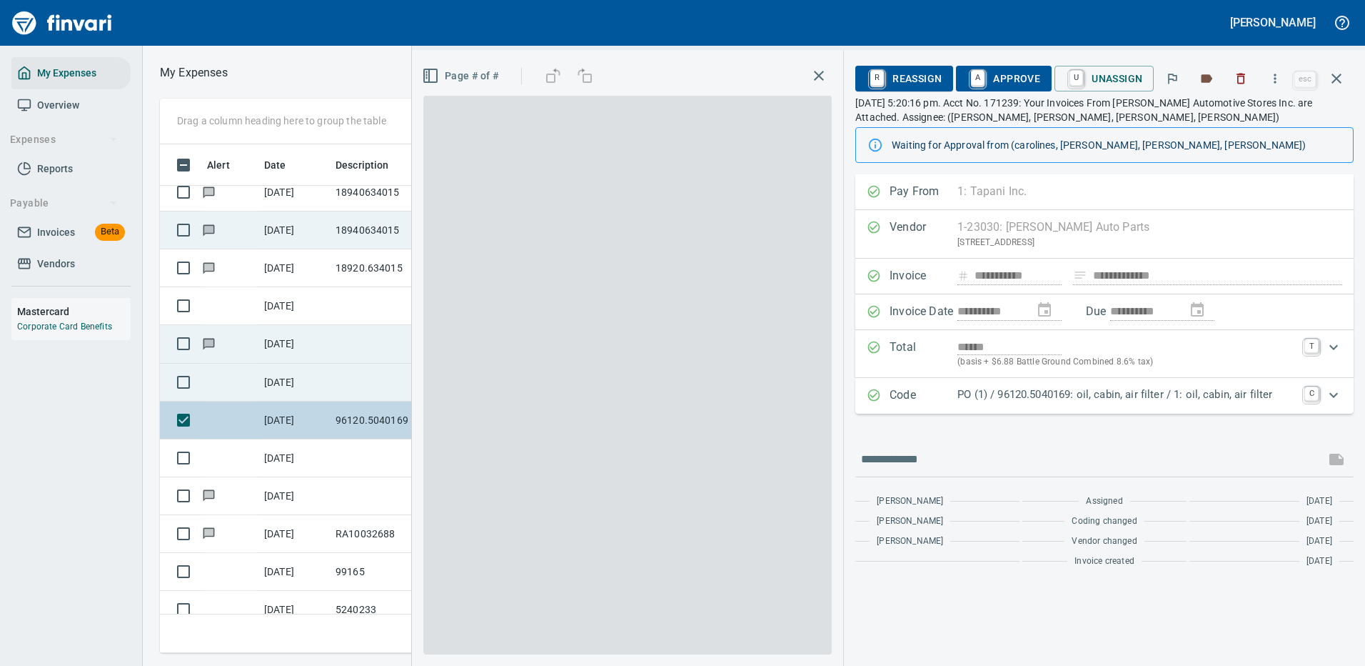
scroll to position [487, 810]
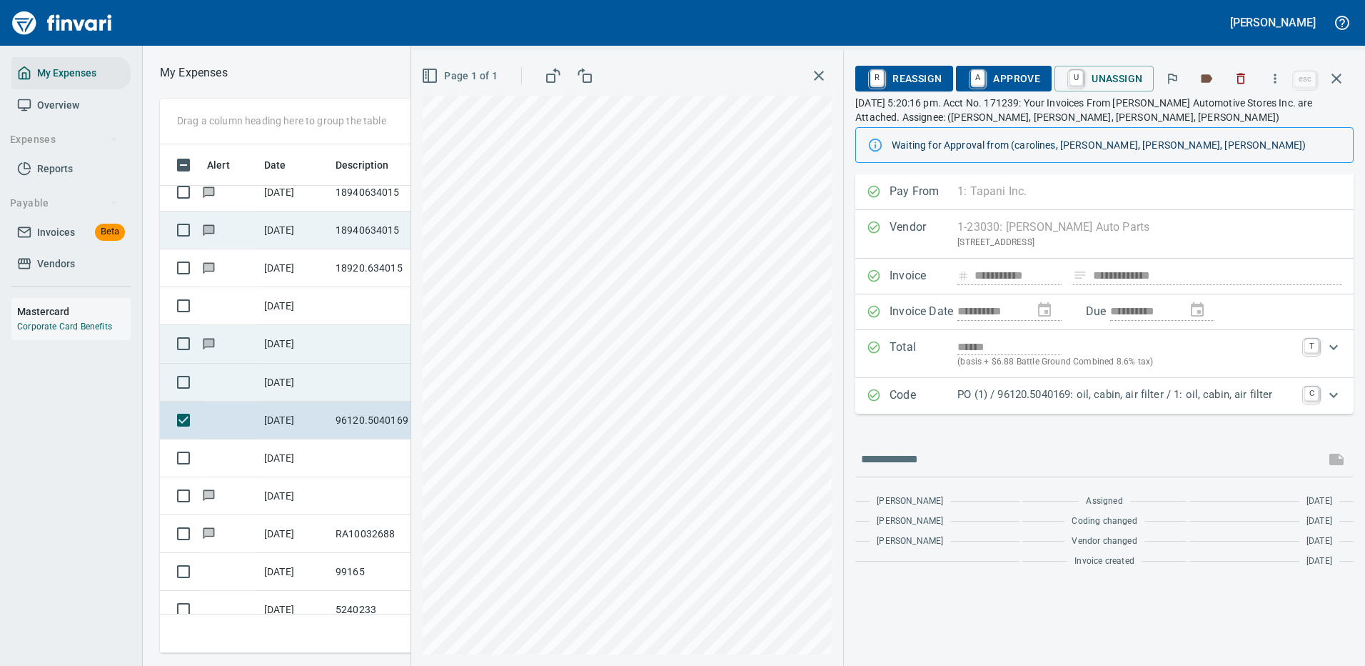
click at [1138, 394] on p "PO (1) / 96120.5040169: oil, cabin, air filter / 1: oil, cabin, air filter" at bounding box center [1127, 394] width 338 height 16
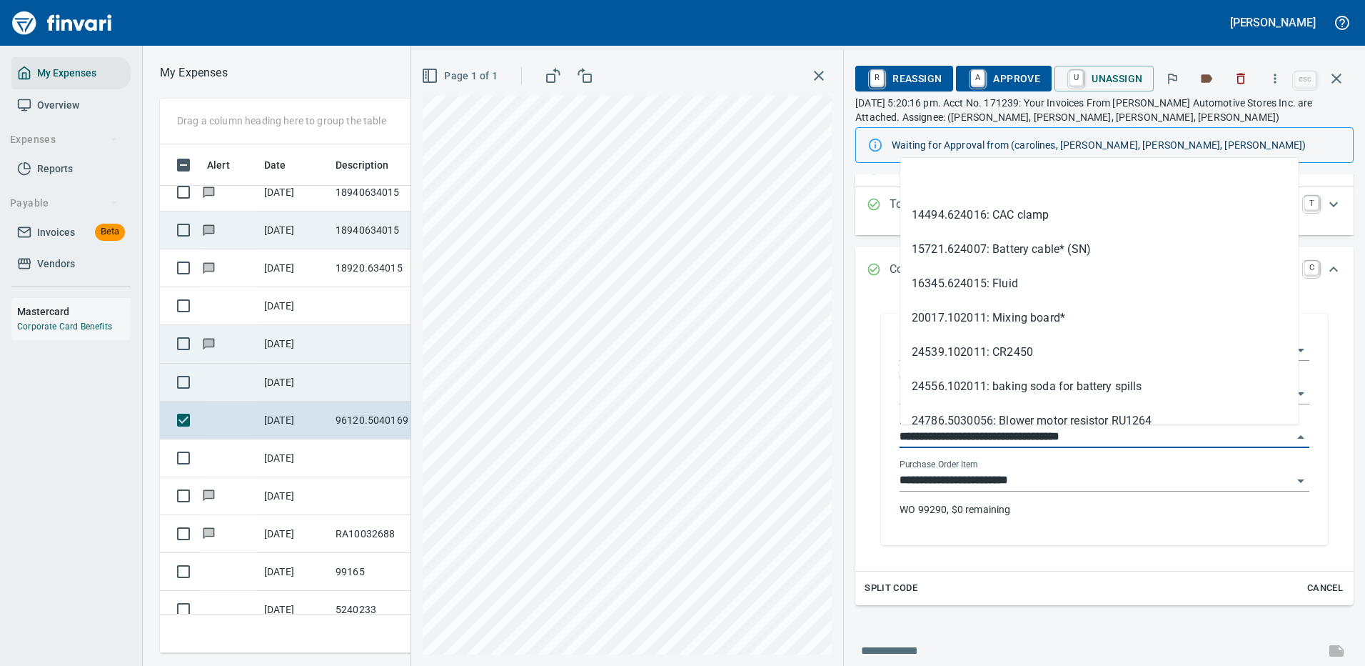
drag, startPoint x: 982, startPoint y: 431, endPoint x: 893, endPoint y: 428, distance: 89.3
click at [893, 428] on div "**********" at bounding box center [1104, 431] width 433 height 228
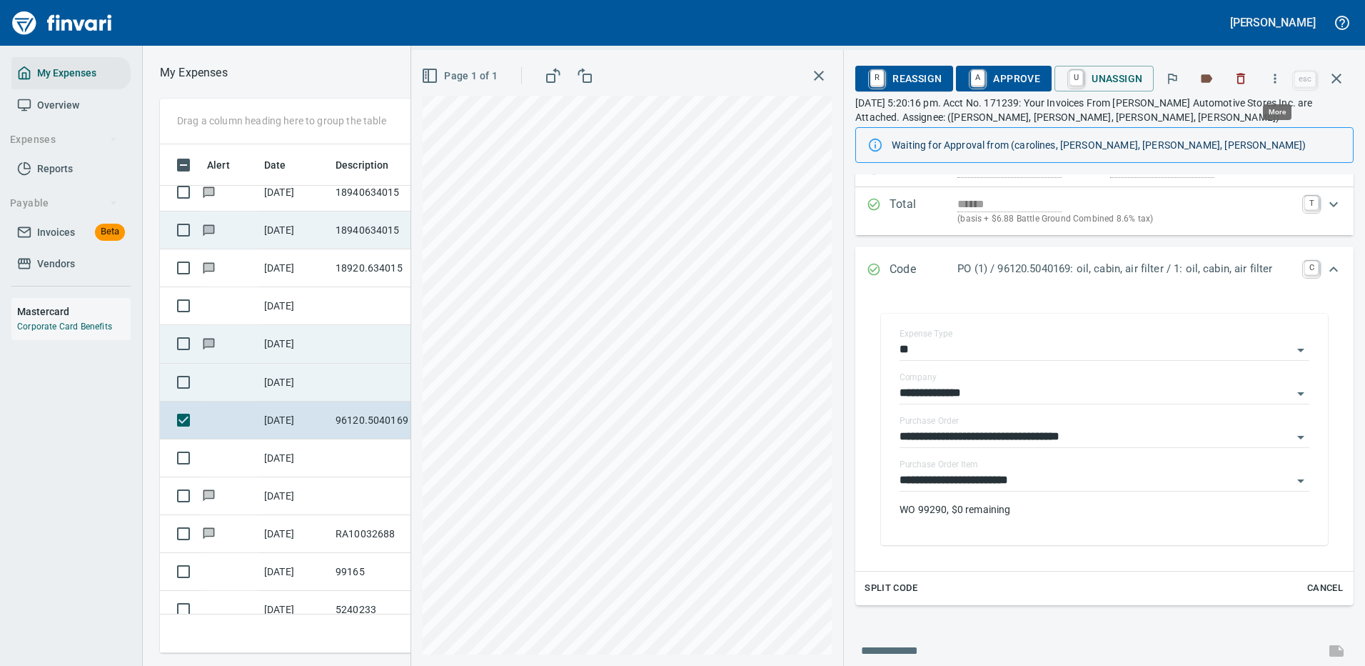
click at [1276, 75] on icon "button" at bounding box center [1276, 78] width 2 height 9
click at [1242, 115] on span "Download" at bounding box center [1273, 119] width 137 height 17
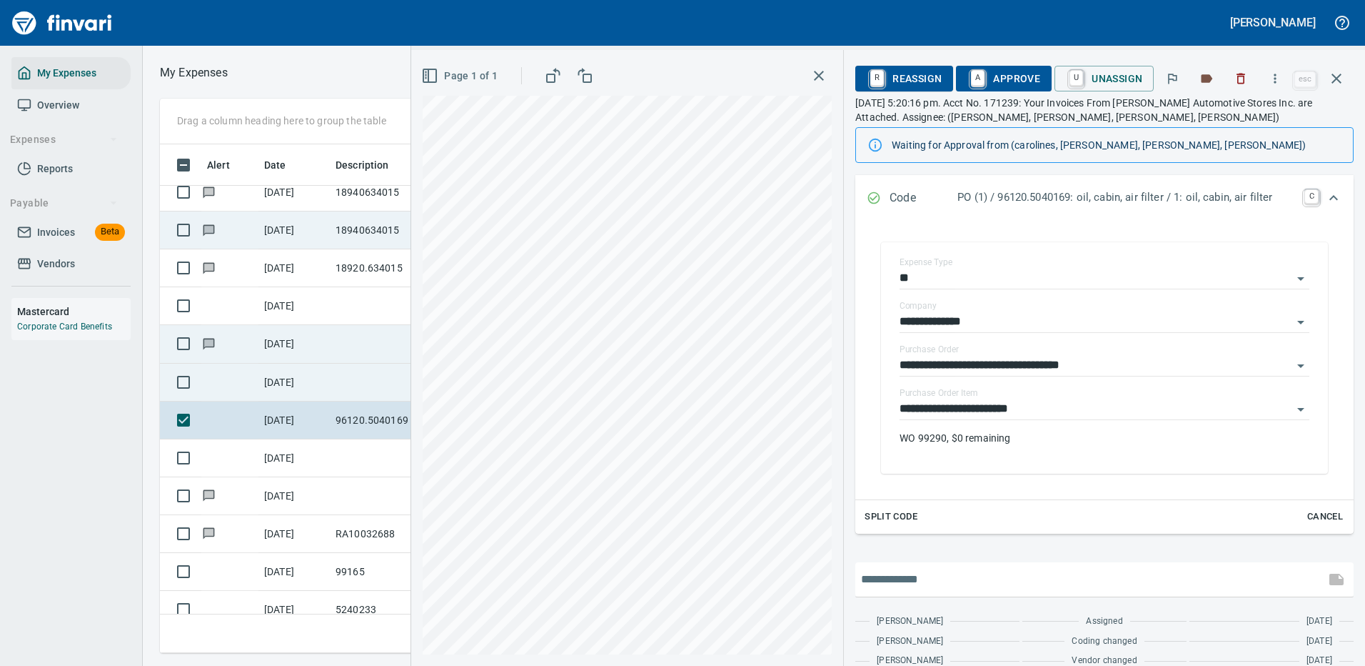
click at [948, 577] on input "text" at bounding box center [1090, 579] width 458 height 23
type input "**********"
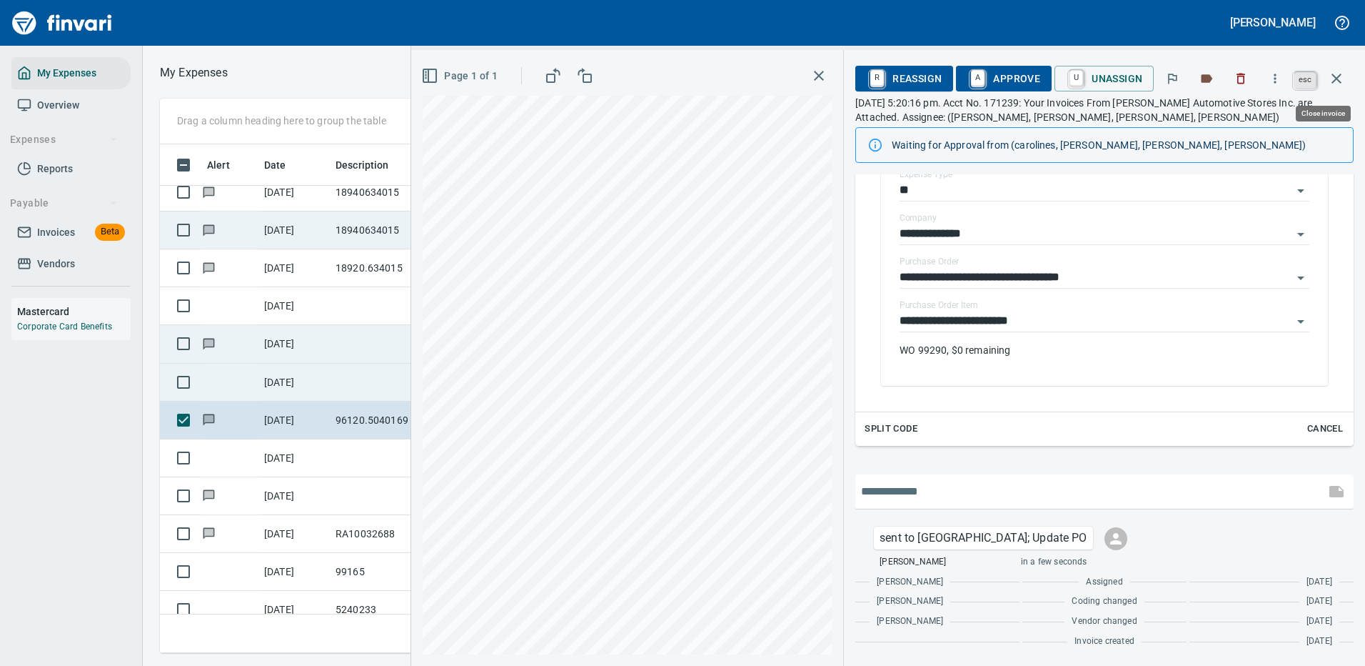
scroll to position [487, 810]
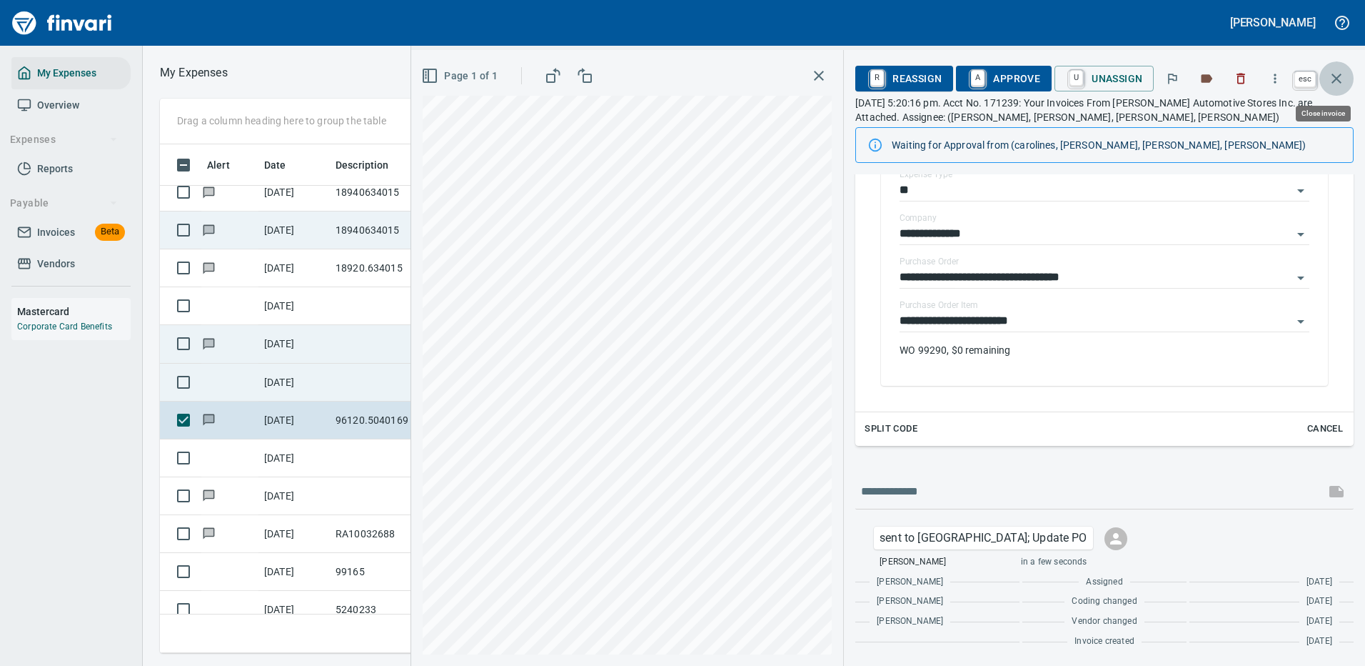
click at [1335, 78] on icon "button" at bounding box center [1337, 79] width 10 height 10
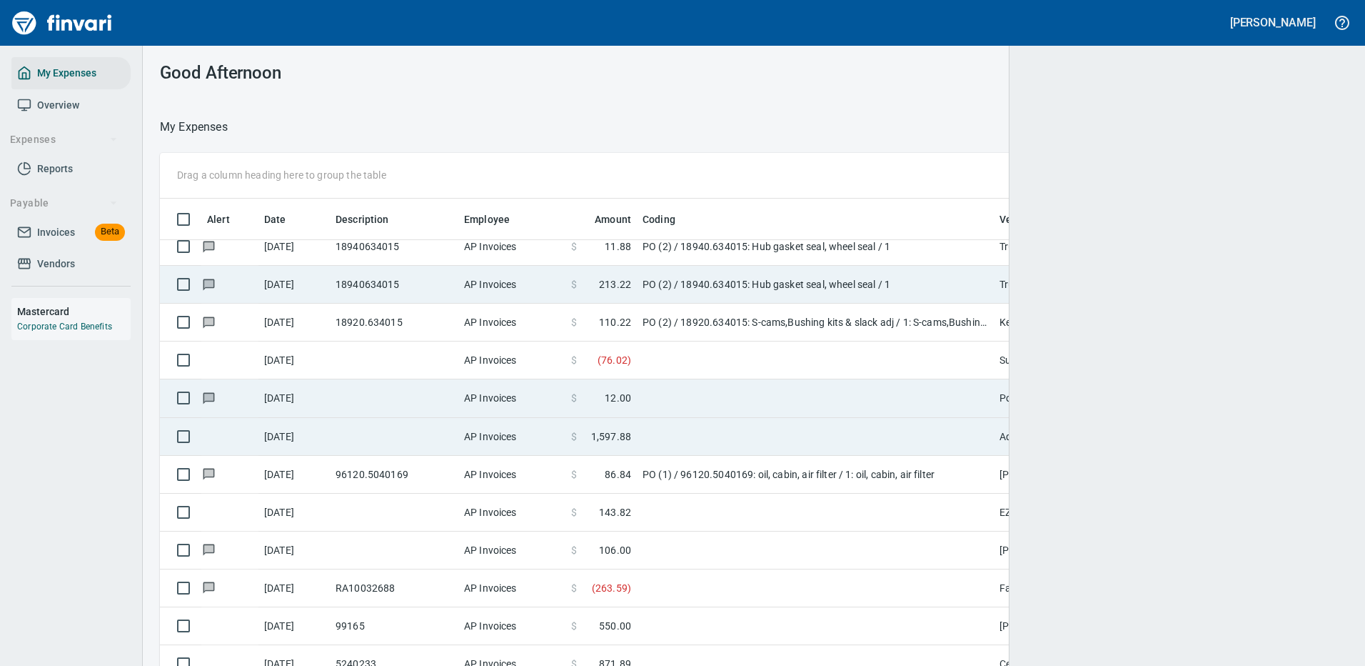
scroll to position [487, 1147]
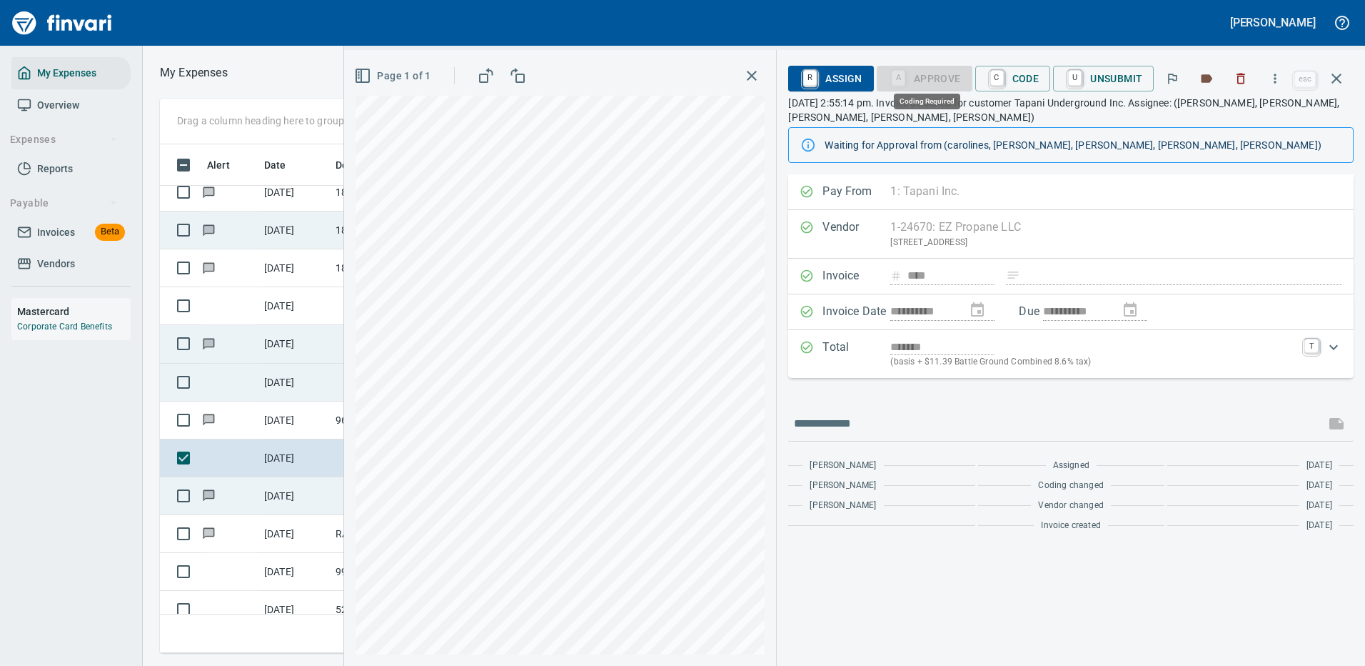
scroll to position [487, 810]
click at [1289, 357] on p "(basis + $11.39 Battle Ground Combined 8.6% tax)" at bounding box center [1093, 362] width 406 height 14
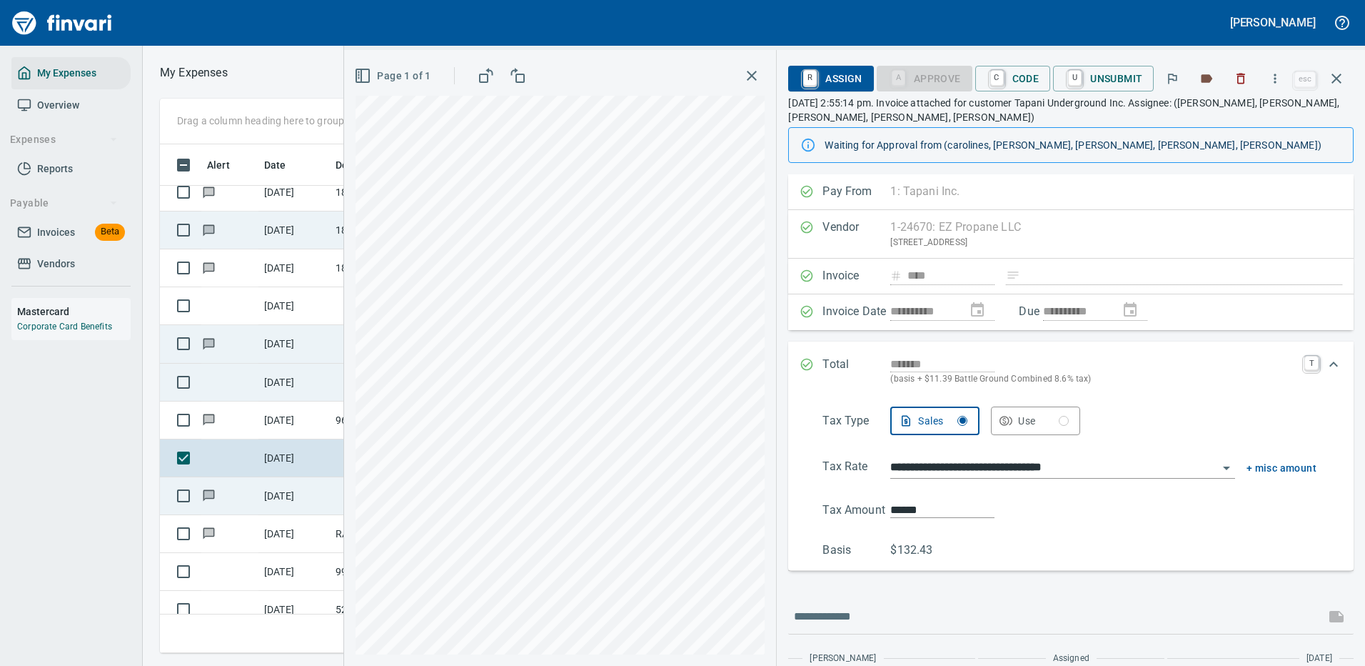
click at [1325, 366] on icon "Expand" at bounding box center [1333, 364] width 17 height 17
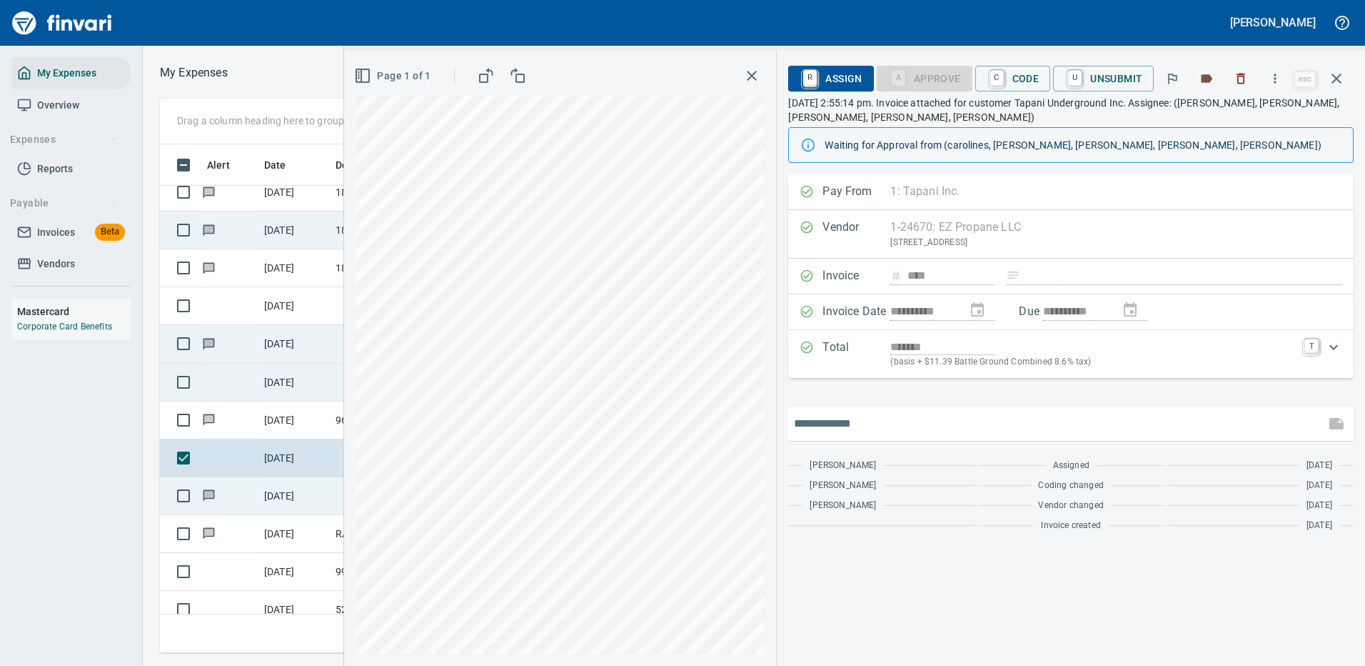
click at [914, 424] on input "text" at bounding box center [1057, 423] width 526 height 23
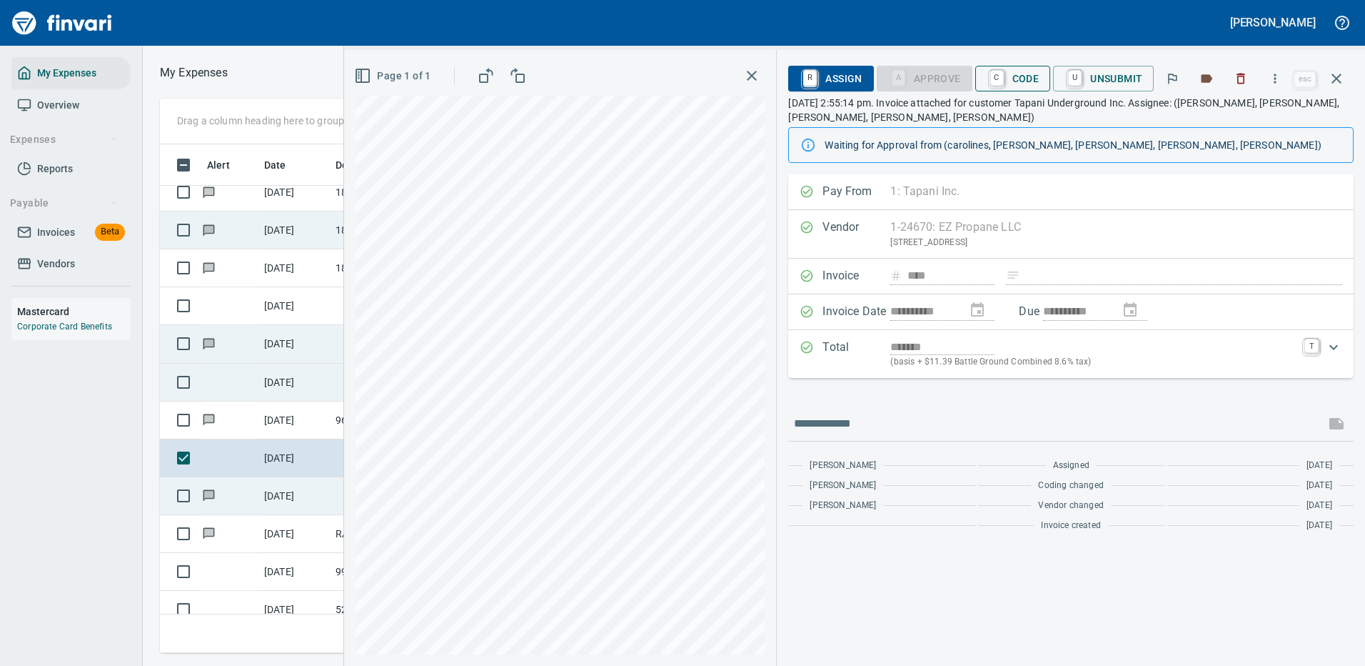
click at [1030, 78] on span "C Code" at bounding box center [1013, 78] width 53 height 24
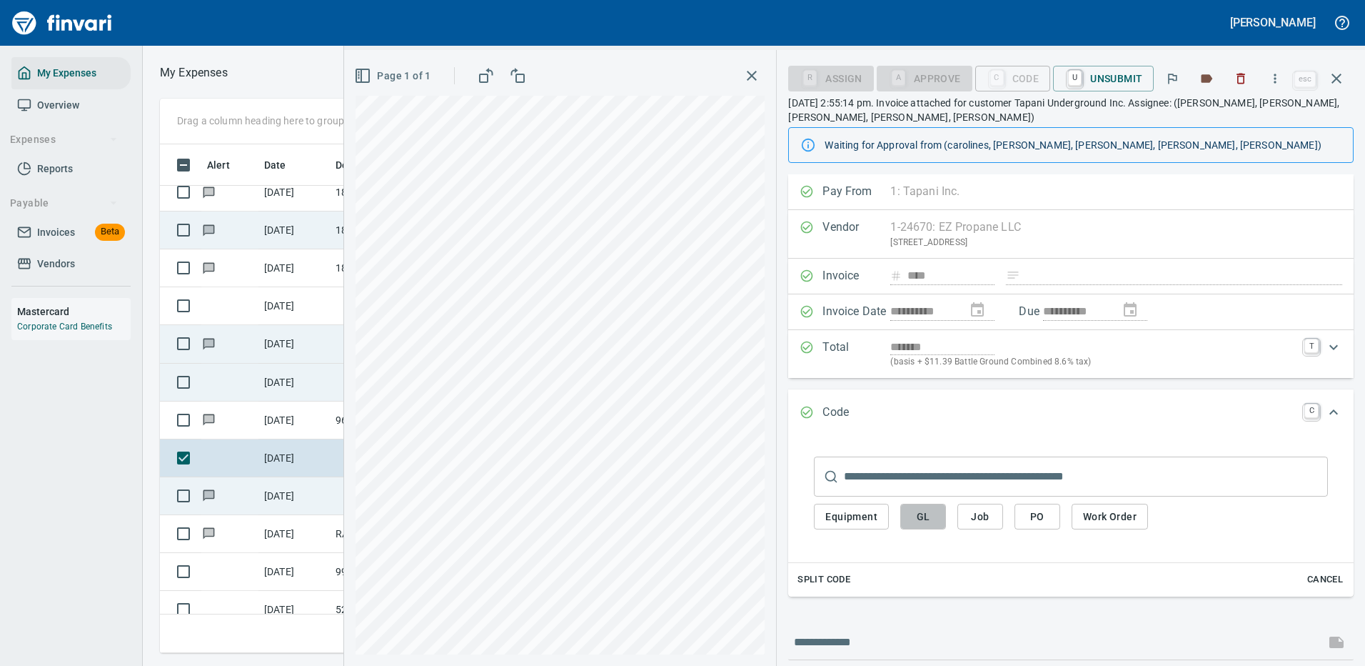
click at [927, 513] on span "GL" at bounding box center [923, 517] width 23 height 18
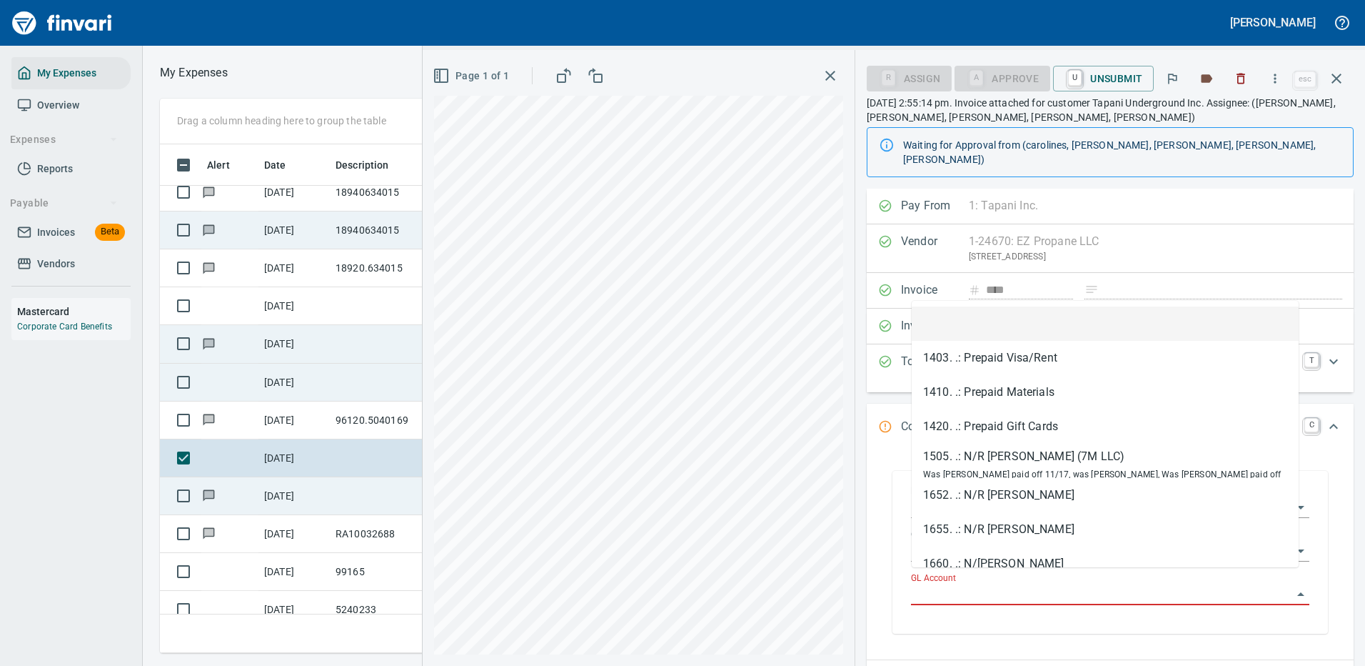
click at [961, 584] on input "GL Account" at bounding box center [1101, 594] width 381 height 20
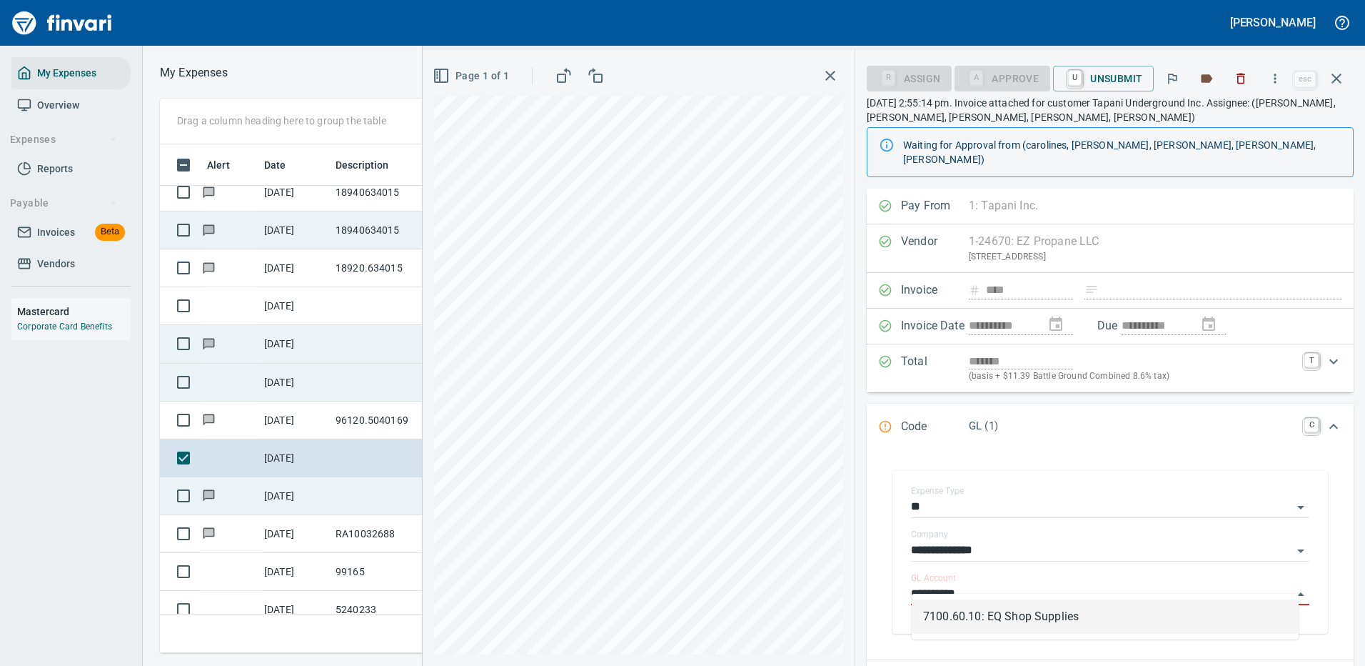
click at [995, 619] on li "7100.60.10: EQ Shop Supplies" at bounding box center [1105, 616] width 387 height 34
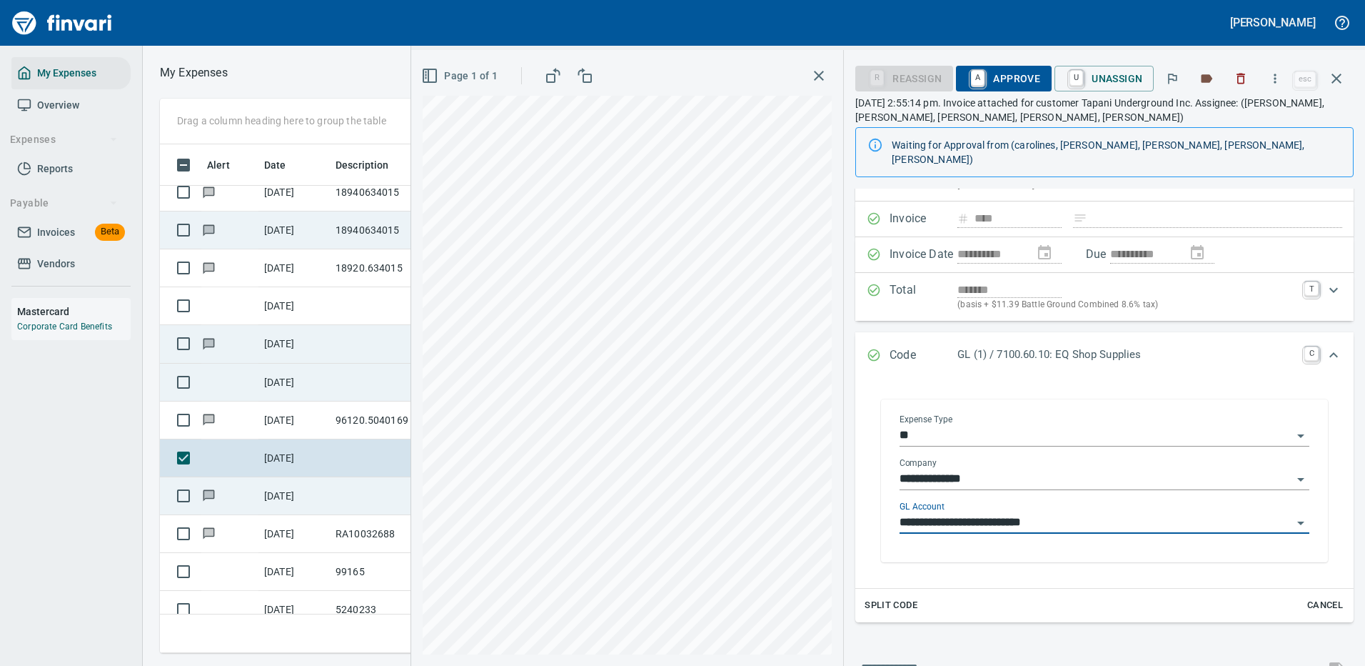
scroll to position [143, 0]
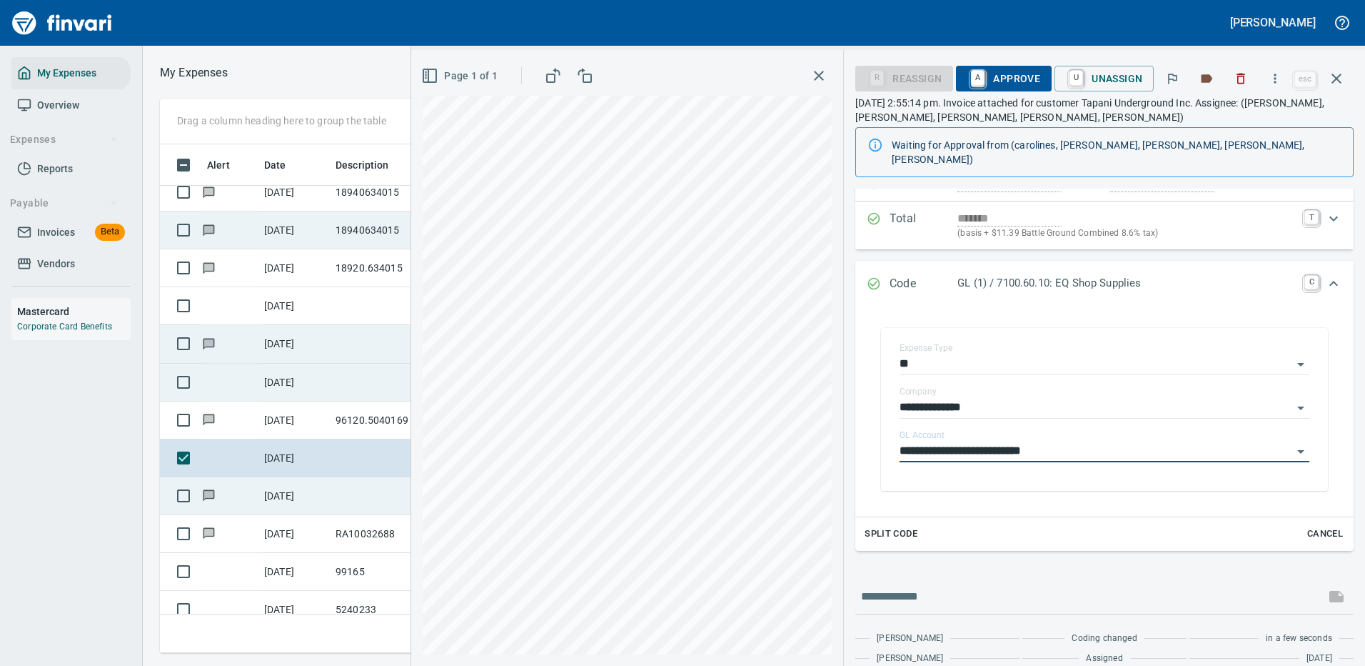
type input "**********"
click at [1023, 78] on span "A Approve" at bounding box center [1004, 78] width 73 height 24
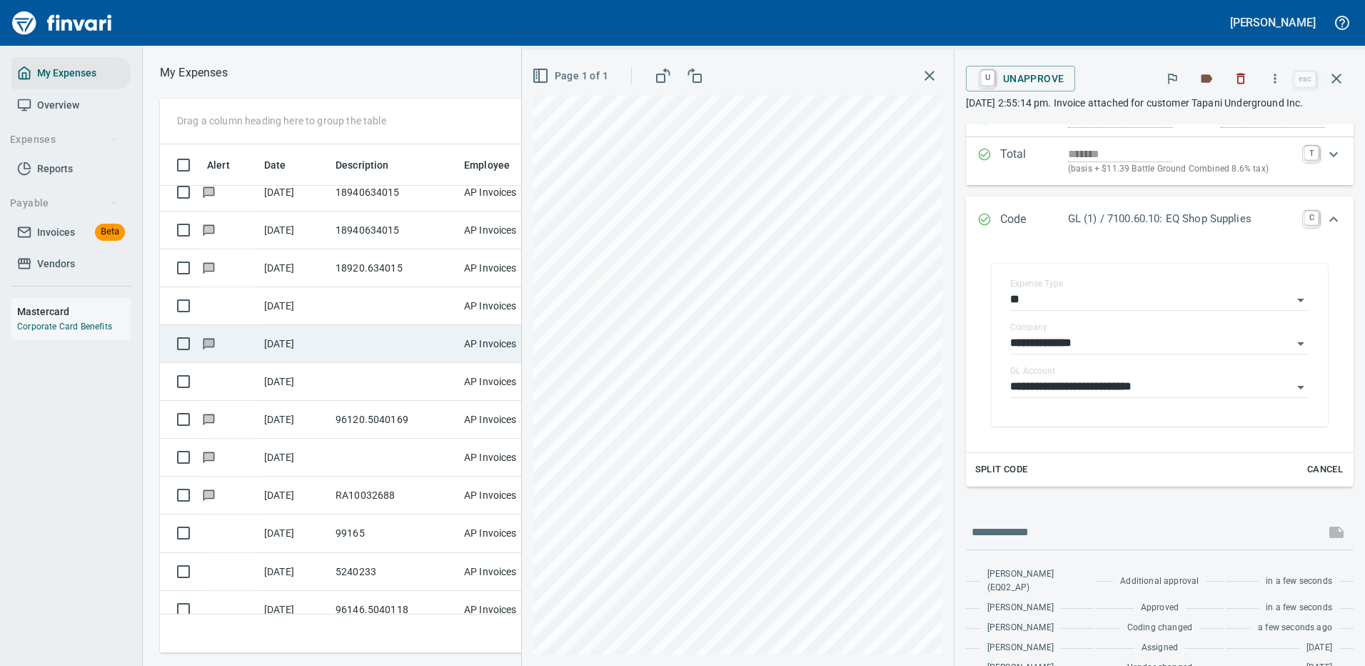
scroll to position [175, 0]
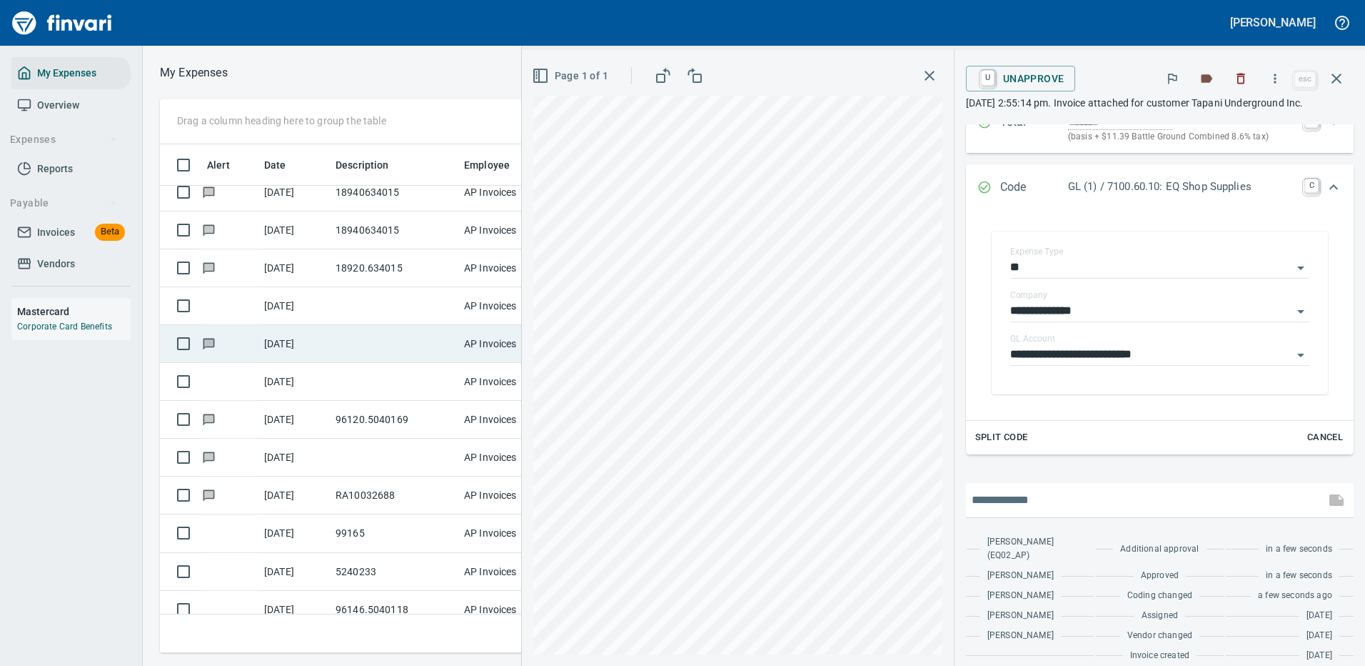
click at [1024, 498] on input "text" at bounding box center [1146, 499] width 348 height 23
type input "**********"
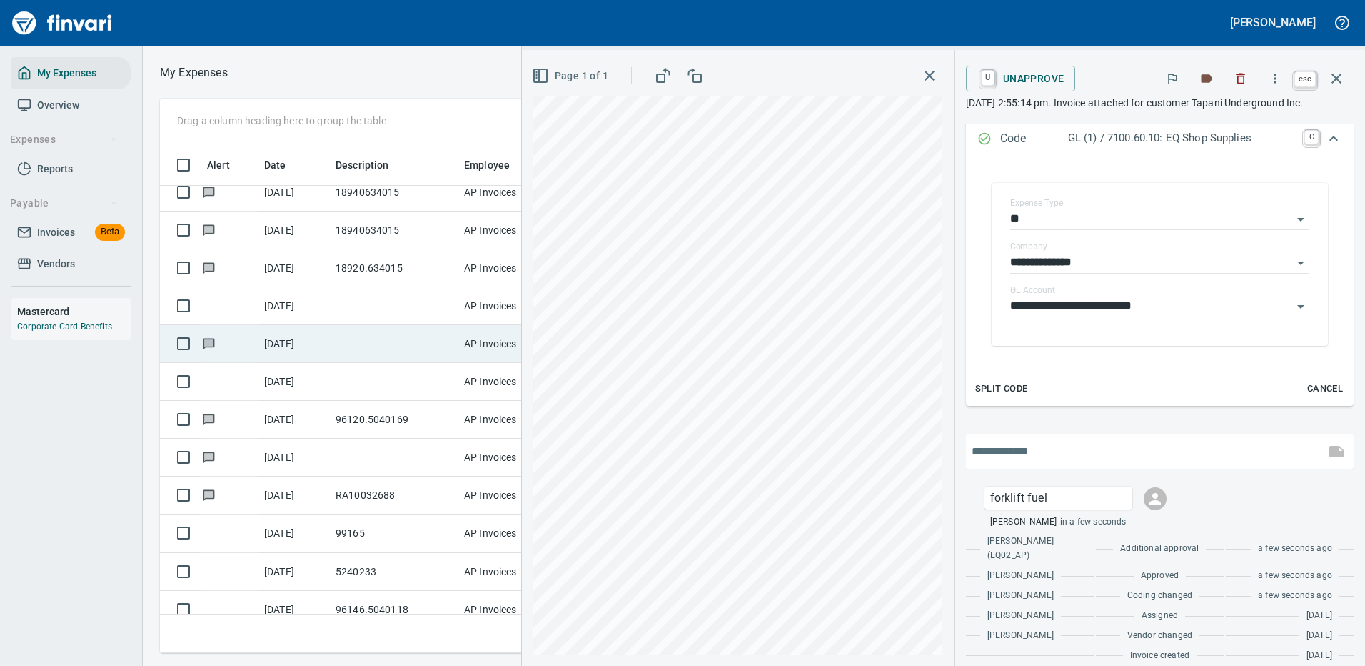
scroll to position [487, 810]
click at [1337, 74] on icon "button" at bounding box center [1336, 78] width 17 height 17
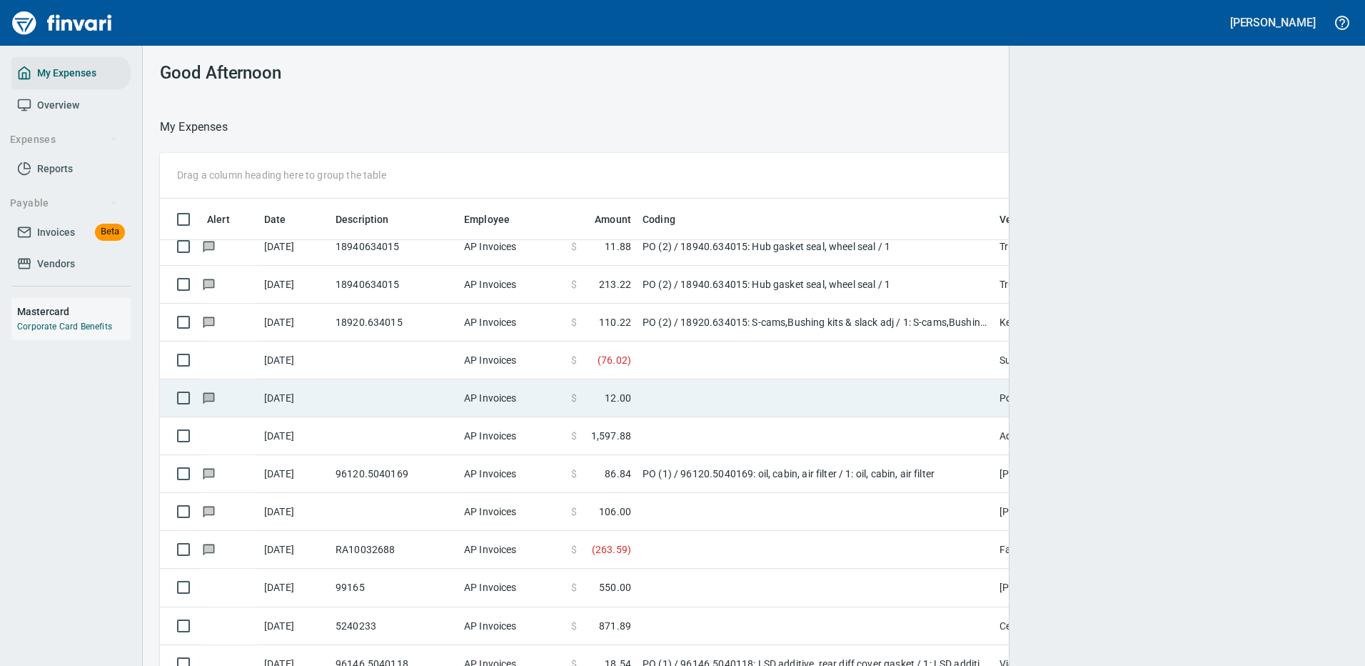
scroll to position [487, 1150]
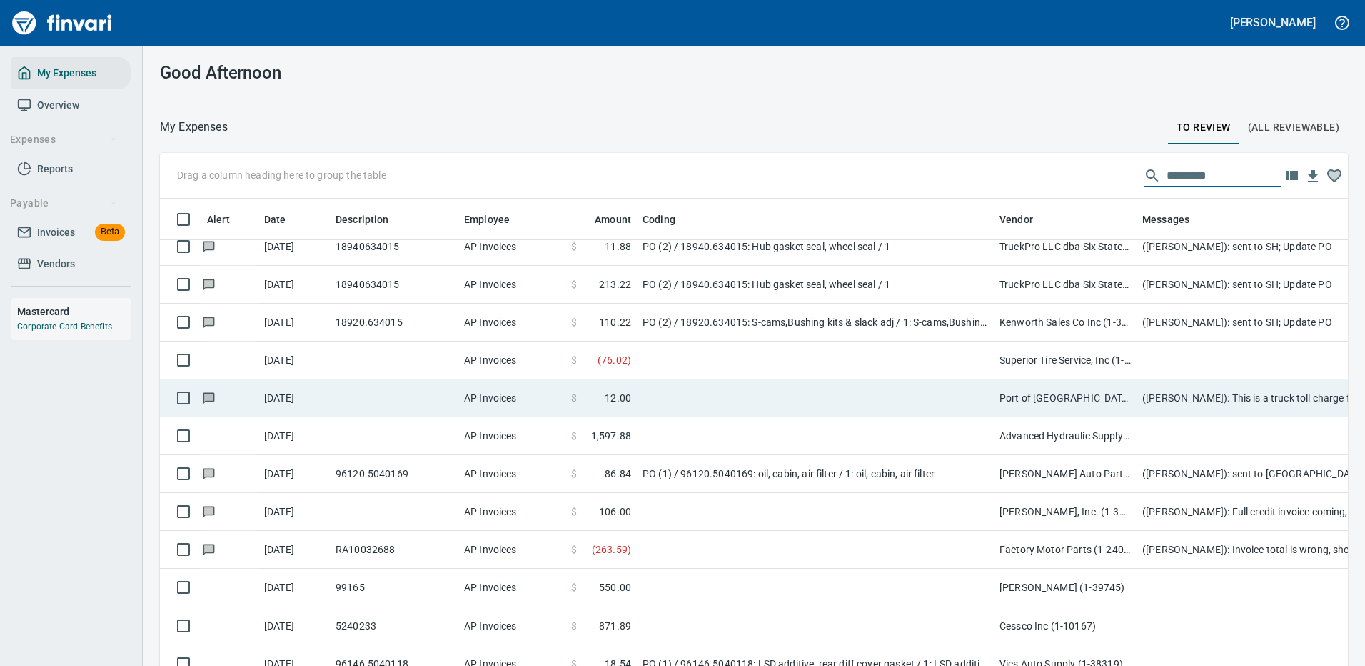
click at [1188, 174] on input "text" at bounding box center [1224, 175] width 114 height 23
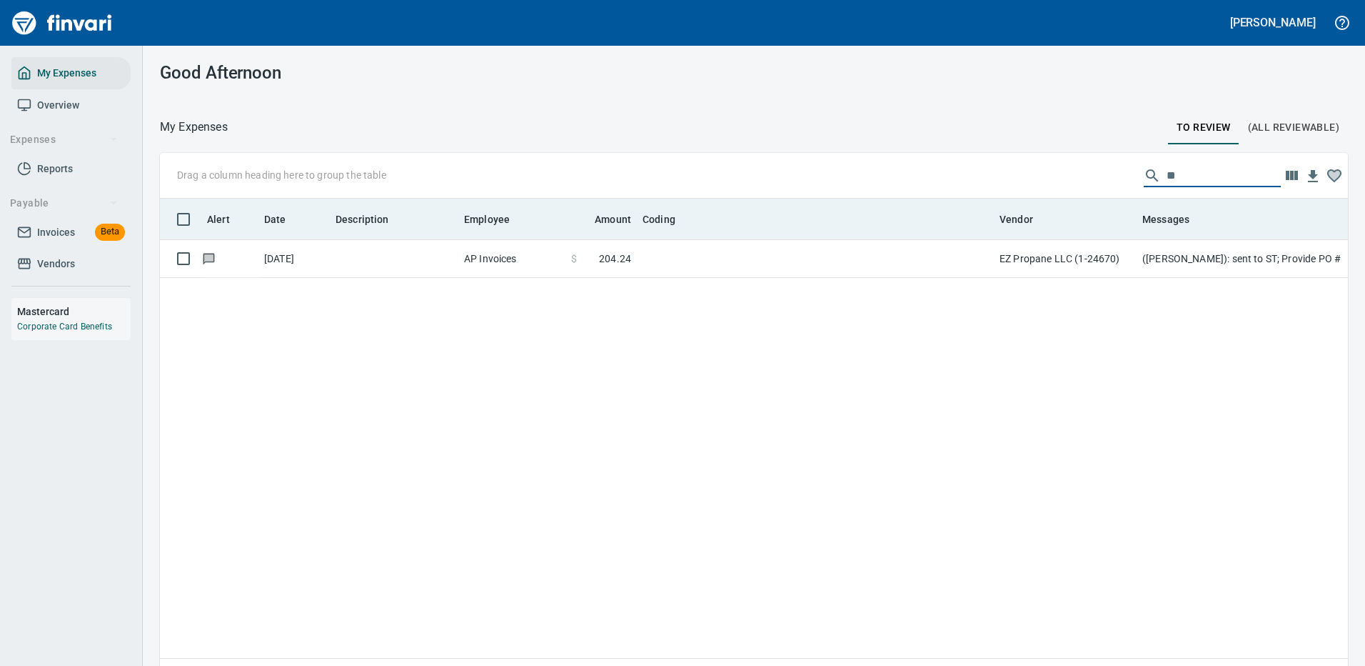
scroll to position [487, 1167]
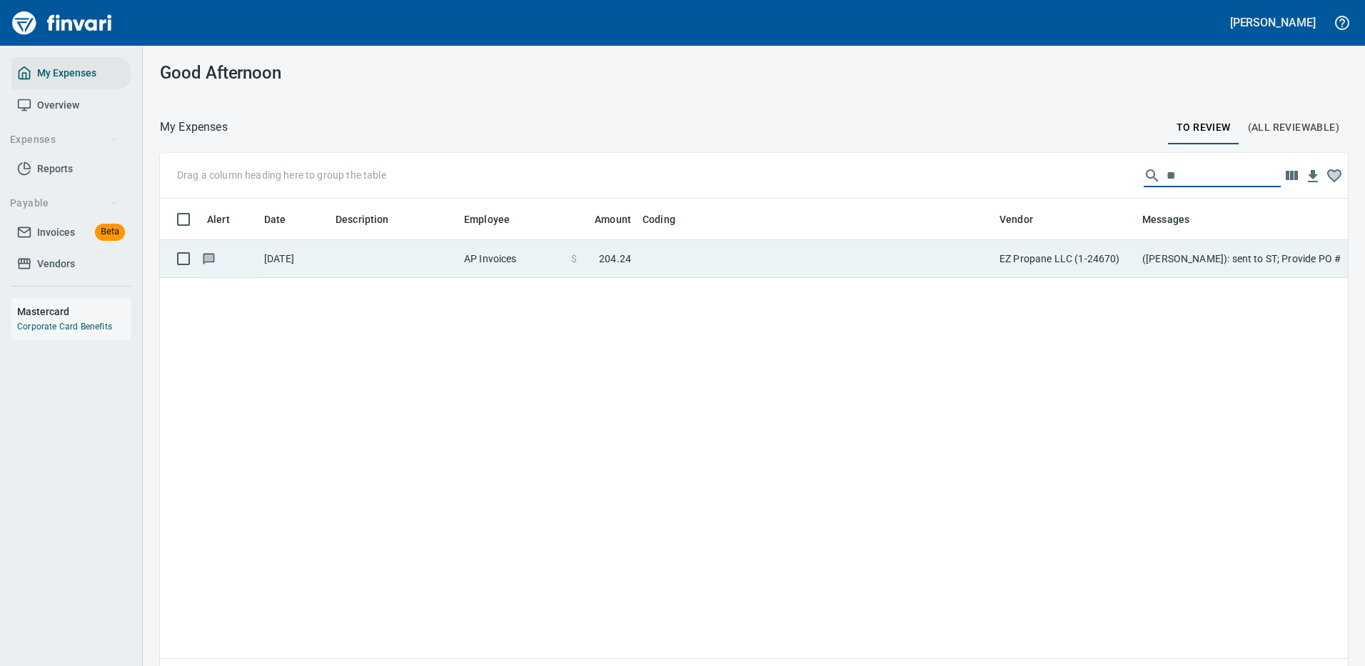
type input "**"
click at [878, 255] on td at bounding box center [815, 259] width 357 height 38
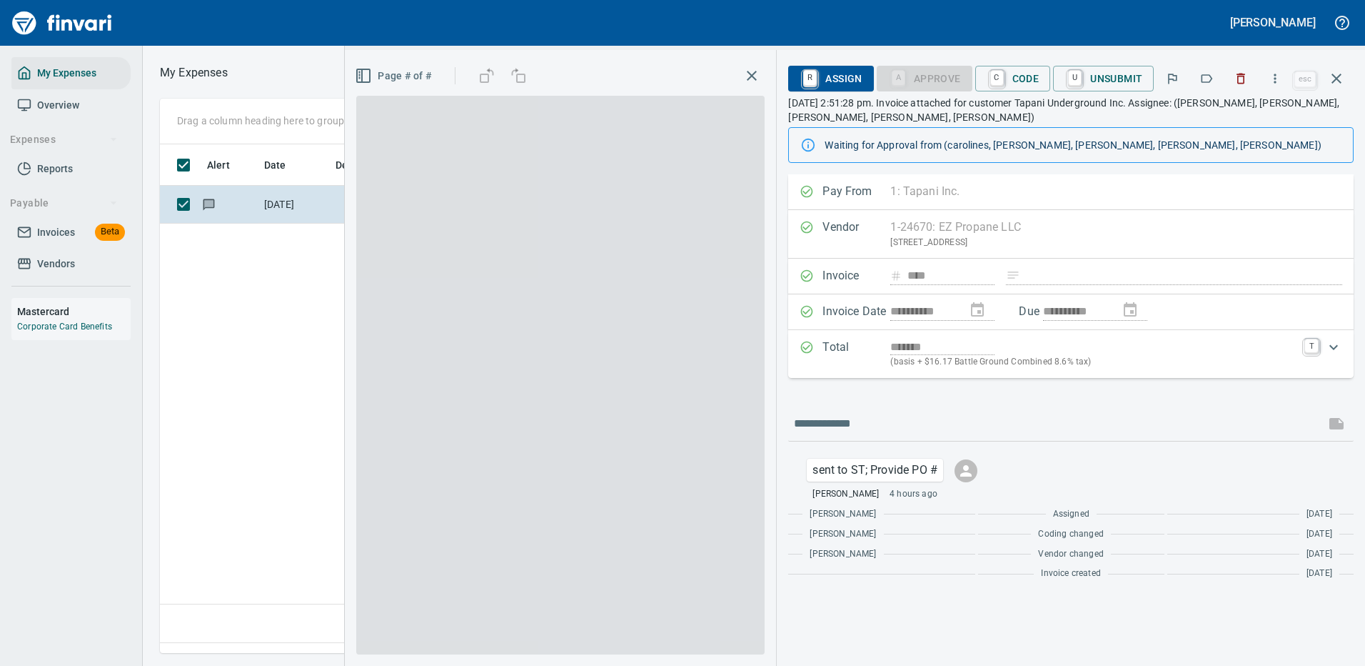
scroll to position [487, 820]
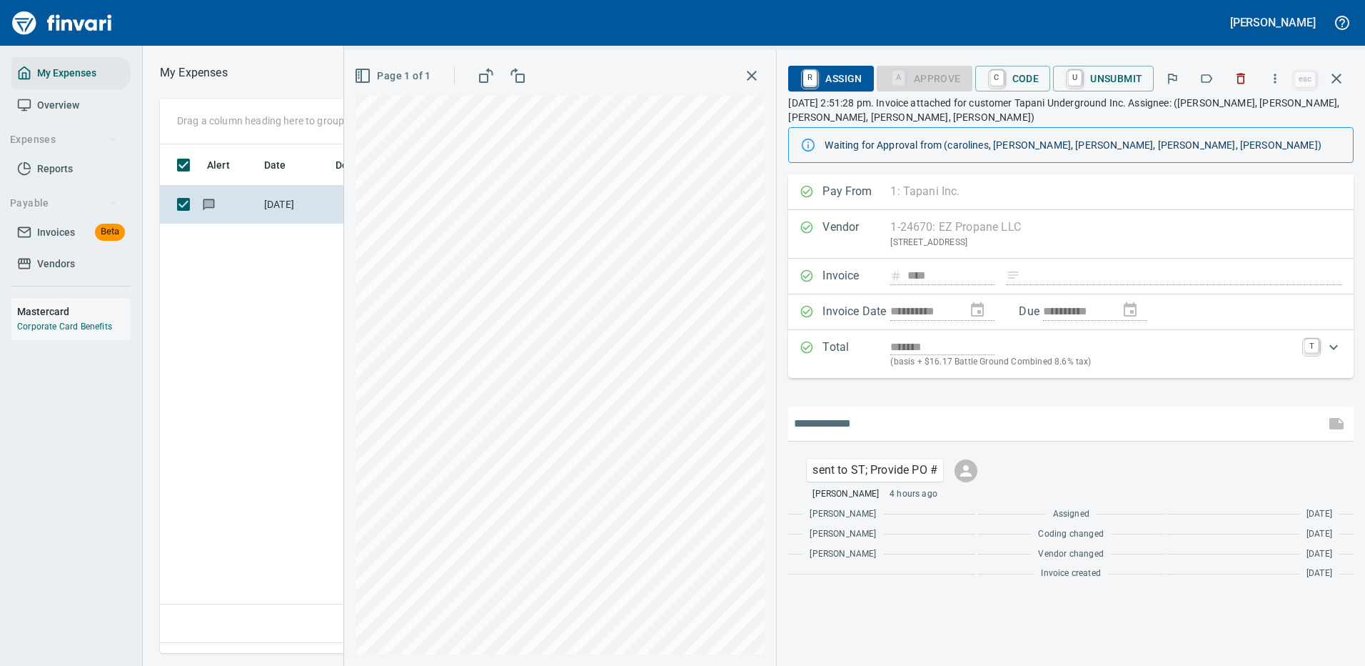
click at [884, 425] on input "text" at bounding box center [1057, 423] width 526 height 23
type input "**********"
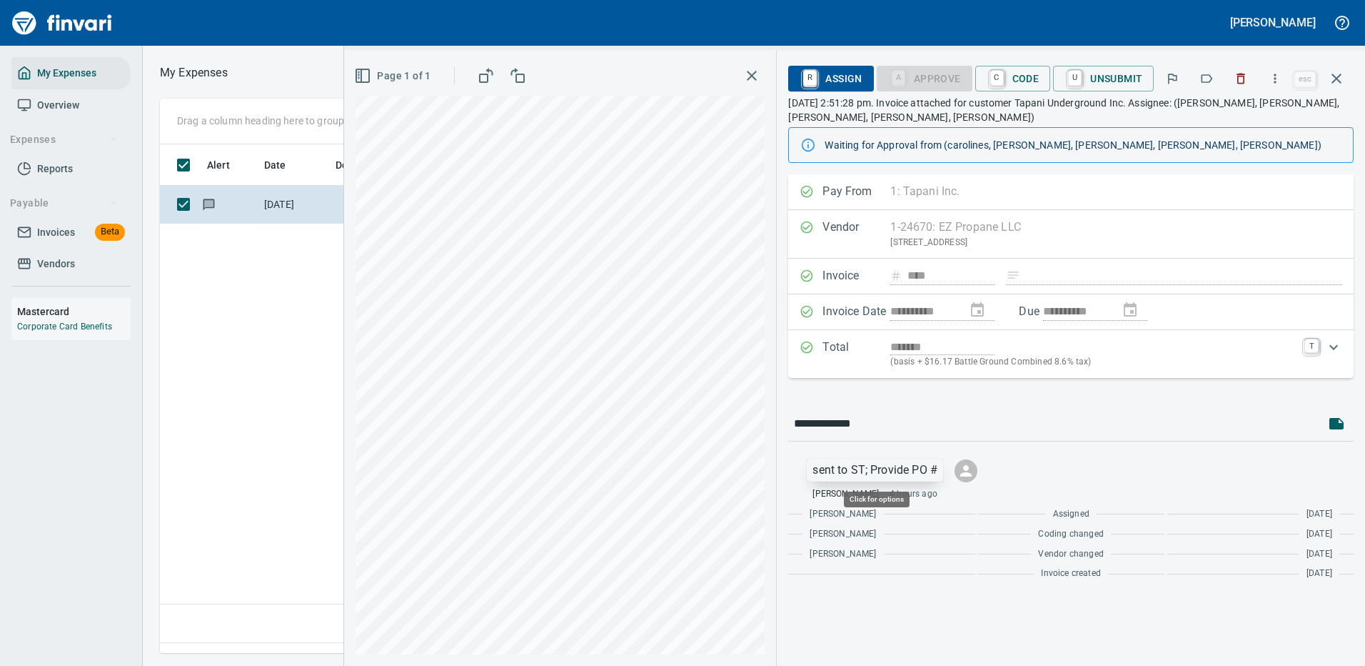
click at [910, 471] on p "sent to ST; Provide PO #" at bounding box center [875, 469] width 125 height 17
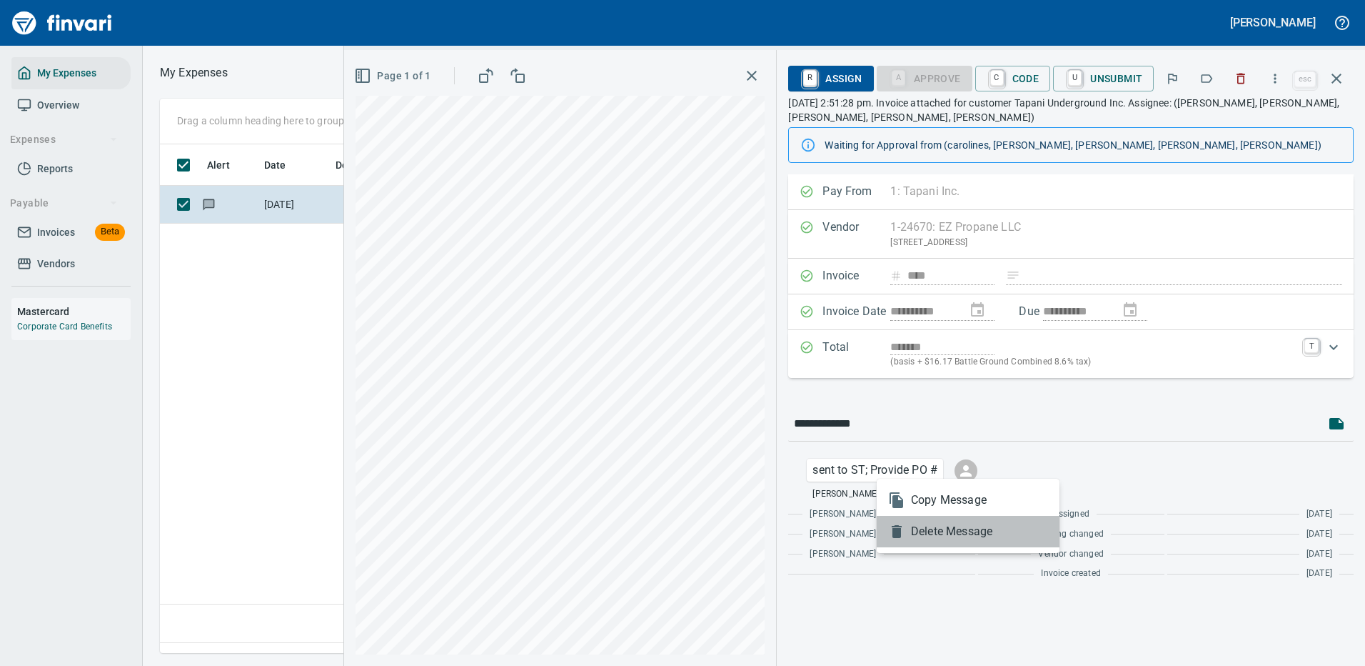
drag, startPoint x: 937, startPoint y: 536, endPoint x: 945, endPoint y: 528, distance: 12.1
click at [938, 536] on span "Delete Message" at bounding box center [979, 531] width 137 height 17
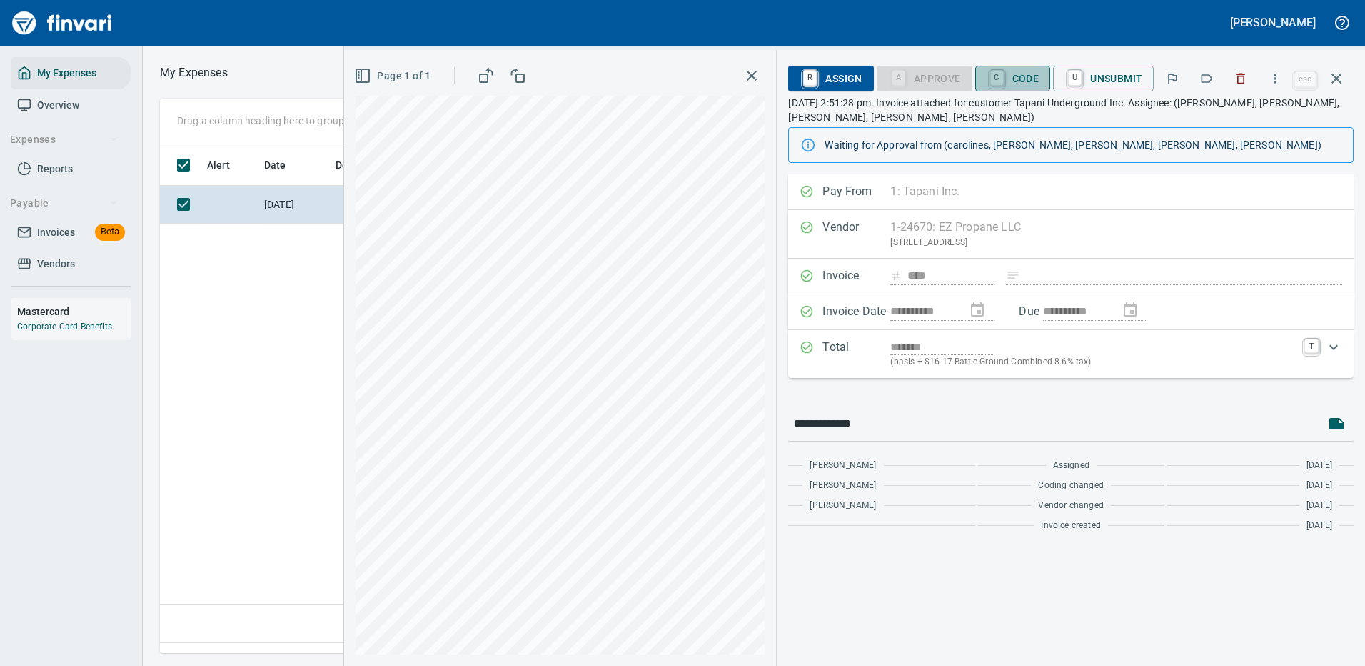
click at [1016, 76] on span "C Code" at bounding box center [1013, 78] width 53 height 24
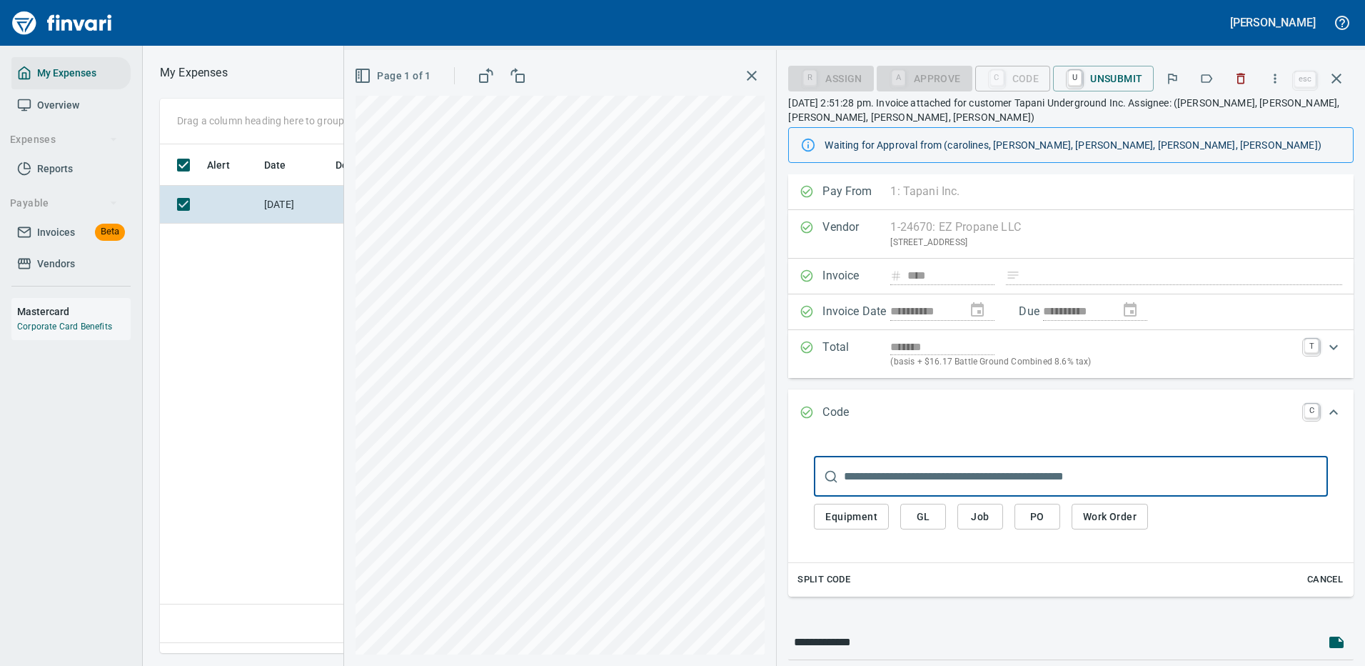
click at [924, 517] on span "GL" at bounding box center [923, 517] width 23 height 18
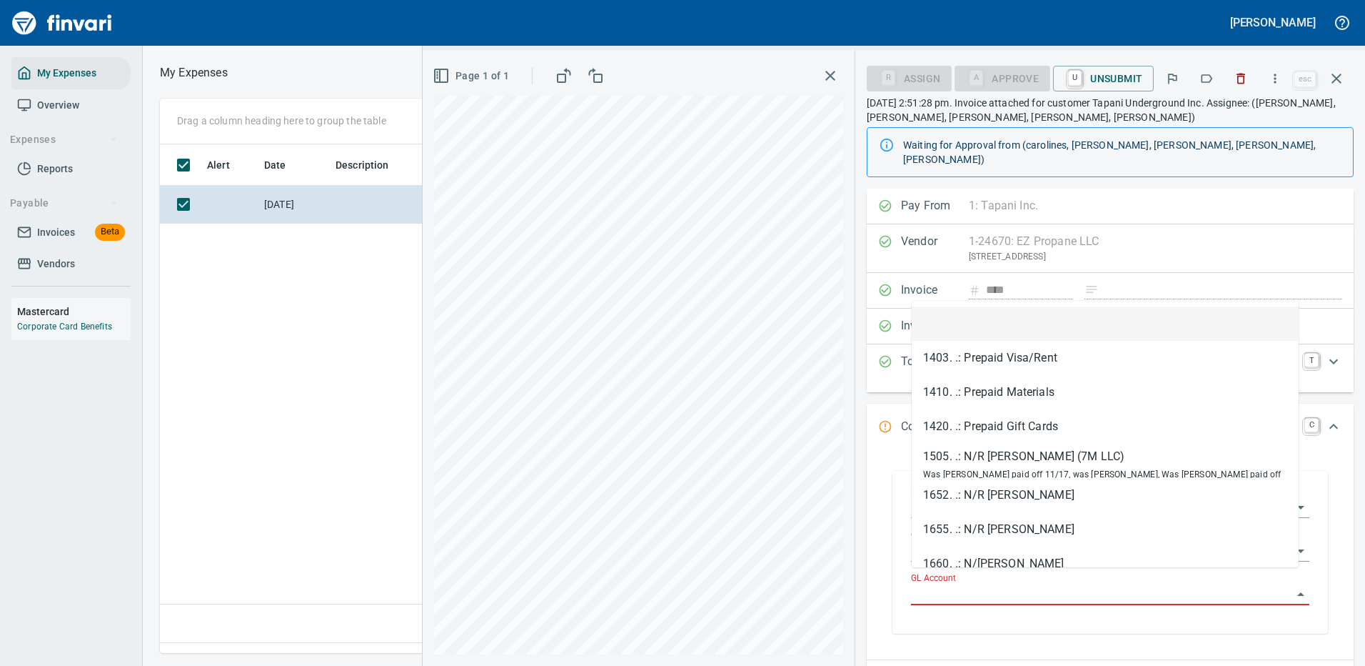
click at [973, 584] on input "GL Account" at bounding box center [1101, 594] width 381 height 20
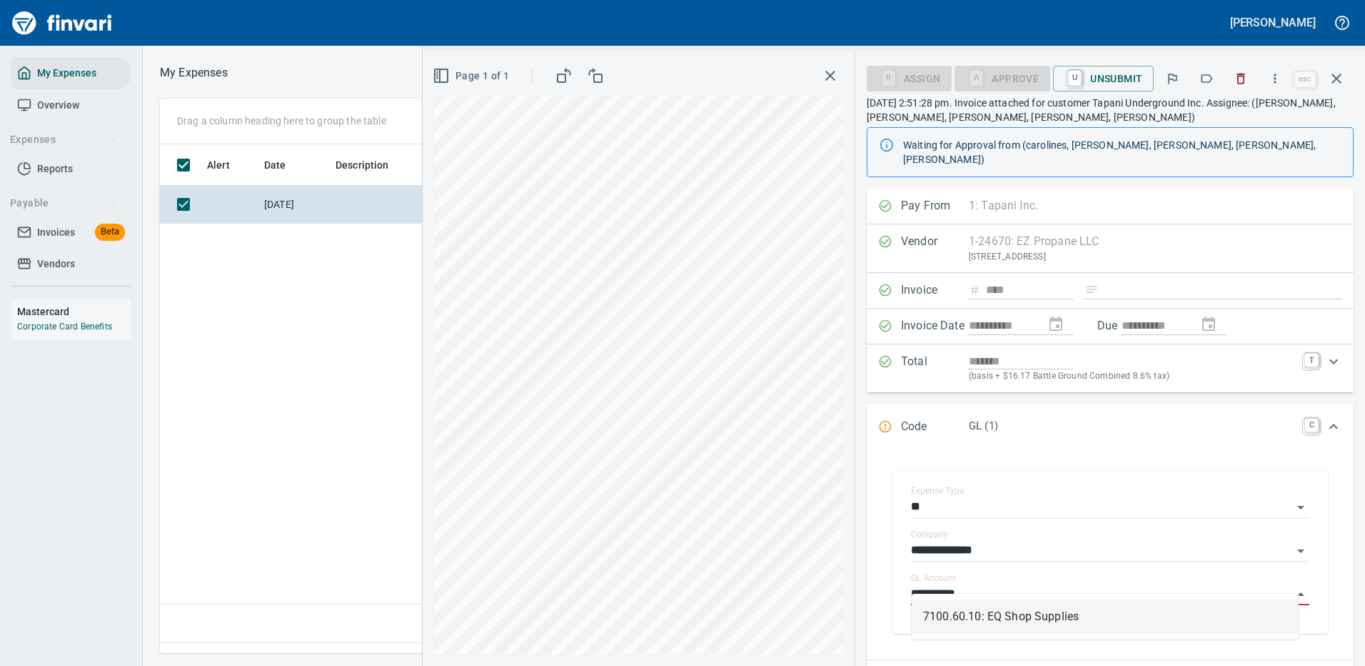
click at [1055, 616] on li "7100.60.10: EQ Shop Supplies" at bounding box center [1105, 616] width 387 height 34
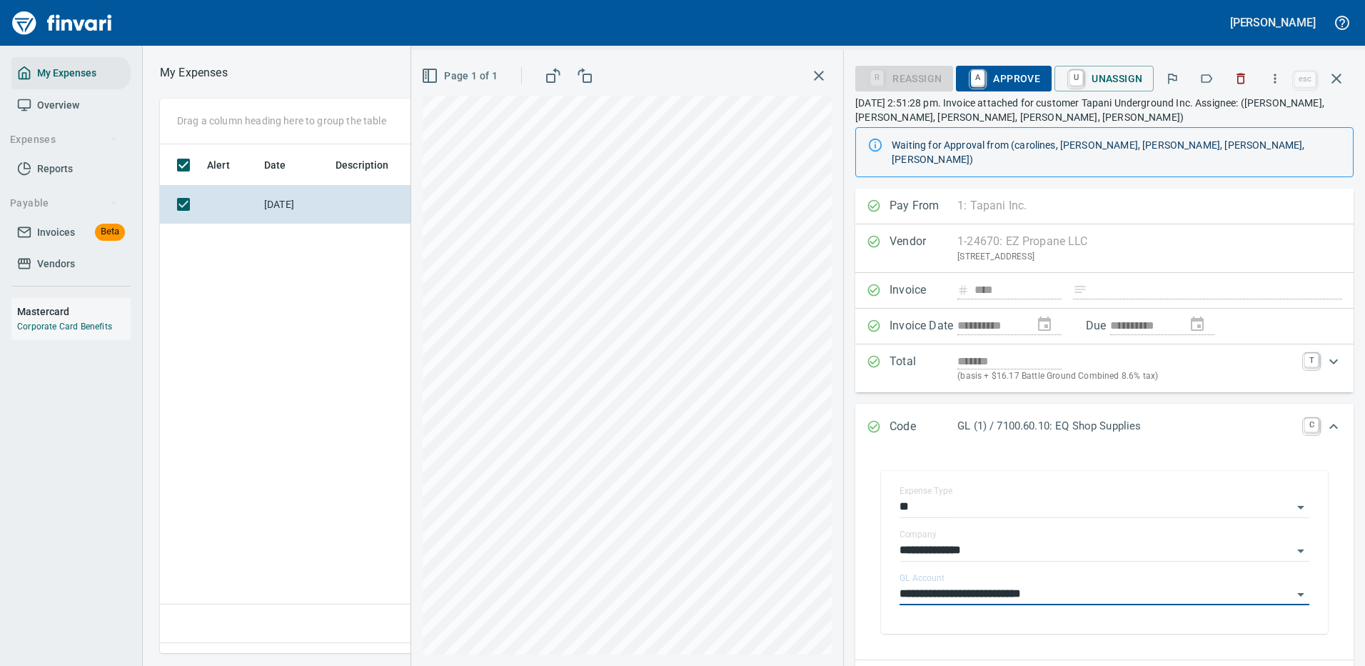
type input "**********"
click at [1024, 69] on span "A Approve" at bounding box center [1004, 78] width 73 height 24
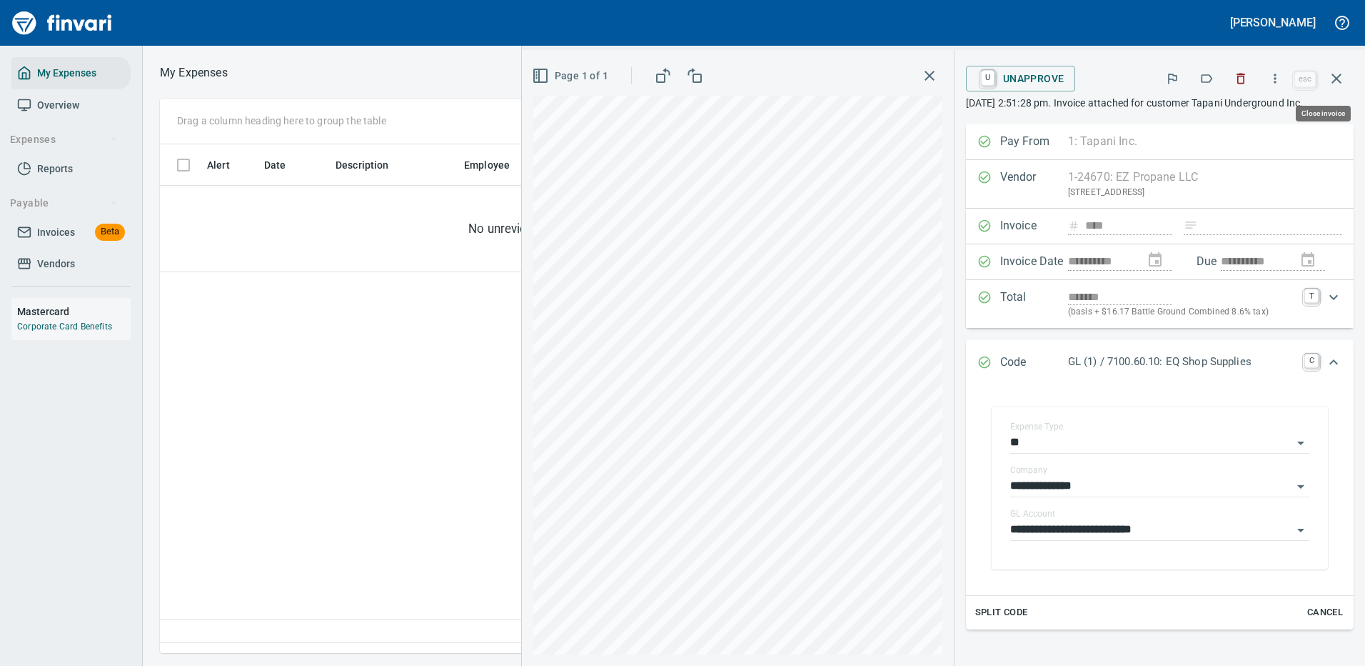
click at [1339, 76] on icon "button" at bounding box center [1337, 79] width 10 height 10
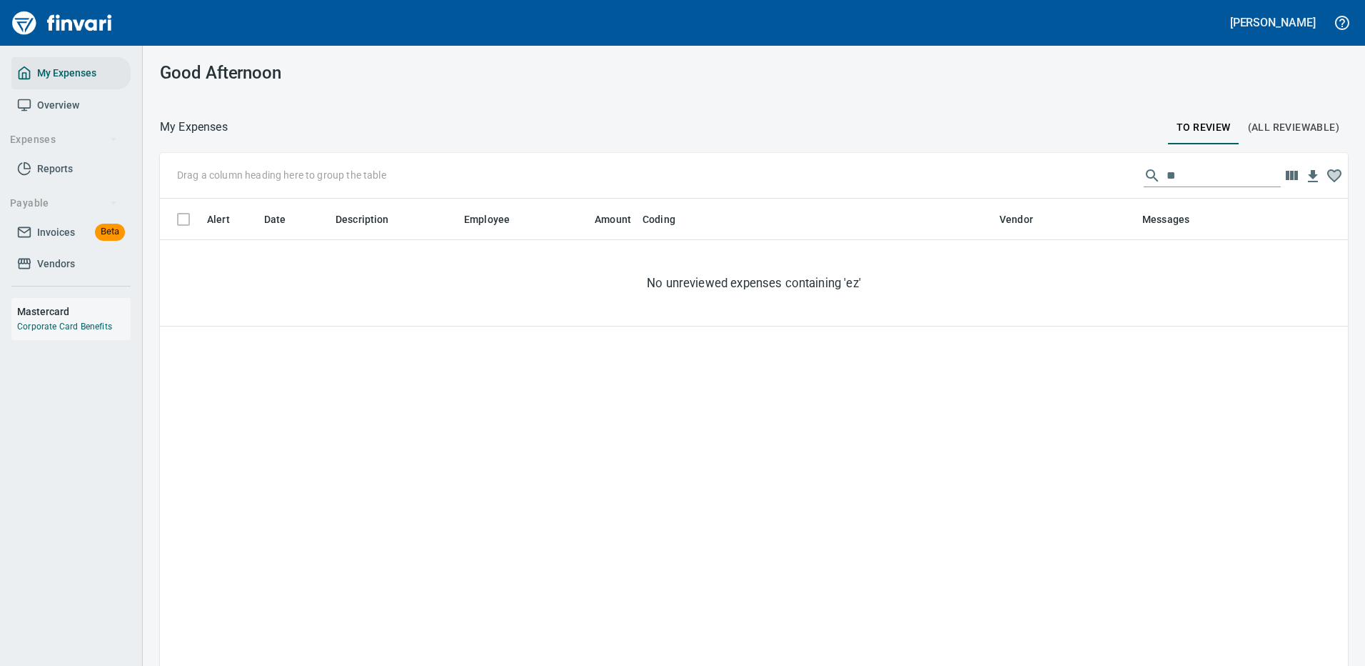
scroll to position [487, 1167]
drag, startPoint x: 1168, startPoint y: 176, endPoint x: 1071, endPoint y: 166, distance: 97.7
click at [1091, 174] on div "Drag a column heading here to group the table **" at bounding box center [754, 176] width 1188 height 46
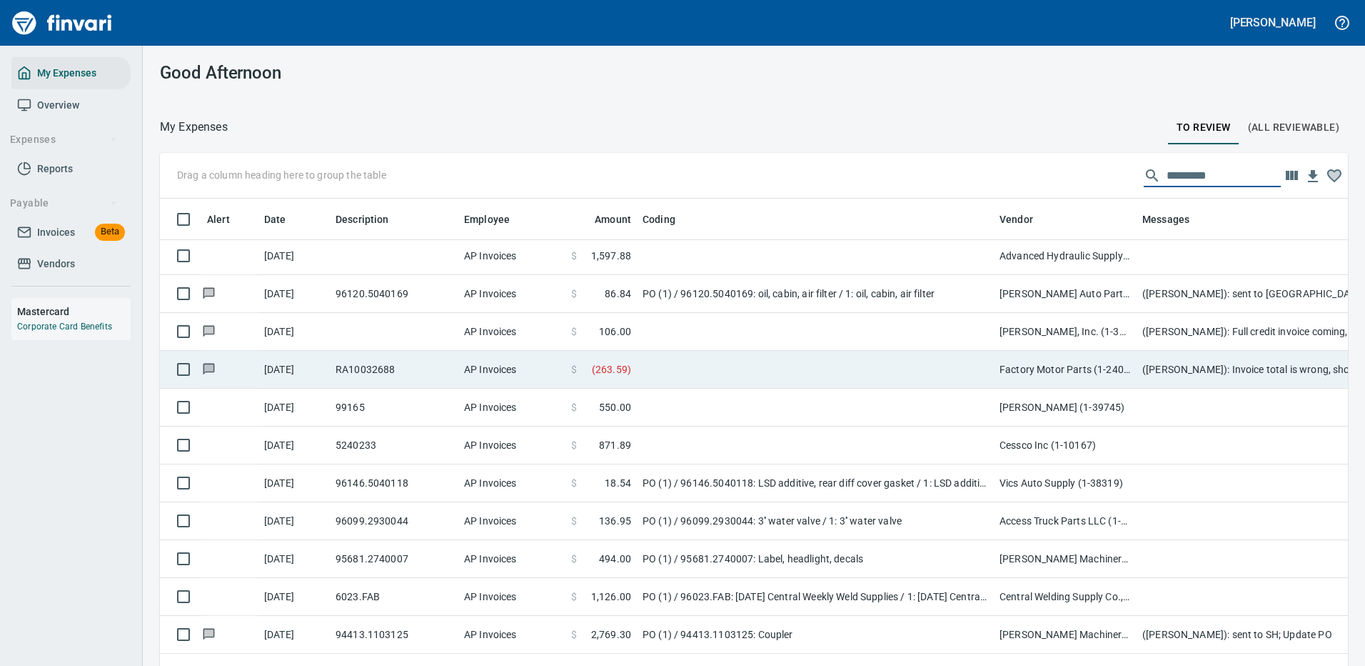
scroll to position [3785, 0]
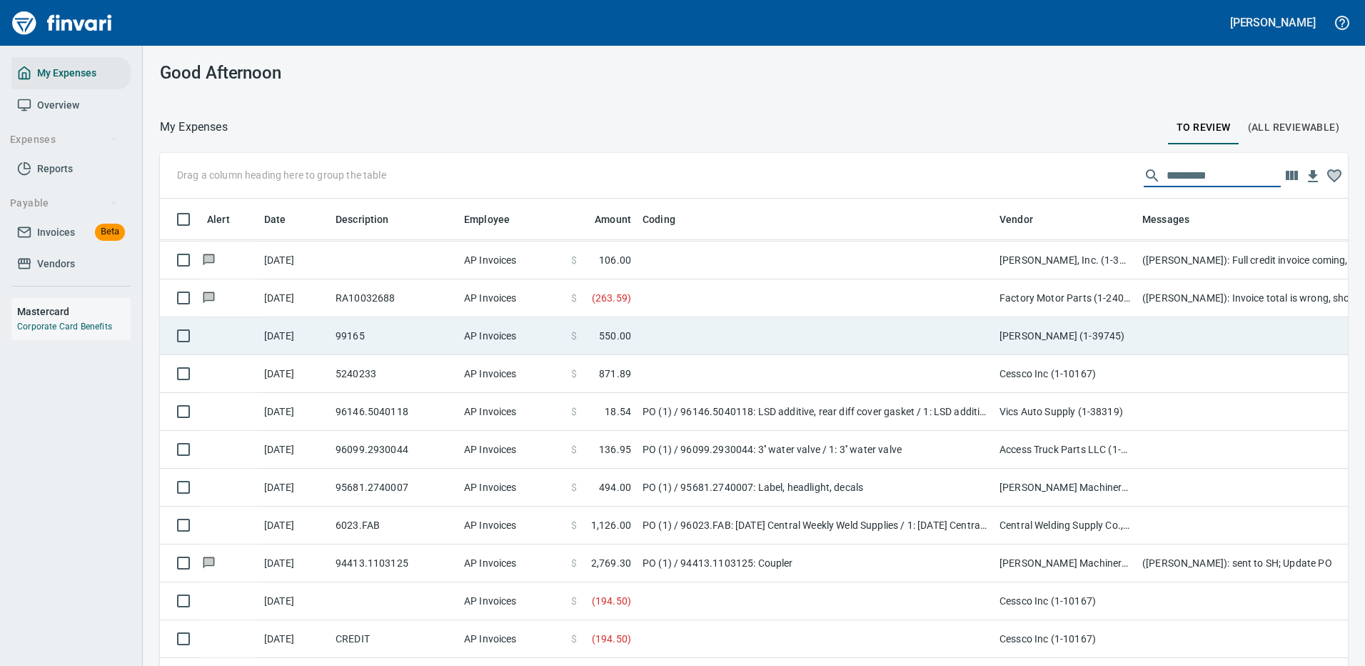
click at [800, 333] on td at bounding box center [815, 336] width 357 height 38
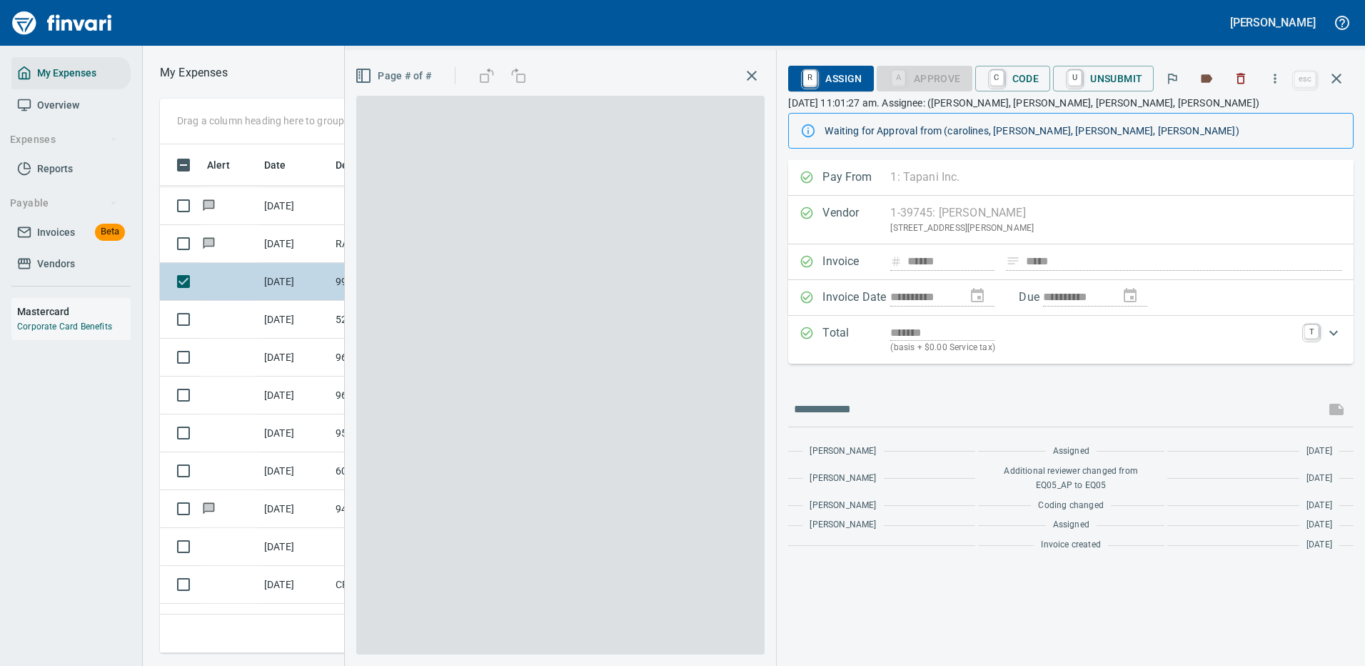
scroll to position [487, 810]
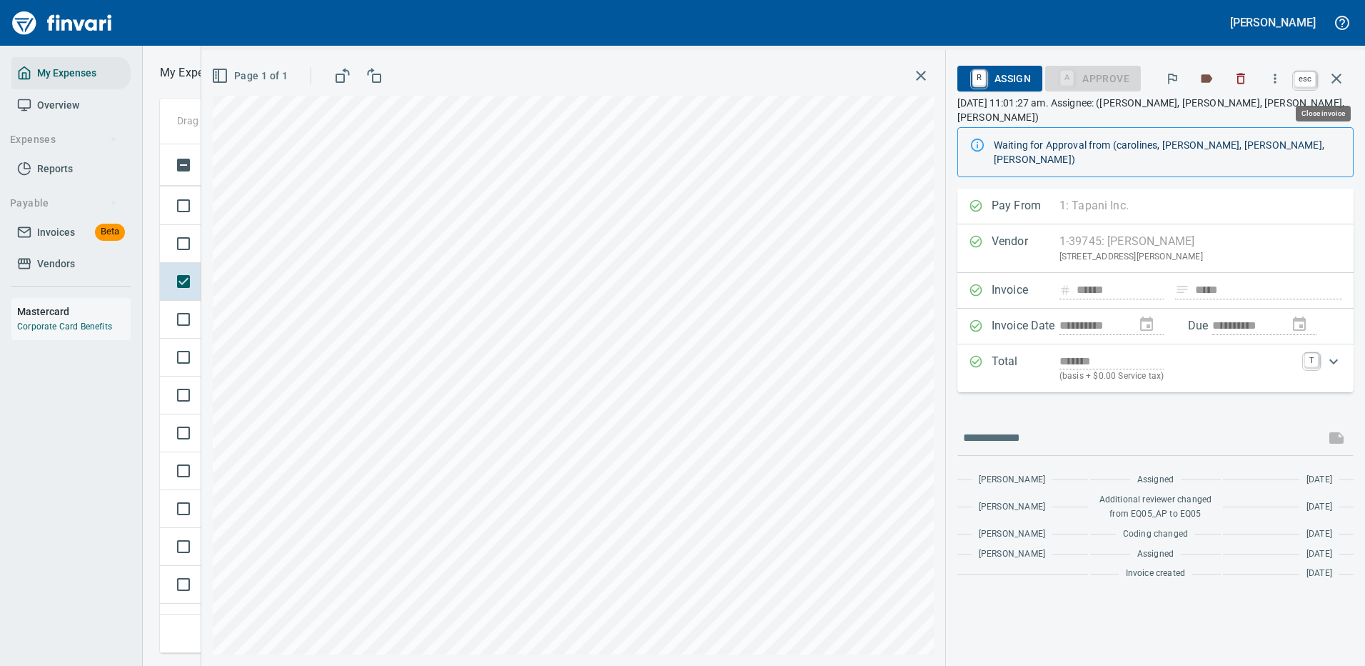
click at [1332, 74] on icon "button" at bounding box center [1337, 79] width 10 height 10
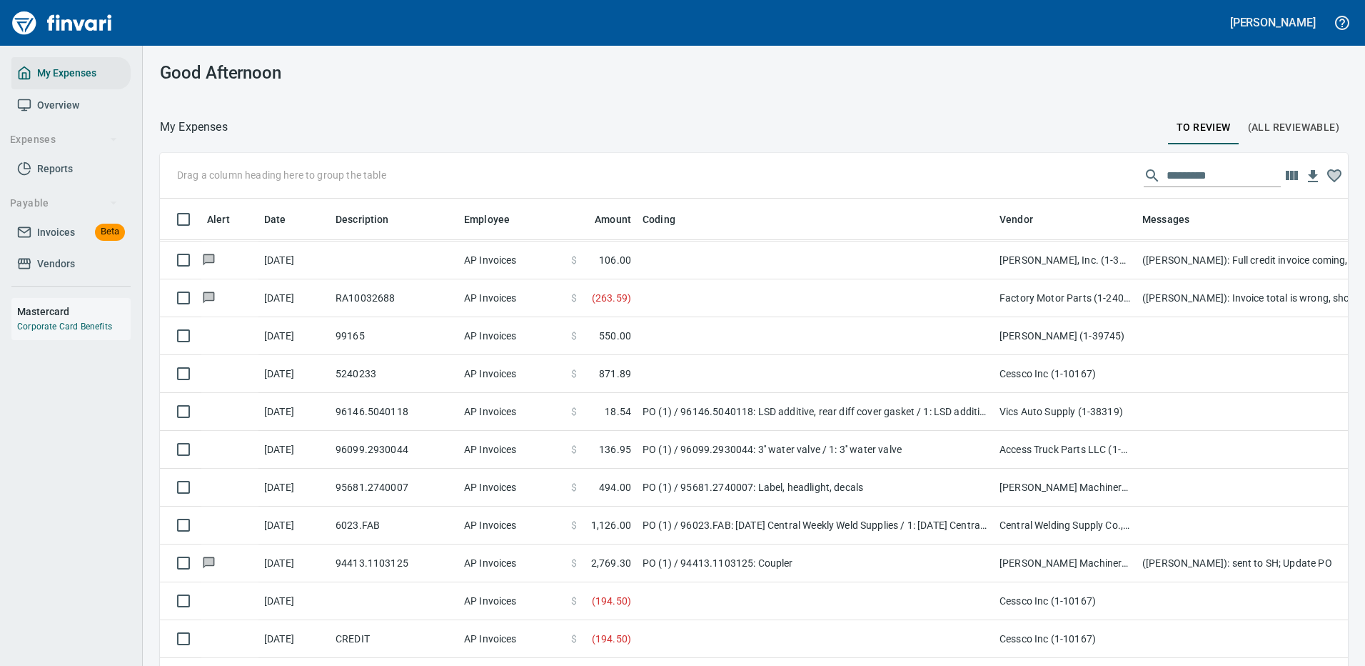
scroll to position [487, 1156]
click at [1187, 171] on input "text" at bounding box center [1224, 175] width 114 height 23
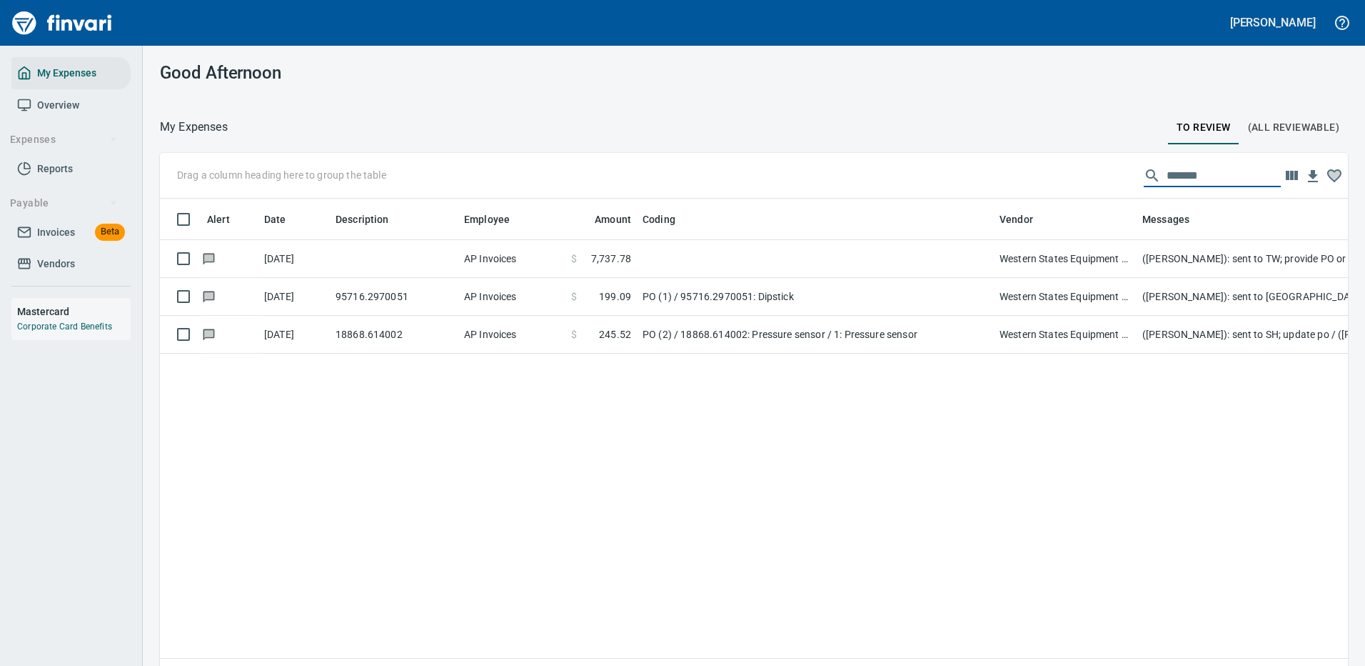
scroll to position [0, 0]
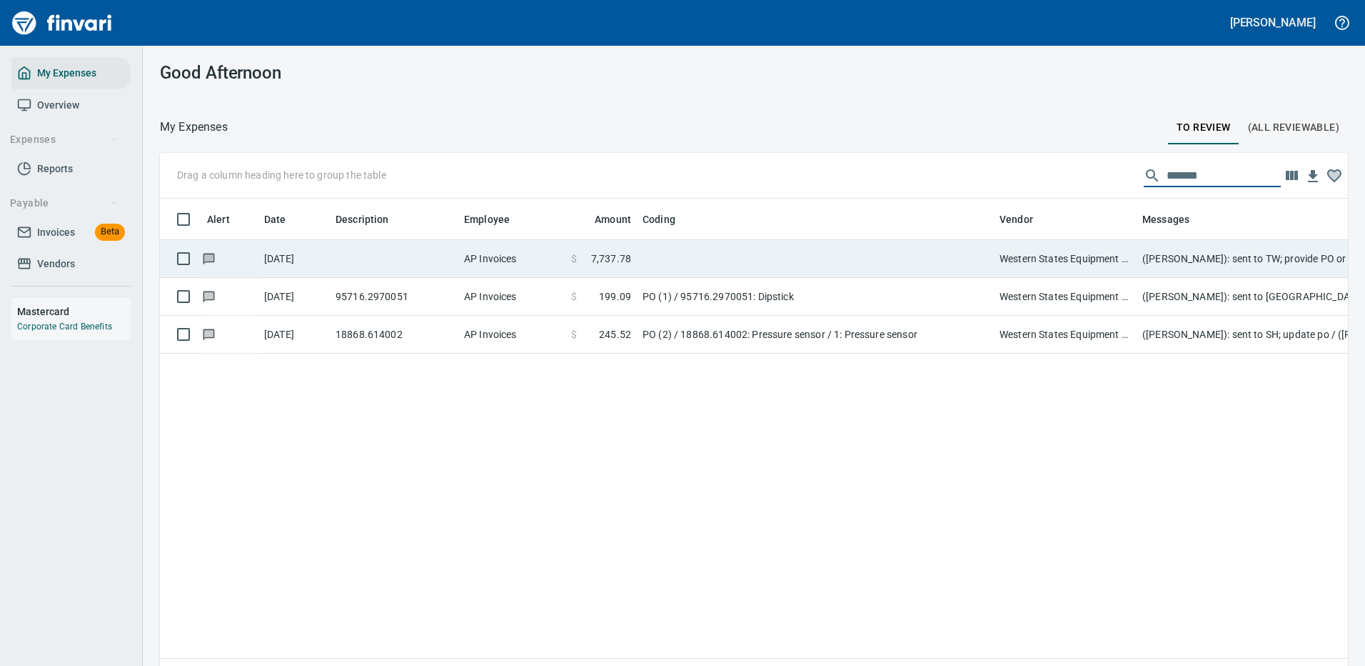
type input "*******"
click at [788, 253] on td at bounding box center [815, 259] width 357 height 38
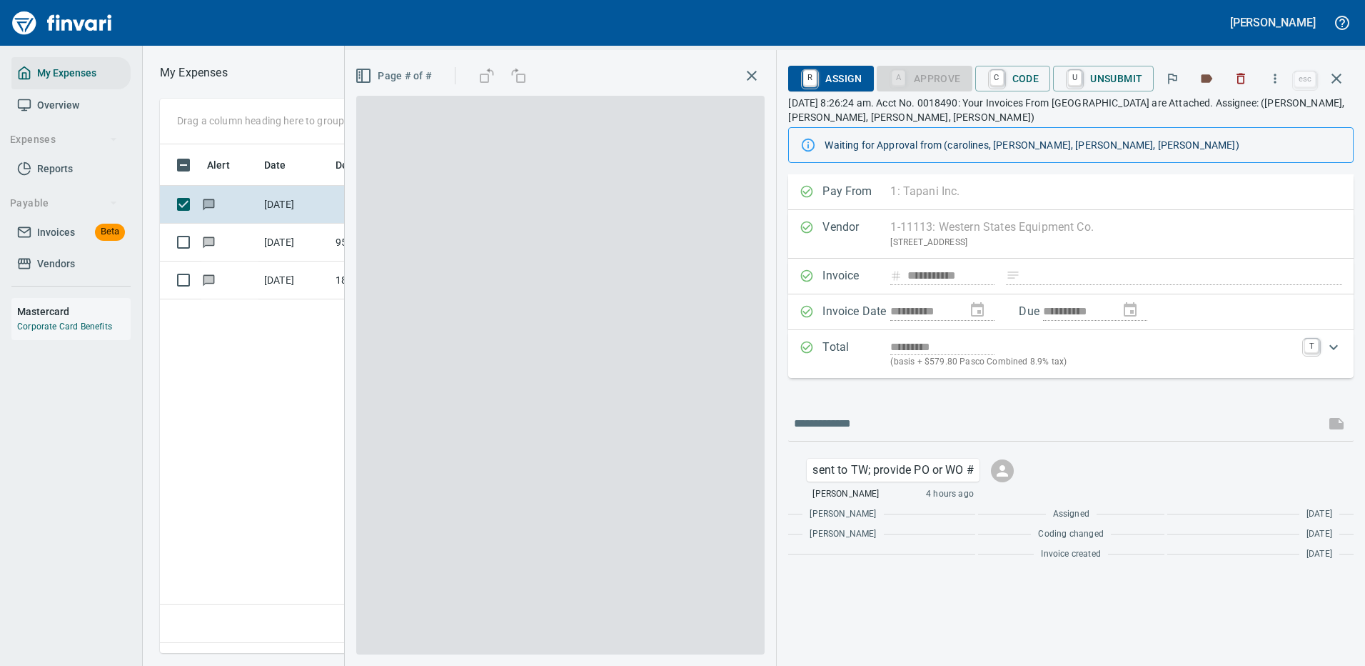
scroll to position [487, 820]
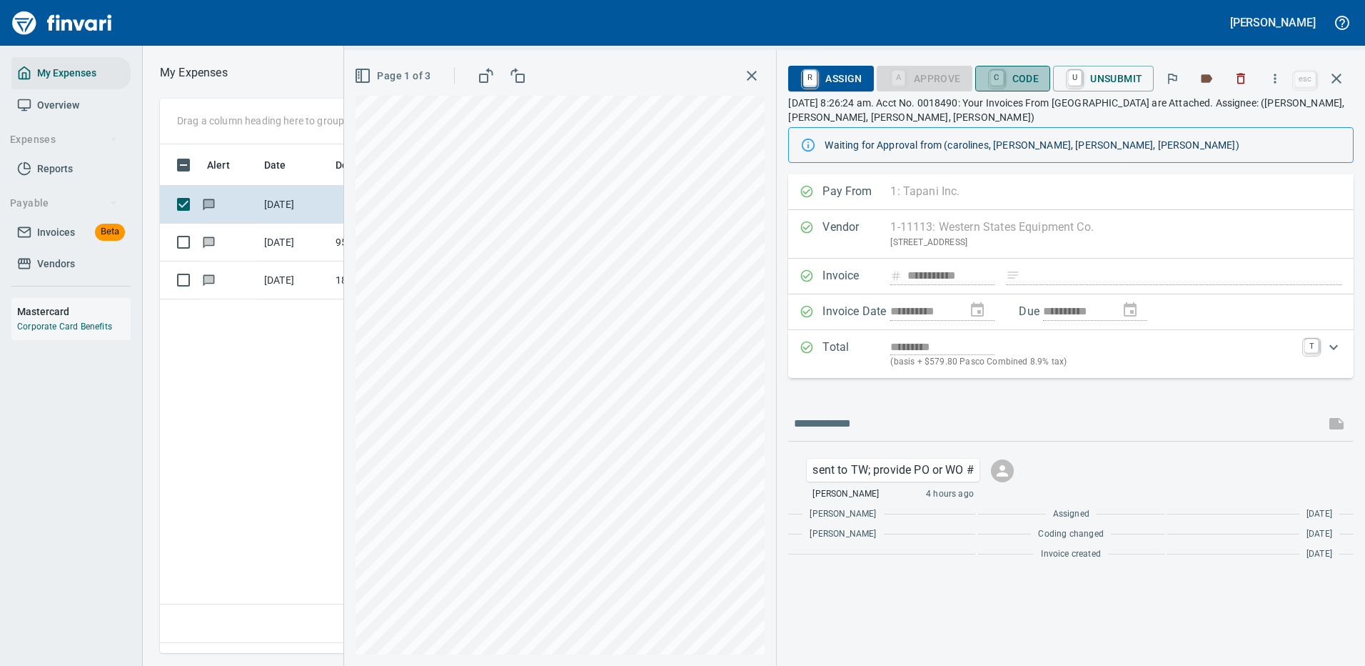
click at [1022, 75] on span "C Code" at bounding box center [1013, 78] width 53 height 24
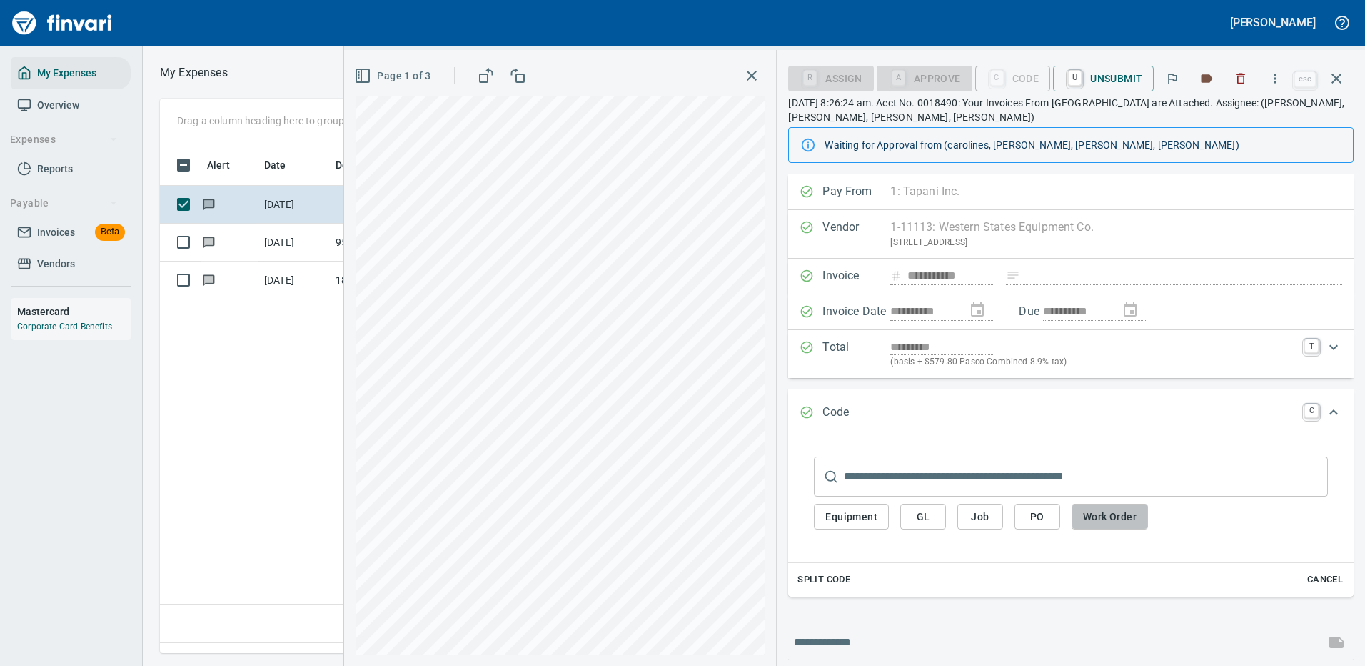
click at [1095, 511] on span "Work Order" at bounding box center [1110, 517] width 54 height 18
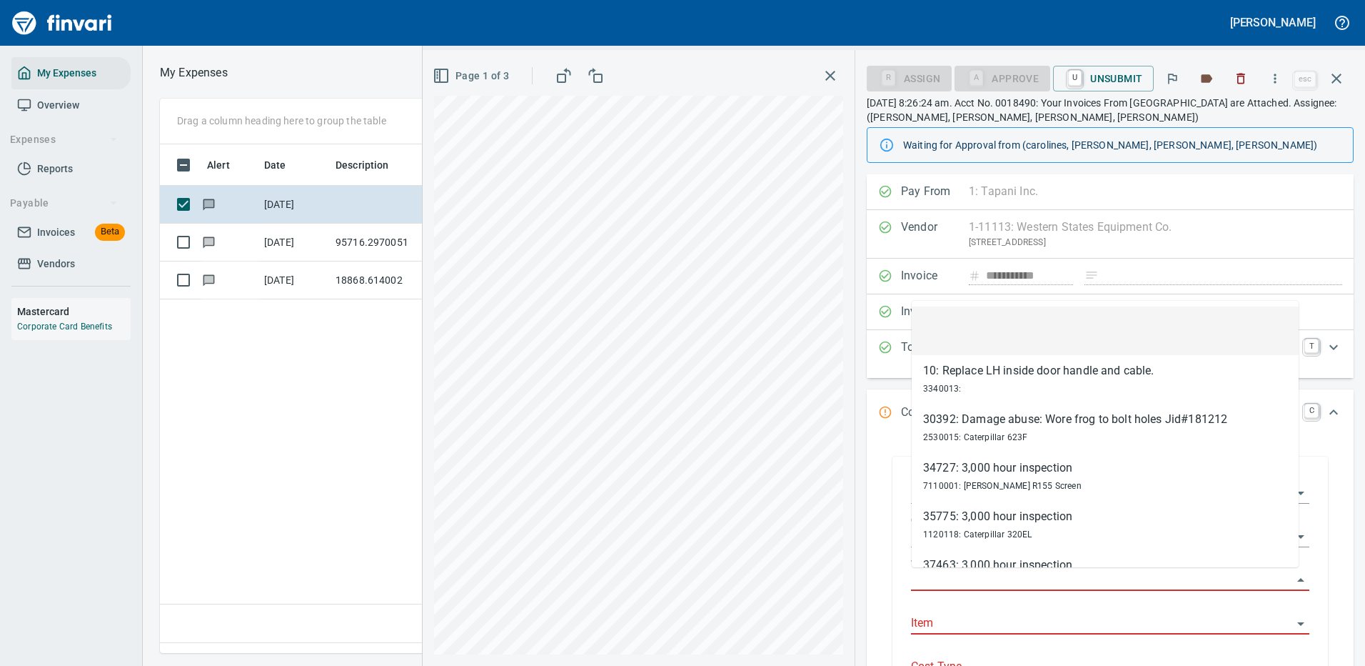
click at [958, 580] on input "Work Order" at bounding box center [1101, 580] width 381 height 20
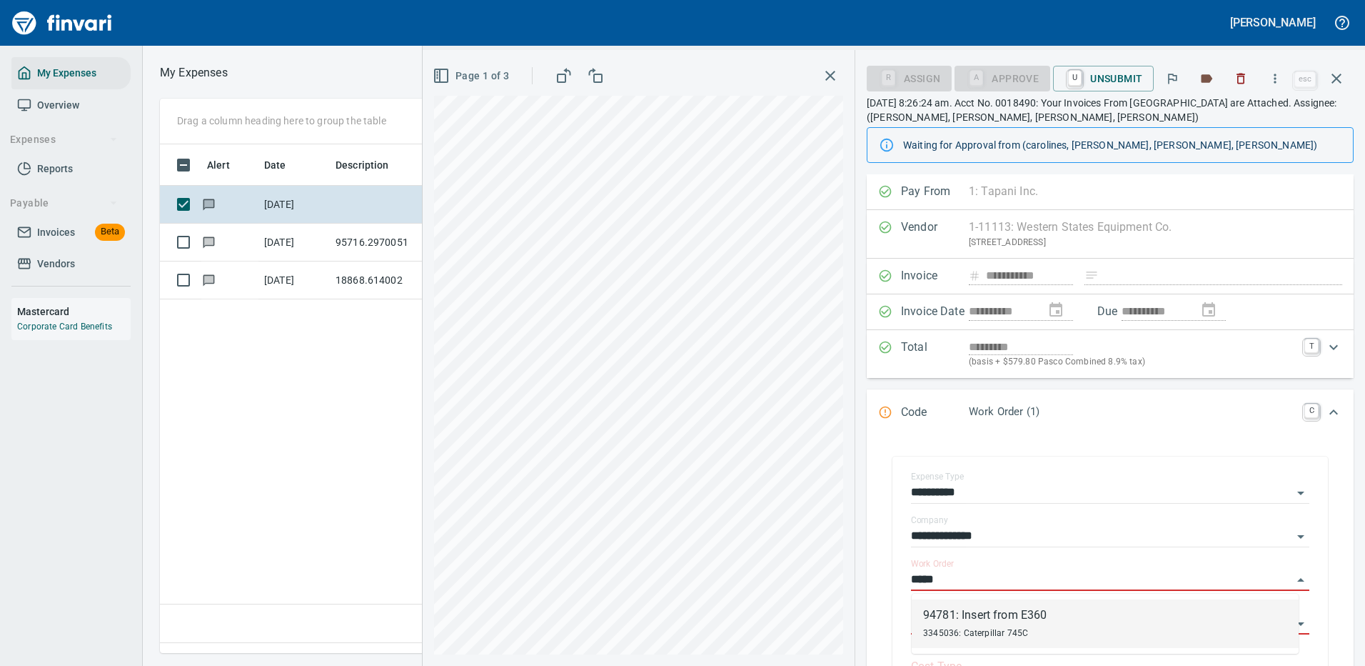
click at [959, 622] on div "94781: Insert from E360" at bounding box center [985, 614] width 124 height 17
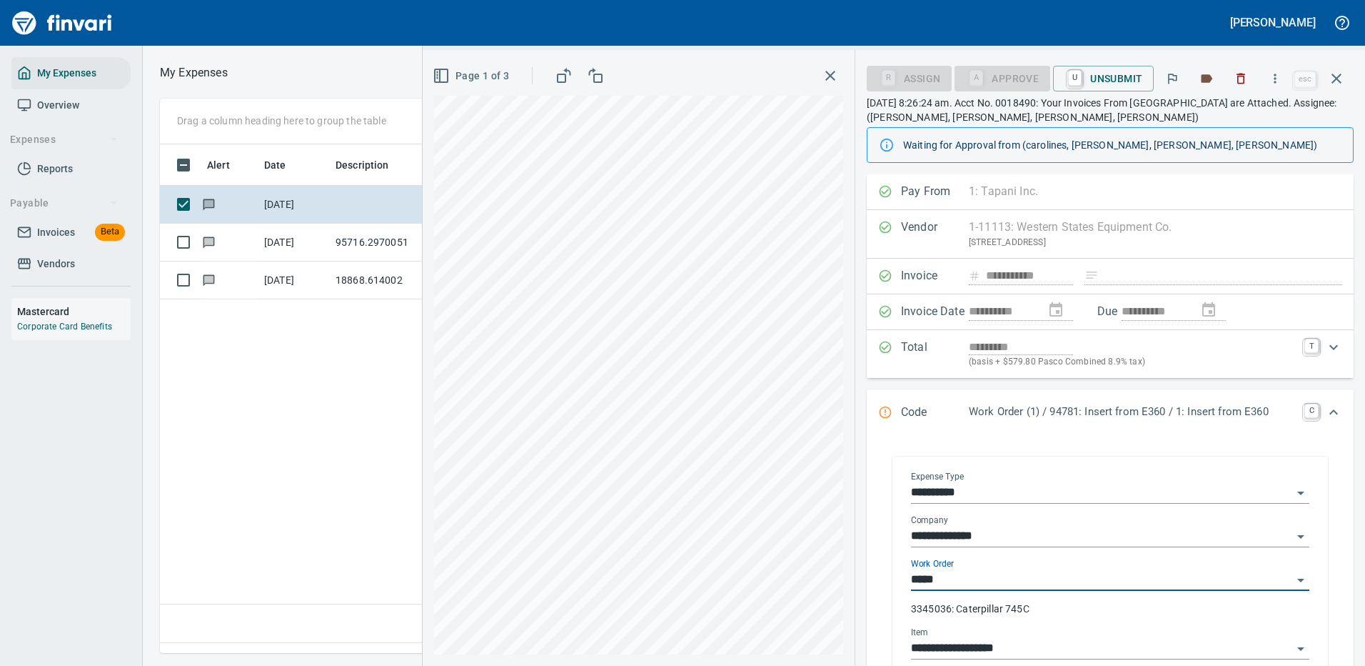
type input "**********"
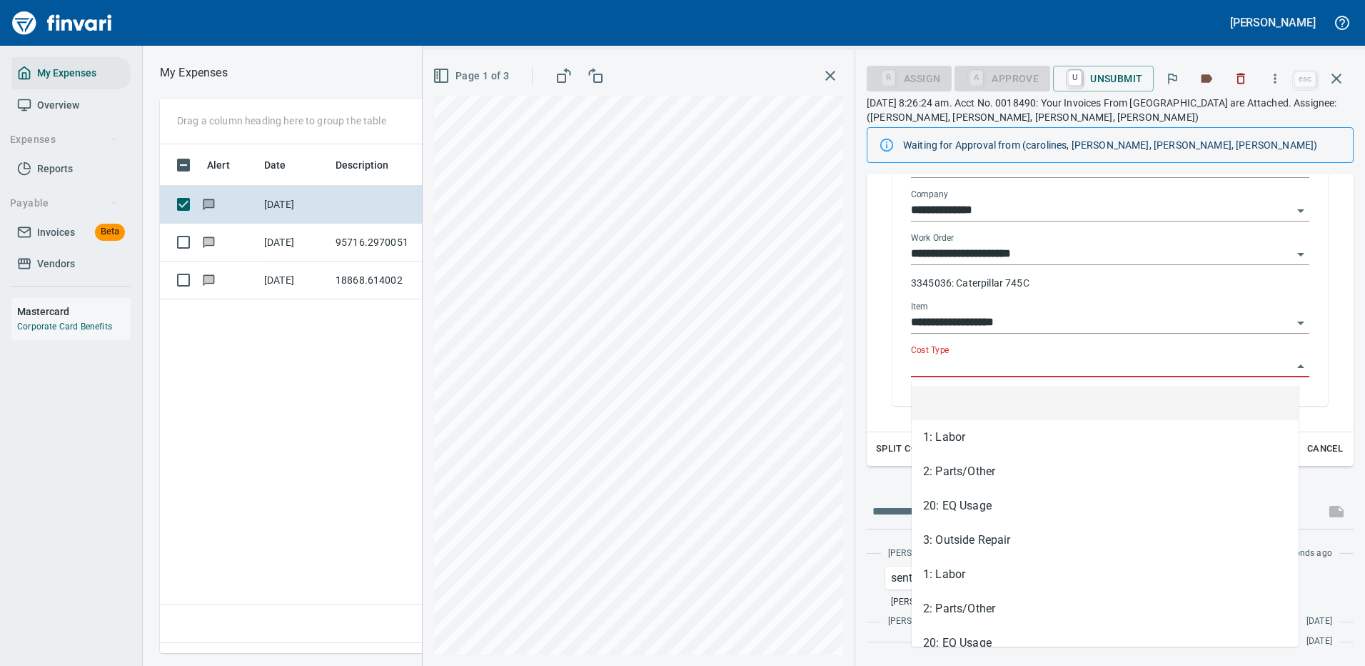
click at [960, 365] on input "Cost Type" at bounding box center [1101, 366] width 381 height 20
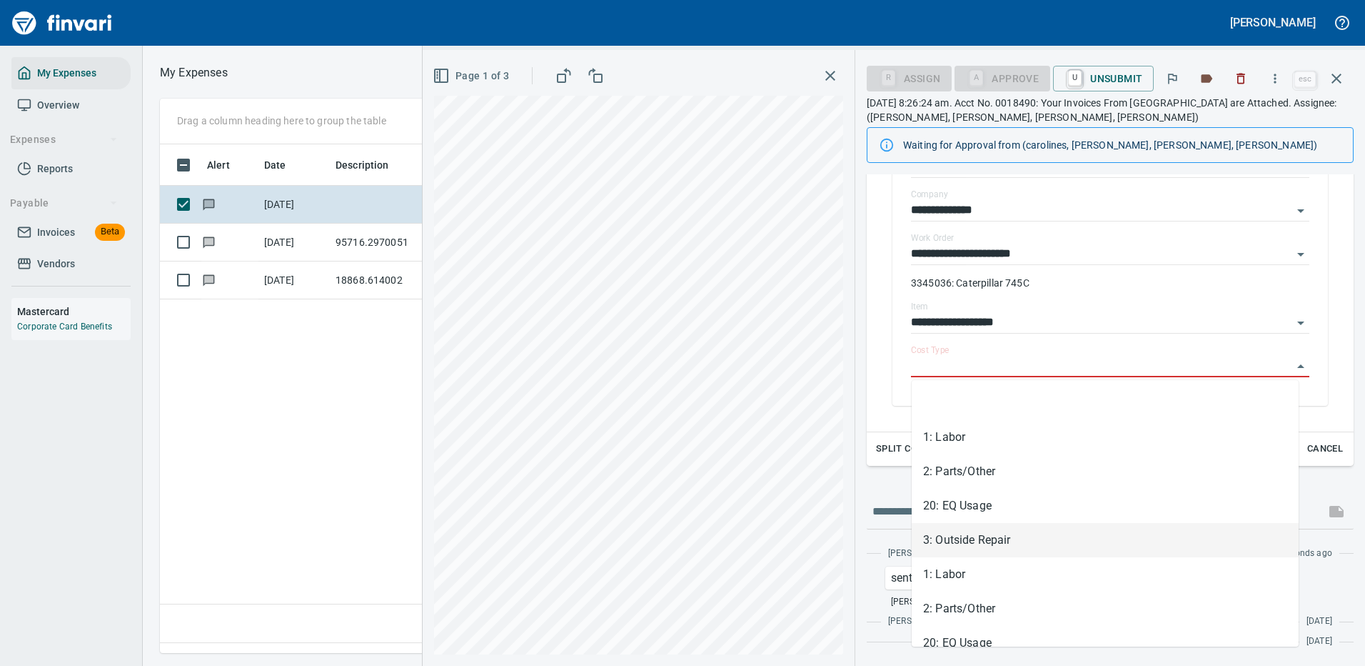
click at [961, 541] on li "3: Outside Repair" at bounding box center [1105, 540] width 387 height 34
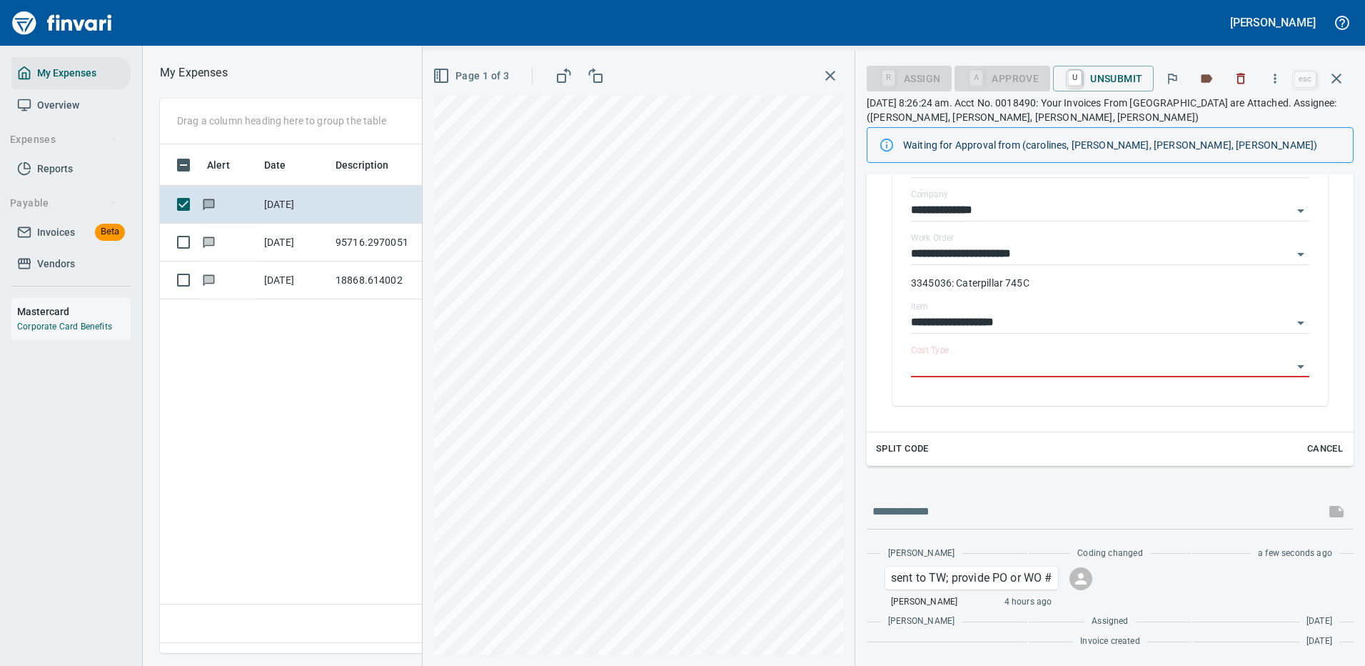
type input "**********"
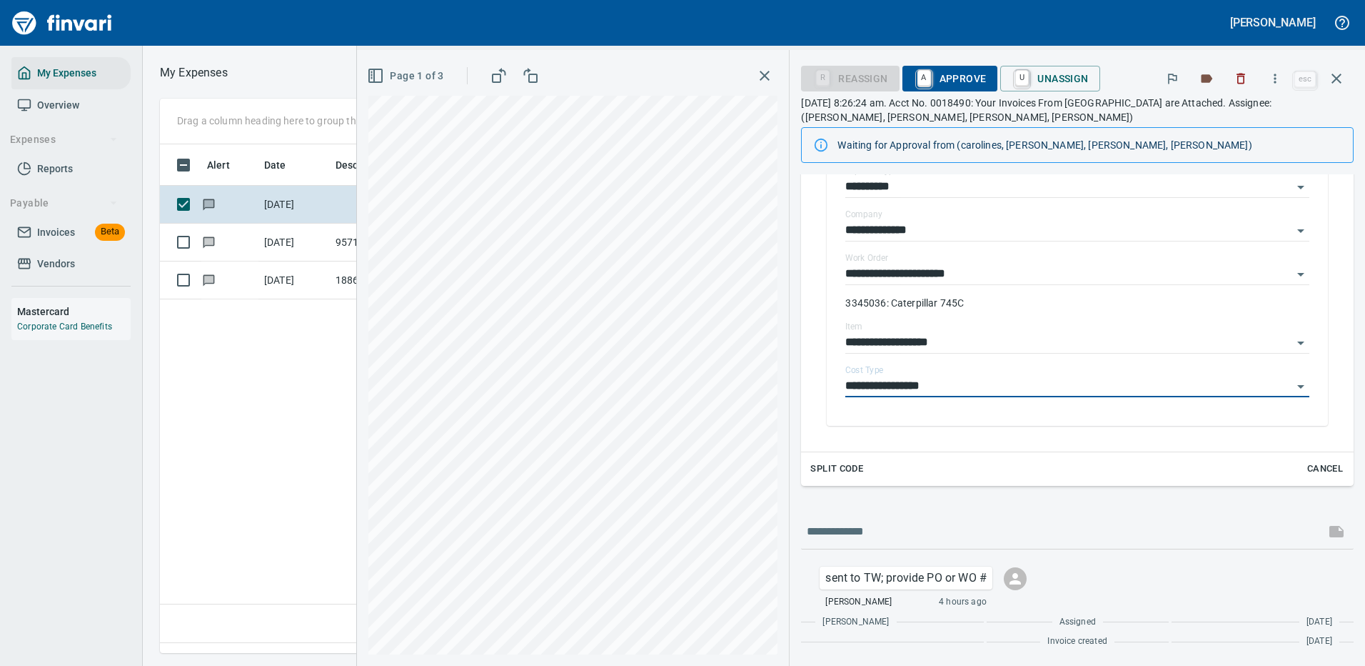
scroll to position [326, 0]
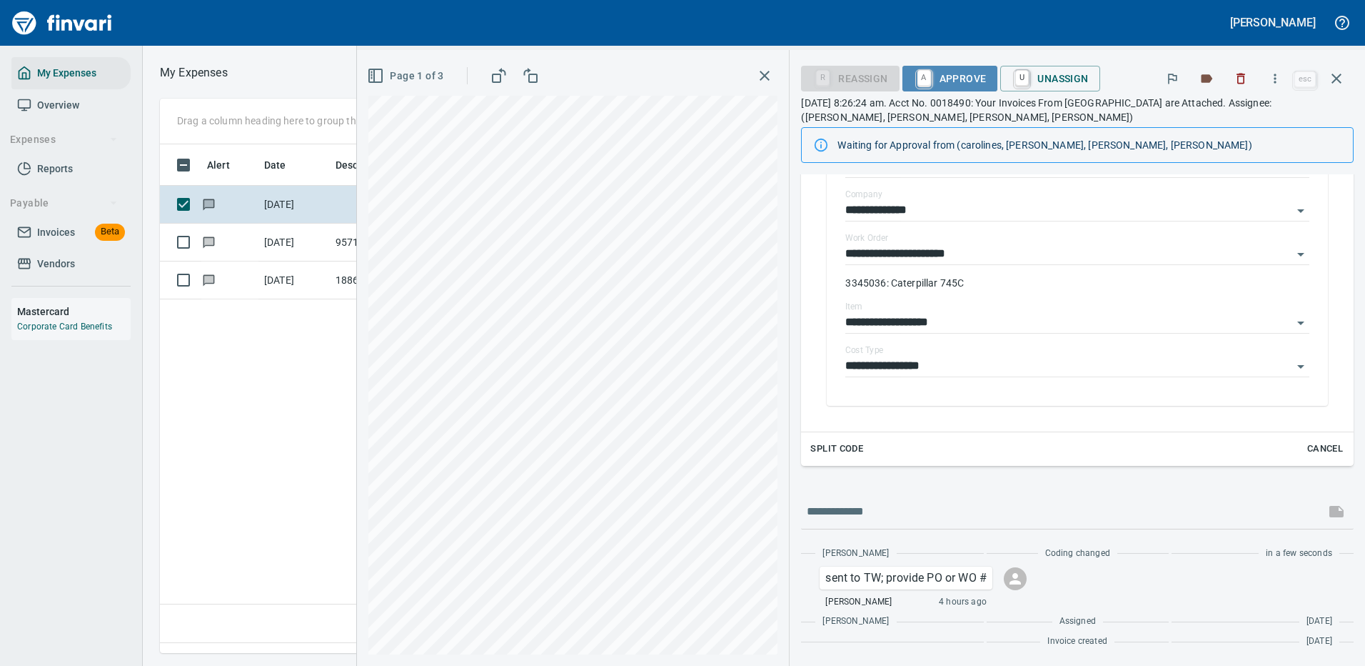
click at [934, 72] on span "A Approve" at bounding box center [950, 78] width 73 height 24
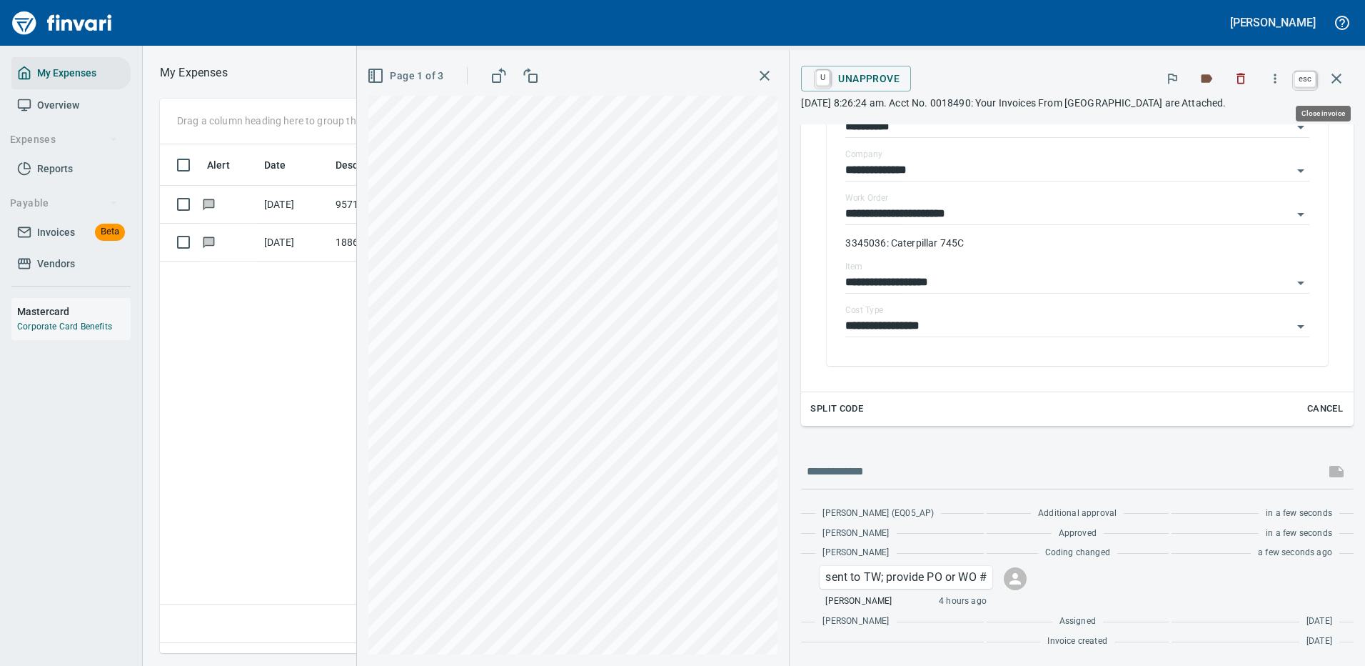
scroll to position [487, 820]
click at [1337, 72] on icon "button" at bounding box center [1336, 78] width 17 height 17
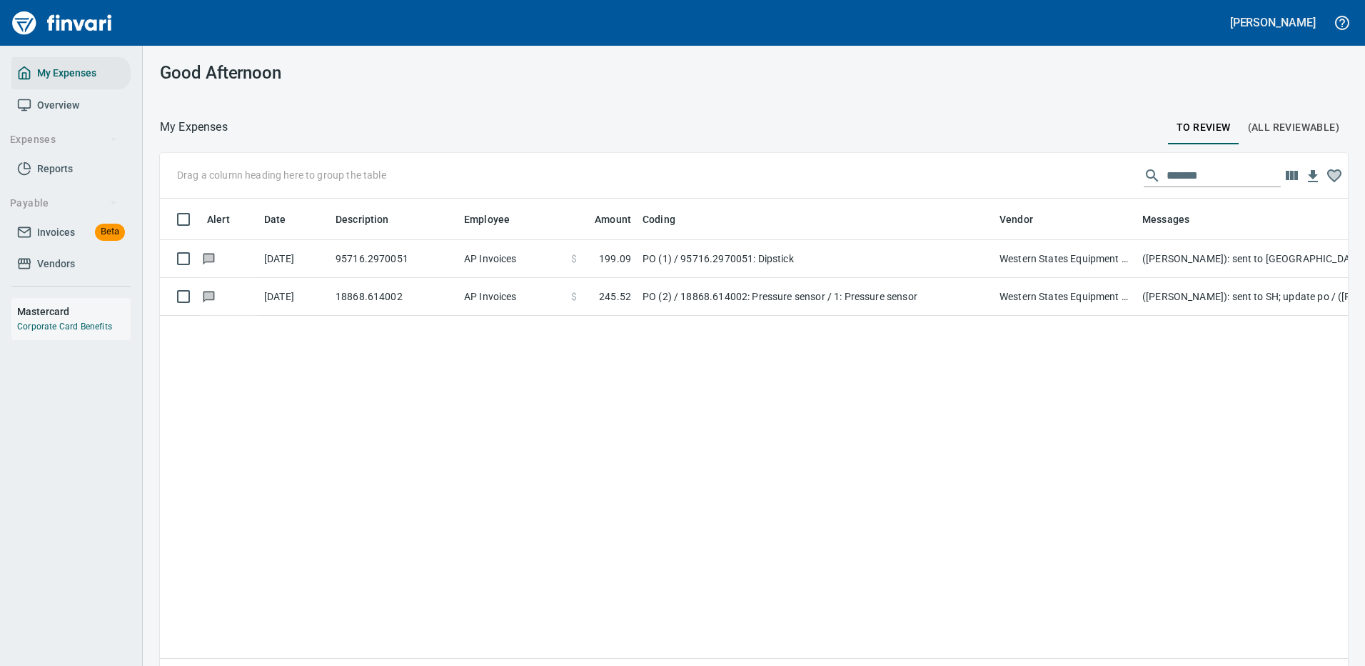
scroll to position [487, 1167]
drag, startPoint x: 1218, startPoint y: 175, endPoint x: 1031, endPoint y: 175, distance: 187.1
click at [1031, 175] on div "Drag a column heading here to group the table *******" at bounding box center [754, 176] width 1188 height 46
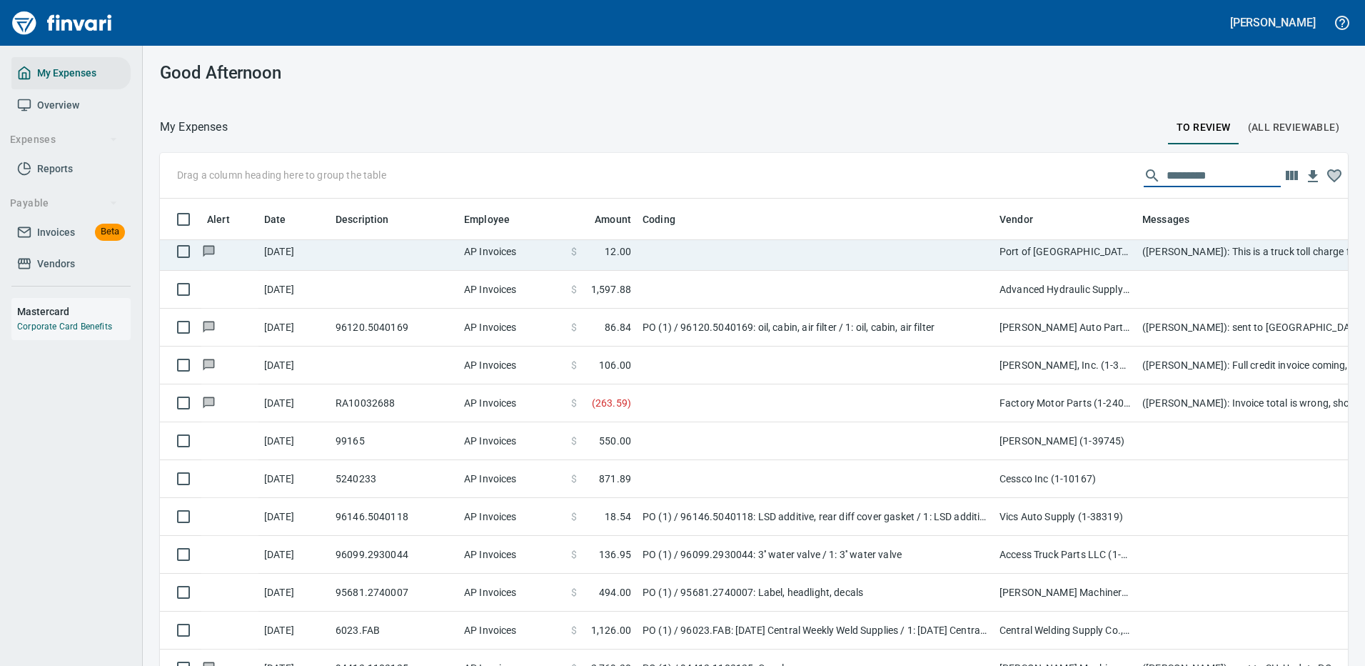
scroll to position [3713, 0]
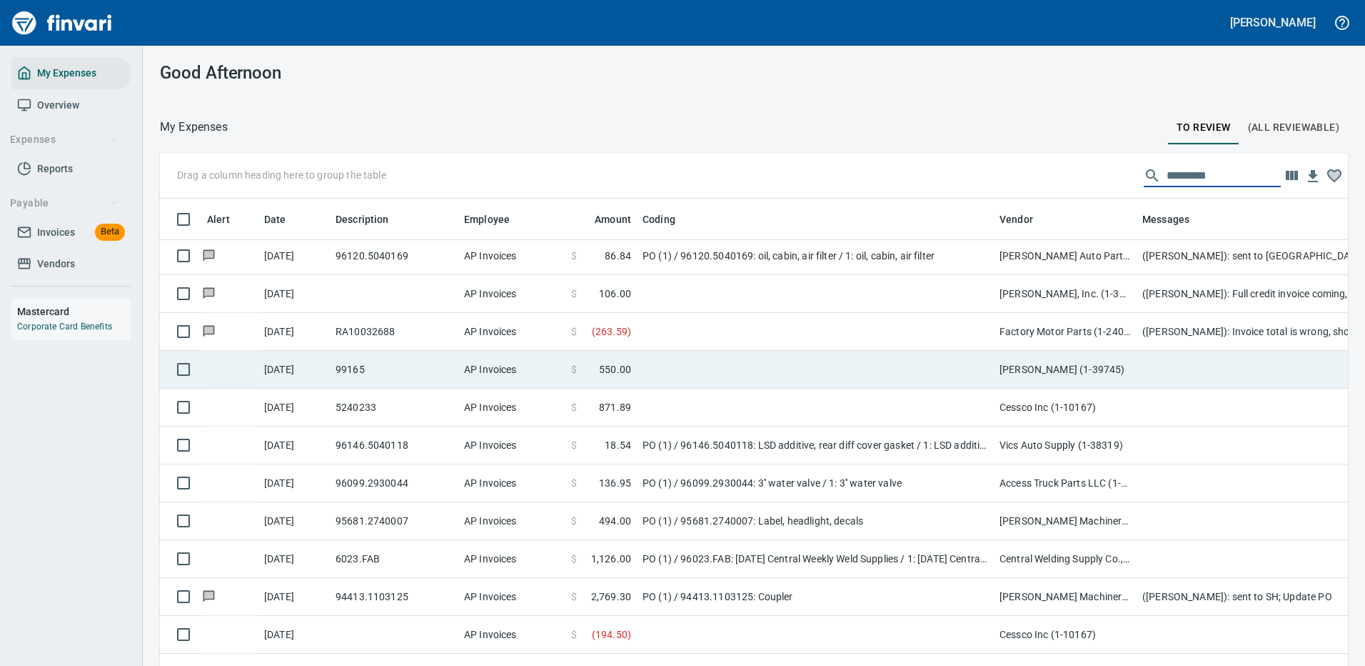
click at [830, 361] on td at bounding box center [815, 370] width 357 height 38
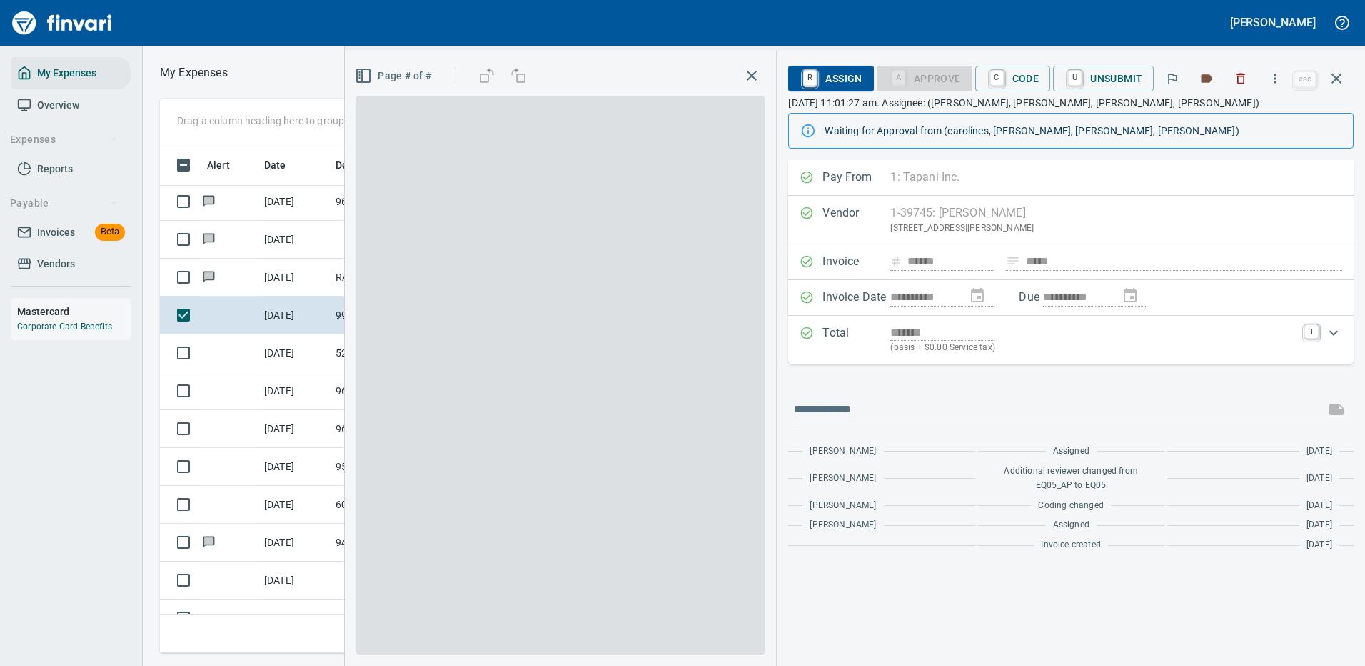
scroll to position [487, 810]
click at [1019, 79] on span "C Code" at bounding box center [1013, 78] width 53 height 24
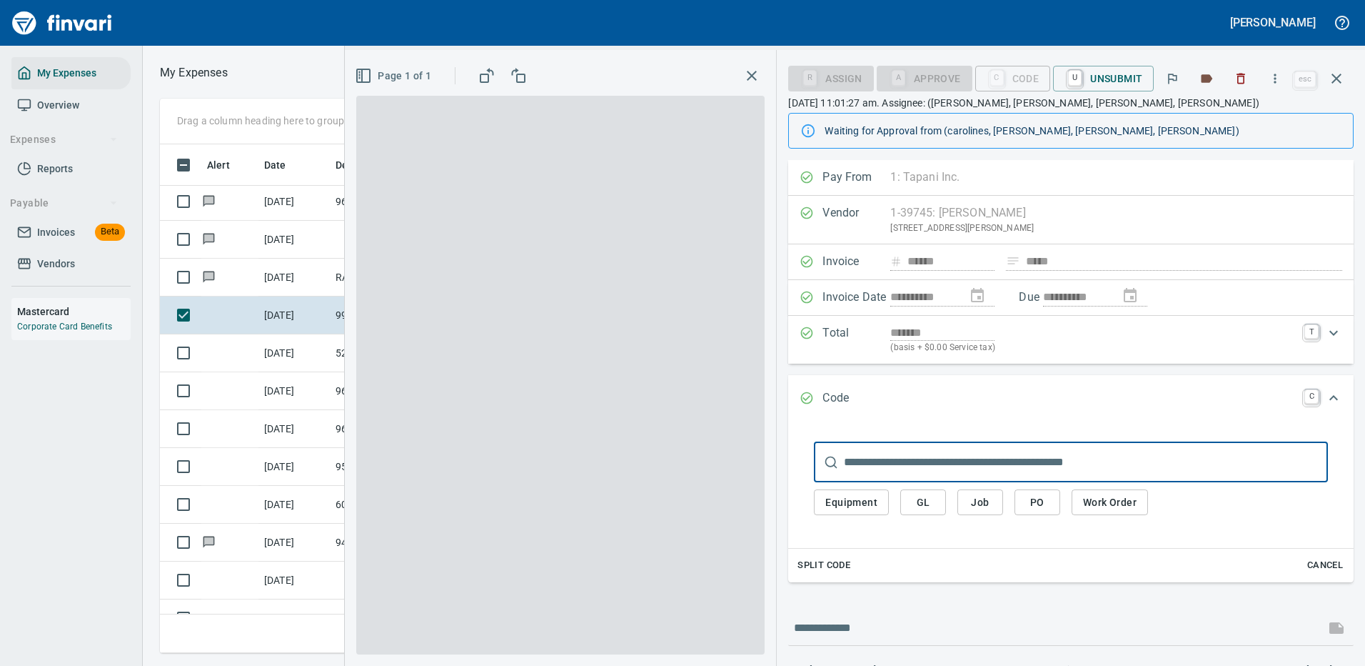
click at [1108, 501] on span "Work Order" at bounding box center [1110, 502] width 54 height 18
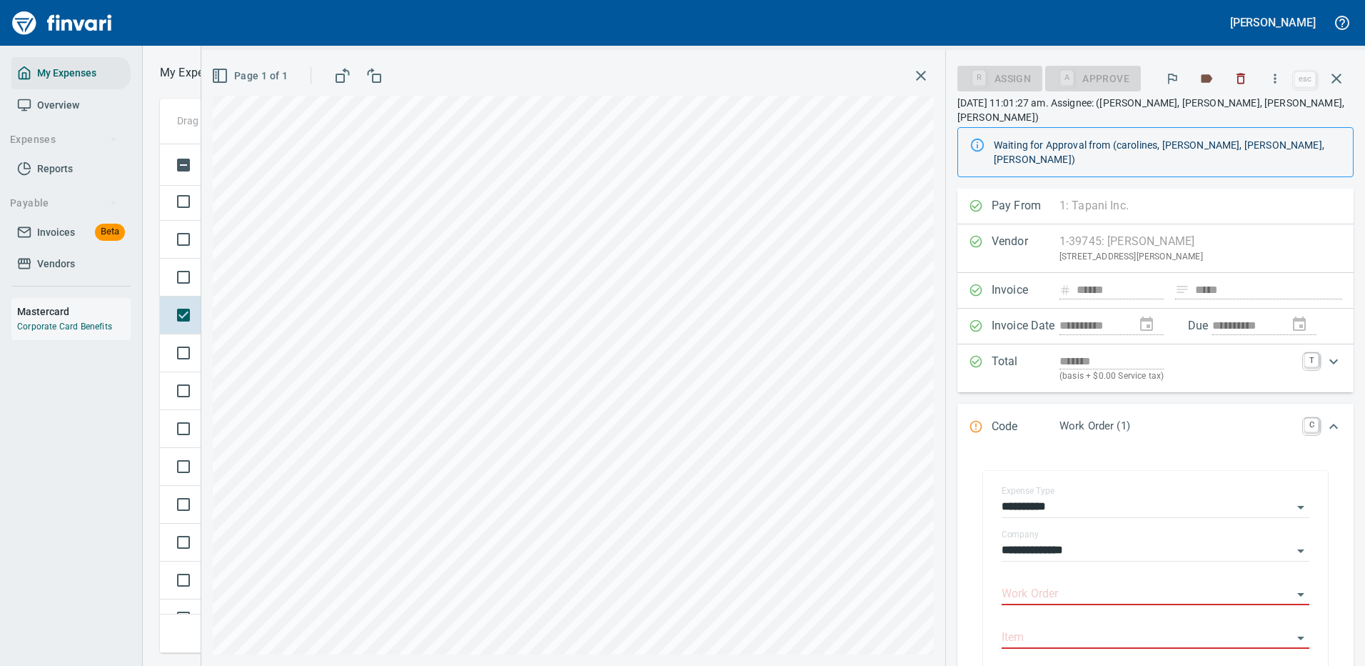
click at [1055, 584] on input "Work Order" at bounding box center [1147, 594] width 291 height 20
click at [1057, 584] on input "Work Order" at bounding box center [1147, 594] width 291 height 20
click at [1063, 584] on input "Work Order" at bounding box center [1147, 594] width 291 height 20
click at [921, 76] on icon "button" at bounding box center [921, 76] width 10 height 10
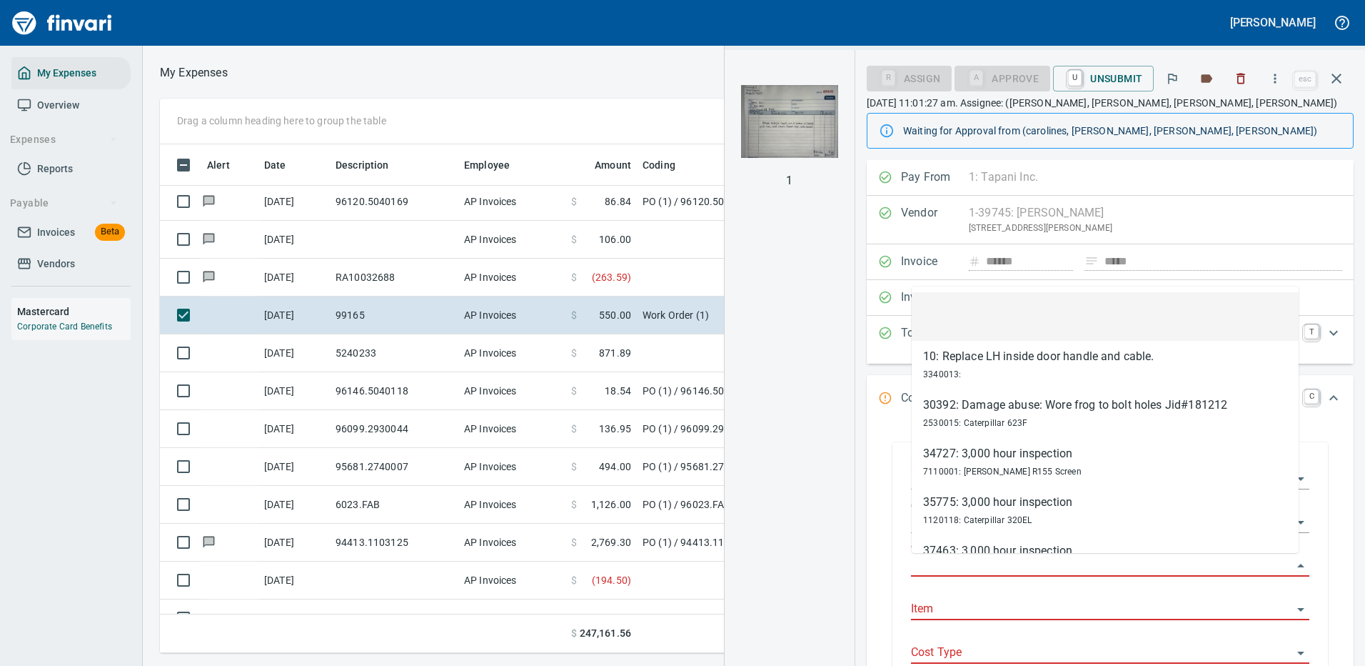
click at [958, 563] on input "Work Order" at bounding box center [1101, 566] width 381 height 20
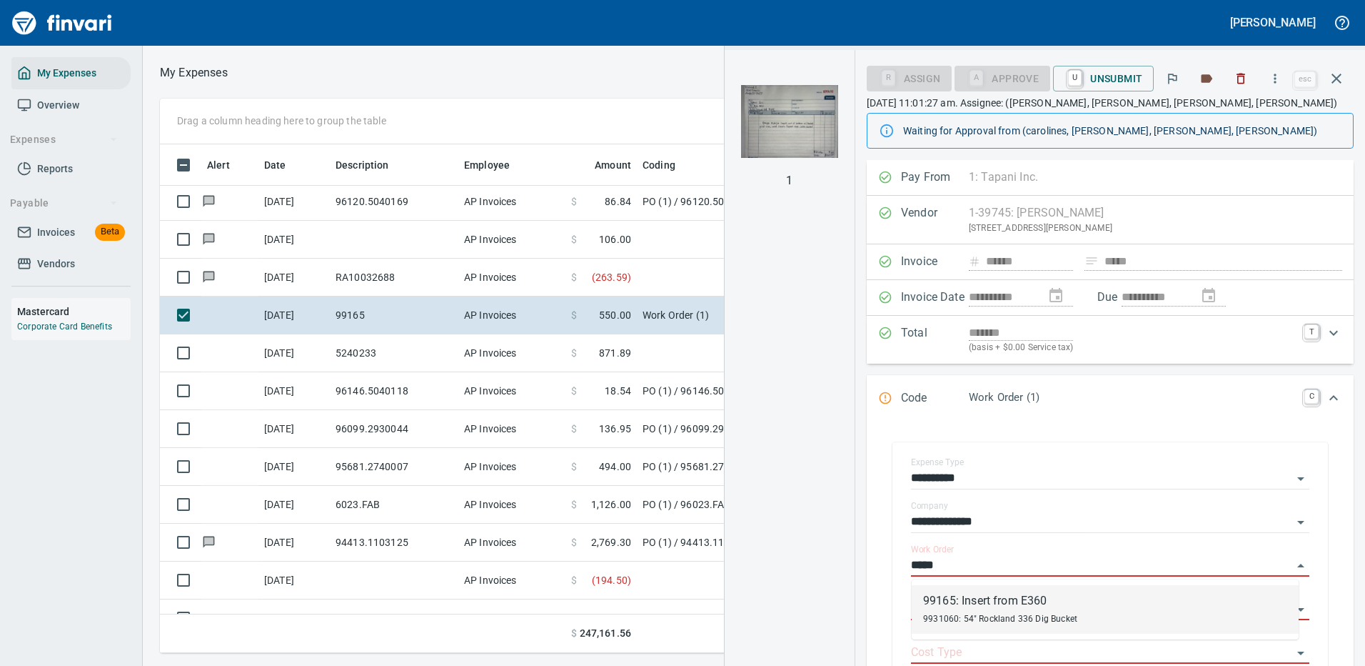
click at [1051, 616] on span "9931060: 54" Rockland 336 Dig Bucket" at bounding box center [1000, 618] width 154 height 10
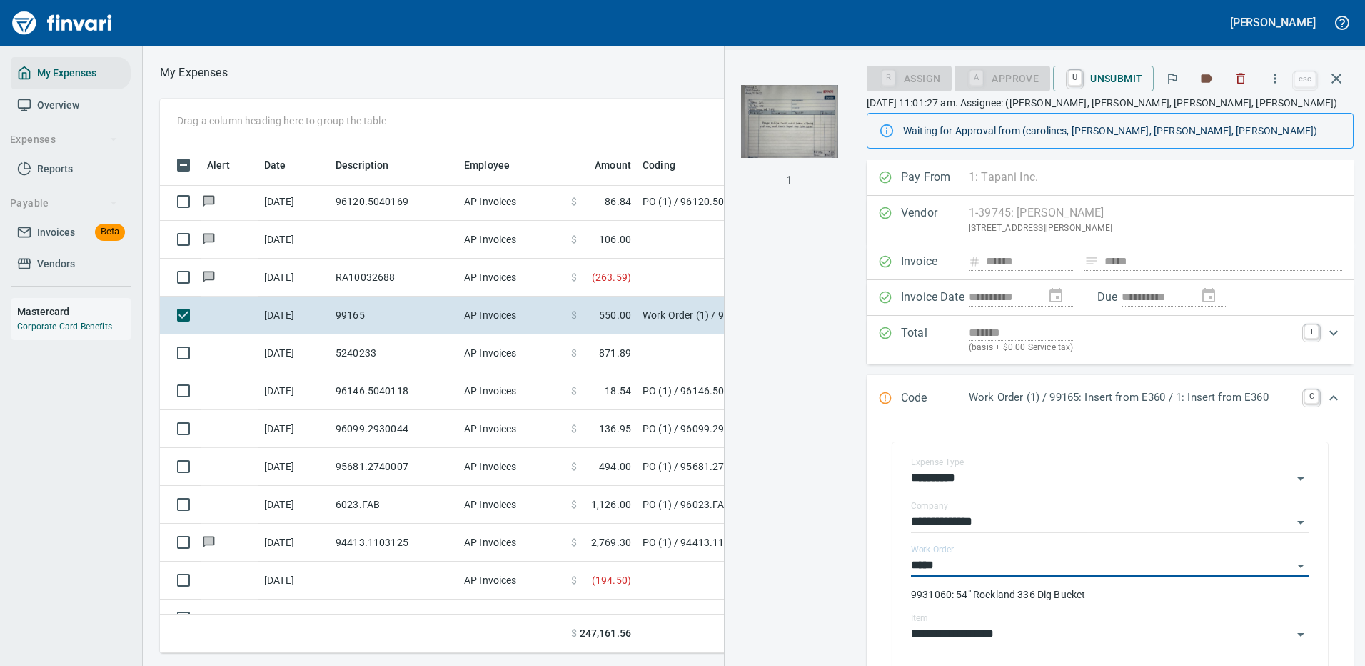
type input "**********"
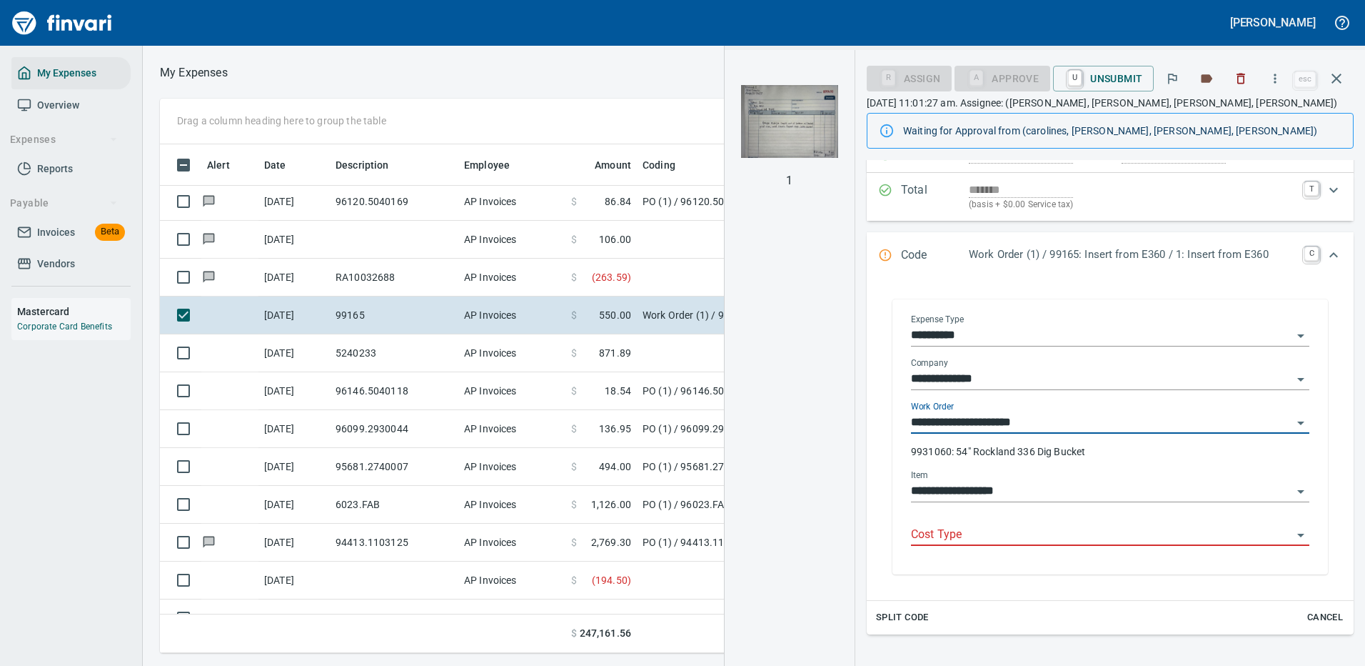
scroll to position [286, 0]
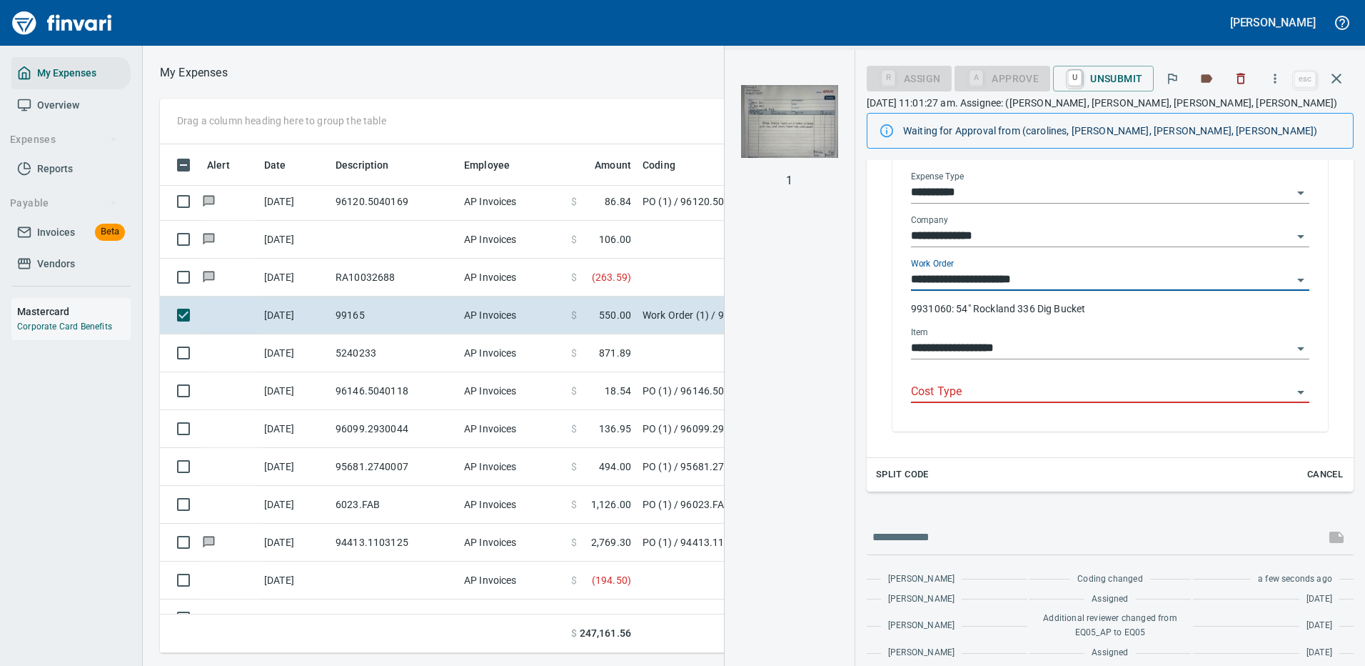
type input "**********"
click at [949, 393] on input "Cost Type" at bounding box center [1101, 392] width 381 height 20
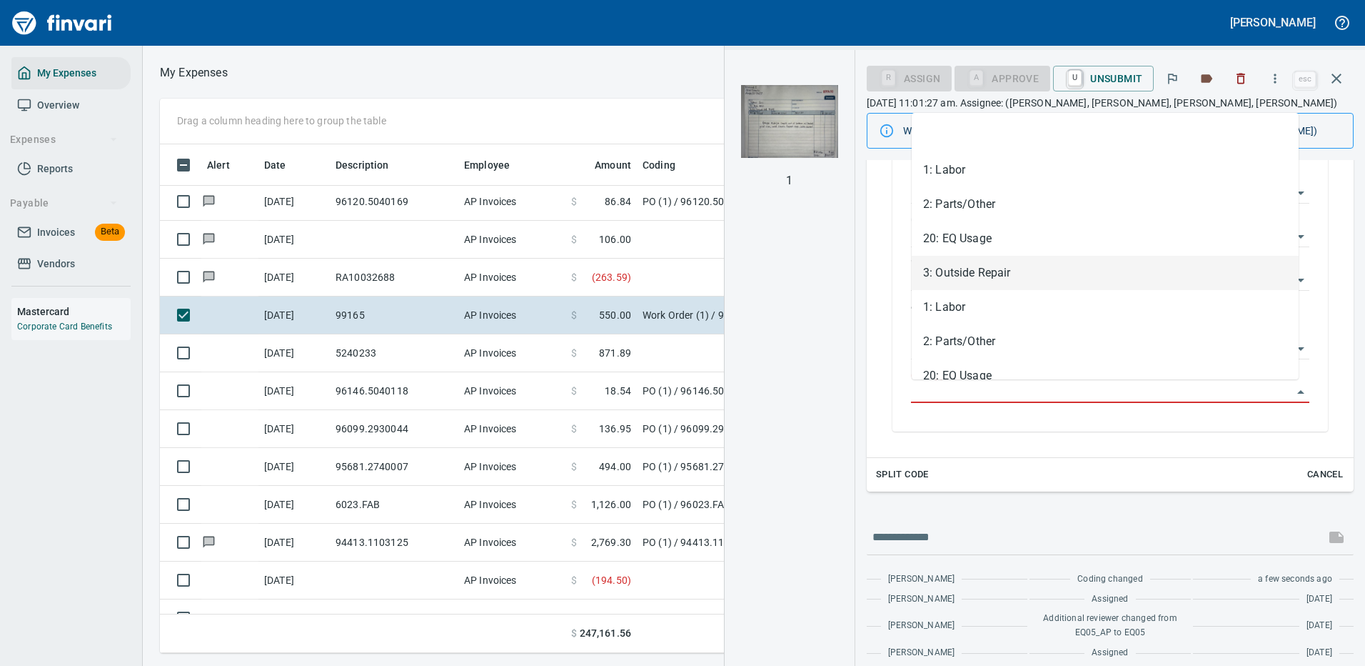
click at [947, 271] on li "3: Outside Repair" at bounding box center [1105, 273] width 387 height 34
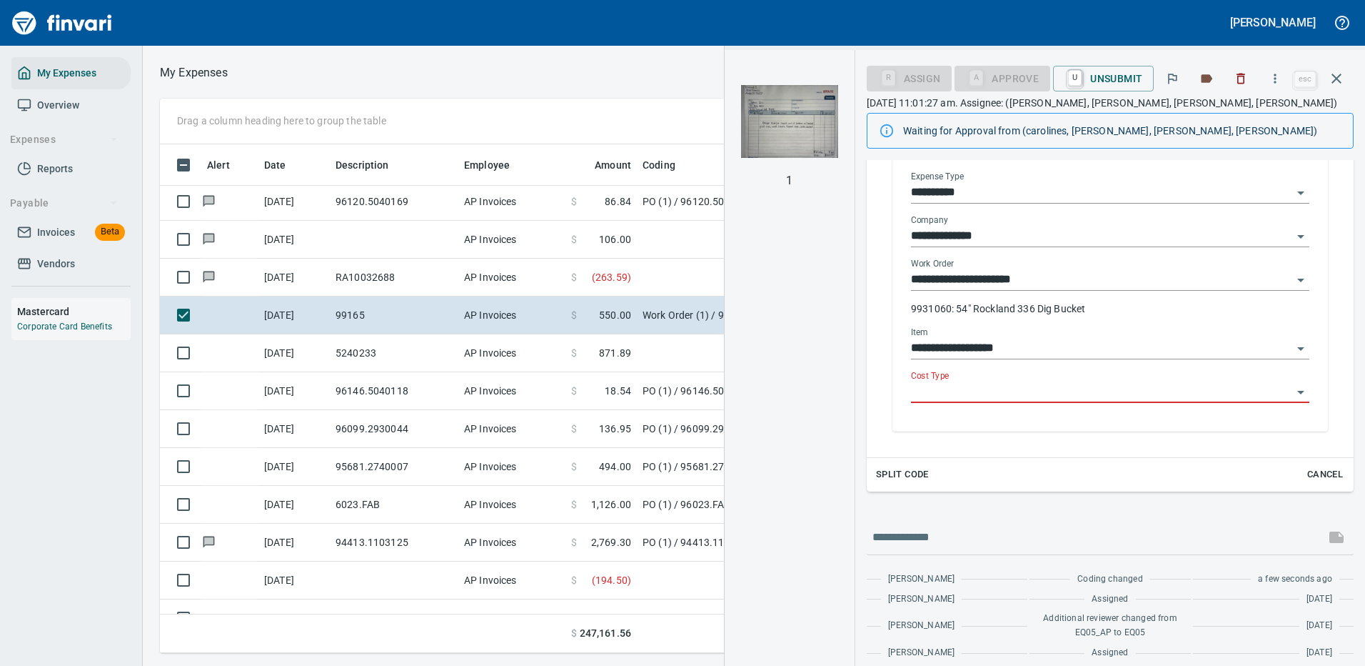
type input "**********"
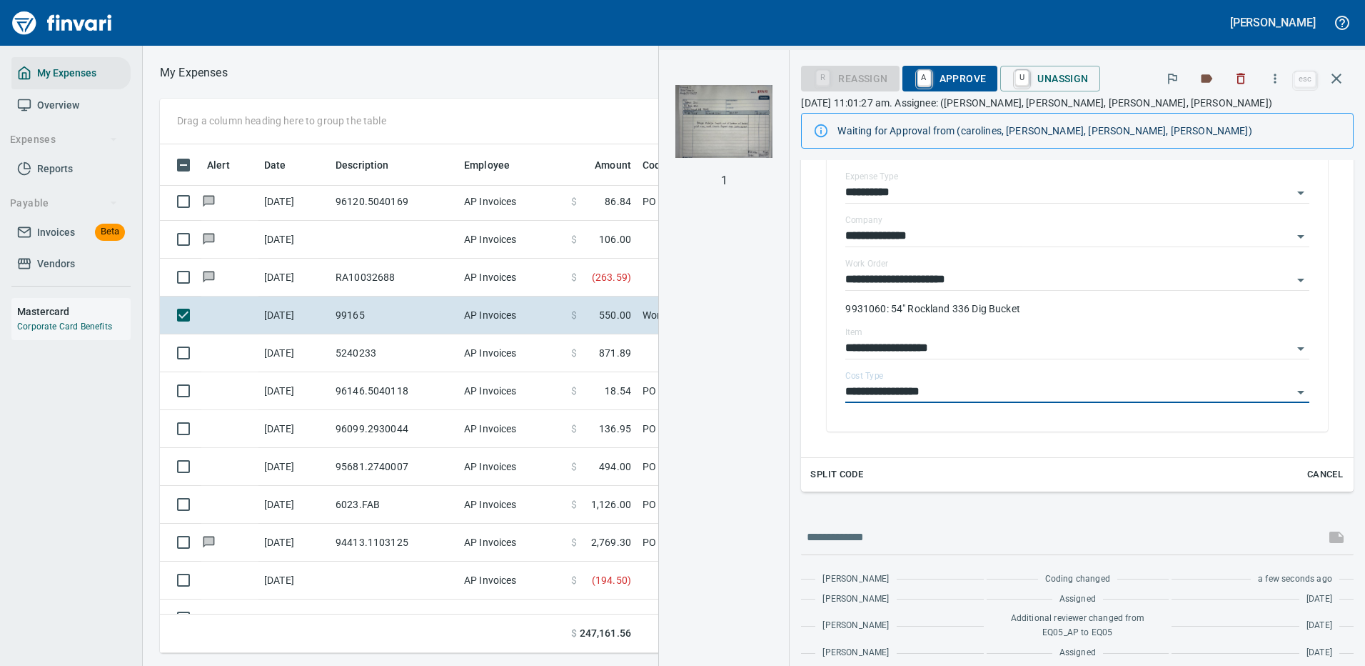
click at [937, 76] on span "A Approve" at bounding box center [950, 78] width 73 height 24
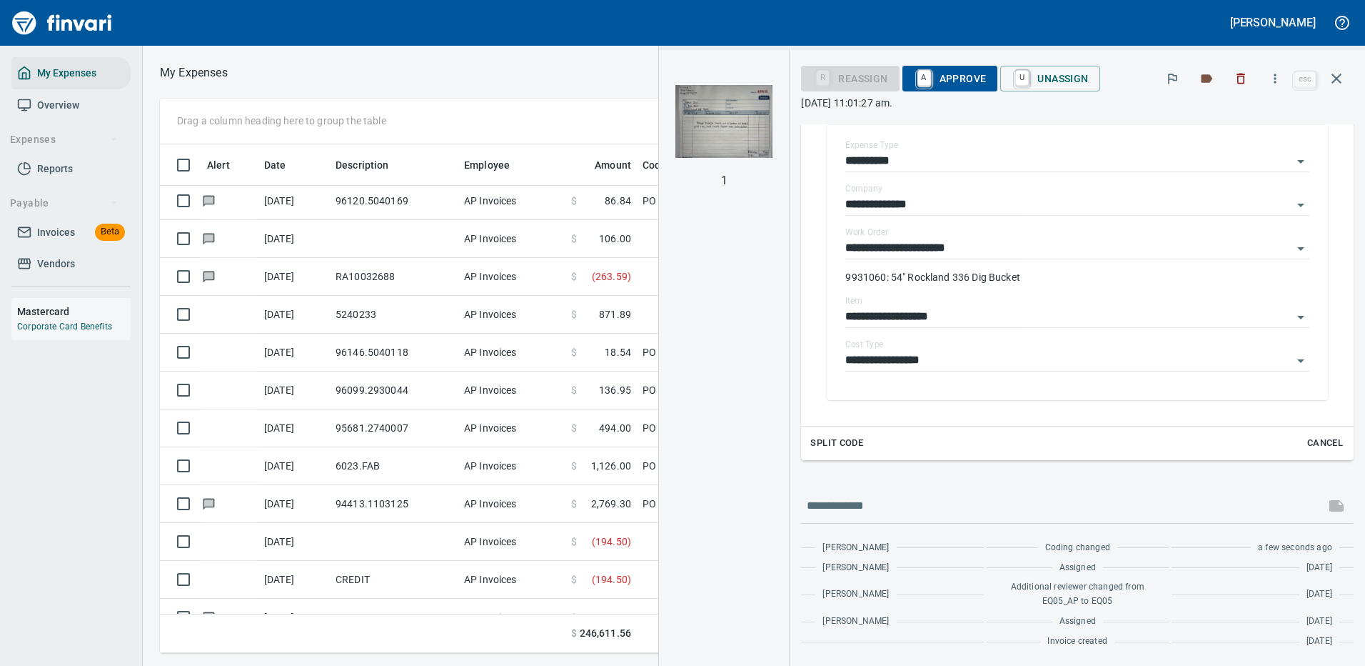
scroll to position [281, 0]
click at [937, 78] on div "R Reassign A Approve U Unassign" at bounding box center [1046, 78] width 490 height 31
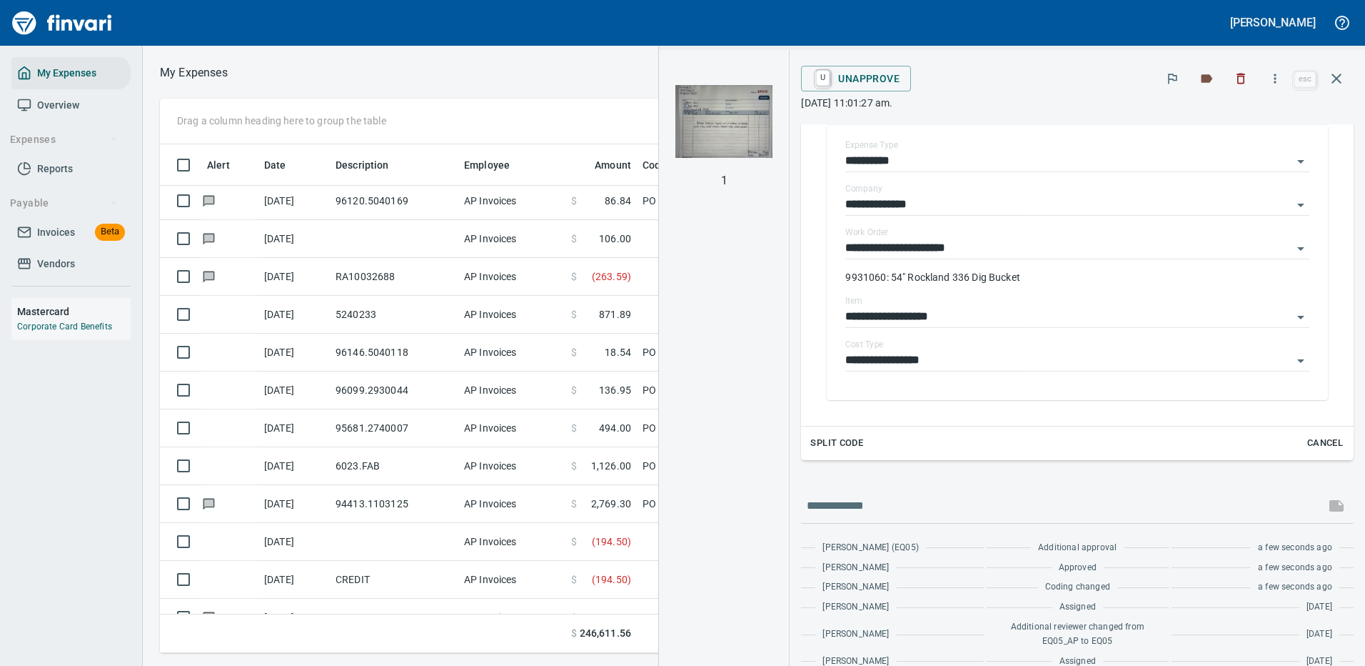
scroll to position [286, 0]
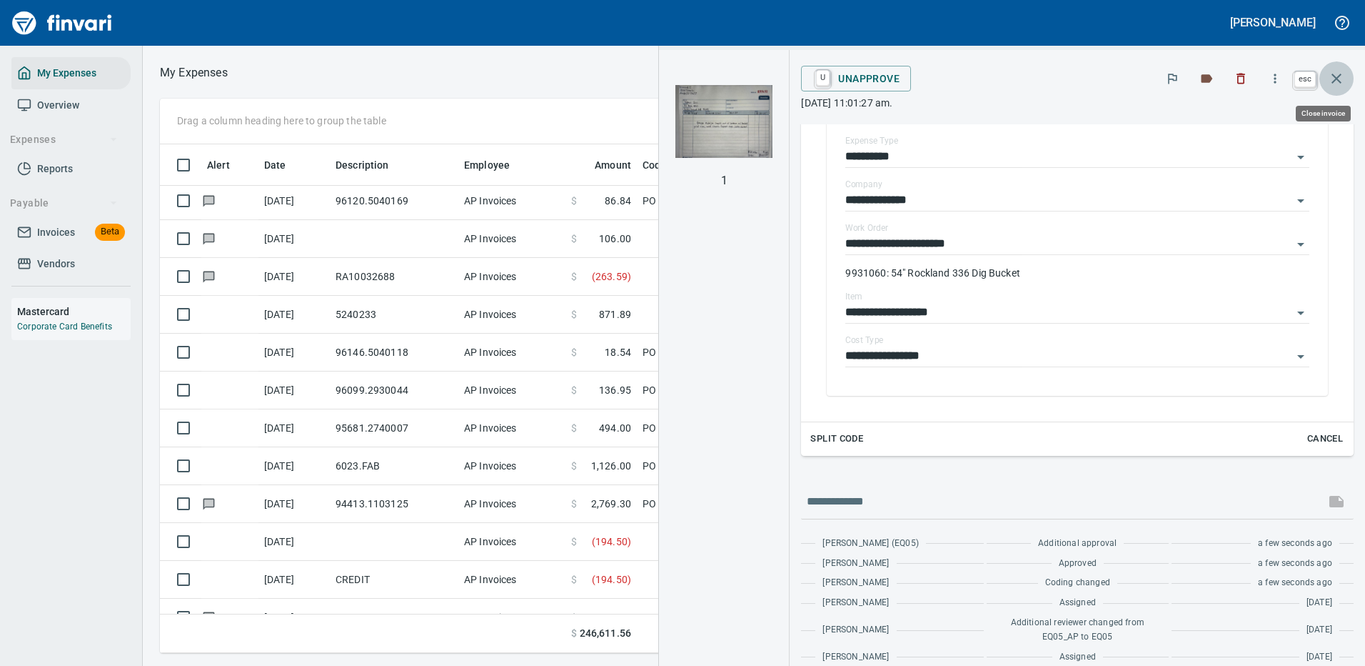
click at [1334, 74] on icon "button" at bounding box center [1336, 78] width 17 height 17
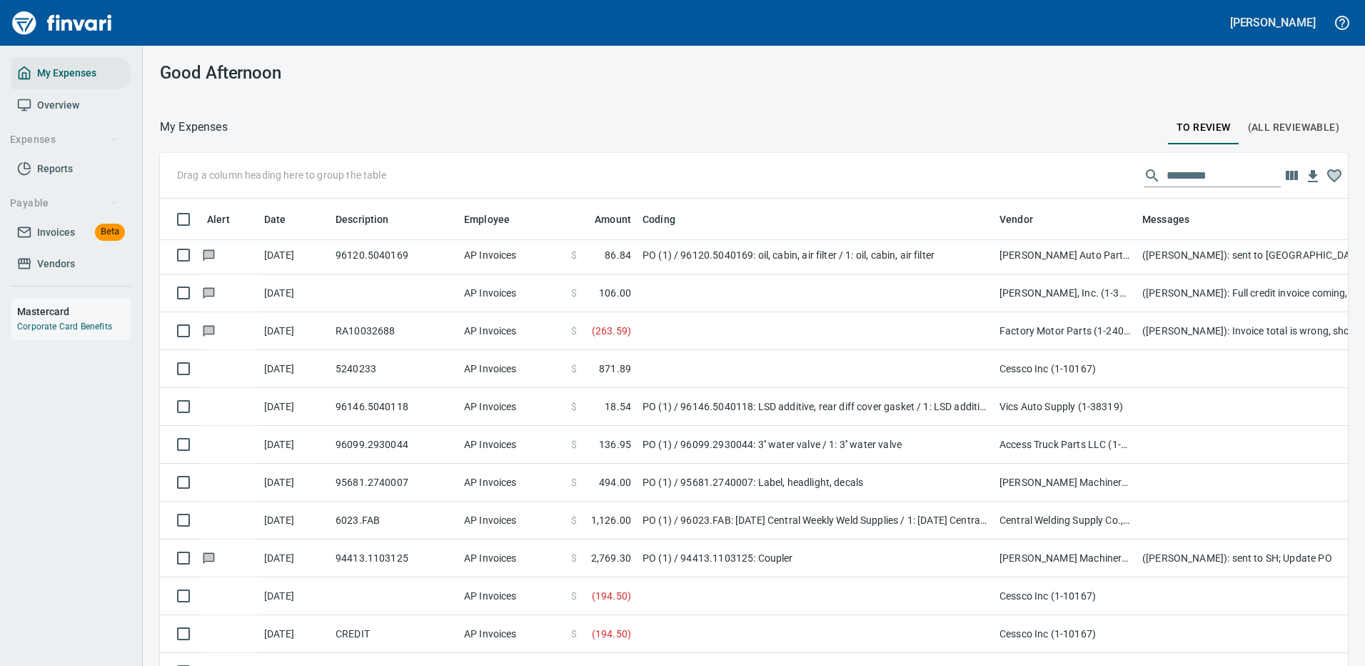
scroll to position [487, 1155]
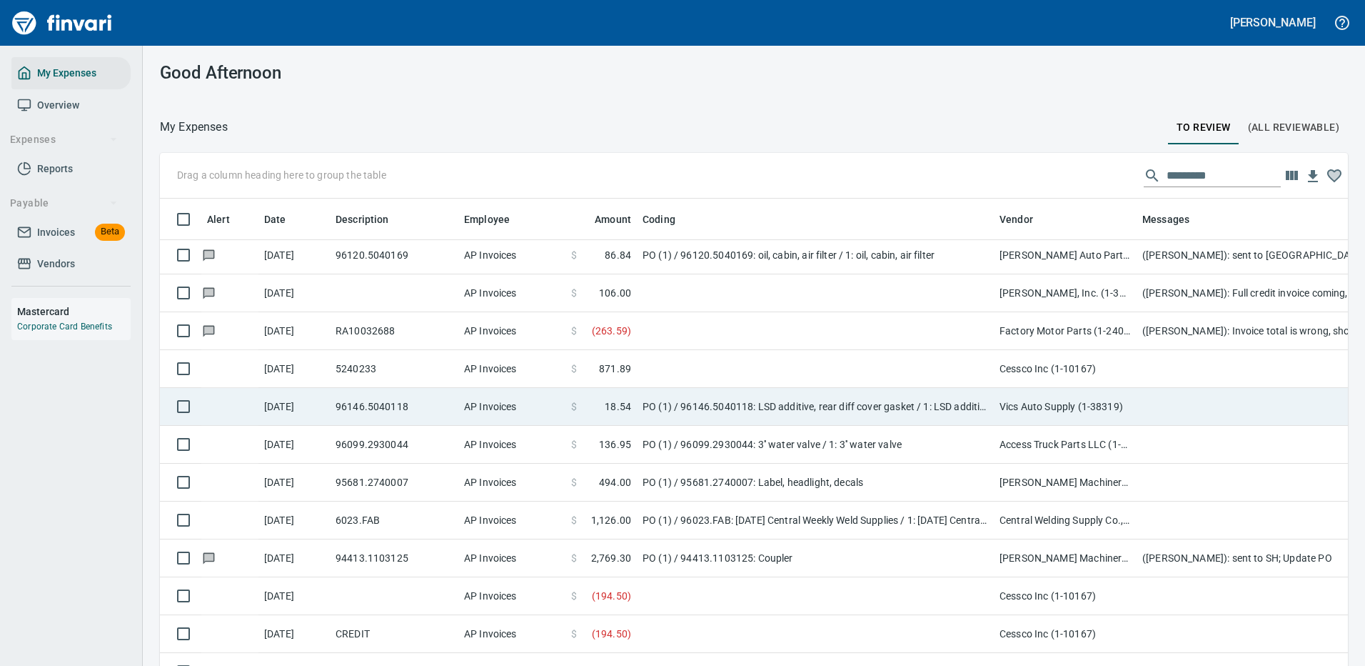
click at [928, 367] on td at bounding box center [815, 369] width 357 height 38
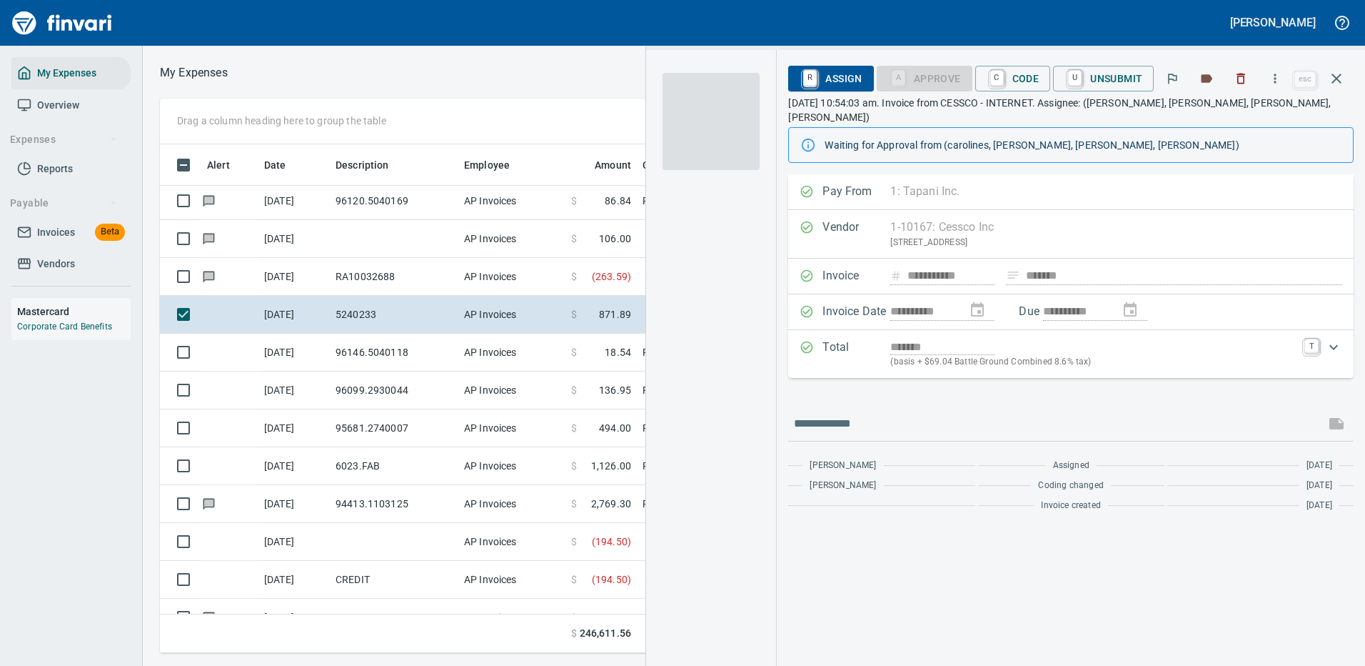
scroll to position [487, 810]
click at [1163, 355] on p "(basis + $69.04 Battle Ground Combined 8.6% tax)" at bounding box center [1093, 362] width 406 height 14
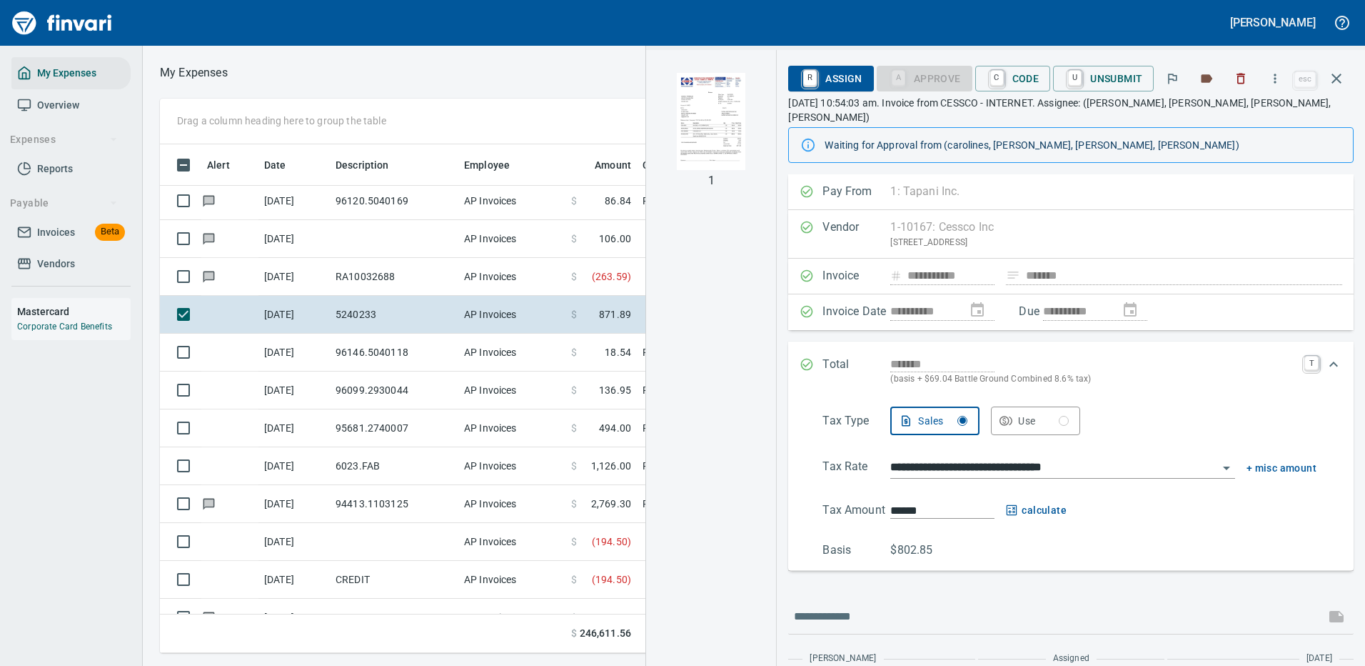
click at [1326, 356] on icon "Expand" at bounding box center [1333, 364] width 17 height 17
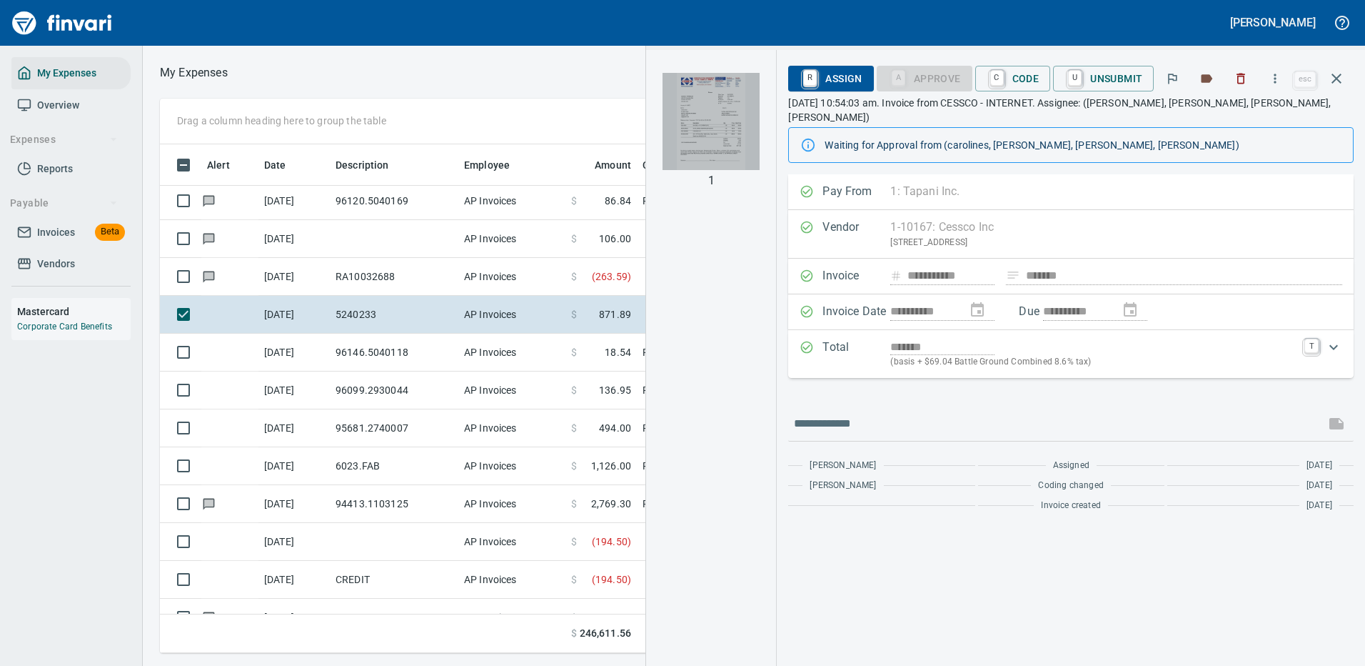
click at [722, 120] on img "button" at bounding box center [711, 121] width 97 height 97
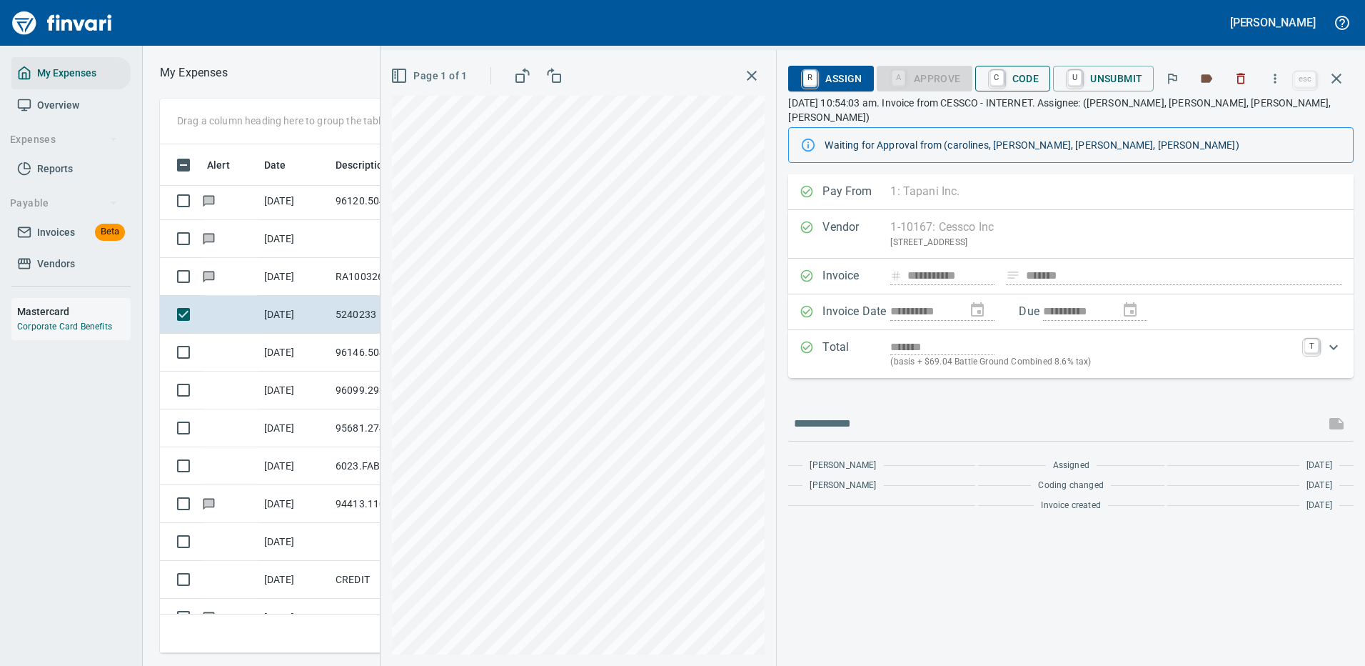
click at [1025, 76] on span "C Code" at bounding box center [1013, 78] width 53 height 24
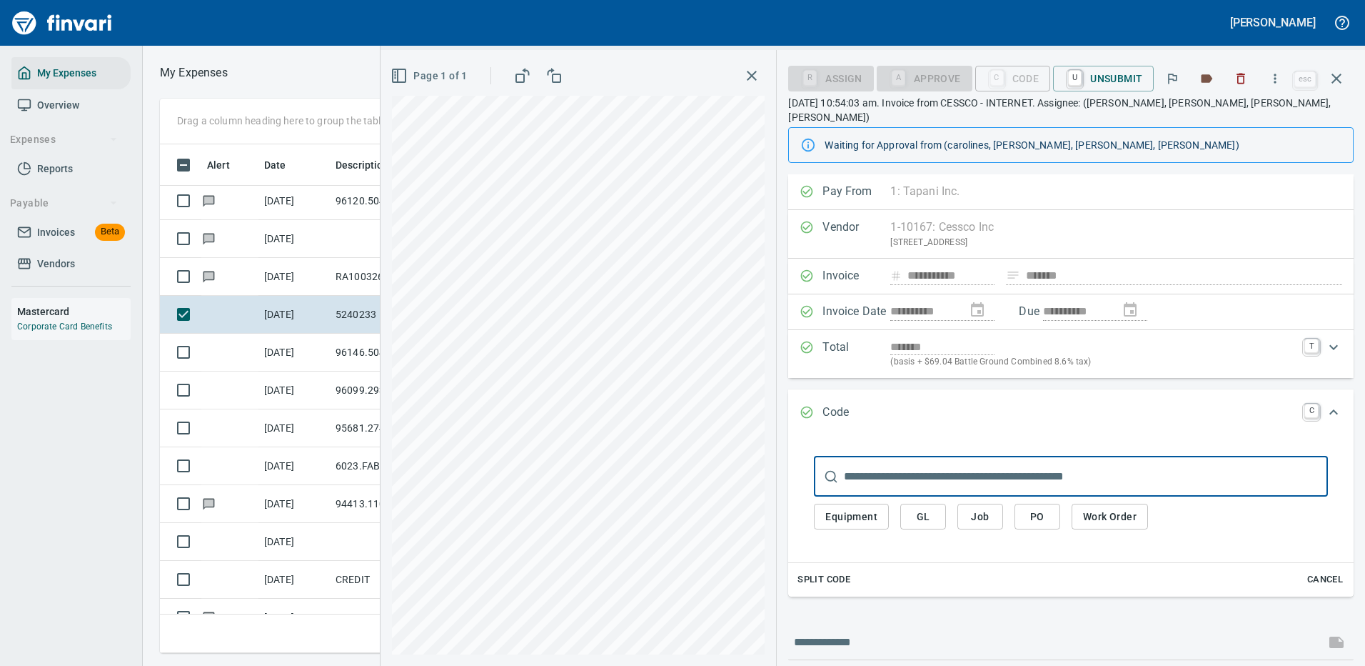
click at [1103, 508] on span "Work Order" at bounding box center [1110, 517] width 54 height 18
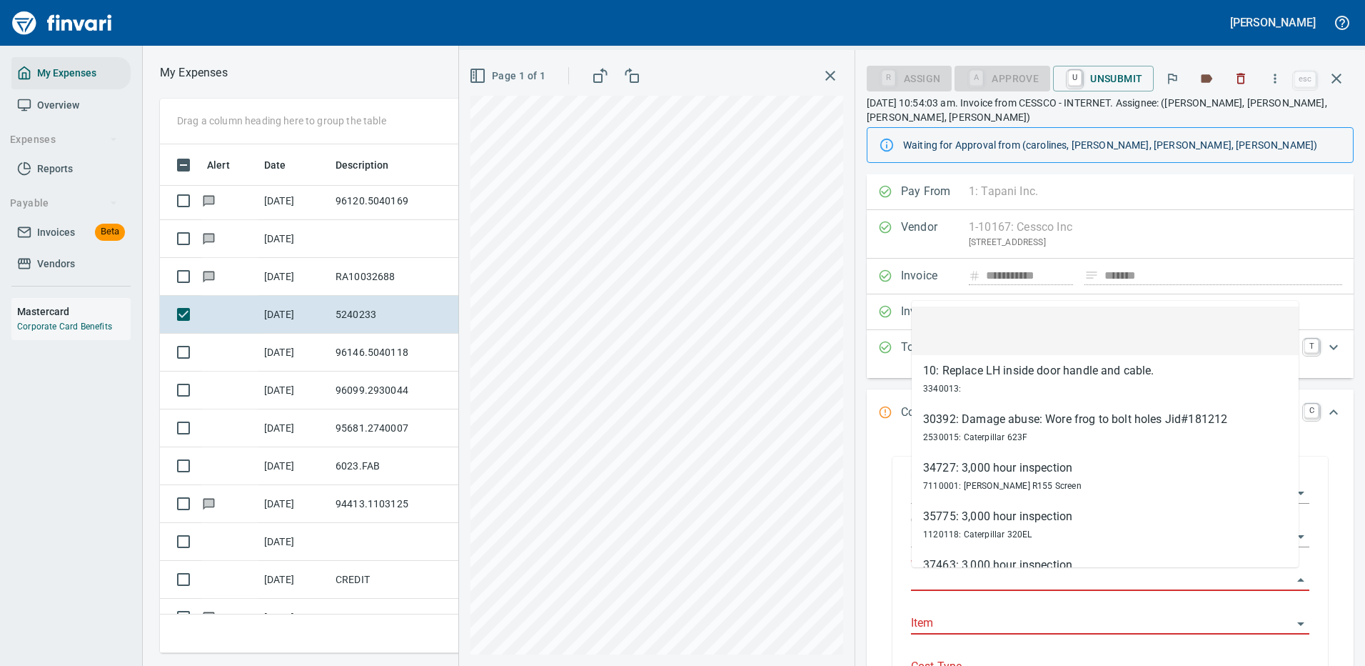
click at [946, 576] on input "Work Order" at bounding box center [1101, 580] width 381 height 20
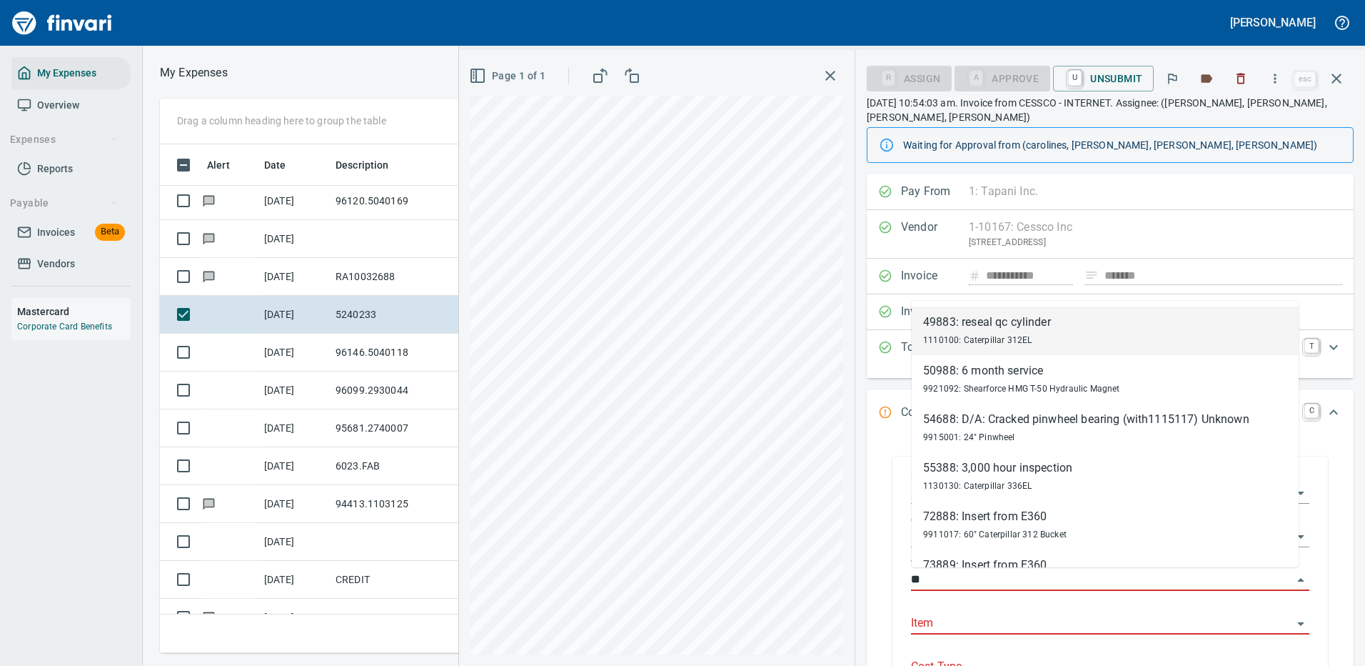
type input "*"
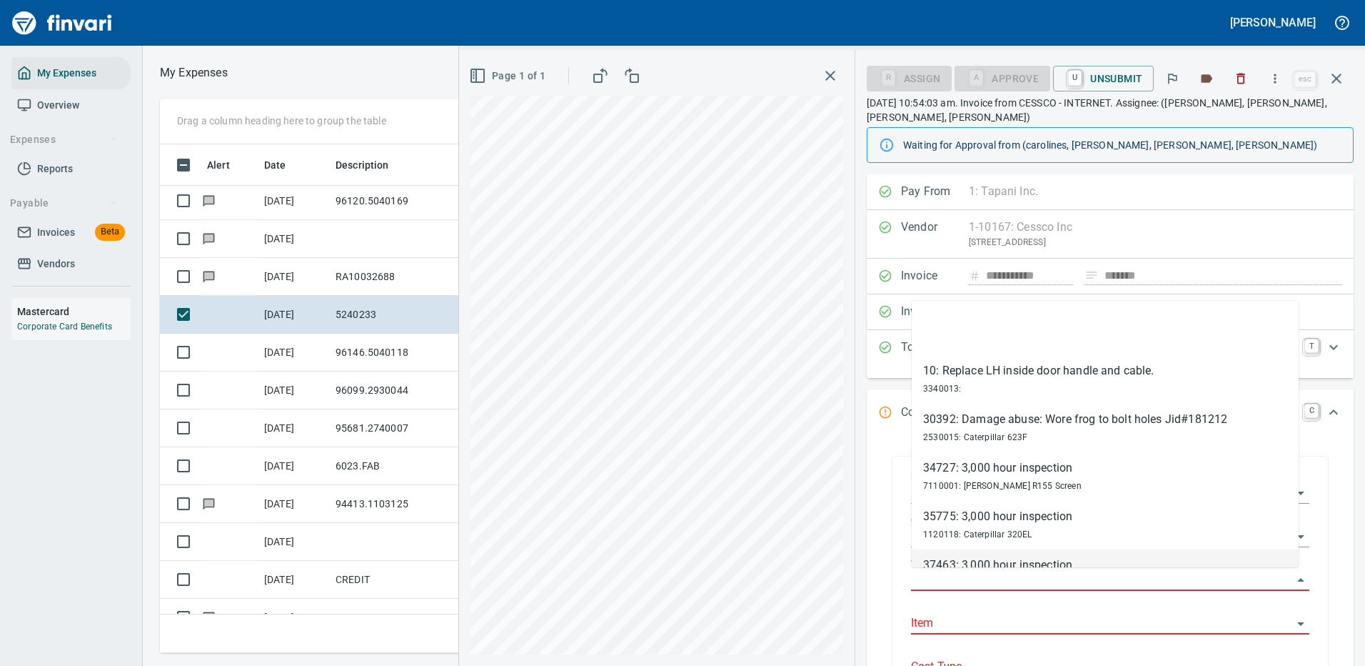
click at [963, 615] on input "Item" at bounding box center [1101, 623] width 381 height 20
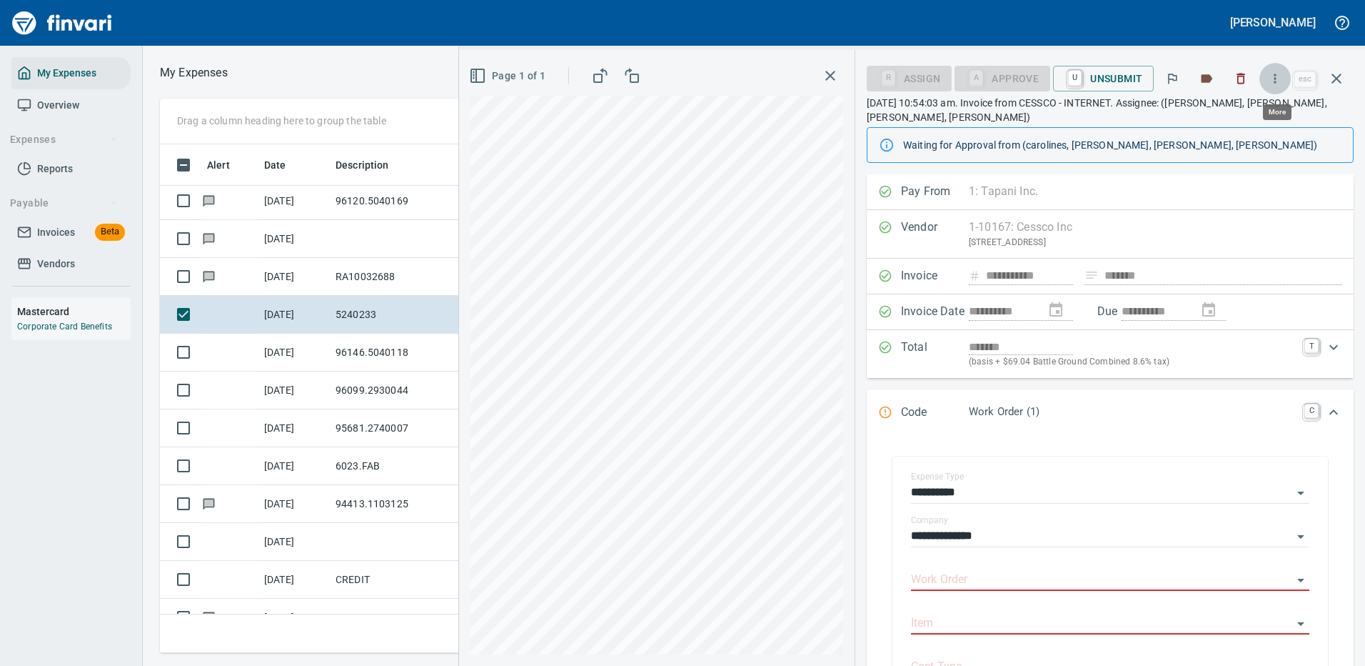
click at [1278, 80] on icon "button" at bounding box center [1275, 78] width 14 height 14
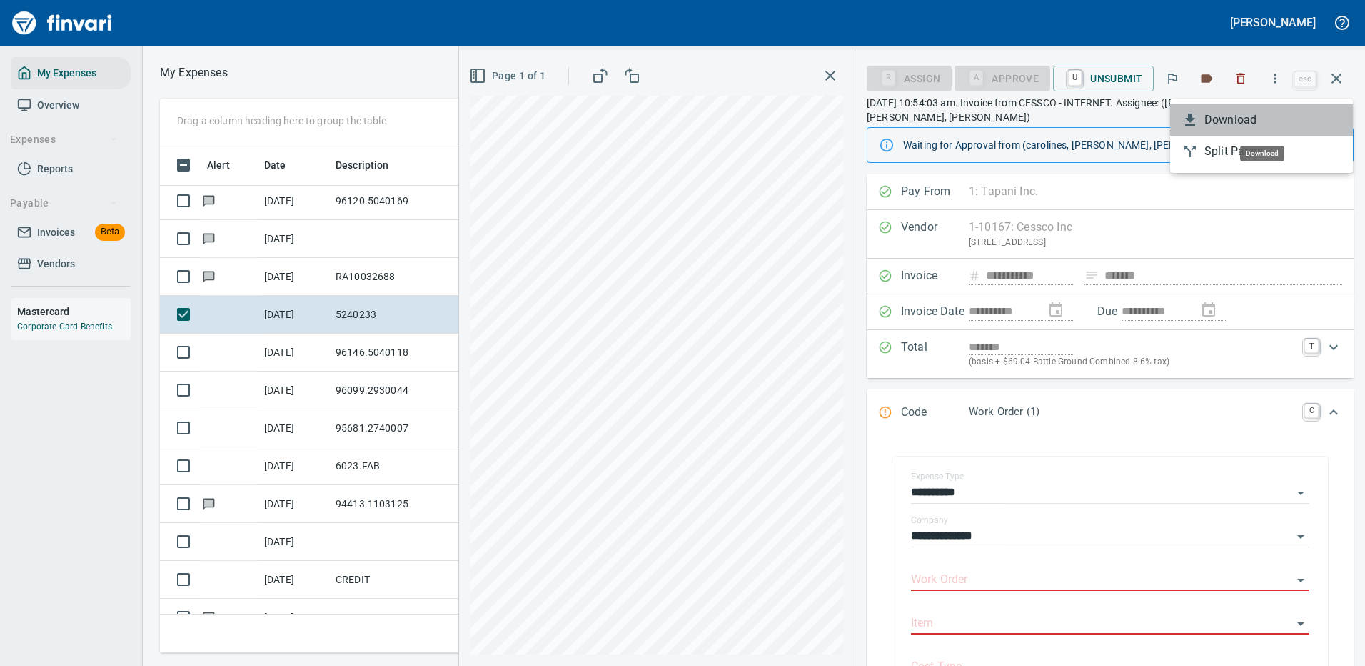
click at [1235, 117] on span "Download" at bounding box center [1273, 119] width 137 height 17
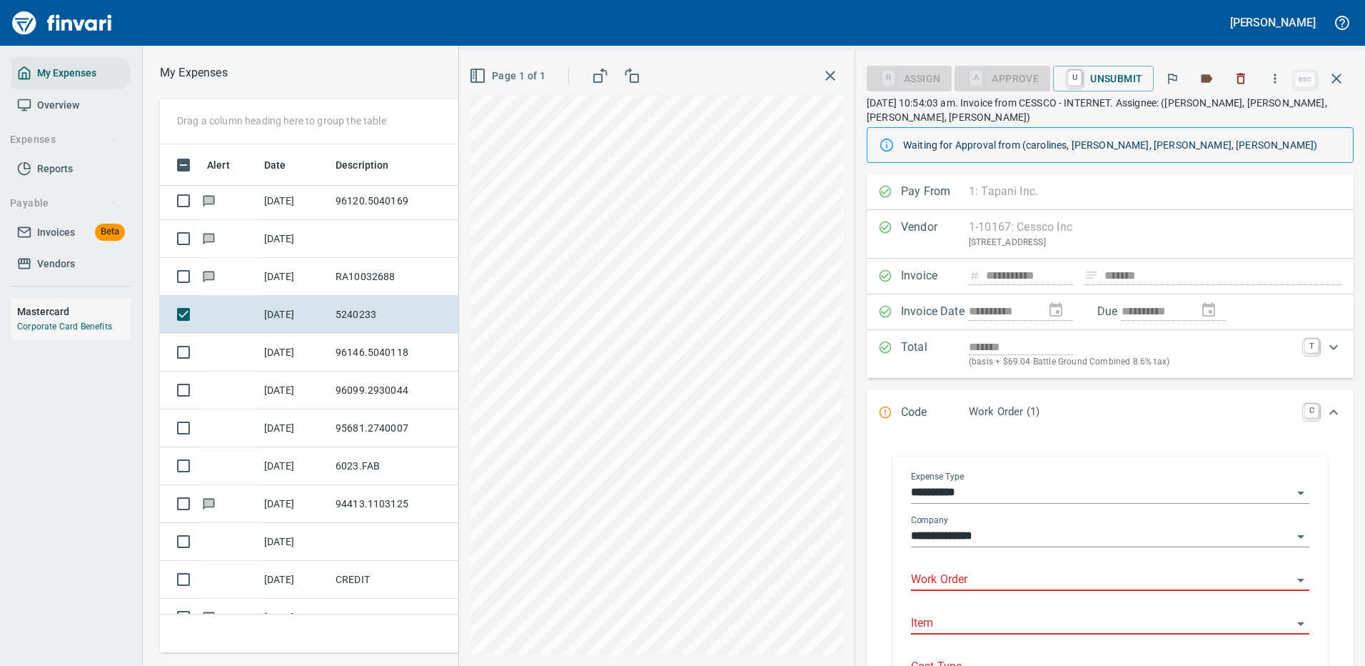
scroll to position [252, 0]
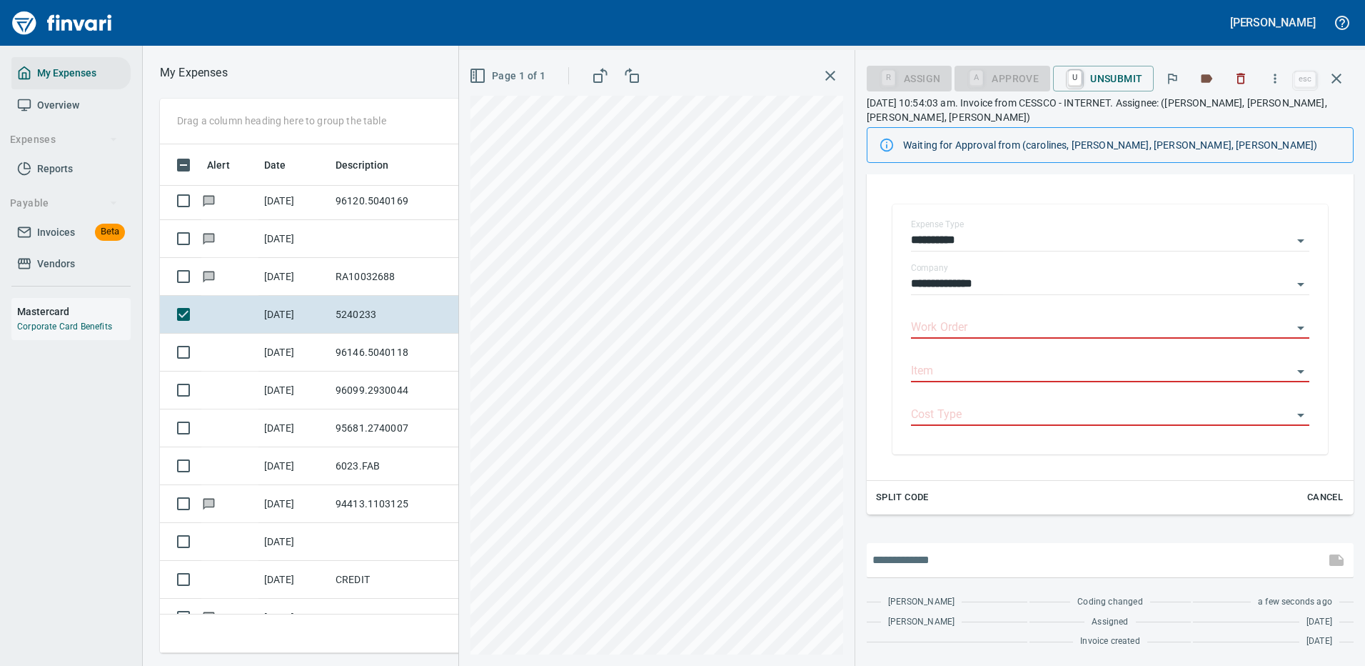
click at [970, 558] on input "text" at bounding box center [1096, 559] width 447 height 23
type input "**********"
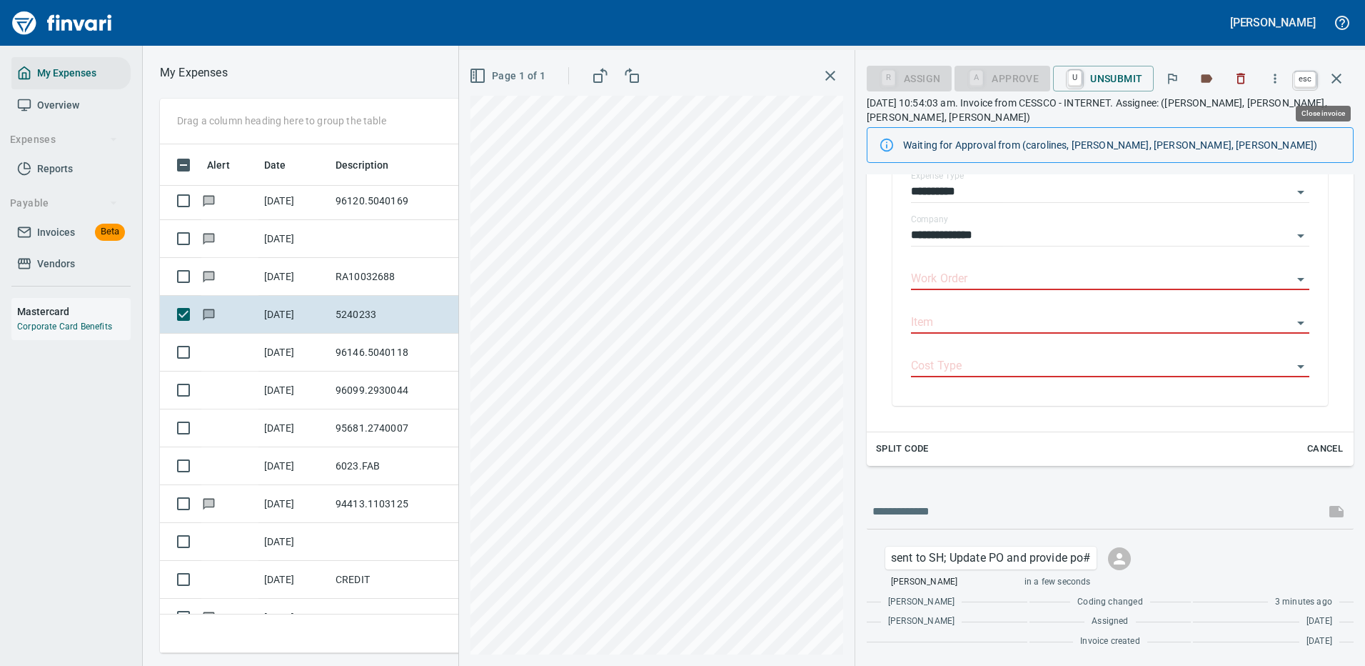
click at [1339, 78] on icon "button" at bounding box center [1336, 78] width 17 height 17
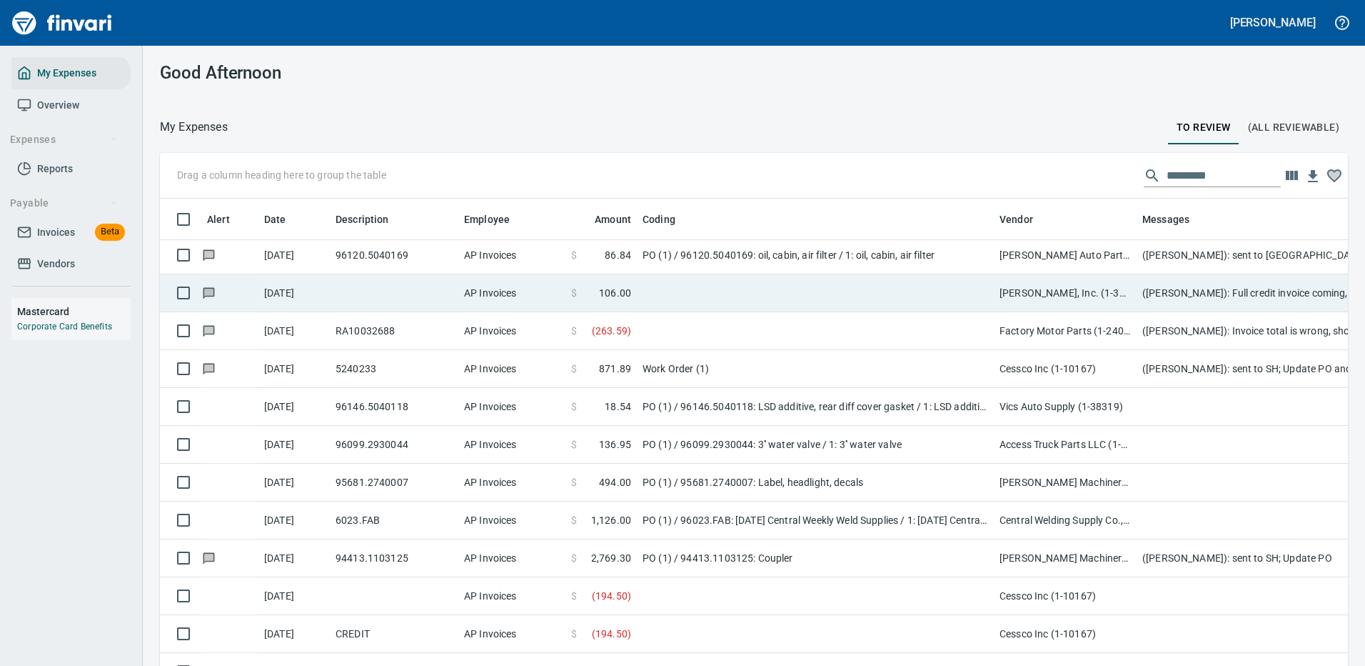
scroll to position [487, 1156]
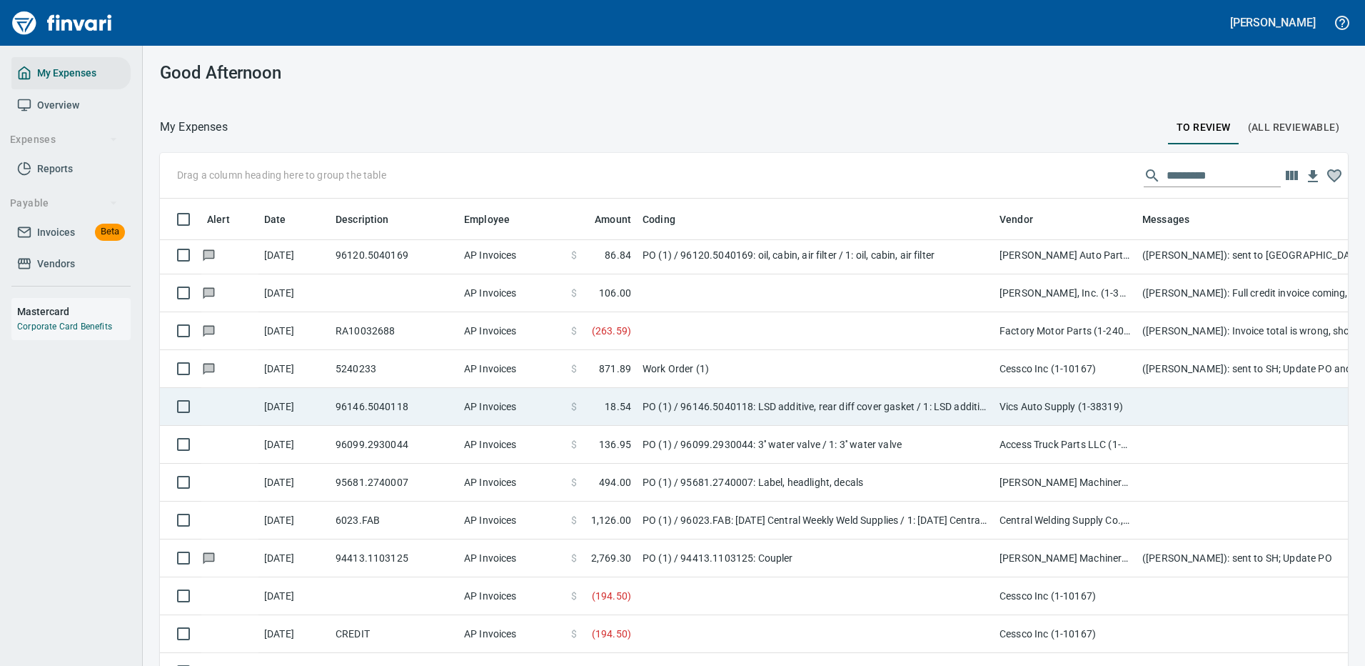
click at [822, 408] on td "PO (1) / 96146.5040118: LSD additive, rear diff cover gasket / 1: LSD additive,…" at bounding box center [815, 407] width 357 height 38
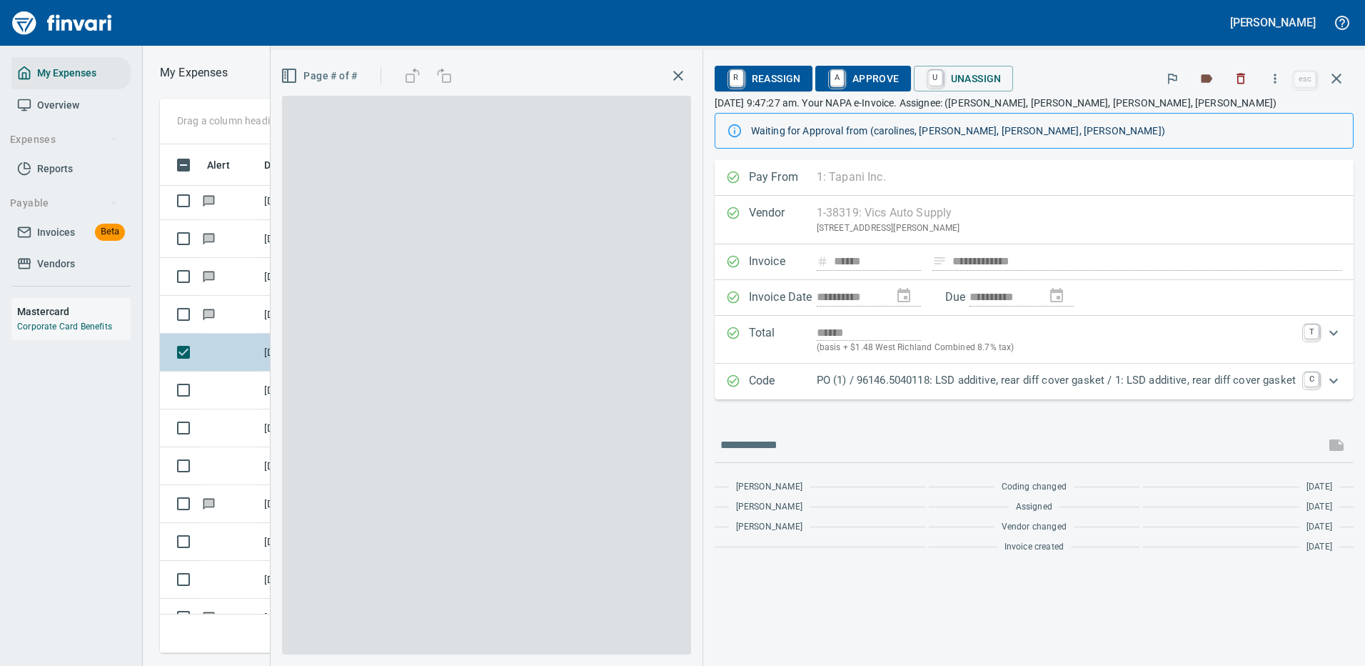
scroll to position [487, 810]
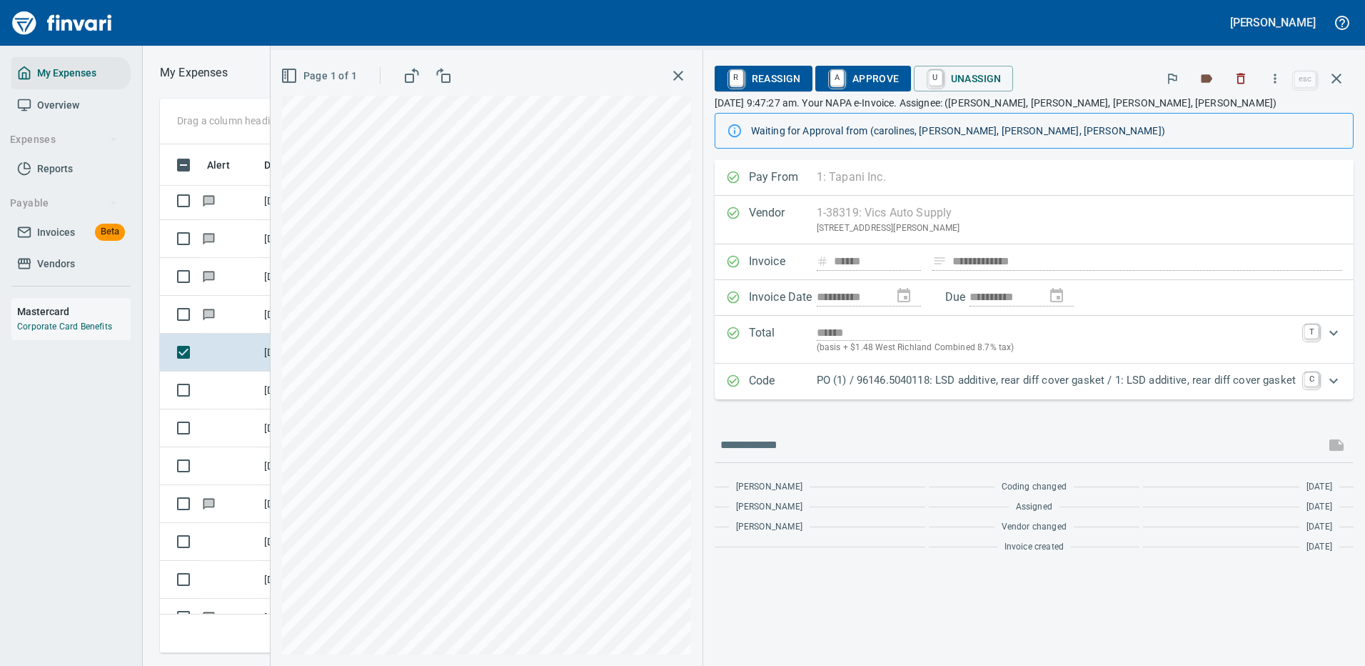
click at [1002, 376] on p "PO (1) / 96146.5040118: LSD additive, rear diff cover gasket / 1: LSD additive,…" at bounding box center [1056, 380] width 479 height 16
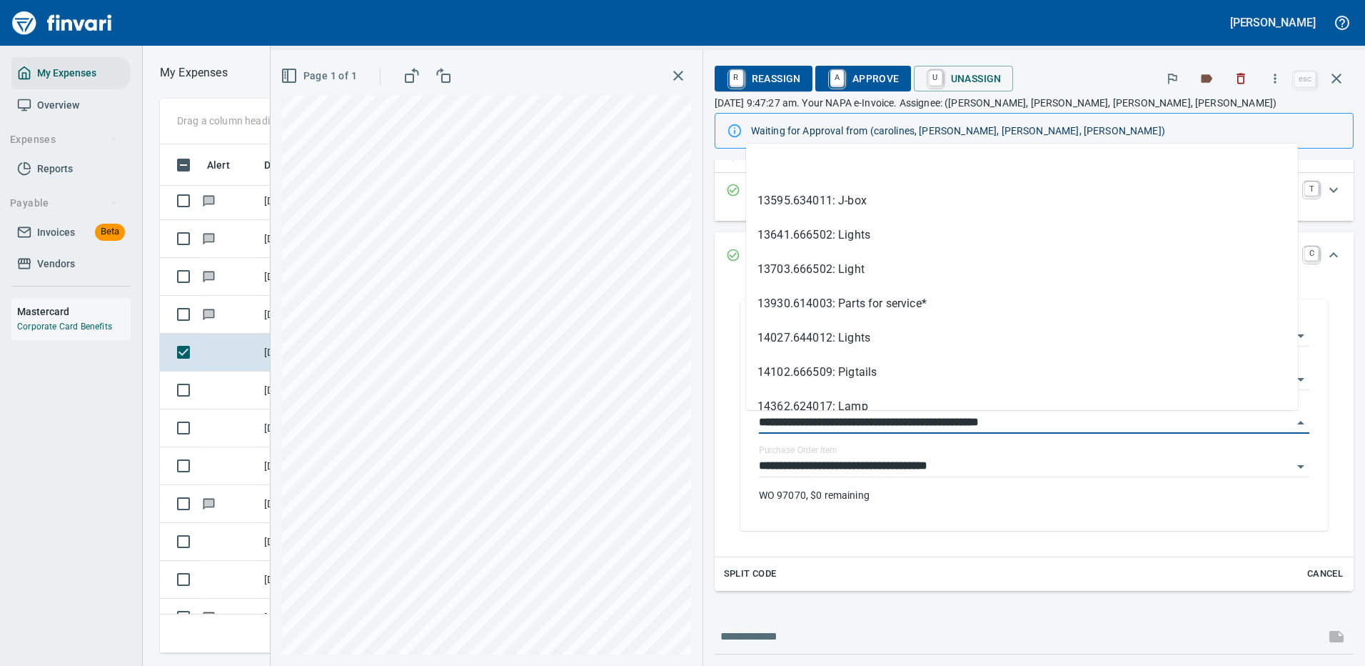
drag, startPoint x: 830, startPoint y: 419, endPoint x: 689, endPoint y: 418, distance: 140.7
click at [689, 418] on div "**********" at bounding box center [818, 358] width 1095 height 616
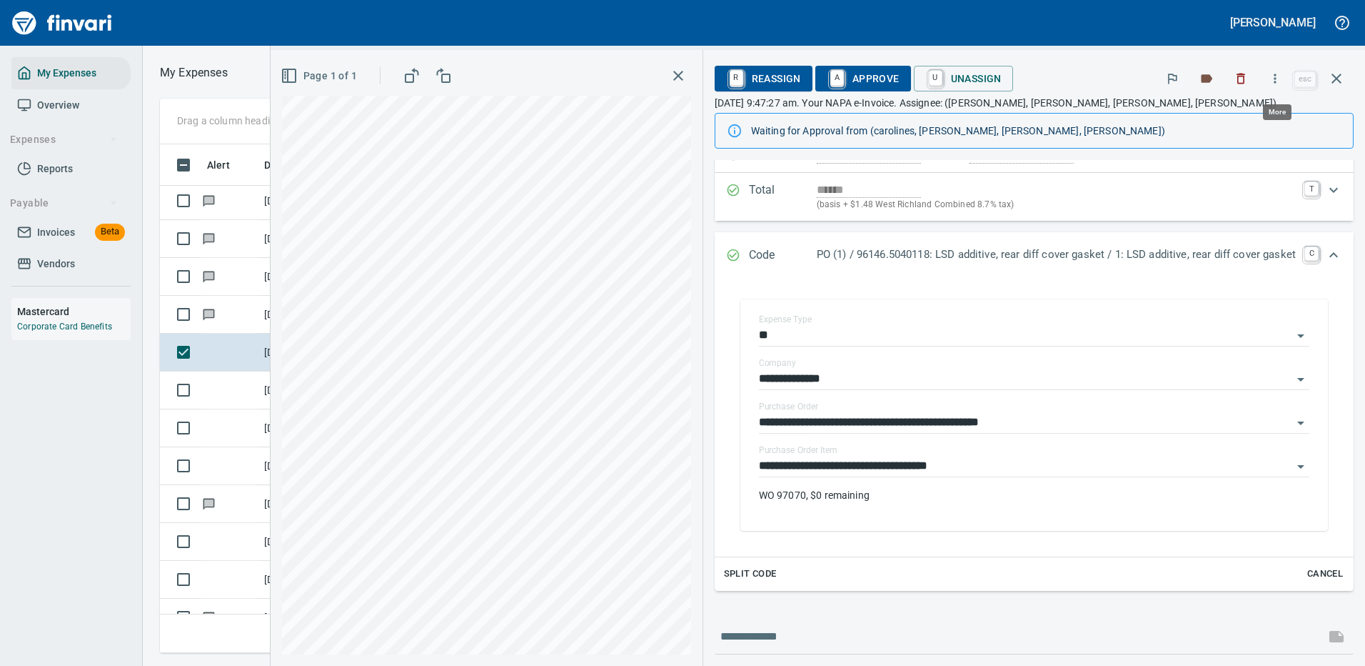
click at [1278, 71] on icon "button" at bounding box center [1275, 78] width 14 height 14
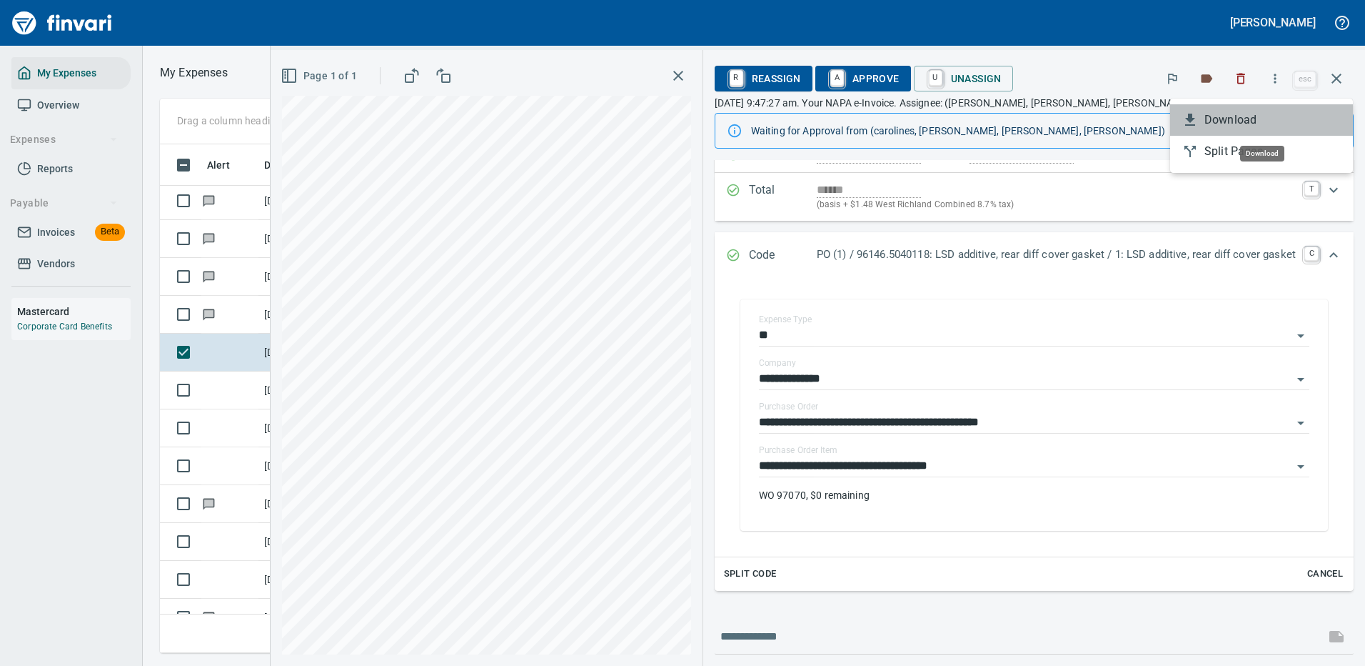
click at [1218, 124] on span "Download" at bounding box center [1273, 119] width 137 height 17
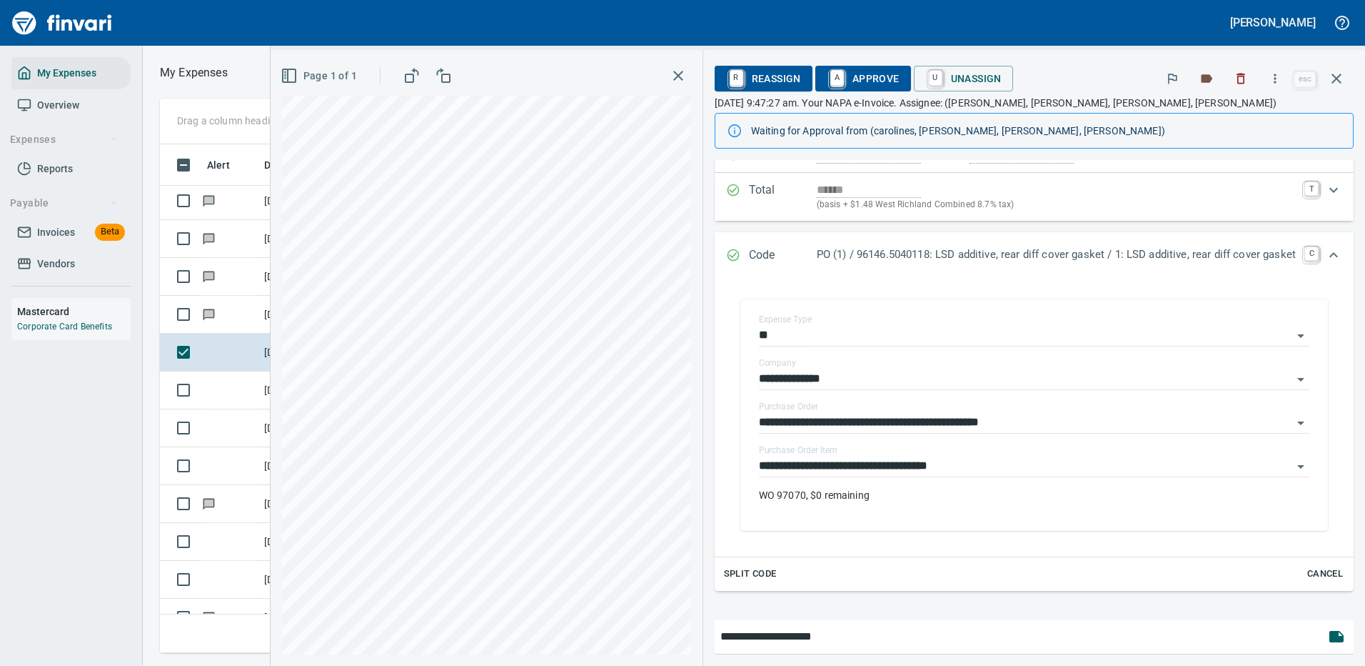
type input "**********"
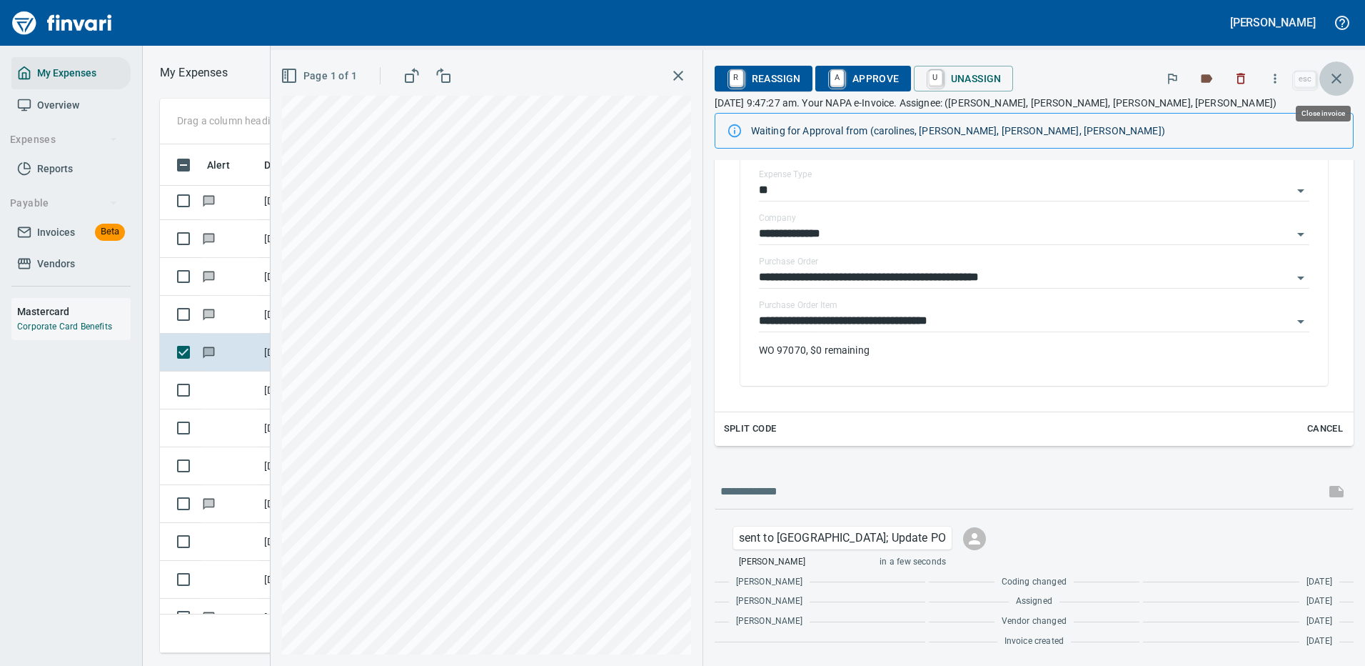
click at [1336, 74] on icon "button" at bounding box center [1336, 78] width 17 height 17
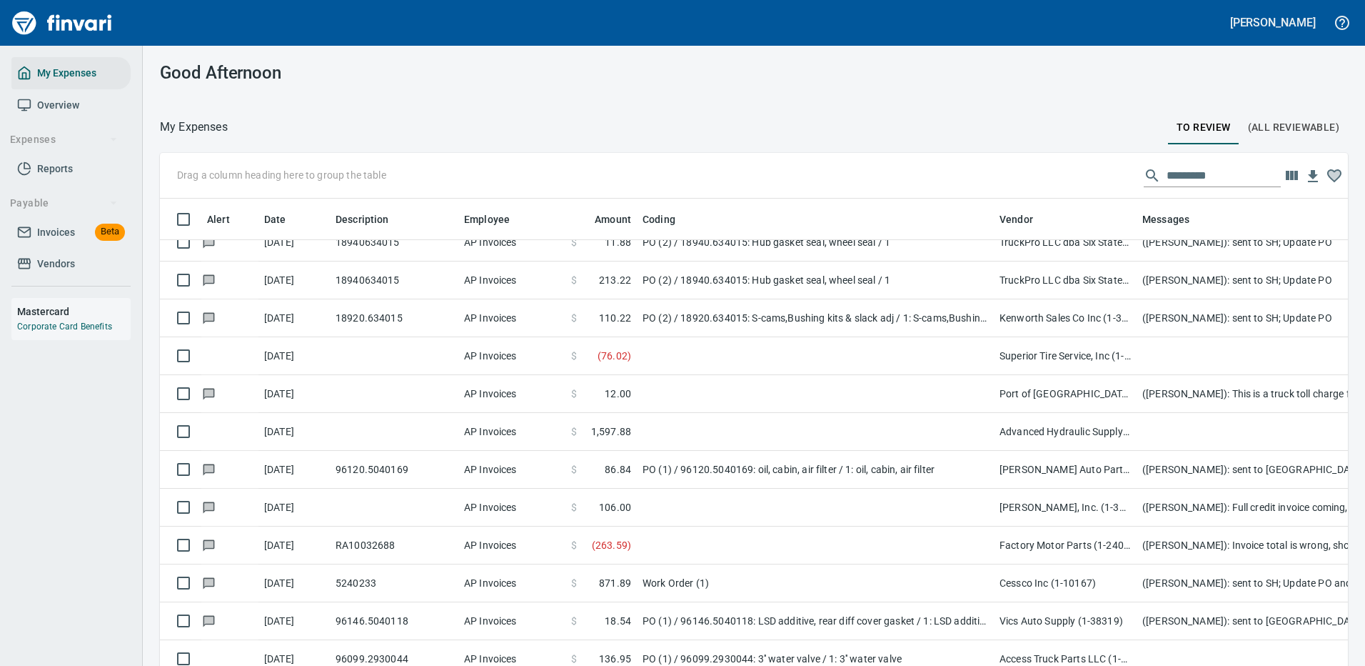
scroll to position [3642, 0]
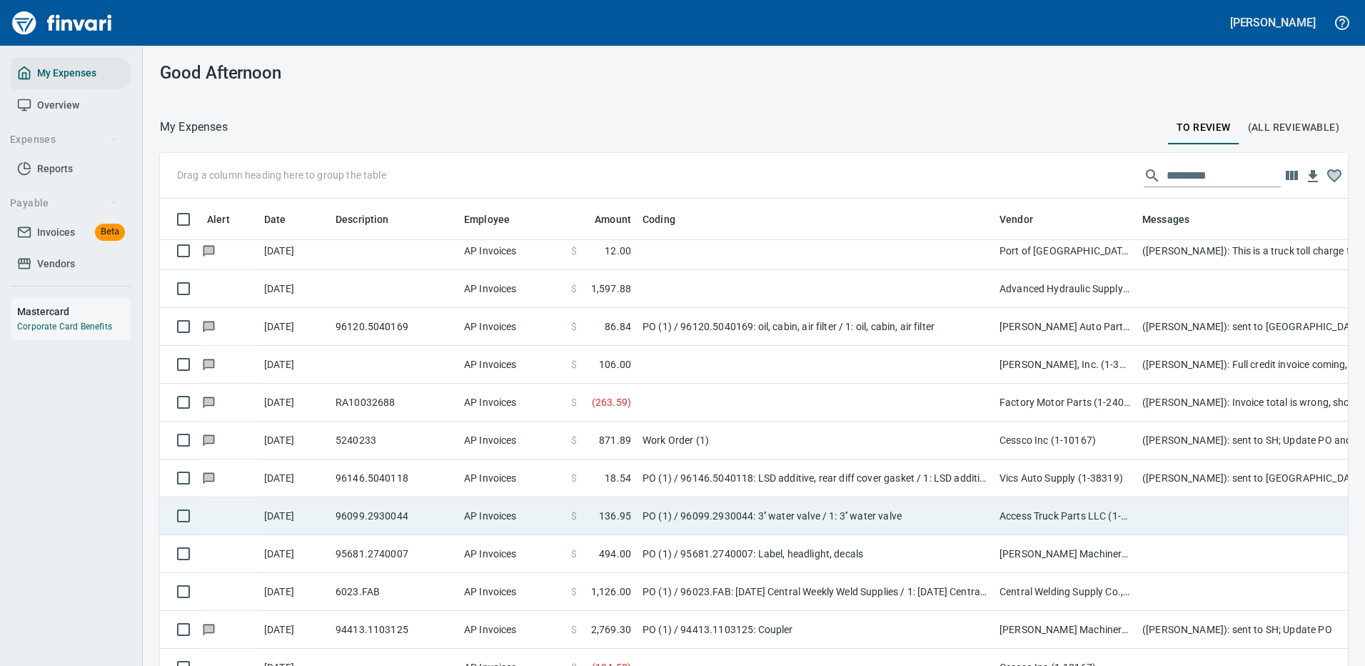
click at [904, 519] on td "PO (1) / 96099.2930044: 3'' water valve / 1: 3'' water valve" at bounding box center [815, 516] width 357 height 38
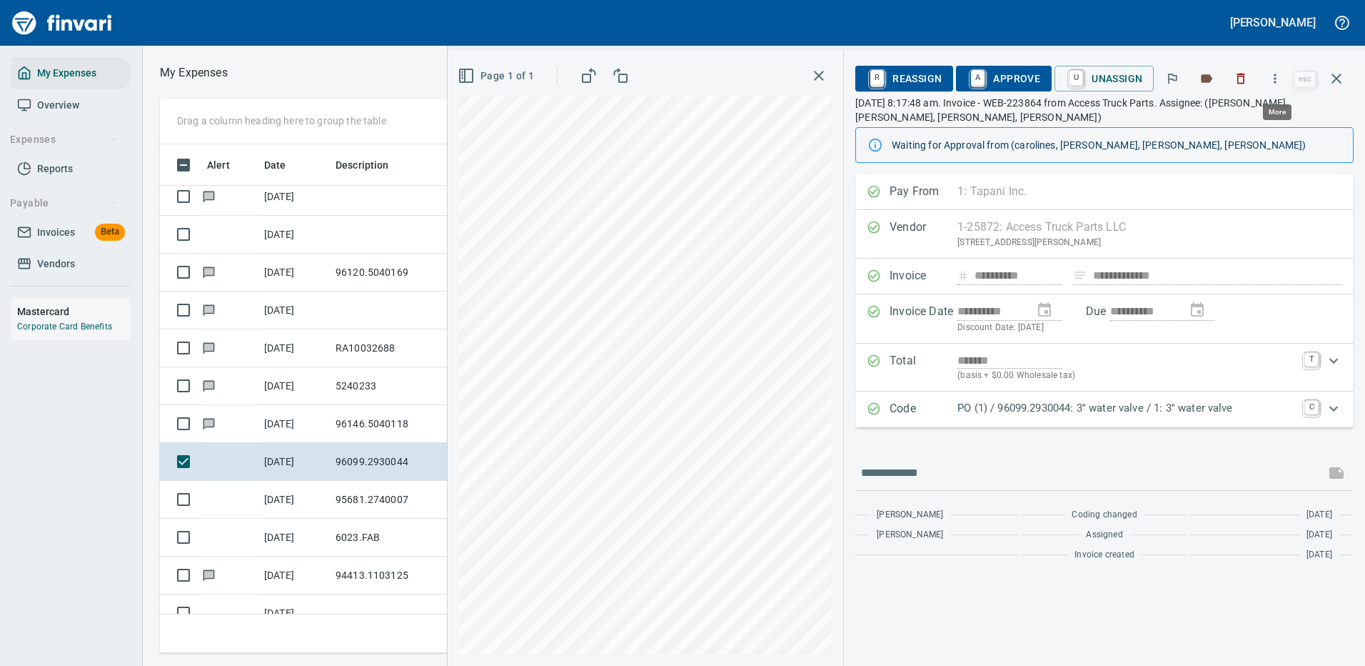
scroll to position [487, 810]
click at [1278, 78] on icon "button" at bounding box center [1275, 78] width 14 height 14
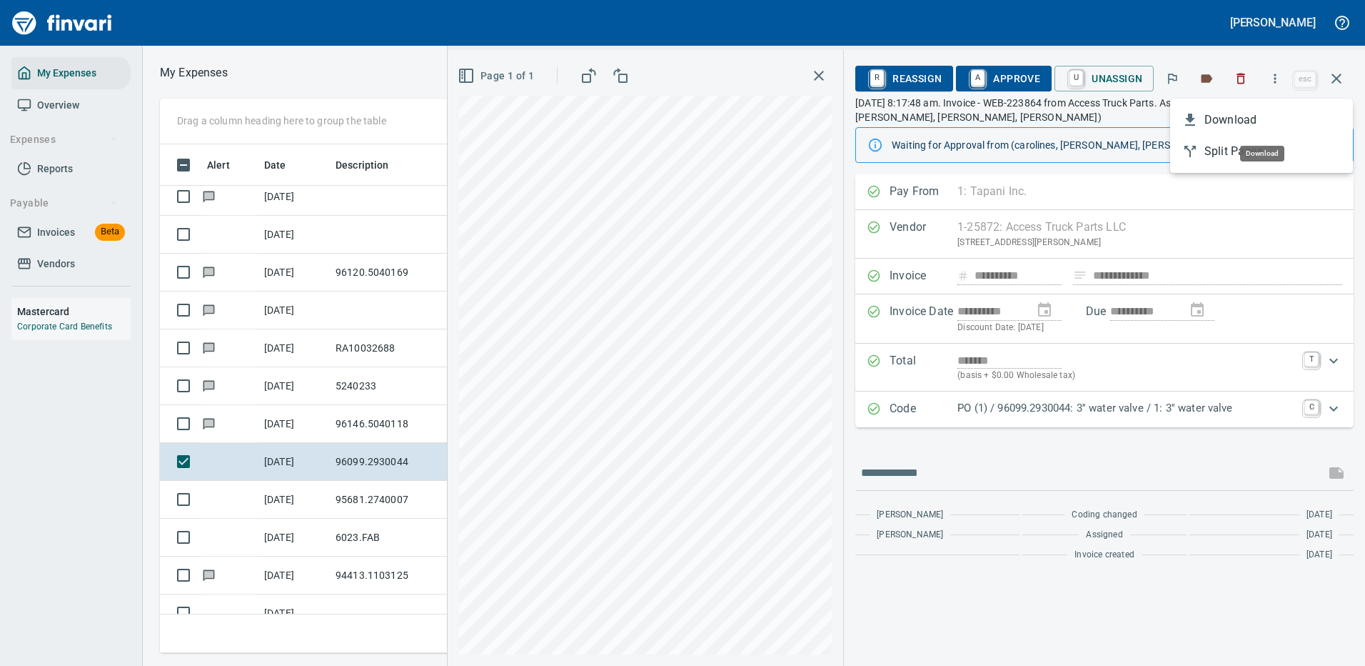
click at [1222, 122] on span "Download" at bounding box center [1273, 119] width 137 height 17
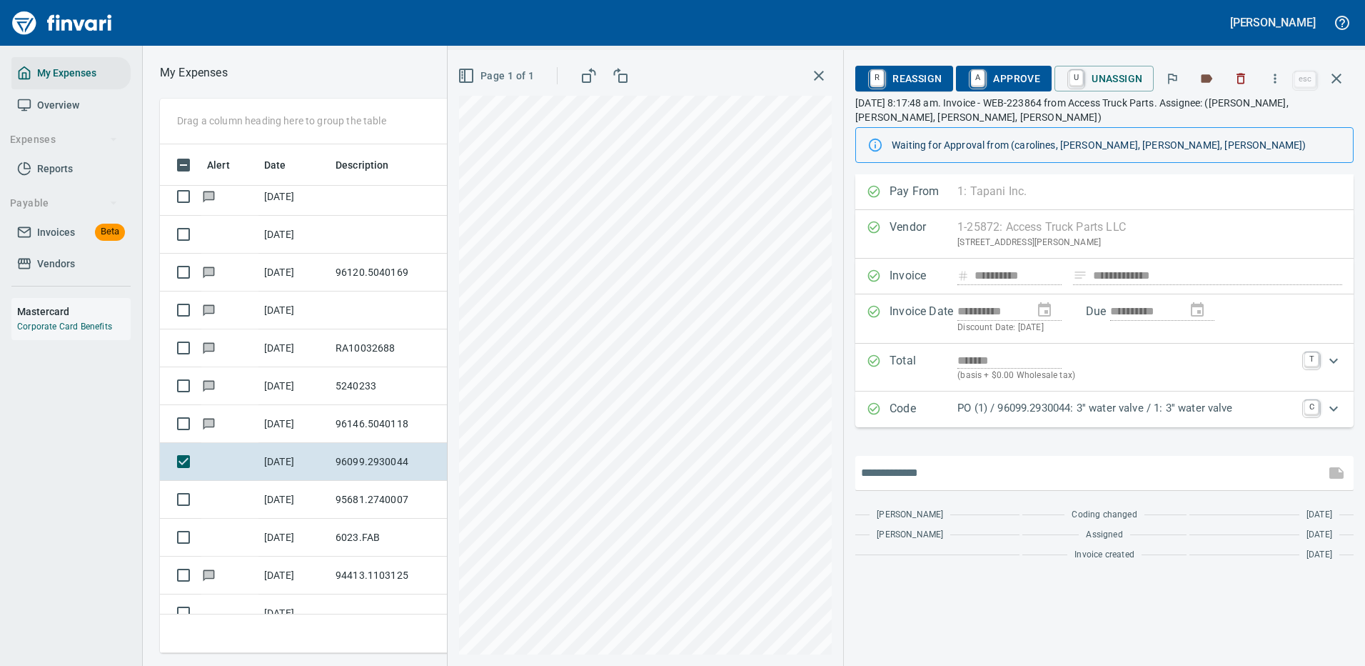
click at [955, 476] on input "text" at bounding box center [1090, 472] width 458 height 23
click at [951, 473] on input "**********" at bounding box center [1090, 472] width 458 height 23
click at [1050, 472] on input "**********" at bounding box center [1090, 472] width 458 height 23
type input "**********"
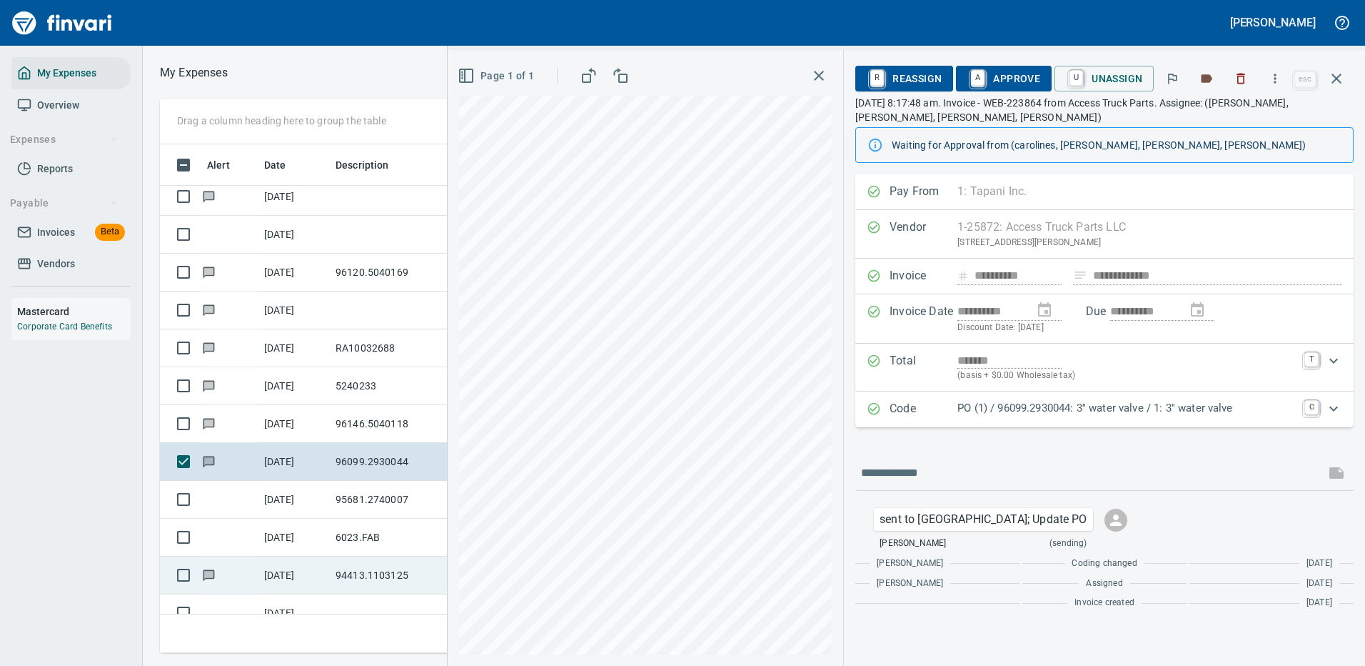
click at [1332, 74] on icon "button" at bounding box center [1336, 78] width 17 height 17
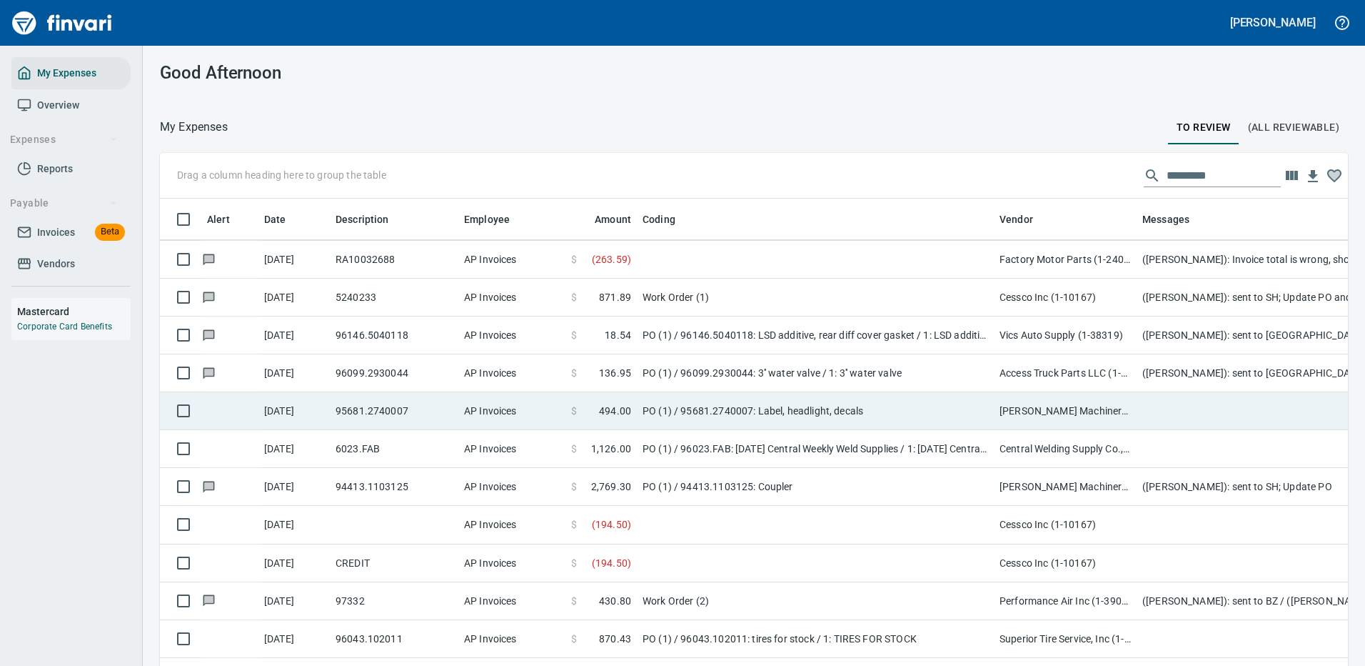
scroll to position [3356, 0]
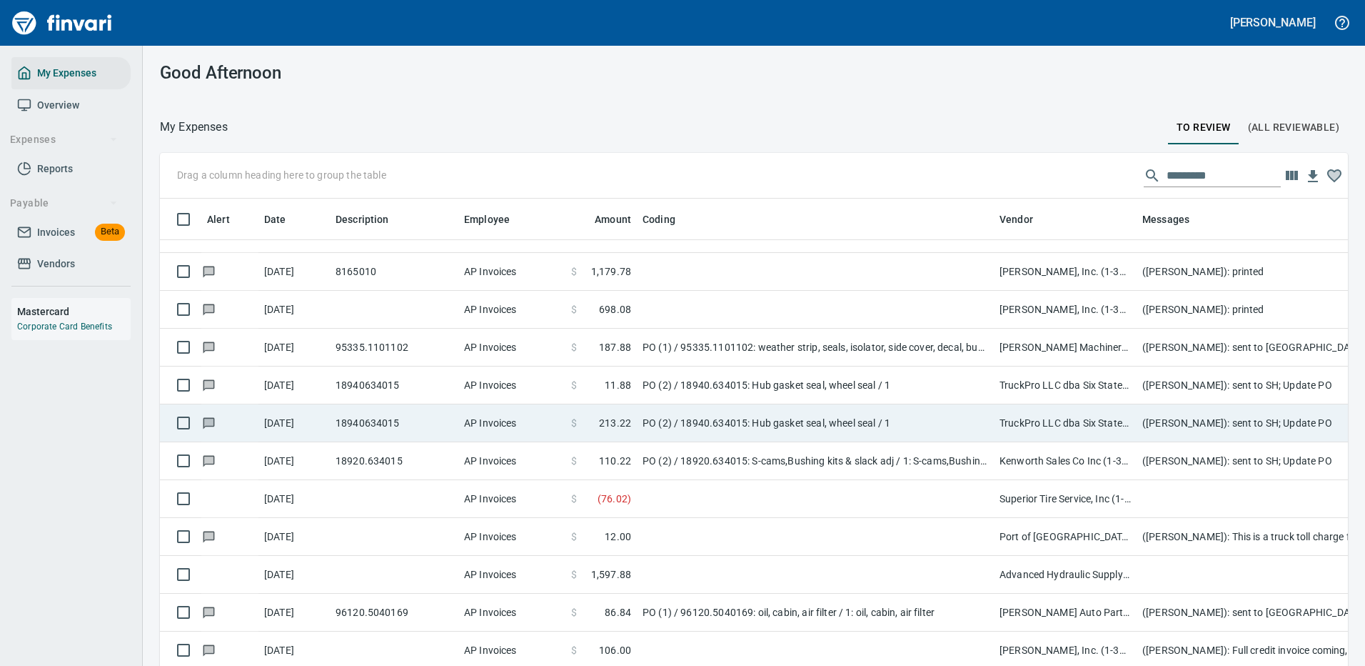
click at [1109, 366] on td "TruckPro LLC dba Six States Distributors Inc (1-10953)" at bounding box center [1065, 385] width 143 height 38
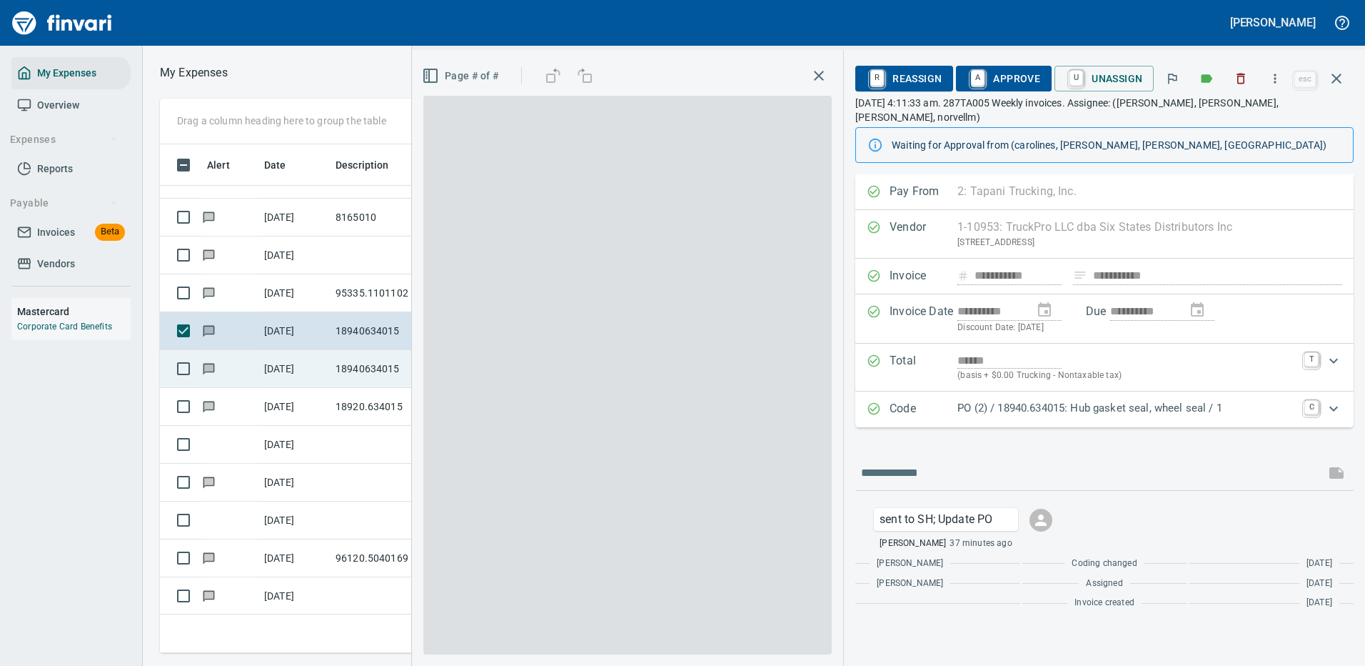
scroll to position [487, 1114]
click at [638, 218] on span at bounding box center [627, 375] width 408 height 558
click at [1336, 77] on icon "button" at bounding box center [1337, 79] width 10 height 10
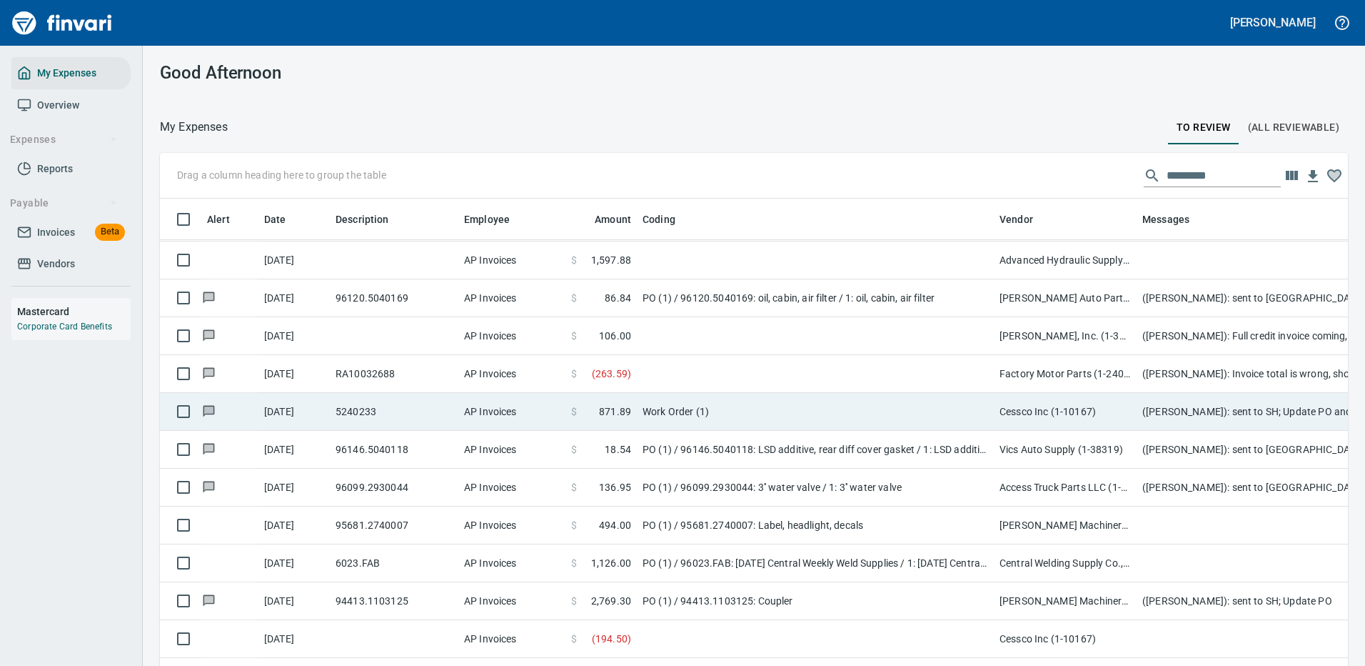
scroll to position [3856, 0]
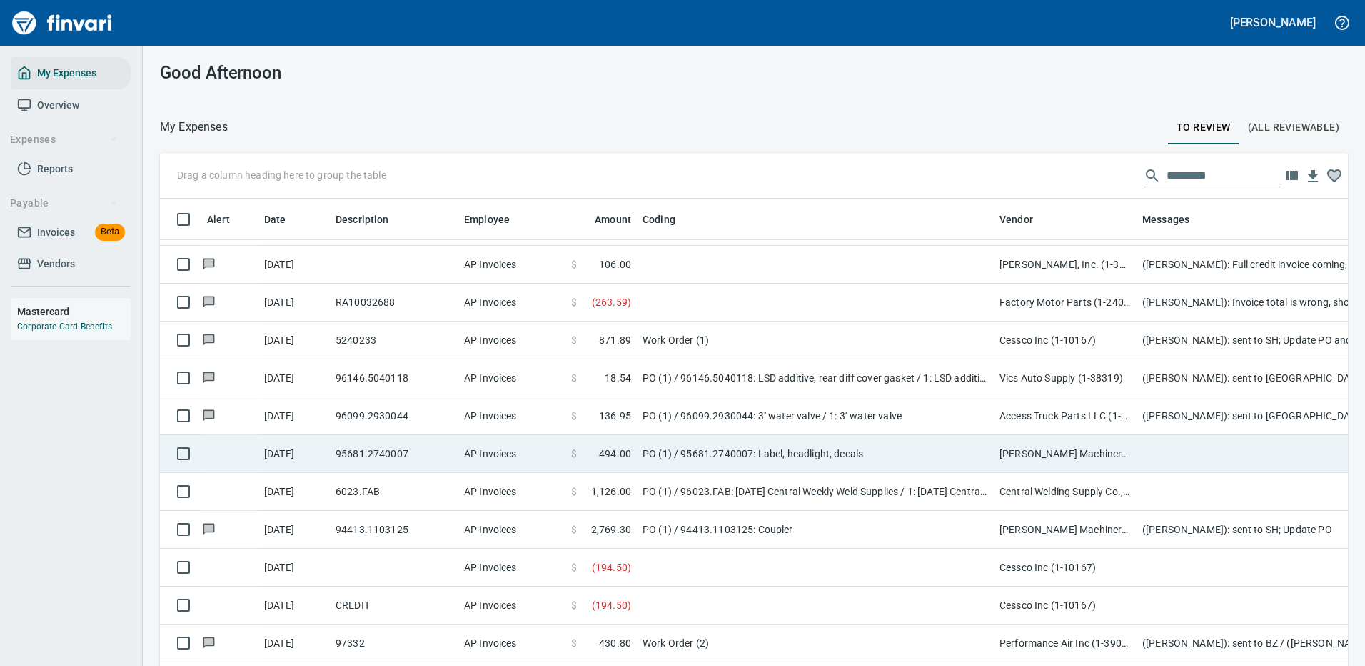
click at [852, 450] on td "PO (1) / 95681.2740007: Label, headlight, decals" at bounding box center [815, 454] width 357 height 38
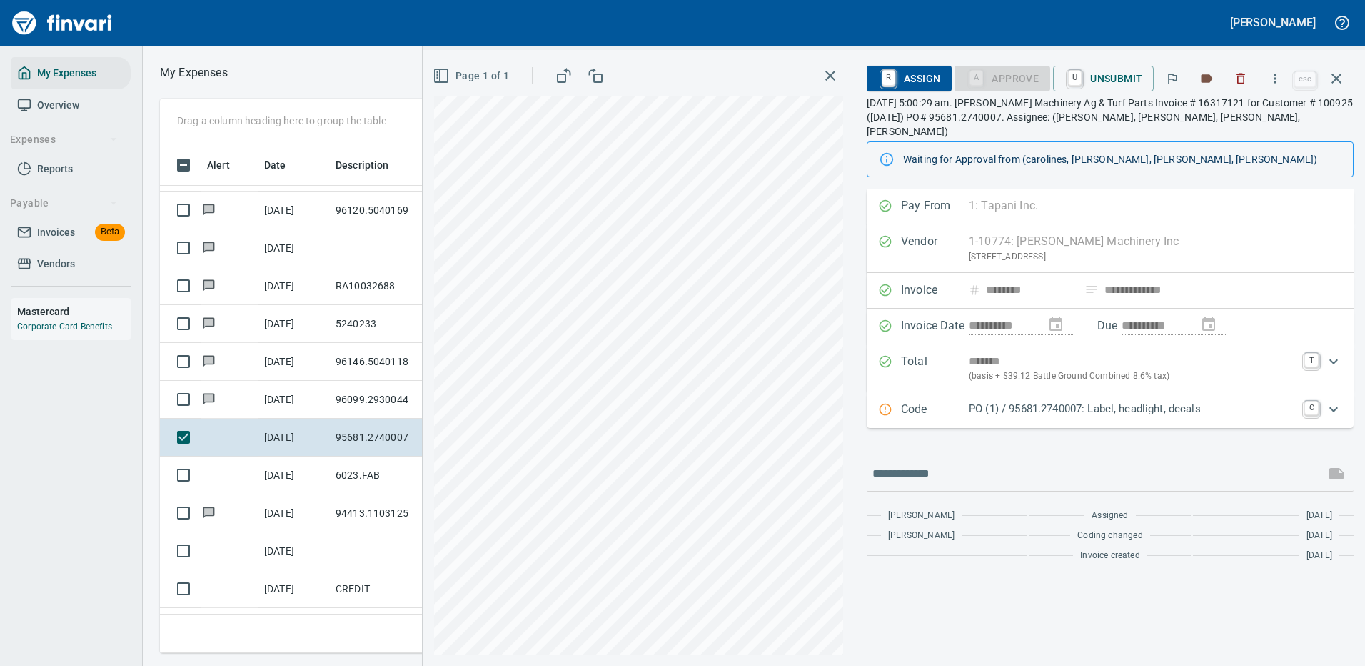
scroll to position [487, 810]
click at [1276, 76] on icon "button" at bounding box center [1275, 78] width 14 height 14
click at [1235, 117] on span "Download" at bounding box center [1273, 119] width 137 height 17
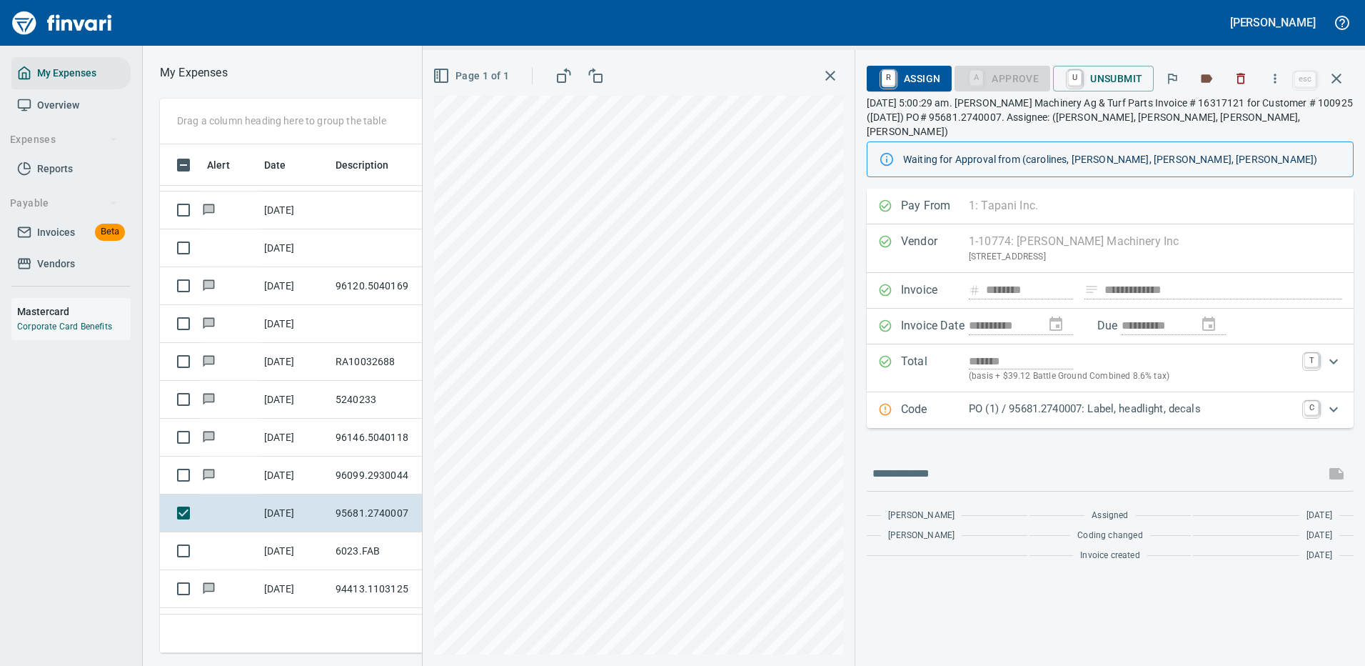
click at [974, 456] on div at bounding box center [1110, 473] width 487 height 34
click at [953, 462] on input "text" at bounding box center [1096, 473] width 447 height 23
type input "**********"
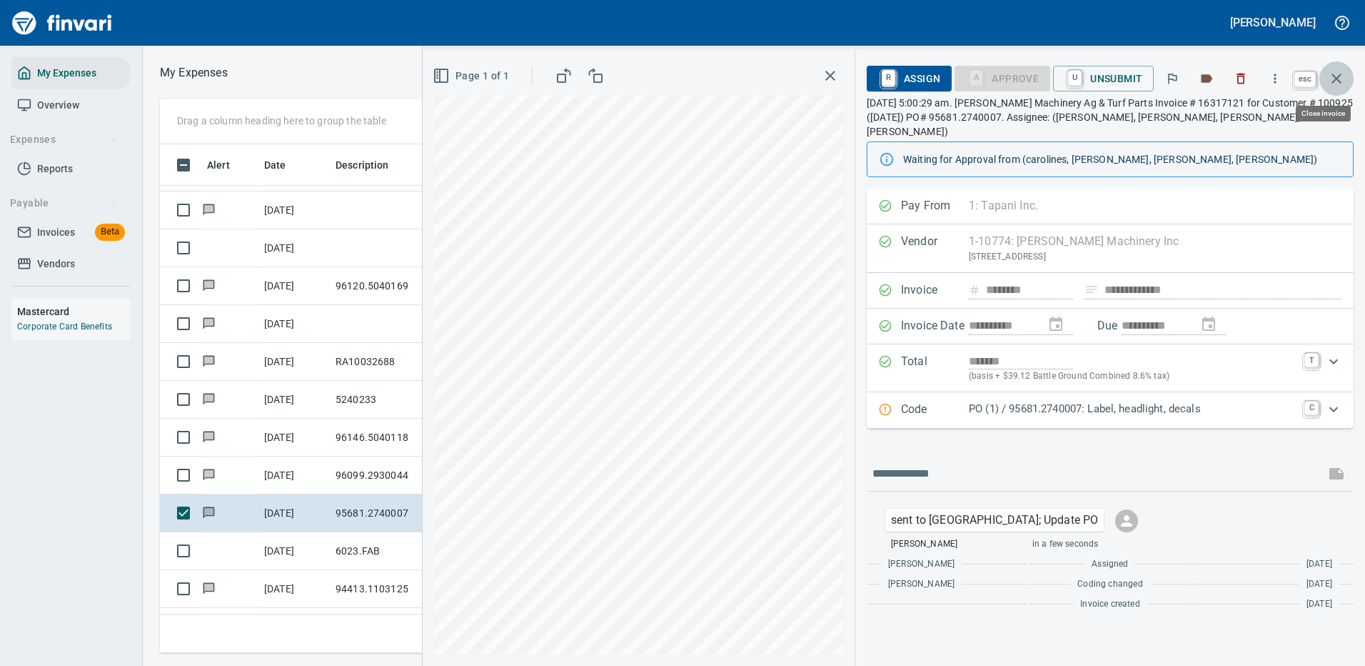
click at [1330, 72] on icon "button" at bounding box center [1336, 78] width 17 height 17
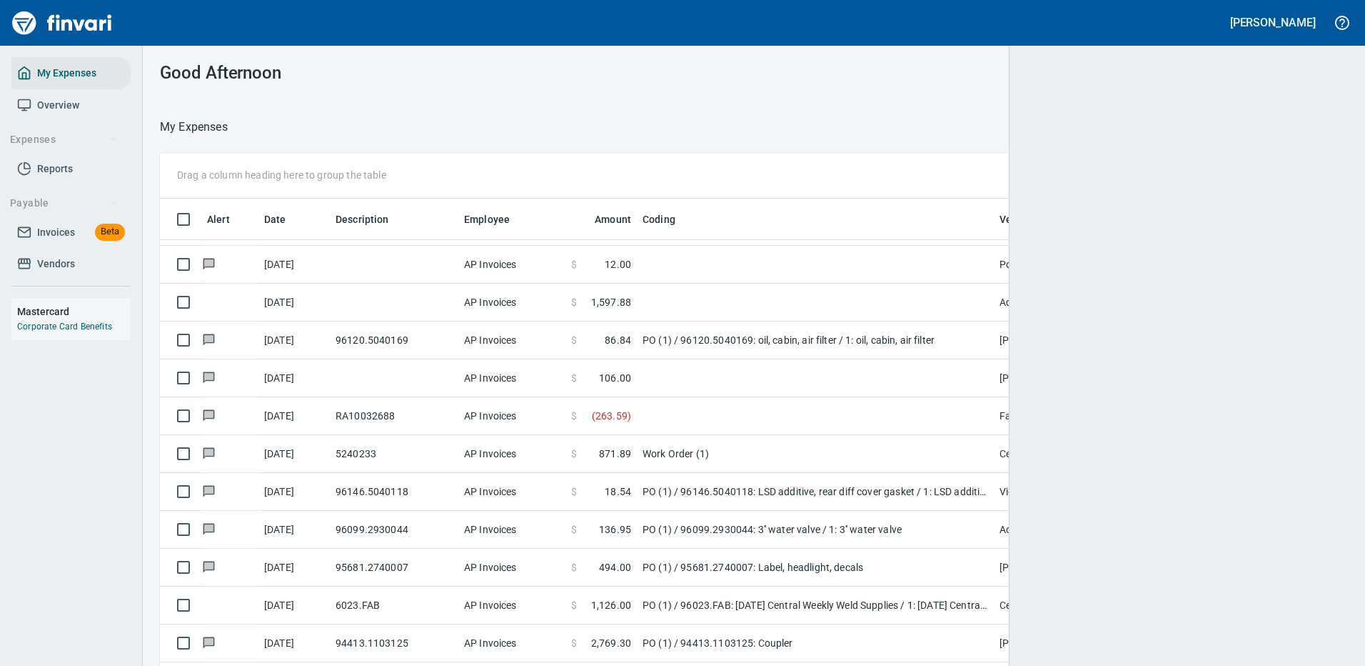
scroll to position [487, 1148]
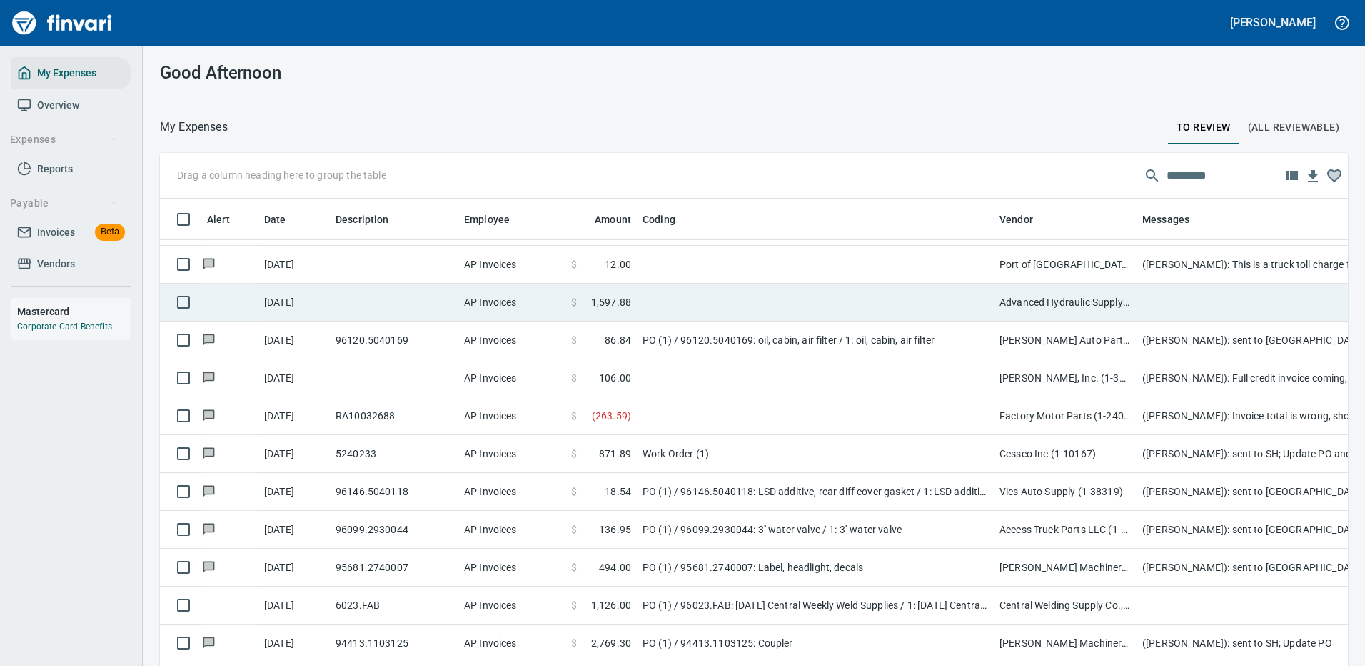
click at [838, 297] on td at bounding box center [815, 302] width 357 height 38
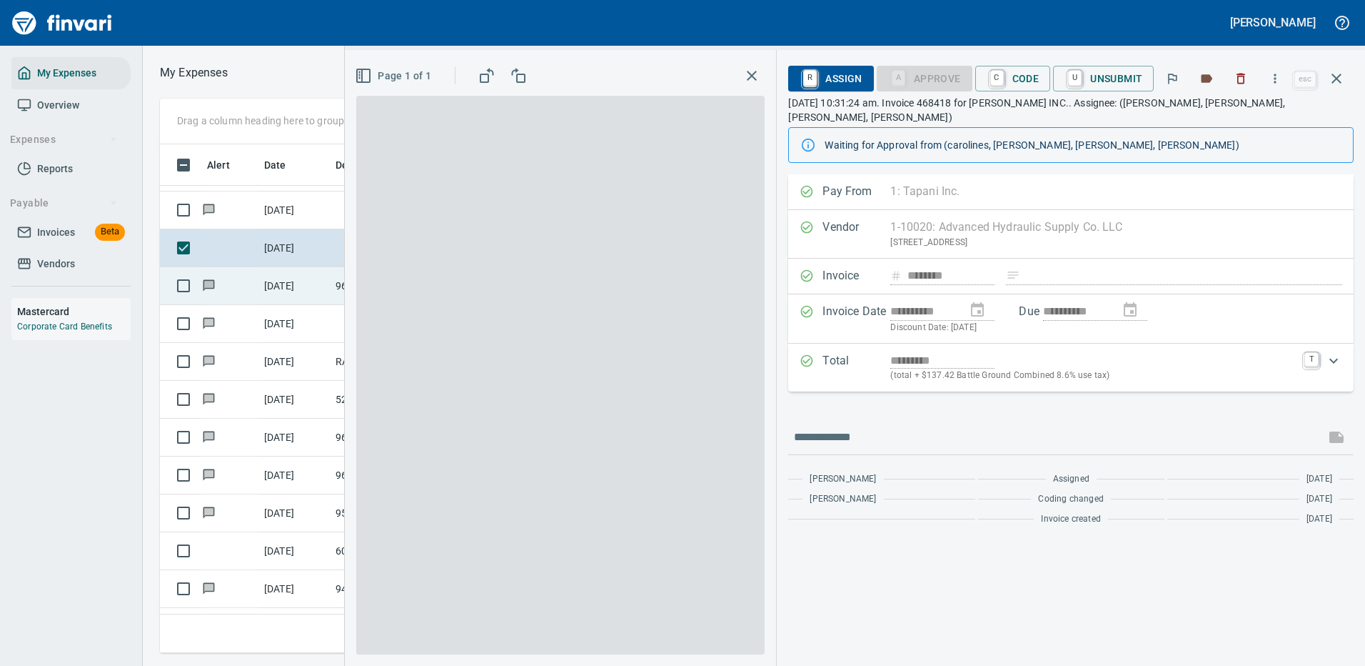
scroll to position [487, 810]
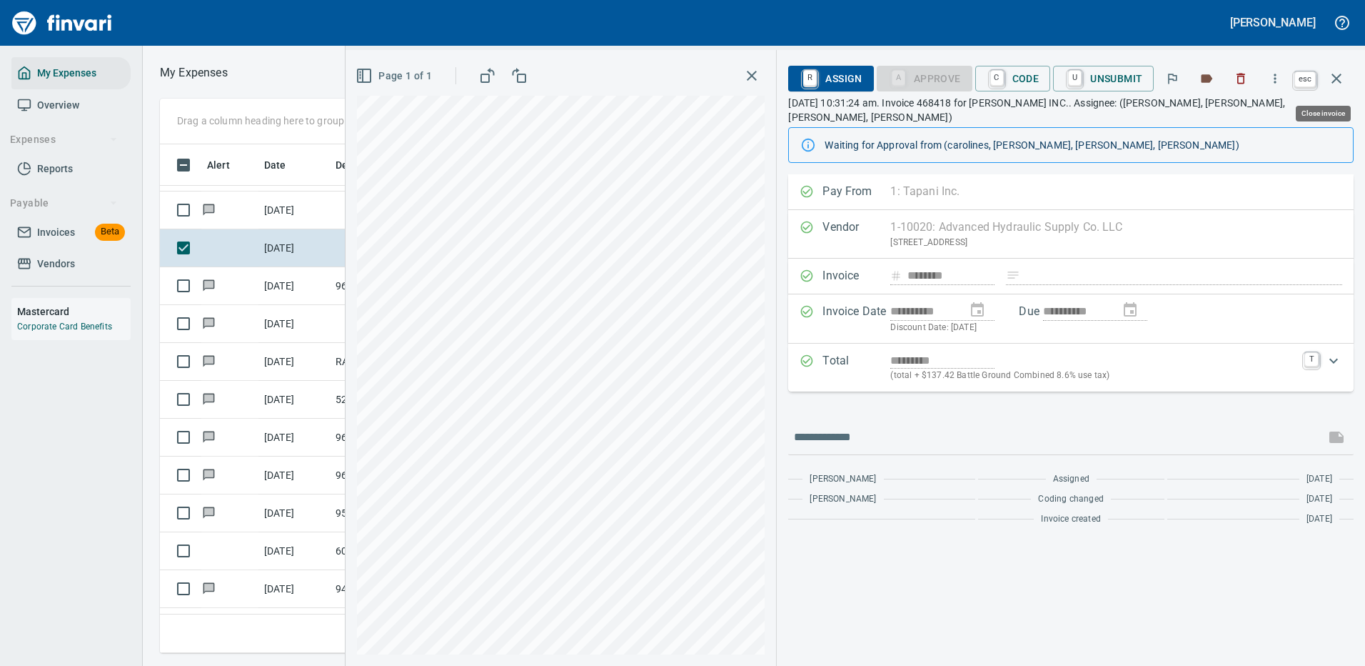
click at [1338, 76] on icon "button" at bounding box center [1337, 79] width 10 height 10
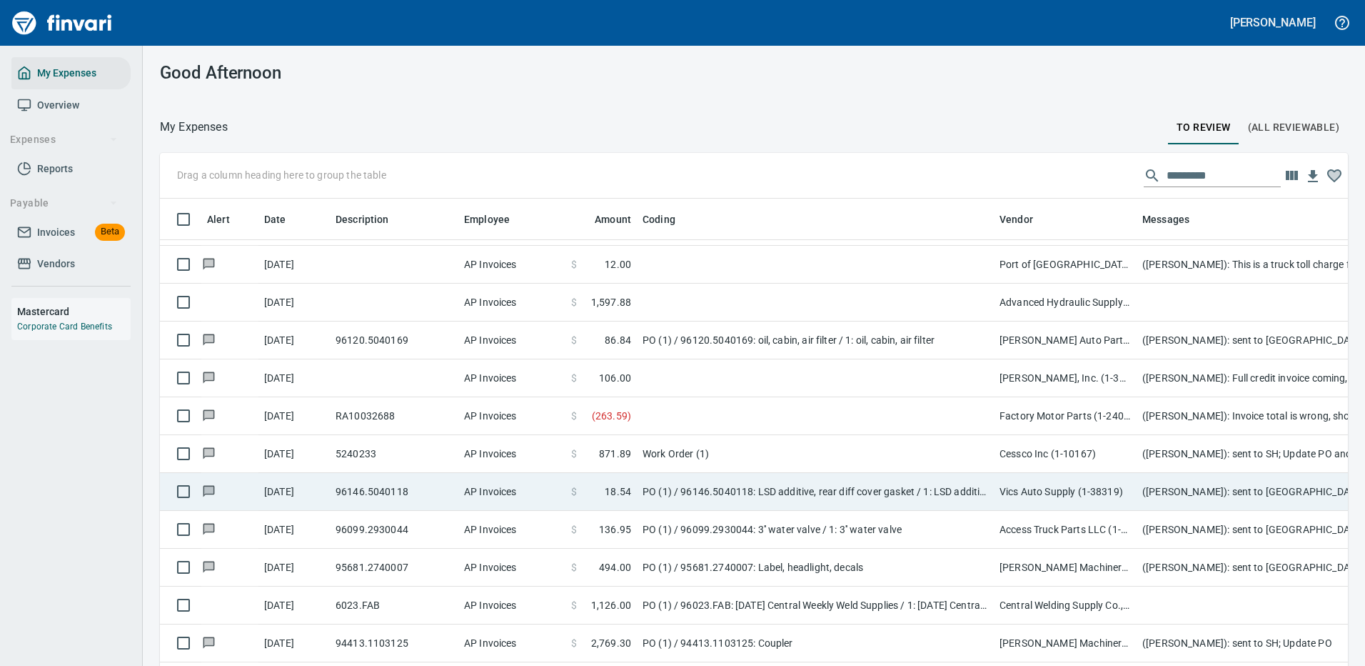
scroll to position [3927, 0]
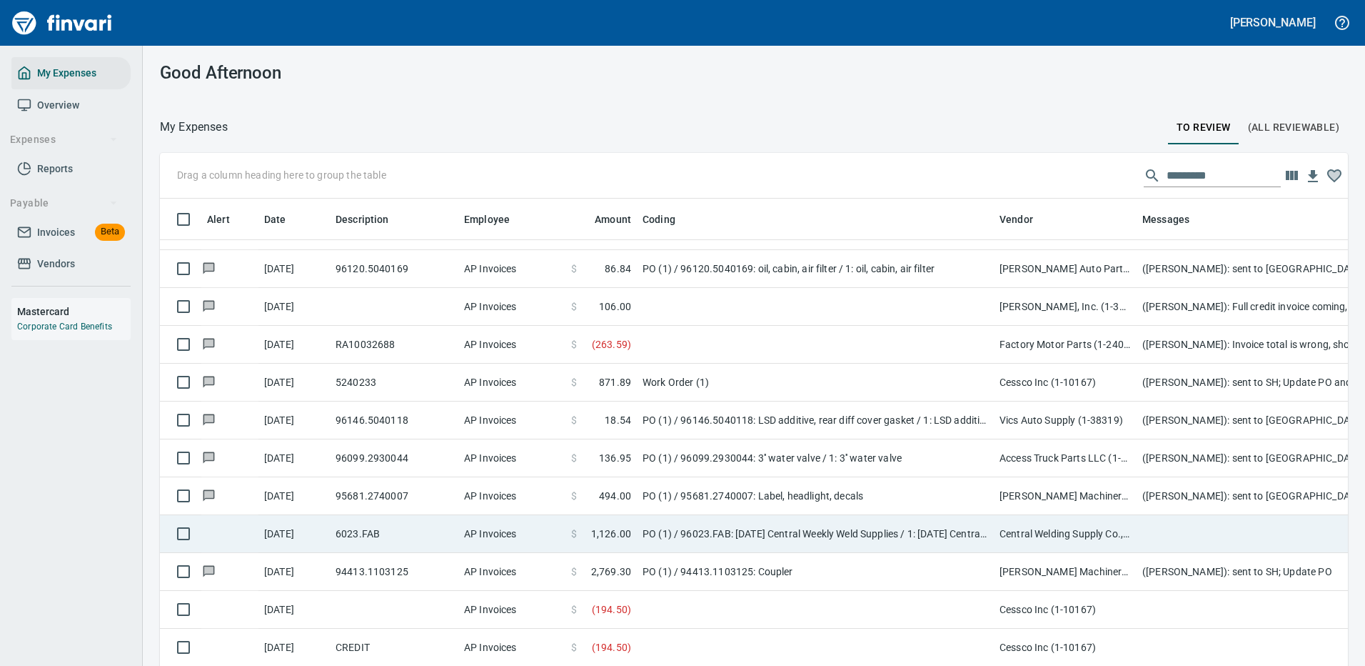
click at [843, 538] on td "PO (1) / 96023.FAB: [DATE] Central Weekly Weld Supplies / 1: [DATE] Central Wee…" at bounding box center [815, 534] width 357 height 38
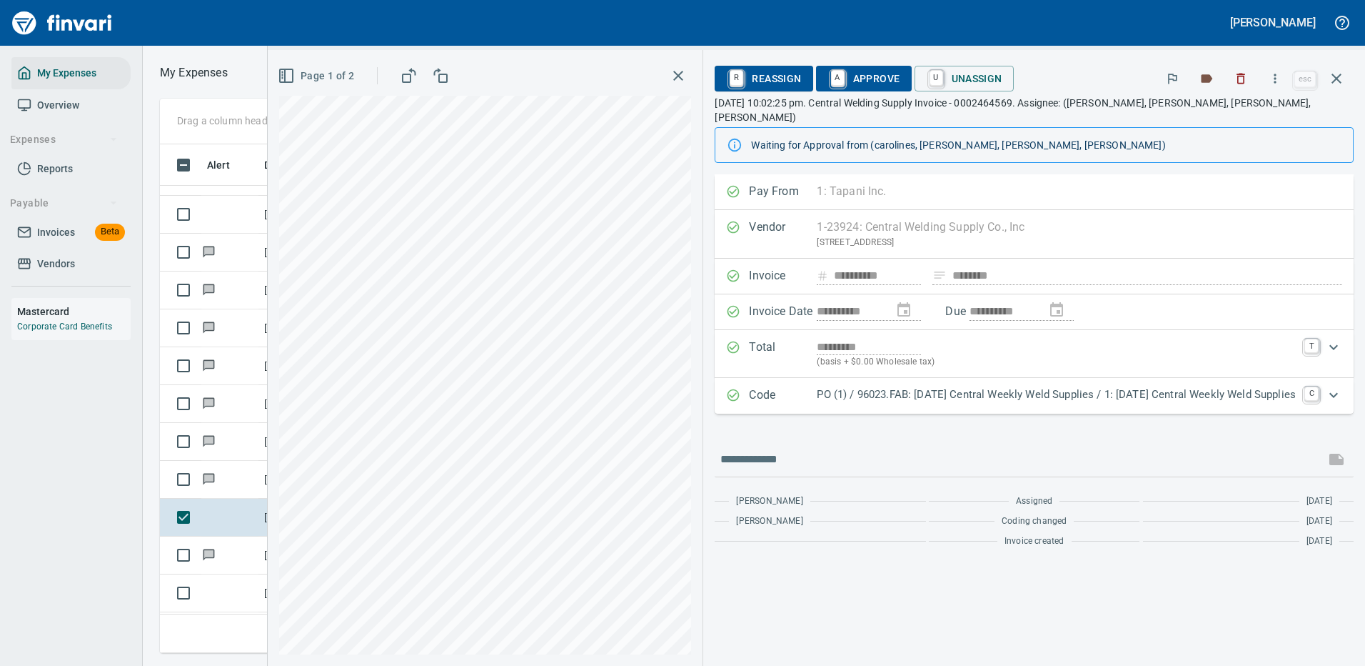
scroll to position [487, 810]
click at [1277, 72] on icon "button" at bounding box center [1275, 78] width 14 height 14
click at [1248, 120] on span "Download" at bounding box center [1273, 119] width 137 height 17
click at [781, 448] on input "text" at bounding box center [1020, 459] width 599 height 23
type input "**********"
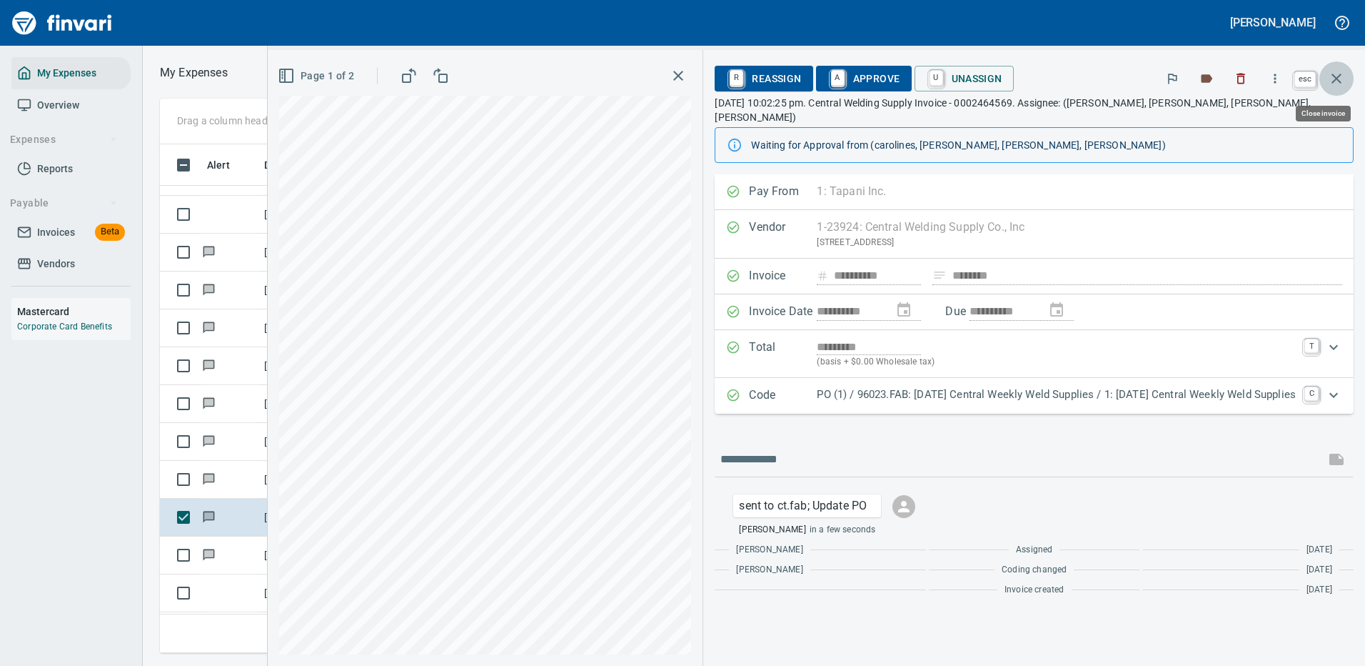
click at [1335, 81] on icon "button" at bounding box center [1337, 79] width 10 height 10
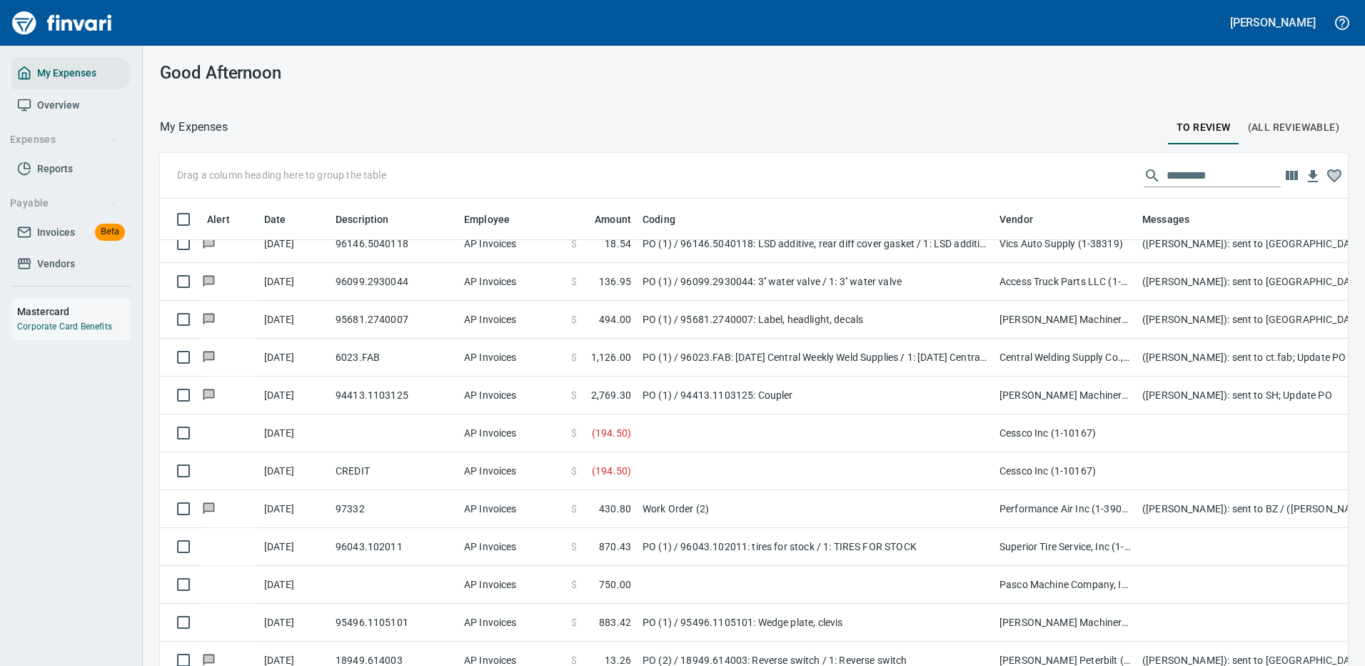
scroll to position [4213, 0]
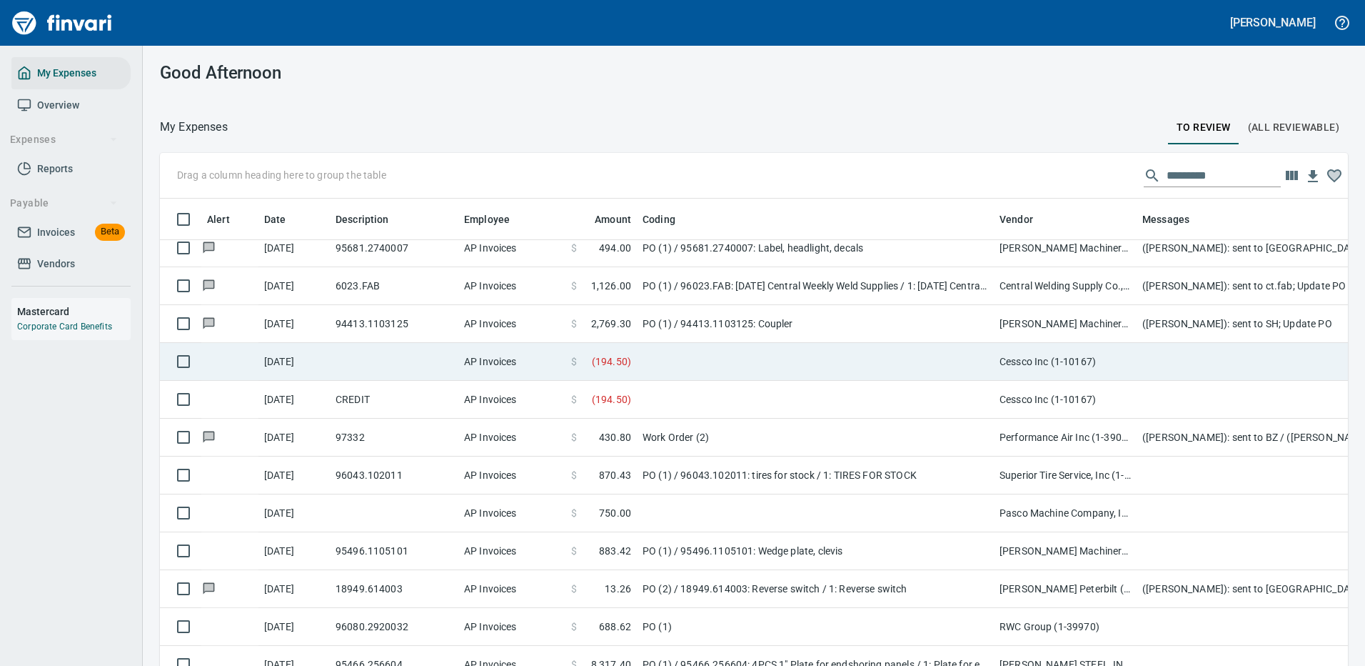
click at [928, 358] on td at bounding box center [815, 362] width 357 height 38
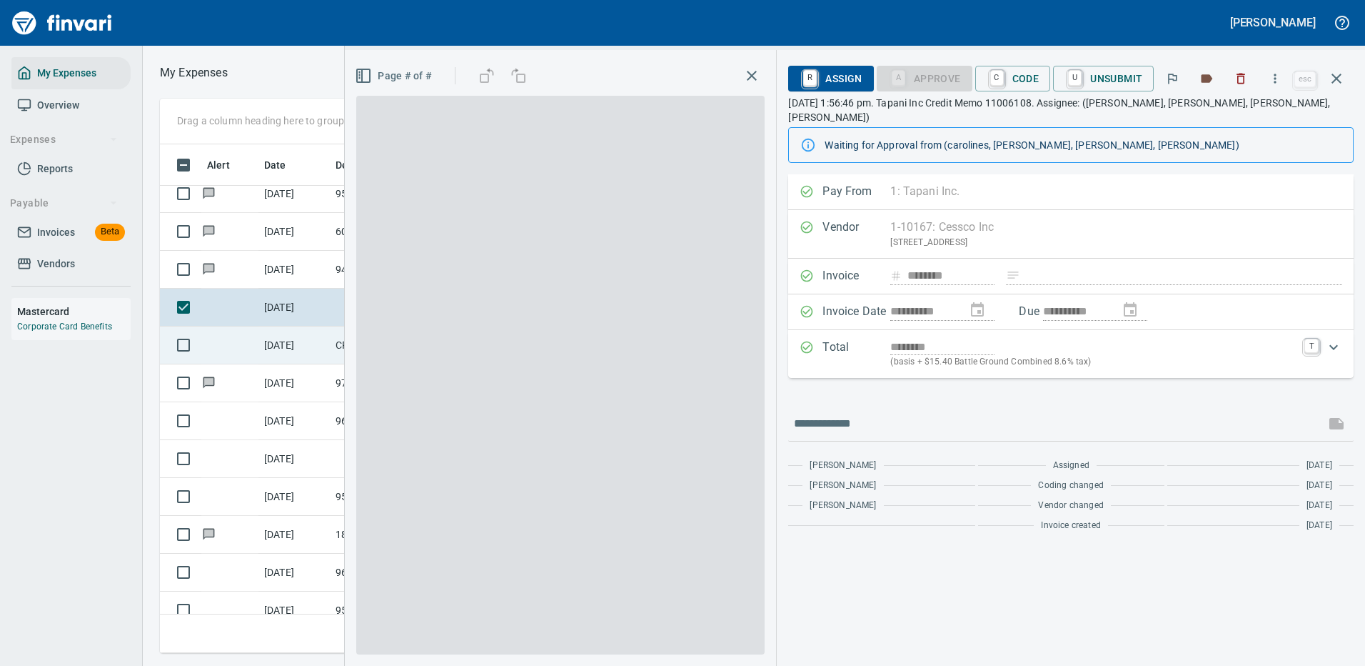
scroll to position [487, 810]
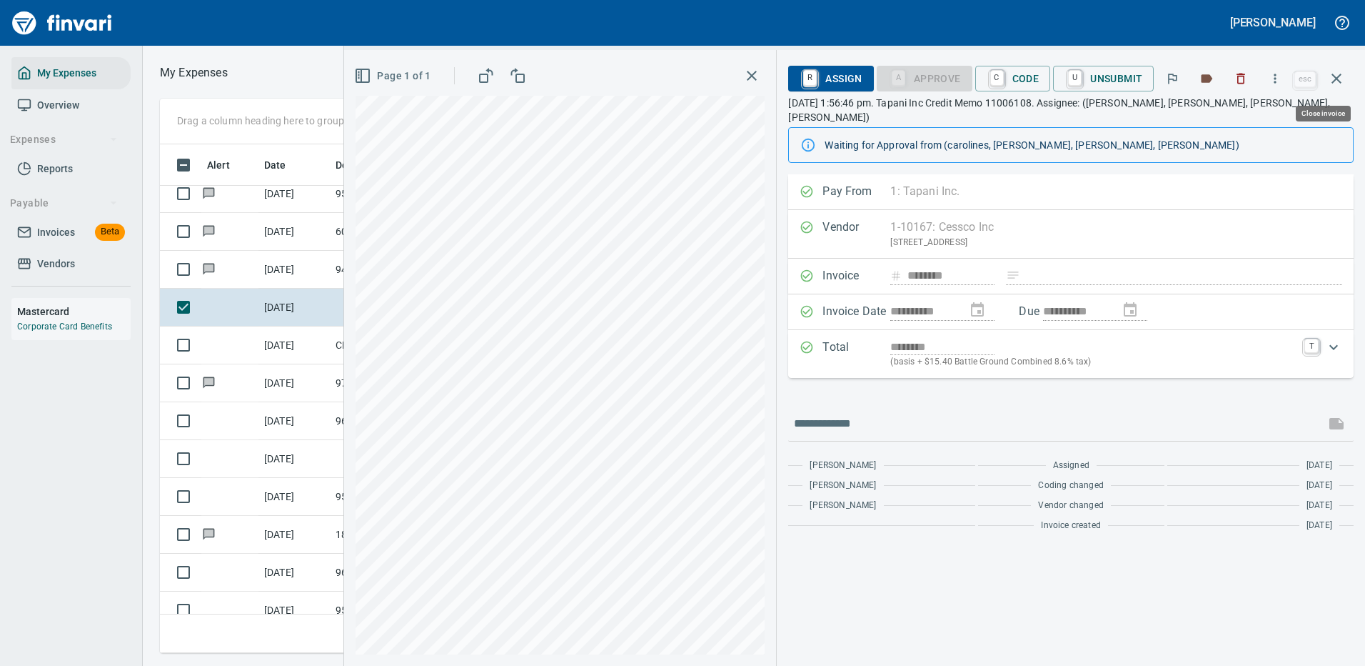
click at [1339, 78] on icon "button" at bounding box center [1336, 78] width 17 height 17
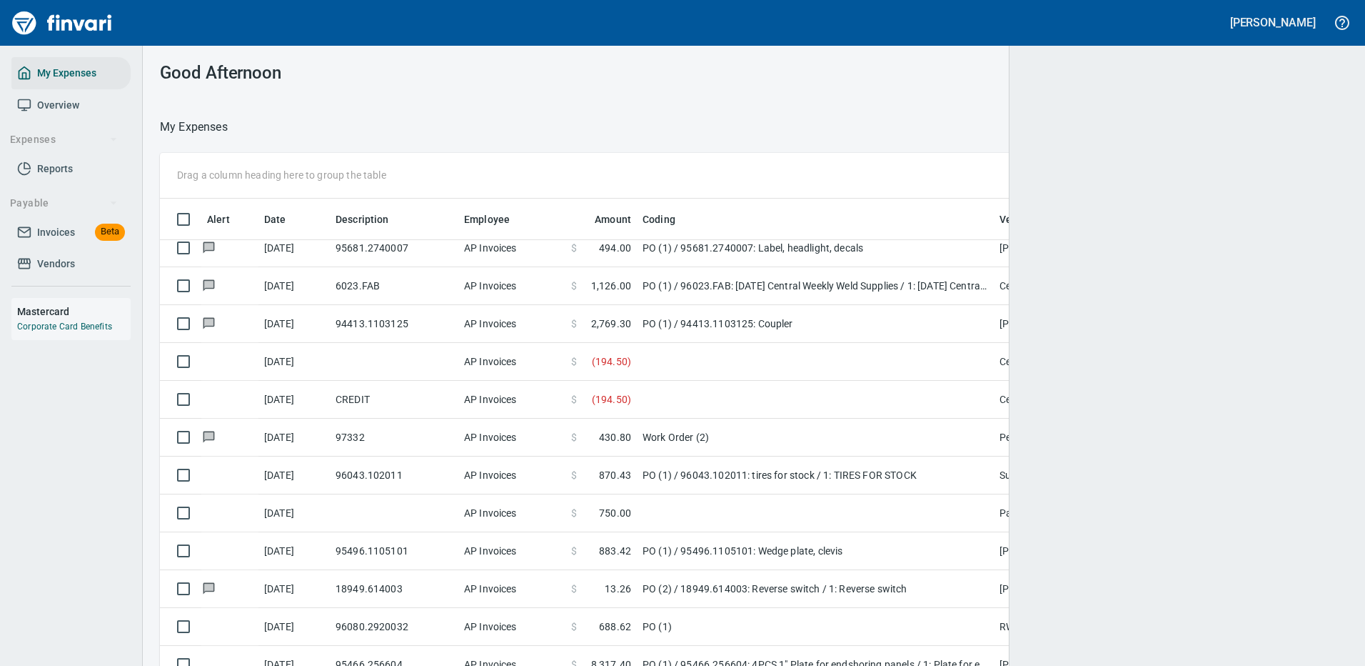
scroll to position [1, 1]
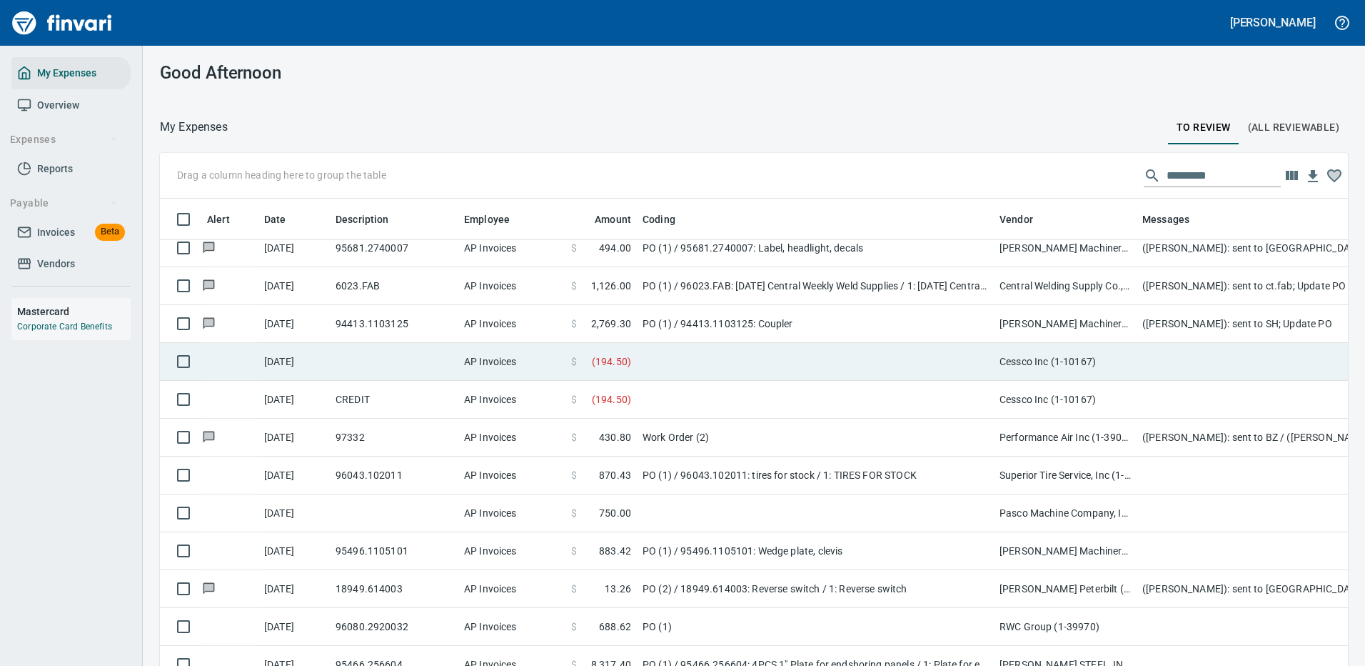
click at [762, 359] on td at bounding box center [815, 362] width 357 height 38
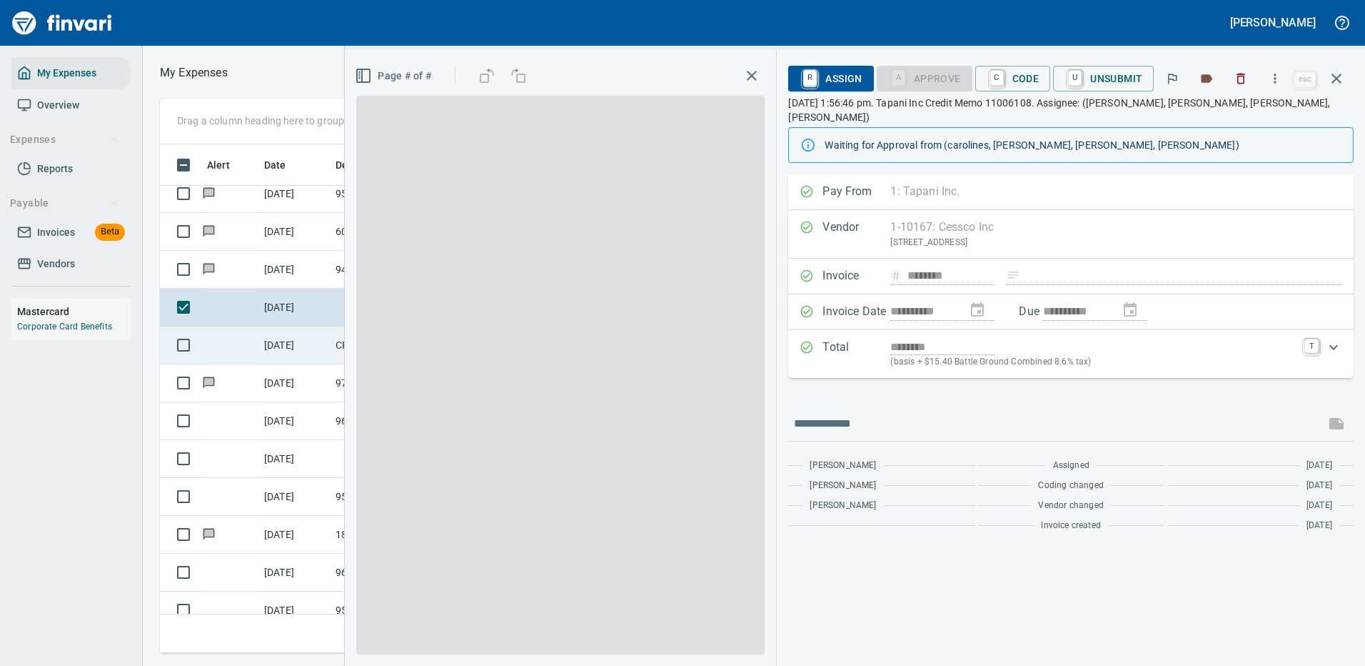
scroll to position [487, 810]
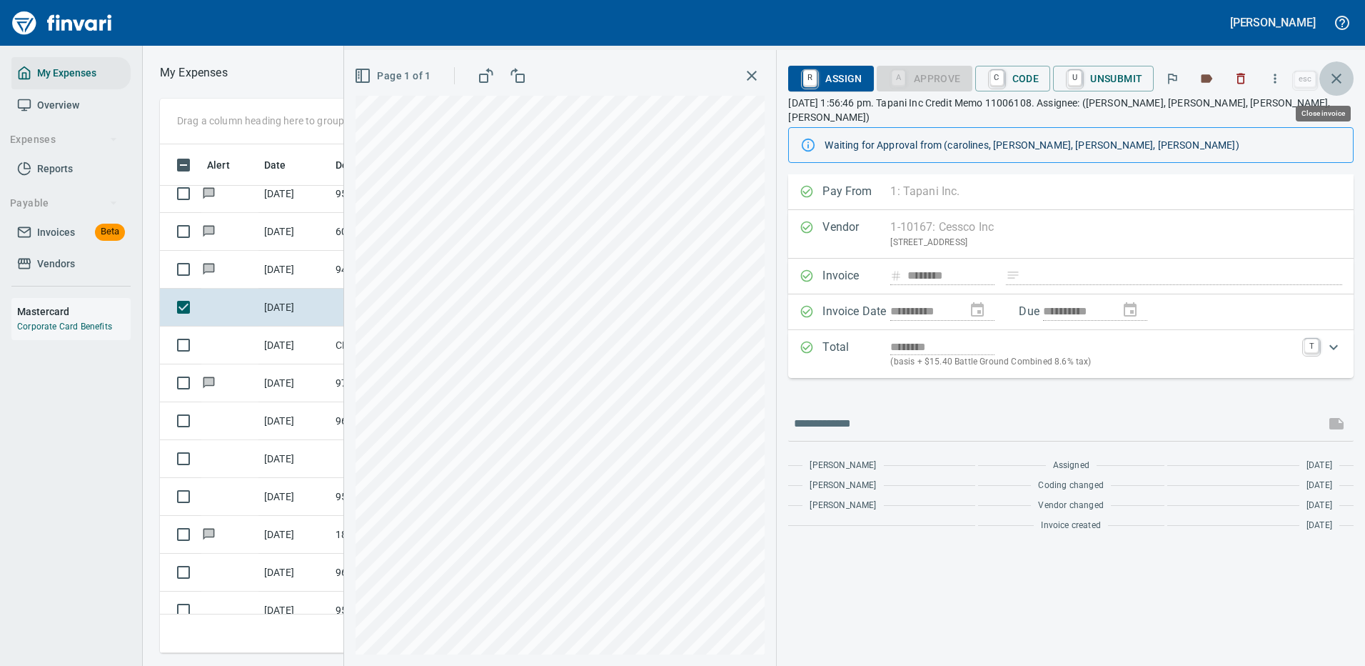
click at [1342, 76] on icon "button" at bounding box center [1336, 78] width 17 height 17
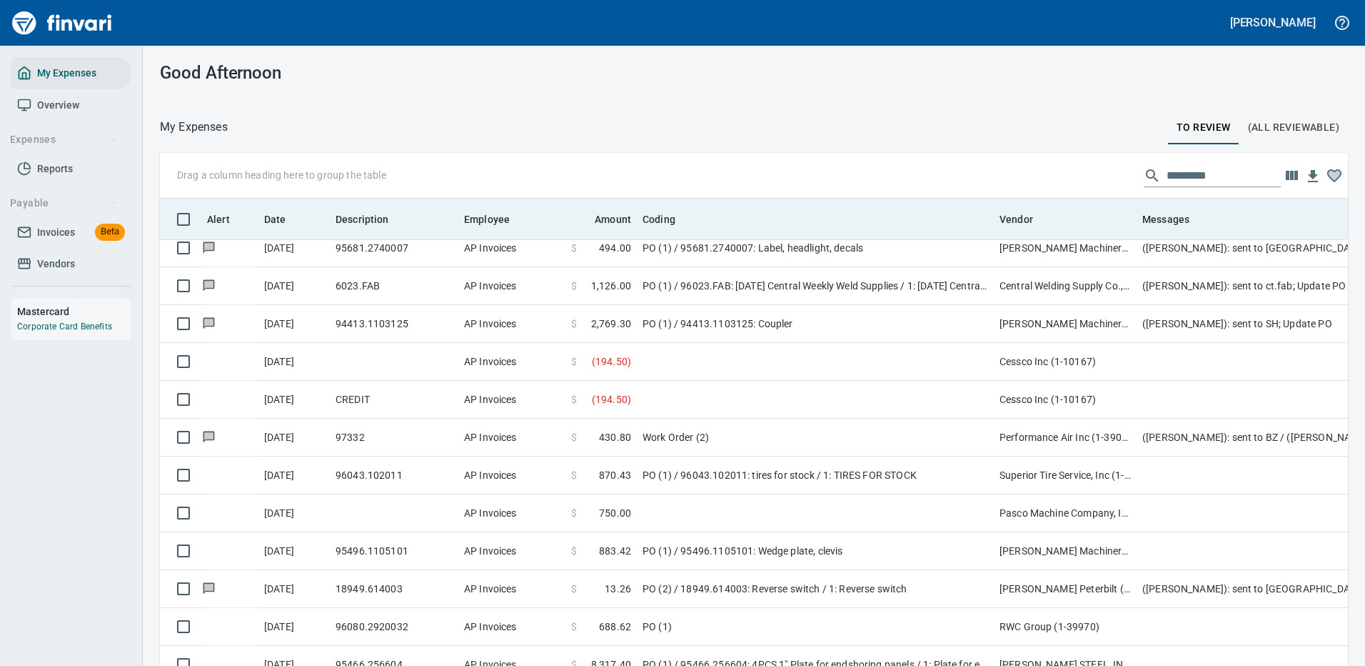
scroll to position [487, 1156]
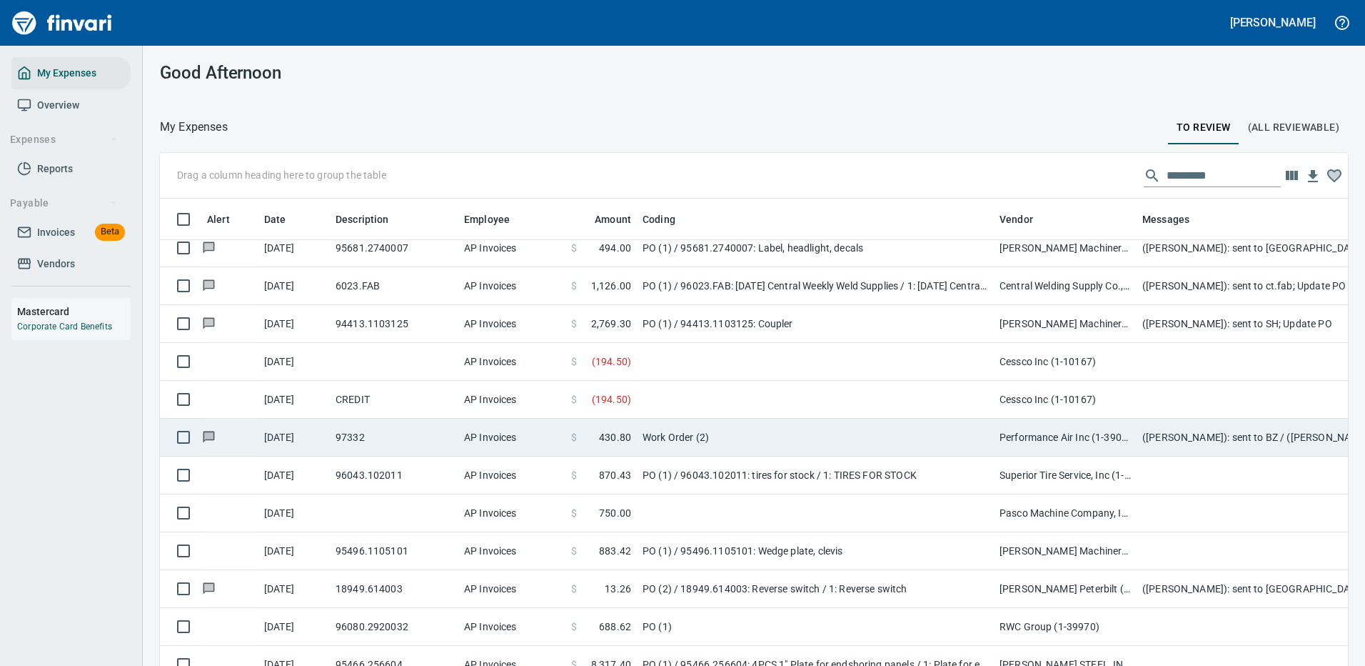
click at [714, 398] on td at bounding box center [815, 400] width 357 height 38
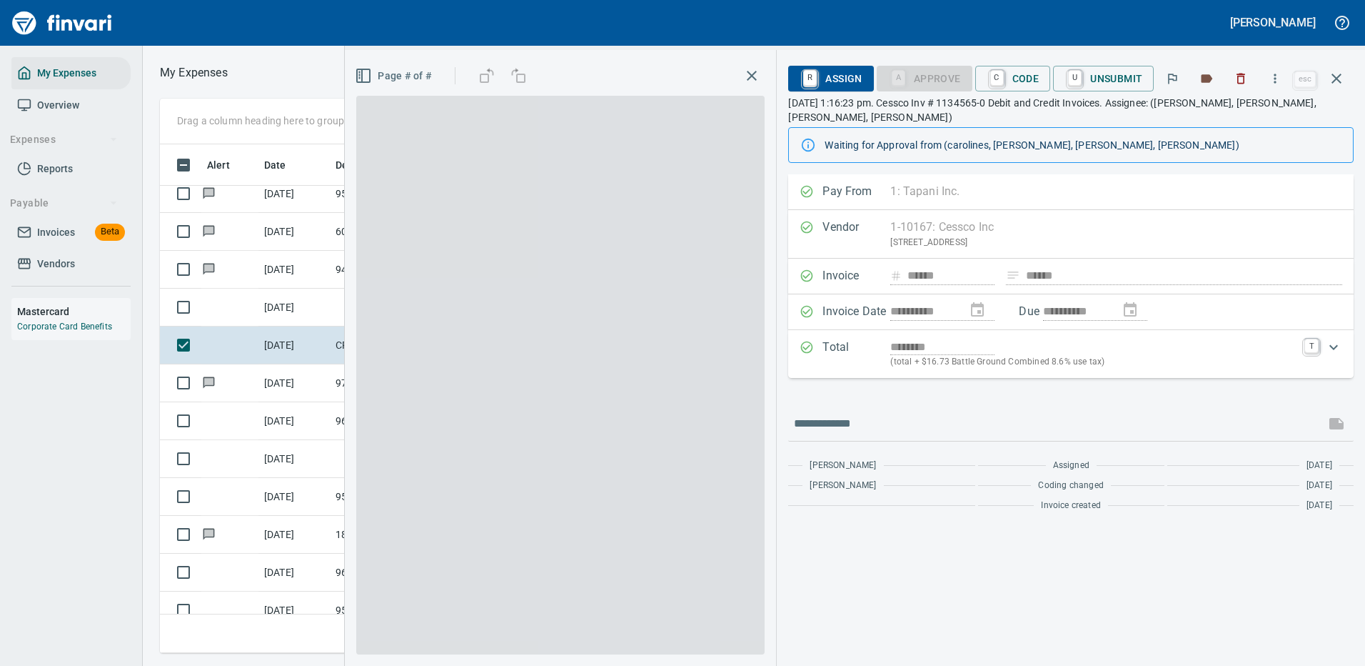
scroll to position [487, 810]
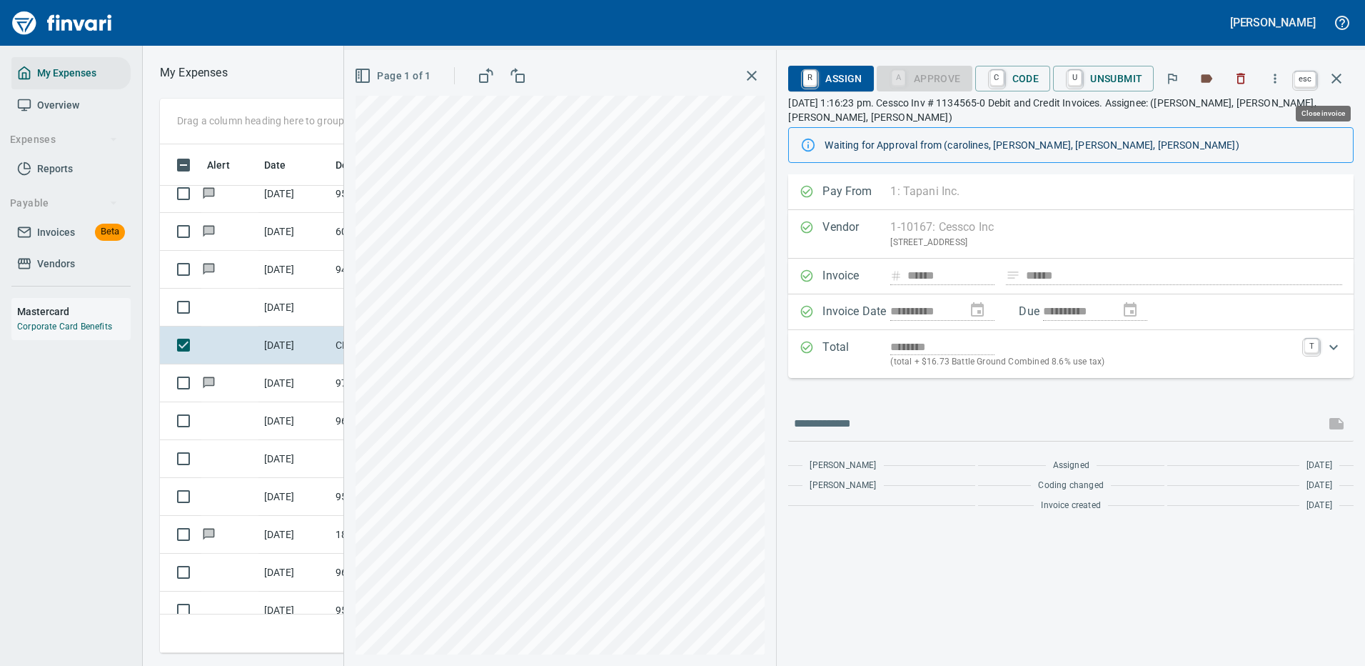
click at [1339, 76] on icon "button" at bounding box center [1337, 79] width 10 height 10
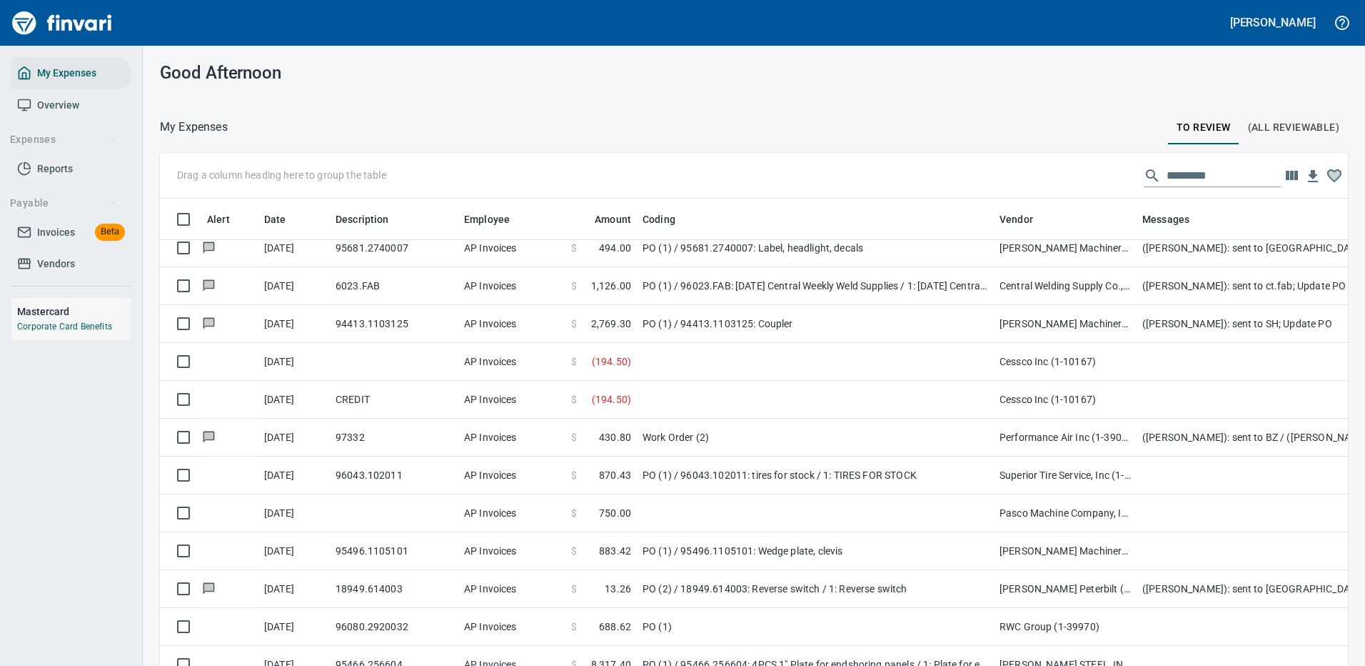
scroll to position [487, 1156]
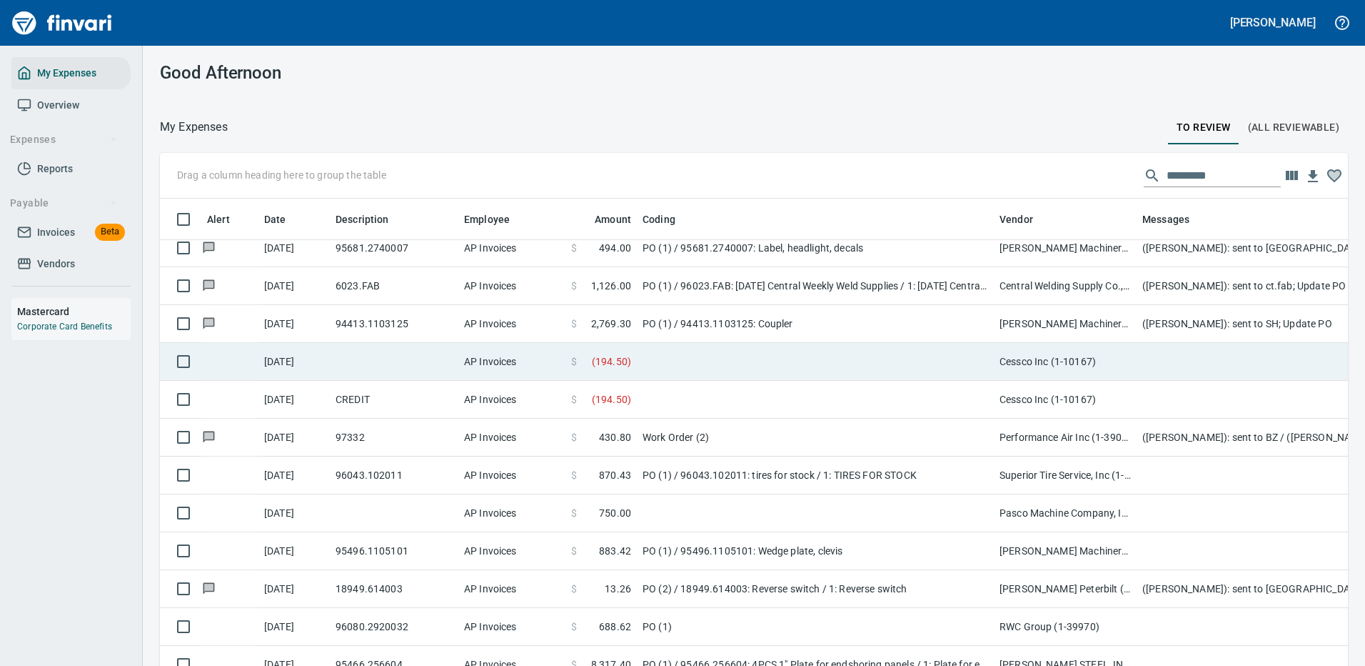
click at [664, 357] on td at bounding box center [815, 362] width 357 height 38
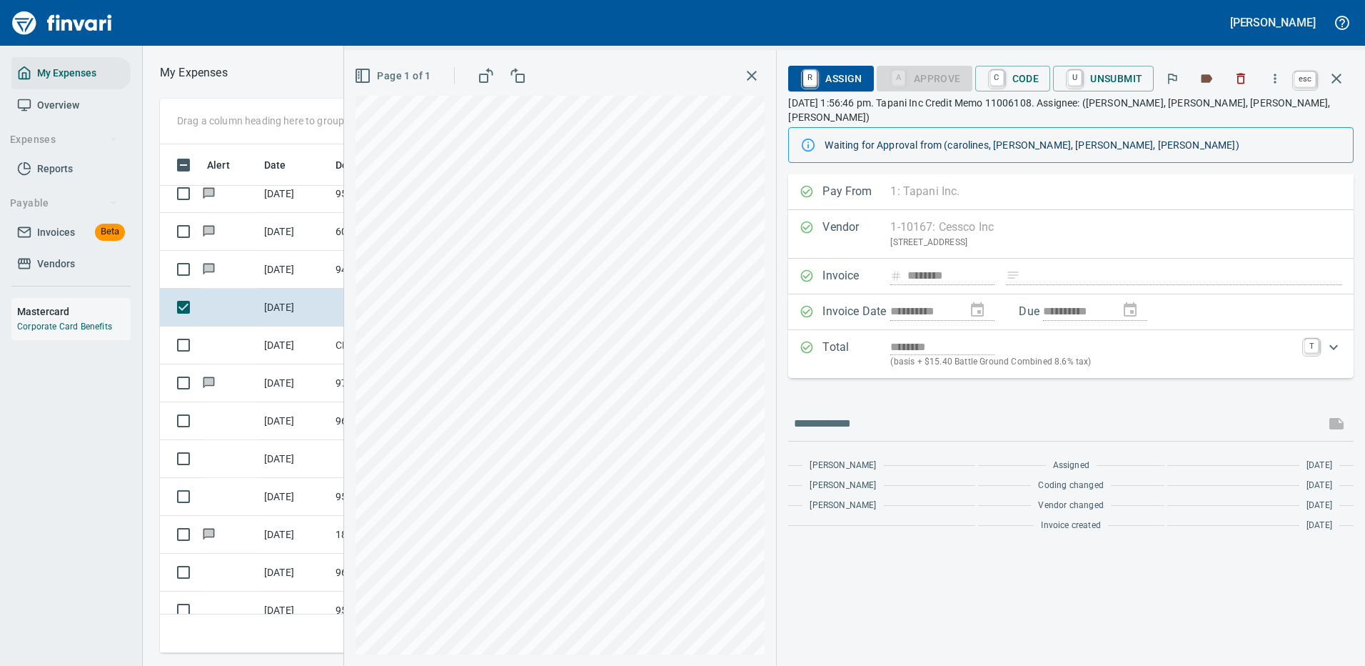
scroll to position [487, 810]
click at [1340, 77] on icon "button" at bounding box center [1336, 78] width 17 height 17
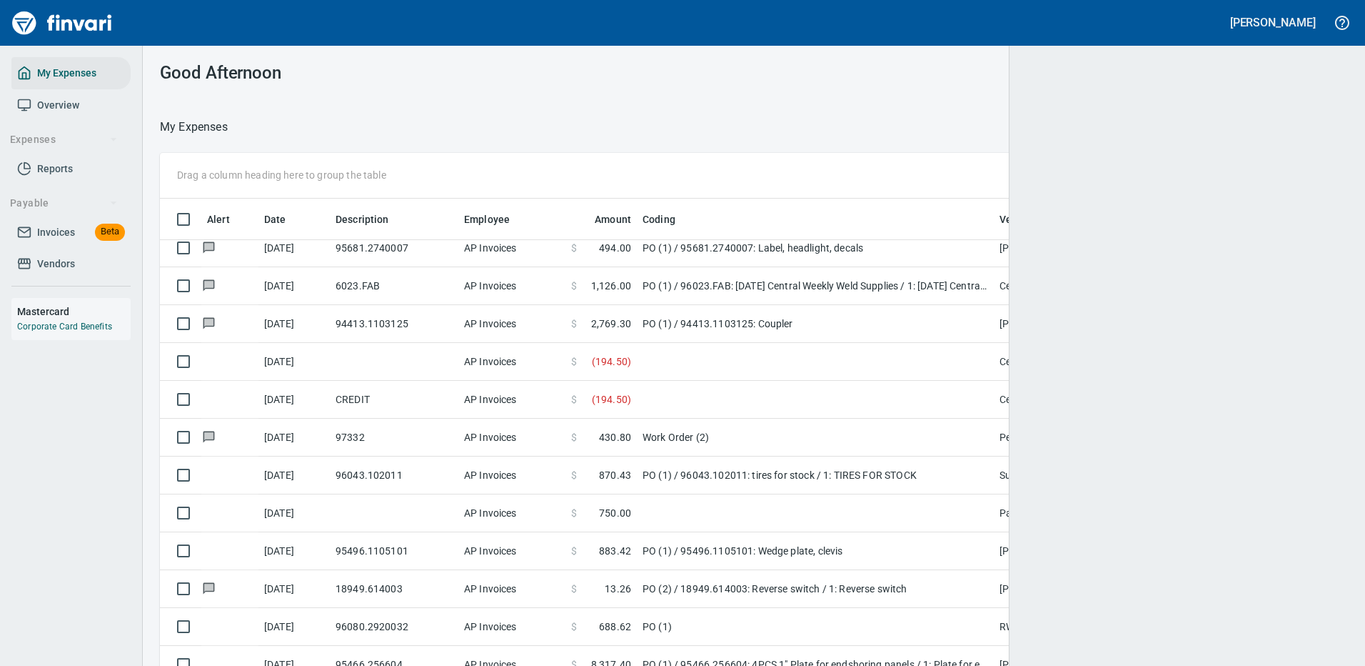
scroll to position [487, 1149]
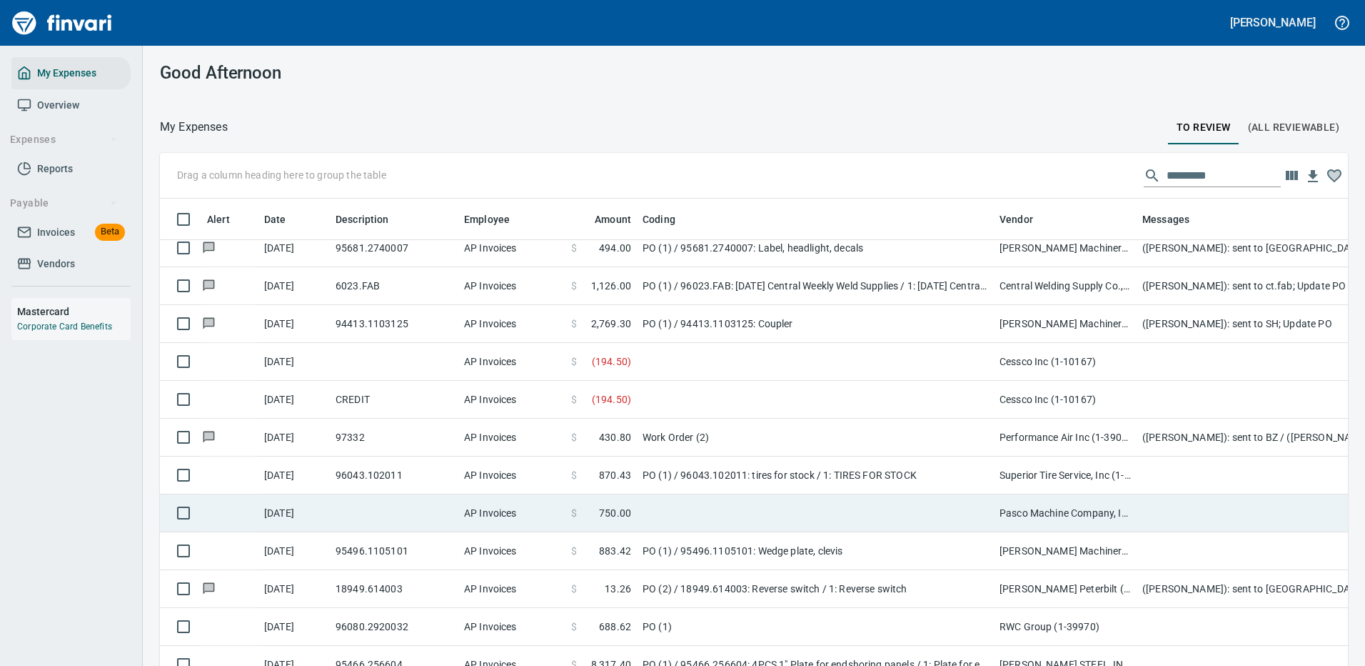
click at [923, 513] on td at bounding box center [815, 513] width 357 height 38
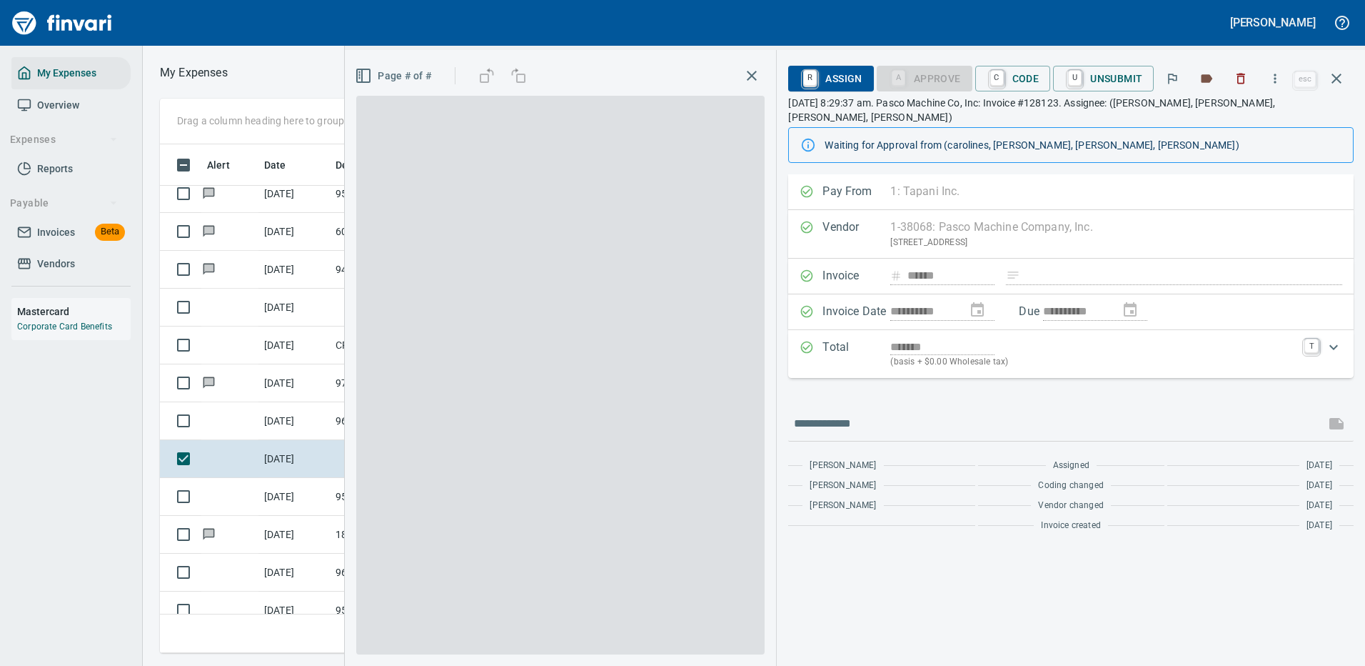
scroll to position [487, 810]
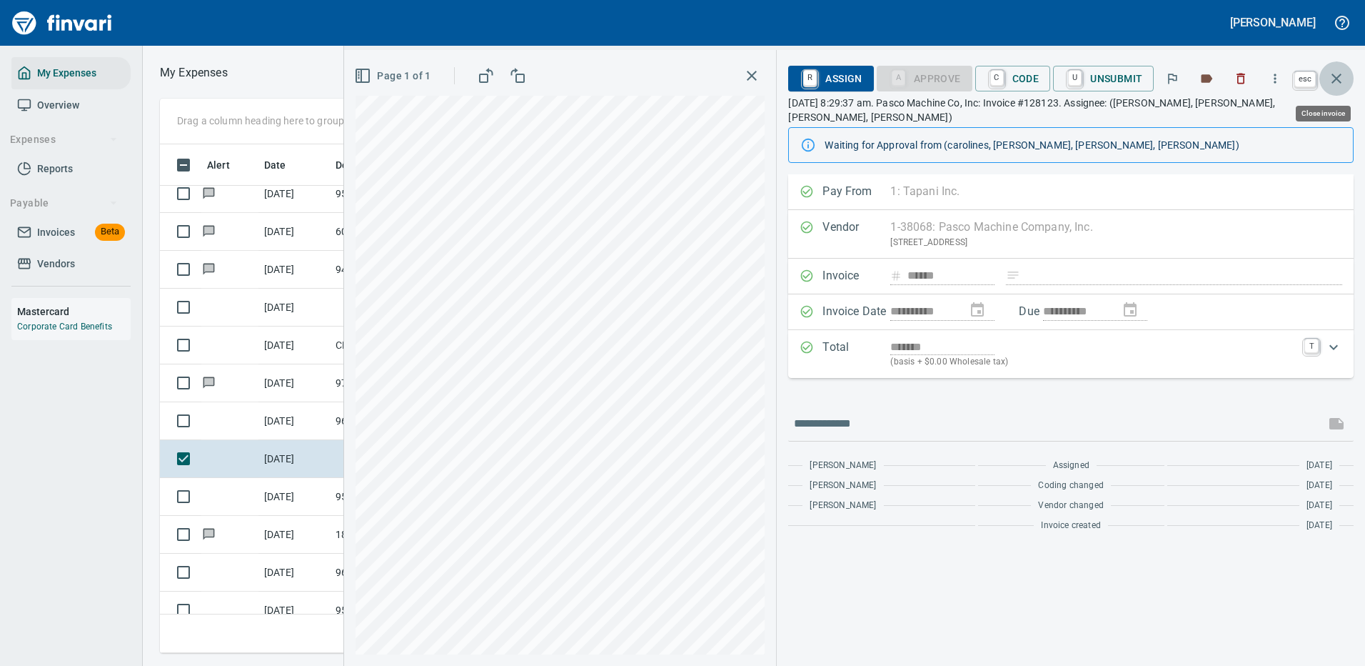
click at [1336, 75] on icon "button" at bounding box center [1336, 78] width 17 height 17
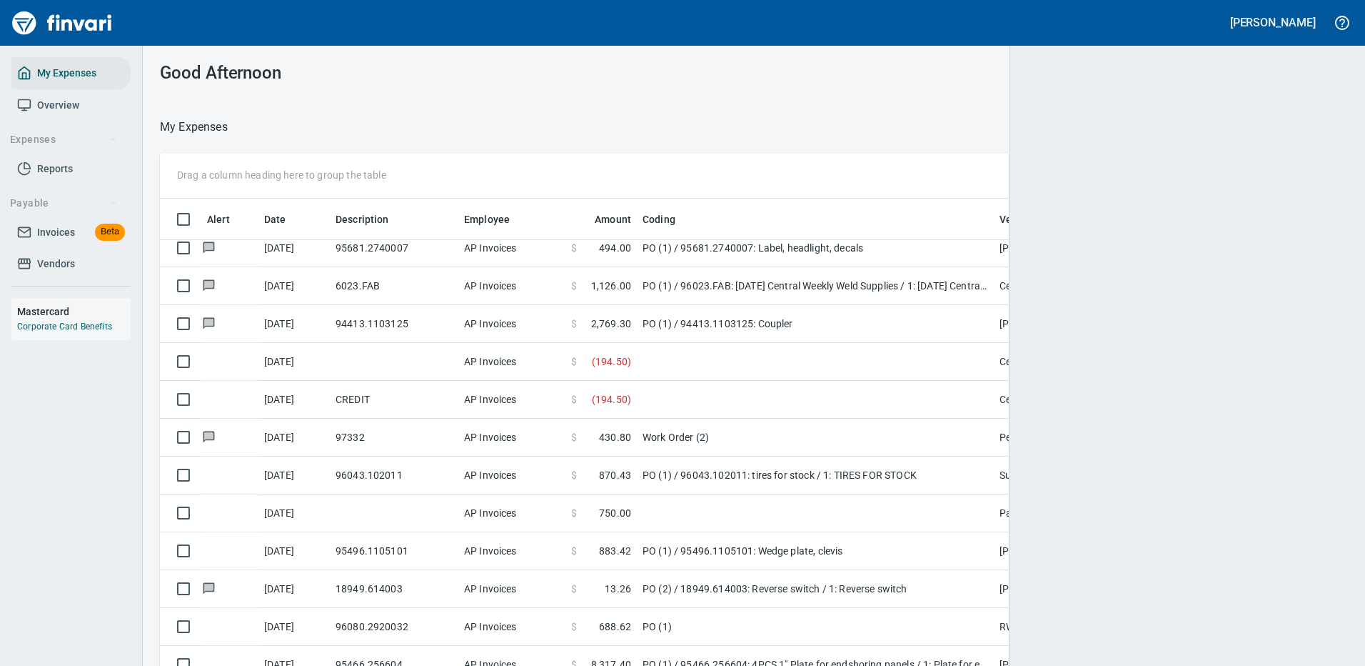
scroll to position [487, 1145]
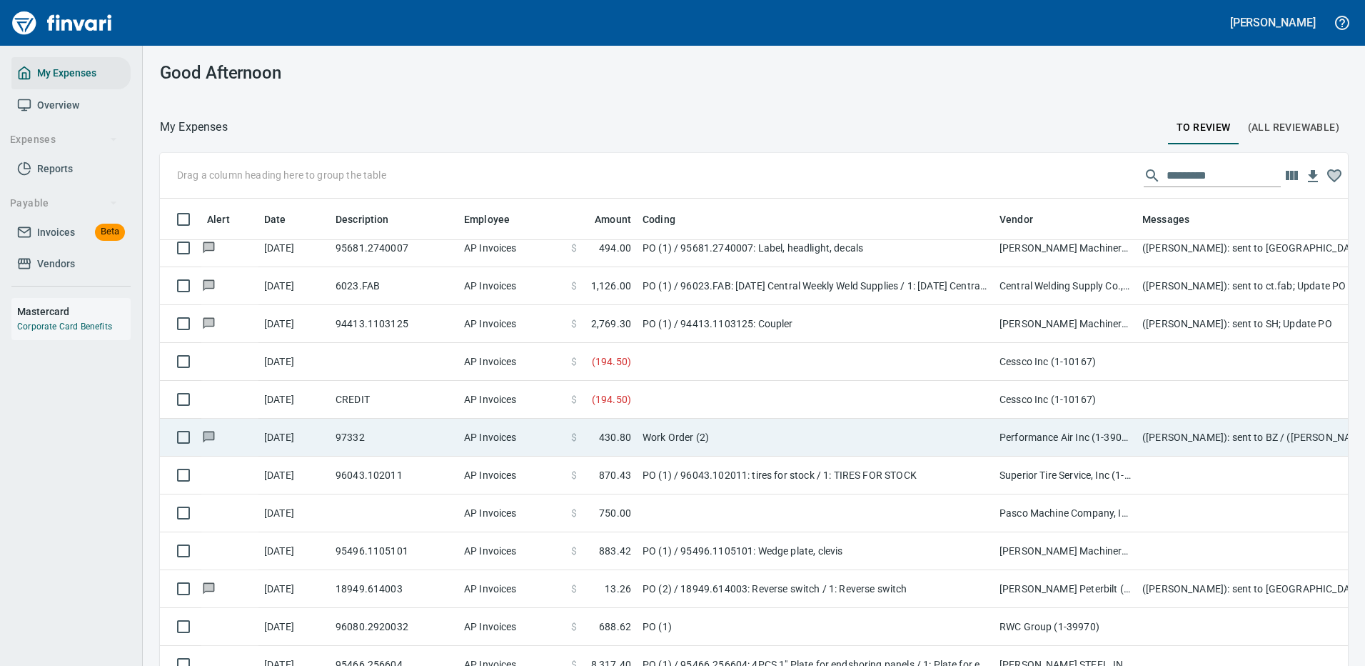
click at [1053, 434] on td "Performance Air Inc (1-39038)" at bounding box center [1065, 437] width 143 height 38
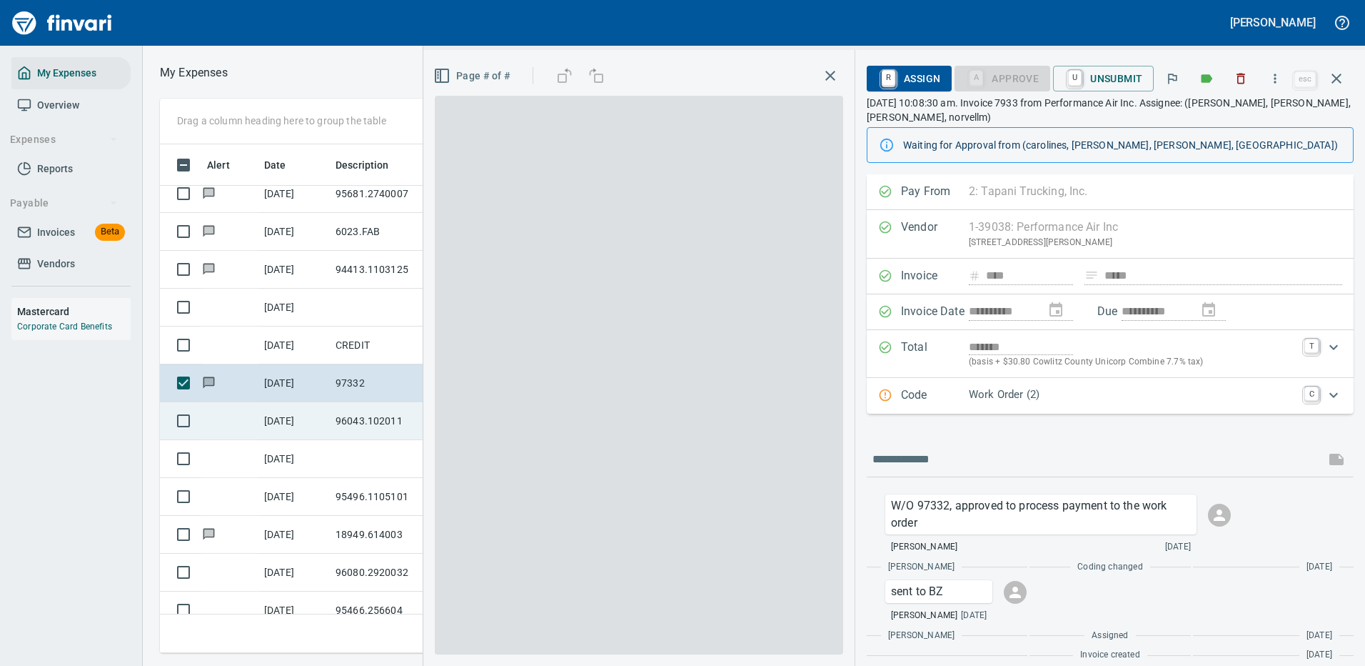
scroll to position [487, 810]
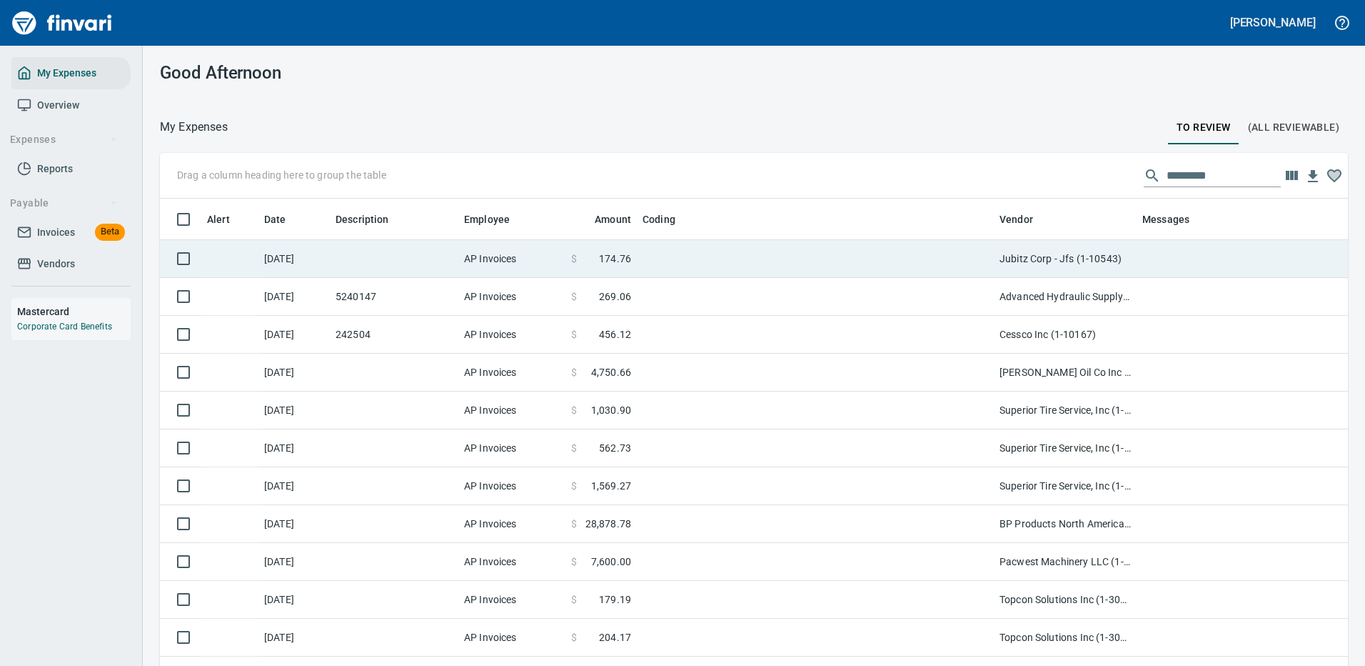
click at [782, 248] on td at bounding box center [815, 259] width 357 height 38
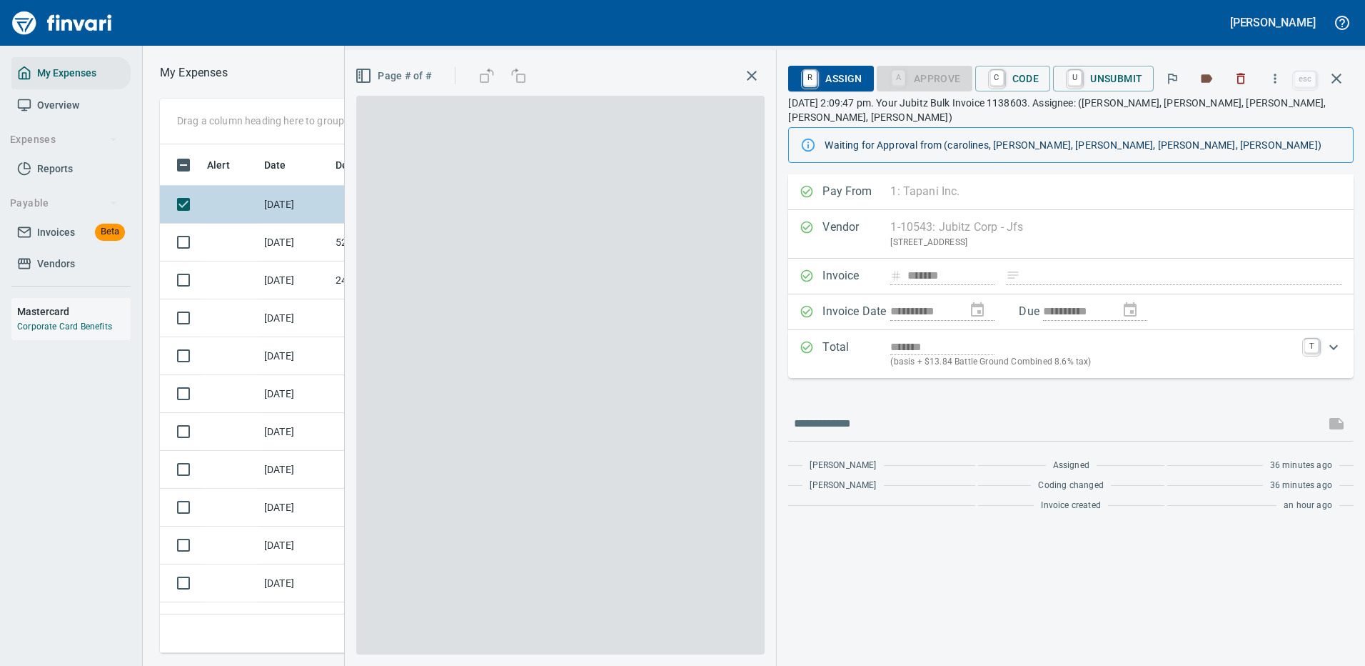
scroll to position [487, 810]
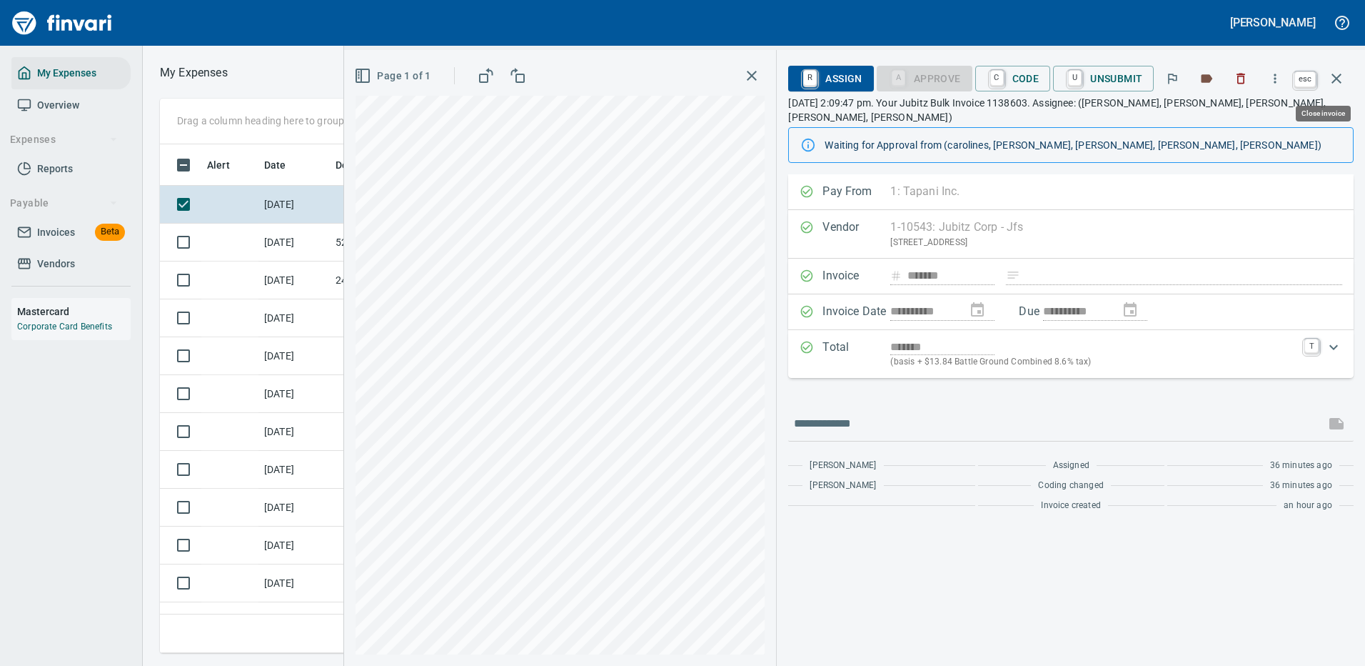
click at [1339, 77] on icon "button" at bounding box center [1337, 79] width 10 height 10
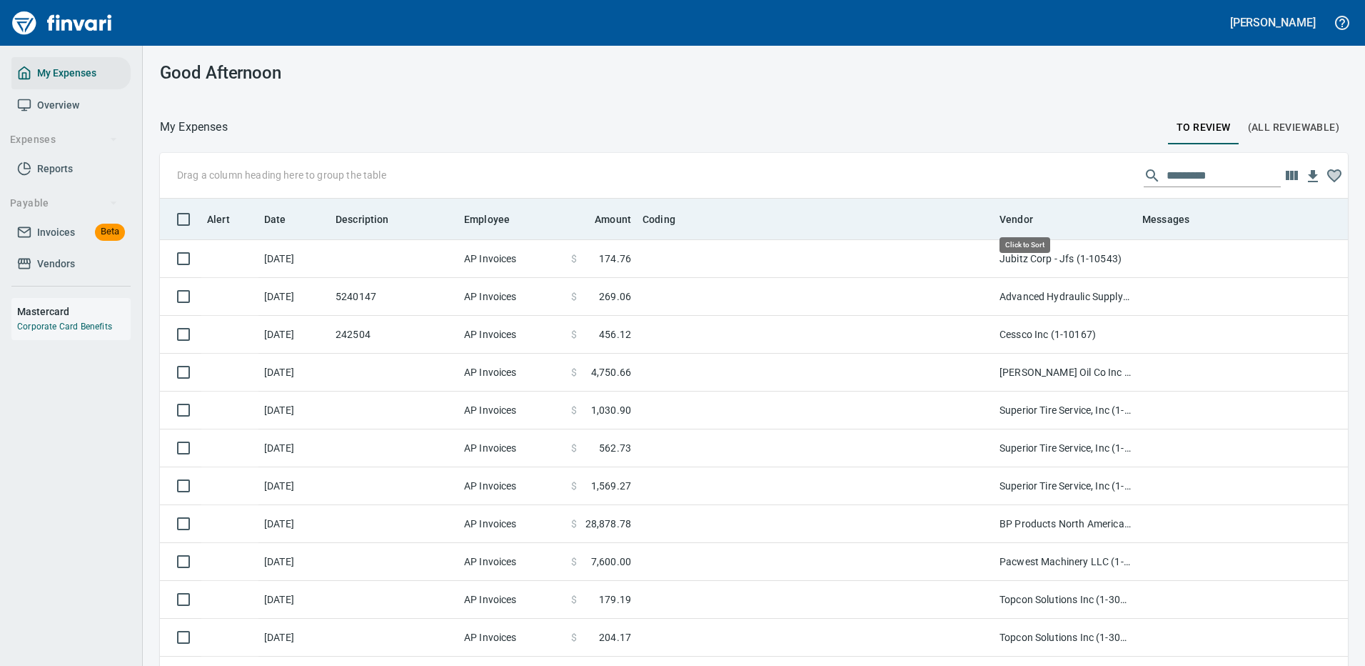
scroll to position [487, 1156]
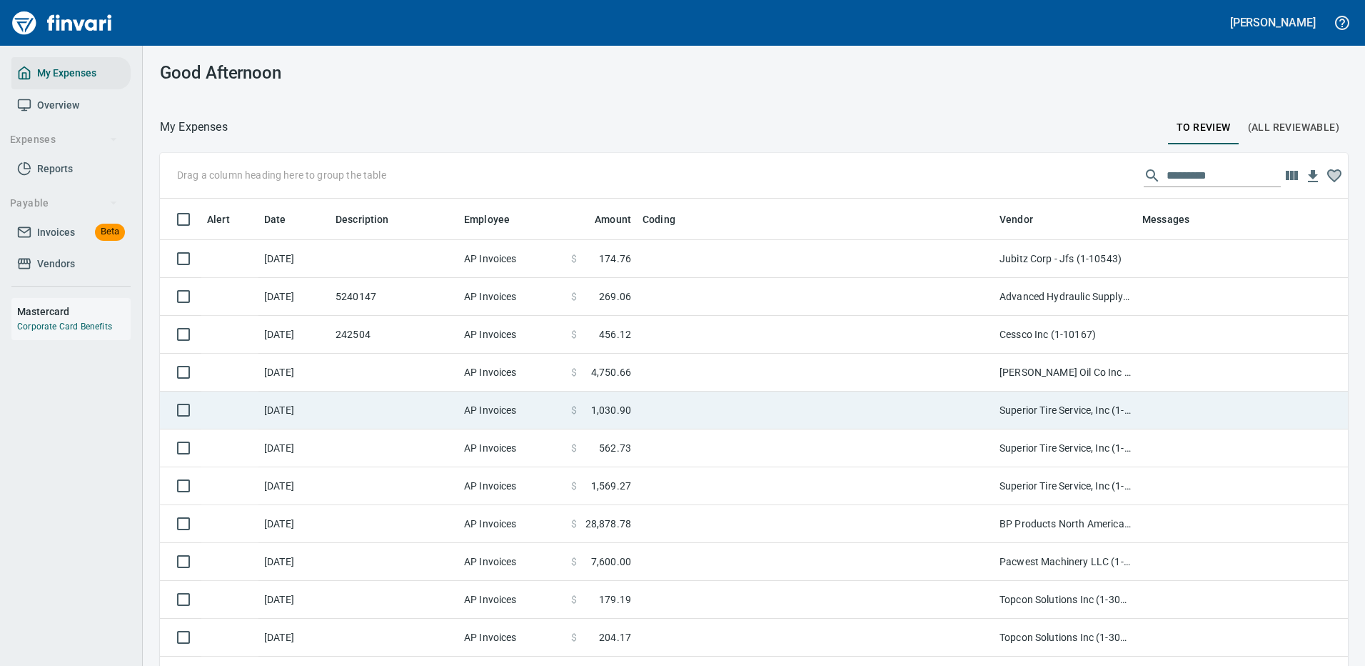
click at [812, 364] on td at bounding box center [815, 372] width 357 height 38
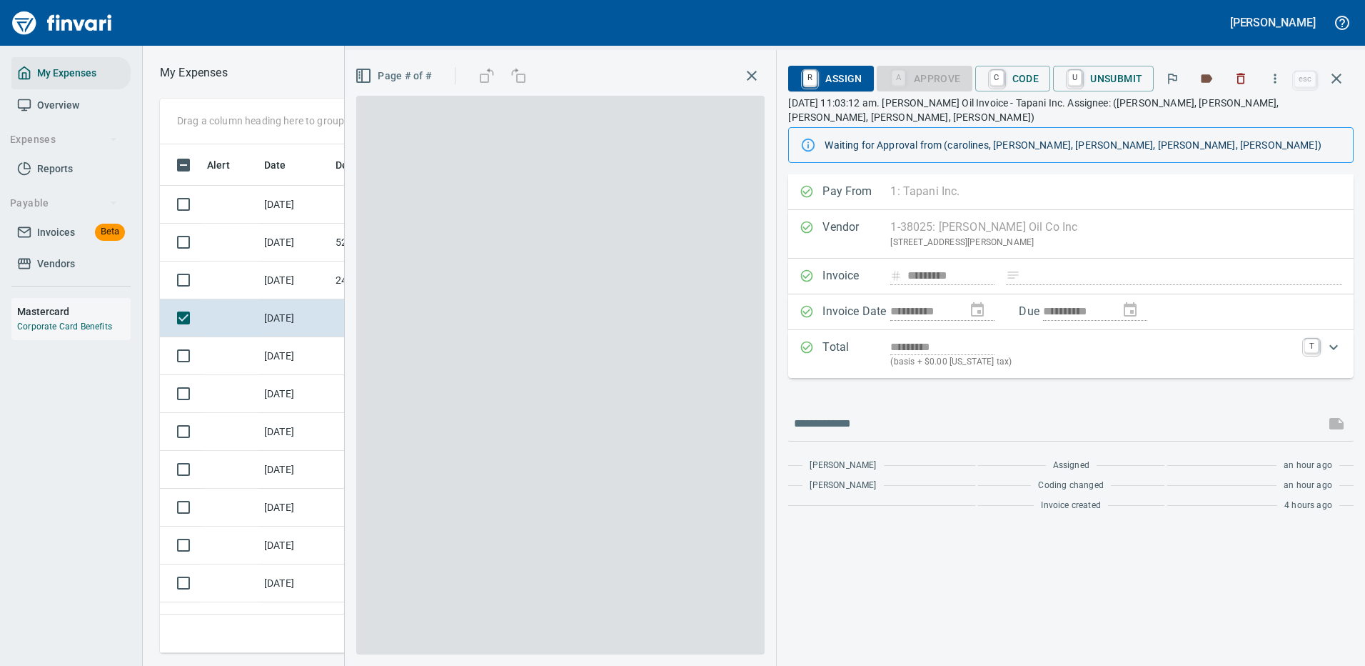
scroll to position [487, 810]
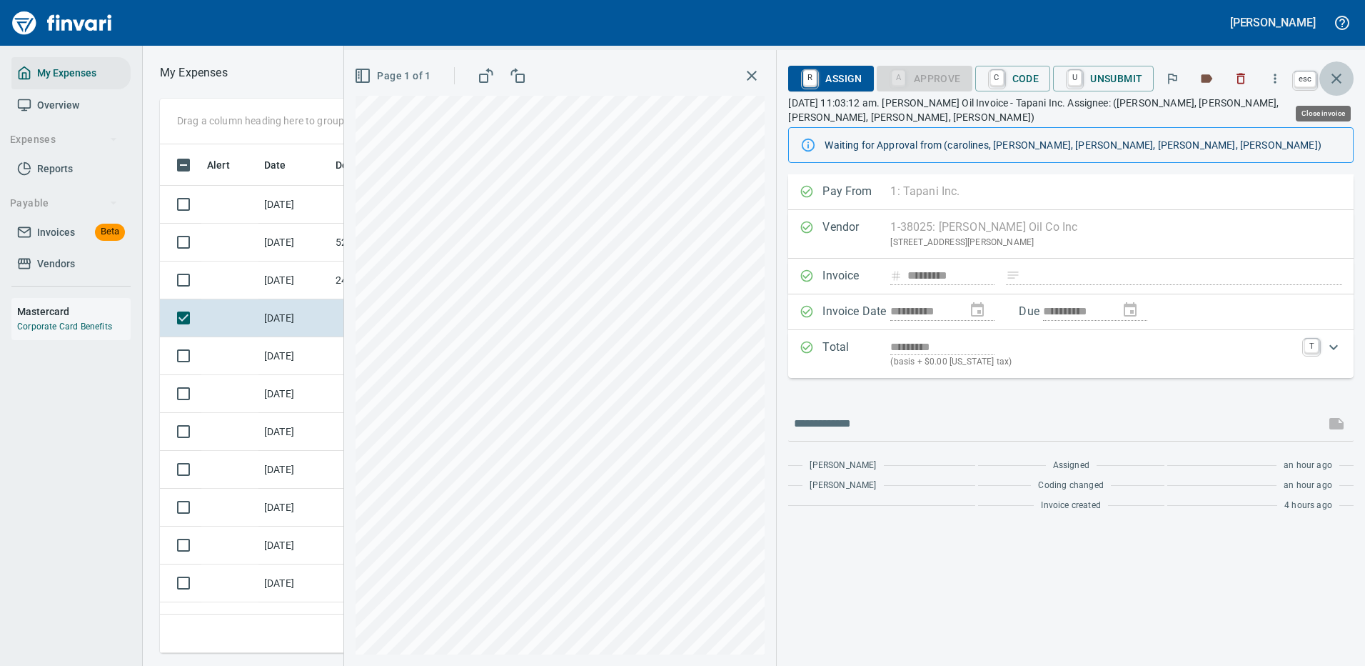
click at [1335, 78] on icon "button" at bounding box center [1336, 78] width 17 height 17
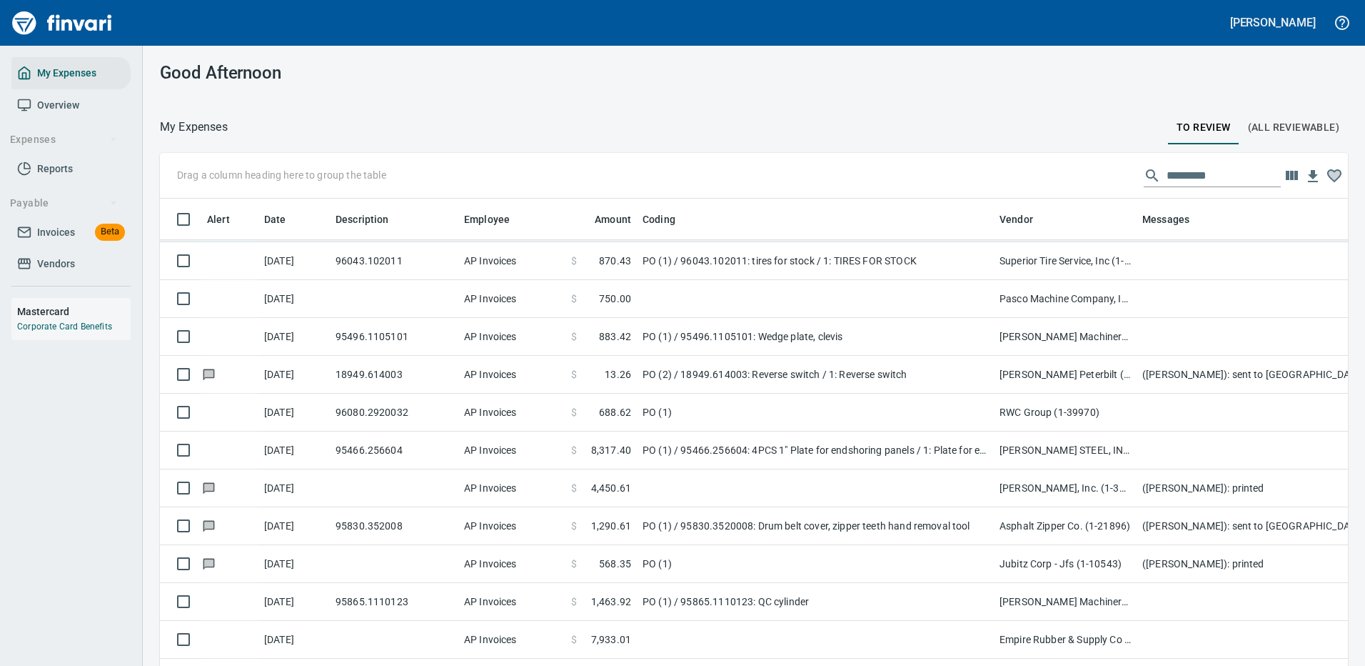
scroll to position [4356, 0]
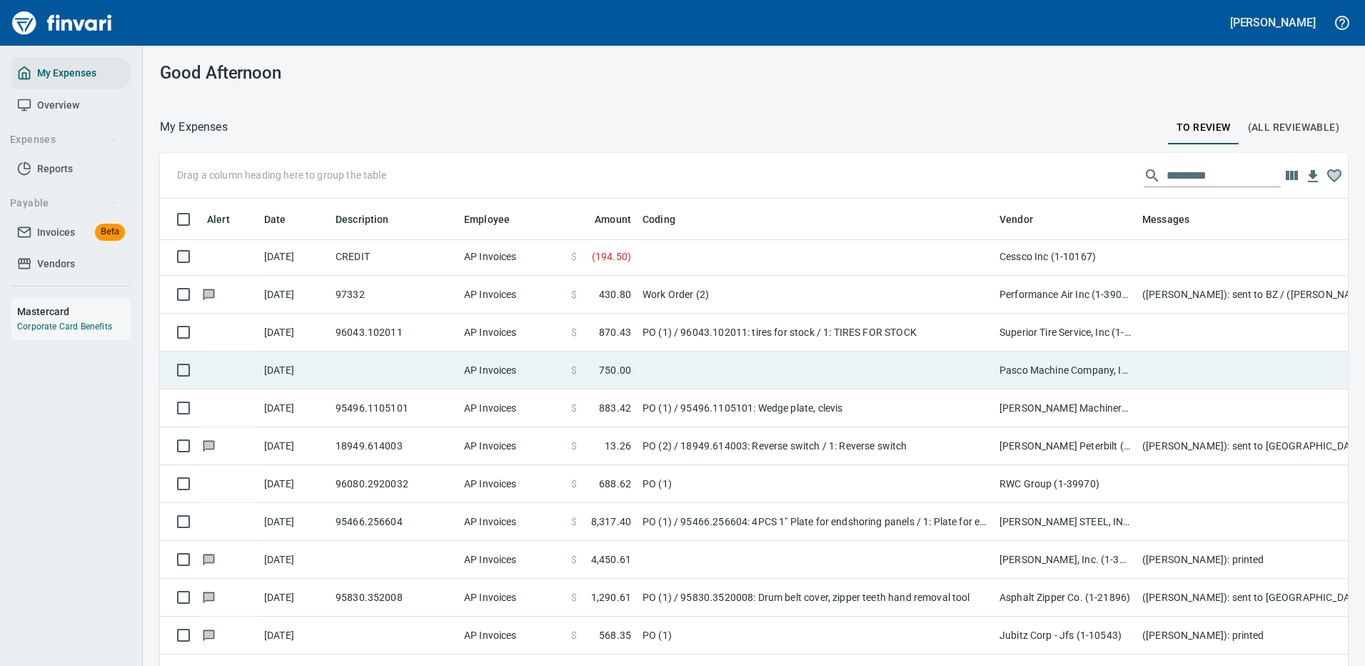
click at [775, 368] on td at bounding box center [815, 370] width 357 height 38
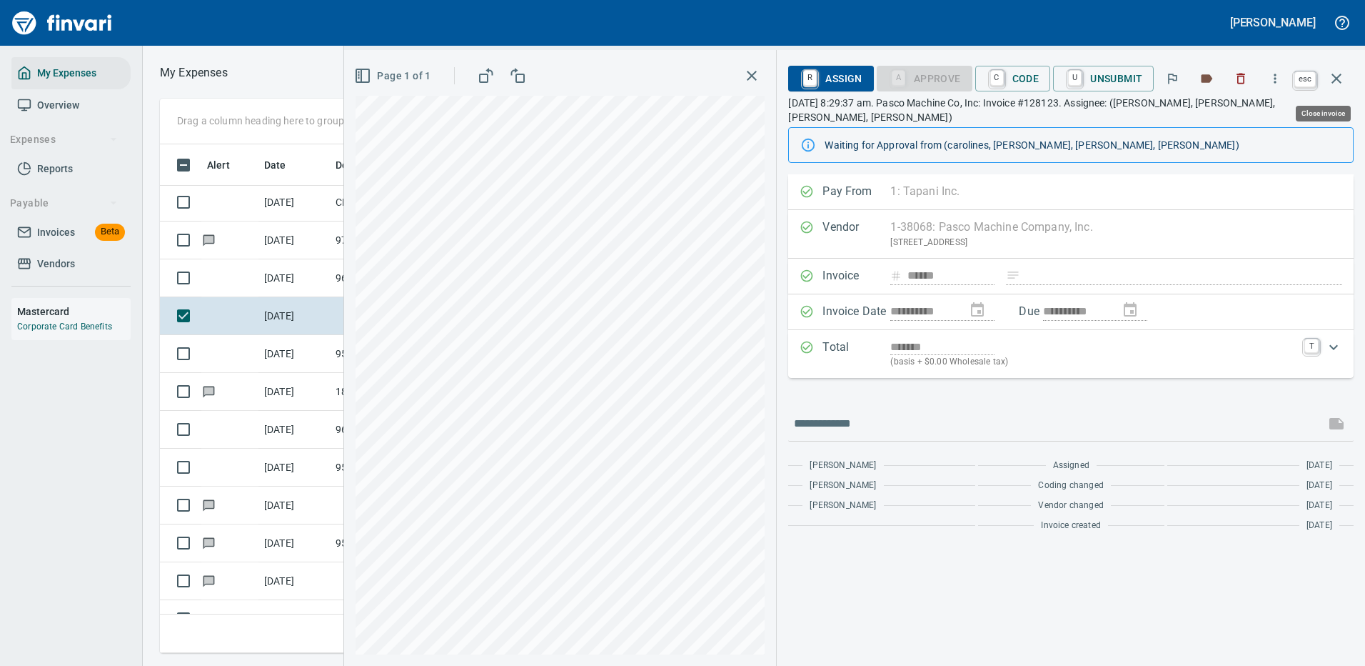
scroll to position [487, 810]
click at [1340, 77] on icon "button" at bounding box center [1336, 78] width 17 height 17
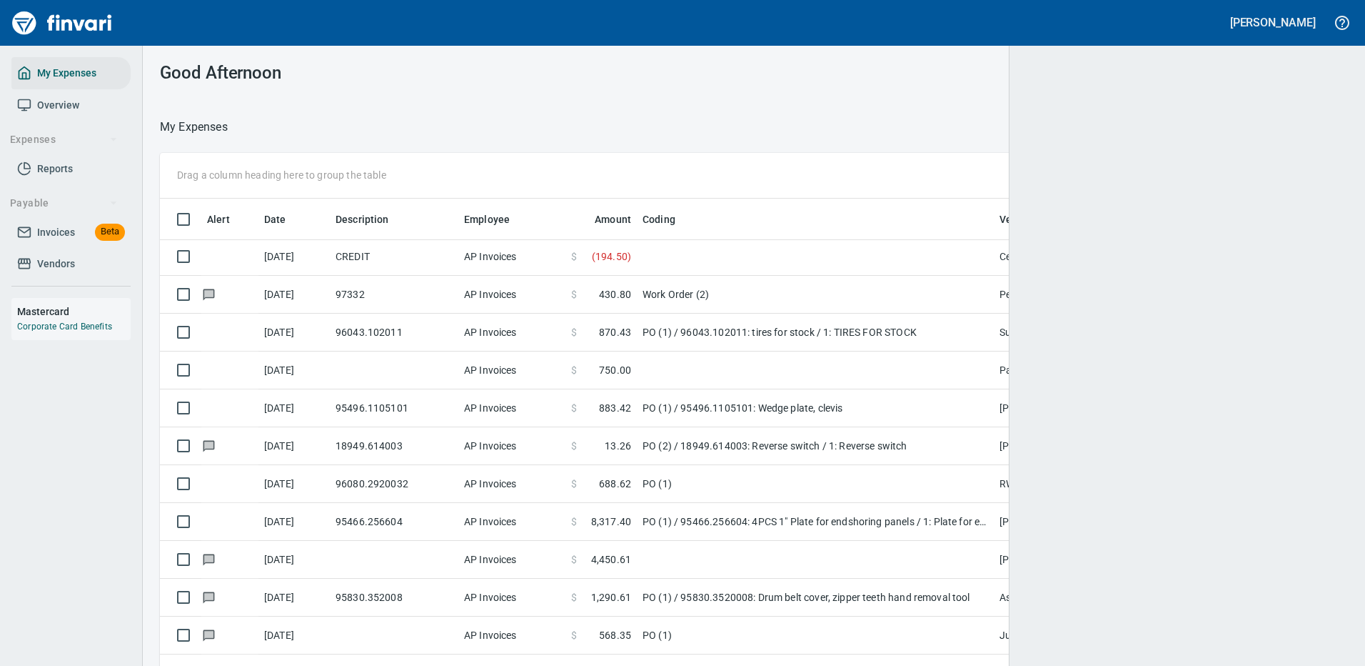
scroll to position [487, 1156]
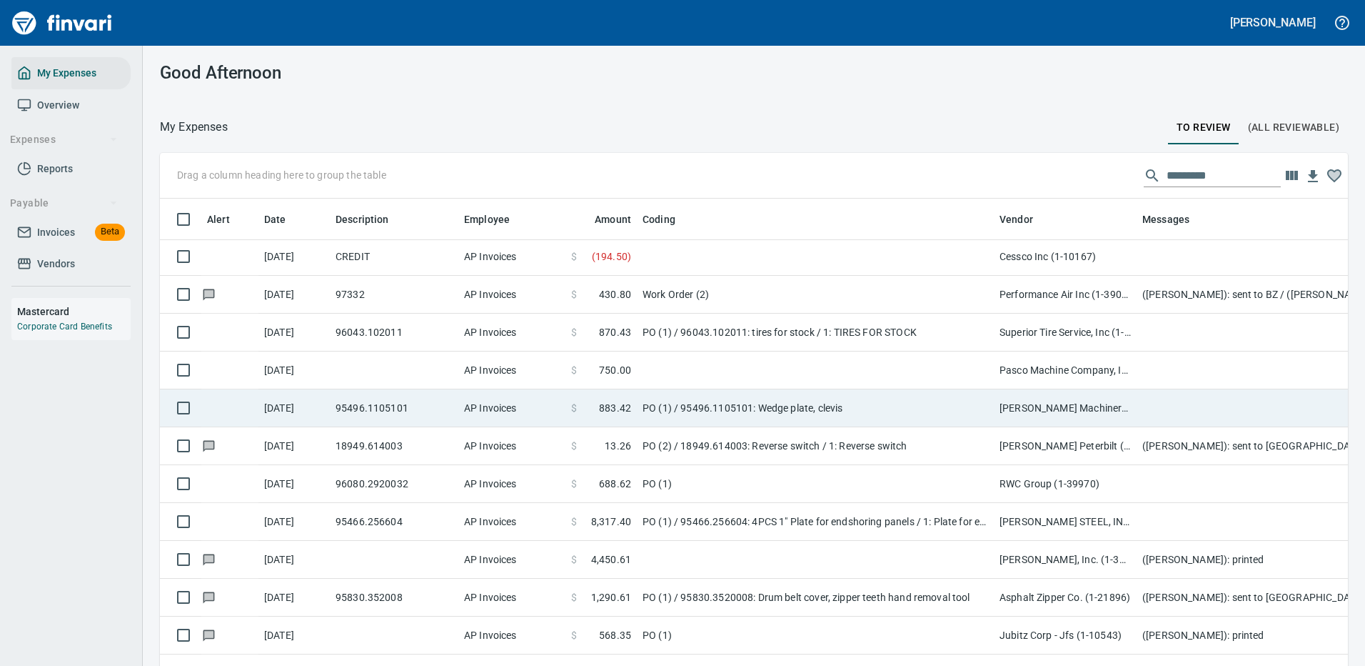
click at [932, 404] on td "PO (1) / 95496.1105101: Wedge plate, clevis" at bounding box center [815, 408] width 357 height 38
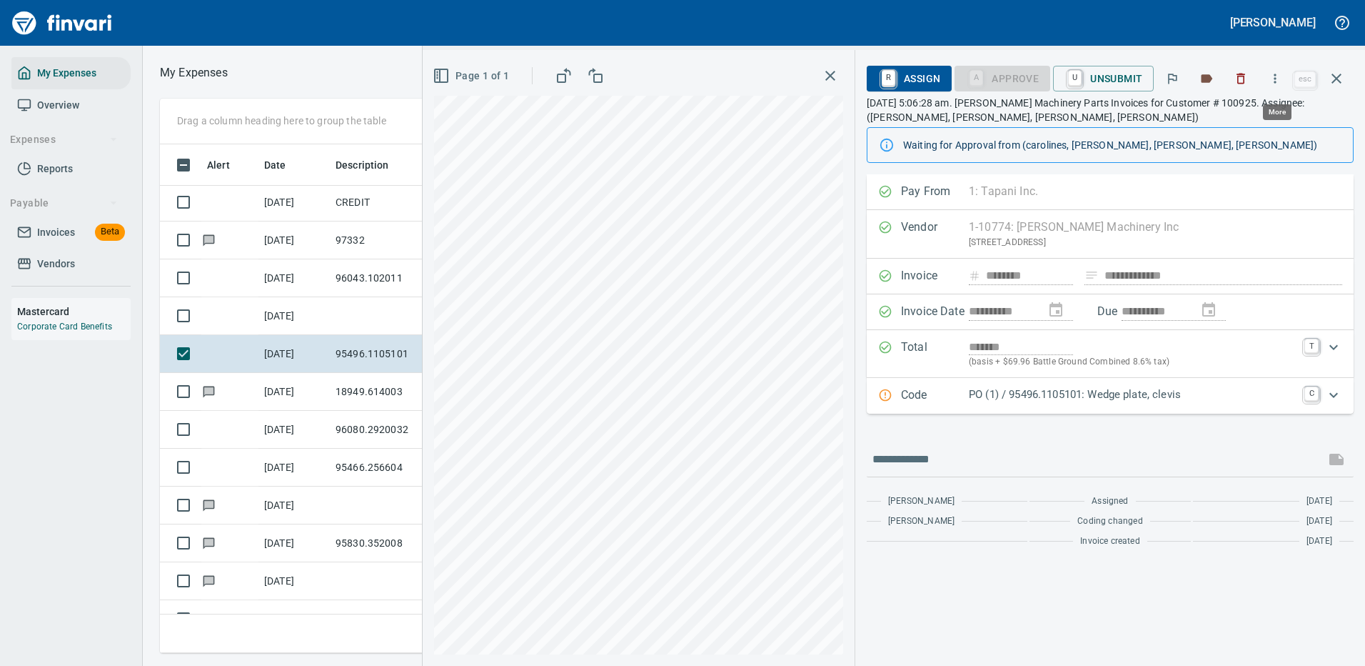
scroll to position [487, 810]
click at [1273, 76] on icon "button" at bounding box center [1275, 78] width 14 height 14
click at [1228, 120] on span "Download" at bounding box center [1273, 119] width 137 height 17
click at [964, 470] on input "text" at bounding box center [1096, 459] width 447 height 23
type input "**********"
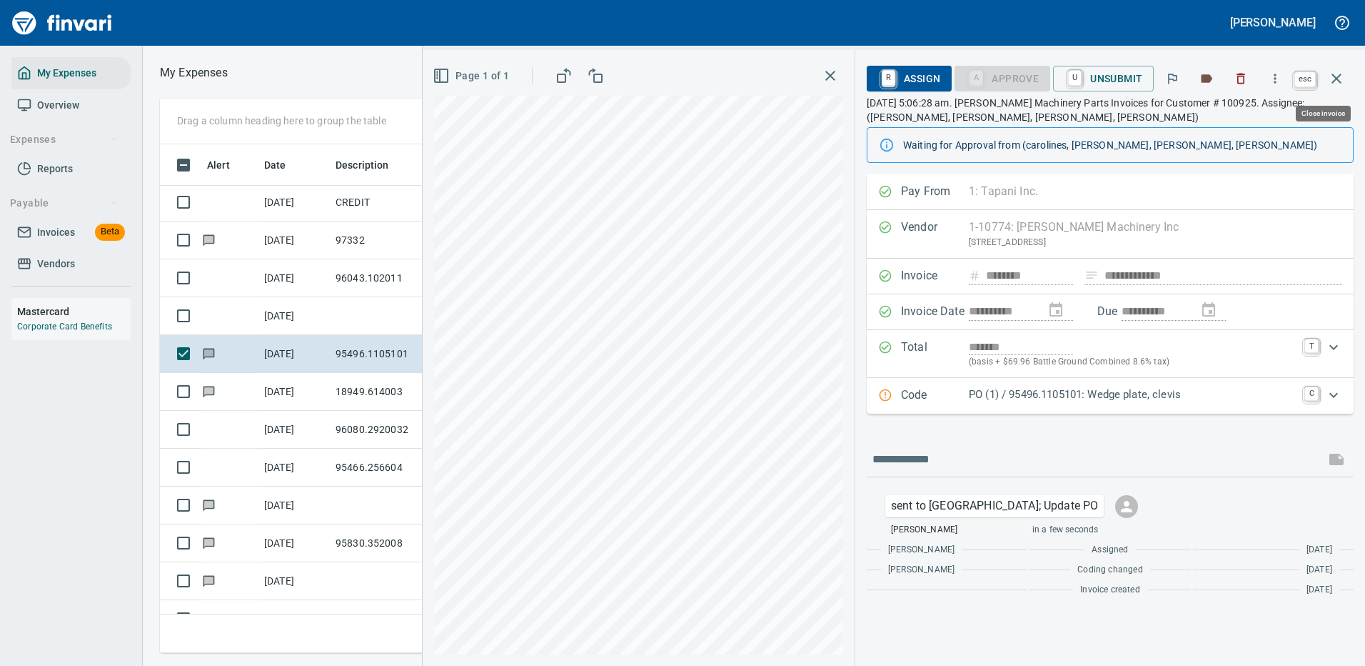
click at [1335, 78] on icon "button" at bounding box center [1336, 78] width 17 height 17
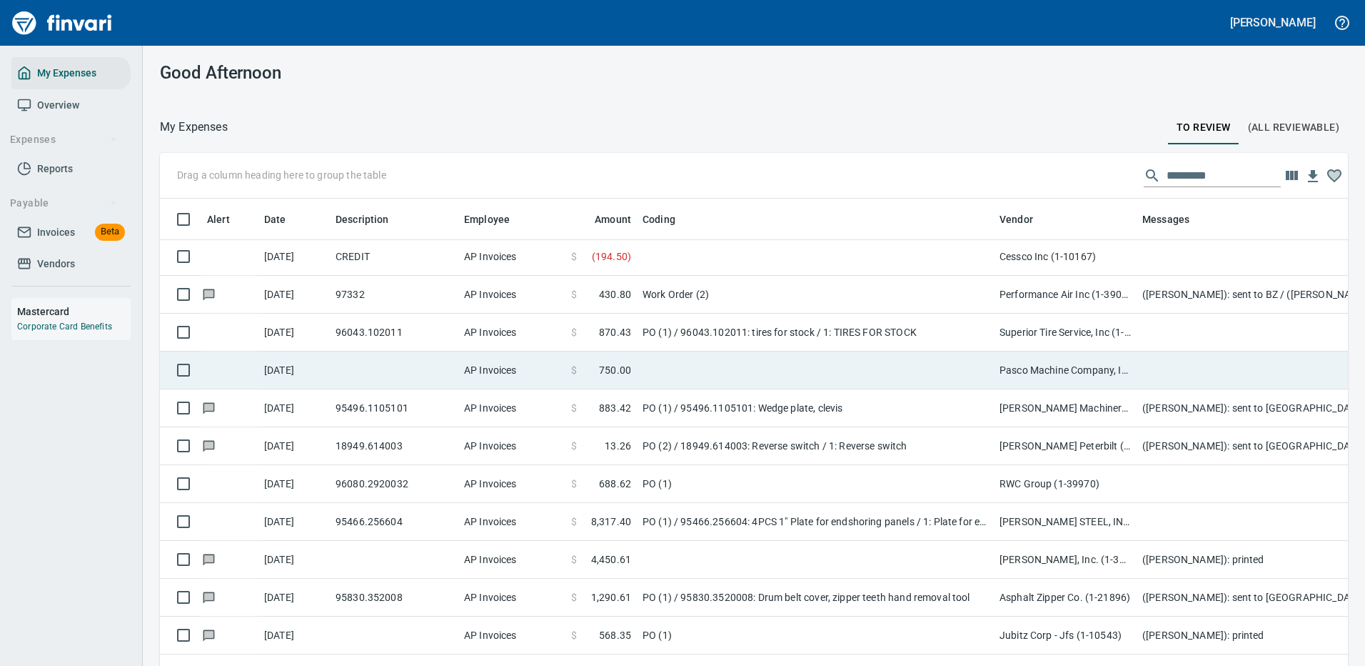
scroll to position [487, 1156]
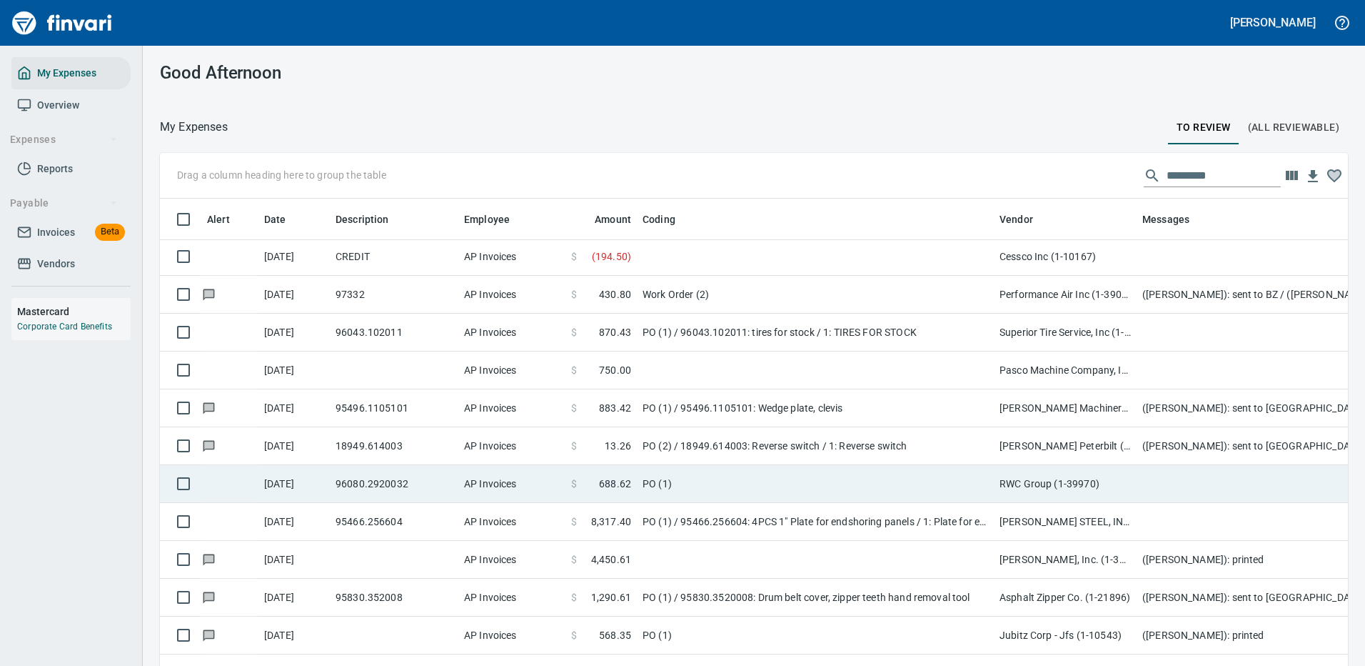
click at [868, 484] on td "PO (1)" at bounding box center [815, 484] width 357 height 38
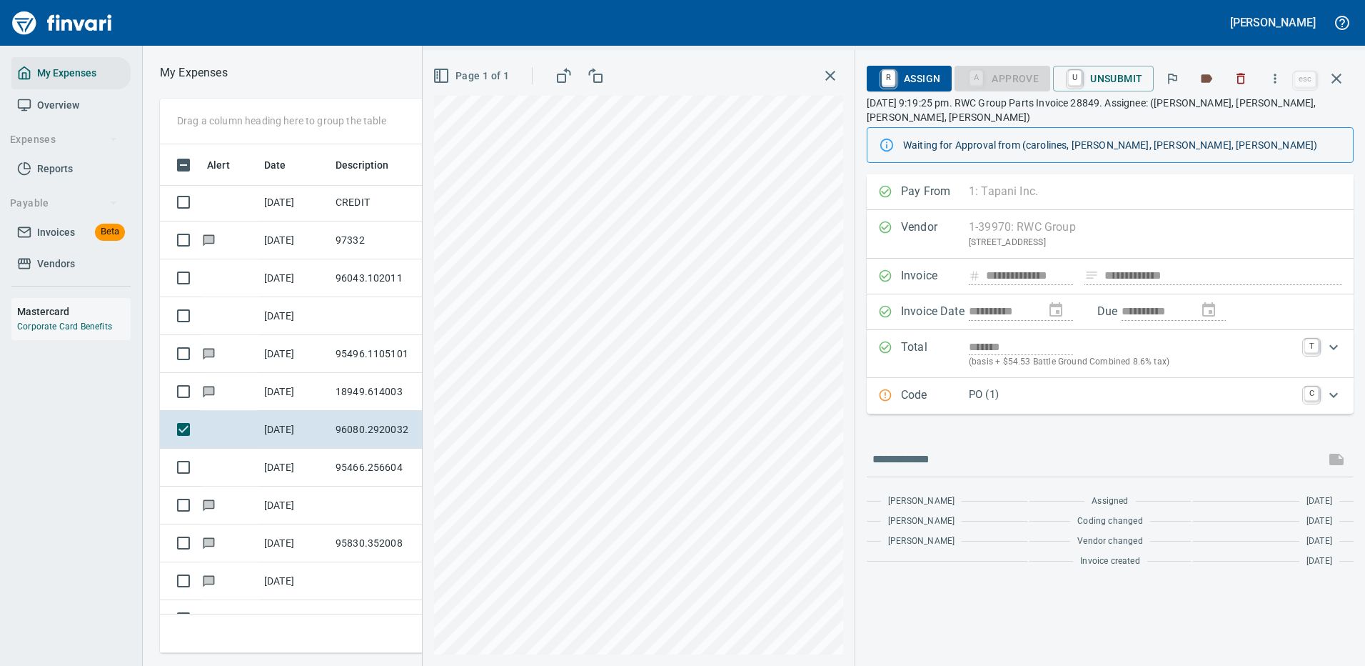
scroll to position [487, 810]
click at [1279, 75] on icon "button" at bounding box center [1275, 78] width 14 height 14
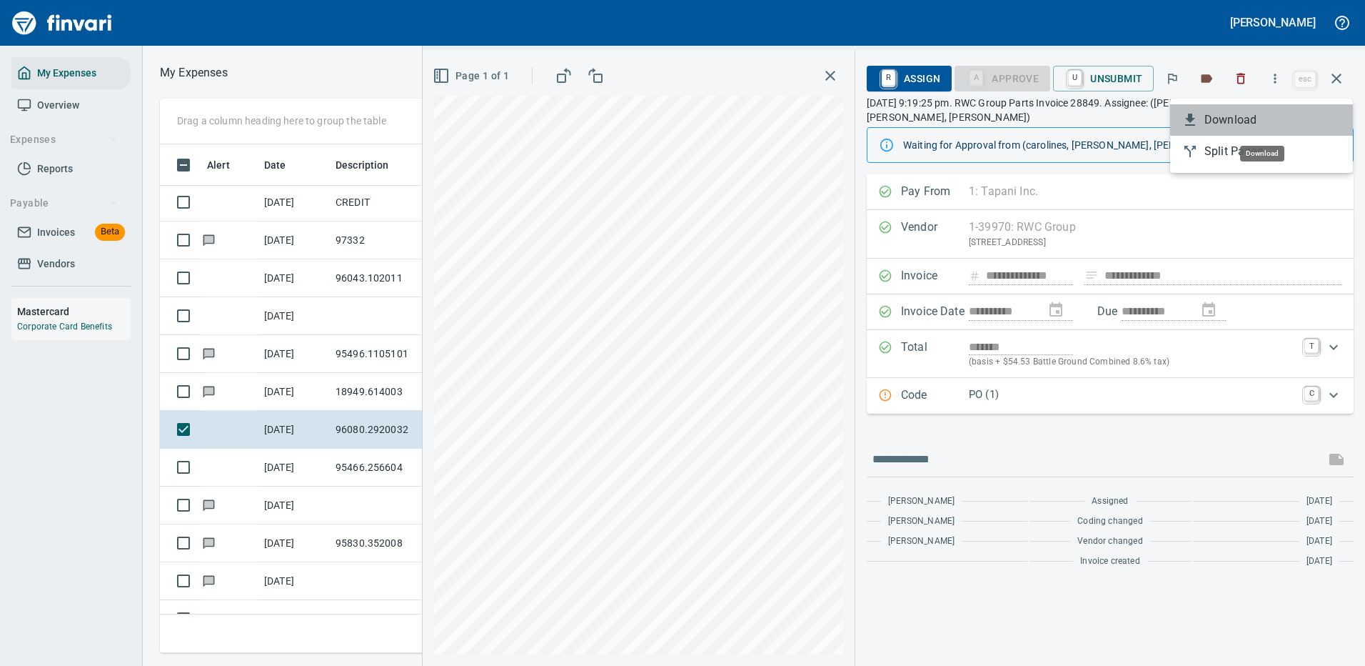
click at [1246, 117] on span "Download" at bounding box center [1273, 119] width 137 height 17
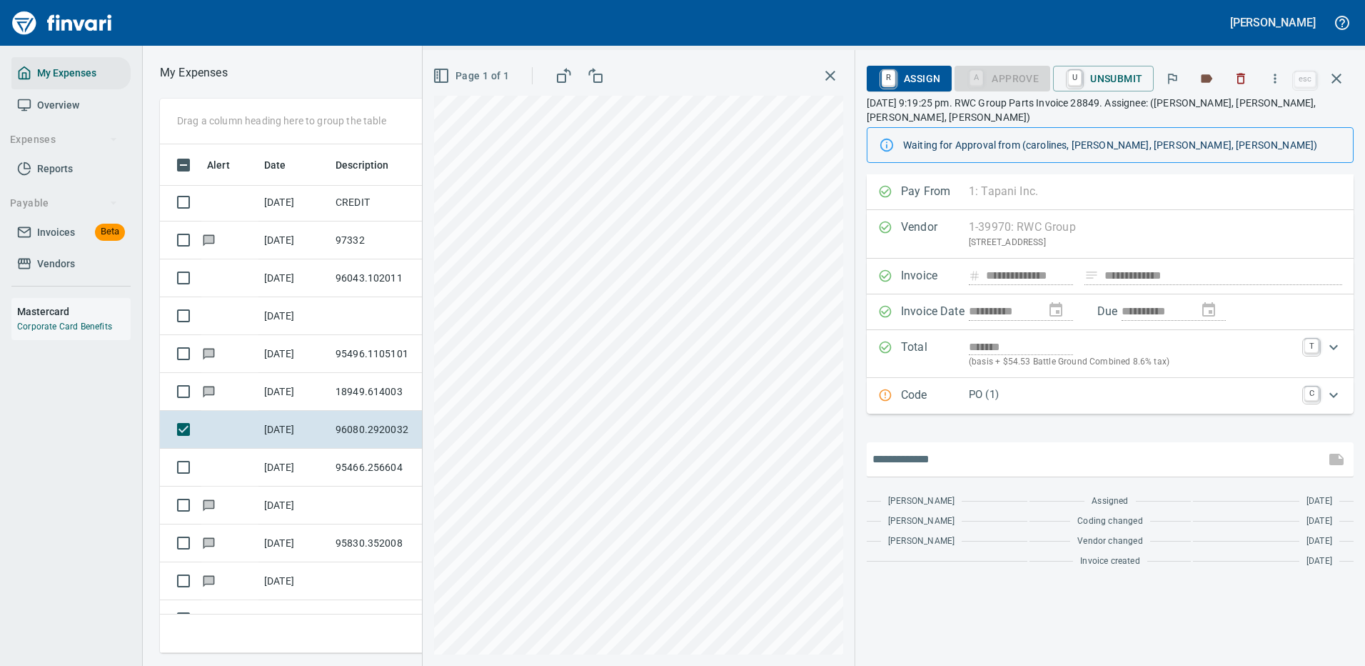
click at [946, 451] on input "text" at bounding box center [1096, 459] width 447 height 23
type input "**********"
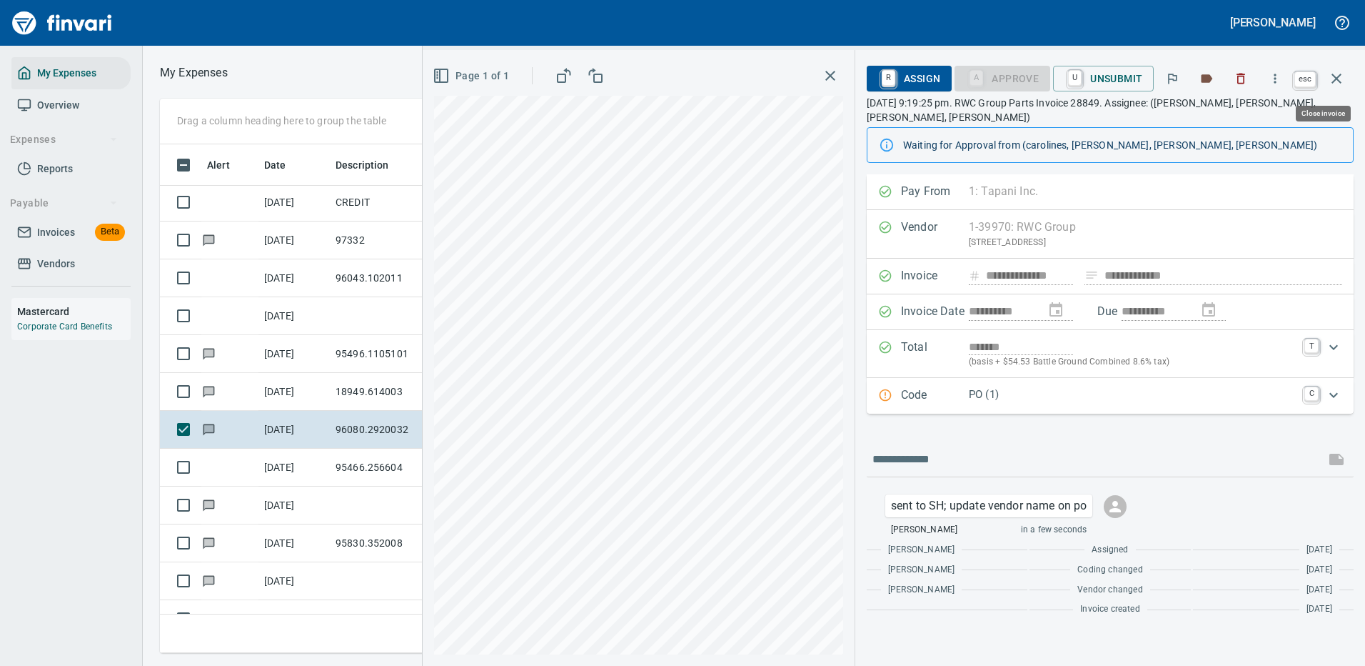
click at [1338, 73] on icon "button" at bounding box center [1336, 78] width 17 height 17
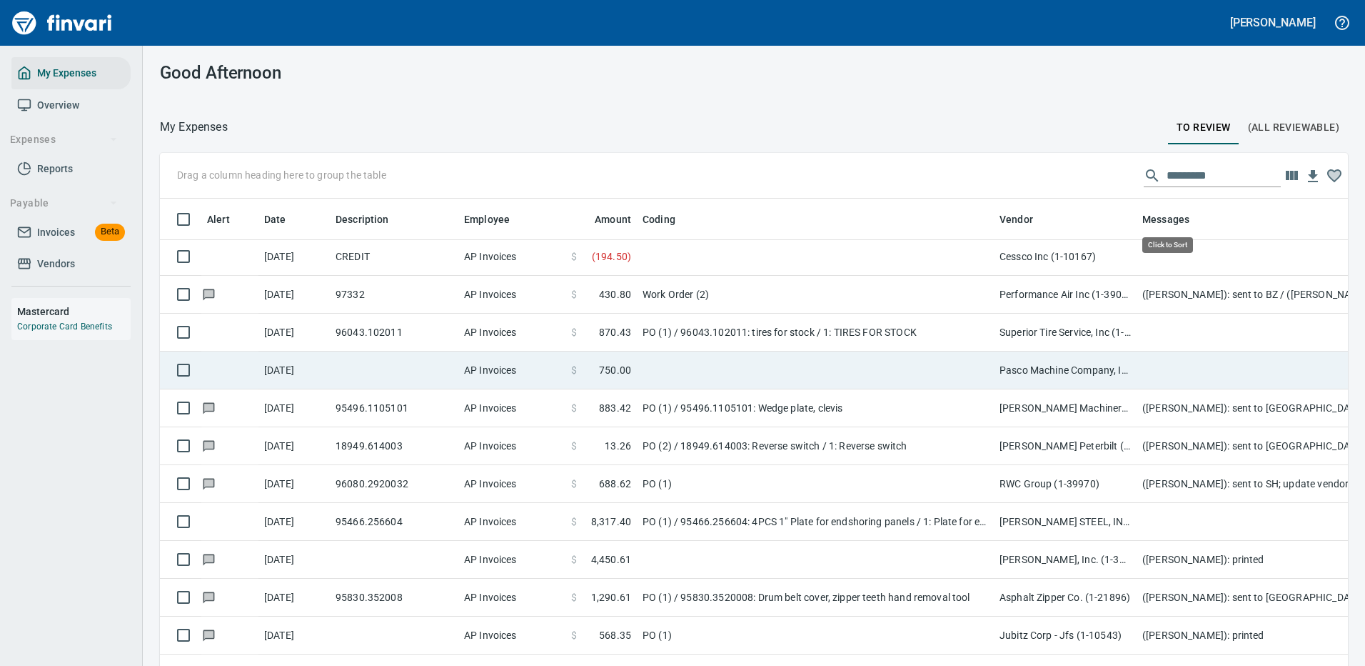
scroll to position [487, 1156]
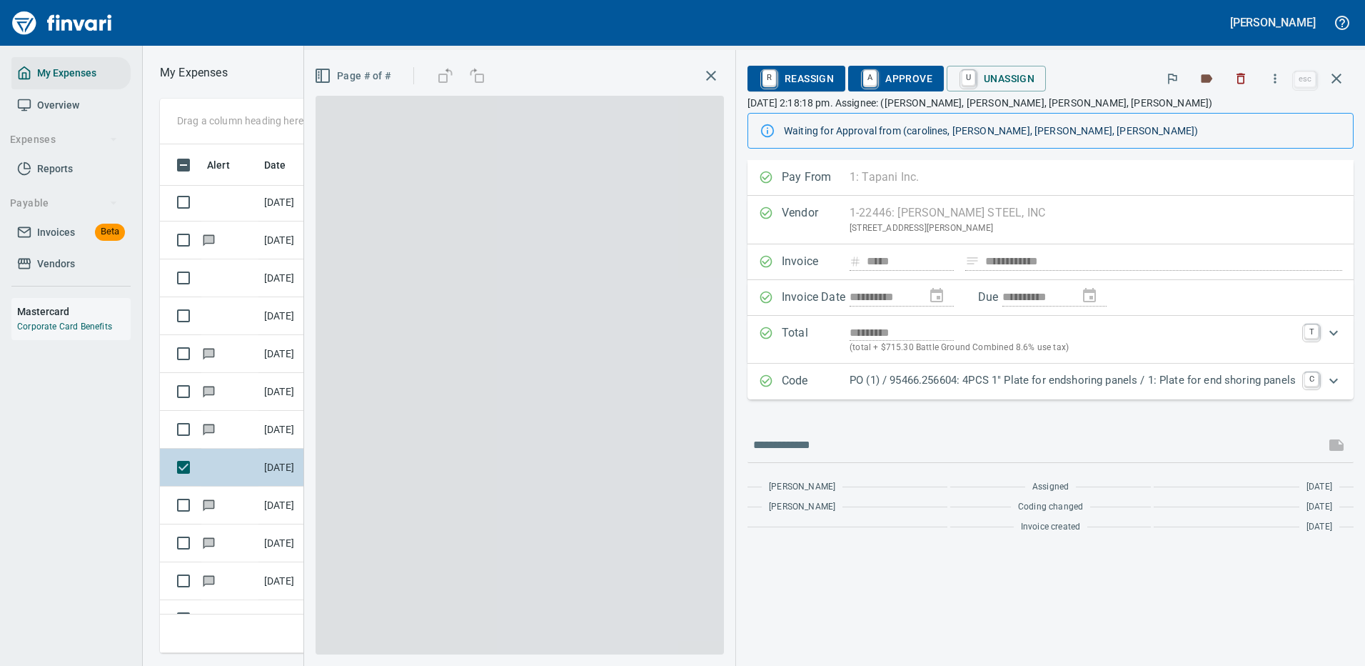
scroll to position [487, 810]
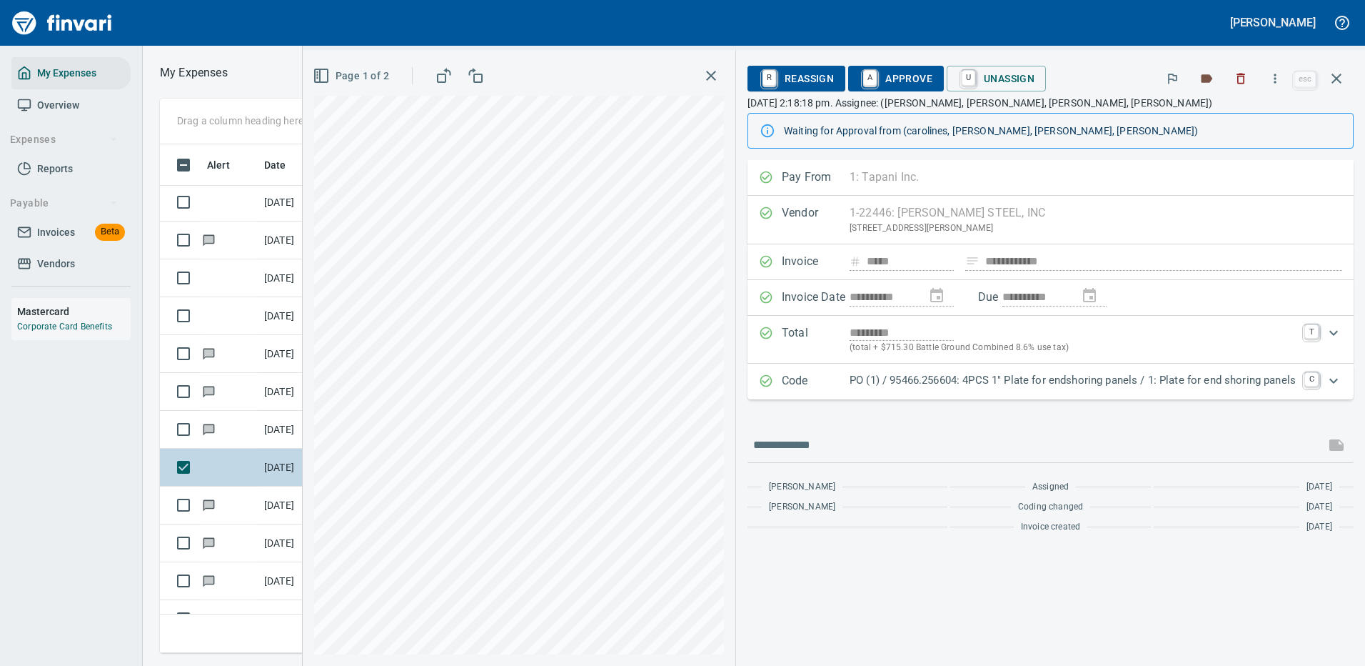
click at [1046, 377] on p "PO (1) / 95466.256604: 4PCS 1" Plate for endshoring panels / 1: Plate for end s…" at bounding box center [1073, 380] width 446 height 16
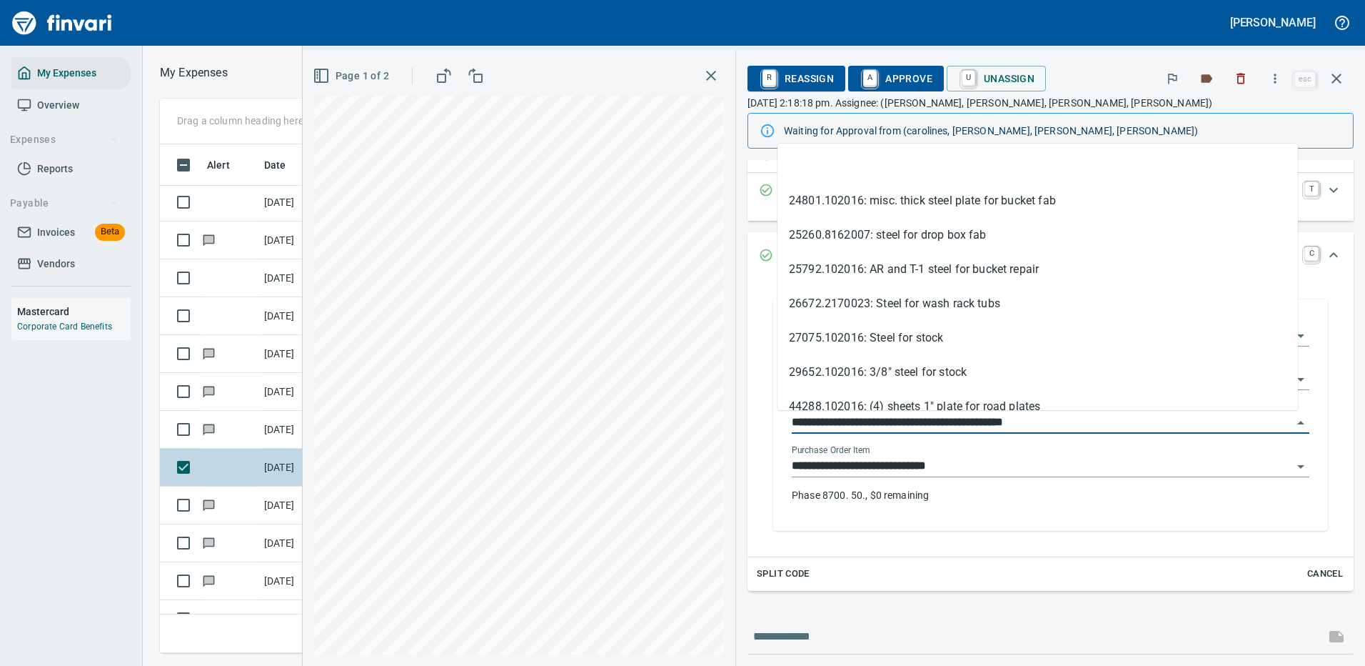
drag, startPoint x: 855, startPoint y: 420, endPoint x: 765, endPoint y: 421, distance: 90.7
click at [773, 421] on div "**********" at bounding box center [1050, 414] width 555 height 231
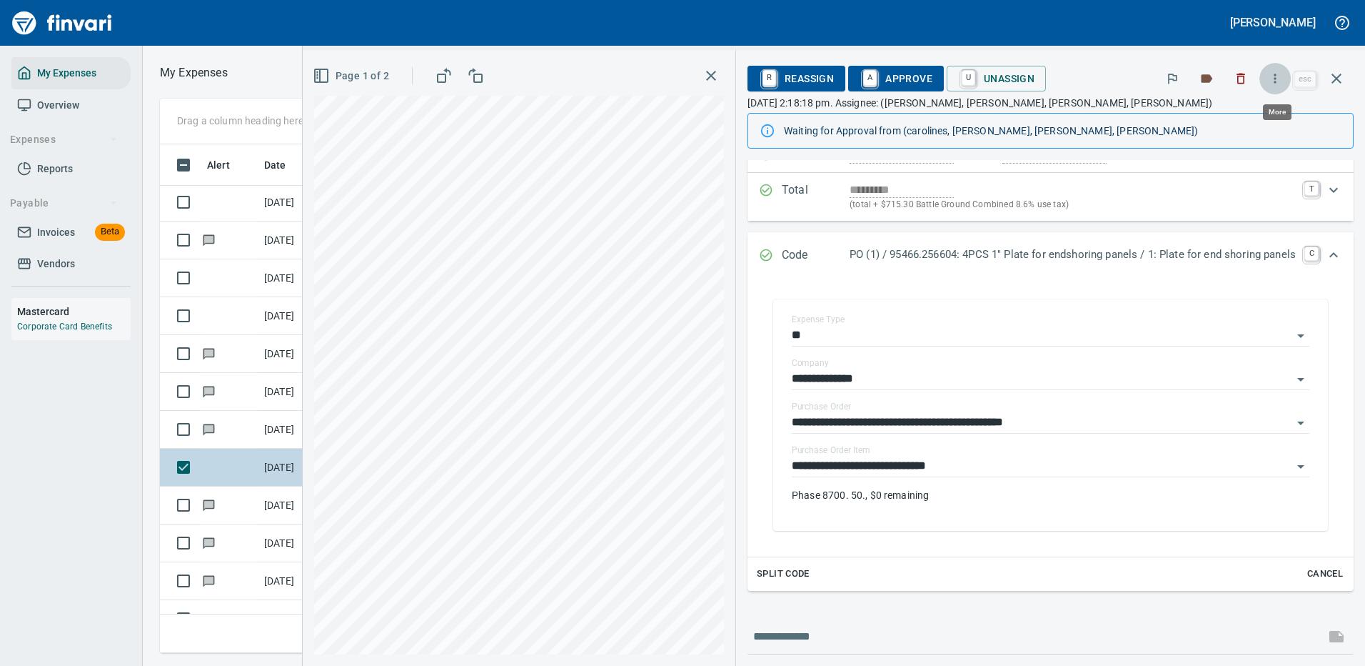
click at [1277, 76] on icon "button" at bounding box center [1275, 78] width 14 height 14
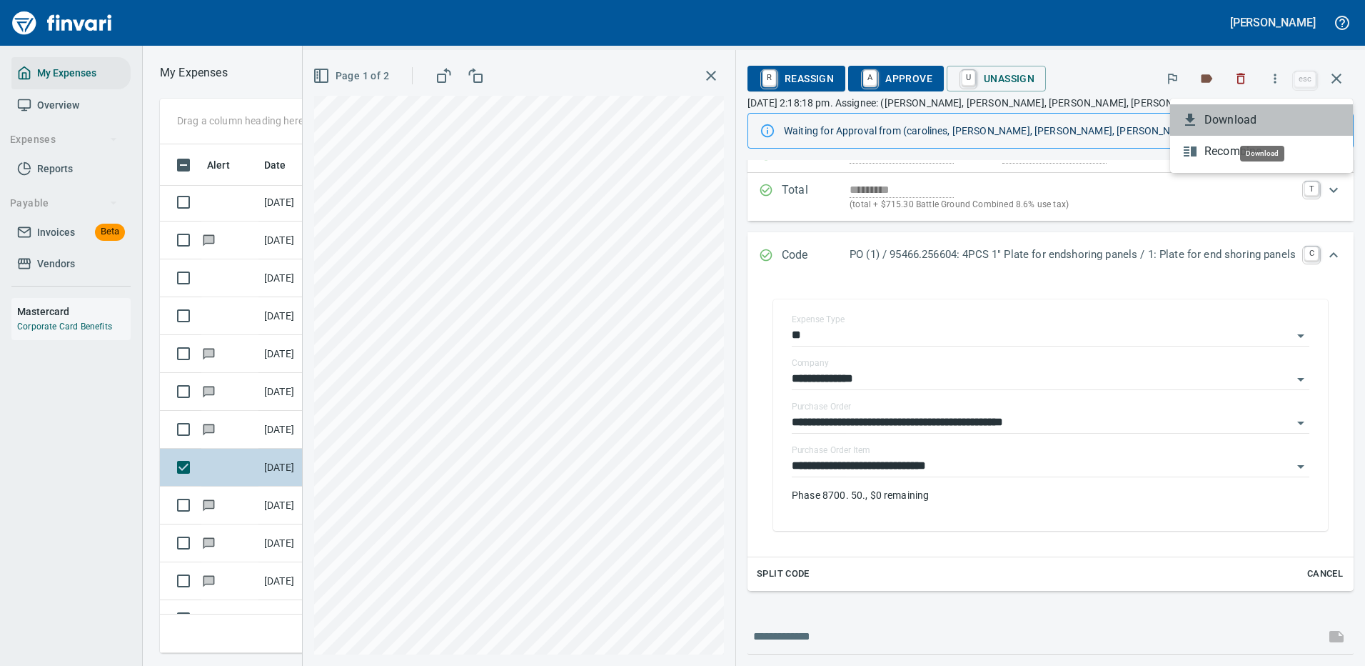
click at [1245, 117] on span "Download" at bounding box center [1273, 119] width 137 height 17
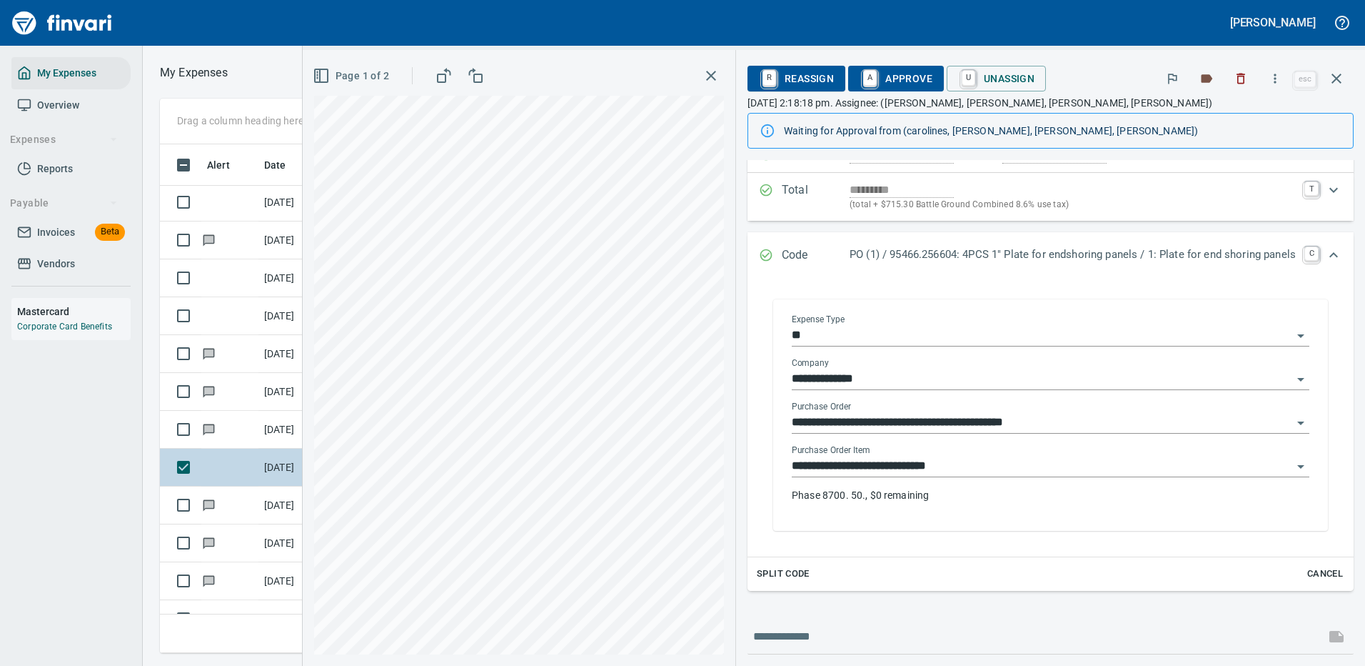
scroll to position [219, 0]
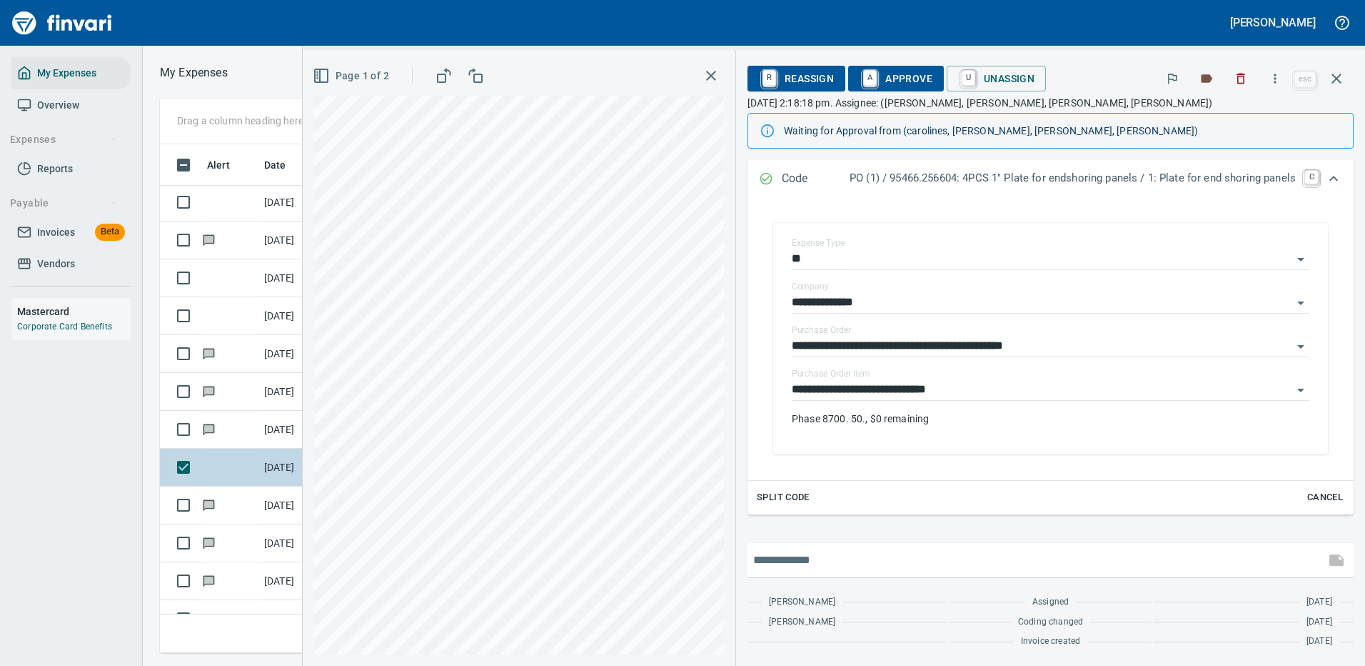
click at [829, 551] on input "text" at bounding box center [1036, 559] width 566 height 23
type input "**********"
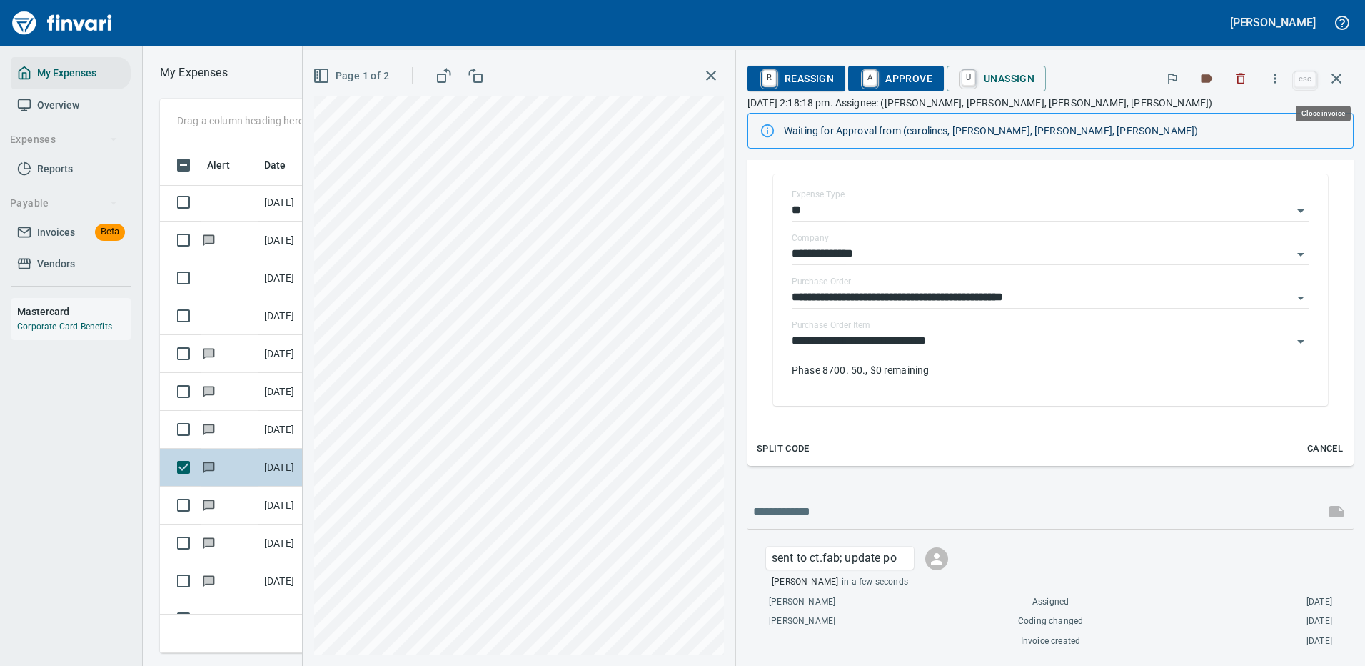
click at [1338, 77] on icon "button" at bounding box center [1336, 78] width 17 height 17
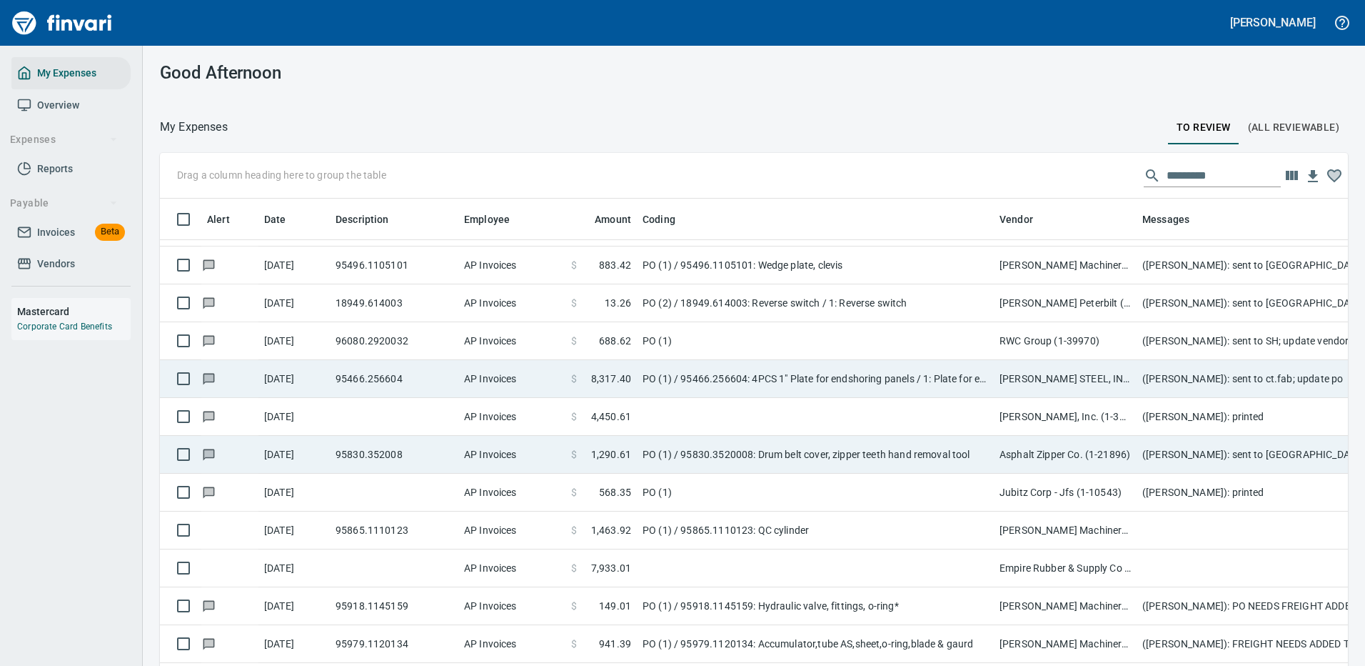
scroll to position [4570, 0]
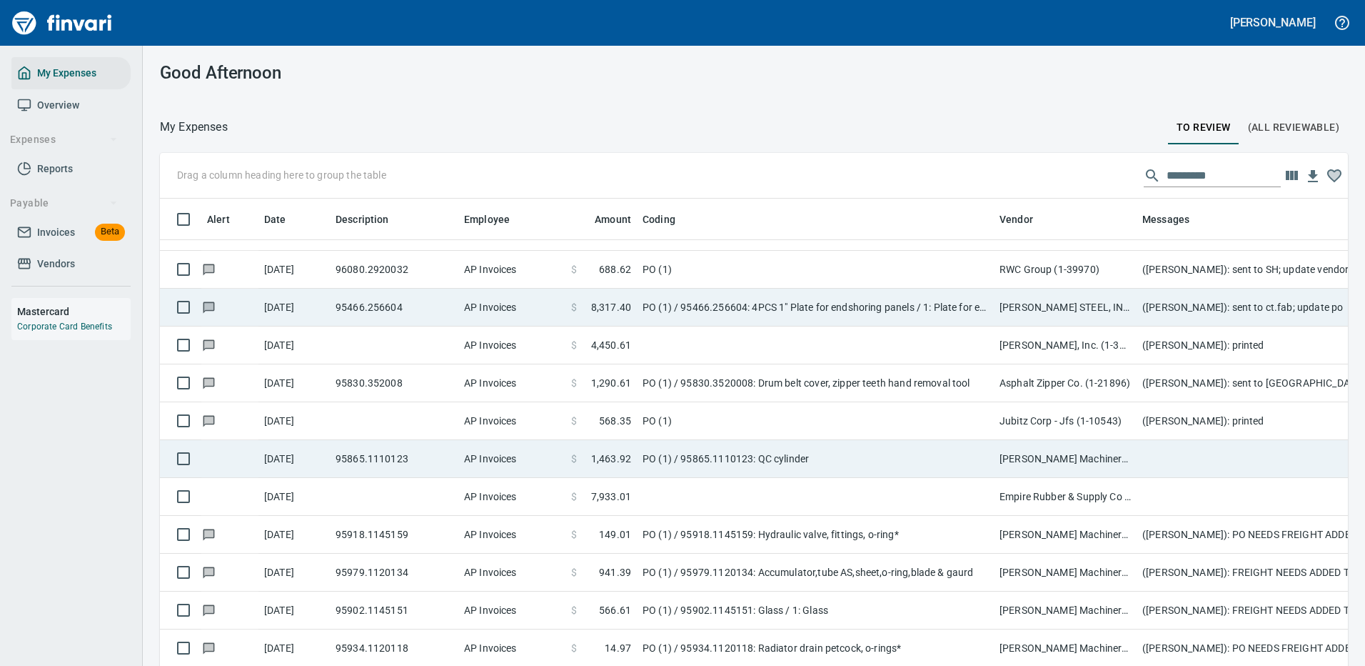
click at [909, 448] on td "PO (1) / 95865.1110123: QC cylinder" at bounding box center [815, 459] width 357 height 38
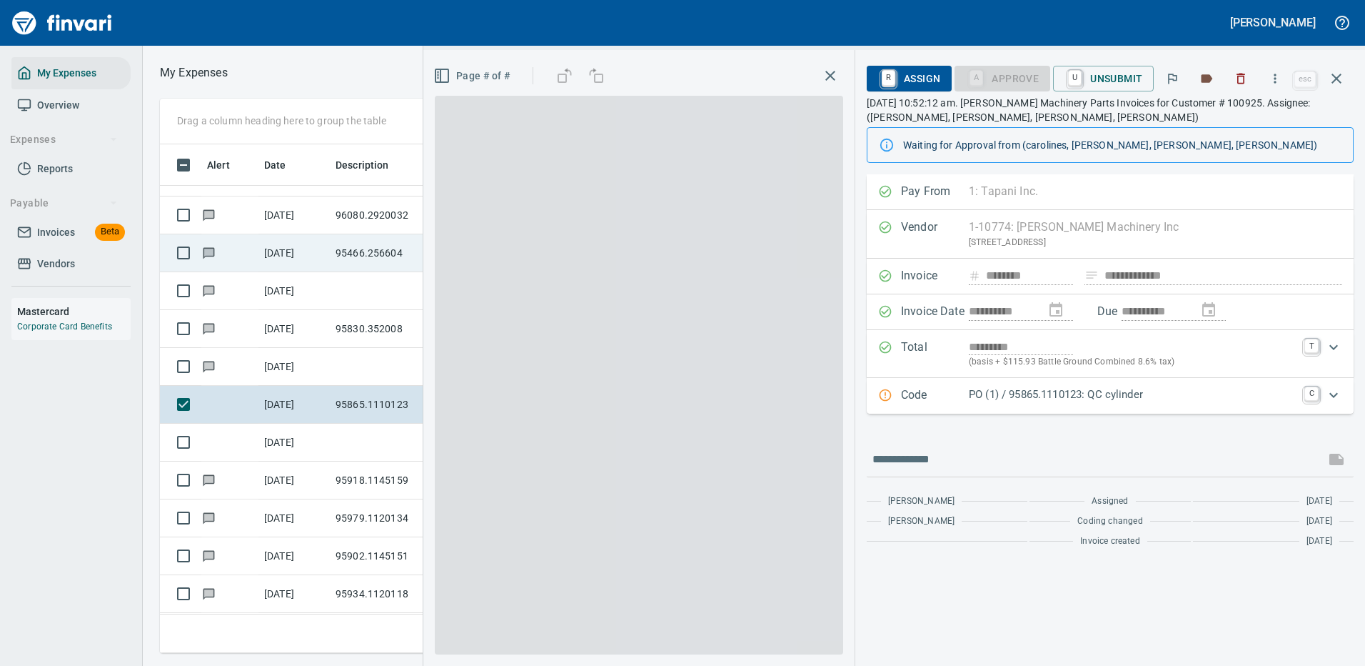
scroll to position [487, 810]
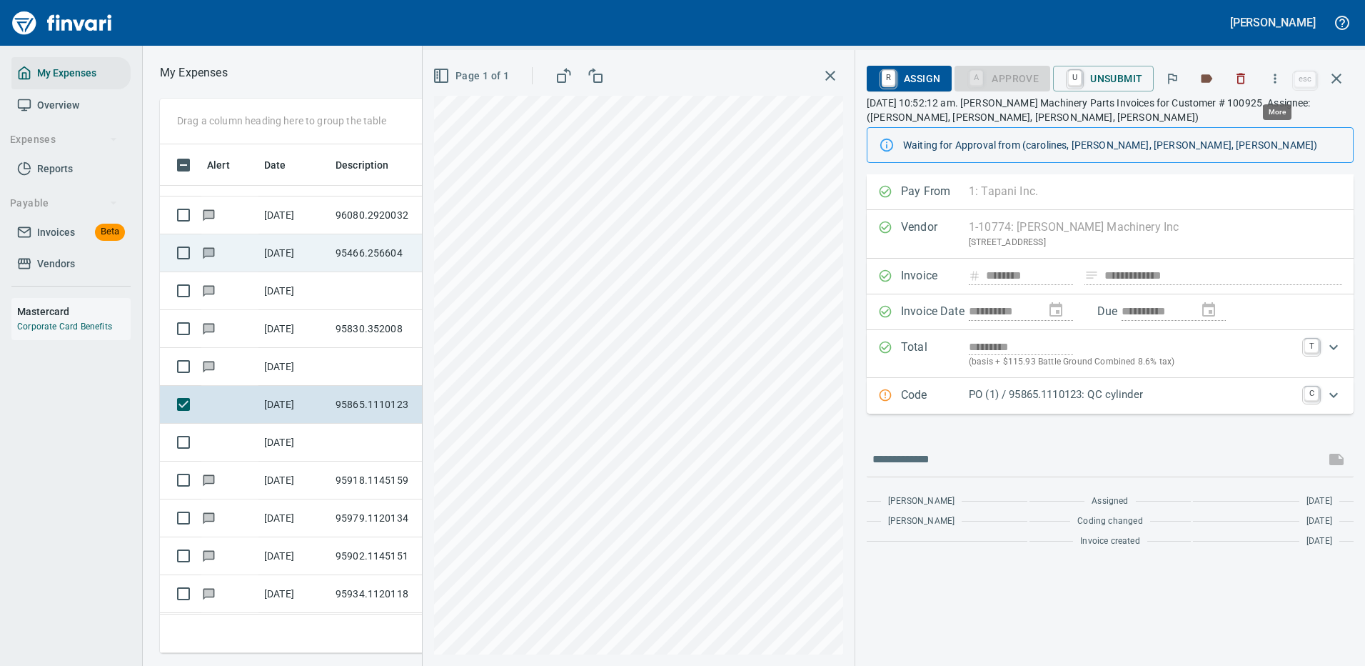
click at [1277, 77] on icon "button" at bounding box center [1275, 78] width 14 height 14
click at [1224, 121] on span "Download" at bounding box center [1273, 119] width 137 height 17
drag, startPoint x: 966, startPoint y: 471, endPoint x: 968, endPoint y: 463, distance: 8.1
click at [968, 464] on div at bounding box center [1110, 459] width 487 height 34
click at [969, 462] on input "text" at bounding box center [1096, 459] width 447 height 23
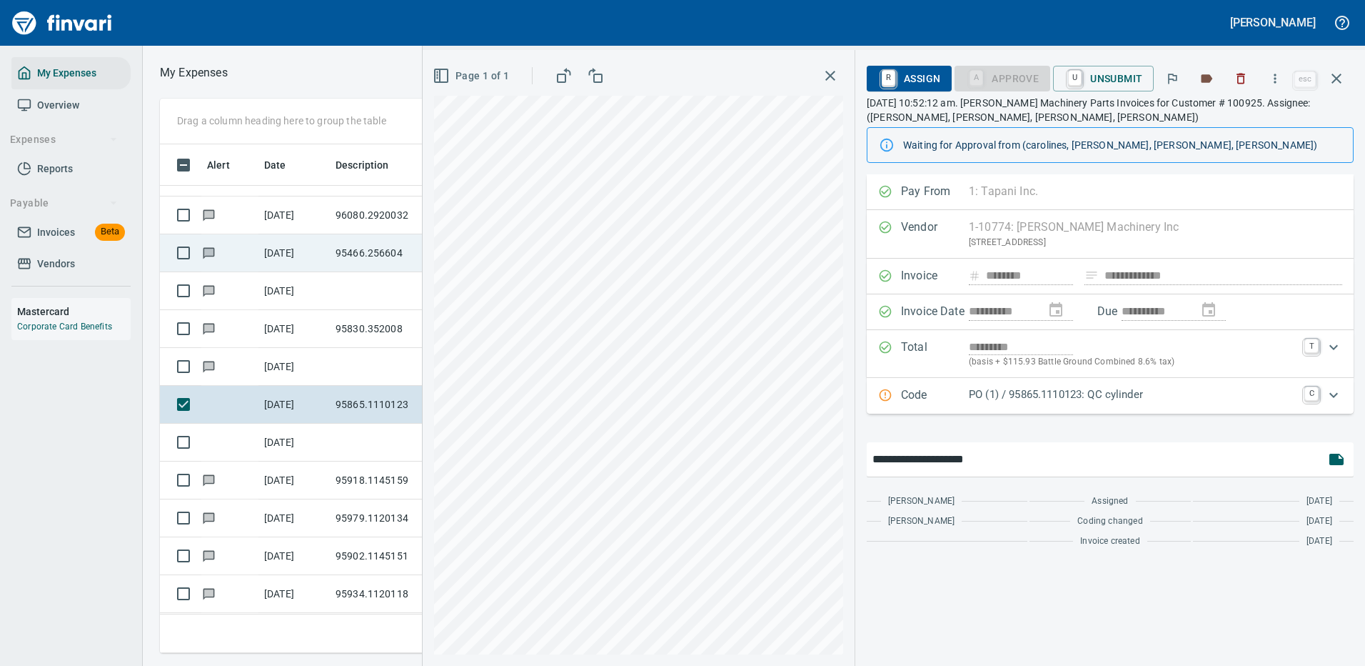
type input "**********"
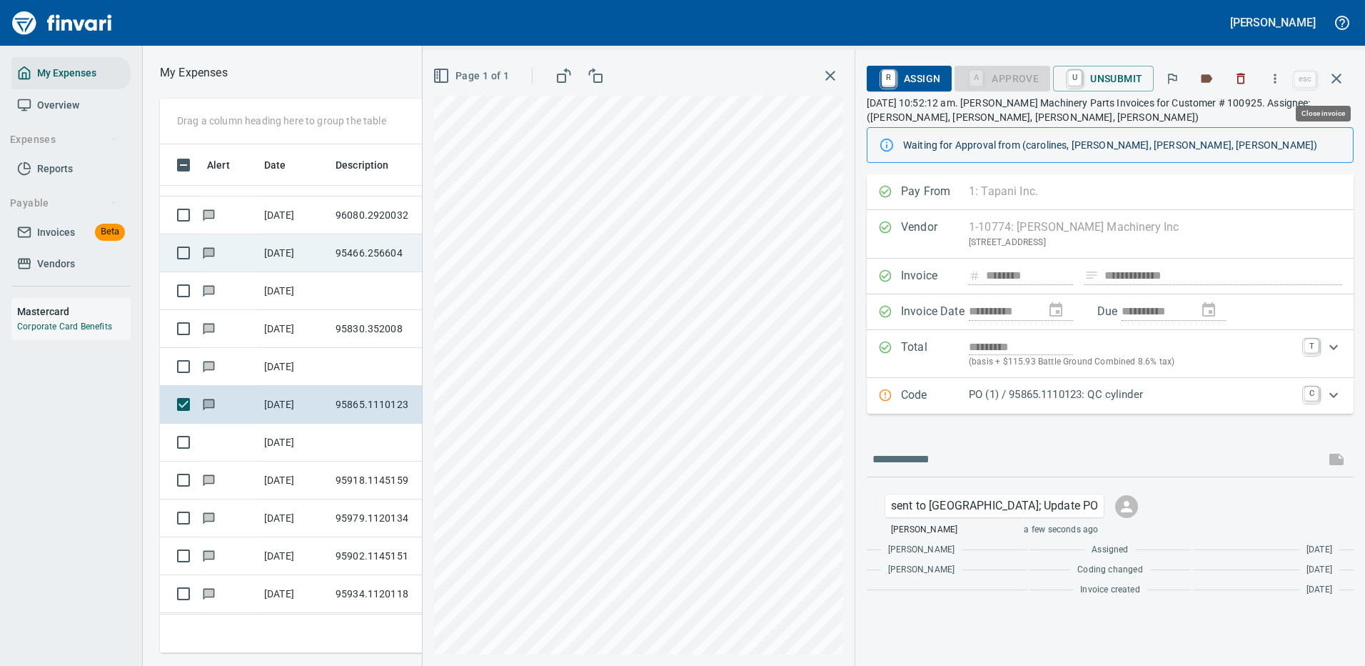
click at [1335, 78] on icon "button" at bounding box center [1336, 78] width 17 height 17
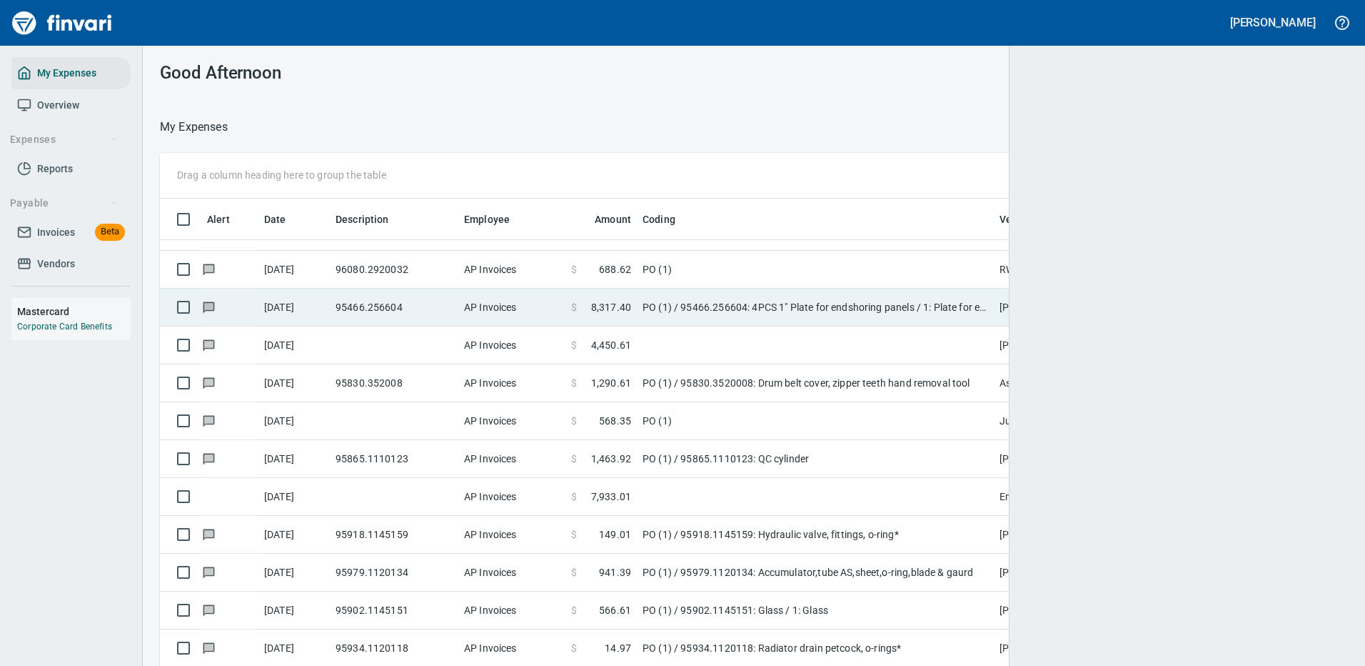
scroll to position [487, 1147]
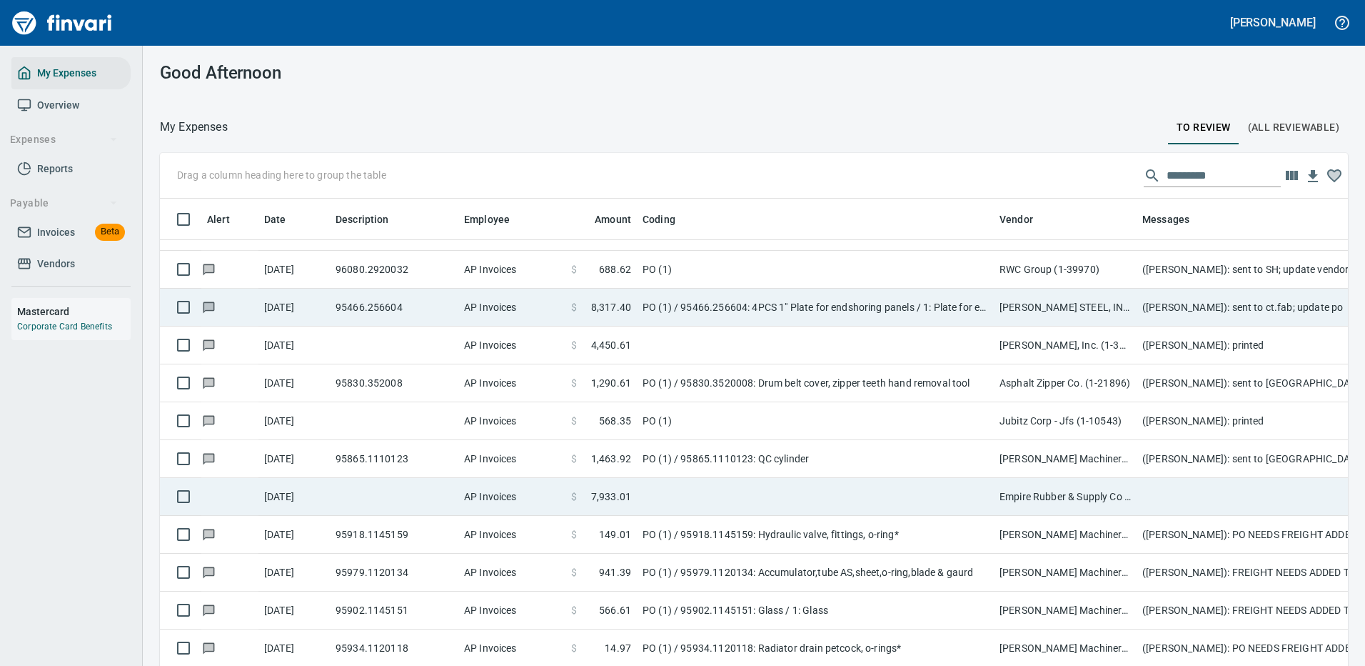
click at [760, 496] on td at bounding box center [815, 497] width 357 height 38
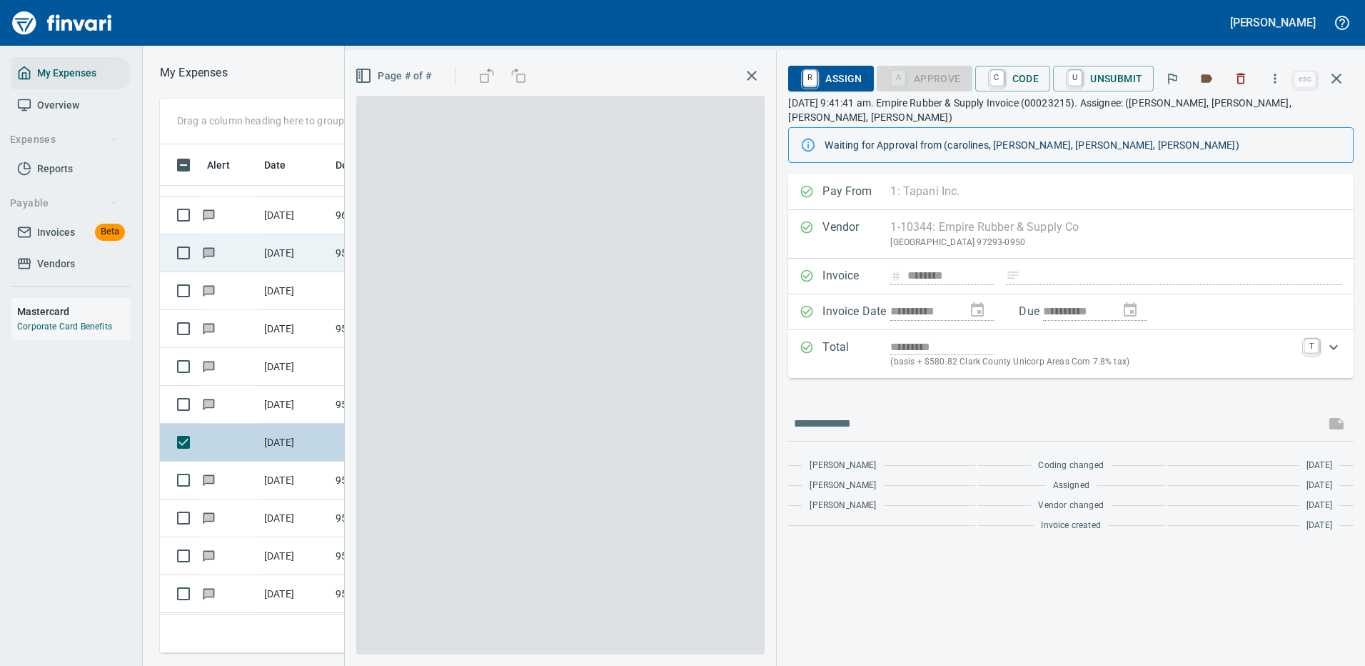
scroll to position [487, 810]
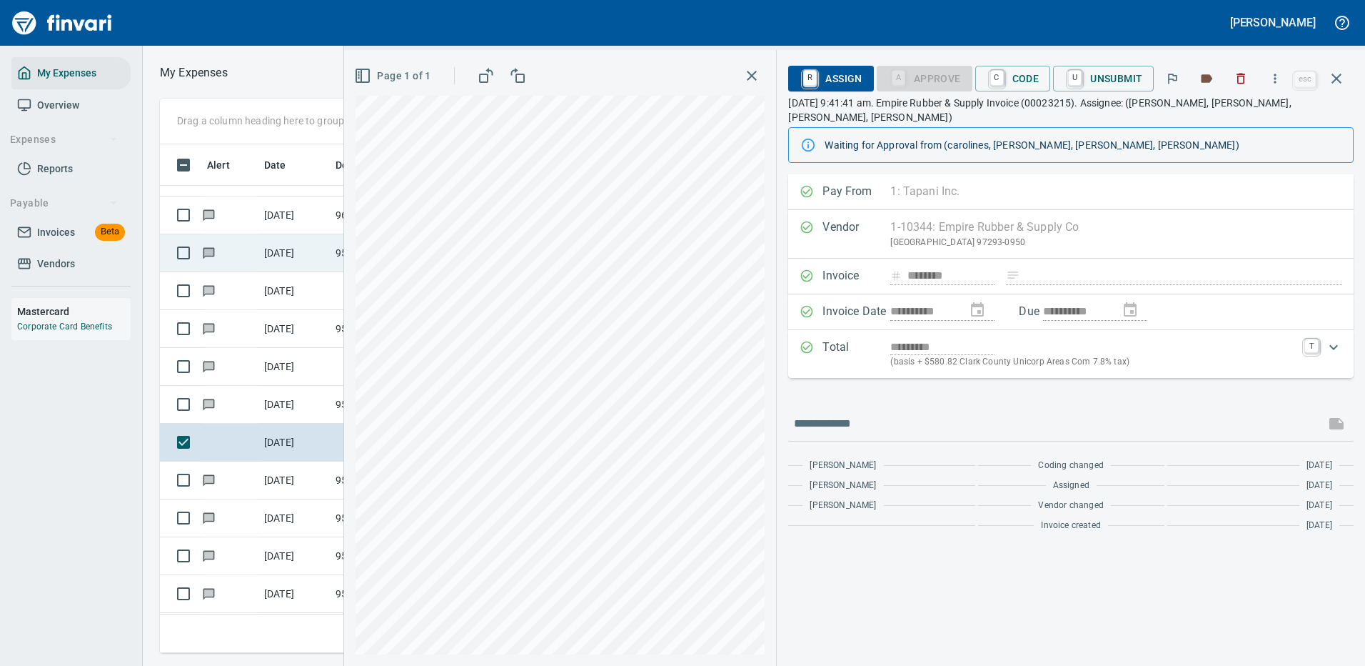
type input "*********"
click at [1335, 78] on icon "button" at bounding box center [1336, 78] width 17 height 17
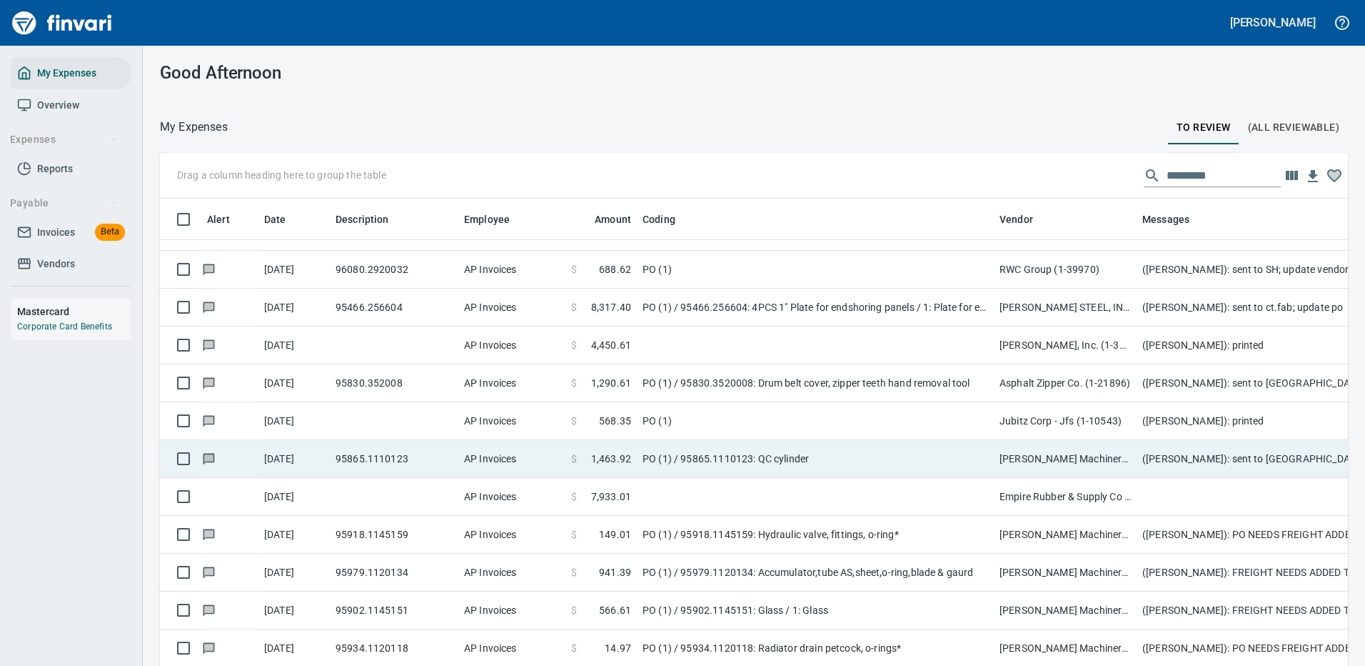
scroll to position [4642, 0]
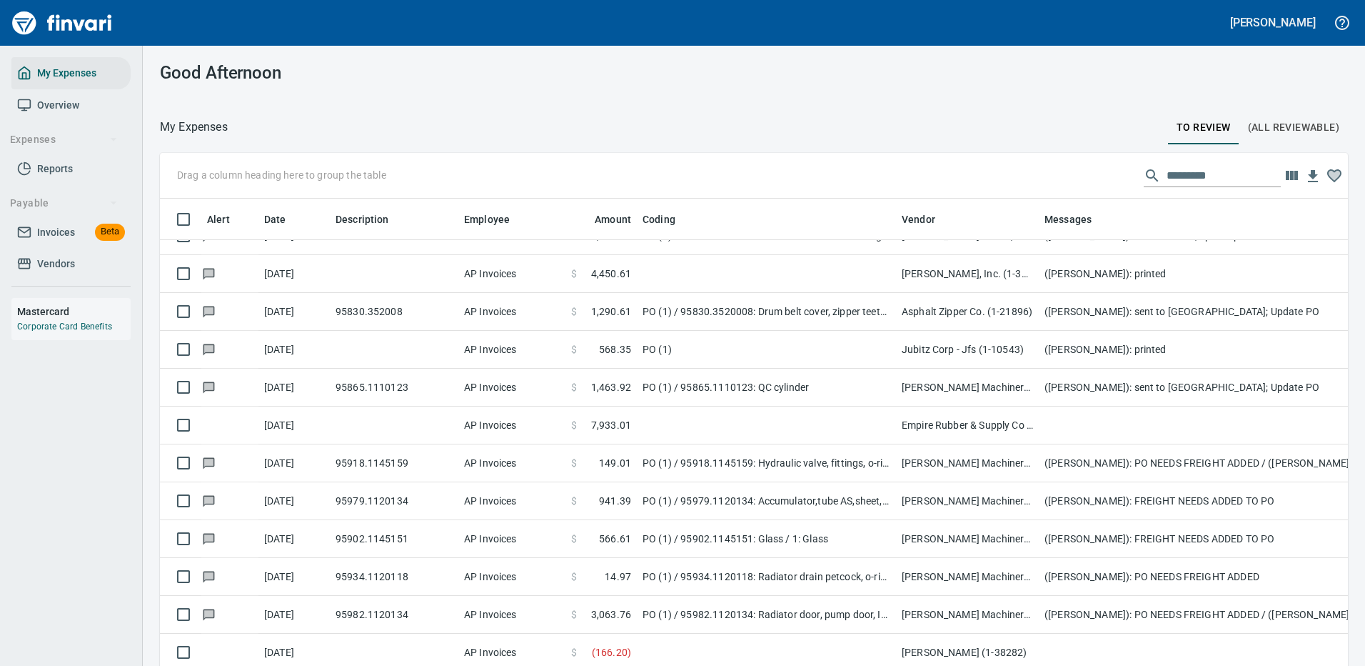
drag, startPoint x: 995, startPoint y: 206, endPoint x: 898, endPoint y: 226, distance: 99.9
click at [898, 226] on body "Cindy Hughes My Expenses Overview Expenses Reports Payable Invoices Beta Vendor…" at bounding box center [682, 333] width 1365 height 666
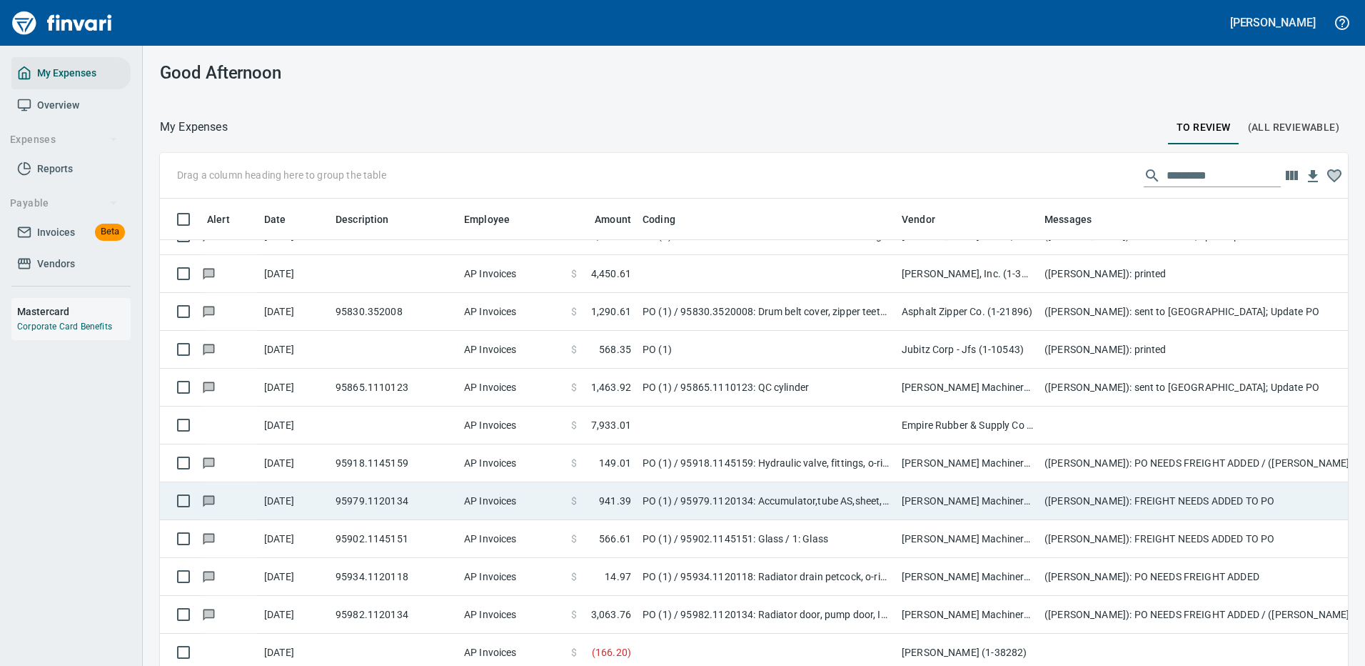
click at [1148, 497] on td "(Heidi Ek): FREIGHT NEEDS ADDED TO PO" at bounding box center [1324, 501] width 571 height 38
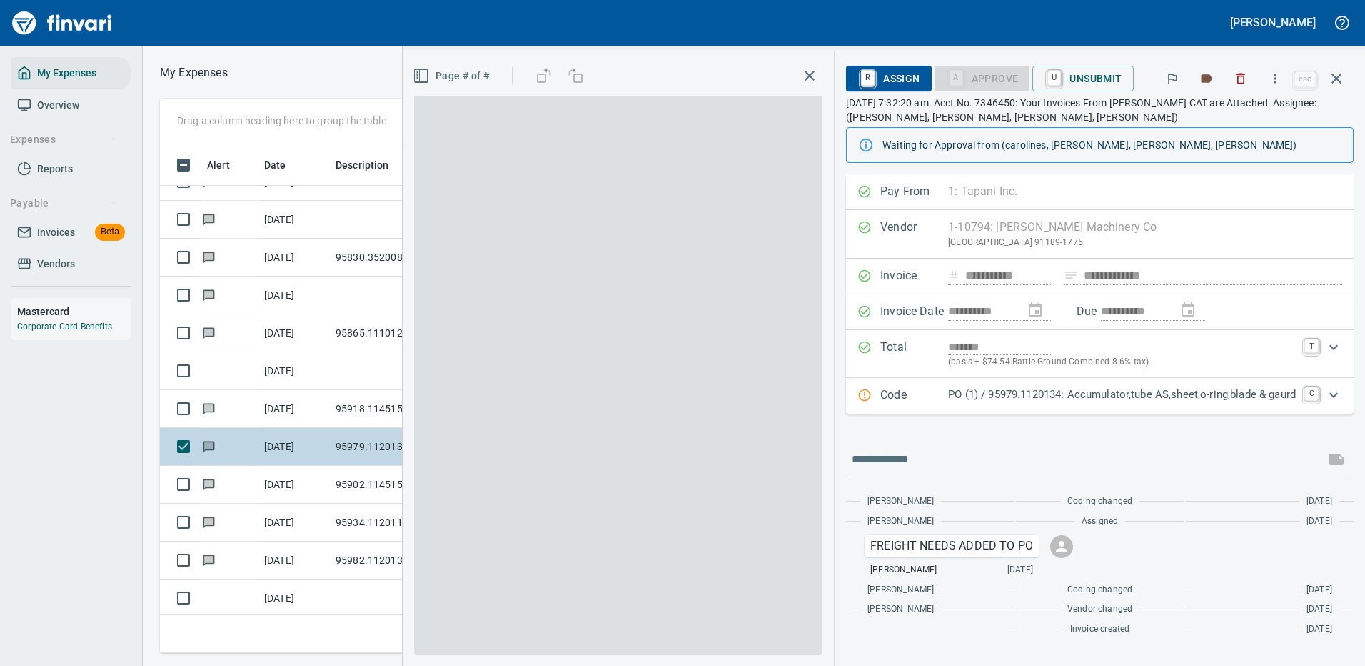
scroll to position [487, 810]
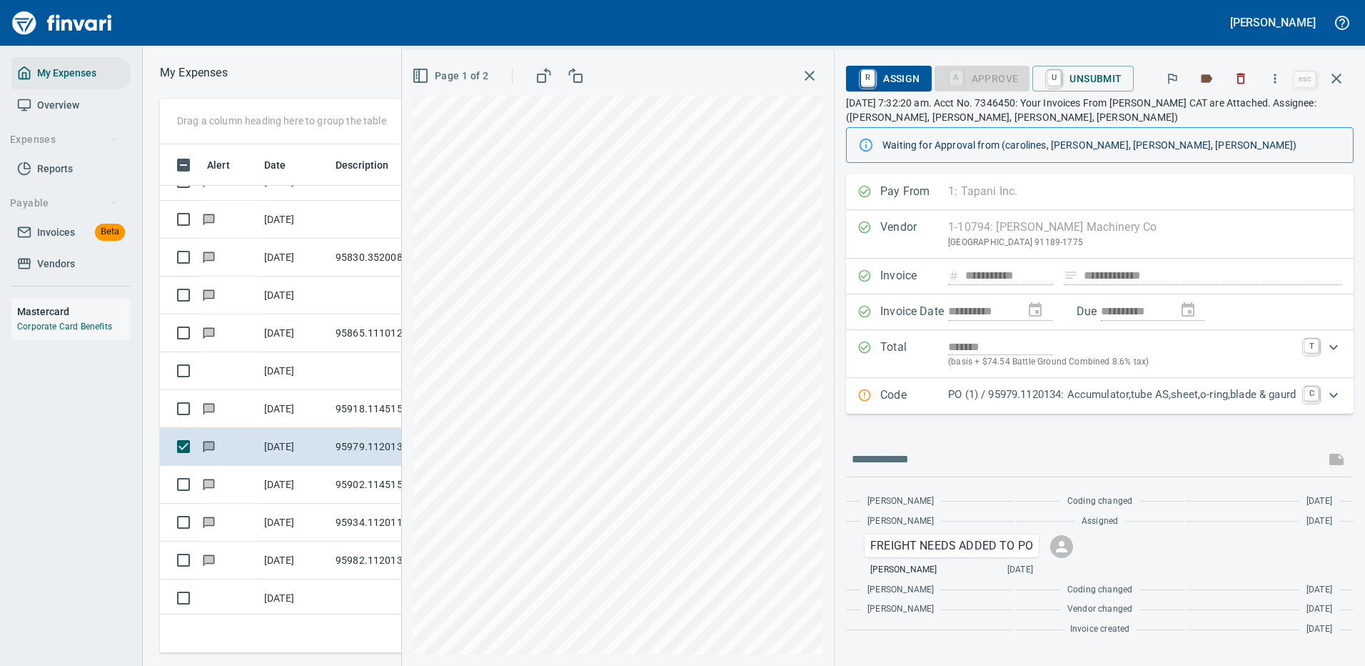
click at [1148, 398] on p "PO (1) / 95979.1120134: Accumulator,tube AS,sheet,o-ring,blade & gaurd" at bounding box center [1122, 394] width 348 height 16
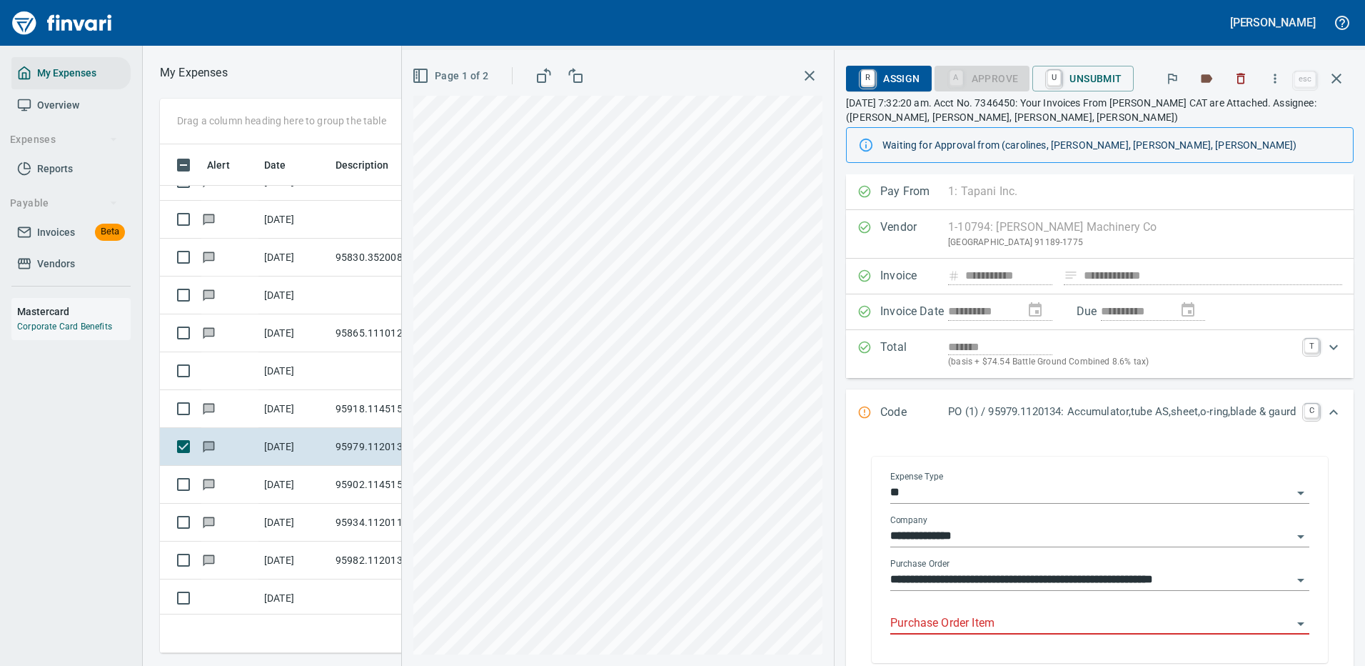
click at [890, 578] on input "**********" at bounding box center [1091, 580] width 402 height 20
click at [1277, 83] on icon "button" at bounding box center [1276, 78] width 2 height 9
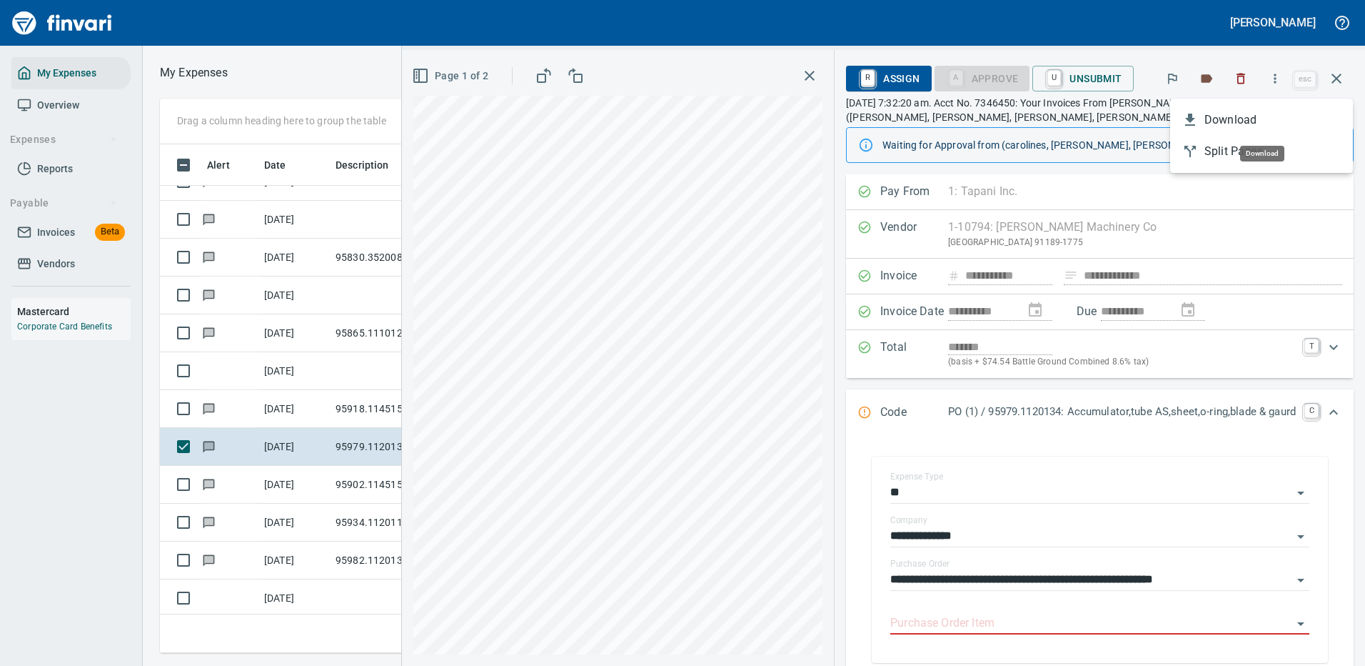
click at [1247, 120] on span "Download" at bounding box center [1273, 119] width 137 height 17
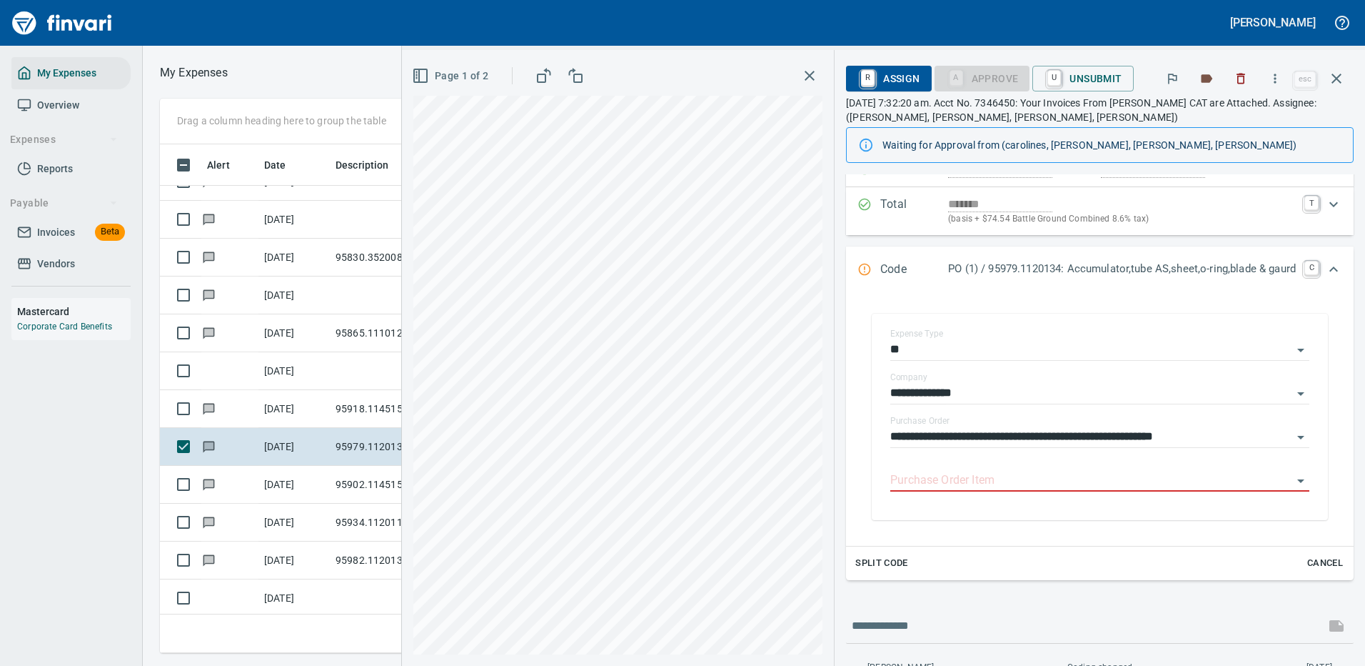
scroll to position [214, 0]
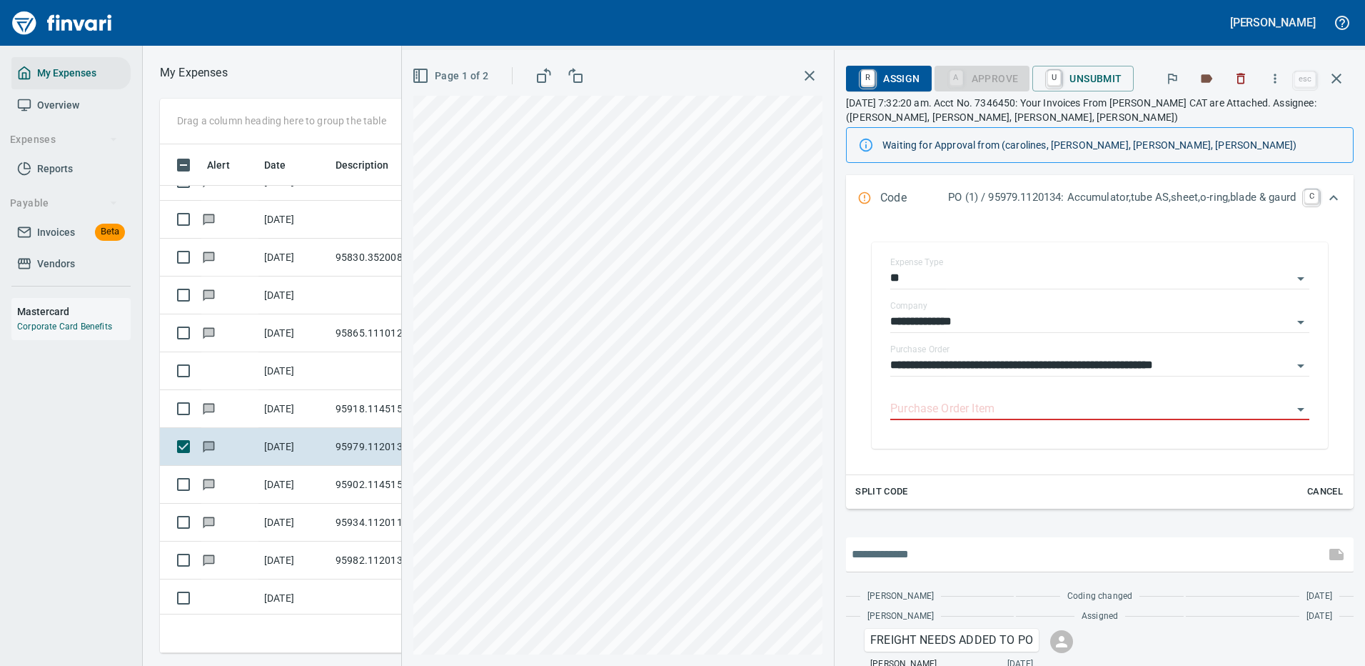
click at [916, 554] on input "text" at bounding box center [1086, 554] width 468 height 23
type input "**********"
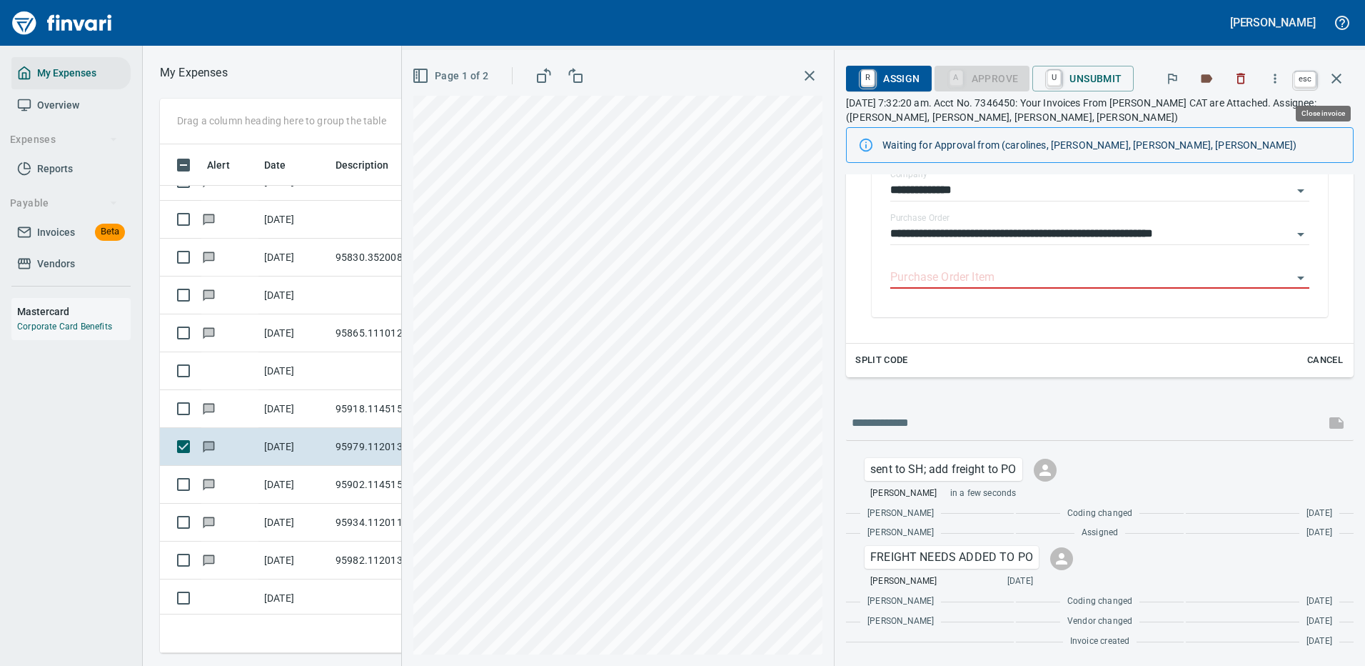
click at [1336, 69] on button "button" at bounding box center [1337, 78] width 34 height 34
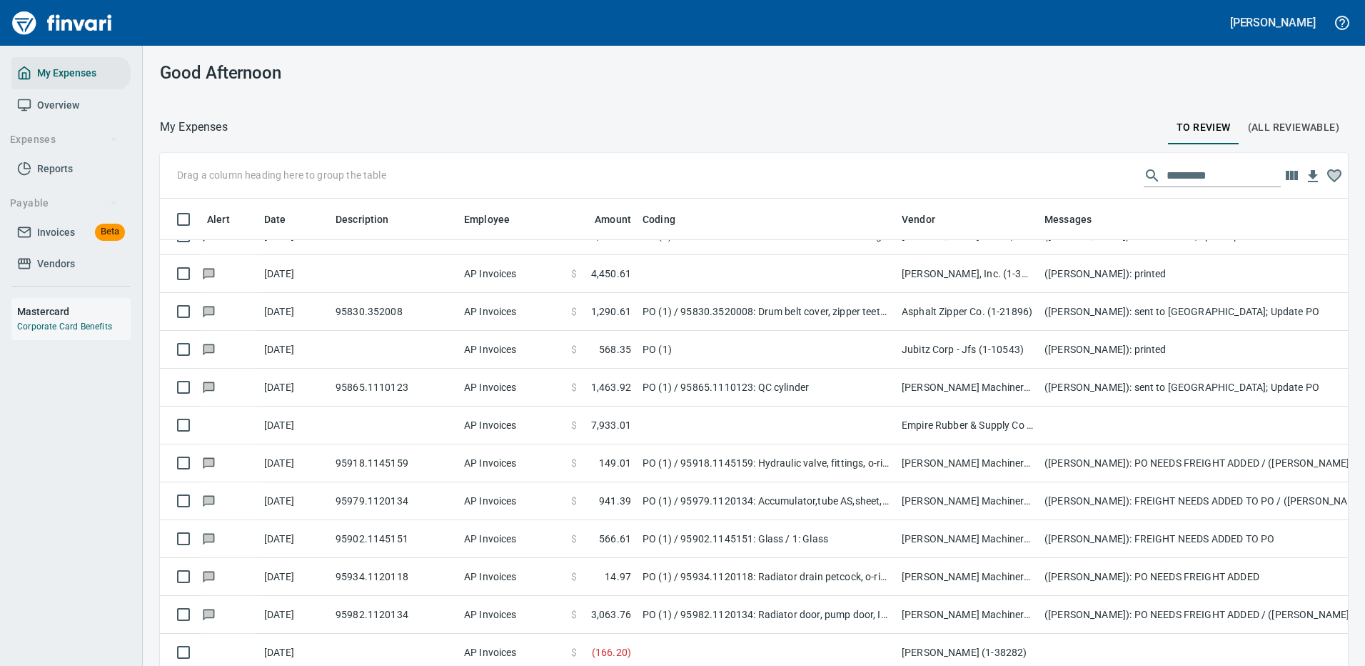
scroll to position [487, 1156]
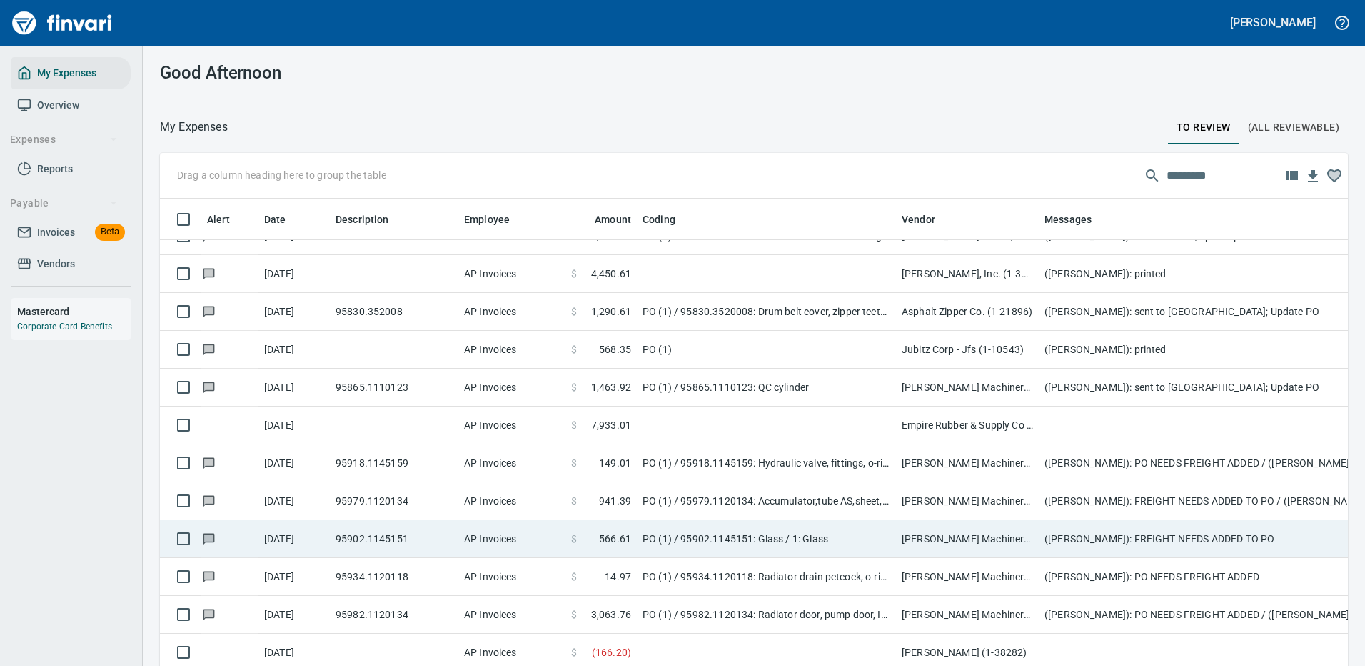
click at [1109, 542] on td "(Heidi Ek): FREIGHT NEEDS ADDED TO PO" at bounding box center [1324, 539] width 571 height 38
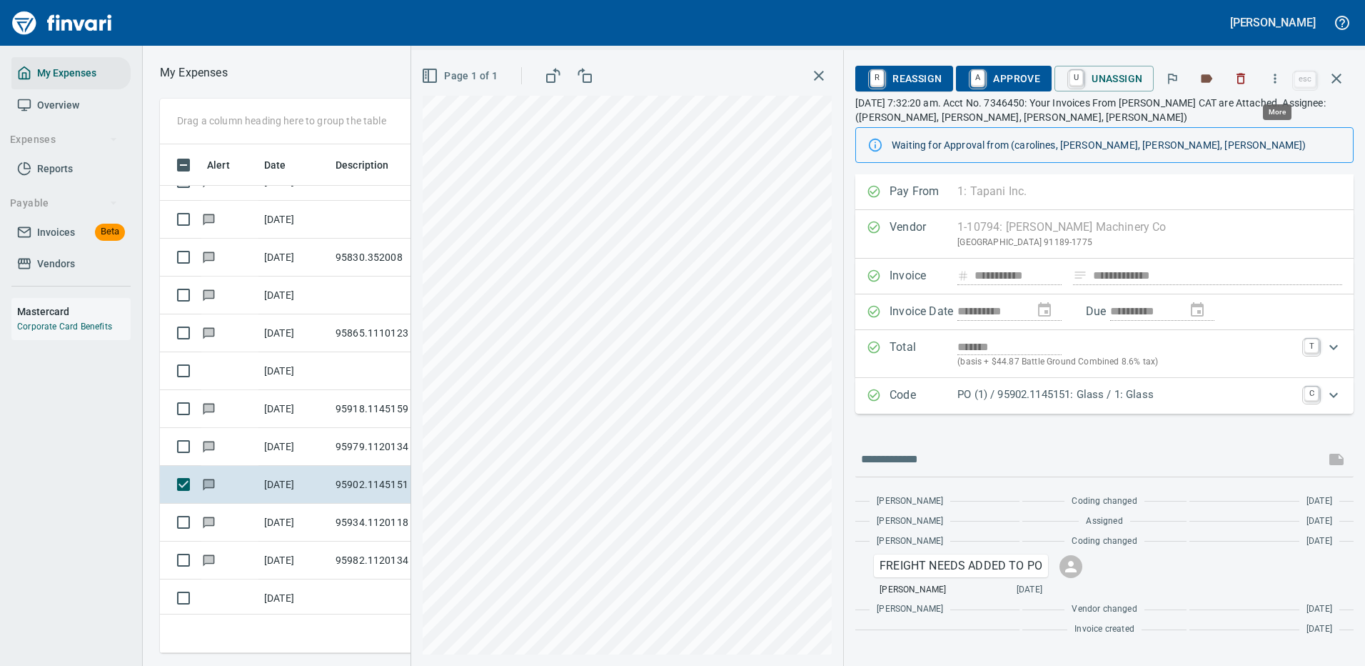
scroll to position [487, 810]
click at [1061, 391] on p "PO (1) / 95902.1145151: Glass / 1: Glass" at bounding box center [1127, 394] width 338 height 16
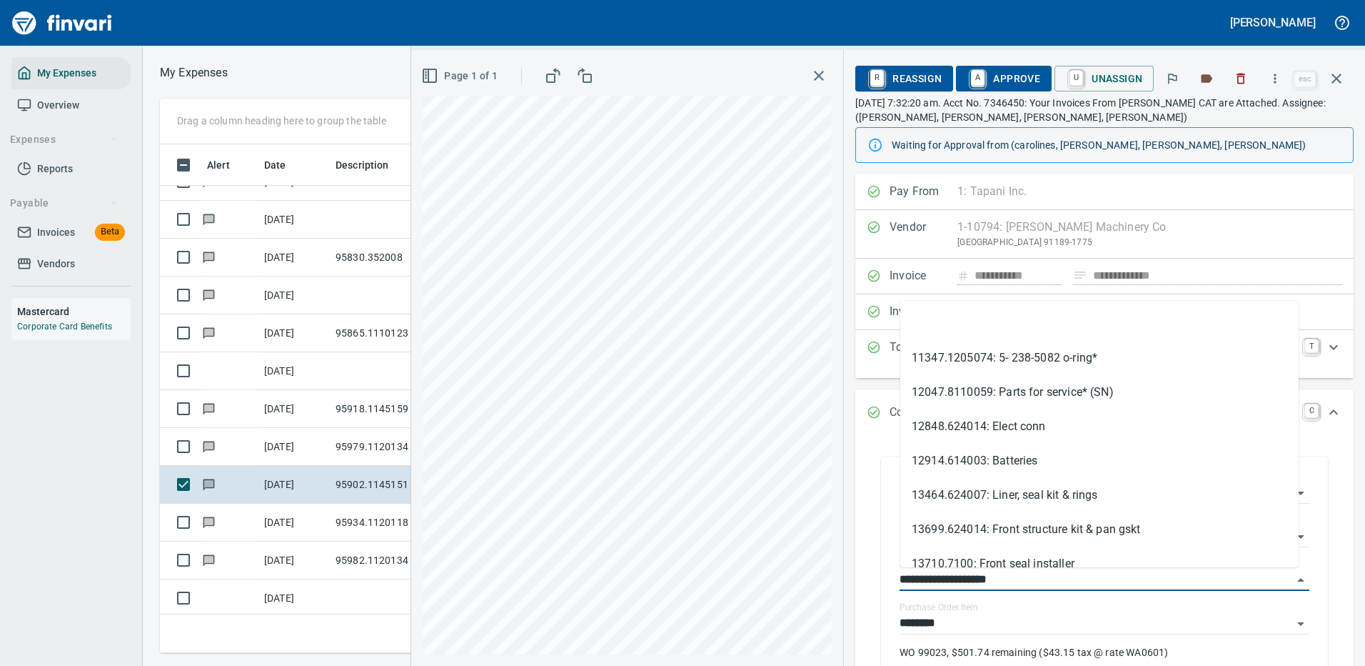
drag, startPoint x: 960, startPoint y: 576, endPoint x: 859, endPoint y: 576, distance: 101.4
click at [859, 576] on div "**********" at bounding box center [1104, 574] width 498 height 277
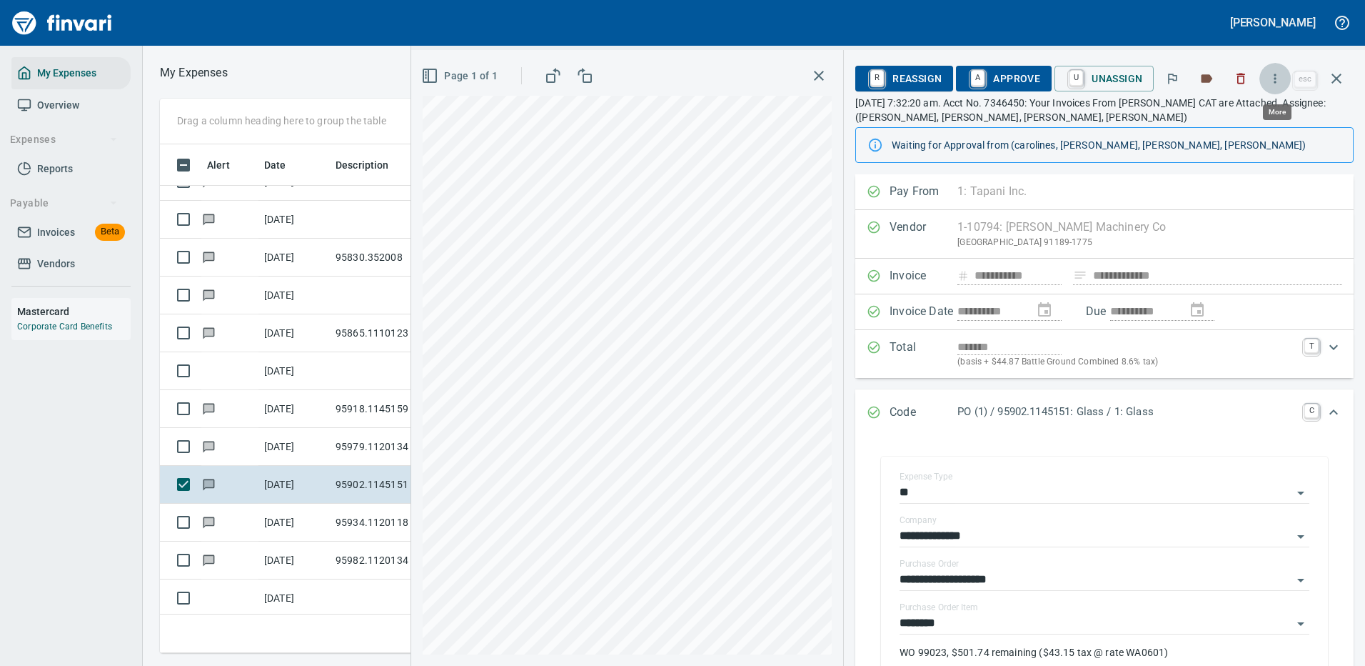
click at [1277, 75] on icon "button" at bounding box center [1276, 78] width 2 height 9
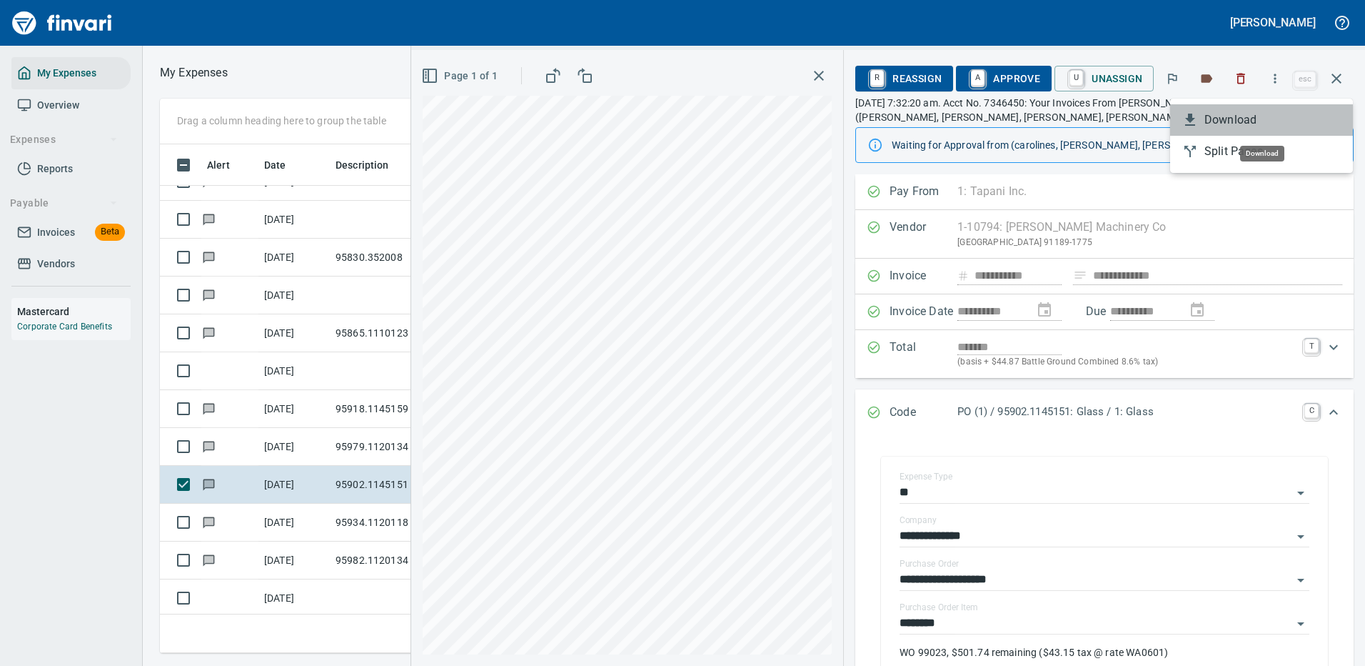
click at [1223, 123] on span "Download" at bounding box center [1273, 119] width 137 height 17
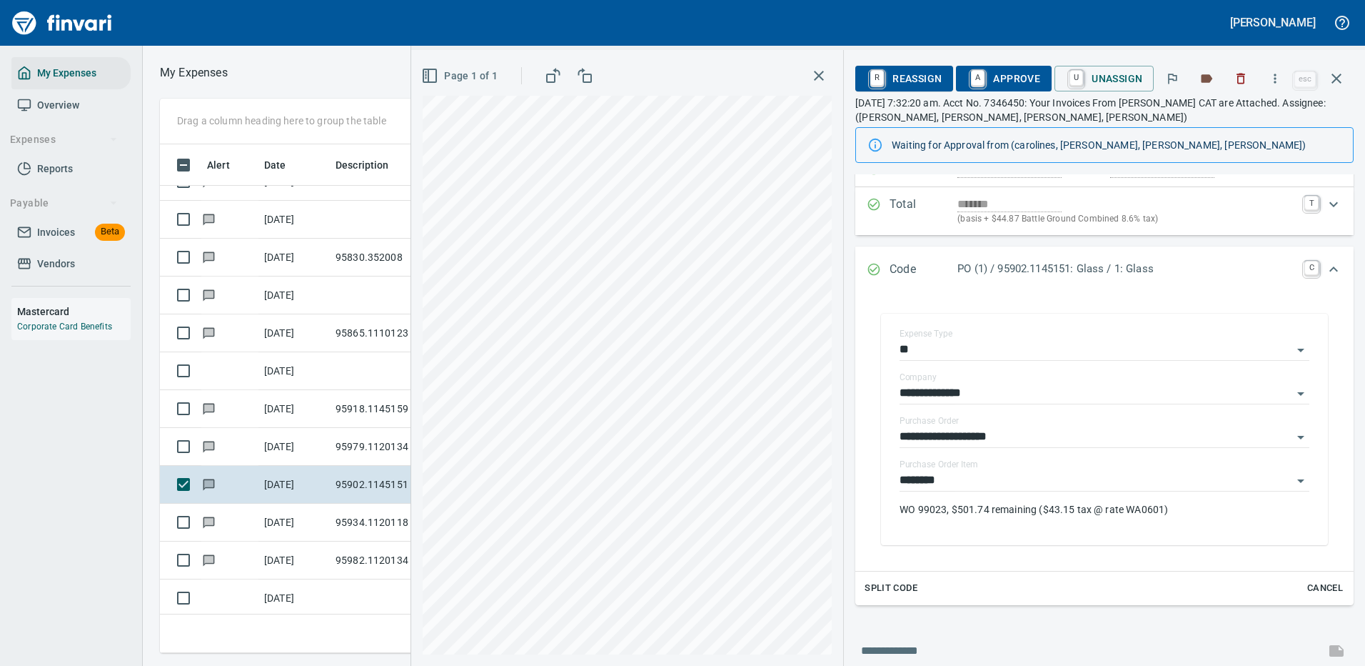
scroll to position [214, 0]
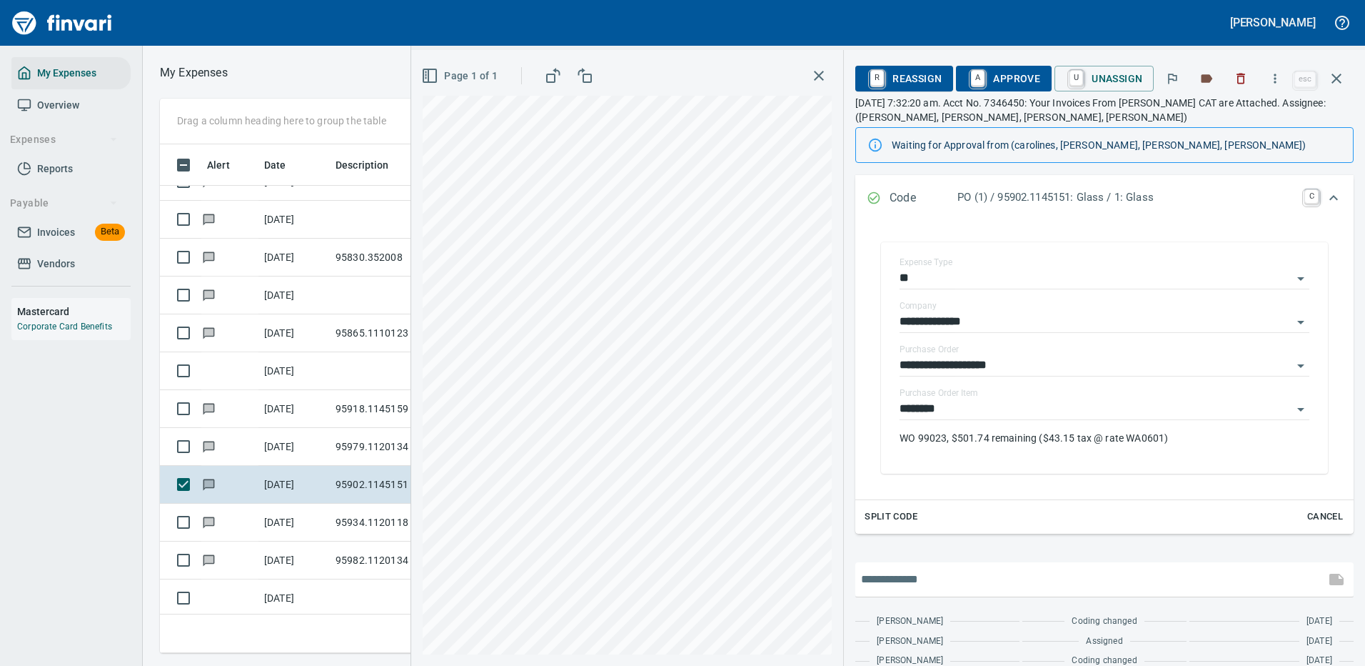
click at [918, 576] on input "text" at bounding box center [1090, 579] width 458 height 23
type input "**********"
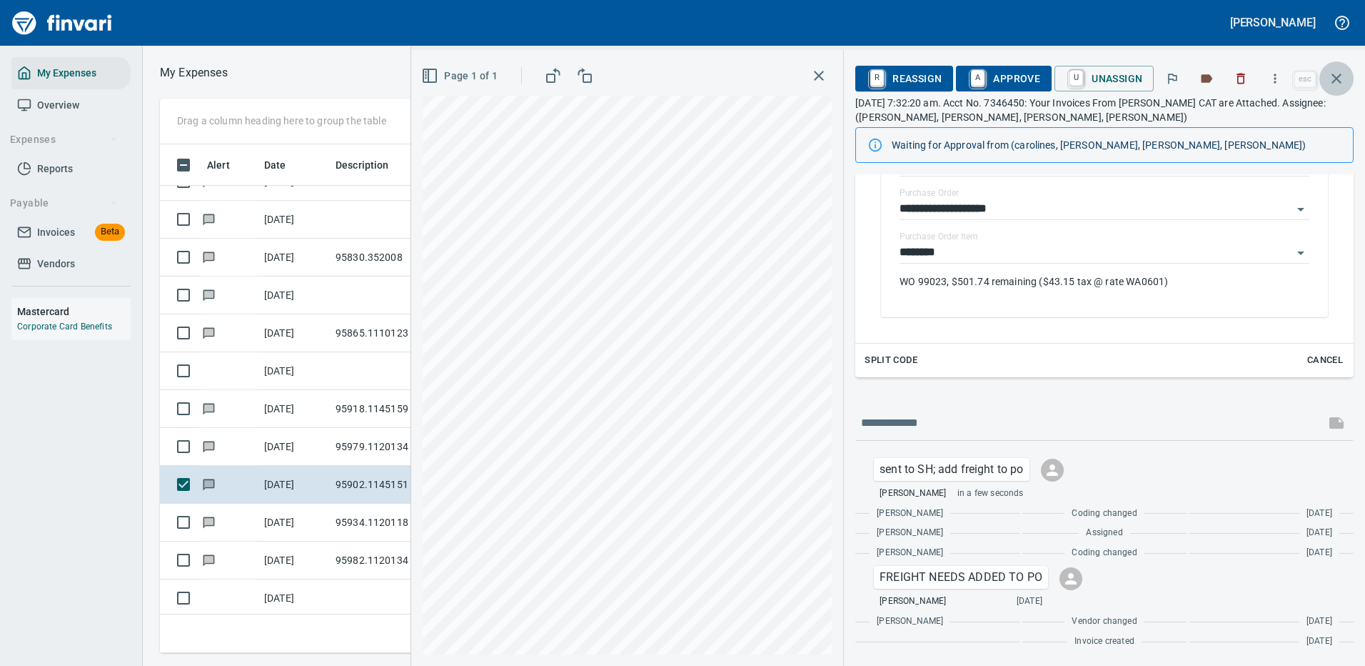
drag, startPoint x: 1330, startPoint y: 74, endPoint x: 1228, endPoint y: 216, distance: 174.8
click at [1331, 74] on icon "button" at bounding box center [1336, 78] width 17 height 17
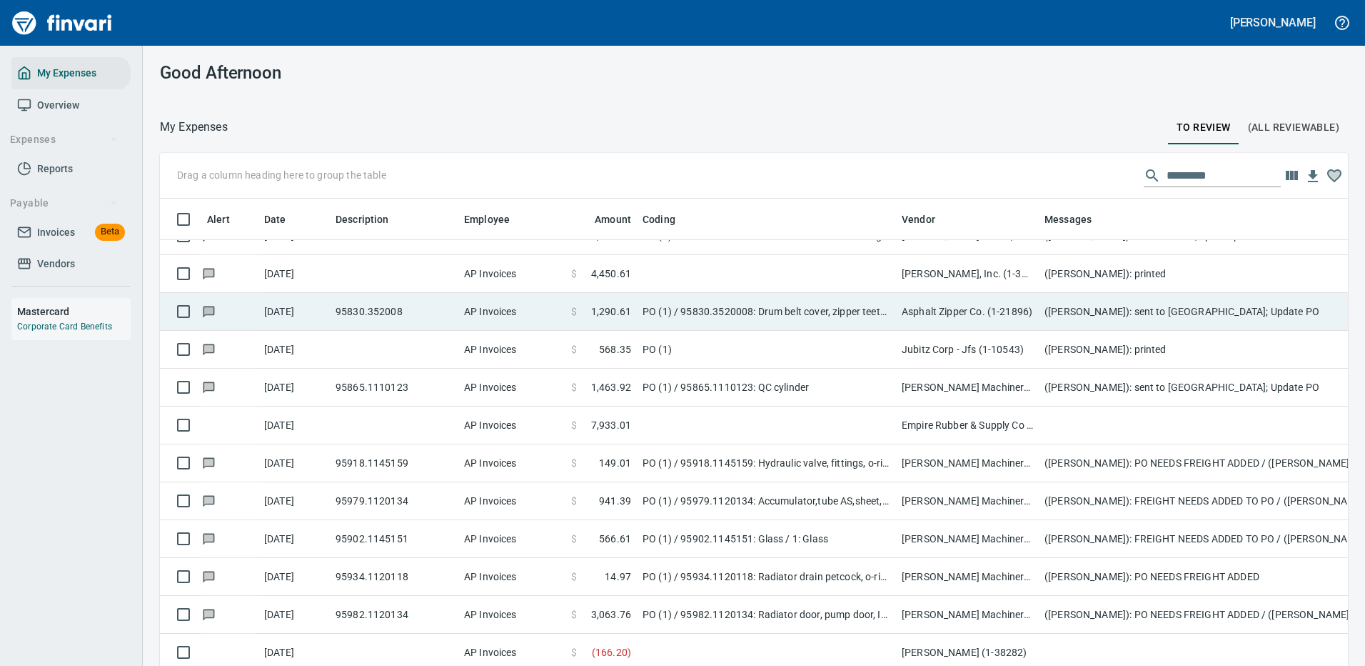
scroll to position [4713, 0]
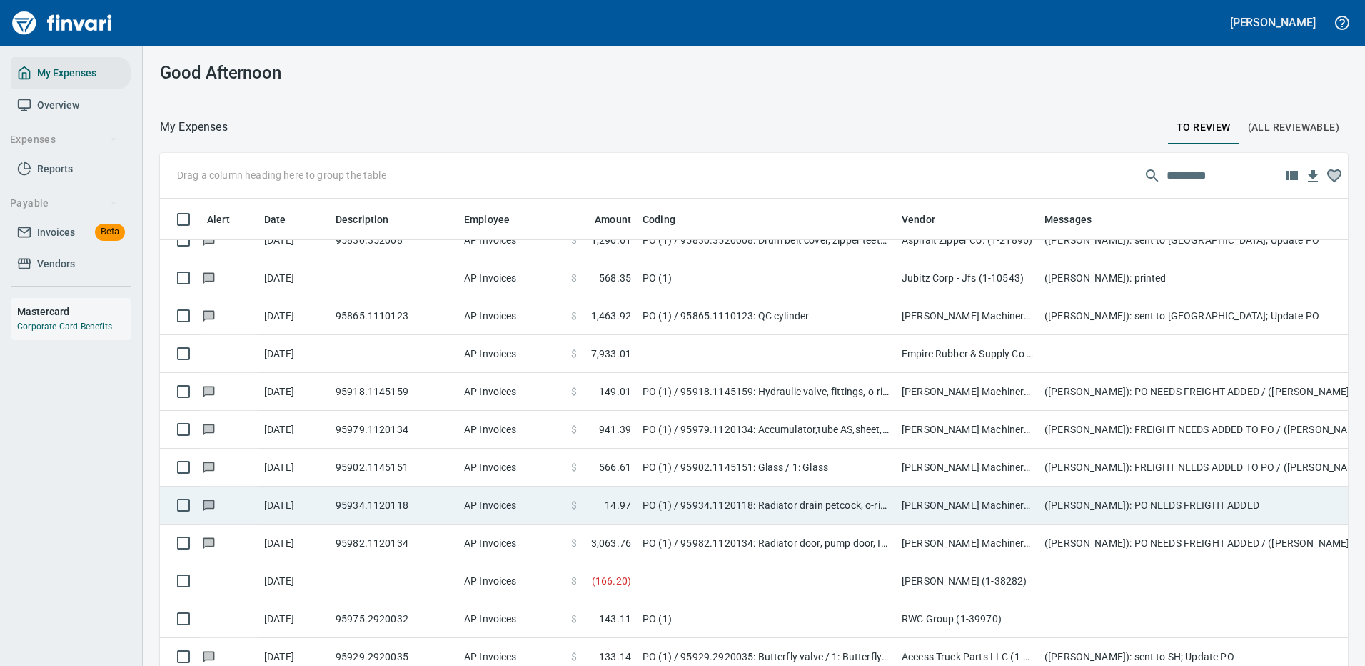
click at [1129, 511] on td "(Heidi Ek): PO NEEDS FREIGHT ADDED" at bounding box center [1324, 505] width 571 height 38
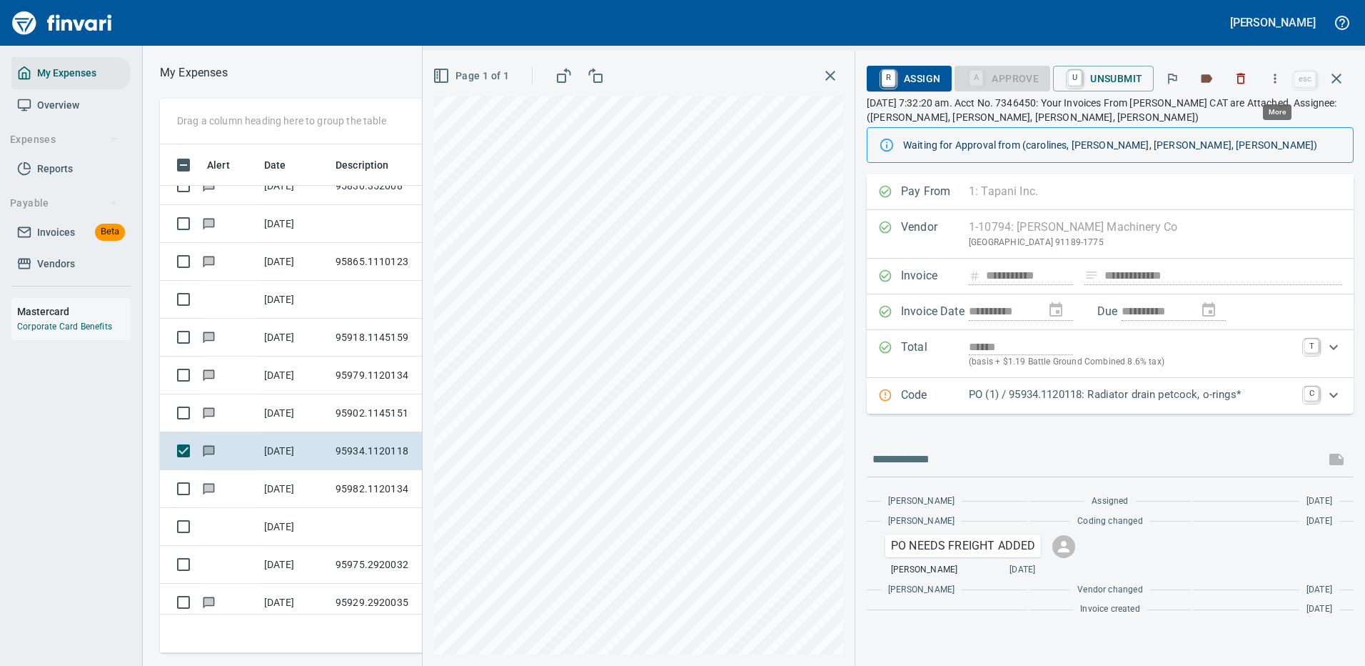
scroll to position [487, 810]
click at [1280, 81] on icon "button" at bounding box center [1275, 78] width 14 height 14
click at [1244, 116] on span "Download" at bounding box center [1273, 119] width 137 height 17
click at [940, 458] on input "text" at bounding box center [1096, 459] width 447 height 23
type input "**********"
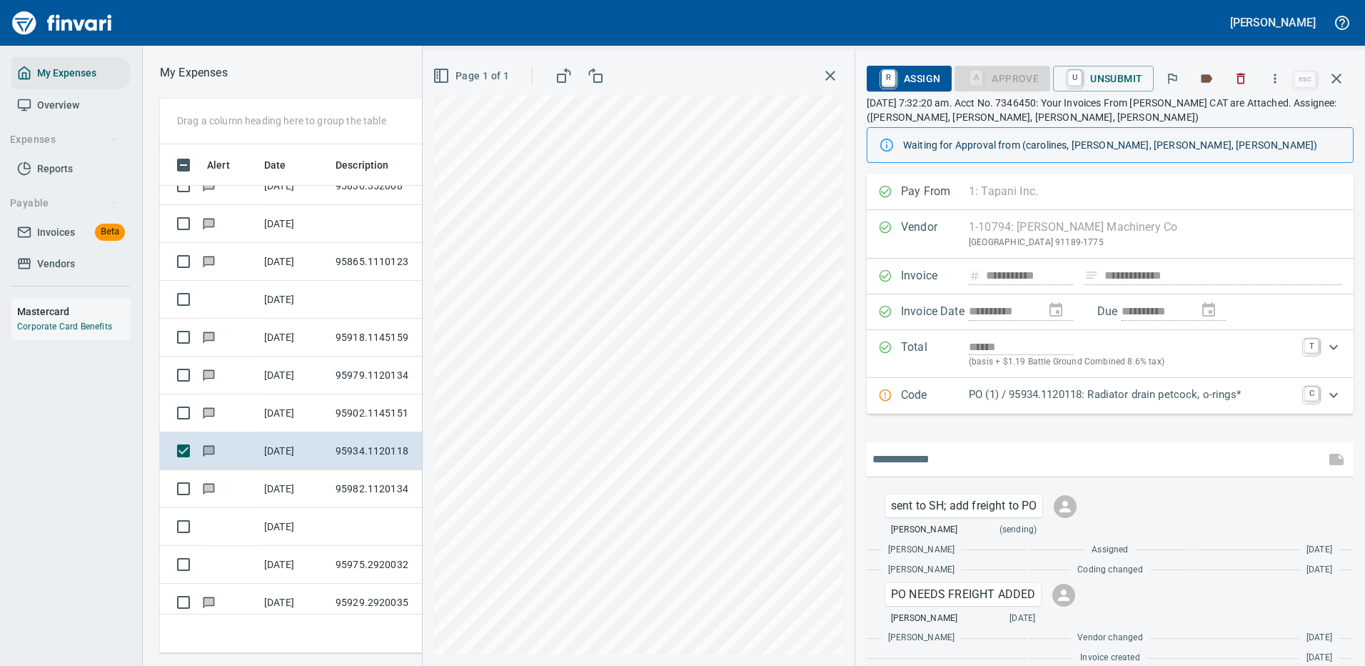
scroll to position [16, 0]
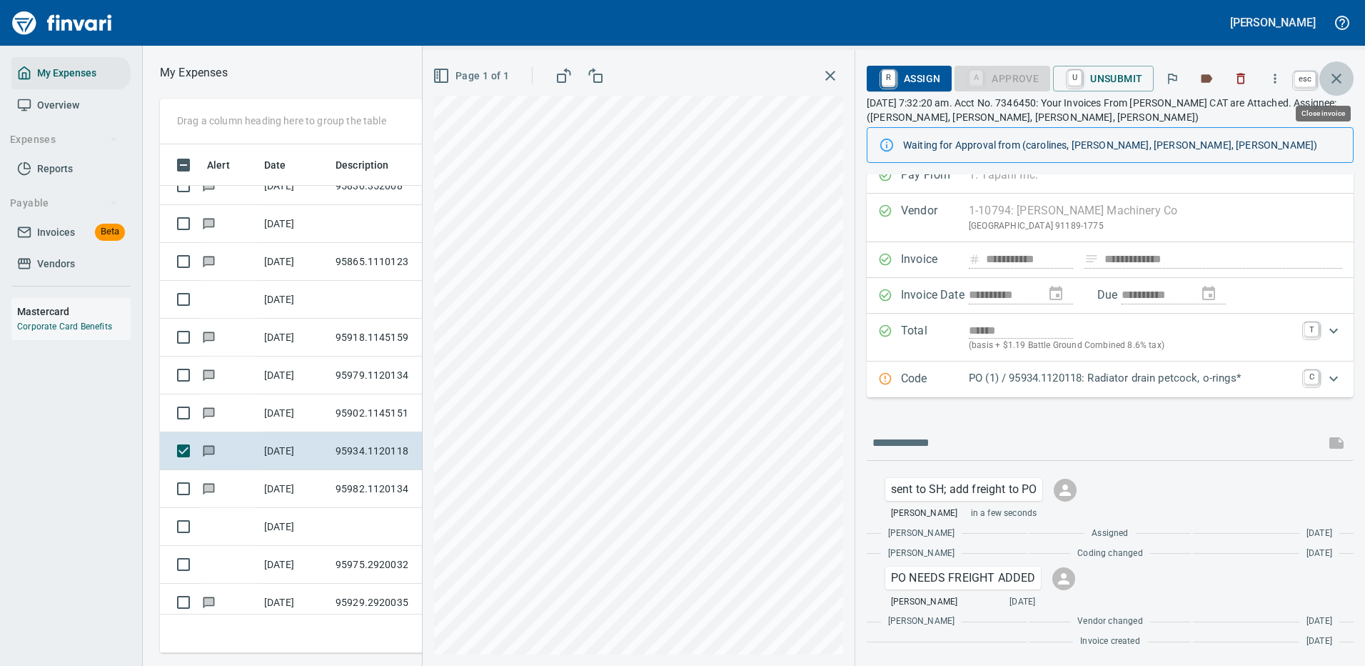
click at [1335, 79] on icon "button" at bounding box center [1336, 78] width 17 height 17
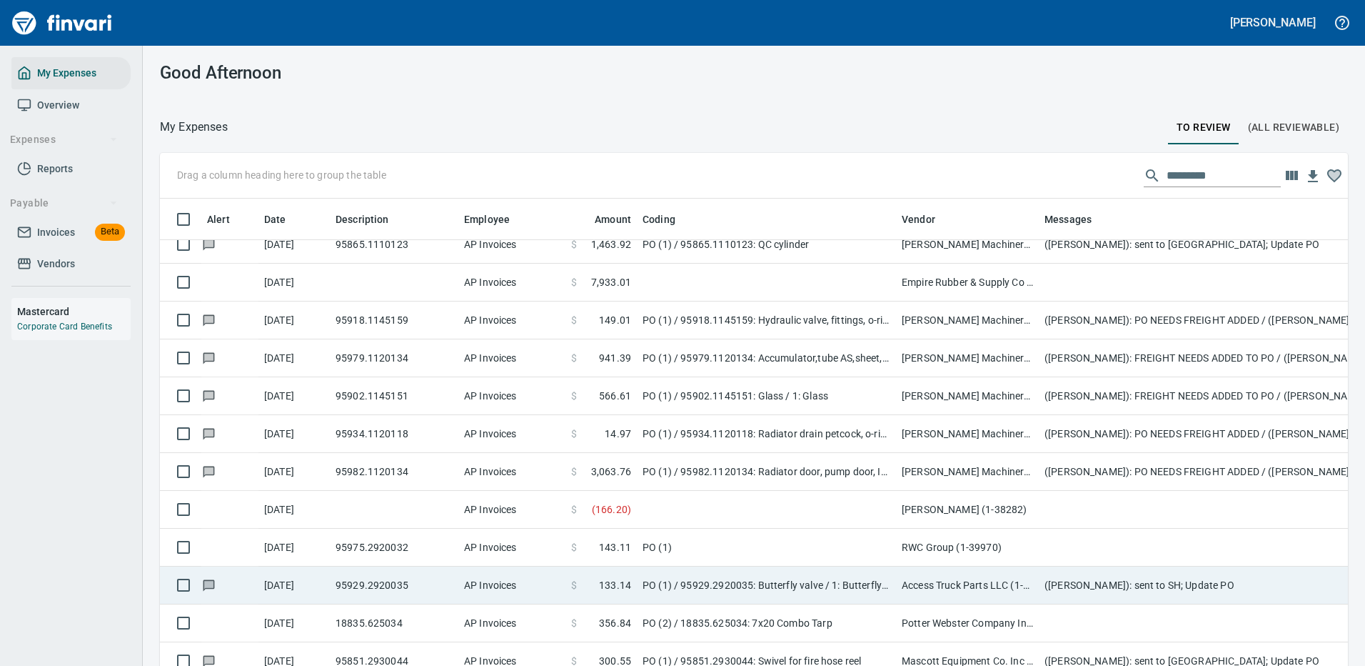
scroll to position [4856, 0]
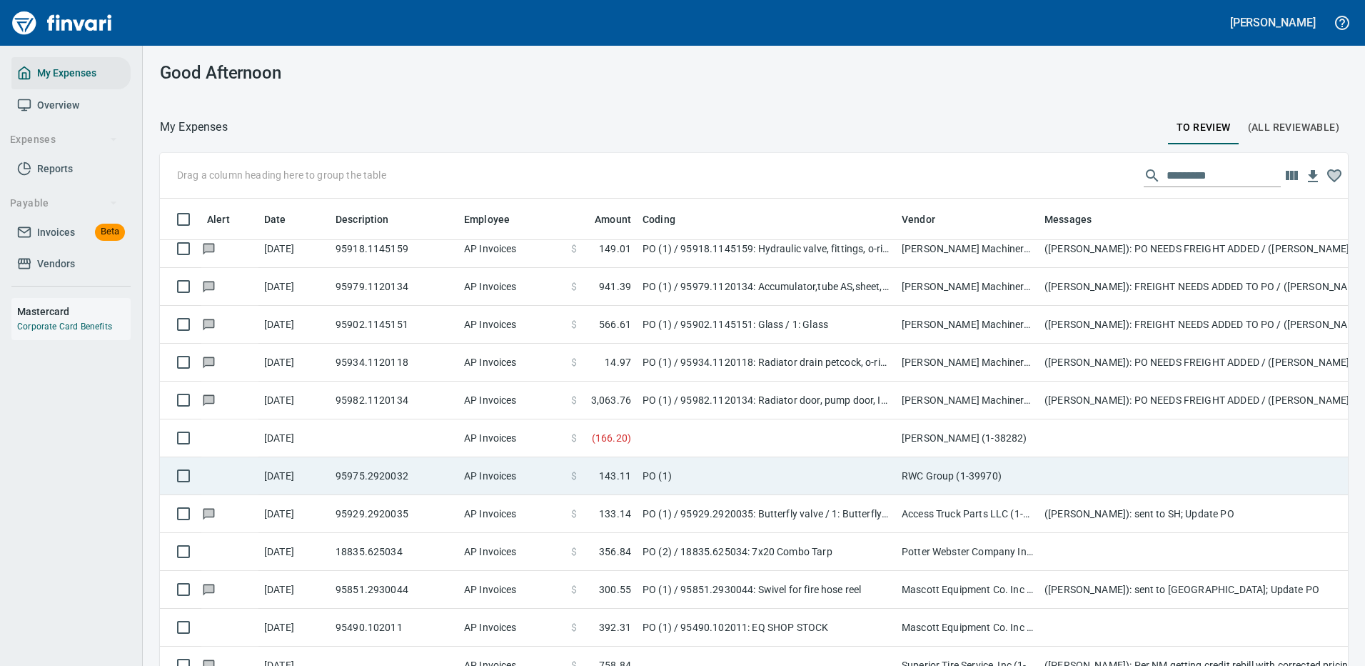
click at [1091, 481] on td at bounding box center [1324, 476] width 571 height 38
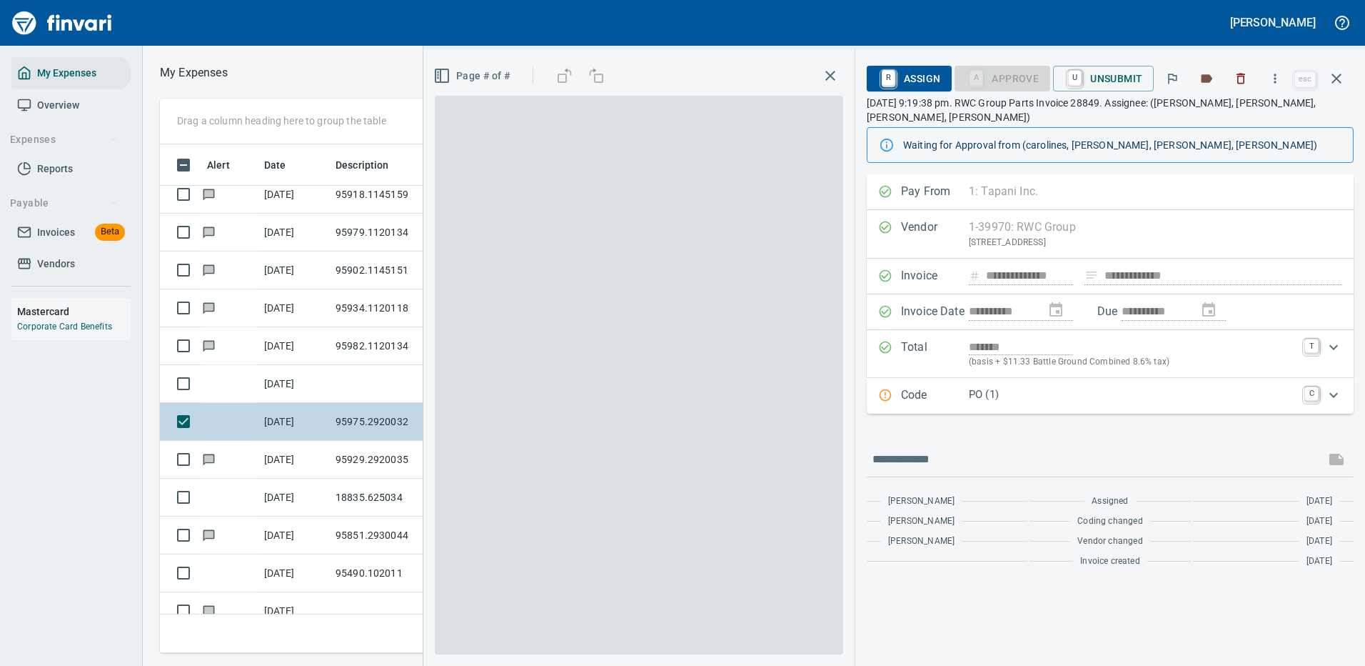
scroll to position [487, 810]
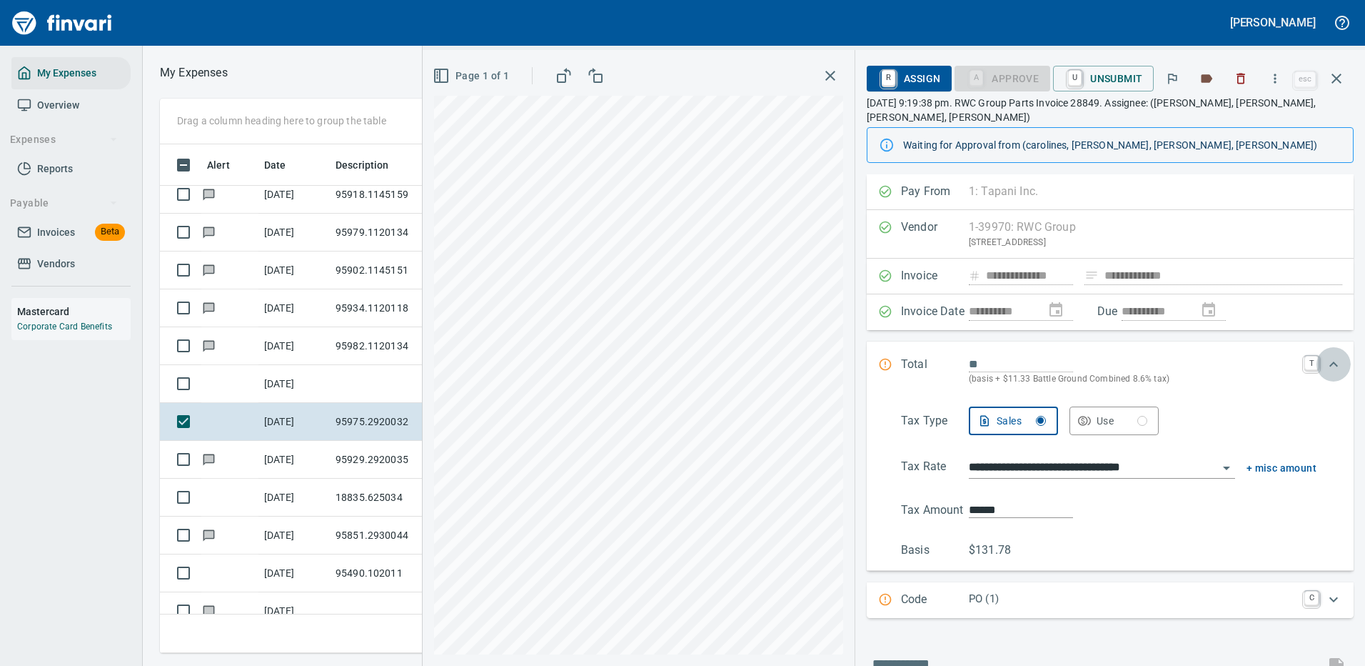
click at [1325, 361] on icon "Expand" at bounding box center [1333, 364] width 17 height 17
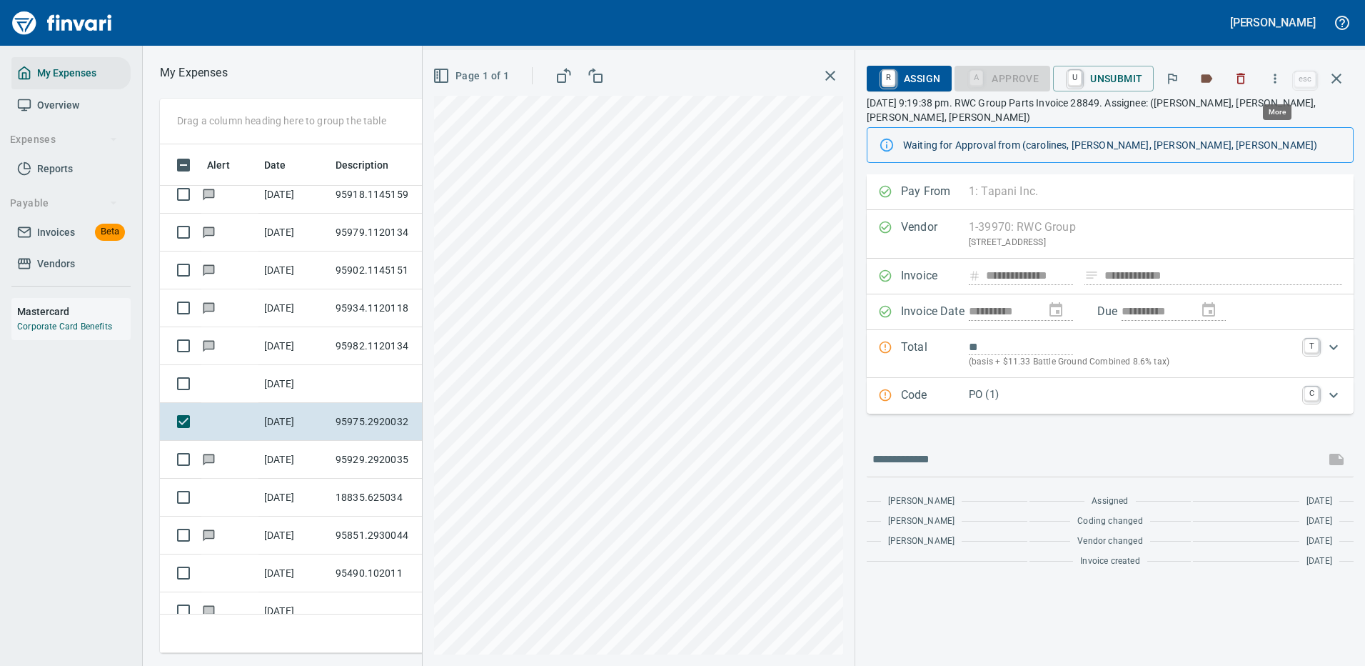
click at [1278, 79] on icon "button" at bounding box center [1275, 78] width 14 height 14
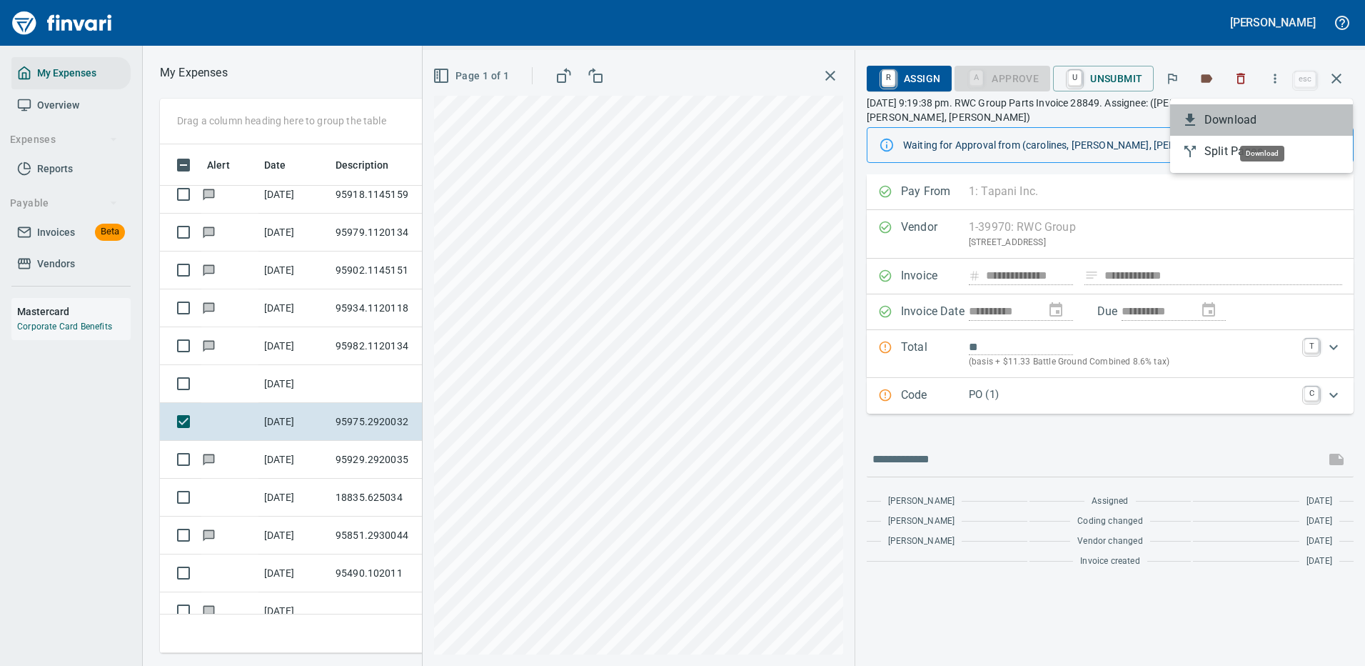
click at [1237, 112] on span "Download" at bounding box center [1273, 119] width 137 height 17
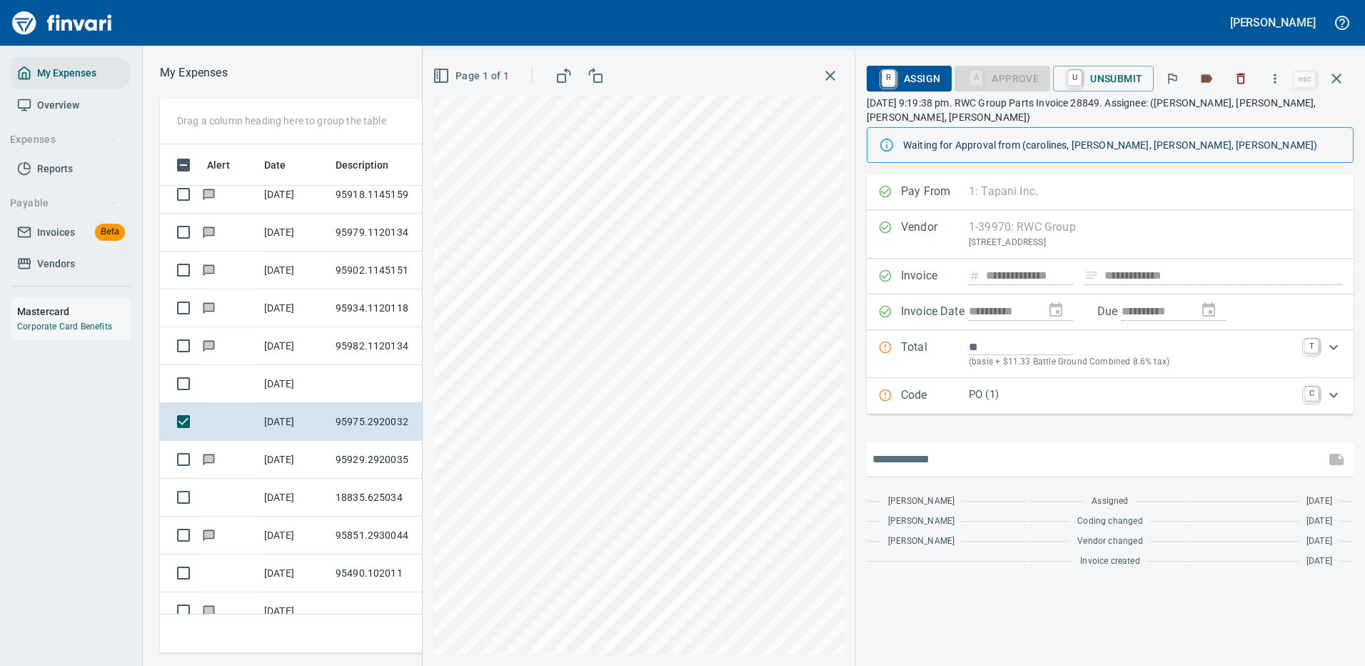
click at [940, 459] on input "text" at bounding box center [1096, 459] width 447 height 23
type input "*"
type input "**********"
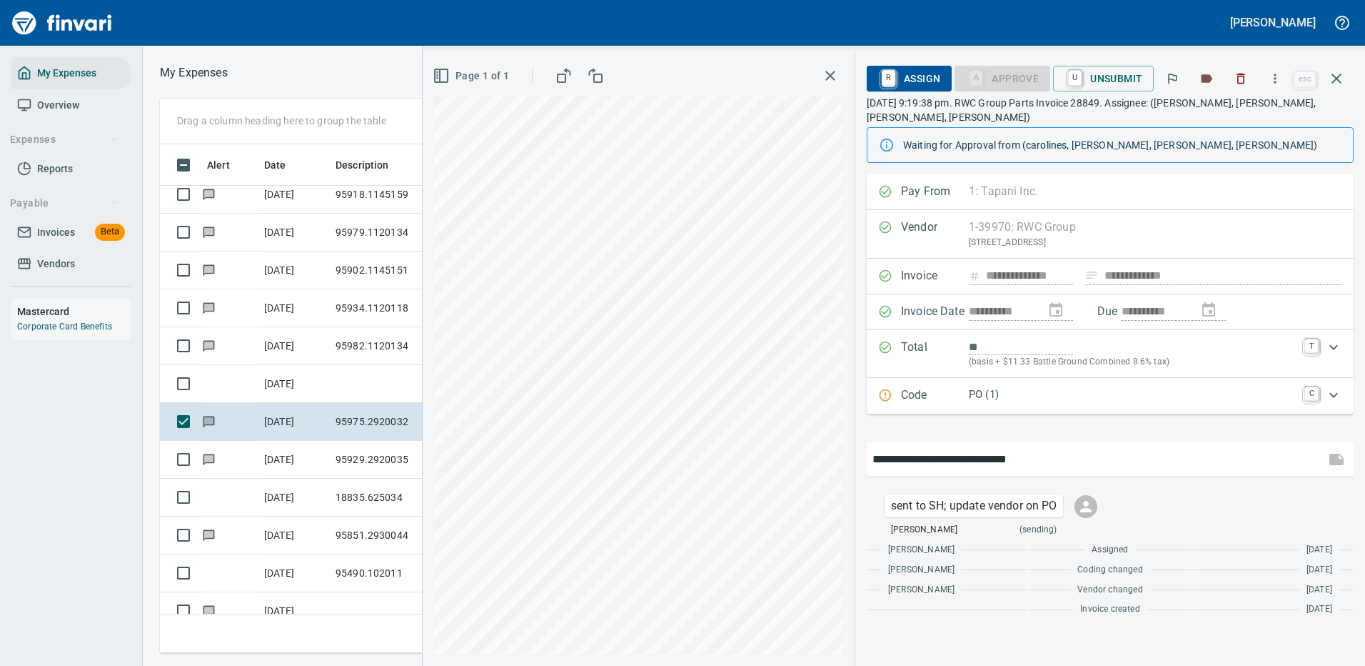
type input "*******"
click at [1337, 71] on icon "button" at bounding box center [1336, 78] width 17 height 17
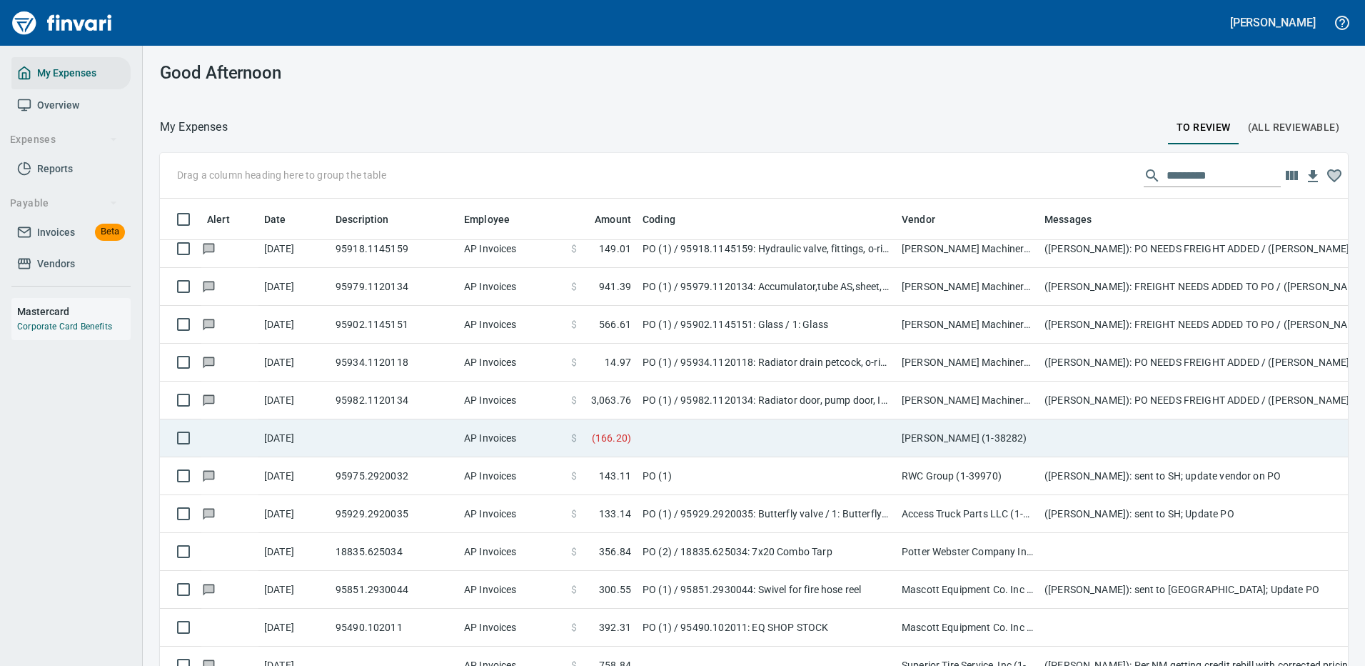
scroll to position [487, 1156]
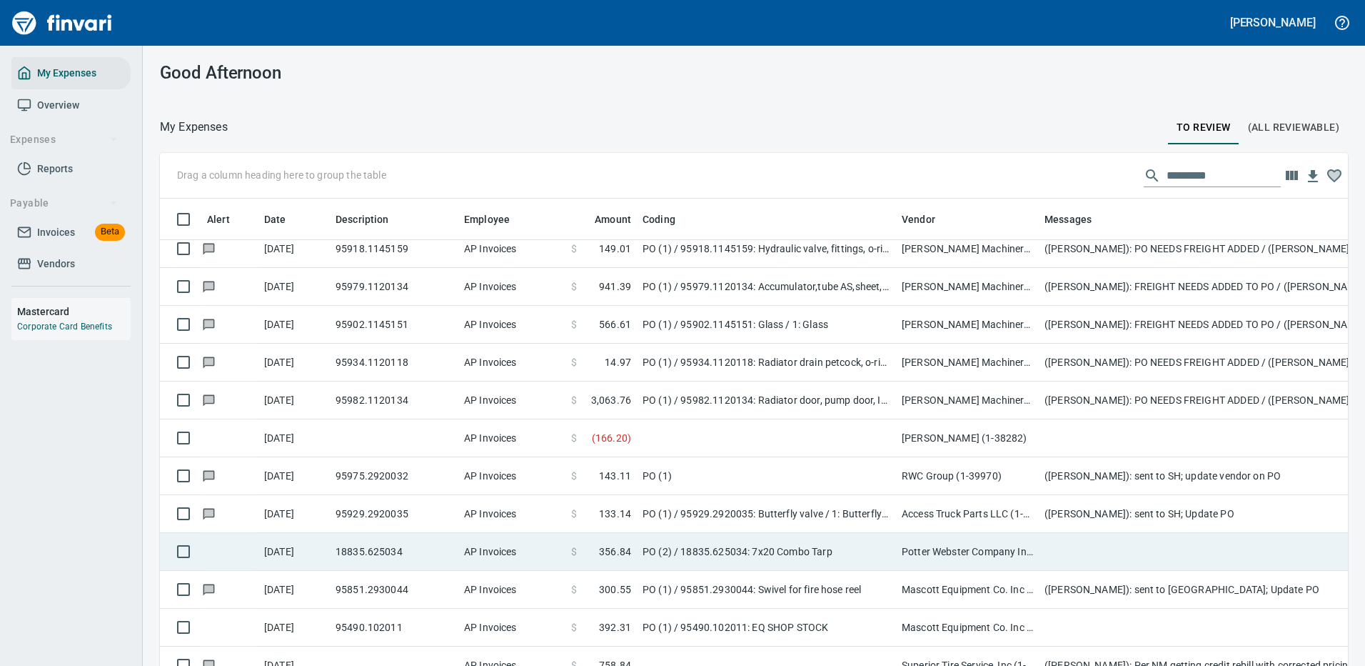
click at [1103, 548] on td at bounding box center [1324, 552] width 571 height 38
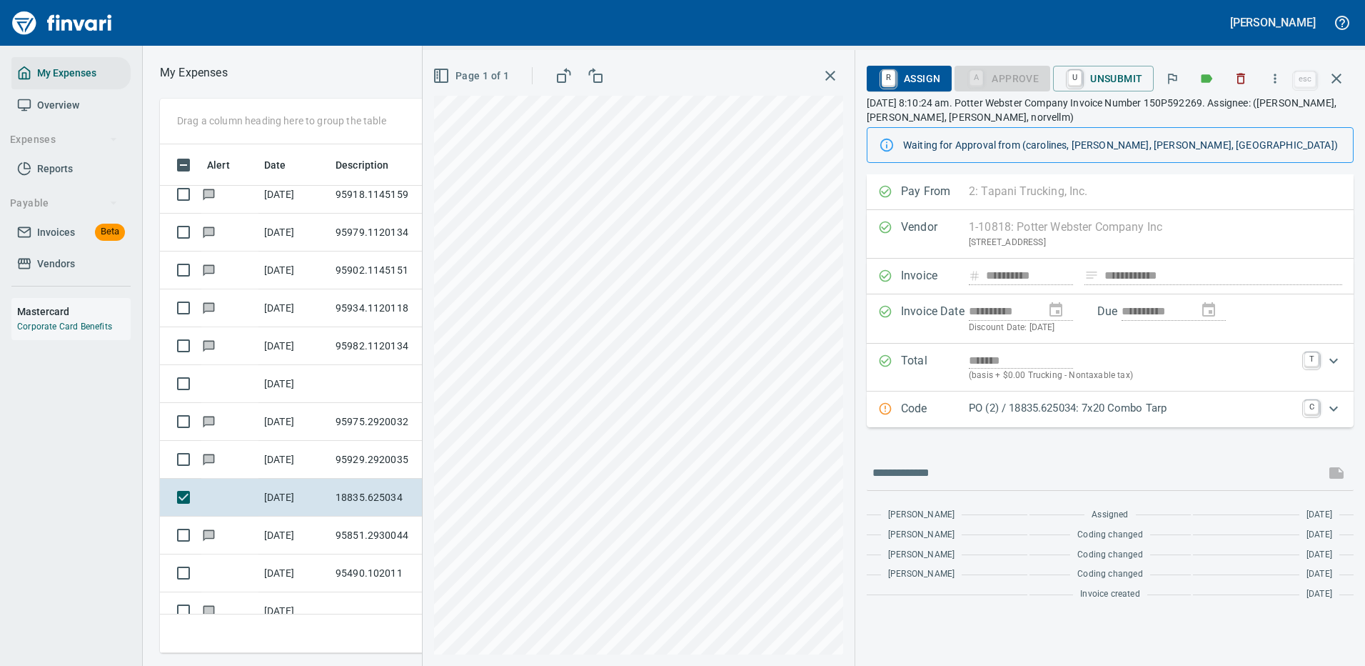
scroll to position [487, 810]
click at [1274, 72] on icon "button" at bounding box center [1275, 78] width 14 height 14
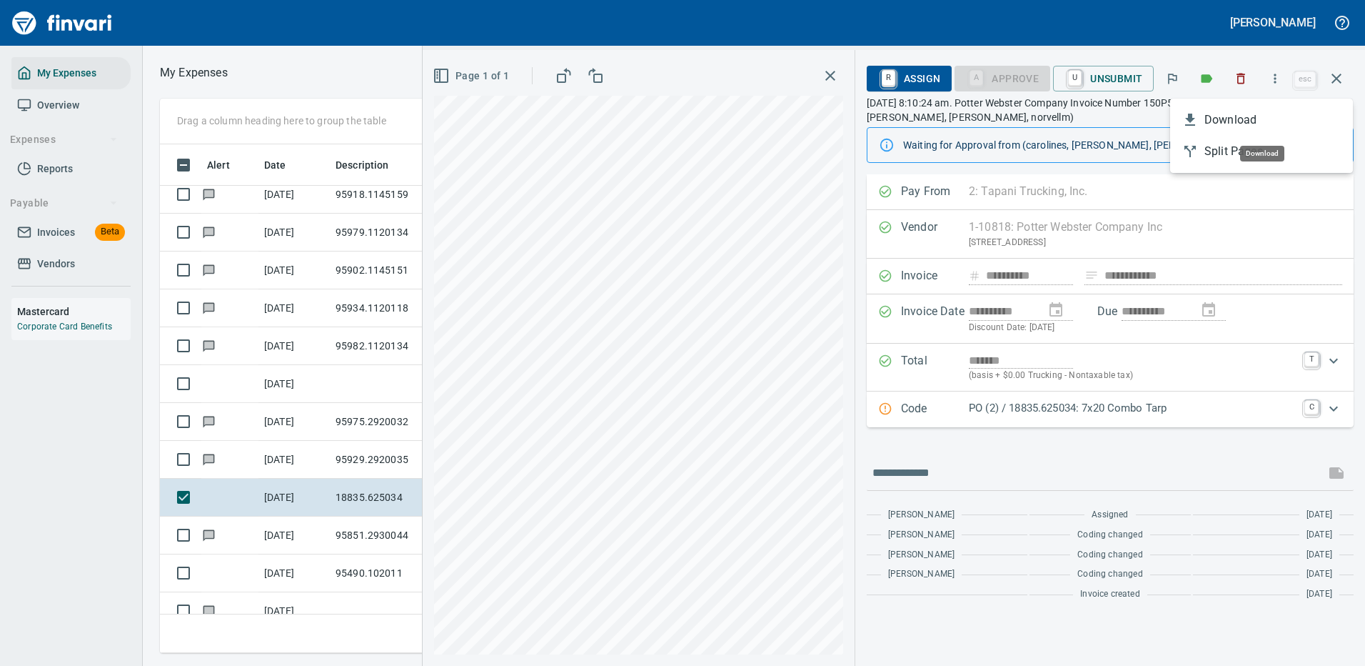
click at [1243, 120] on span "Download" at bounding box center [1273, 119] width 137 height 17
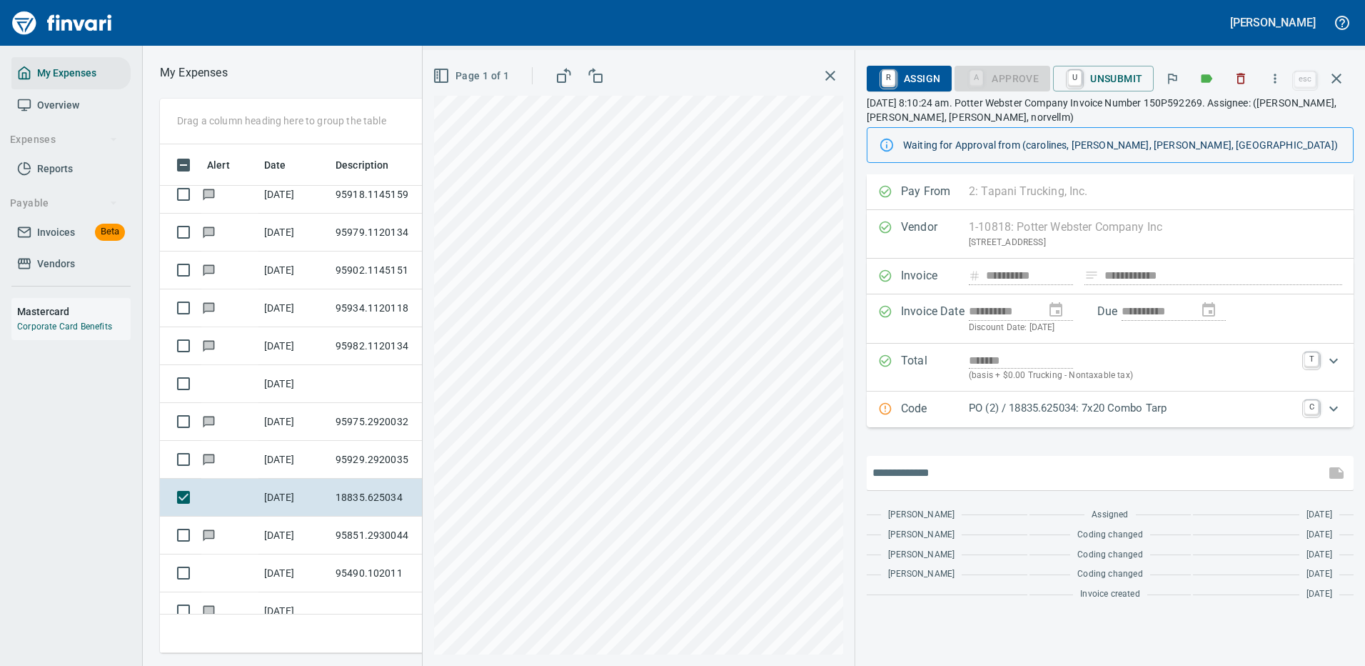
click at [968, 470] on input "text" at bounding box center [1096, 472] width 447 height 23
type input "**********"
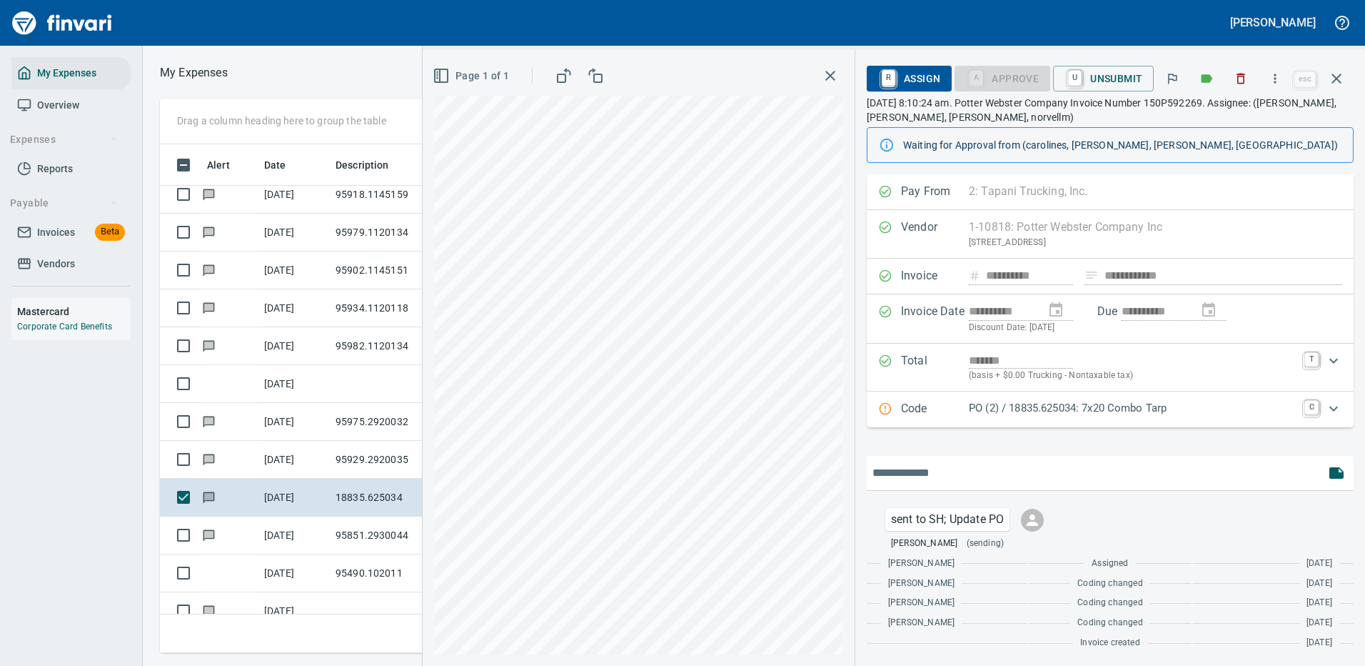
scroll to position [1, 0]
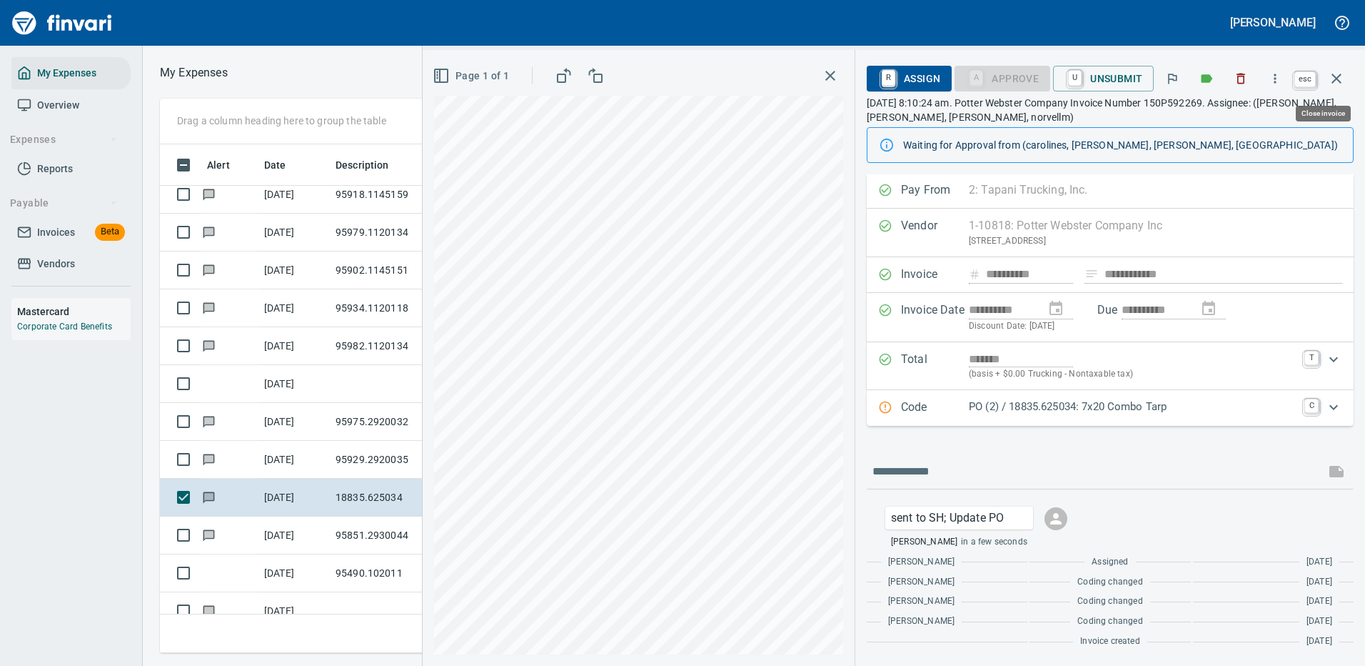
click at [1340, 78] on icon "button" at bounding box center [1336, 78] width 17 height 17
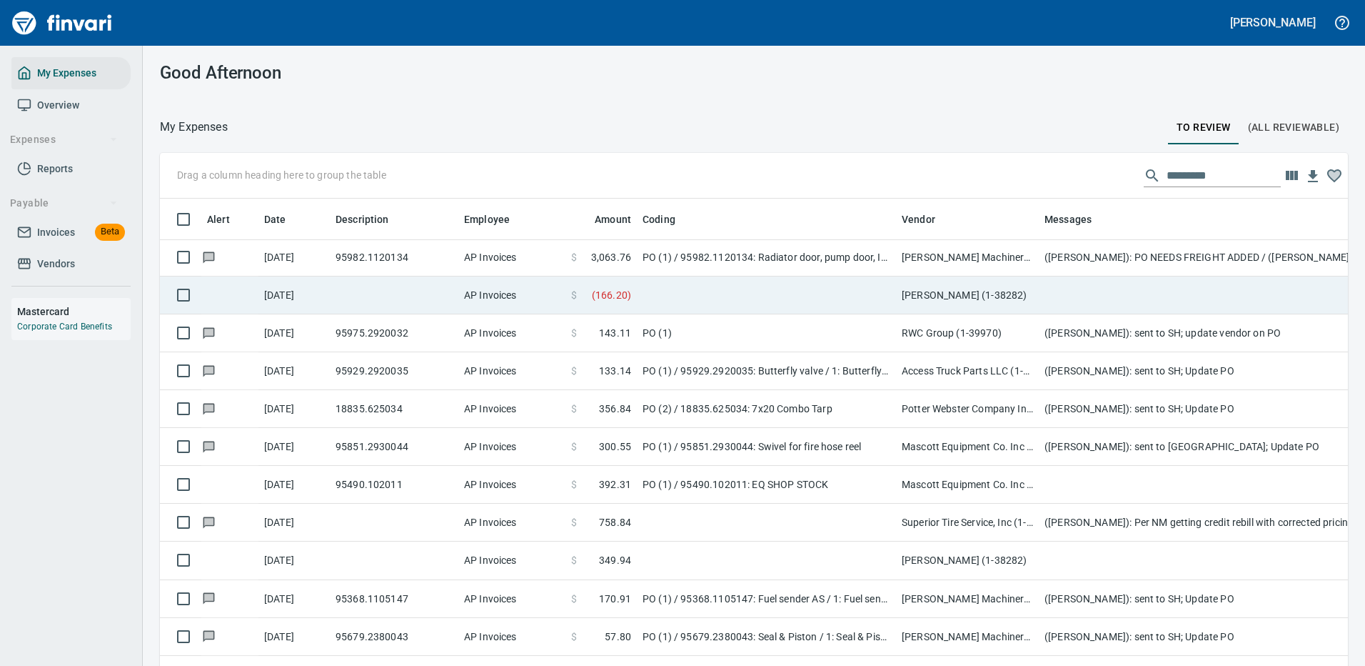
scroll to position [5070, 0]
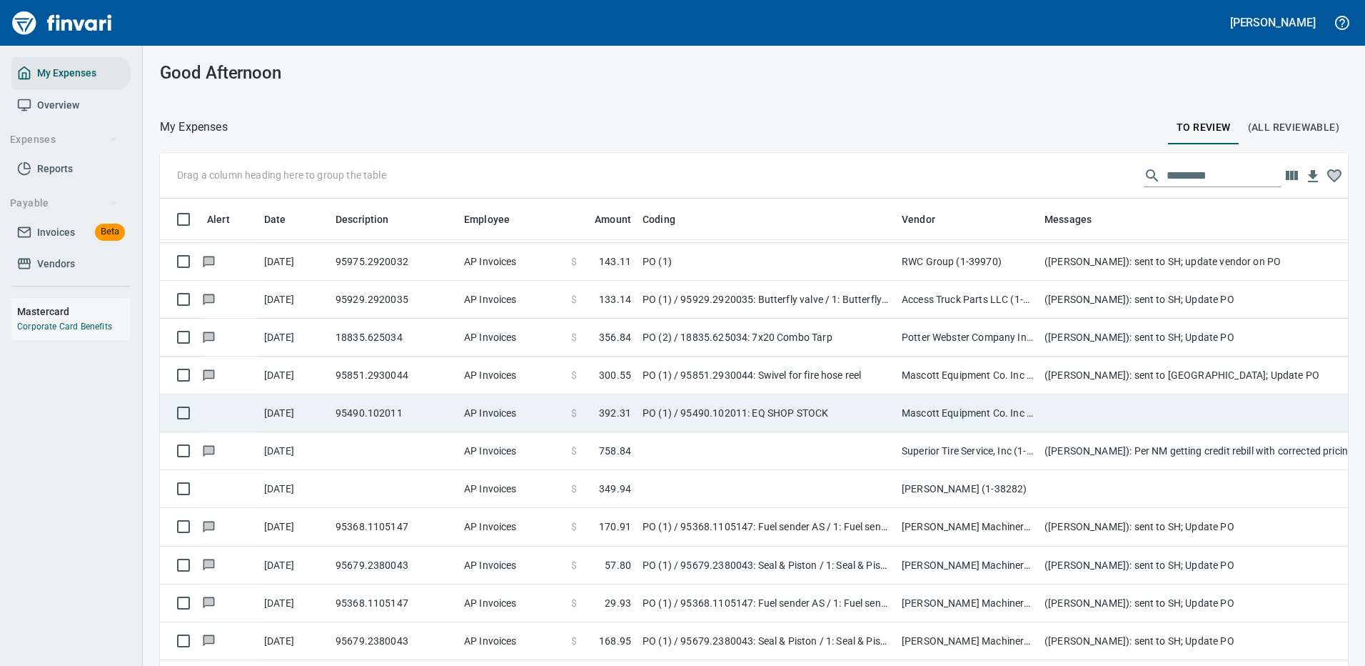
click at [1051, 408] on td at bounding box center [1324, 413] width 571 height 38
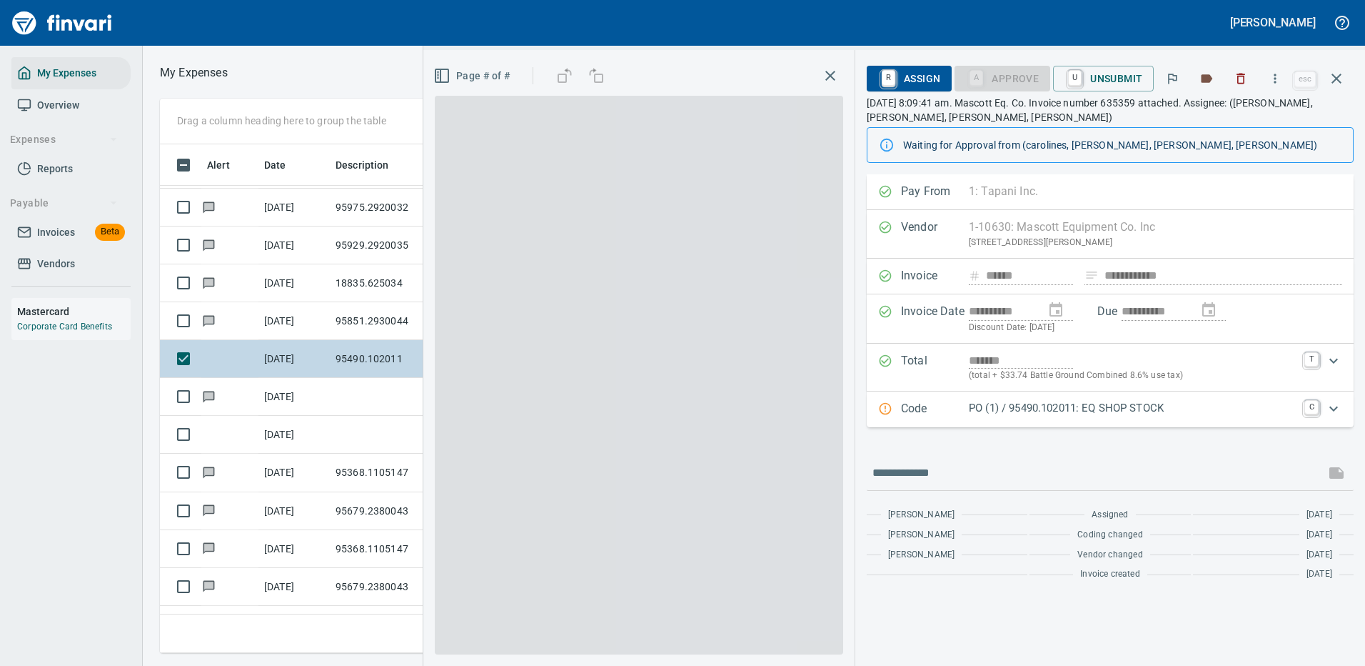
scroll to position [487, 810]
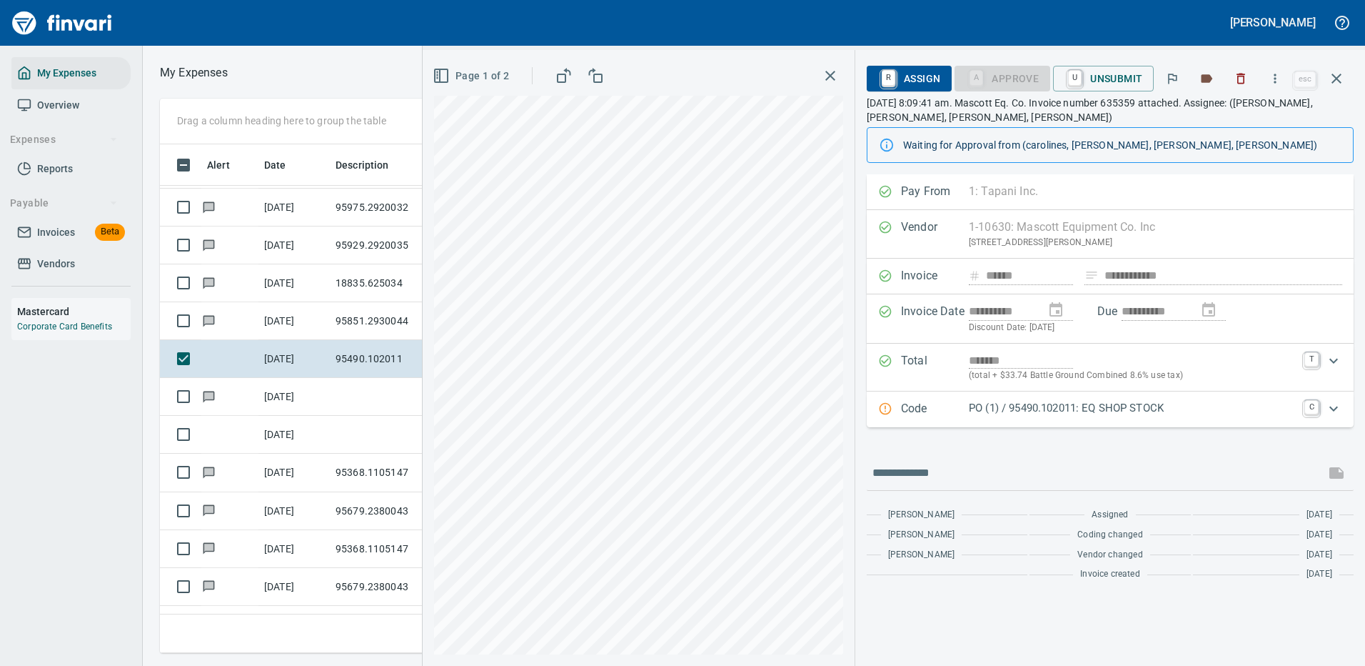
click at [1225, 411] on p "PO (1) / 95490.102011: EQ SHOP STOCK" at bounding box center [1132, 408] width 327 height 16
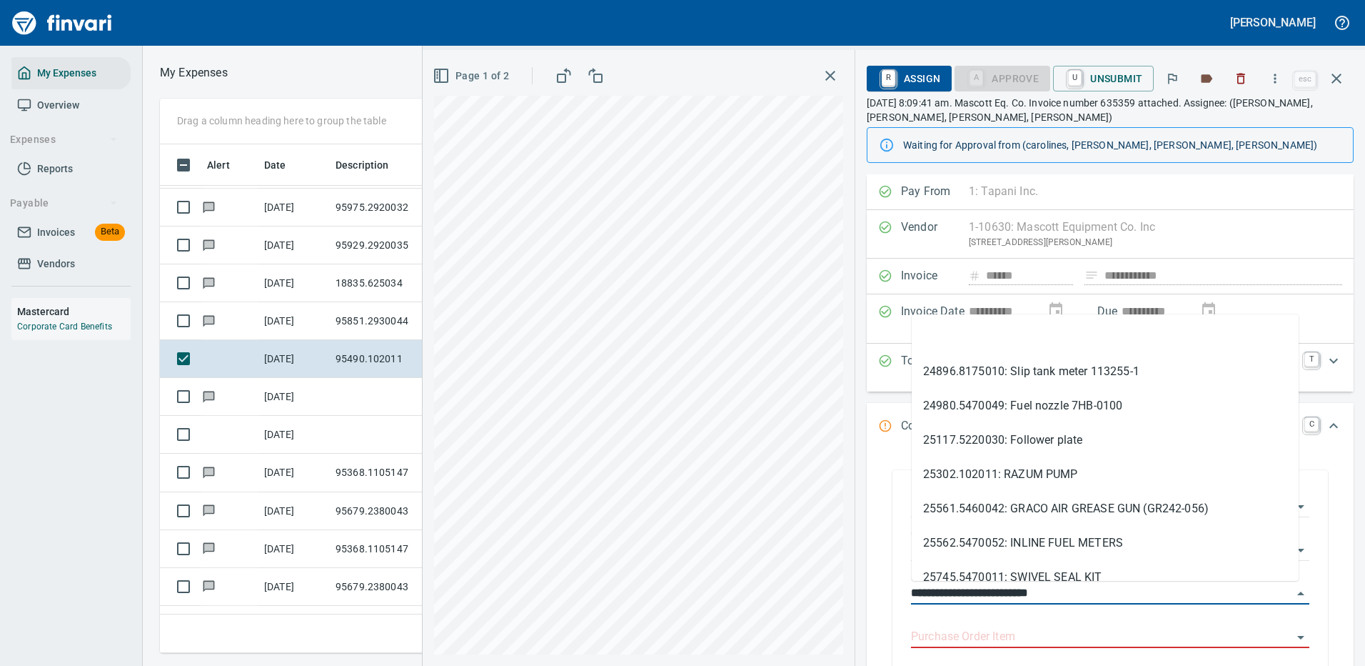
drag, startPoint x: 989, startPoint y: 588, endPoint x: 890, endPoint y: 590, distance: 99.3
click at [890, 590] on div "**********" at bounding box center [1110, 573] width 464 height 235
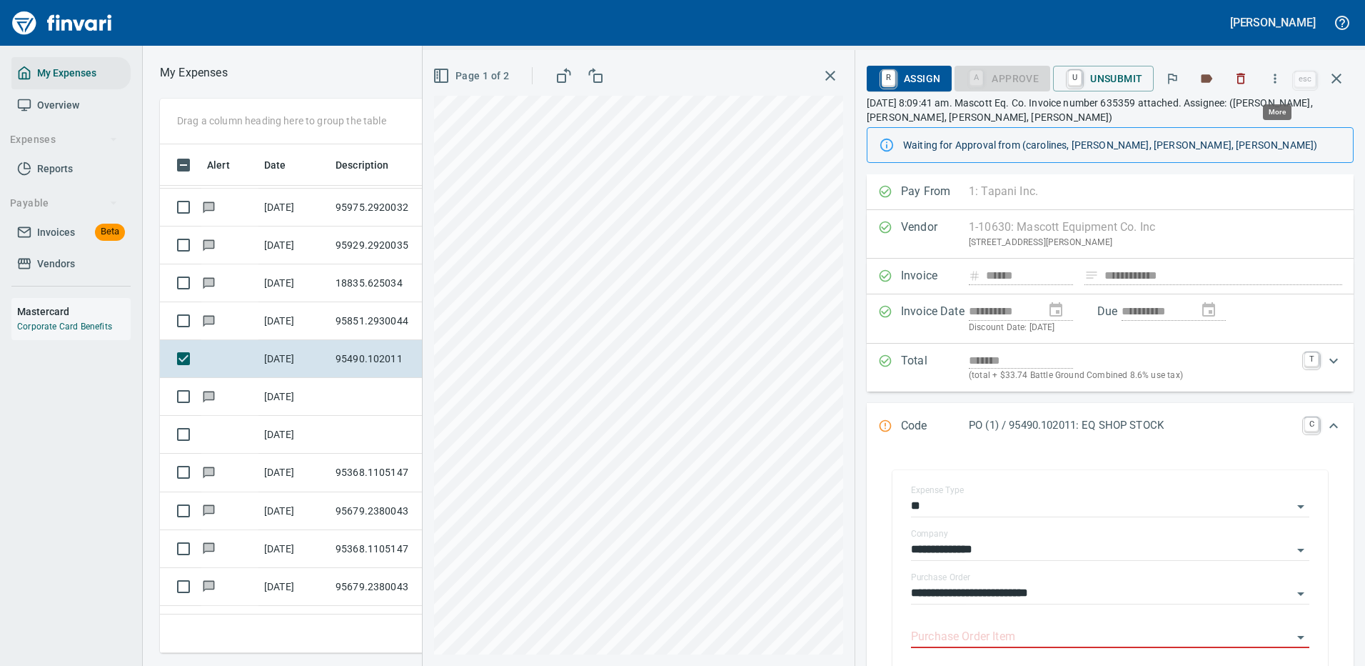
click at [1279, 76] on icon "button" at bounding box center [1275, 78] width 14 height 14
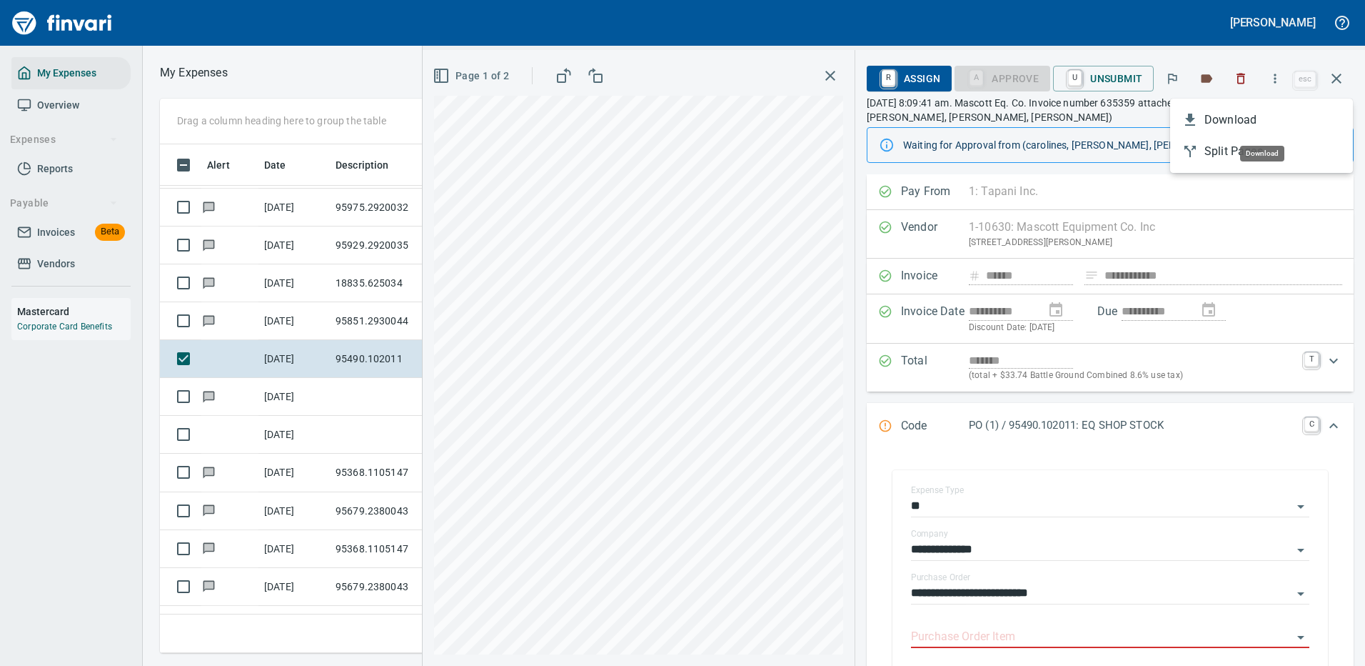
click at [1230, 114] on span "Download" at bounding box center [1273, 119] width 137 height 17
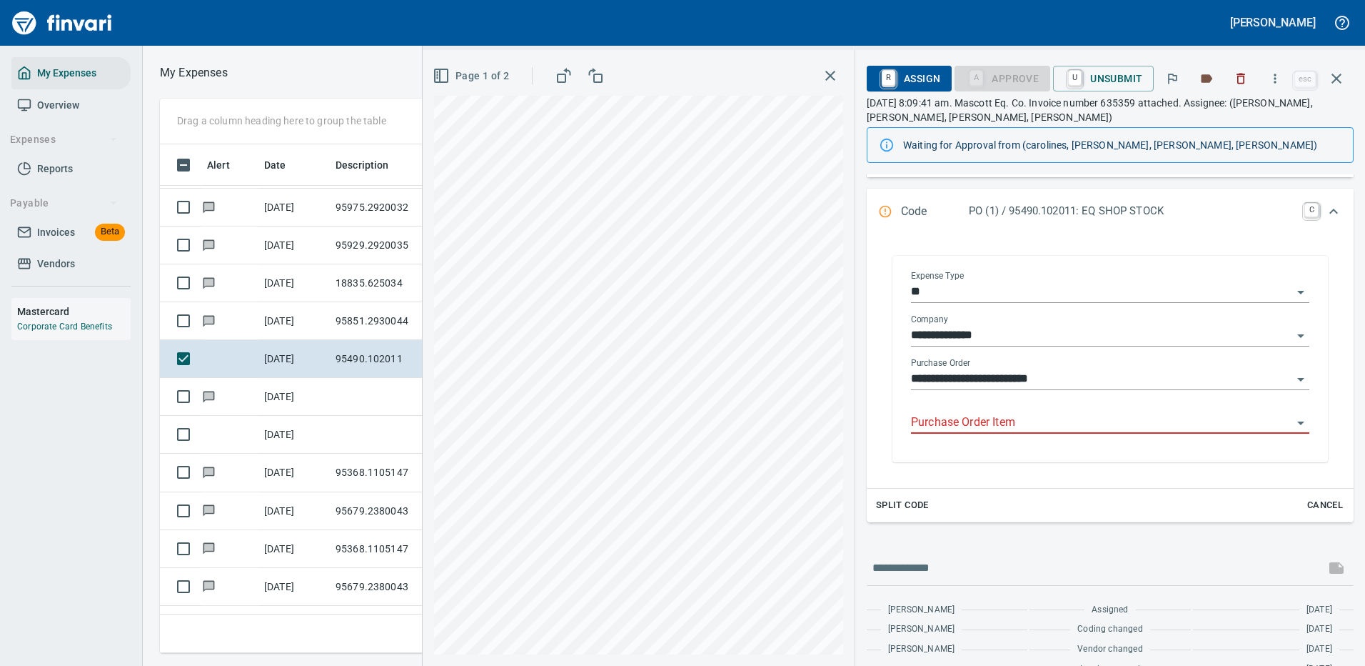
scroll to position [242, 0]
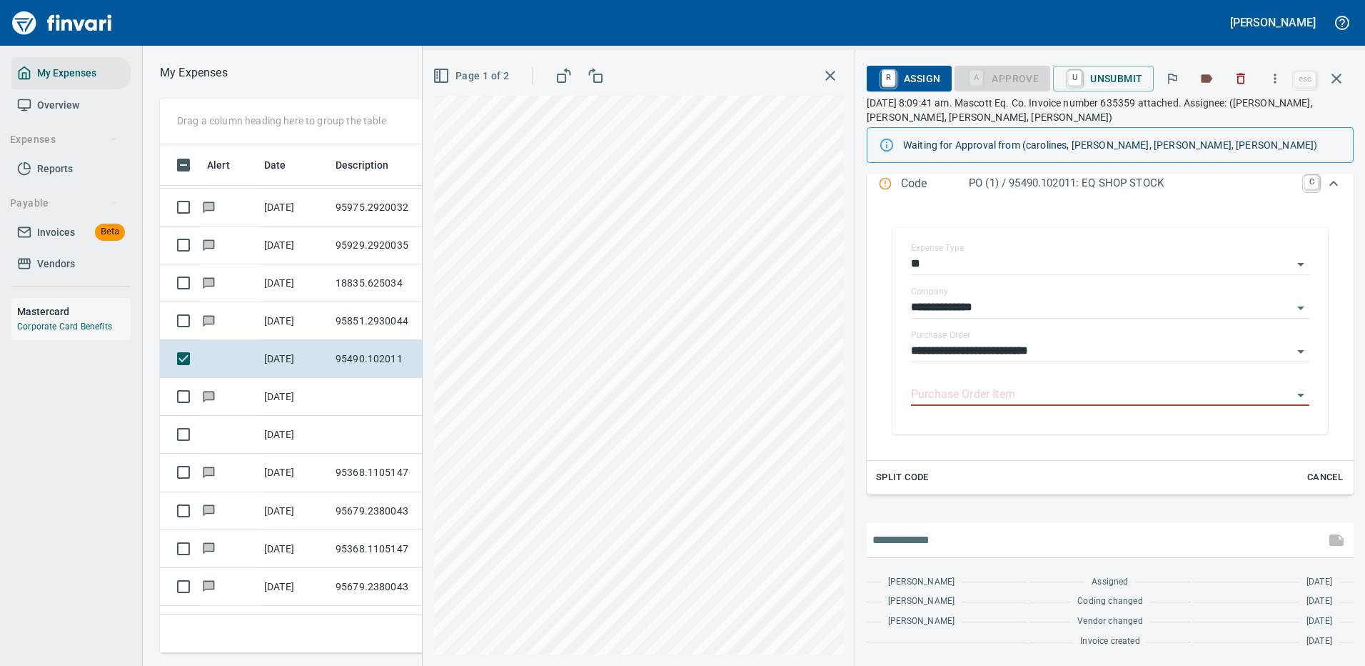
click at [929, 540] on input "text" at bounding box center [1096, 539] width 447 height 23
type input "**********"
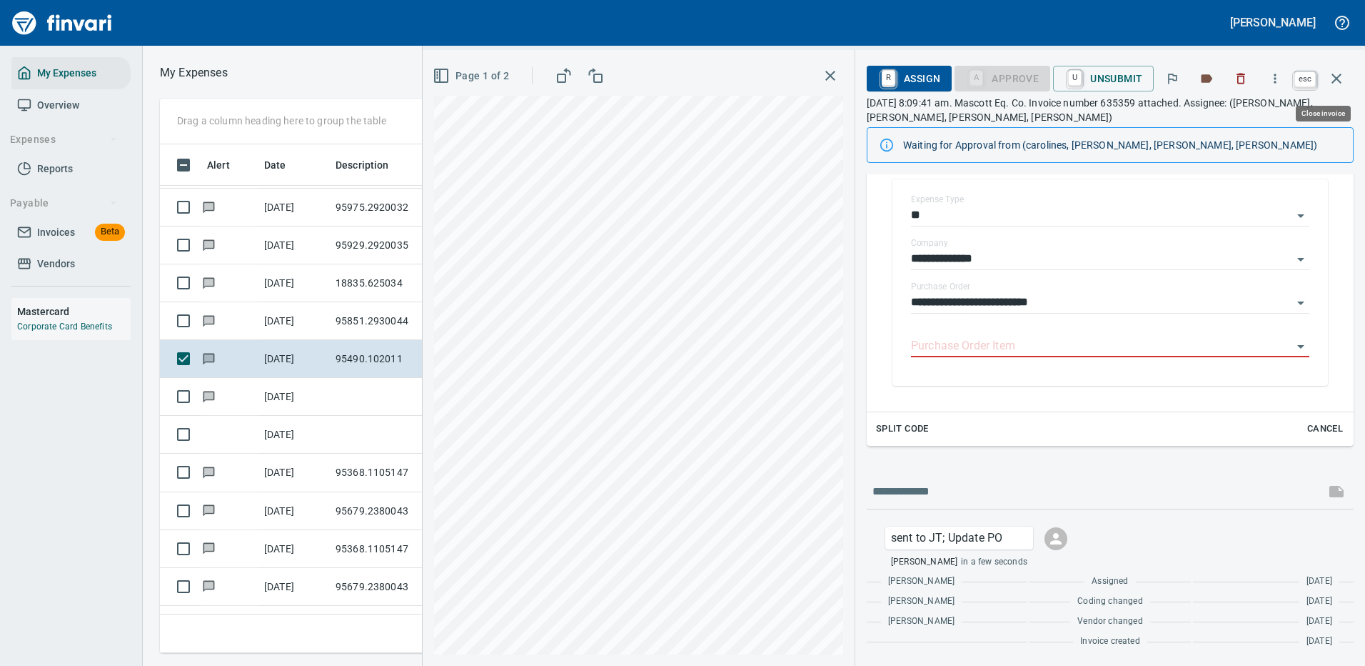
click at [1339, 76] on icon "button" at bounding box center [1337, 79] width 10 height 10
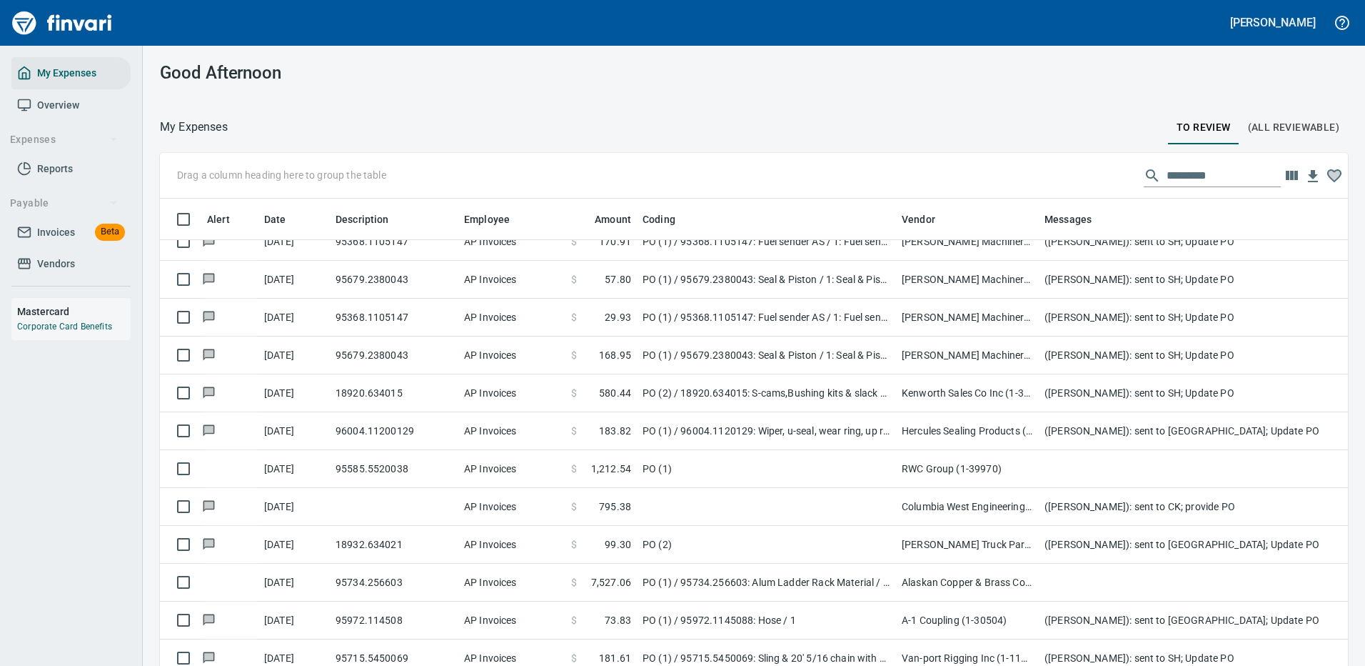
scroll to position [5427, 0]
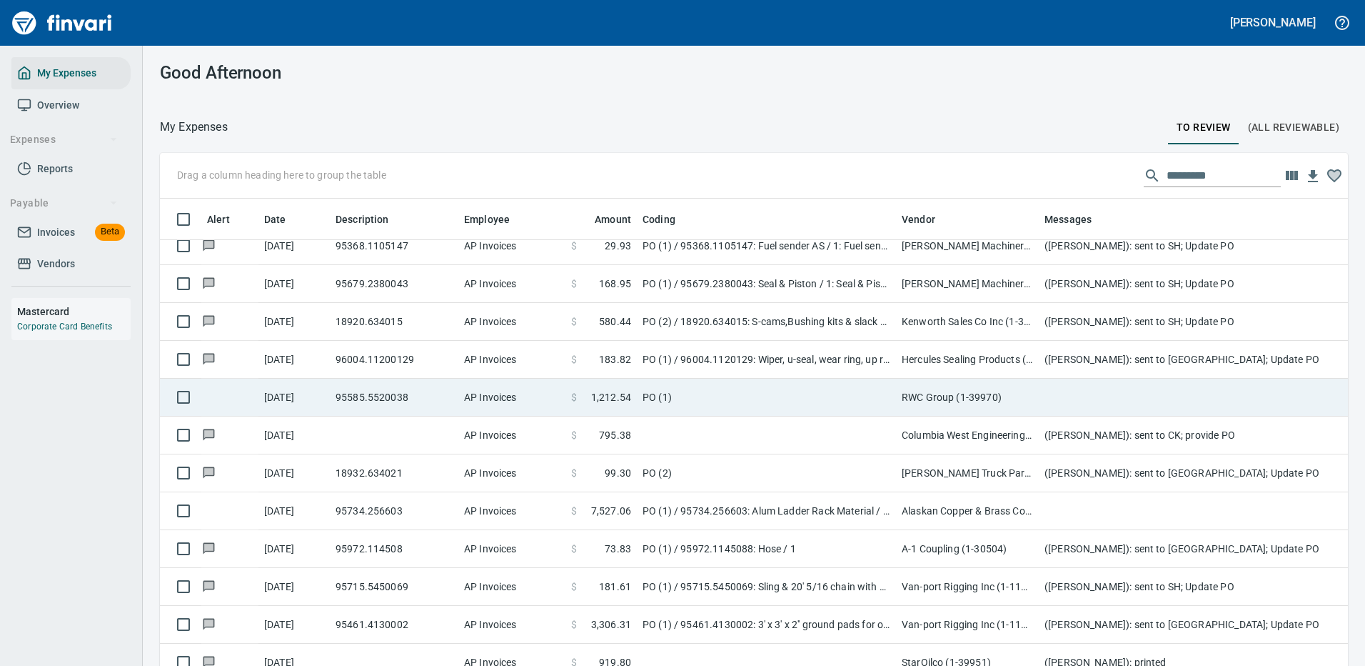
click at [793, 393] on td "PO (1)" at bounding box center [766, 397] width 259 height 38
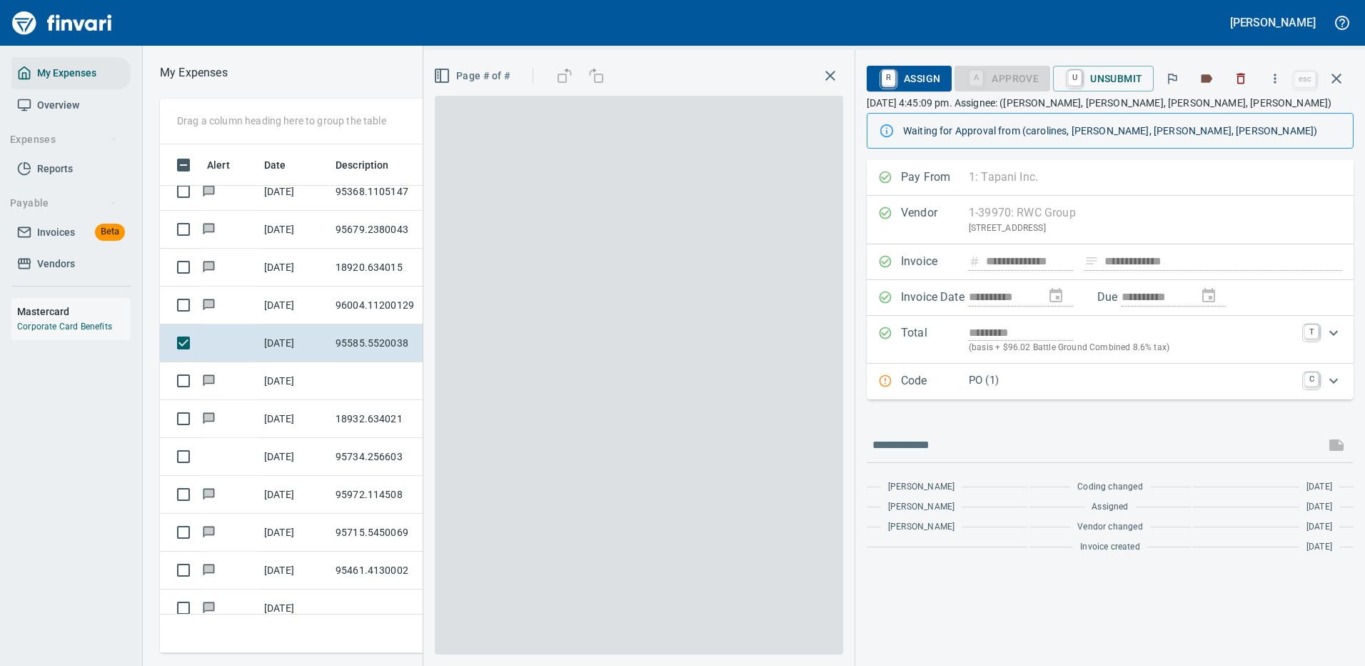
scroll to position [487, 810]
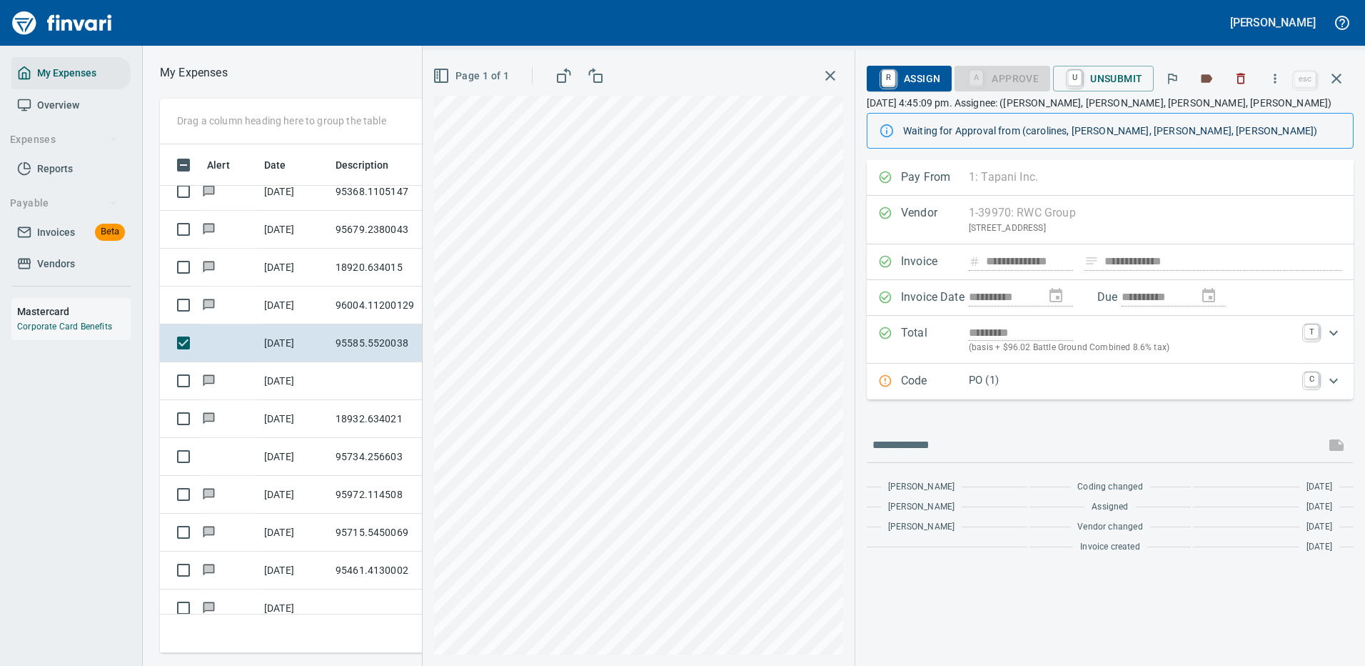
click at [1103, 380] on p "PO (1)" at bounding box center [1132, 380] width 327 height 16
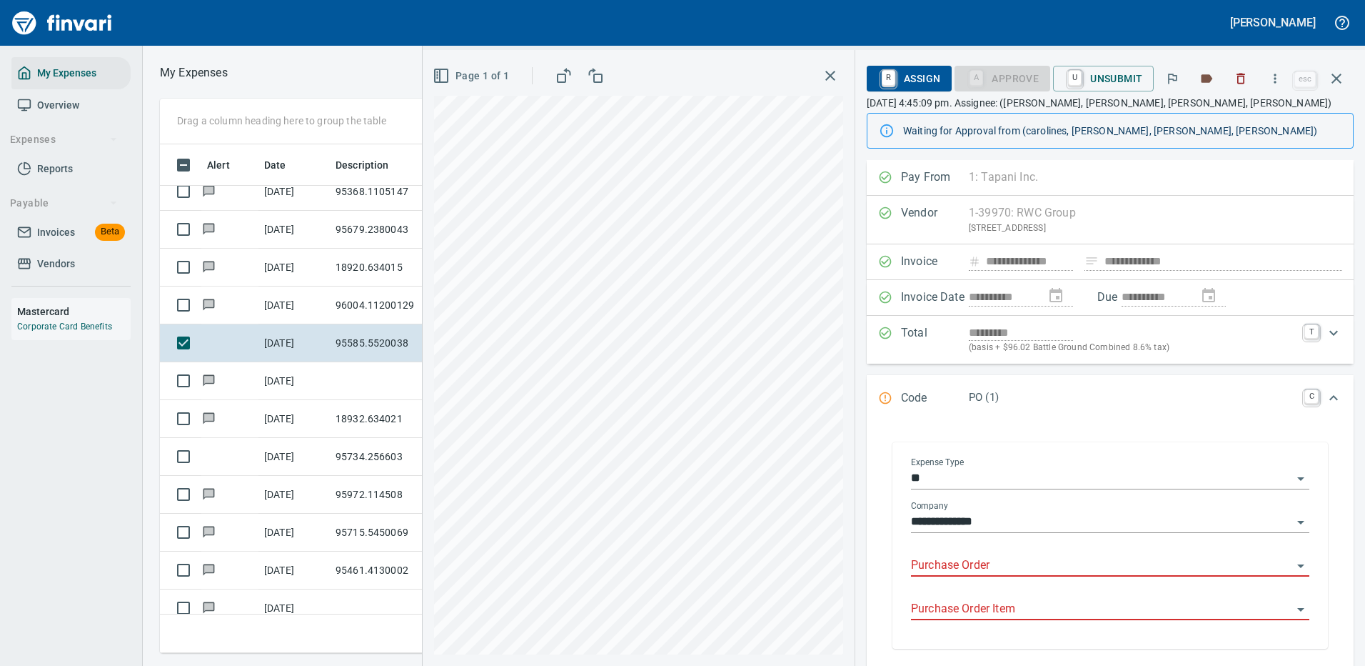
click at [976, 558] on input "Purchase Order" at bounding box center [1101, 566] width 381 height 20
drag, startPoint x: 1002, startPoint y: 564, endPoint x: 896, endPoint y: 568, distance: 105.7
click at [896, 568] on div "**********" at bounding box center [1111, 545] width 436 height 206
type input "**********"
click at [1282, 79] on icon "button" at bounding box center [1275, 78] width 14 height 14
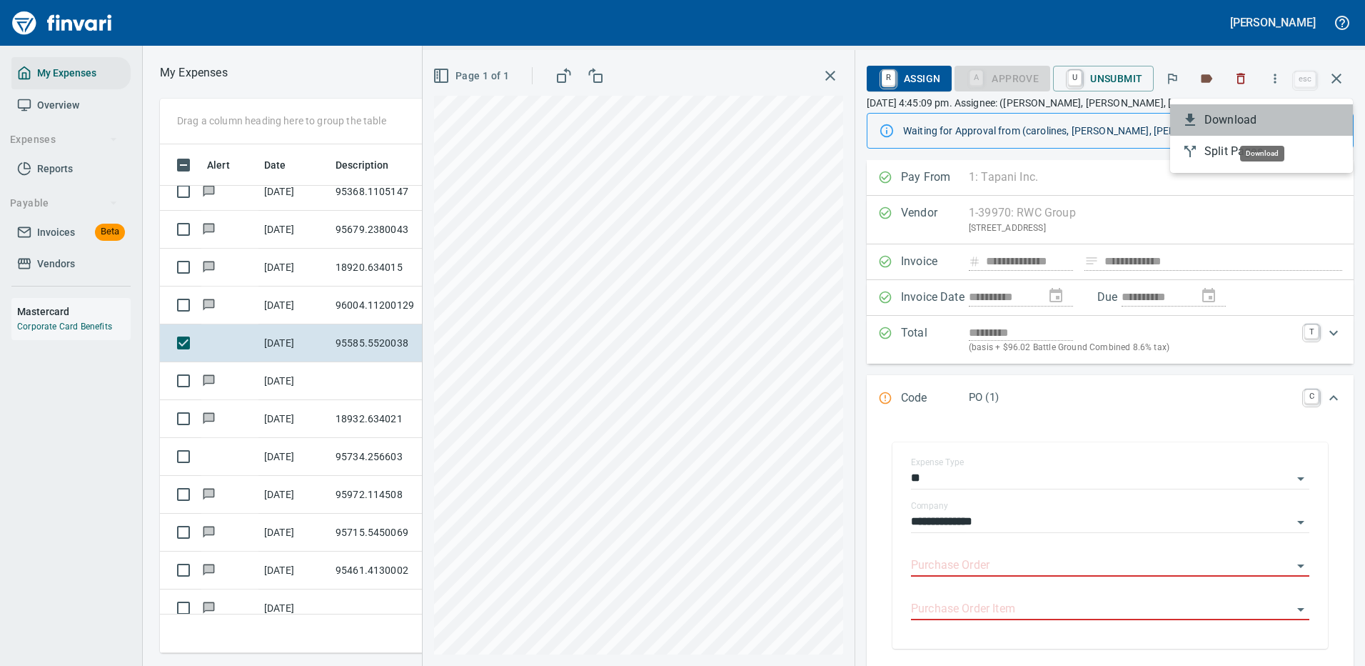
click at [1247, 119] on span "Download" at bounding box center [1273, 119] width 137 height 17
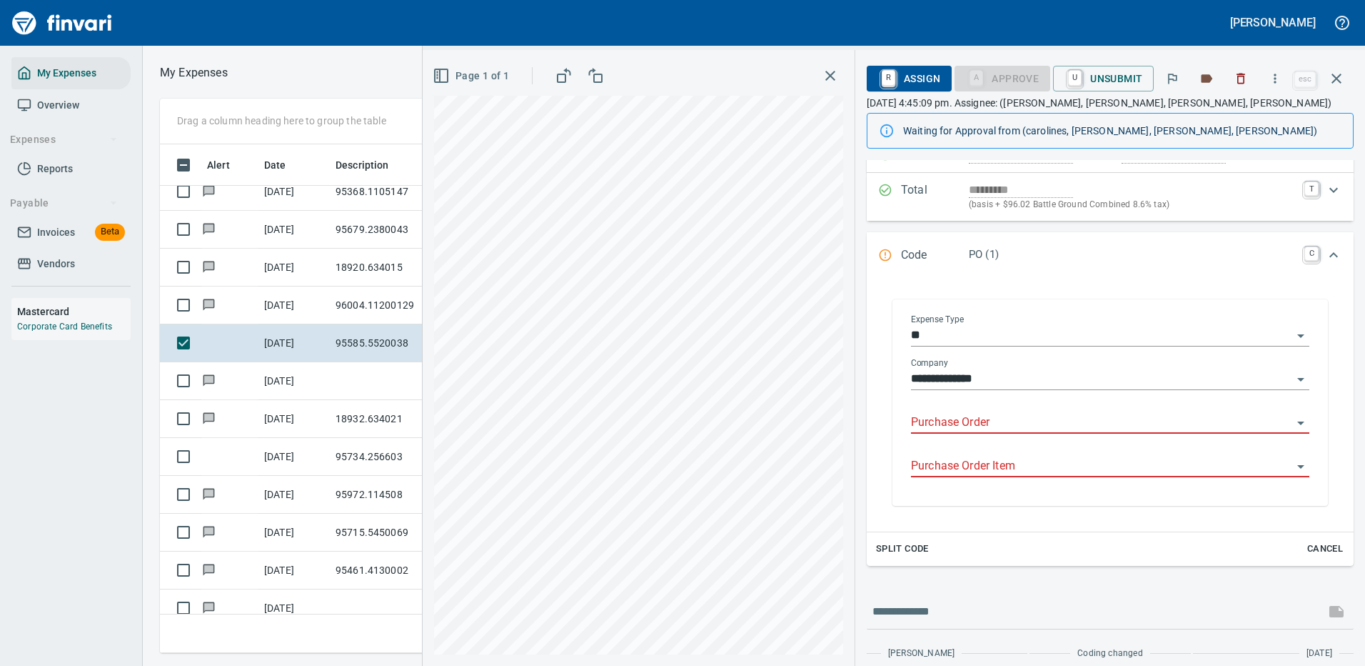
scroll to position [214, 0]
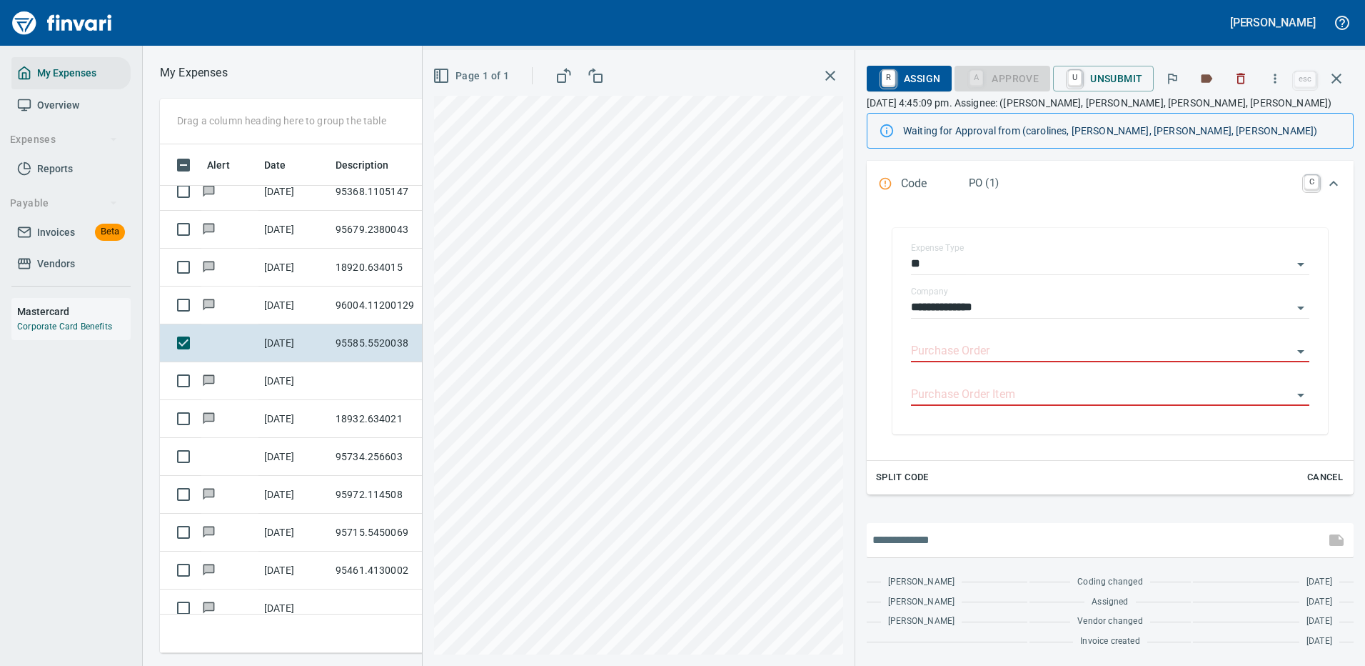
click at [931, 543] on input "text" at bounding box center [1096, 539] width 447 height 23
type input "**********"
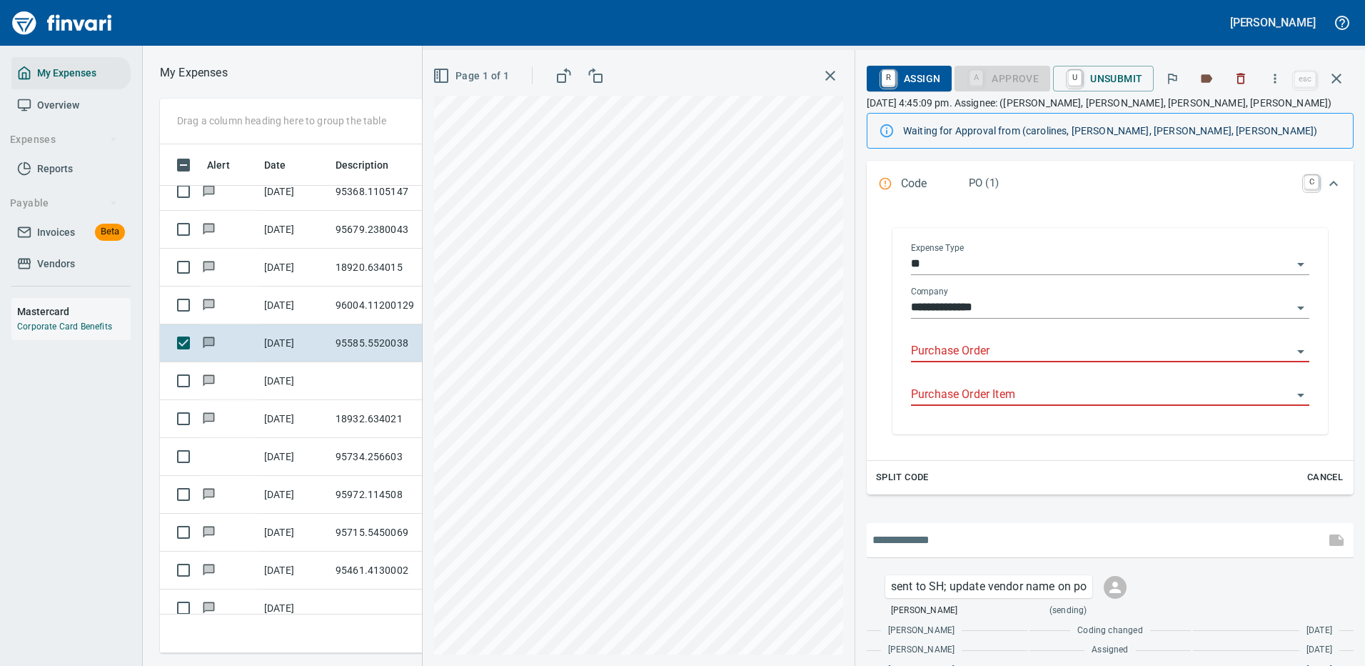
scroll to position [263, 0]
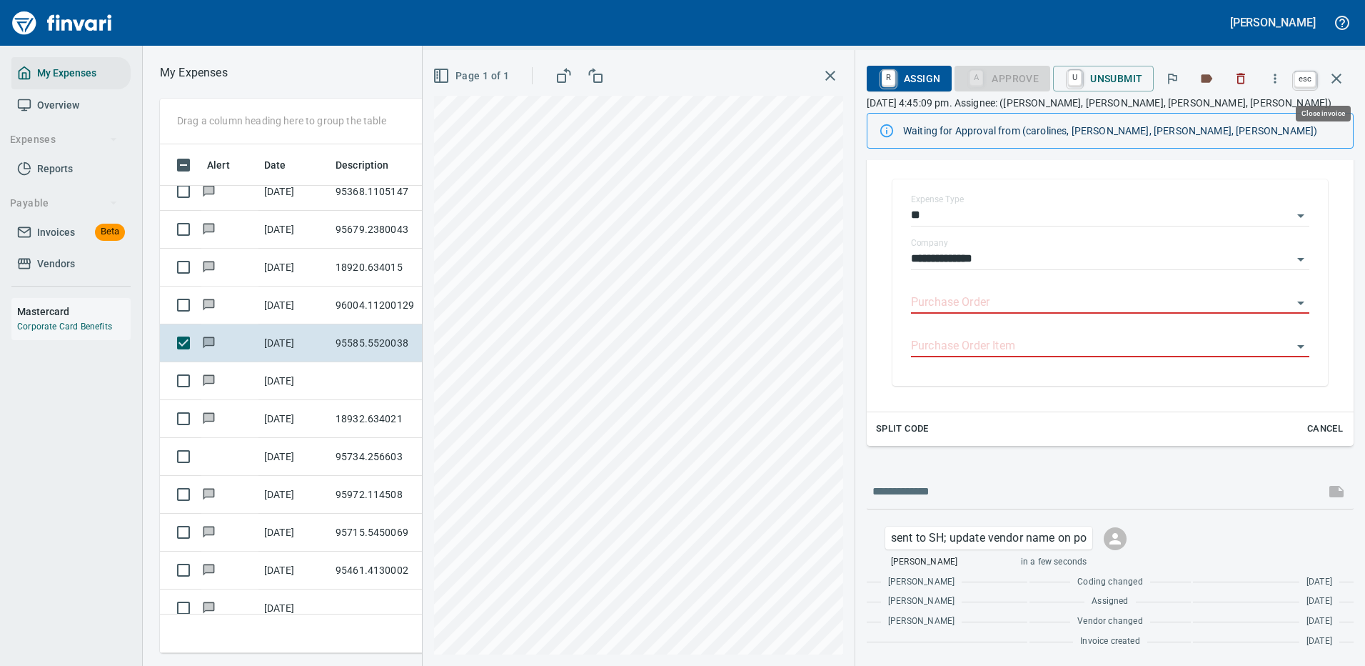
click at [1332, 79] on icon "button" at bounding box center [1336, 78] width 17 height 17
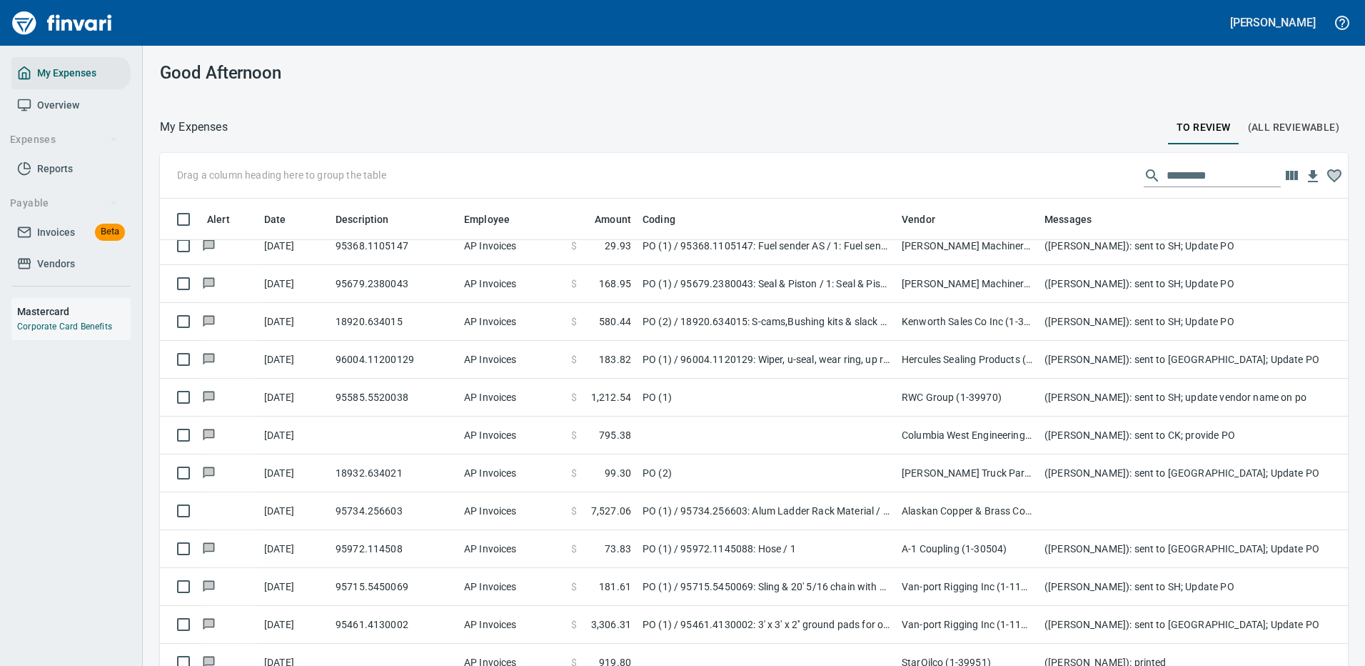
scroll to position [487, 1156]
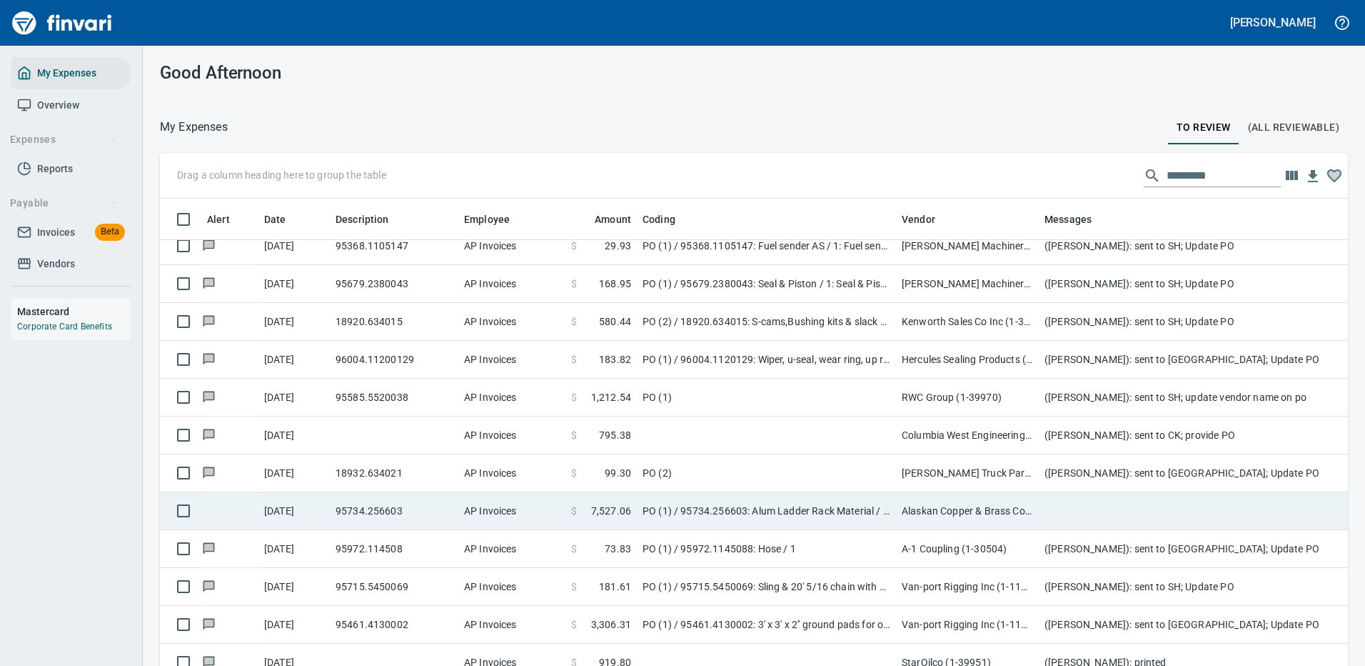
click at [823, 512] on td "PO (1) / 95734.256603: Alum Ladder Rack Material / 1: Alum Ladder Rack Mat 40 4…" at bounding box center [766, 511] width 259 height 38
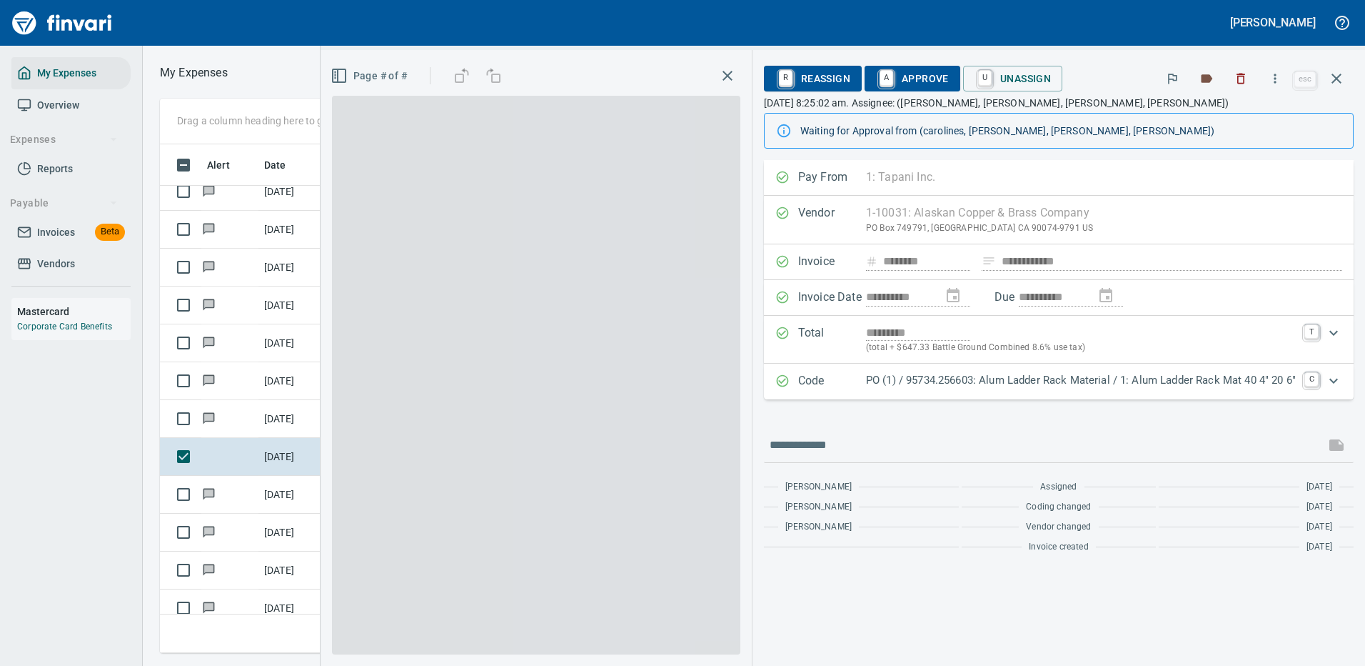
scroll to position [487, 810]
click at [1250, 378] on p "PO (1) / 95734.256603: Alum Ladder Rack Material / 1: Alum Ladder Rack Mat 40 4…" at bounding box center [1081, 380] width 430 height 16
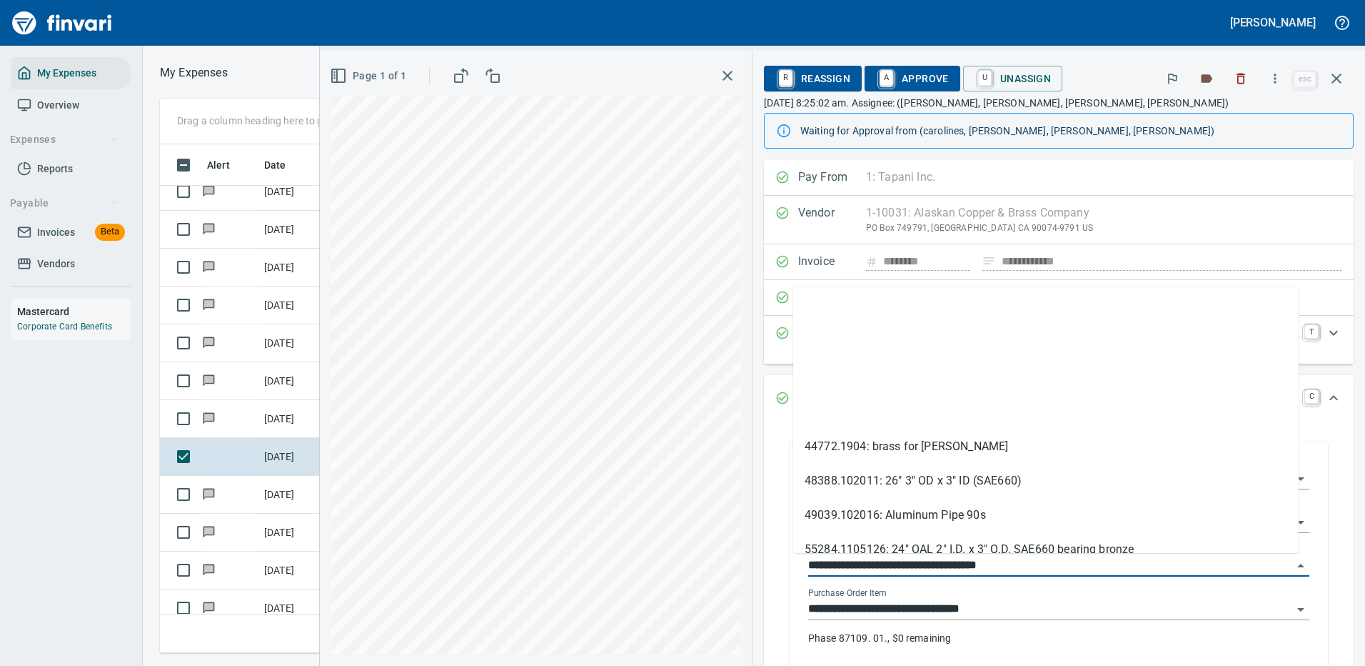
scroll to position [185, 0]
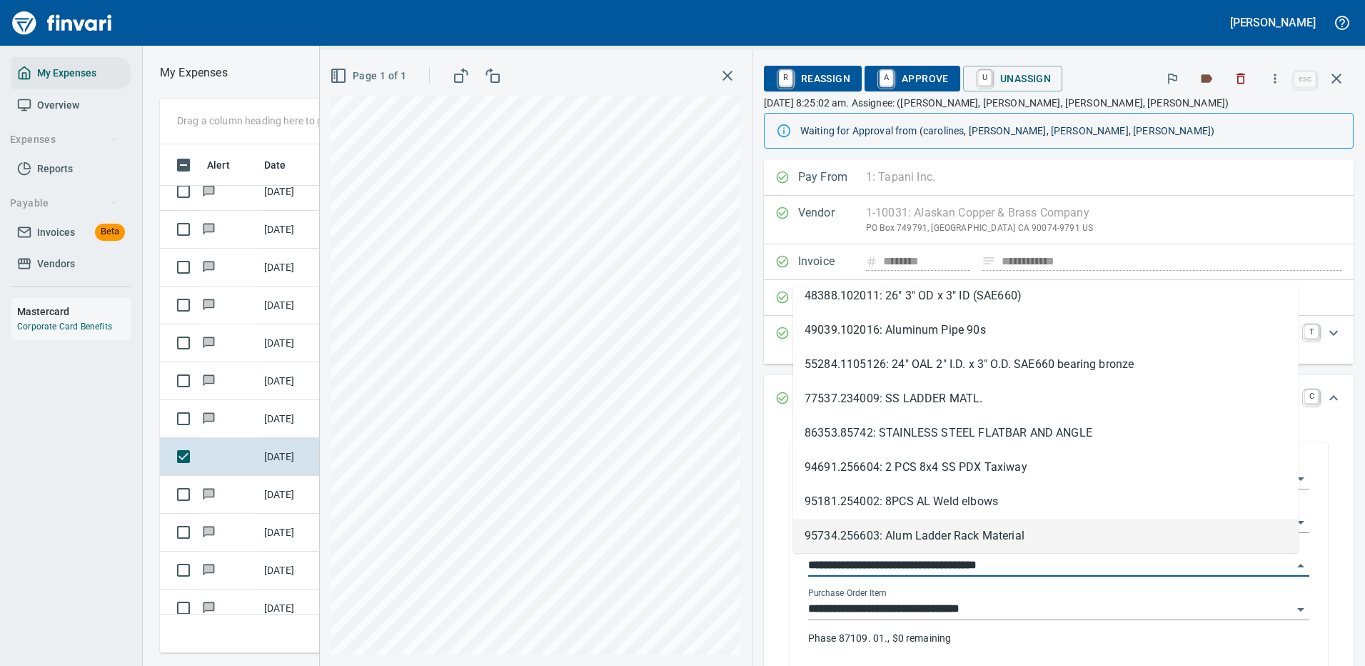
drag, startPoint x: 870, startPoint y: 563, endPoint x: 780, endPoint y: 556, distance: 89.6
click at [790, 556] on div "**********" at bounding box center [1059, 557] width 538 height 231
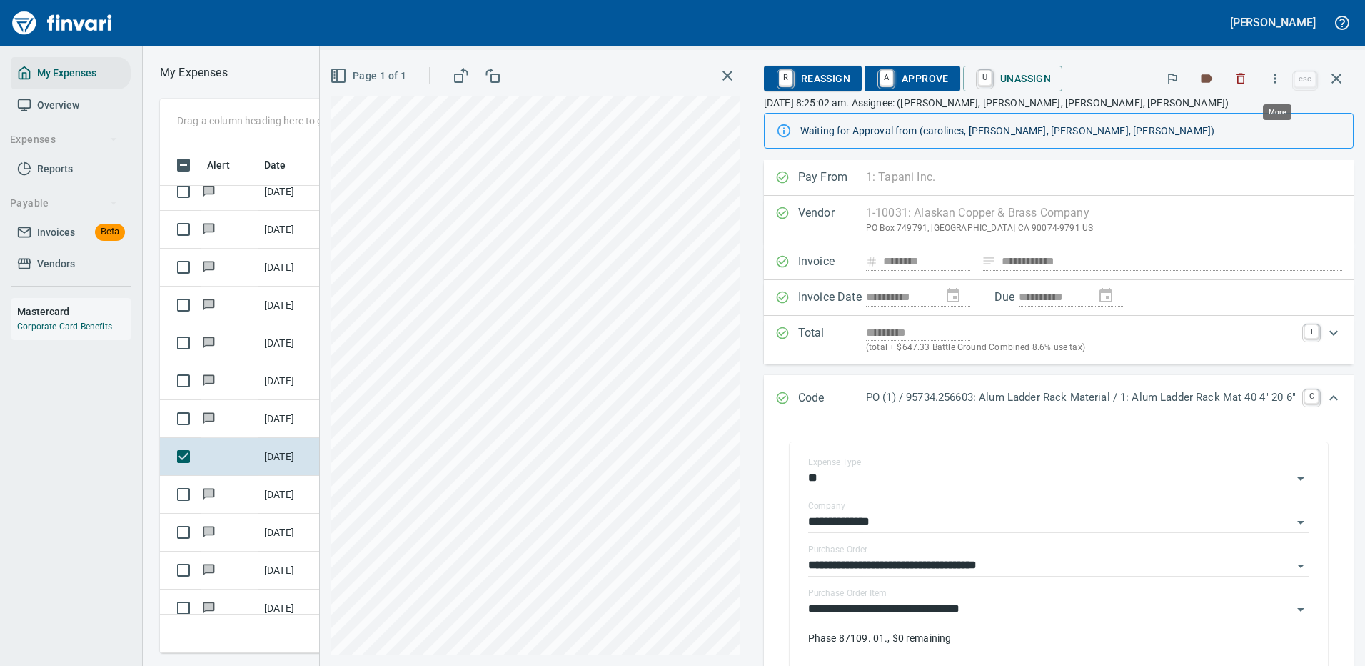
scroll to position [487, 810]
click at [1278, 74] on icon "button" at bounding box center [1275, 78] width 14 height 14
click at [1222, 121] on span "Download" at bounding box center [1273, 119] width 137 height 17
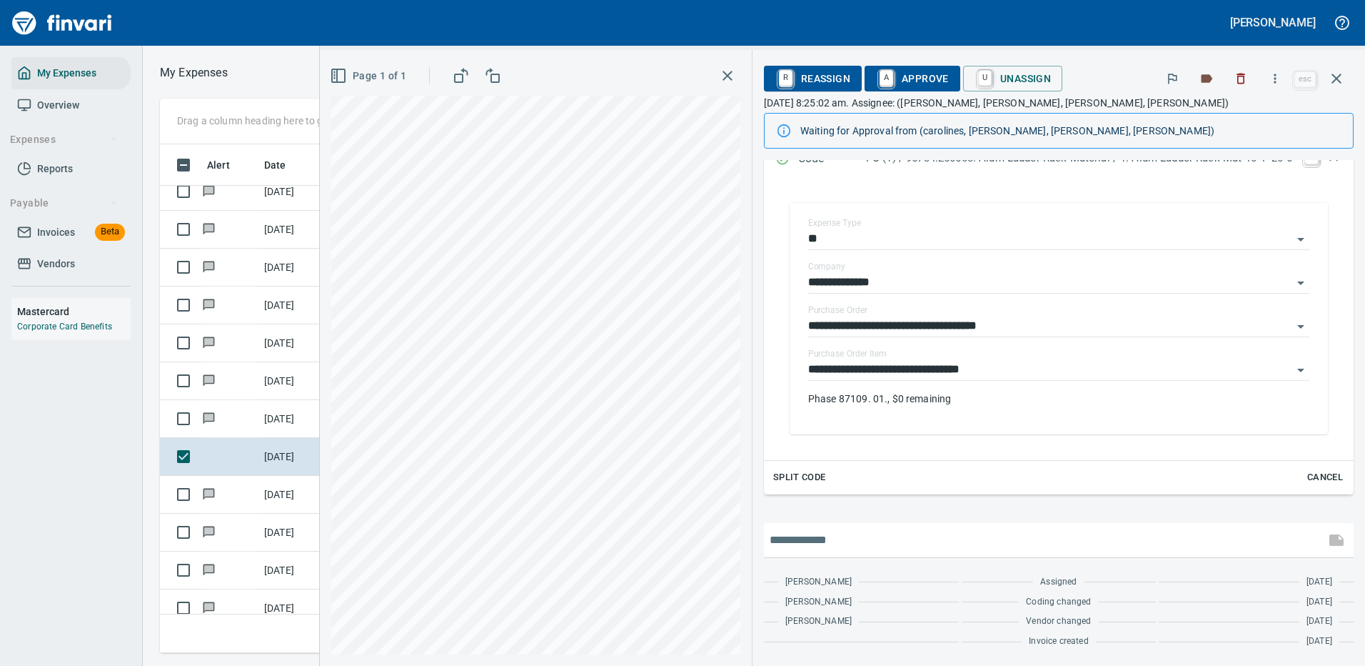
click at [853, 544] on input "text" at bounding box center [1045, 539] width 550 height 23
type input "**********"
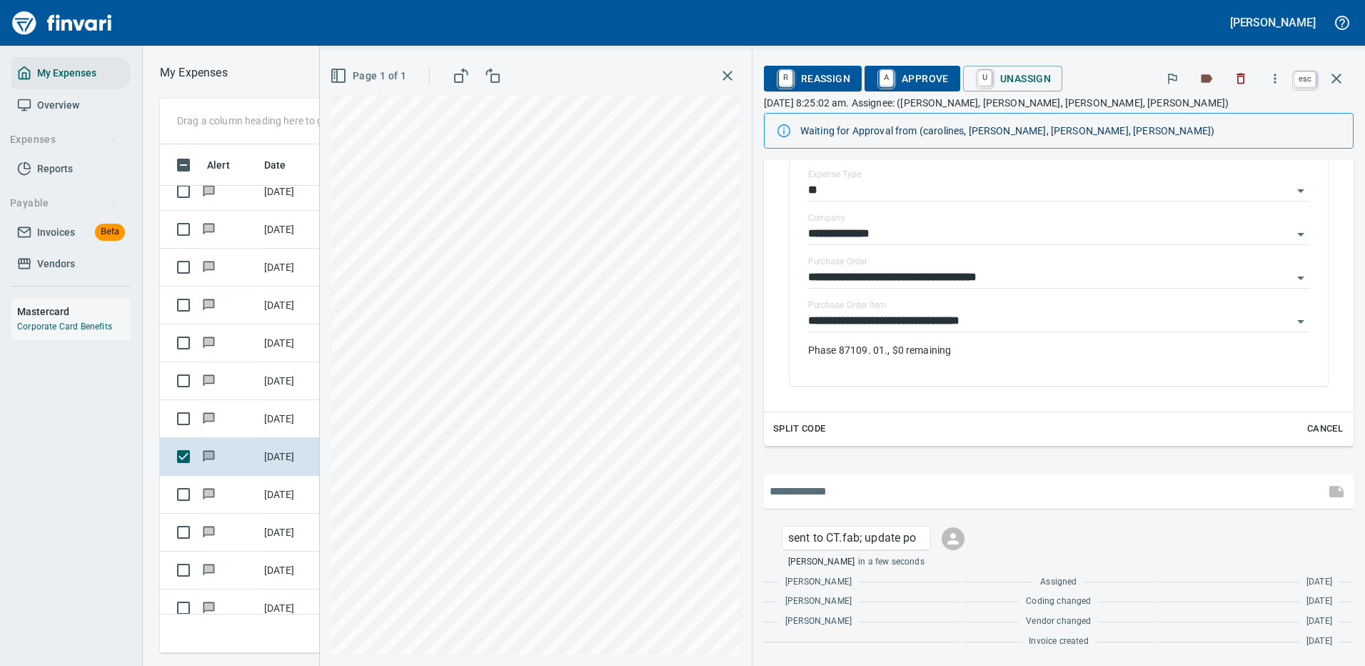
scroll to position [487, 810]
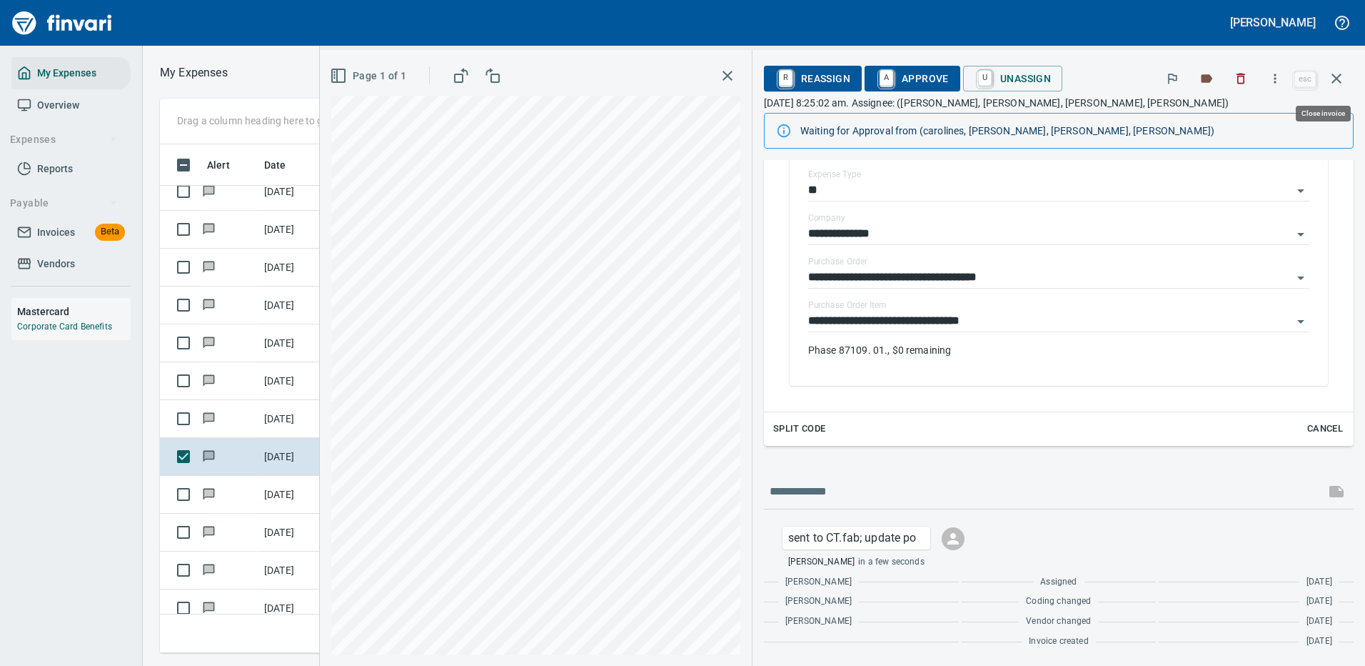
click at [1339, 76] on icon "button" at bounding box center [1337, 79] width 10 height 10
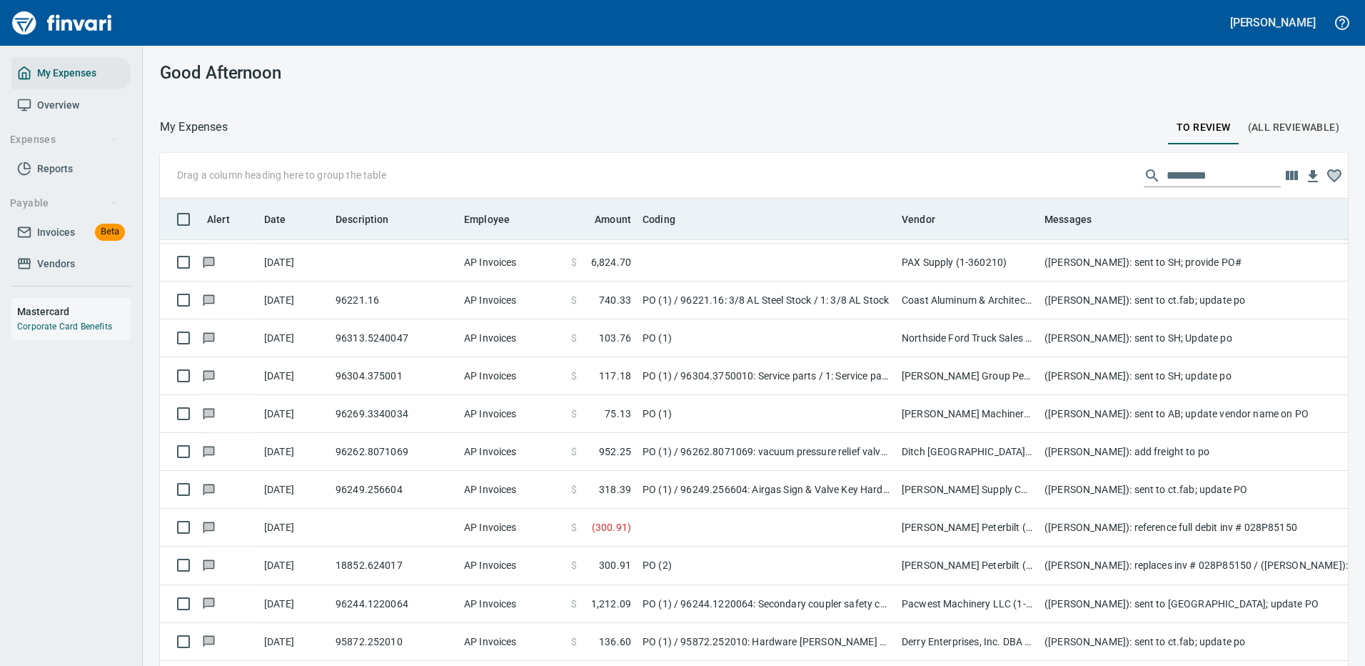
scroll to position [3142, 0]
